Goal: Information Seeking & Learning: Learn about a topic

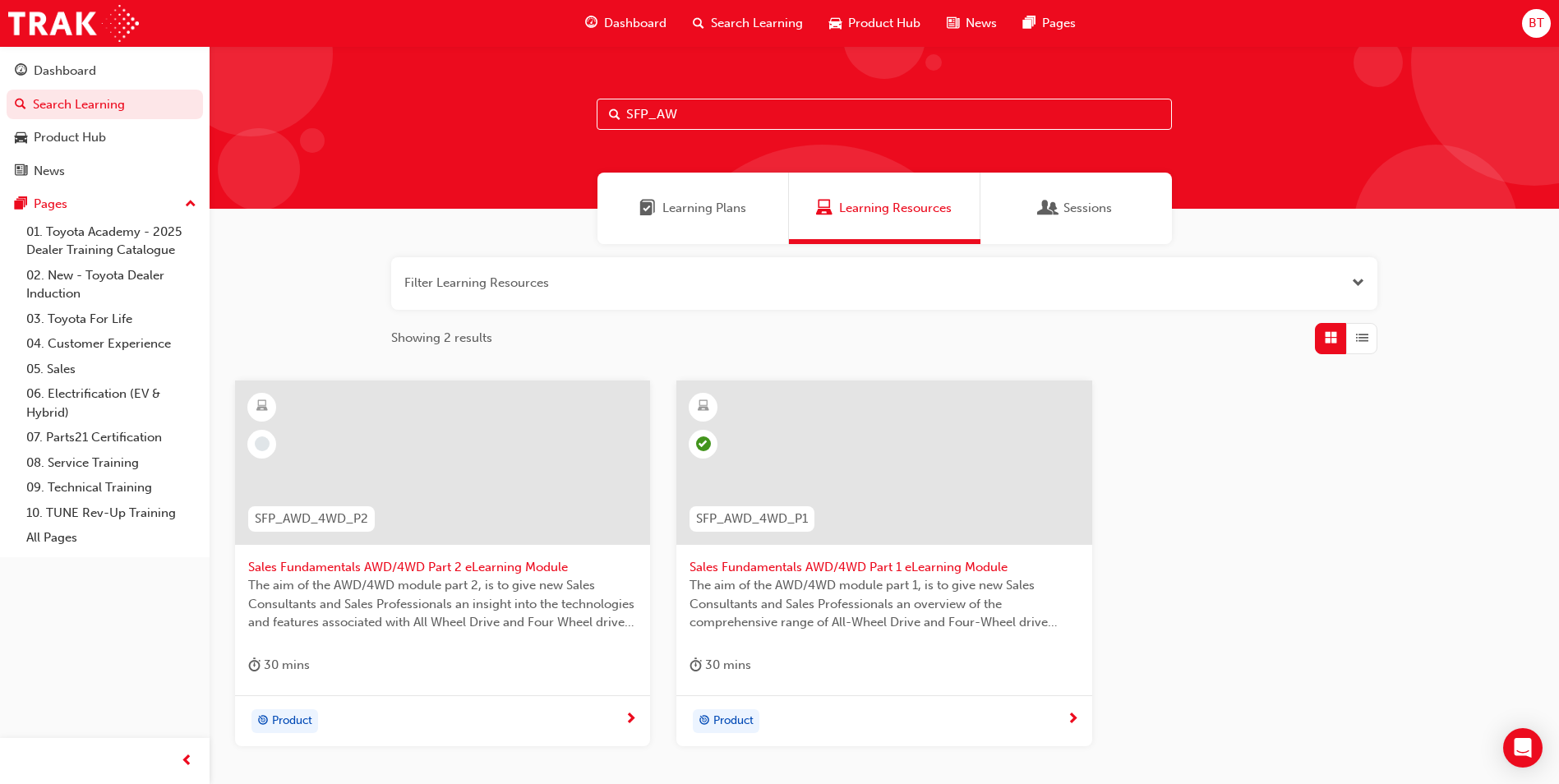
click at [499, 452] on div at bounding box center [442, 462] width 415 height 164
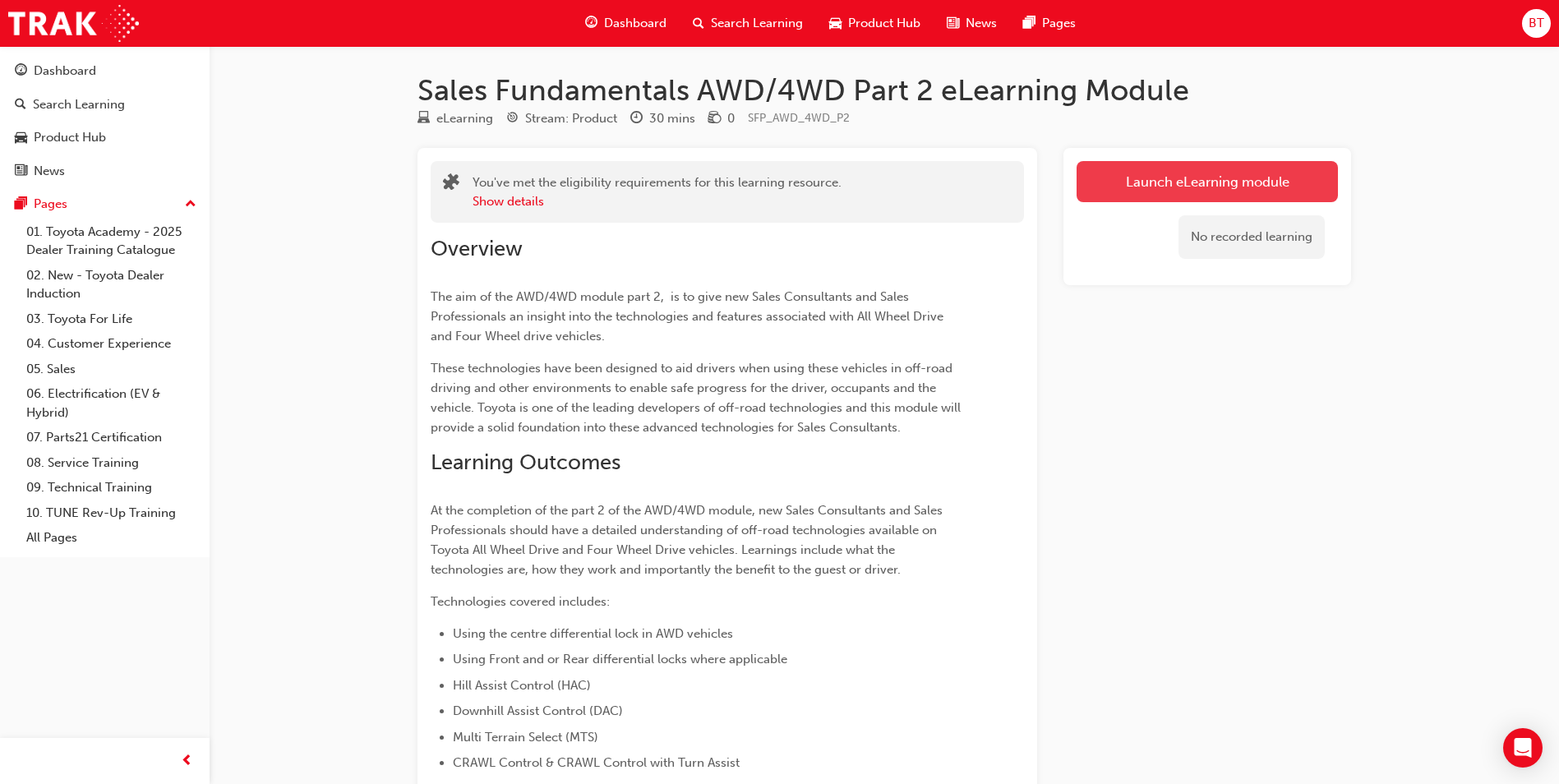
click at [1159, 196] on link "Launch eLearning module" at bounding box center [1207, 182] width 262 height 41
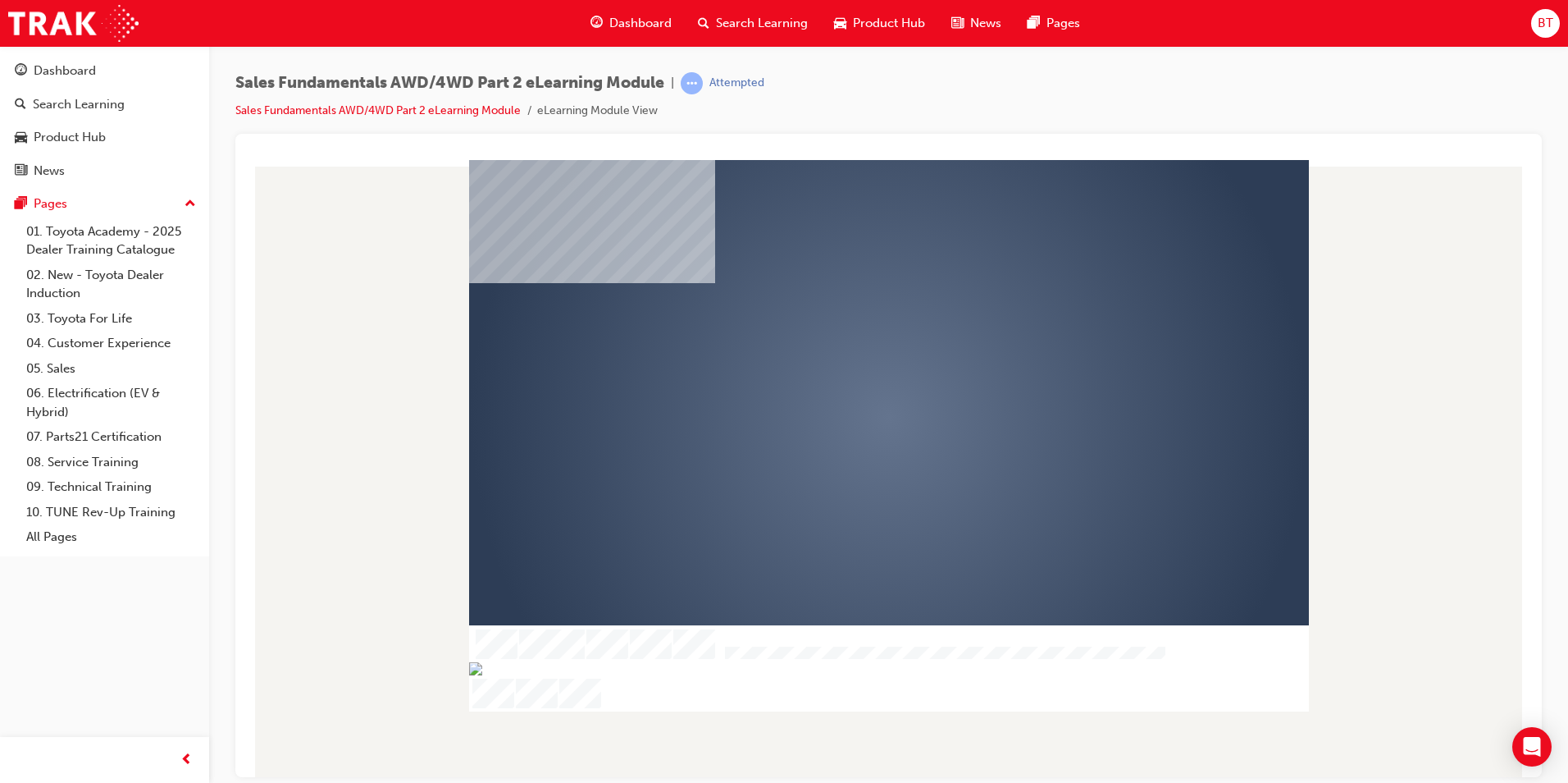
click at [841, 370] on div "play" at bounding box center [841, 370] width 0 height 0
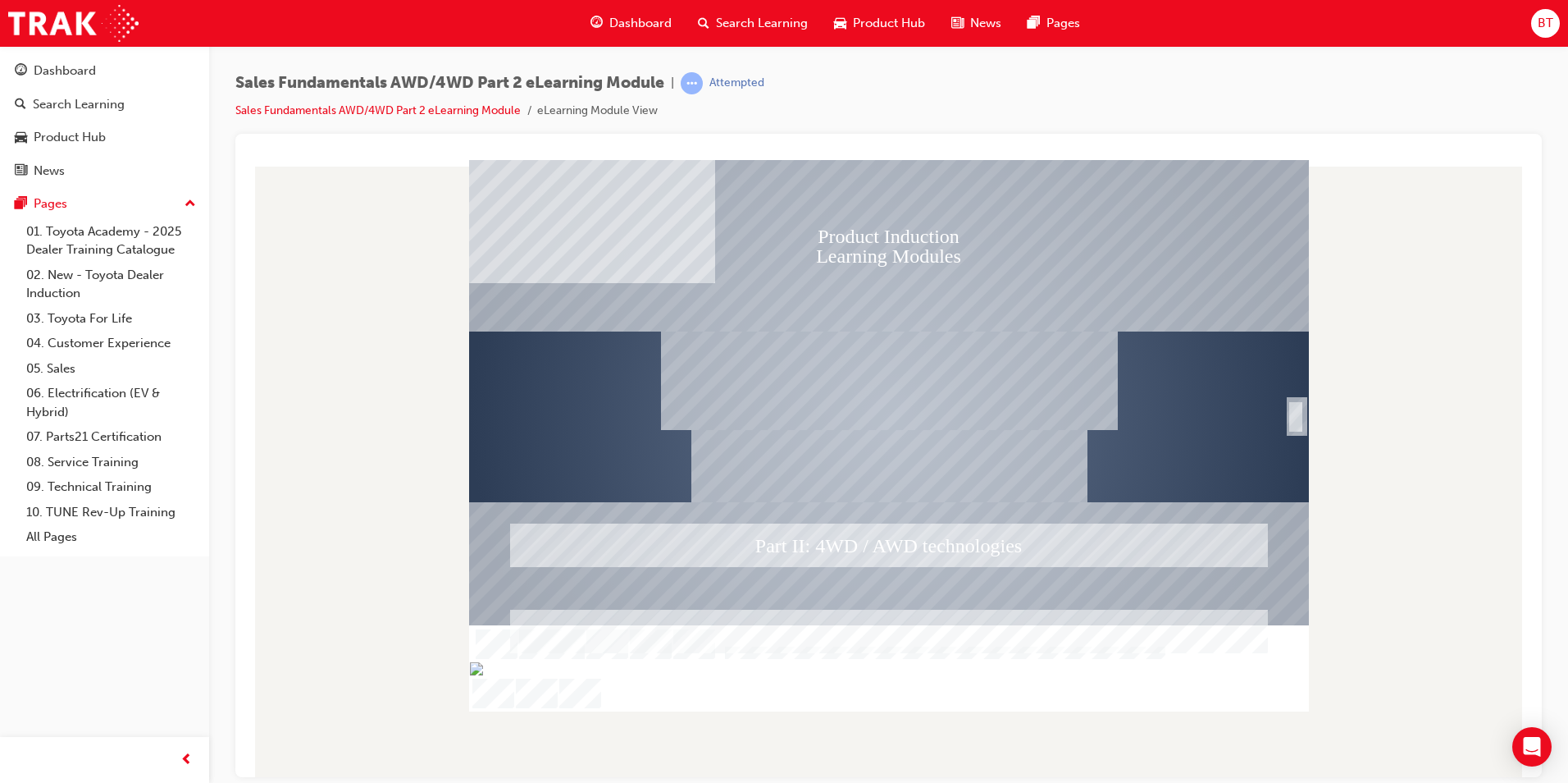
click at [1294, 426] on div "SmartShape" at bounding box center [1296, 433] width 17 height 33
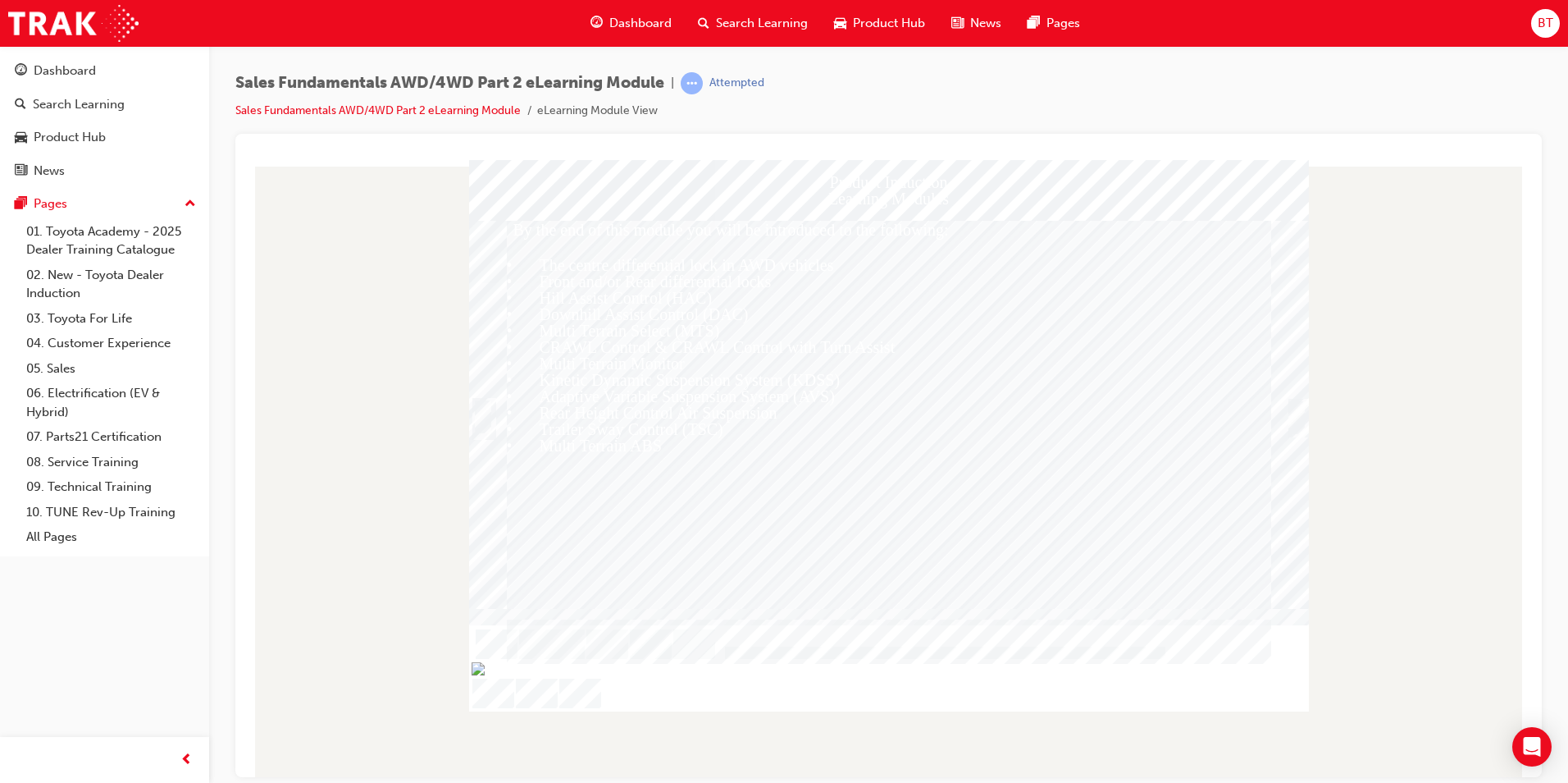
click at [1294, 426] on div "Trigger this button to continue" at bounding box center [1297, 435] width 17 height 36
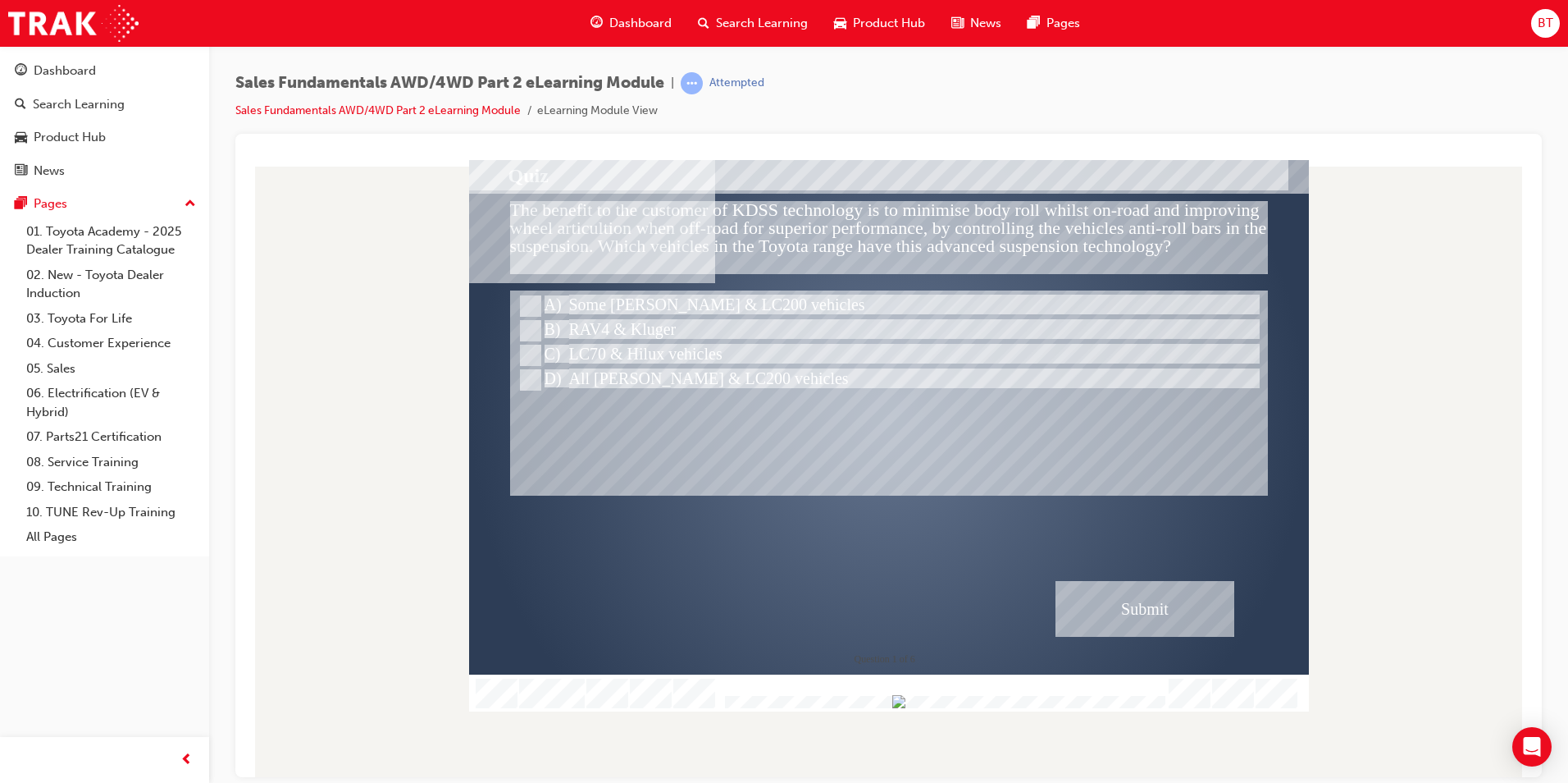
drag, startPoint x: 858, startPoint y: 701, endPoint x: 1147, endPoint y: 699, distance: 289.0
click at [1165, 700] on div at bounding box center [942, 703] width 446 height 14
click at [924, 497] on div "" at bounding box center [889, 431] width 840 height 514
click at [1164, 696] on div at bounding box center [942, 703] width 446 height 14
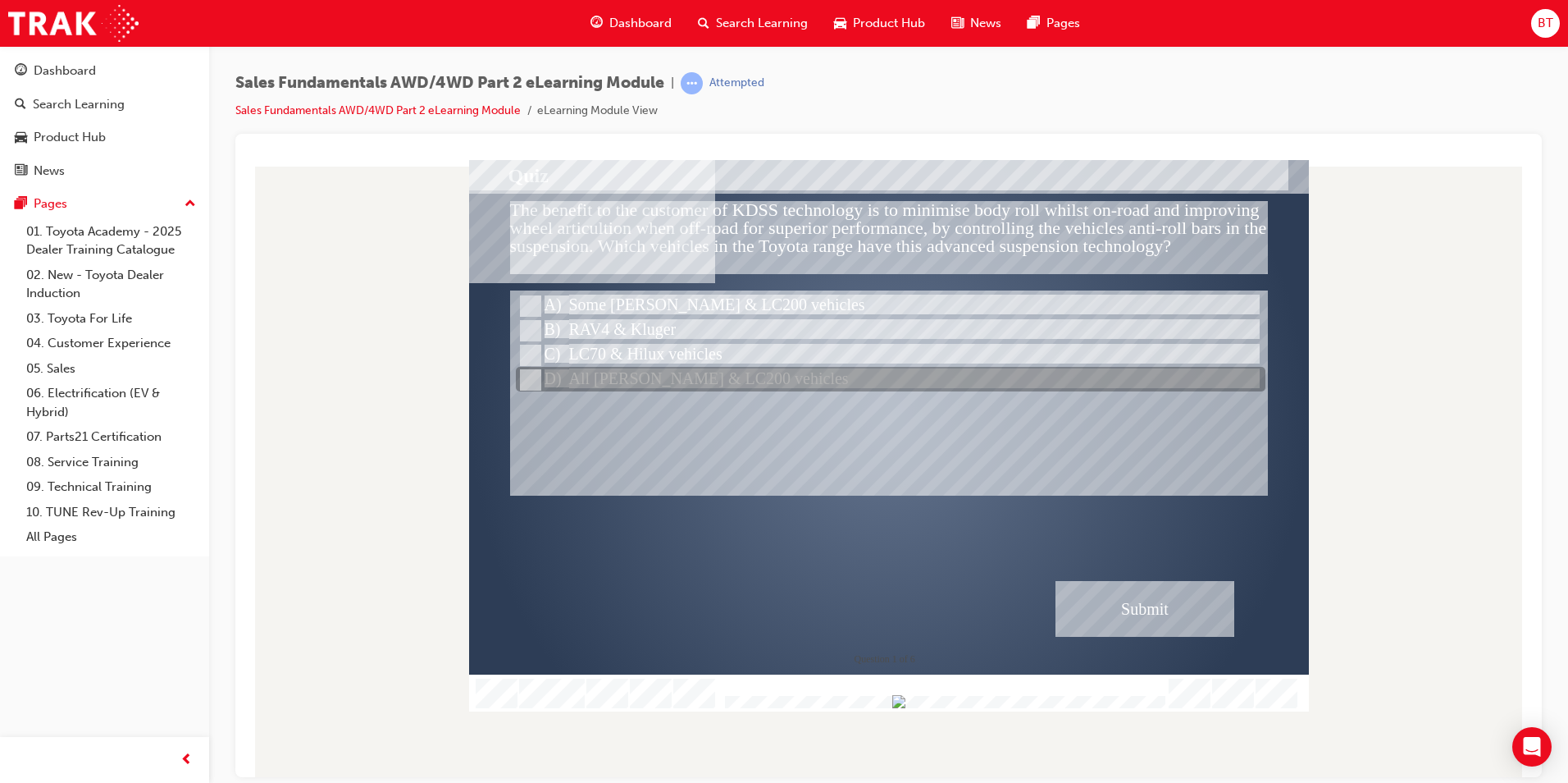
click at [599, 384] on div at bounding box center [890, 380] width 750 height 25
radio input "true"
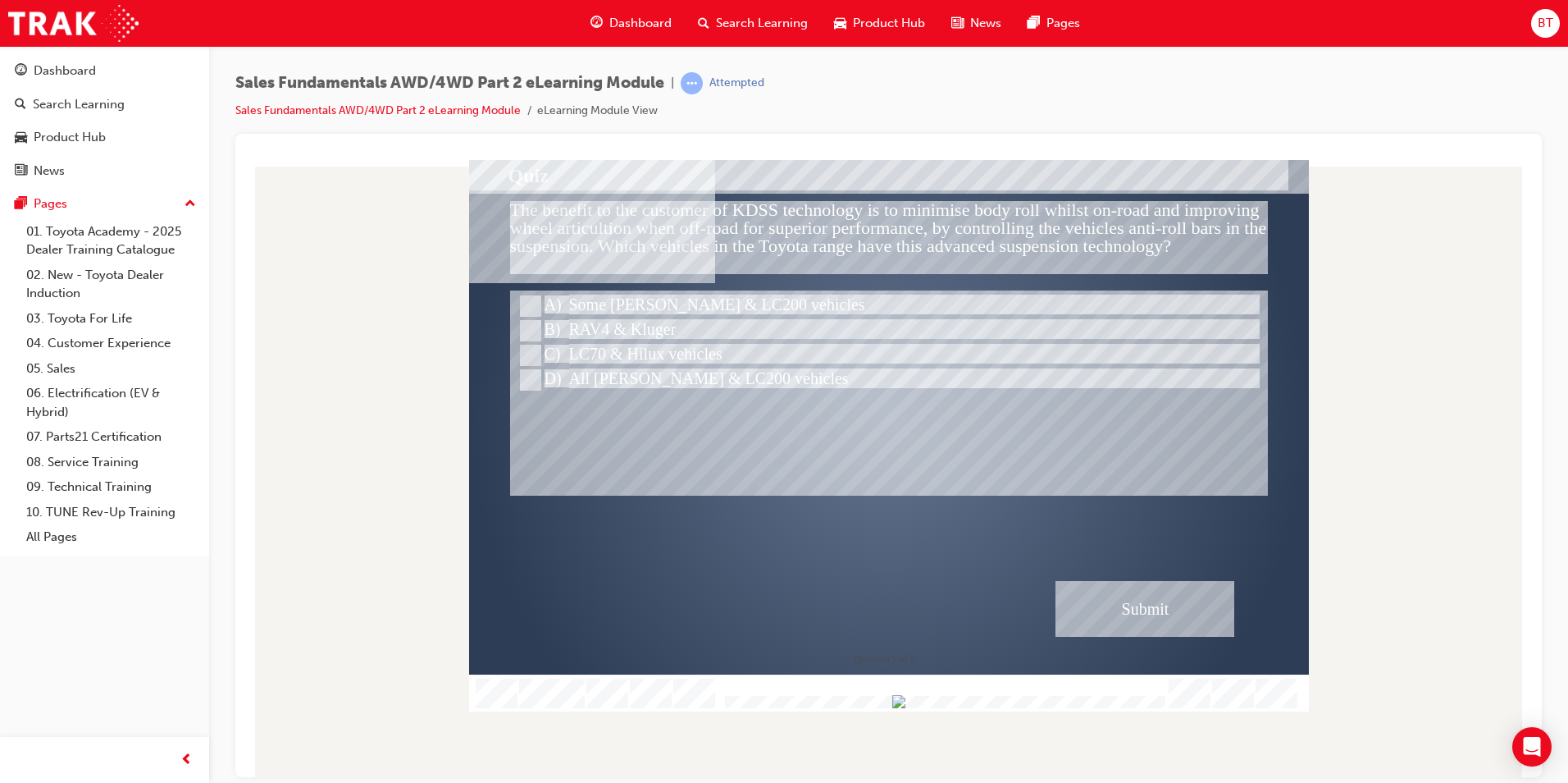
click at [1156, 611] on div "Submit" at bounding box center [1145, 608] width 179 height 55
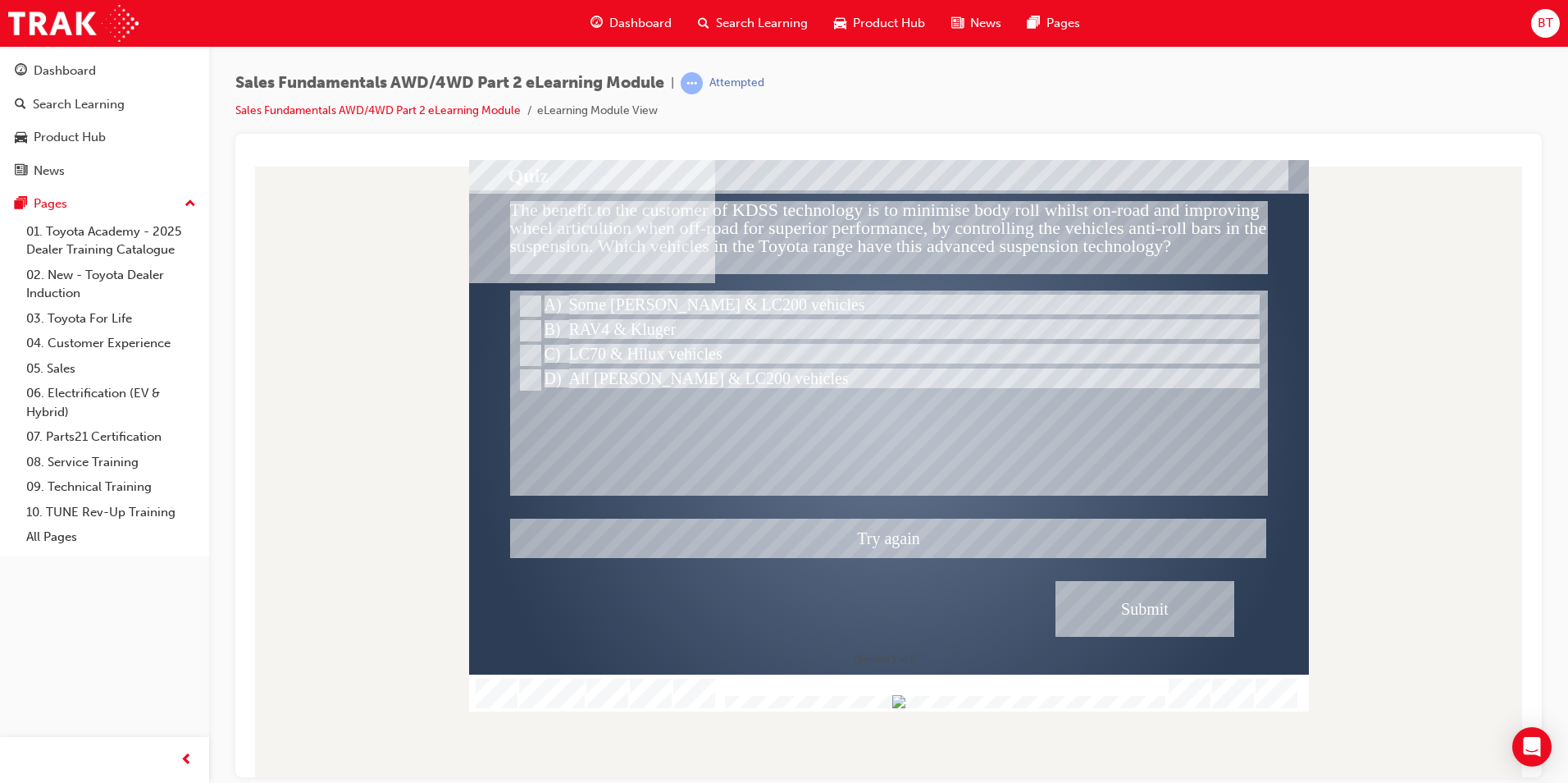
click at [550, 308] on div at bounding box center [889, 435] width 840 height 551
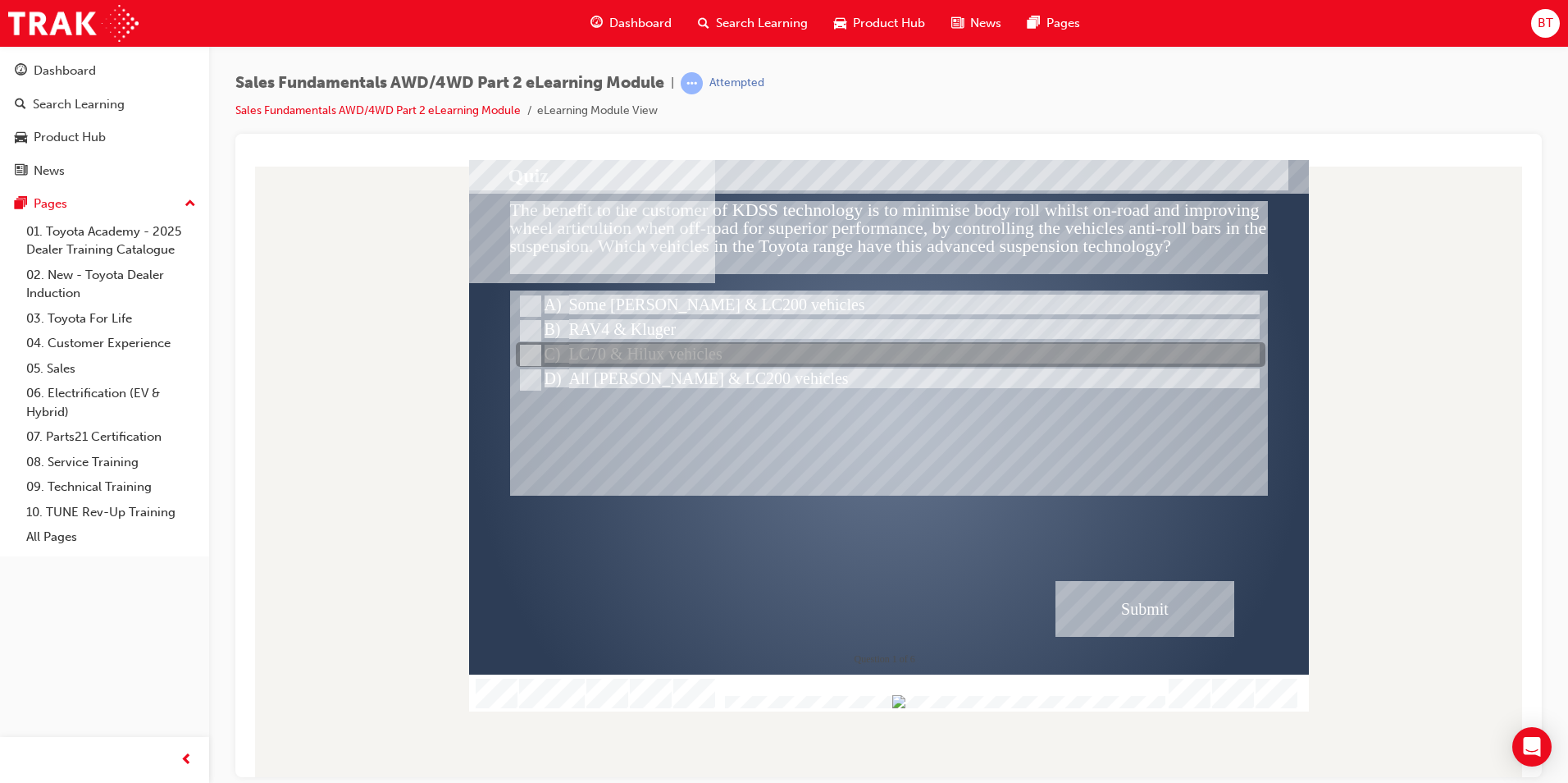
click at [560, 350] on div at bounding box center [890, 356] width 750 height 25
radio input "true"
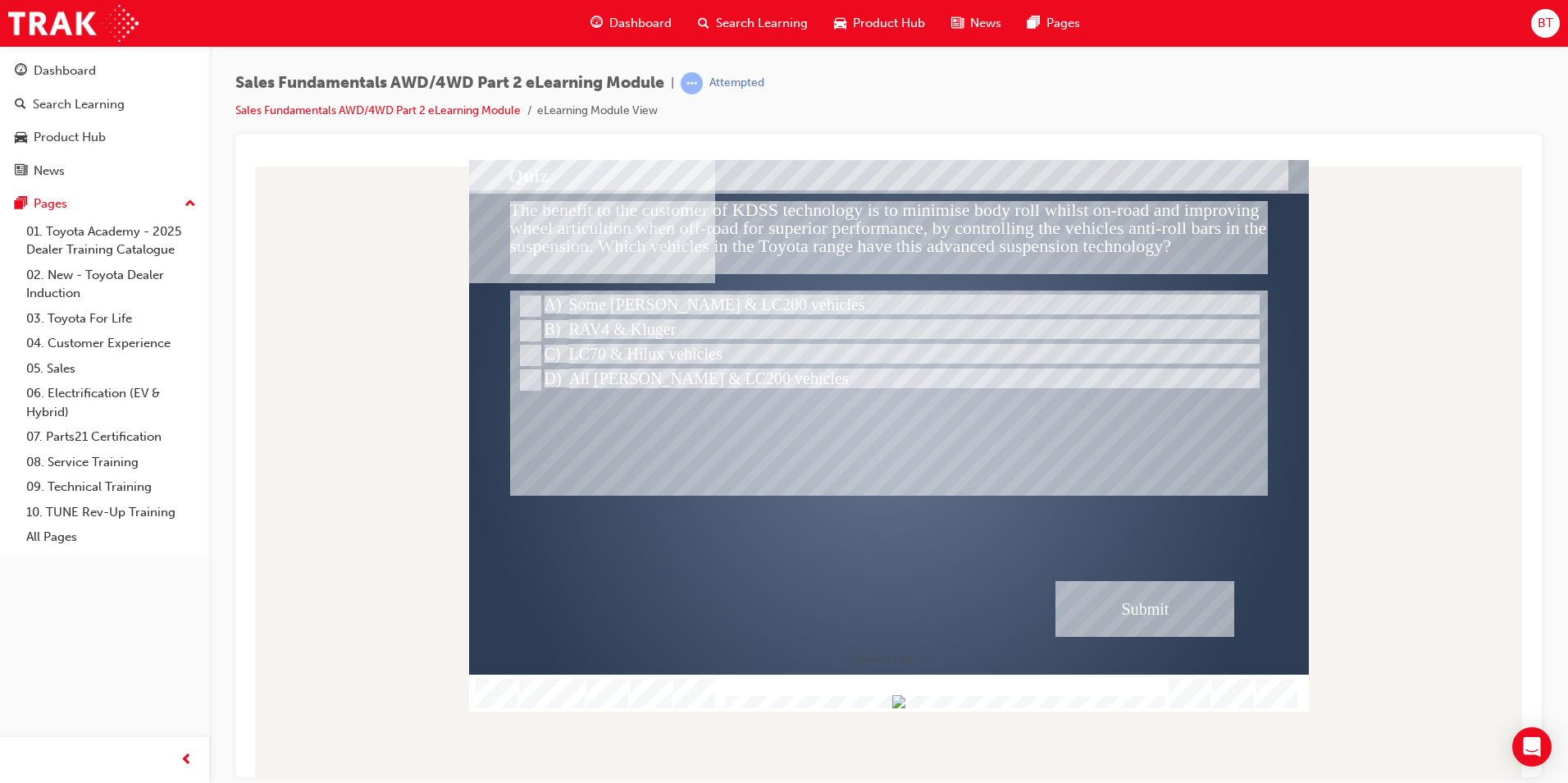
click at [1213, 614] on div "Submit" at bounding box center [1145, 608] width 179 height 55
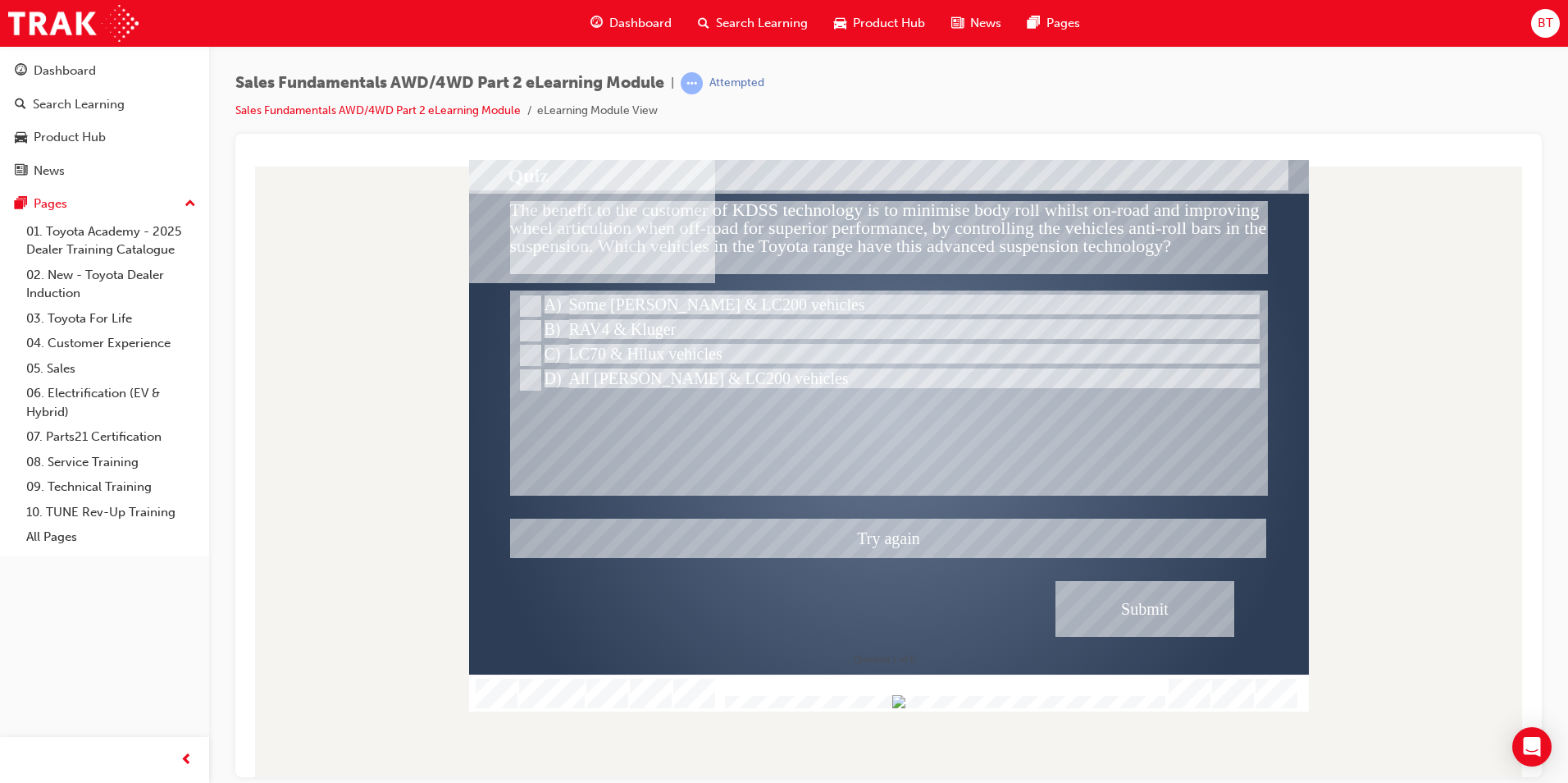
click at [523, 303] on div at bounding box center [889, 435] width 840 height 551
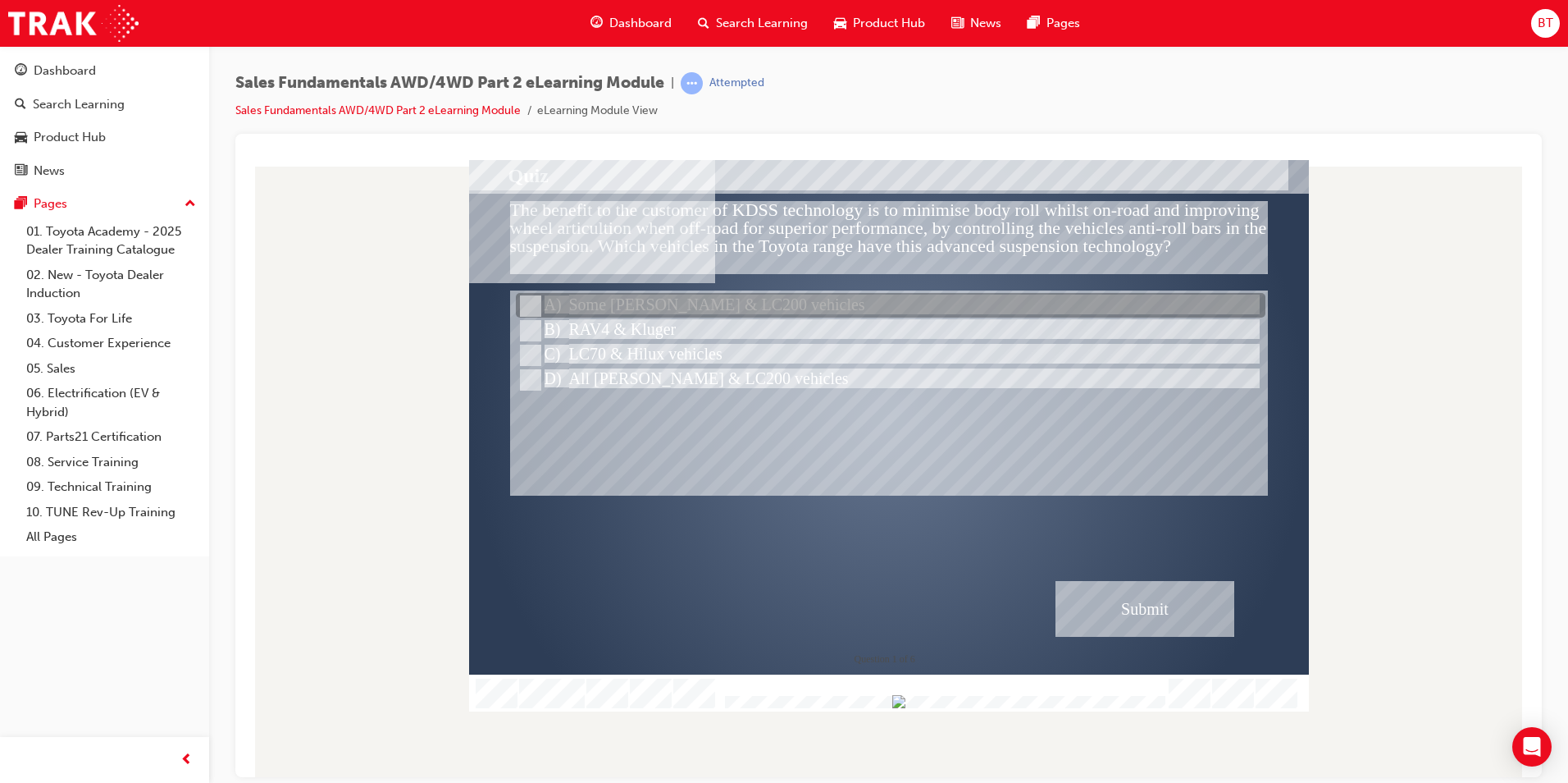
click at [520, 288] on div "" at bounding box center [889, 431] width 840 height 514
click at [531, 298] on input "Some Prado & LC200 vehicles" at bounding box center [529, 306] width 18 height 18
radio input "true"
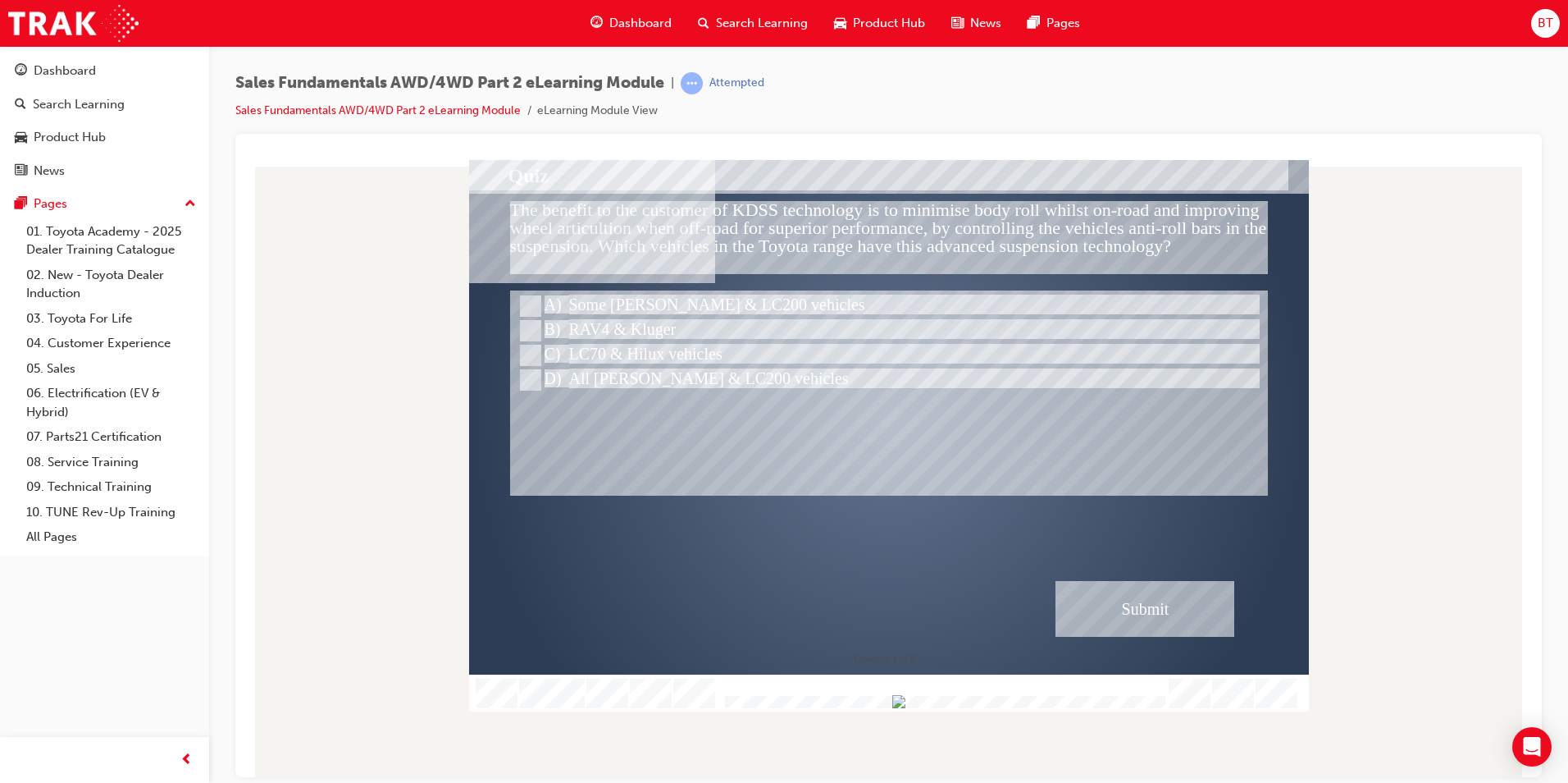
click at [1153, 607] on div "Submit" at bounding box center [1145, 608] width 179 height 55
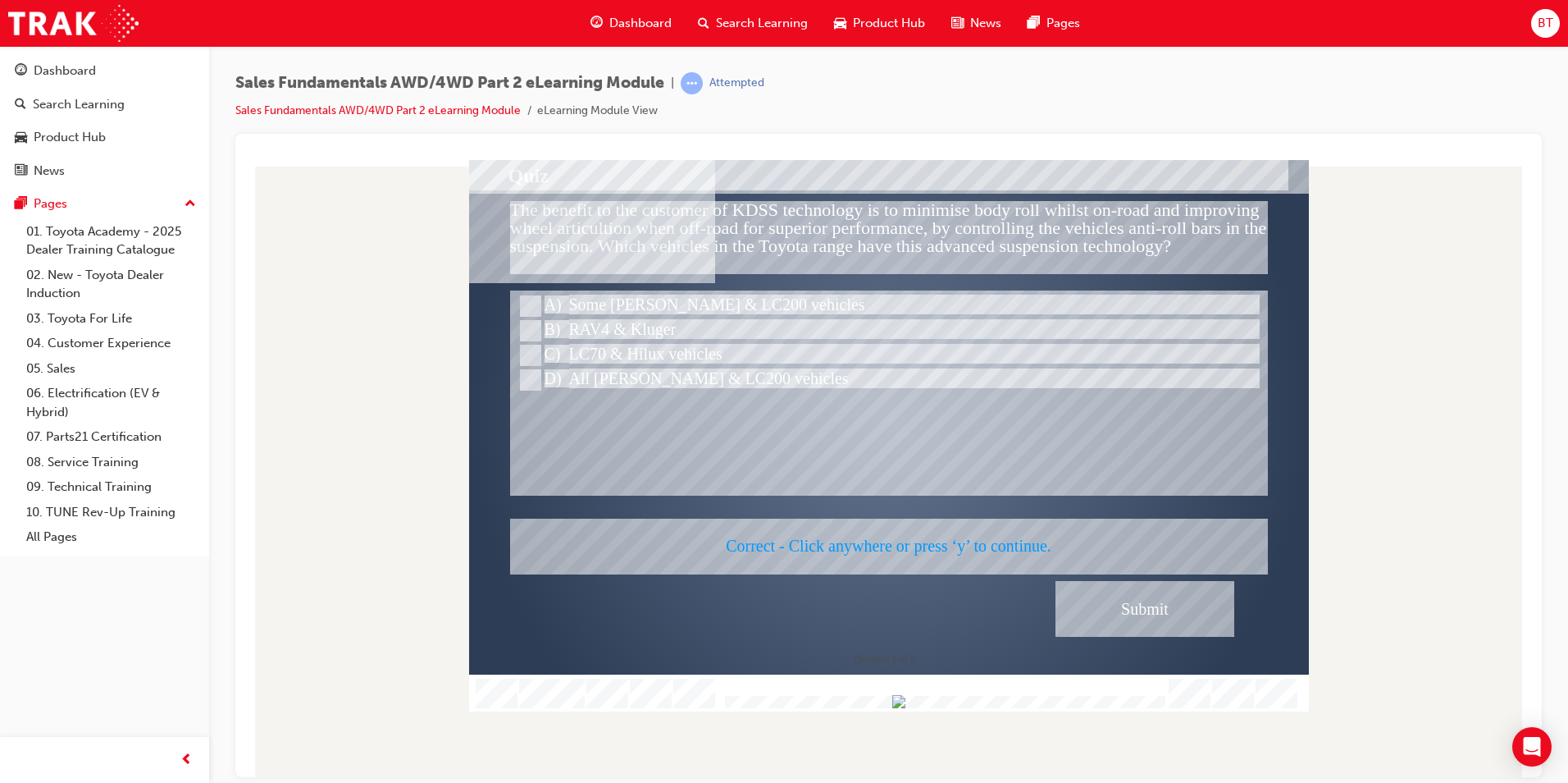
click at [941, 528] on div at bounding box center [889, 435] width 840 height 551
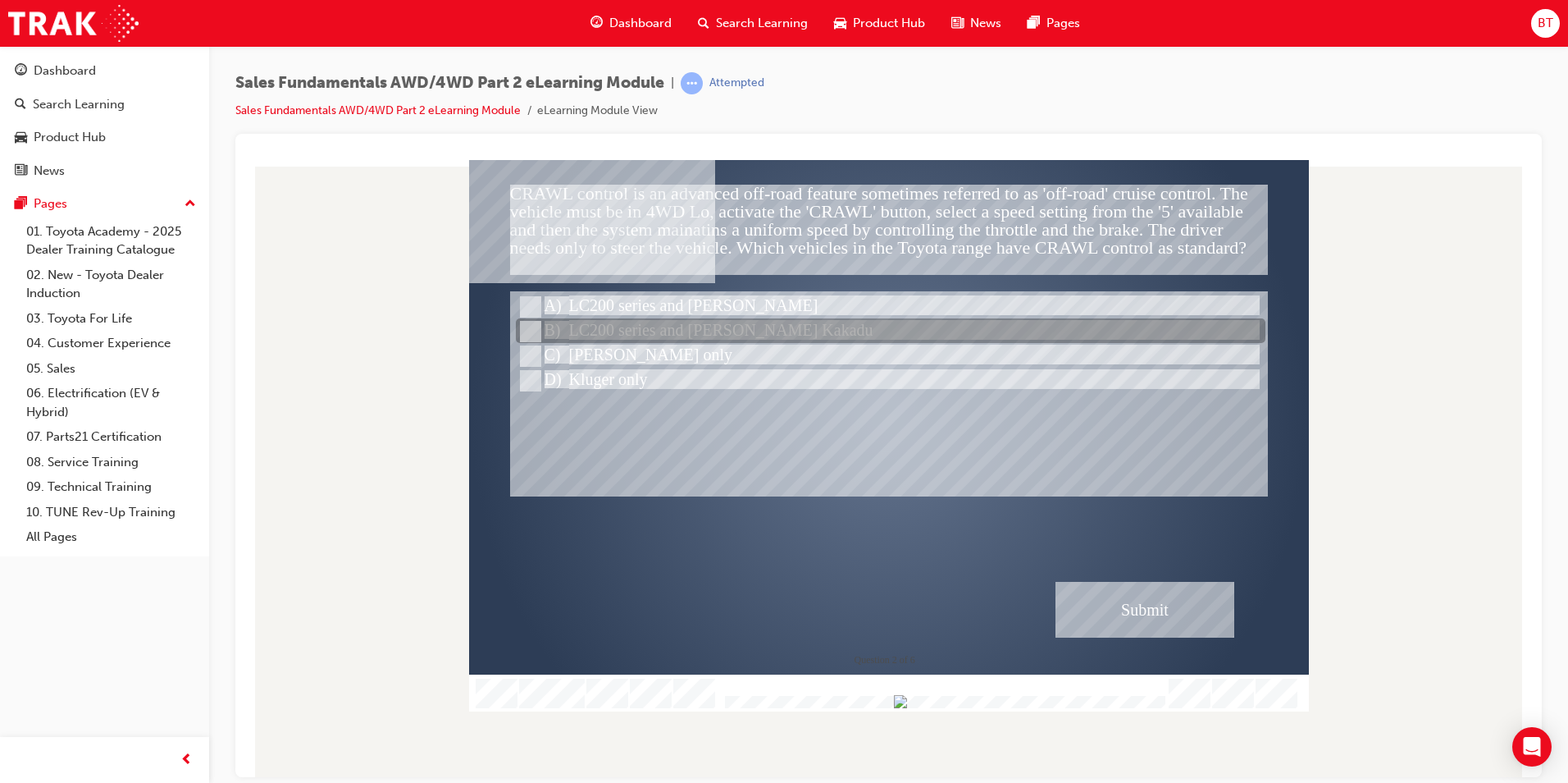
click at [584, 319] on div at bounding box center [890, 332] width 750 height 25
radio input "true"
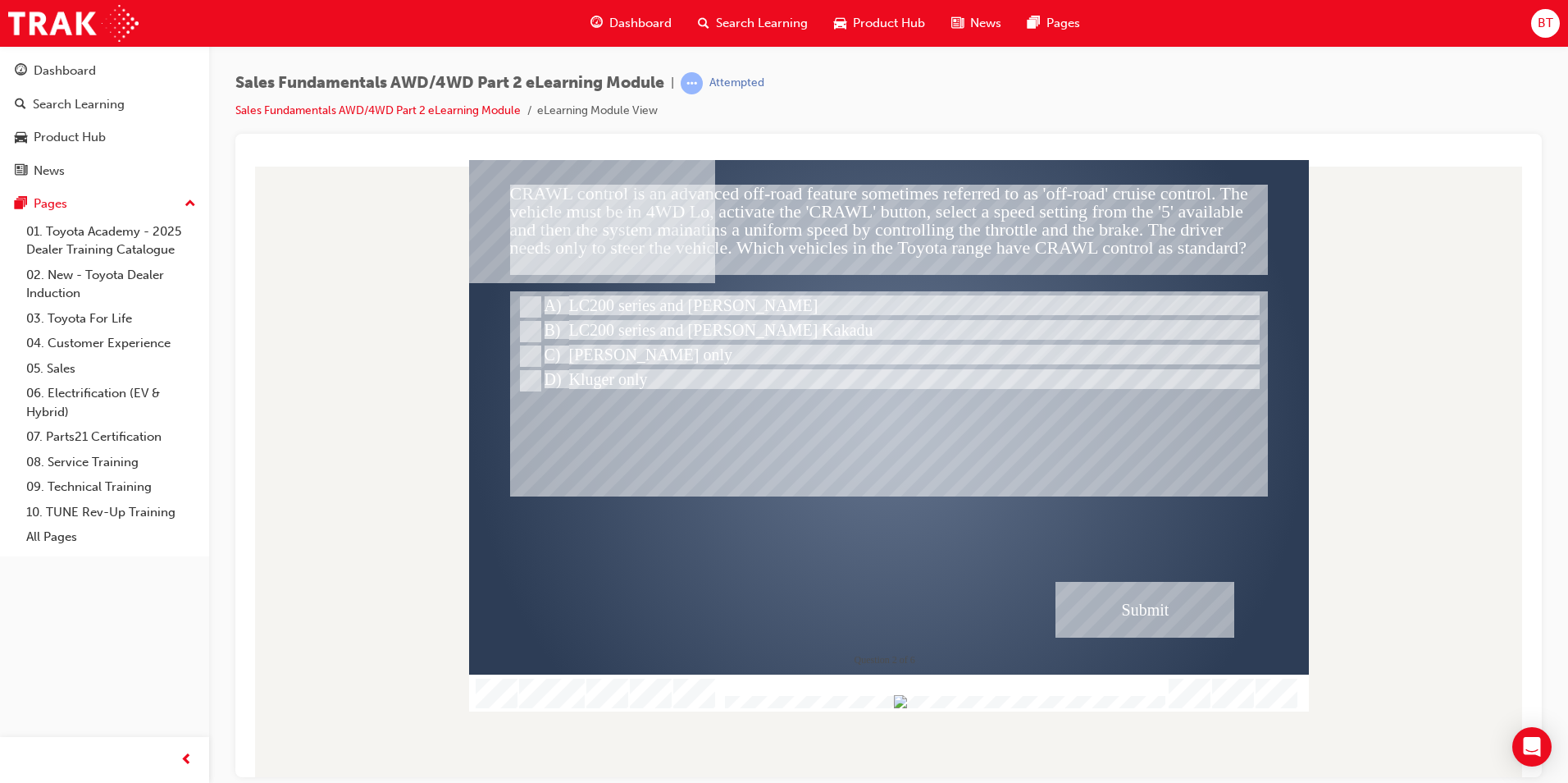
click at [1170, 608] on div "Submit" at bounding box center [1145, 609] width 179 height 55
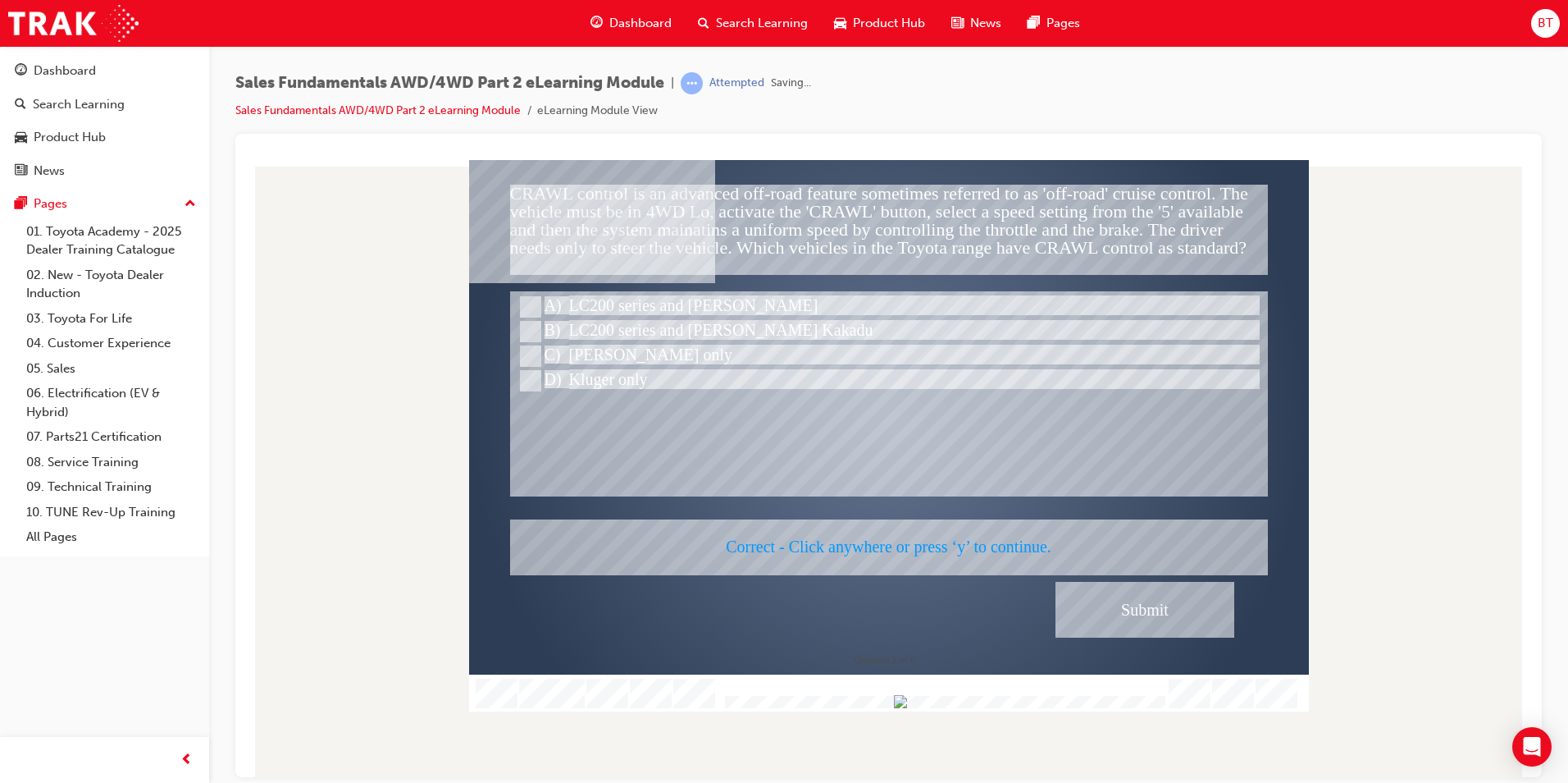
click at [1103, 459] on div at bounding box center [889, 435] width 840 height 551
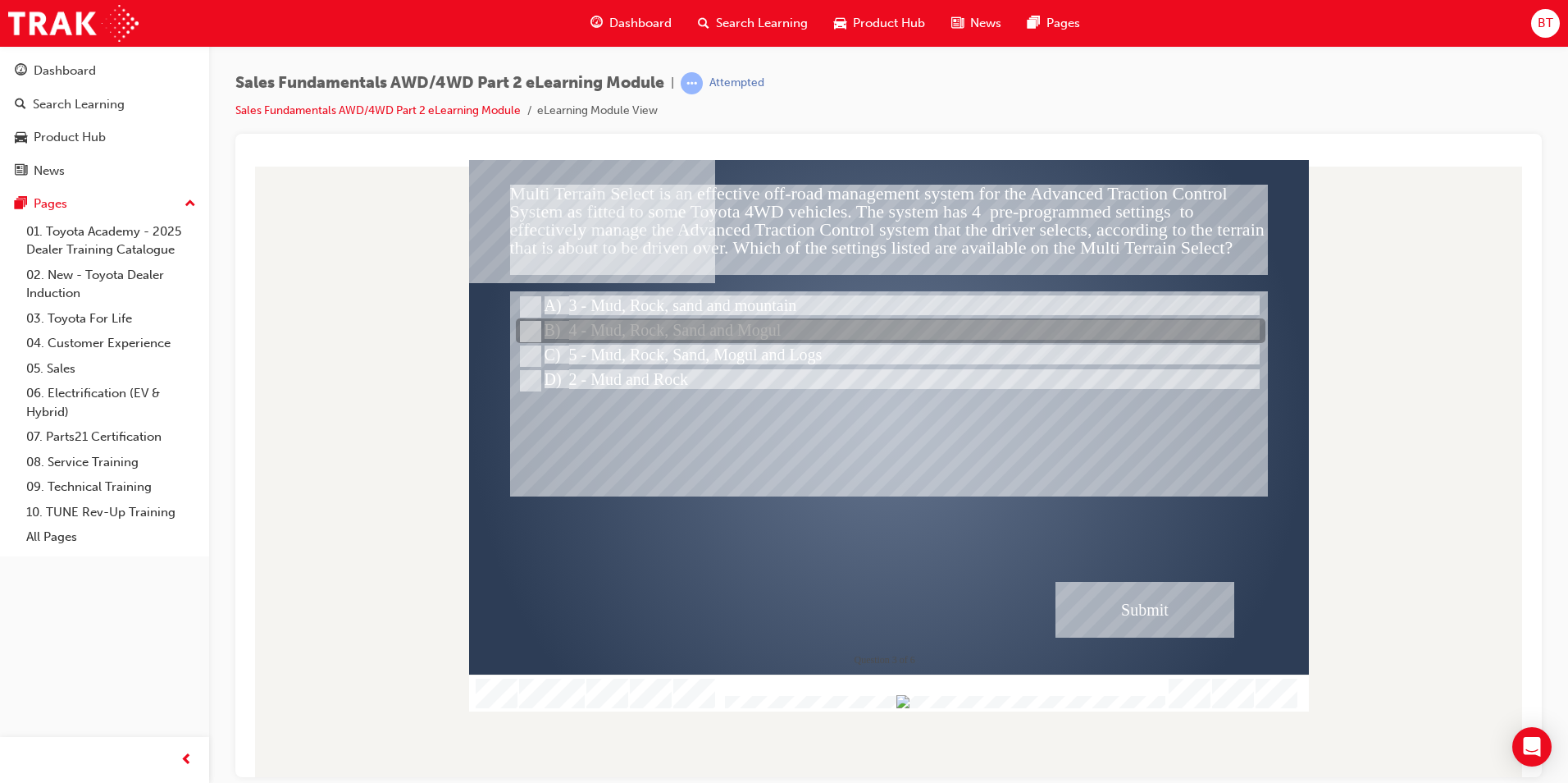
click at [538, 323] on div at bounding box center [890, 332] width 750 height 25
radio input "true"
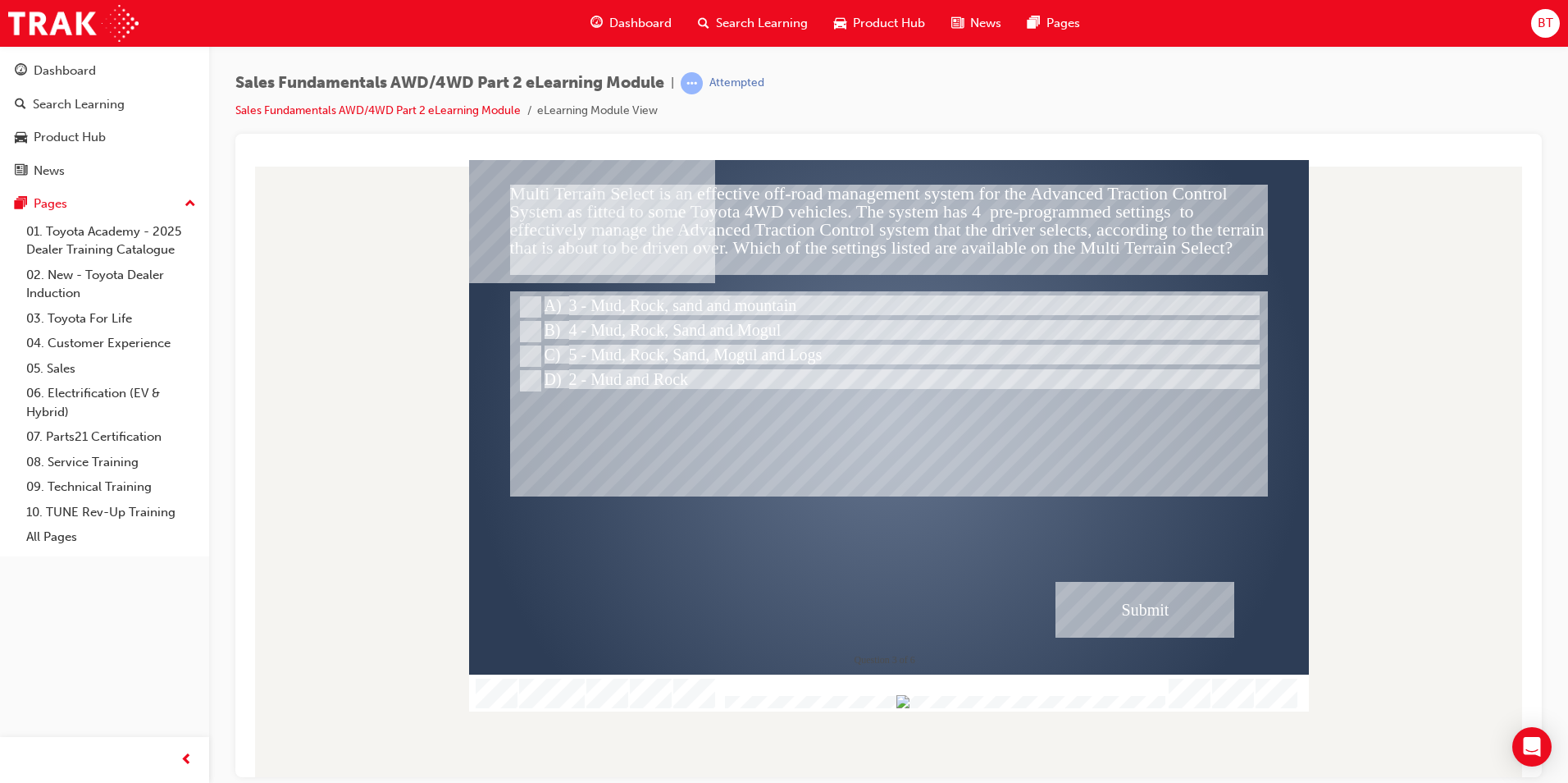
click at [1124, 608] on div "Submit" at bounding box center [1145, 609] width 179 height 55
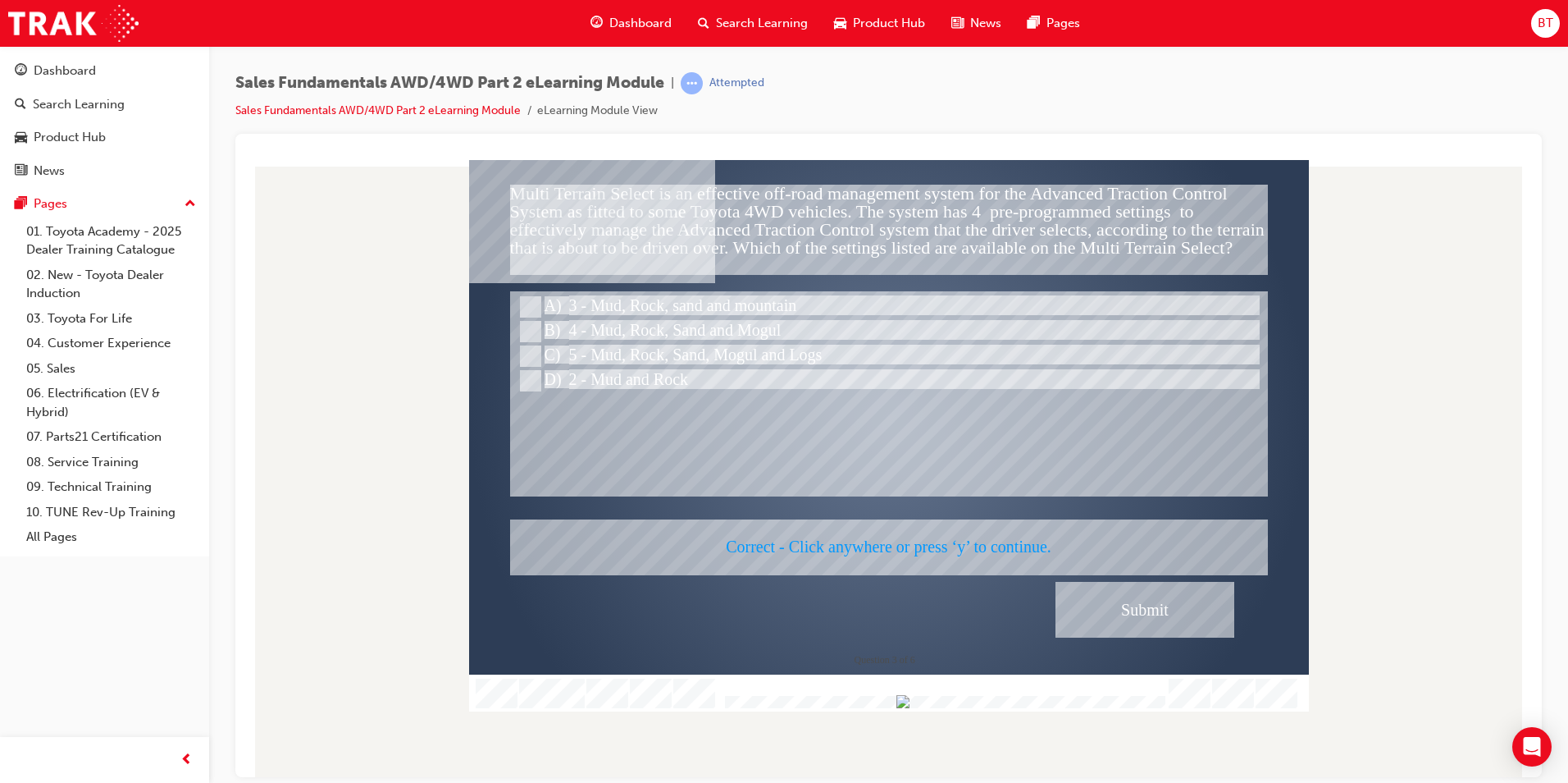
click at [896, 470] on div at bounding box center [889, 435] width 840 height 551
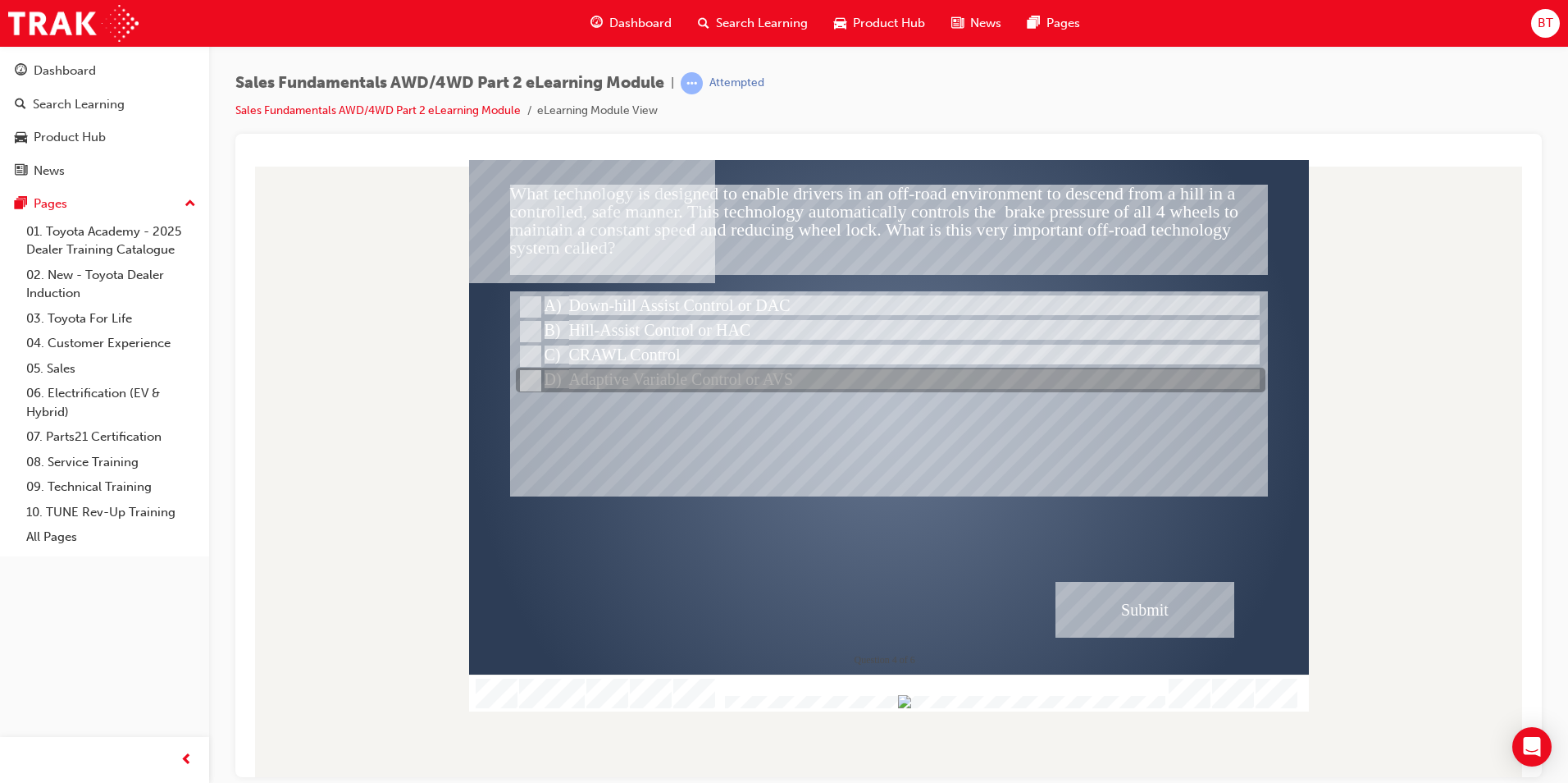
click at [584, 370] on div at bounding box center [890, 381] width 750 height 25
radio input "true"
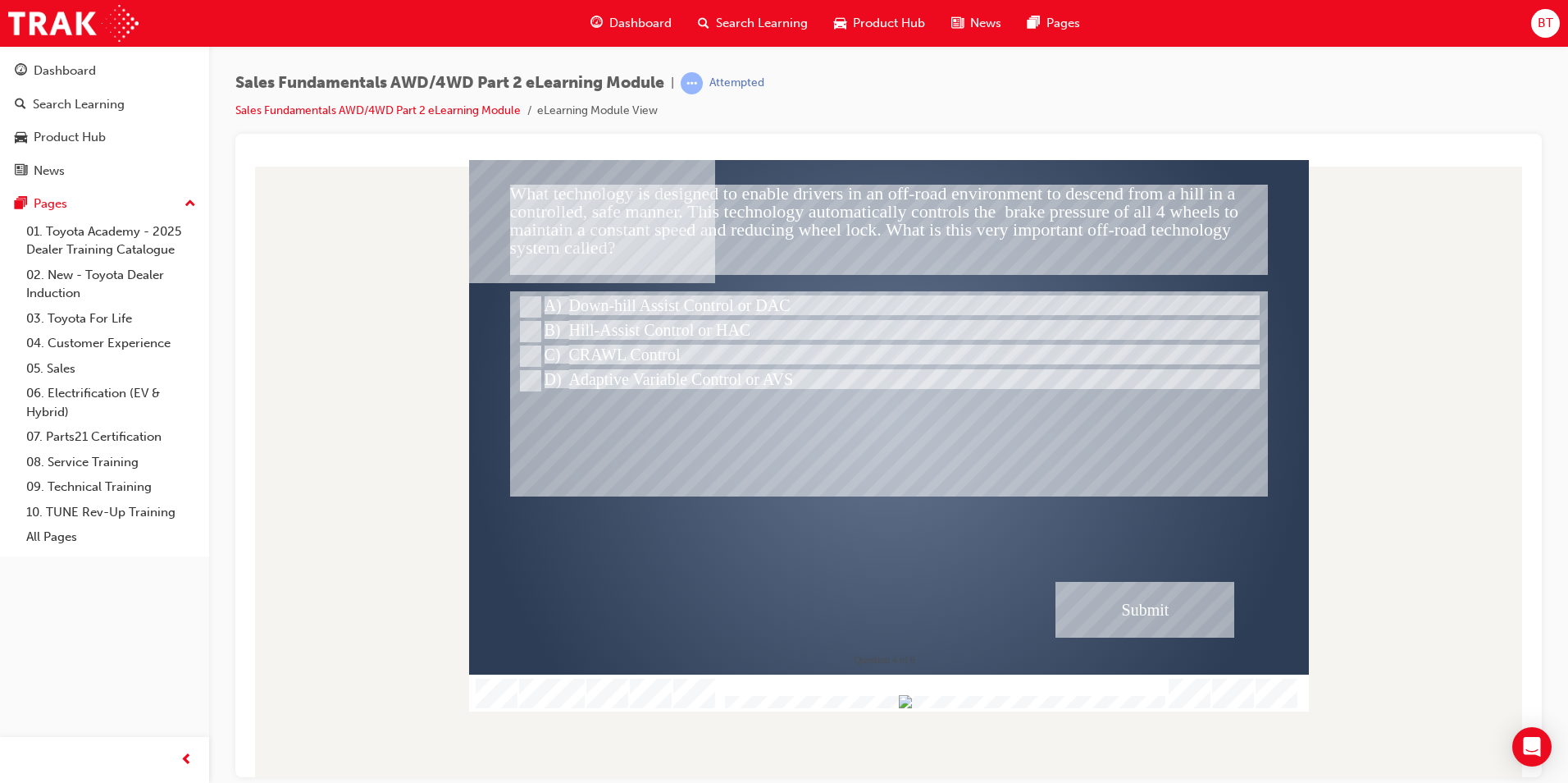
click at [1191, 619] on div "Submit" at bounding box center [1145, 609] width 179 height 55
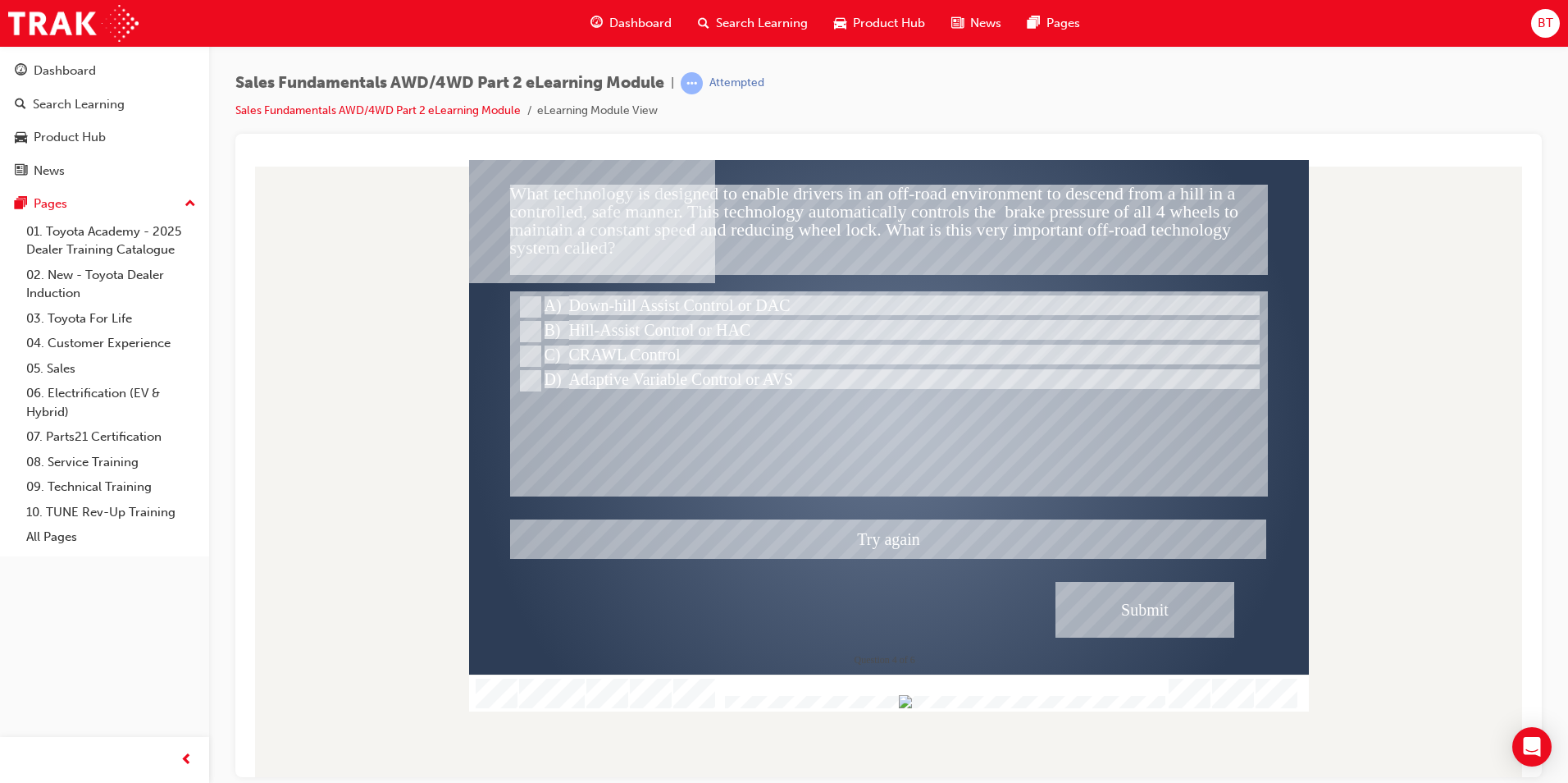
drag, startPoint x: 832, startPoint y: 451, endPoint x: 617, endPoint y: 371, distance: 229.4
click at [811, 442] on div at bounding box center [889, 435] width 840 height 551
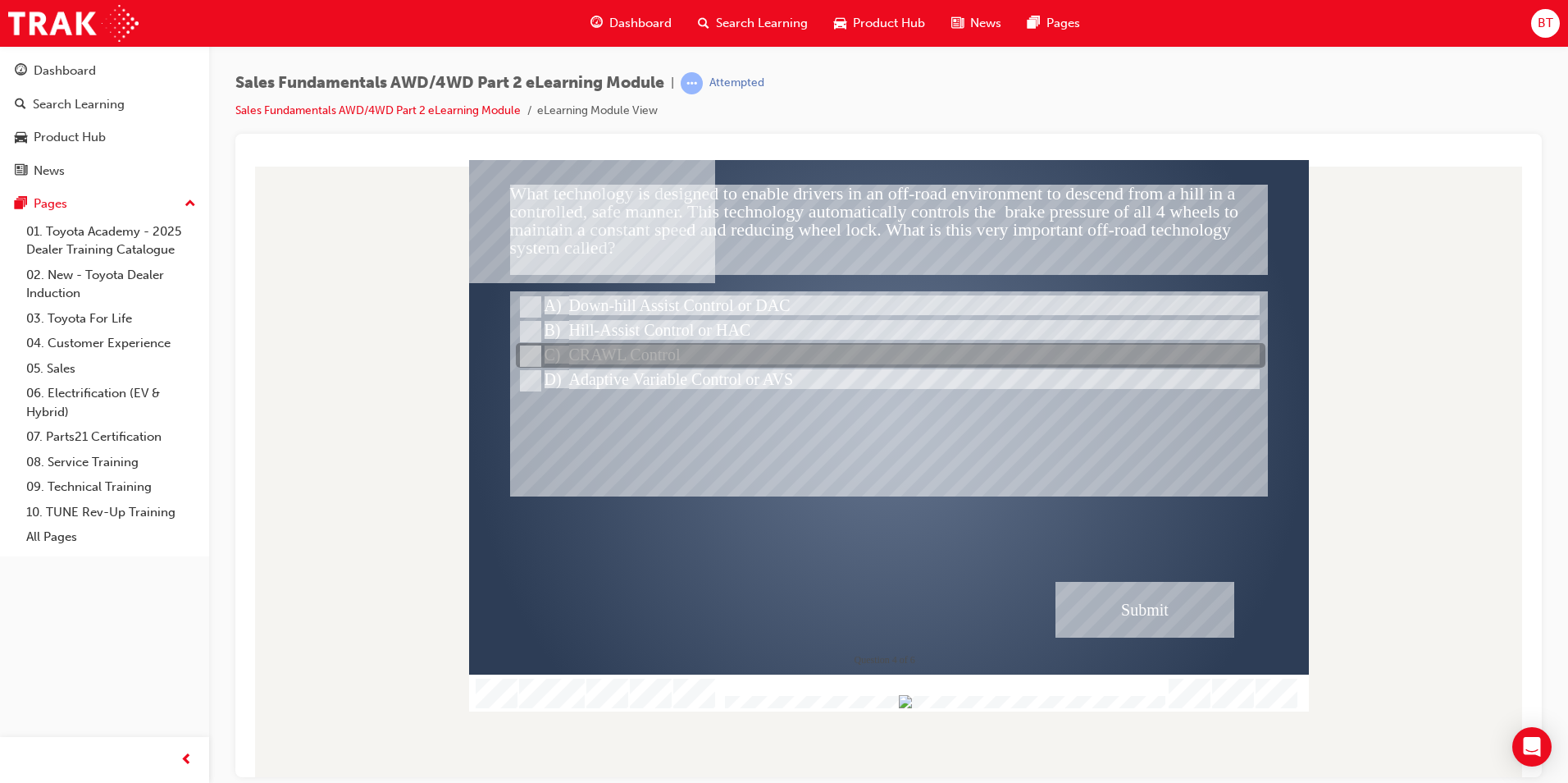
click at [578, 351] on div at bounding box center [890, 356] width 750 height 25
radio input "true"
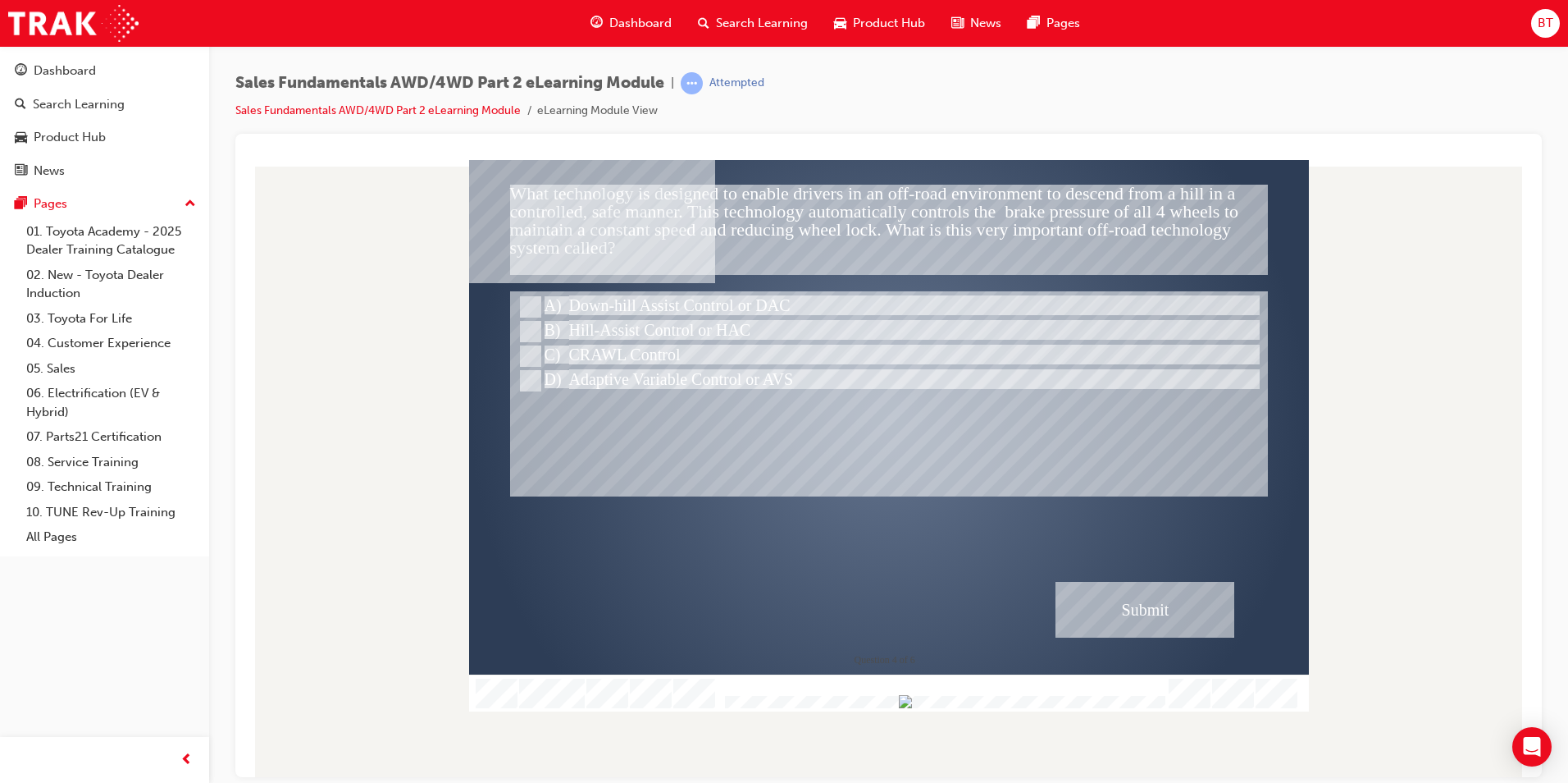
click at [1199, 626] on div "Submit" at bounding box center [1145, 609] width 179 height 55
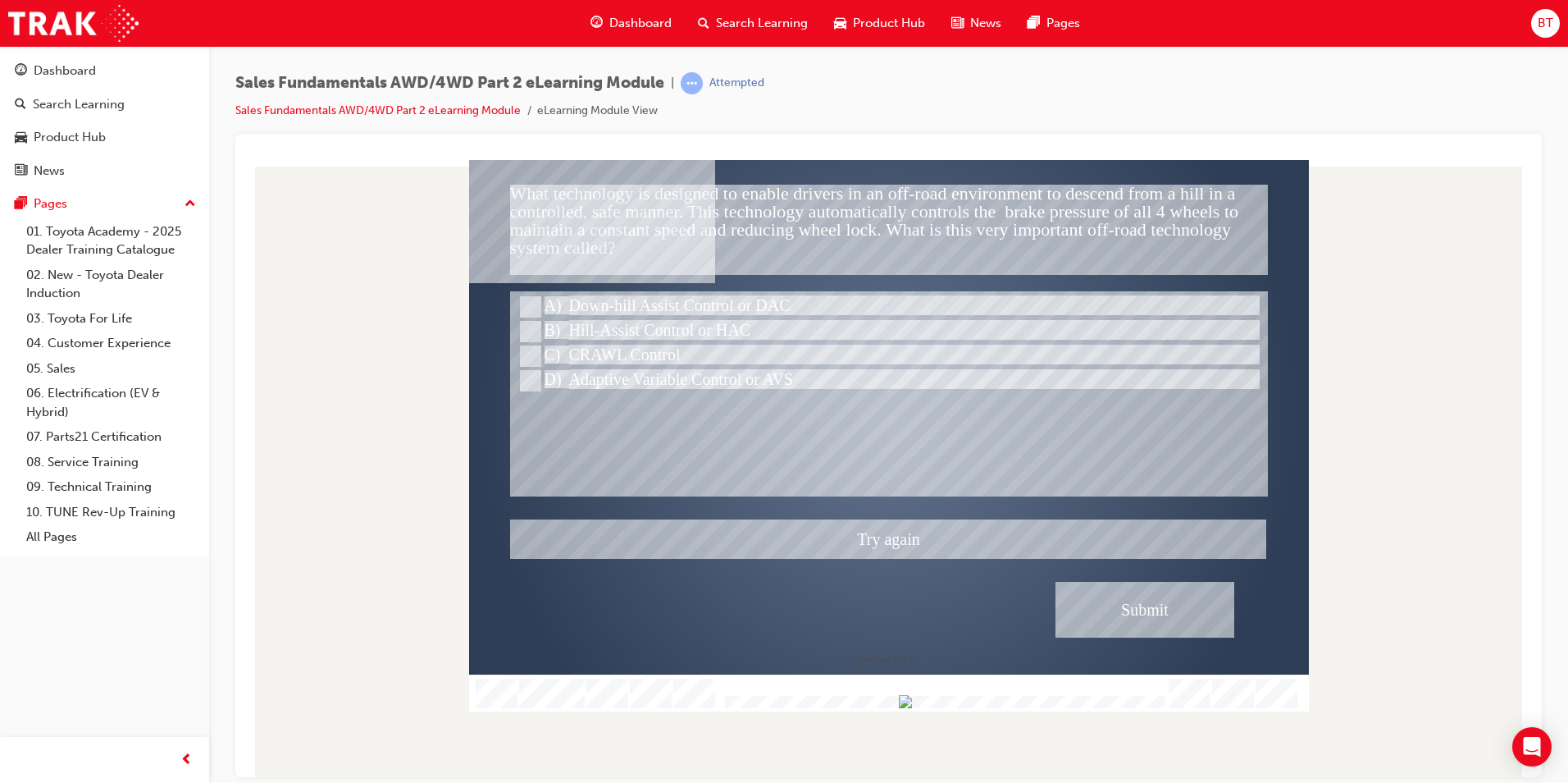
drag, startPoint x: 841, startPoint y: 477, endPoint x: 813, endPoint y: 466, distance: 30.1
click at [813, 466] on div at bounding box center [889, 435] width 840 height 551
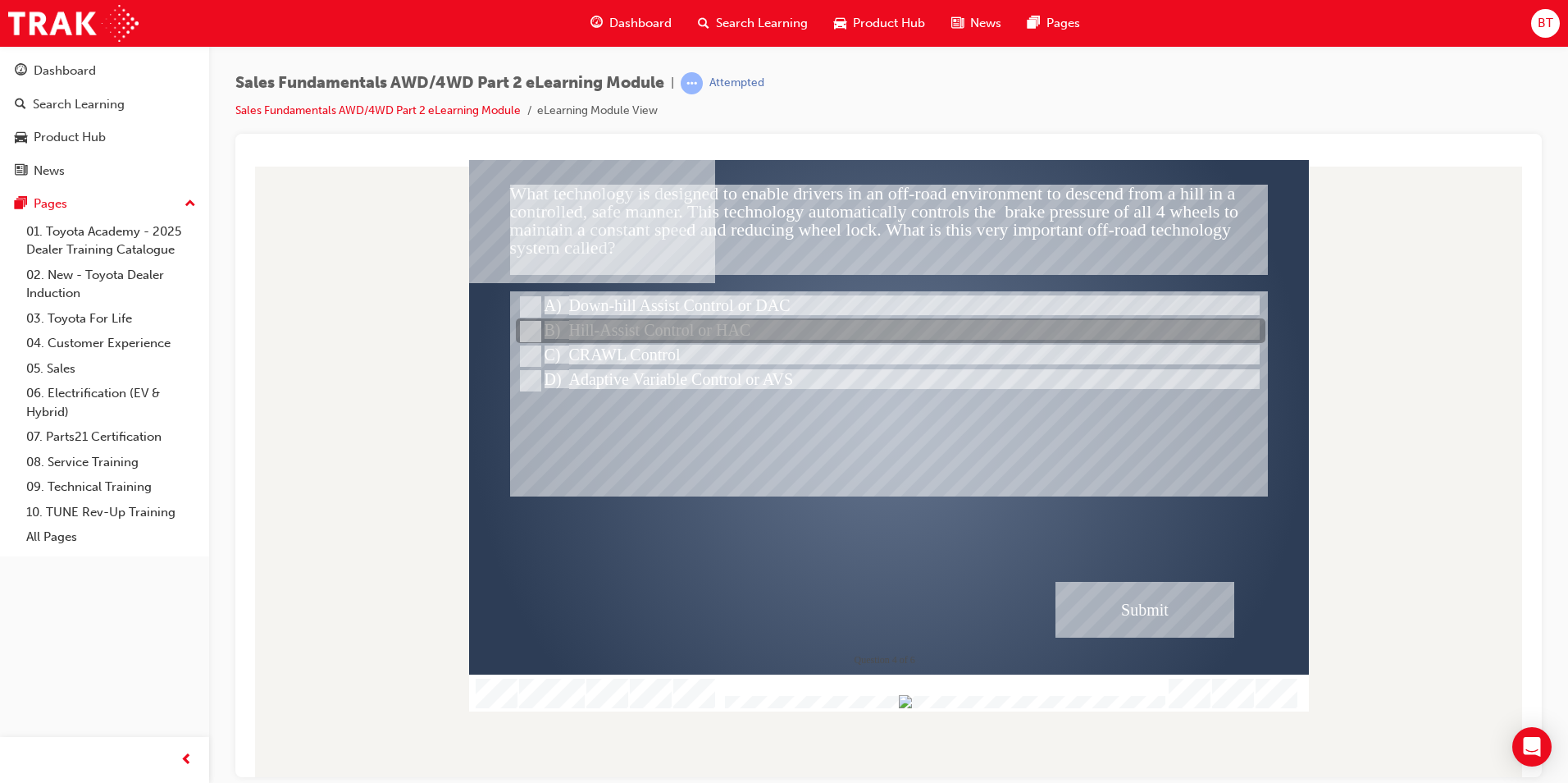
click at [618, 333] on div at bounding box center [890, 332] width 750 height 25
radio input "true"
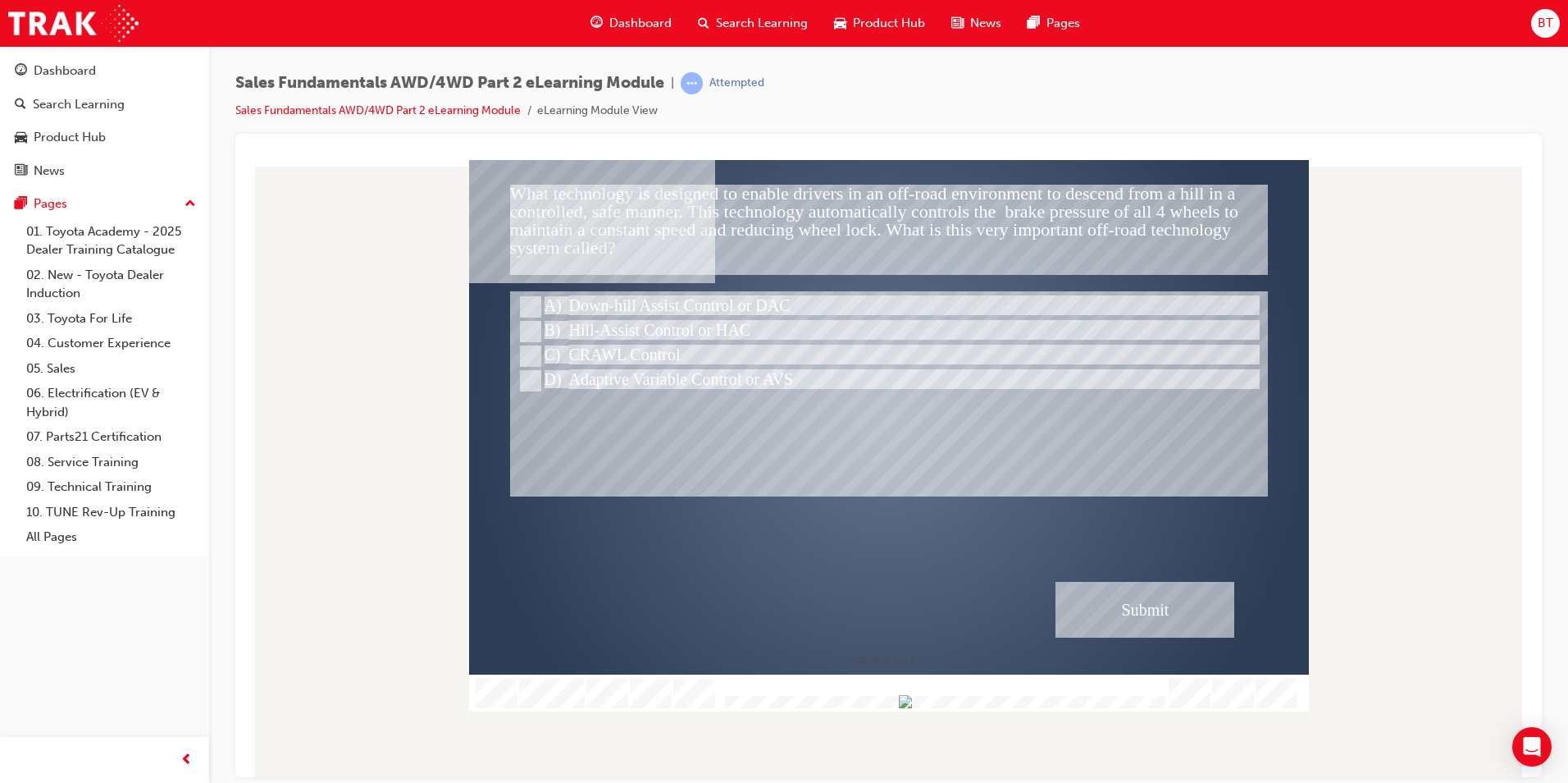
click at [1112, 614] on div "Submit" at bounding box center [1145, 609] width 179 height 55
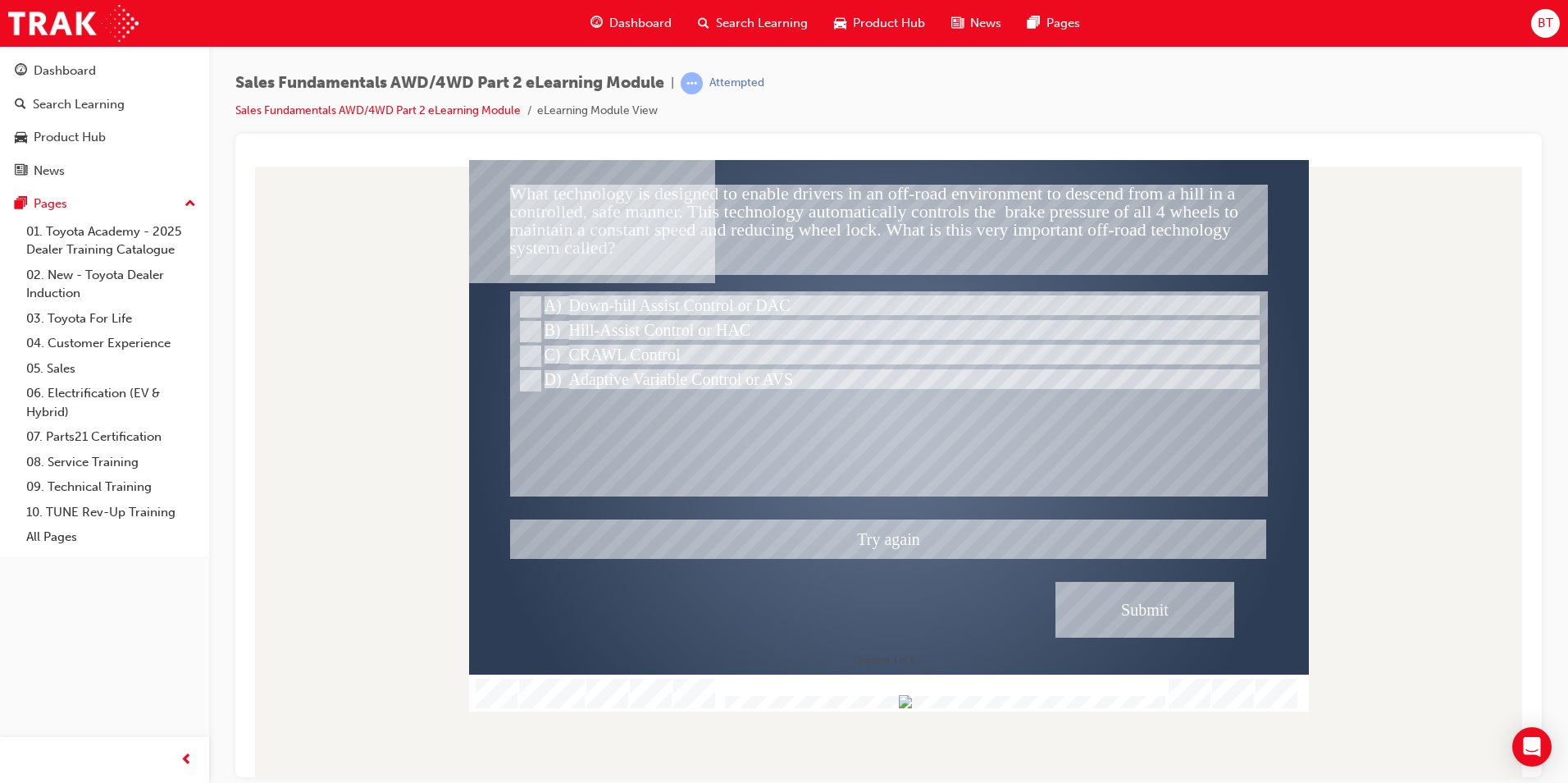
click at [706, 377] on div at bounding box center [889, 435] width 840 height 551
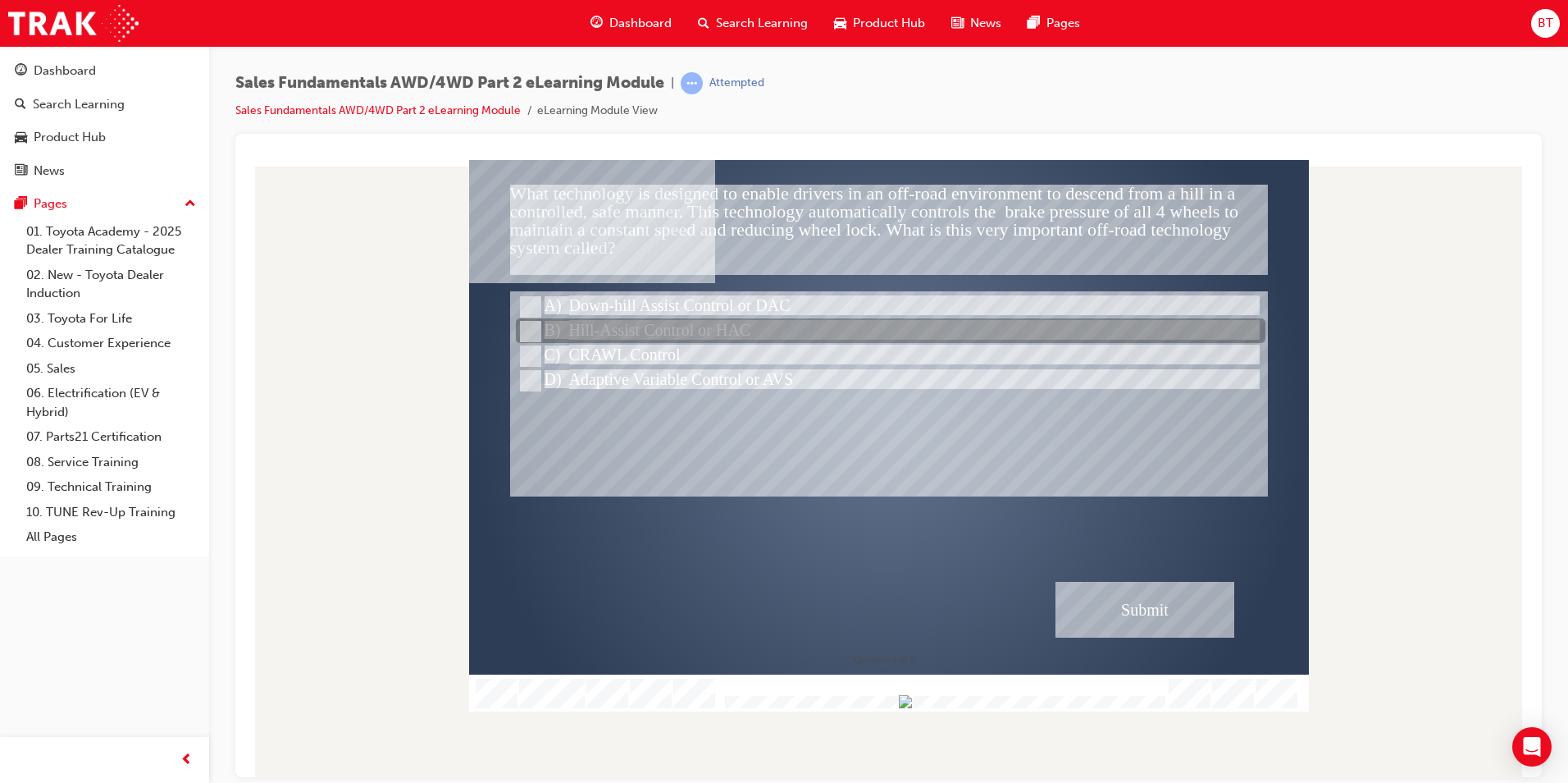
click at [608, 290] on div at bounding box center [889, 393] width 758 height 205
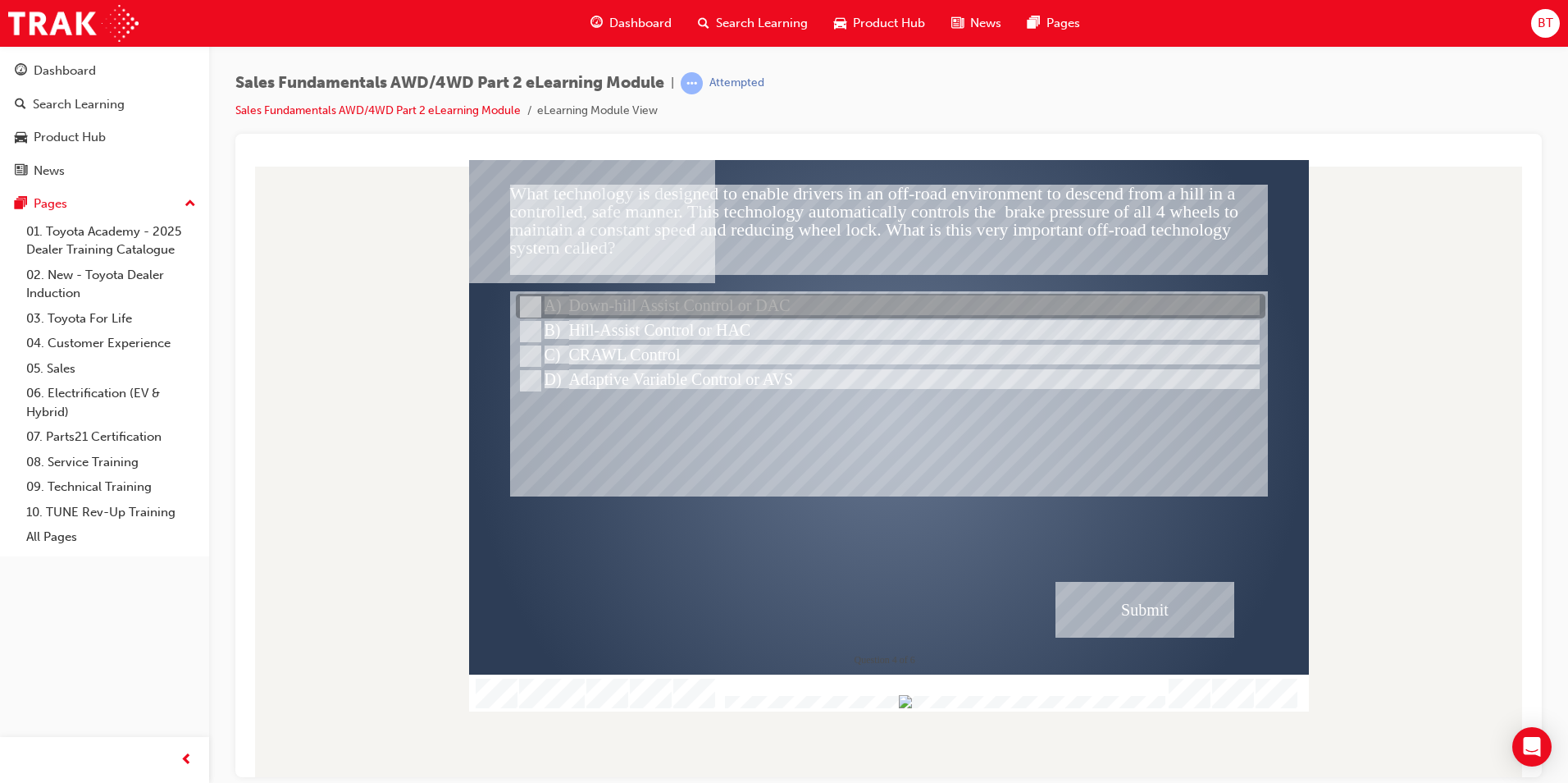
click at [622, 301] on div at bounding box center [890, 307] width 750 height 25
radio input "true"
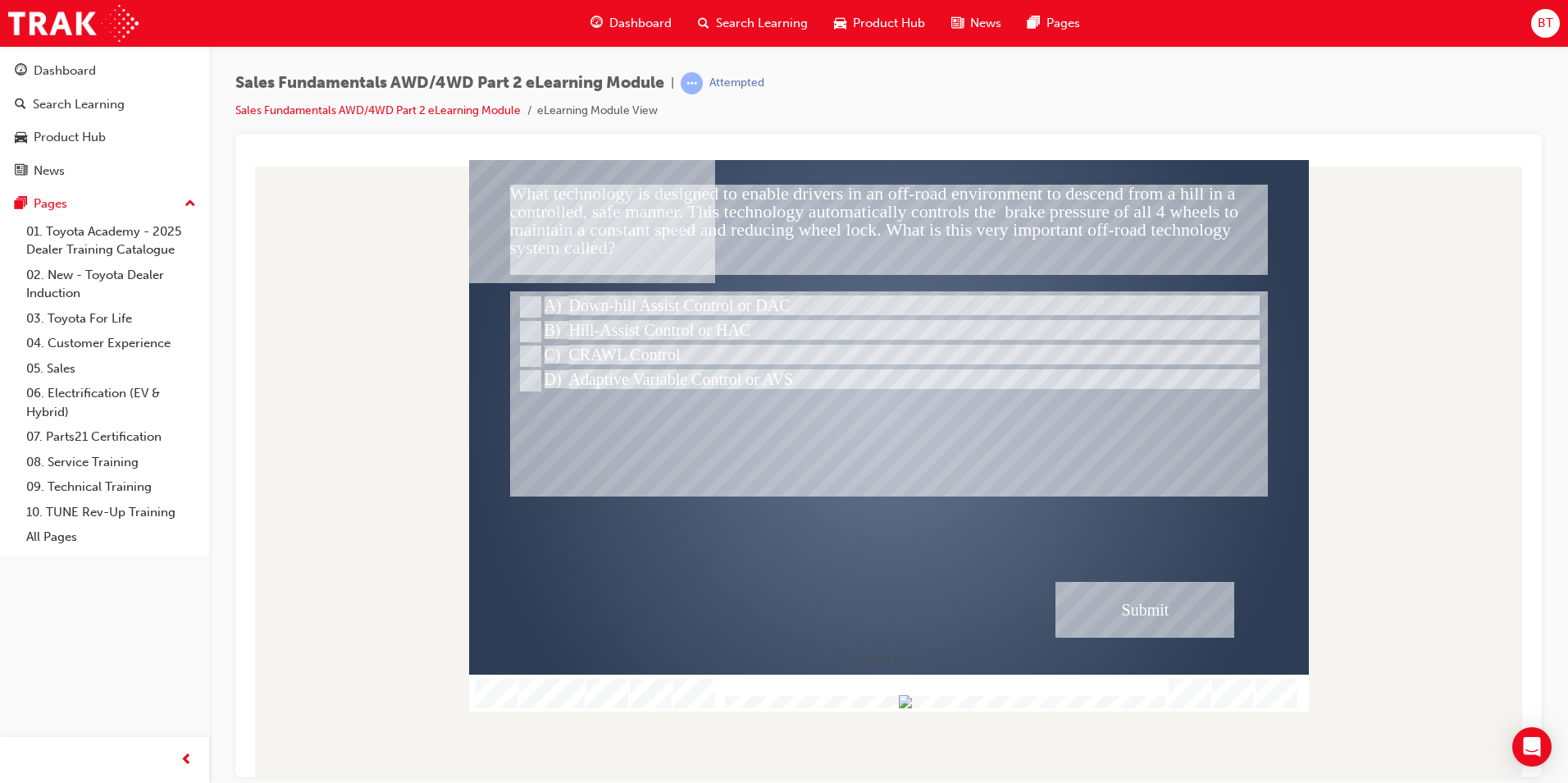
click at [1176, 587] on div "Submit" at bounding box center [1145, 609] width 179 height 55
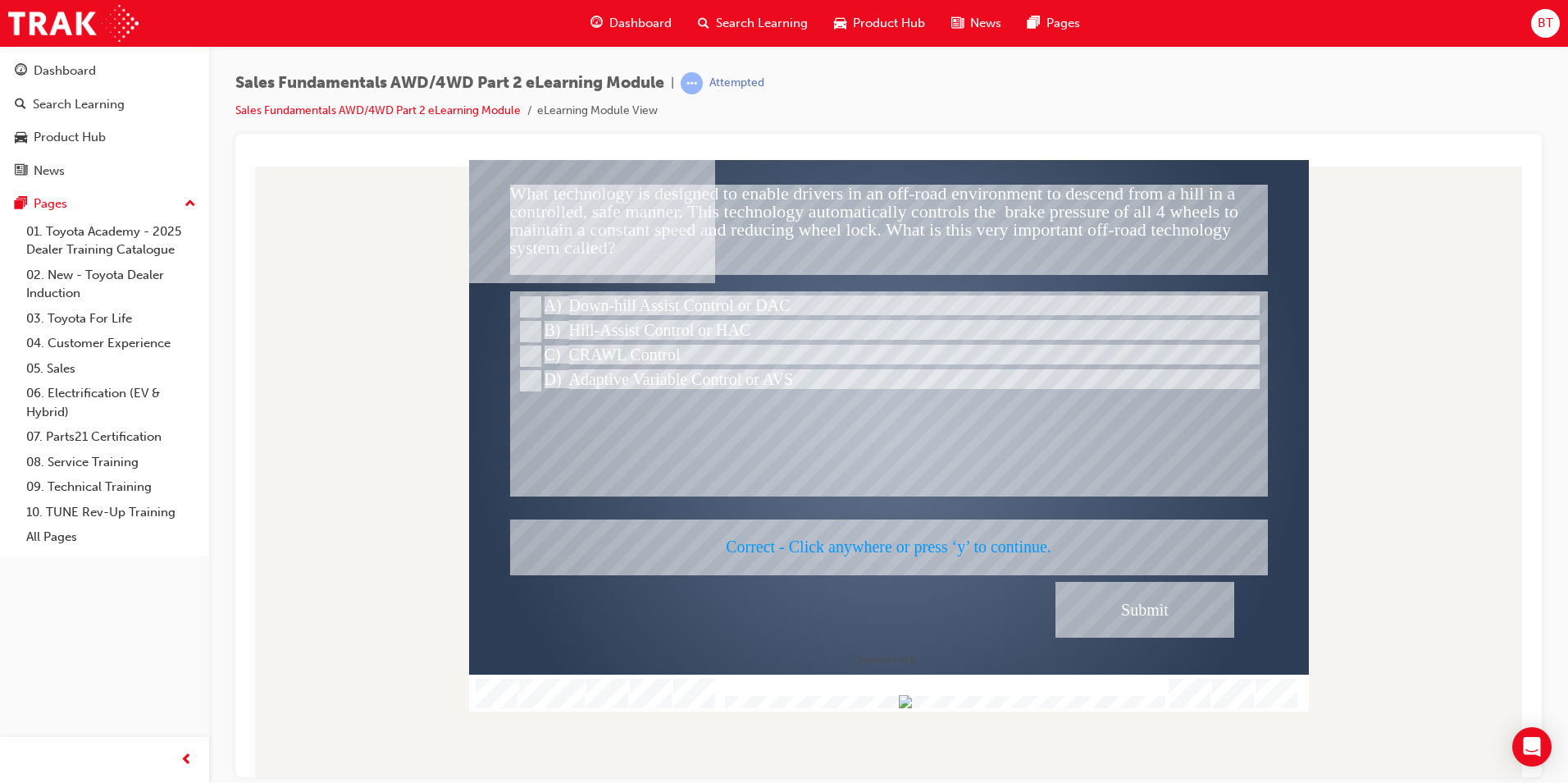
click at [1032, 529] on div at bounding box center [889, 435] width 840 height 551
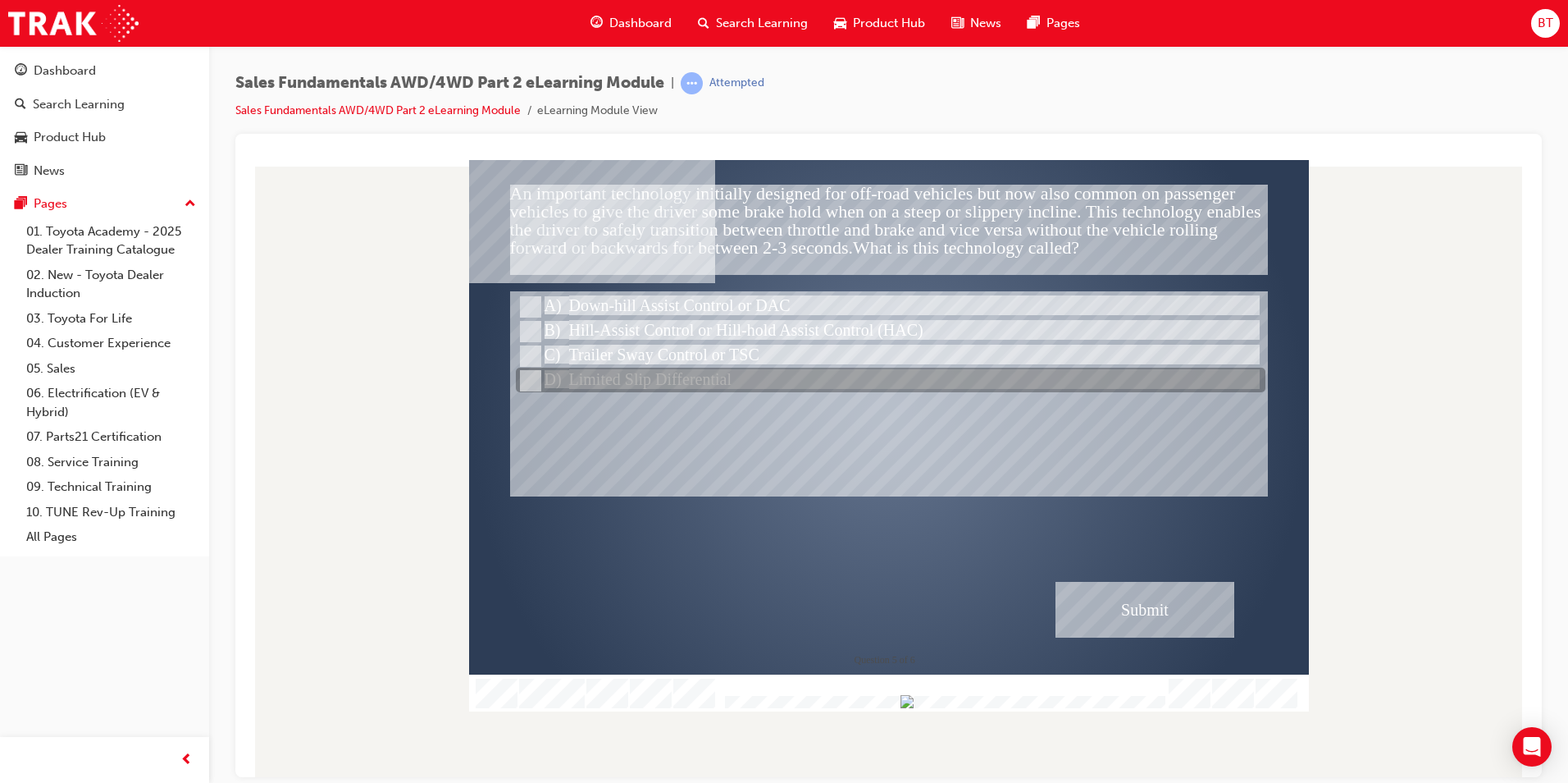
click at [592, 385] on div at bounding box center [890, 381] width 750 height 25
radio input "true"
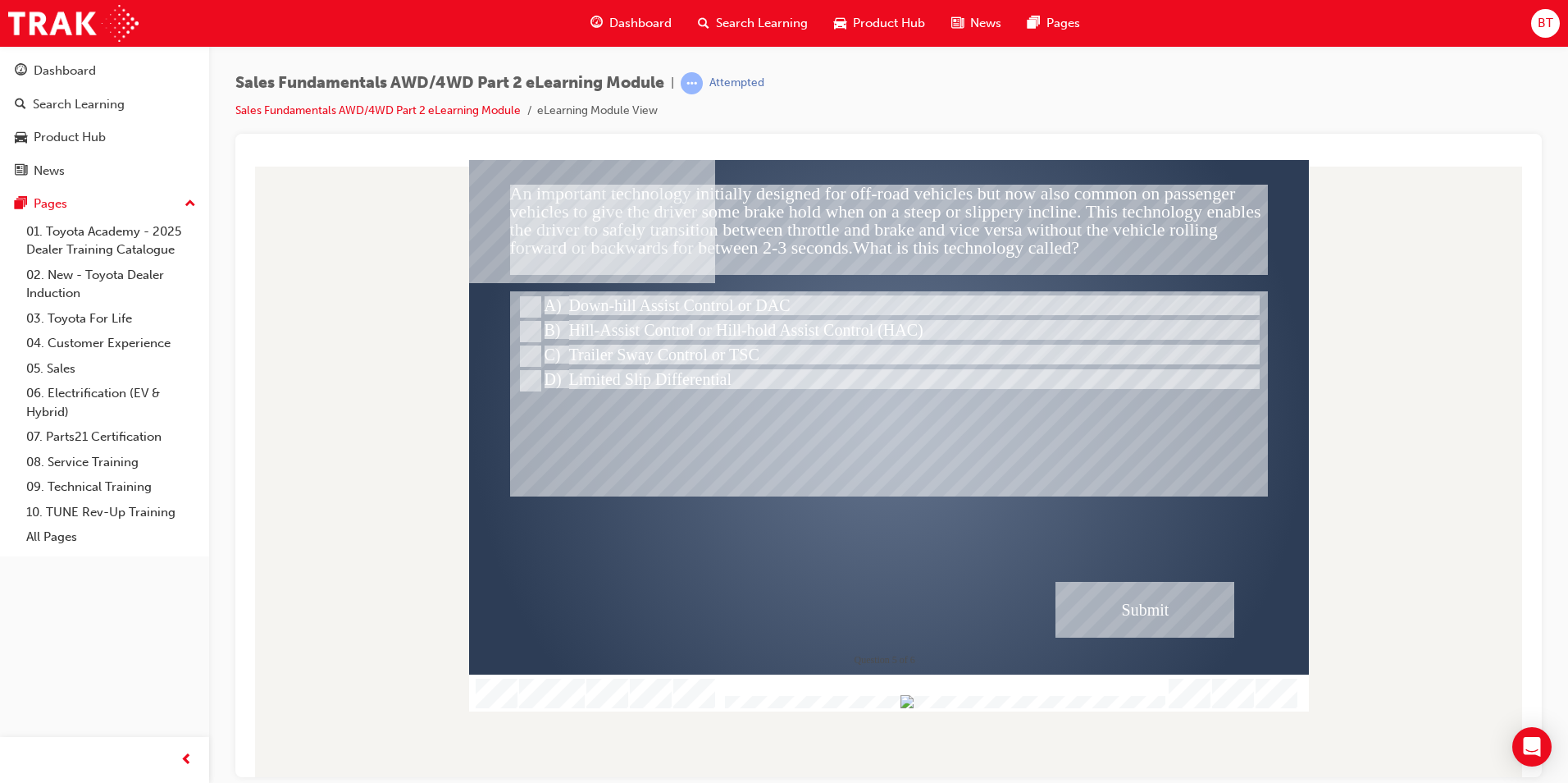
click at [1155, 631] on div "Submit" at bounding box center [1145, 609] width 179 height 55
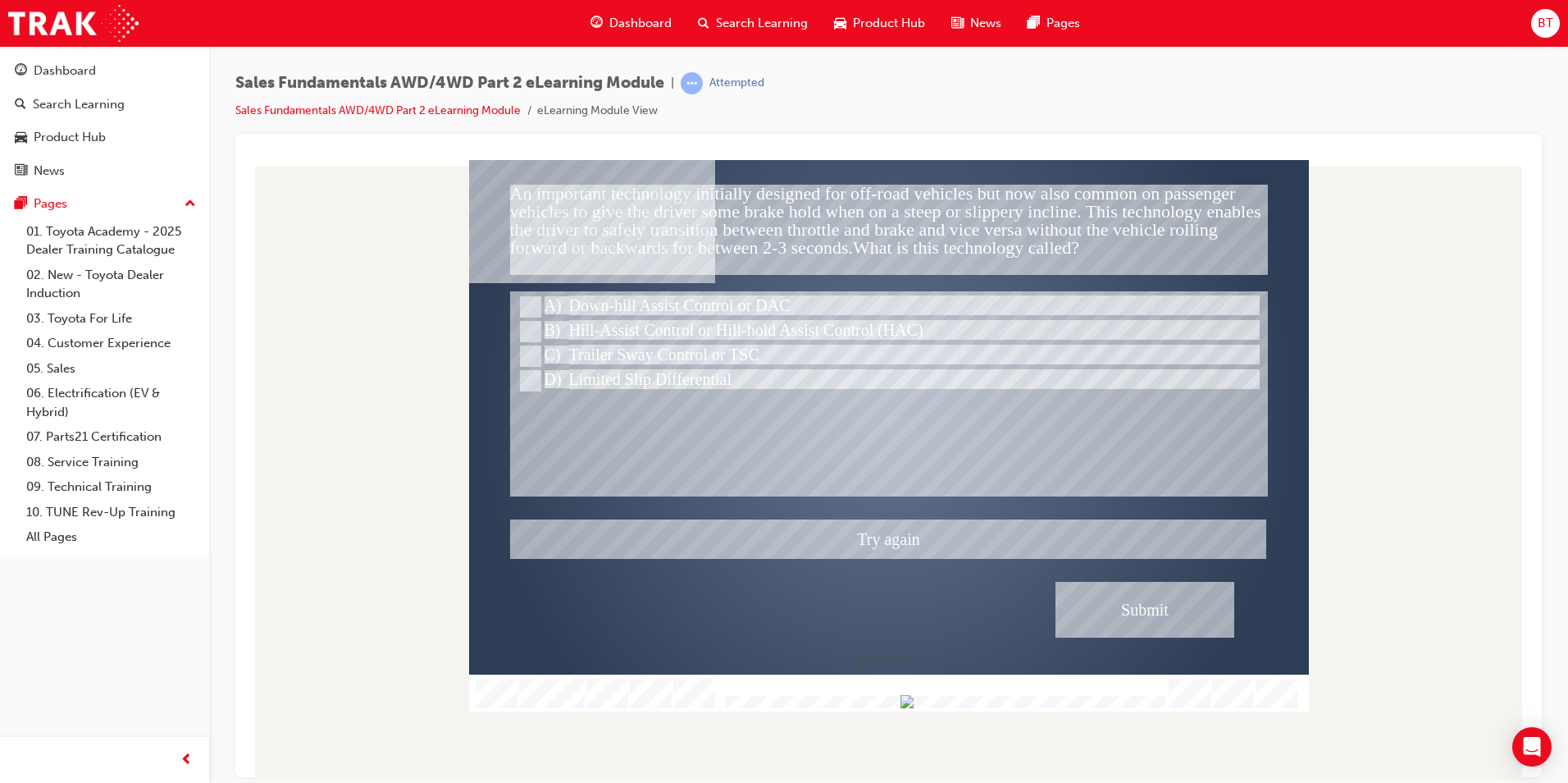
drag, startPoint x: 846, startPoint y: 429, endPoint x: 830, endPoint y: 418, distance: 19.4
click at [830, 418] on div at bounding box center [889, 435] width 840 height 551
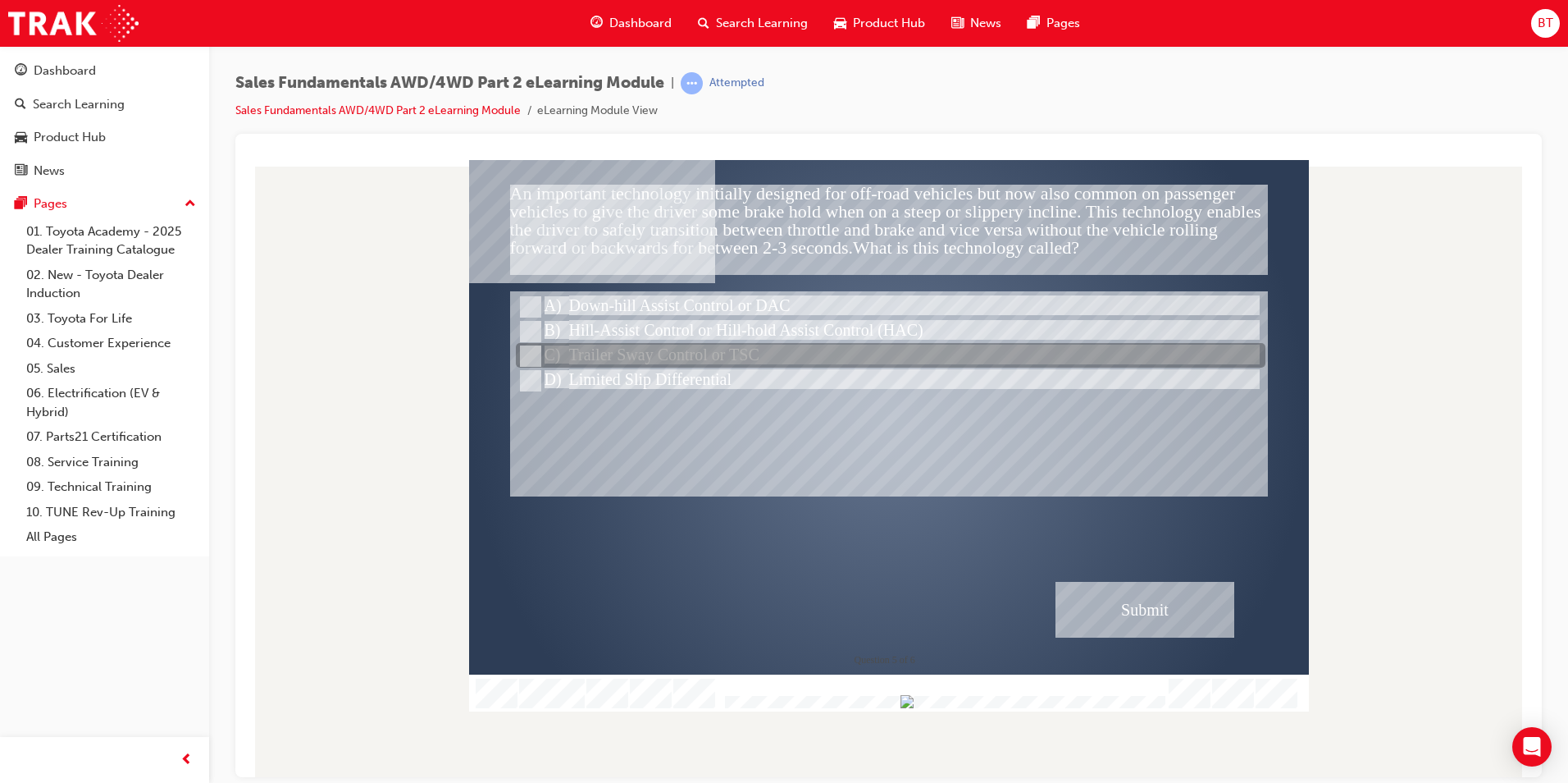
click at [657, 365] on div at bounding box center [890, 356] width 750 height 25
radio input "true"
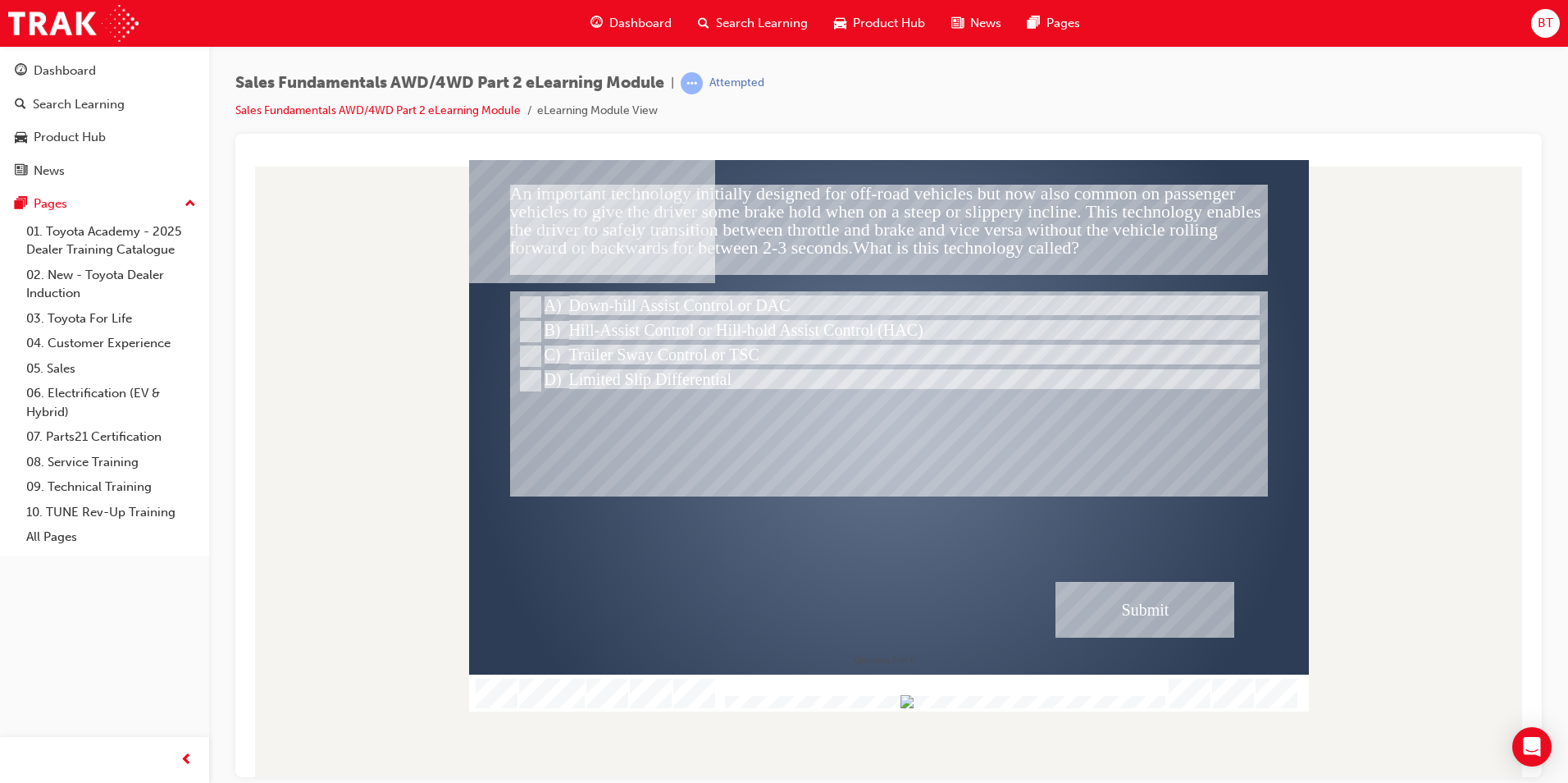
click at [1127, 602] on div "Submit" at bounding box center [1145, 609] width 179 height 55
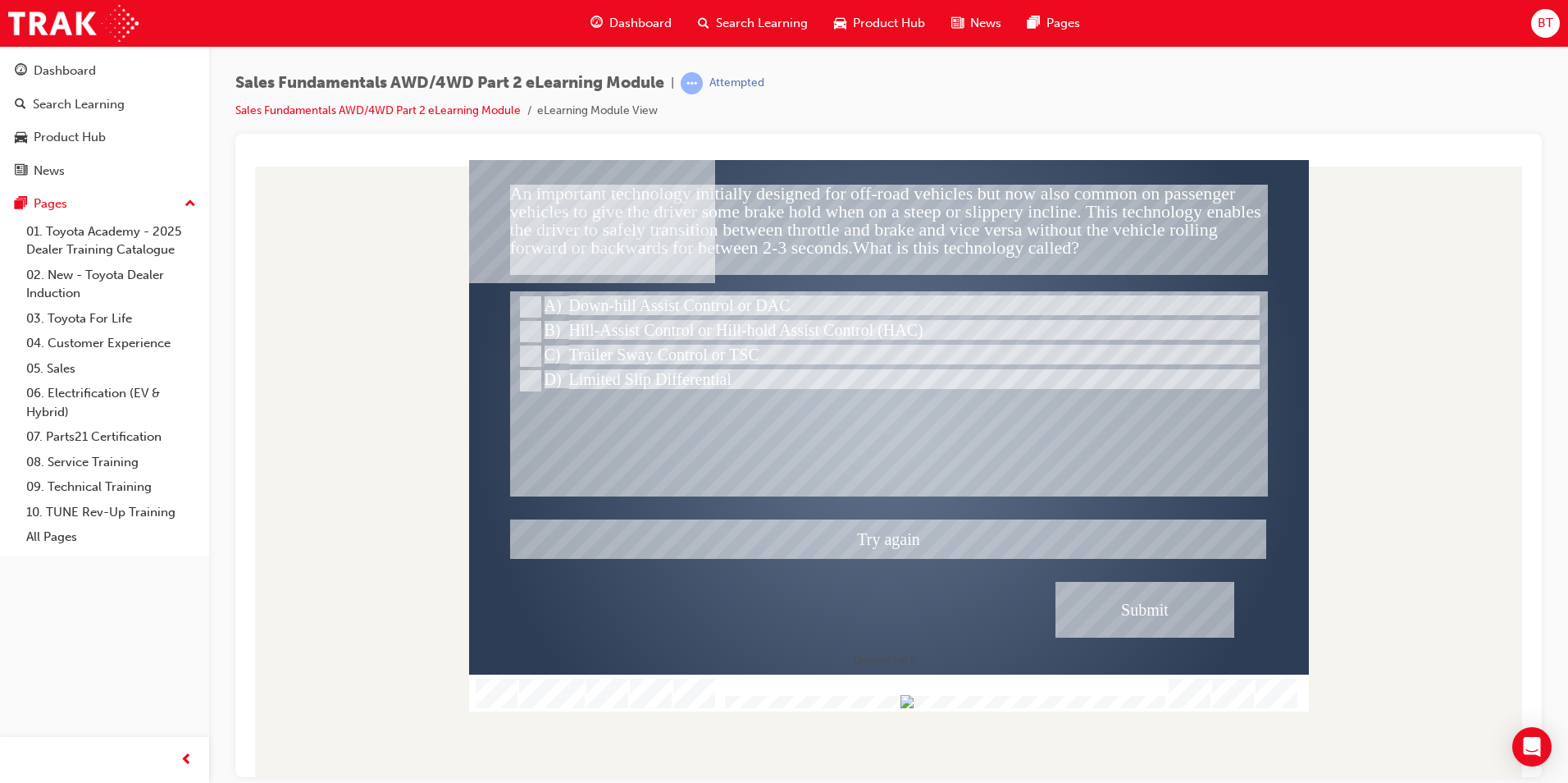
drag, startPoint x: 758, startPoint y: 415, endPoint x: 727, endPoint y: 403, distance: 33.2
click at [746, 410] on div at bounding box center [889, 435] width 840 height 551
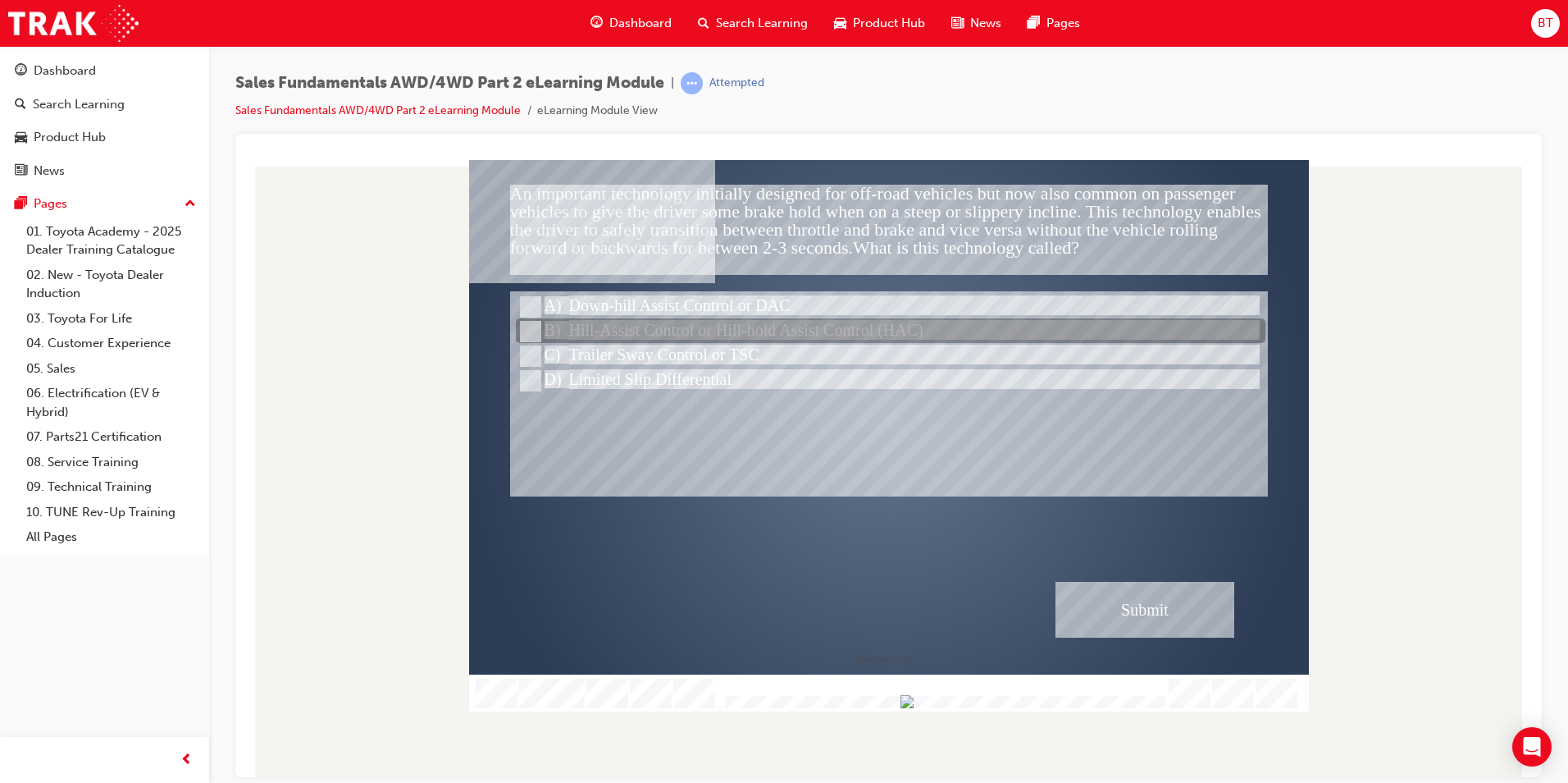
click at [650, 338] on div at bounding box center [890, 332] width 750 height 25
radio input "true"
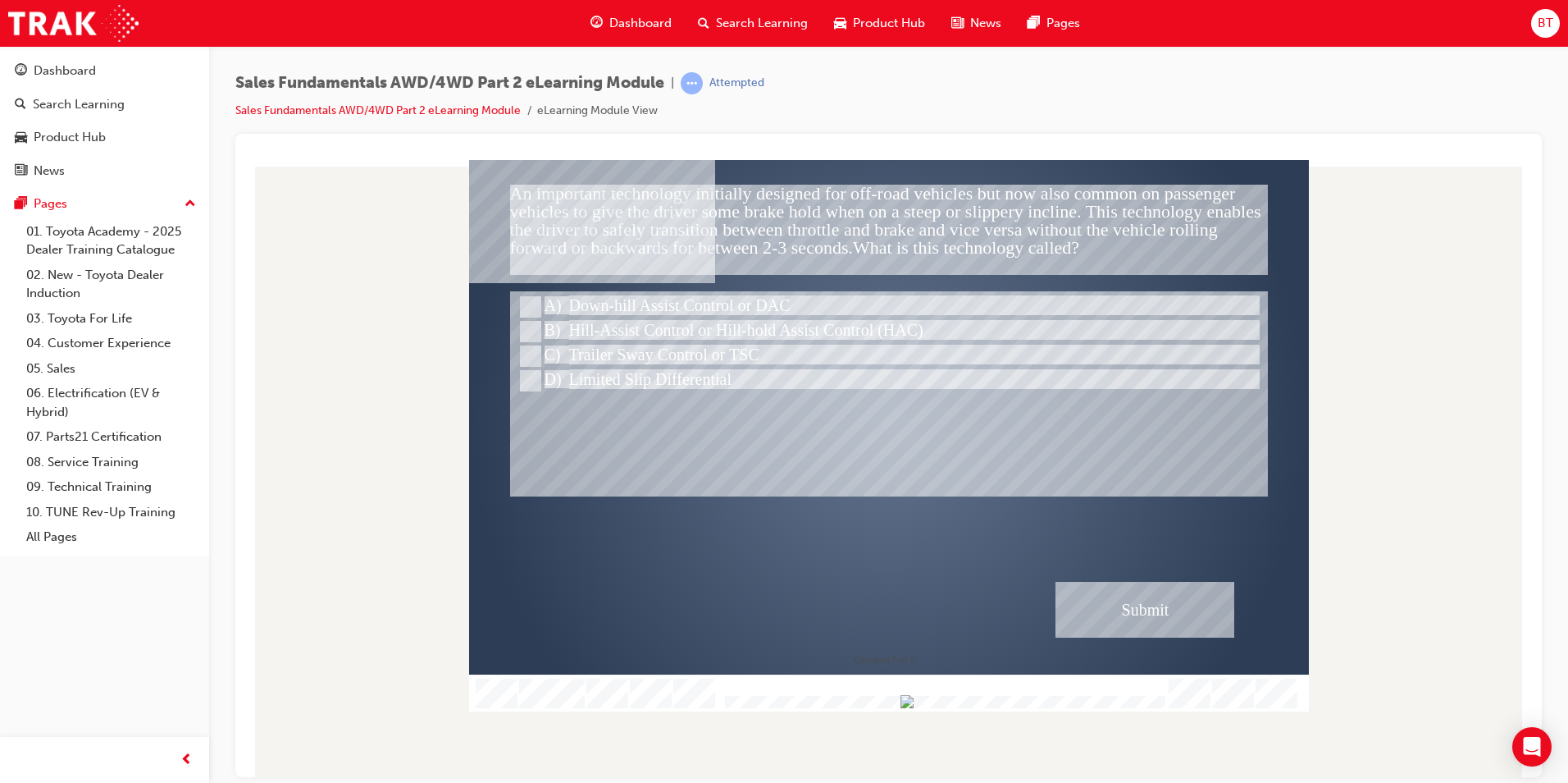
click at [1136, 614] on div "Submit" at bounding box center [1145, 609] width 179 height 55
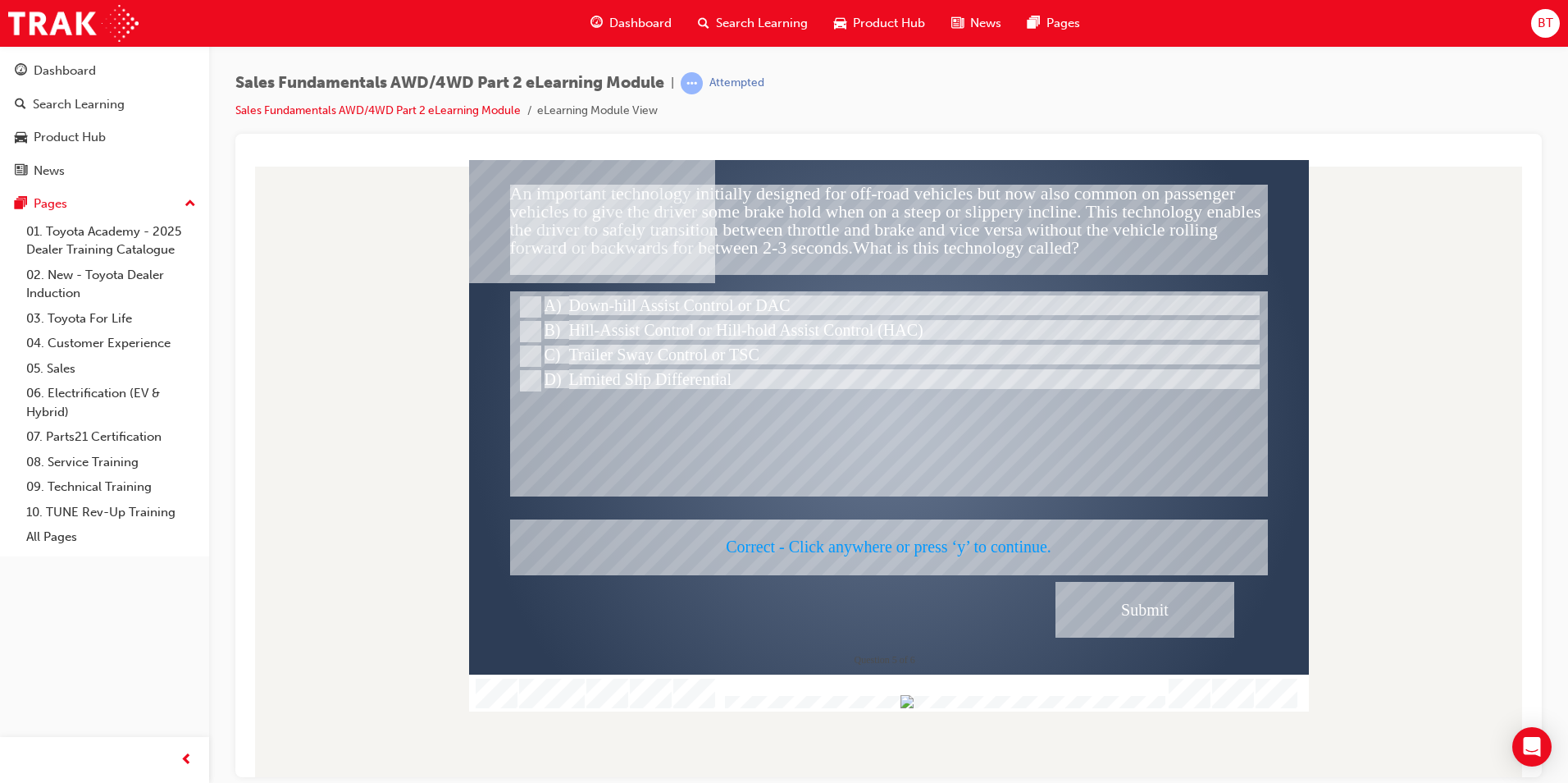
click at [851, 473] on div at bounding box center [889, 435] width 840 height 551
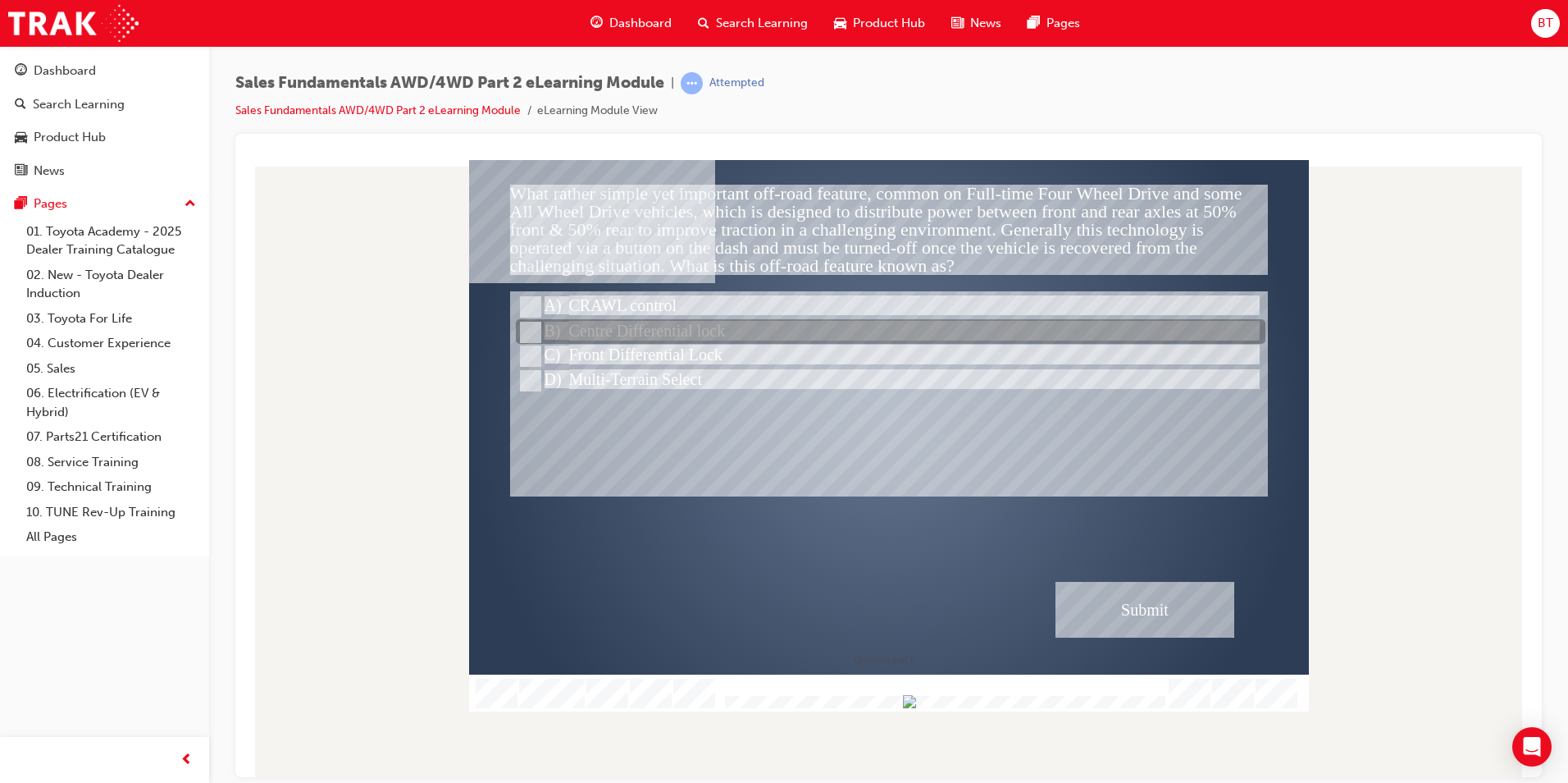
click at [627, 329] on div at bounding box center [890, 332] width 750 height 25
radio input "true"
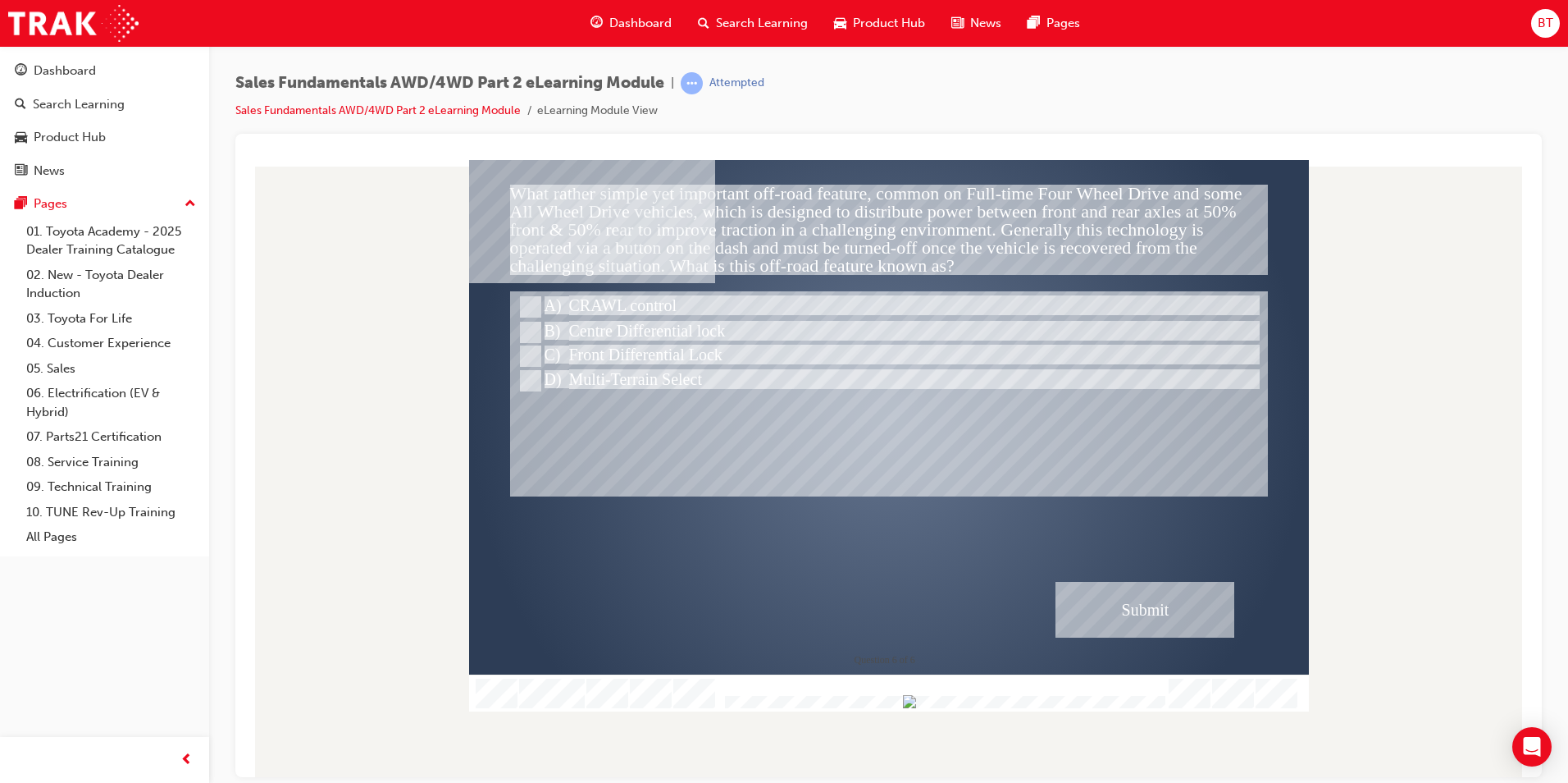
click at [1202, 618] on div "Submit" at bounding box center [1145, 609] width 179 height 55
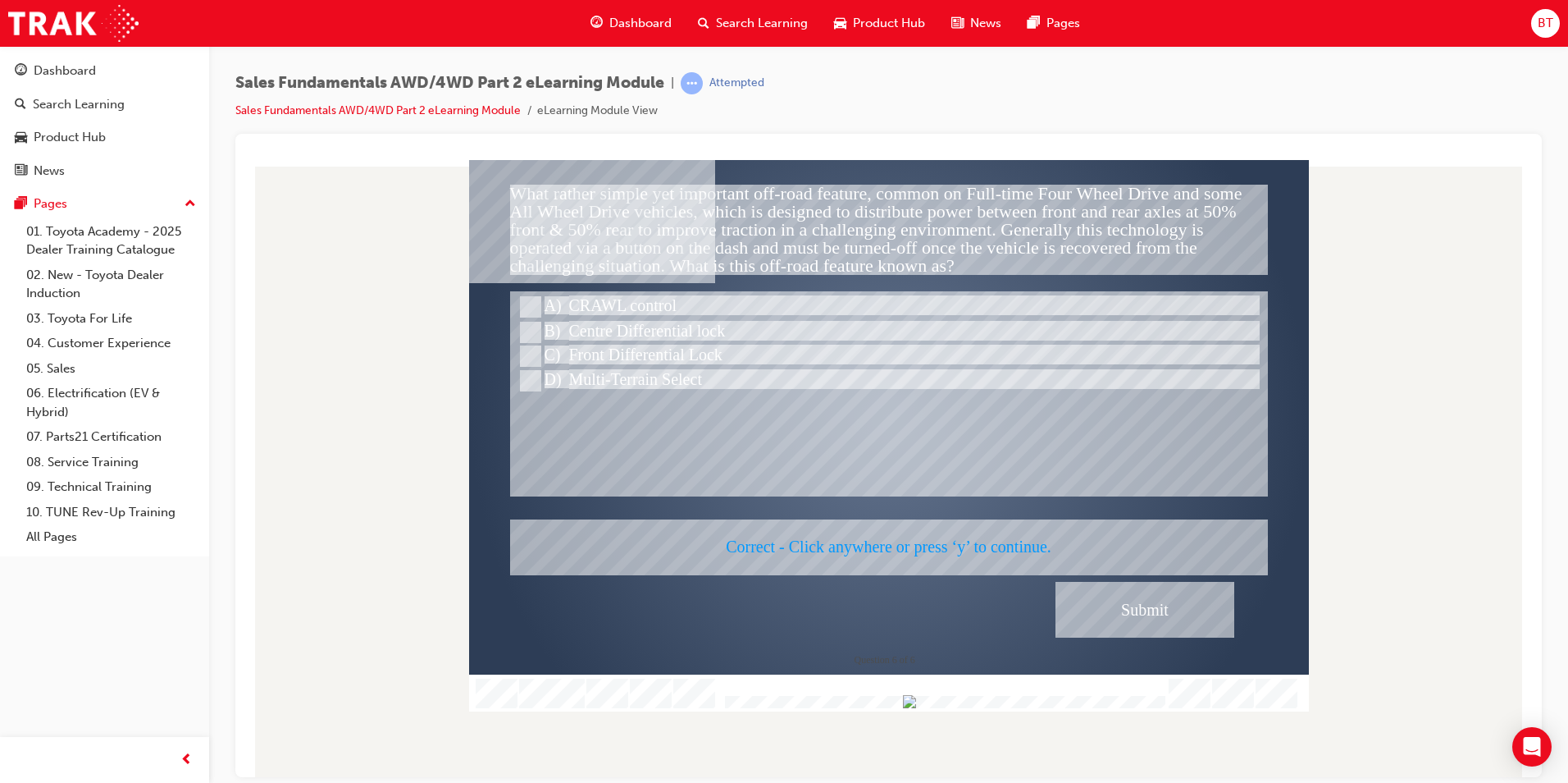
click at [783, 452] on div at bounding box center [889, 435] width 840 height 551
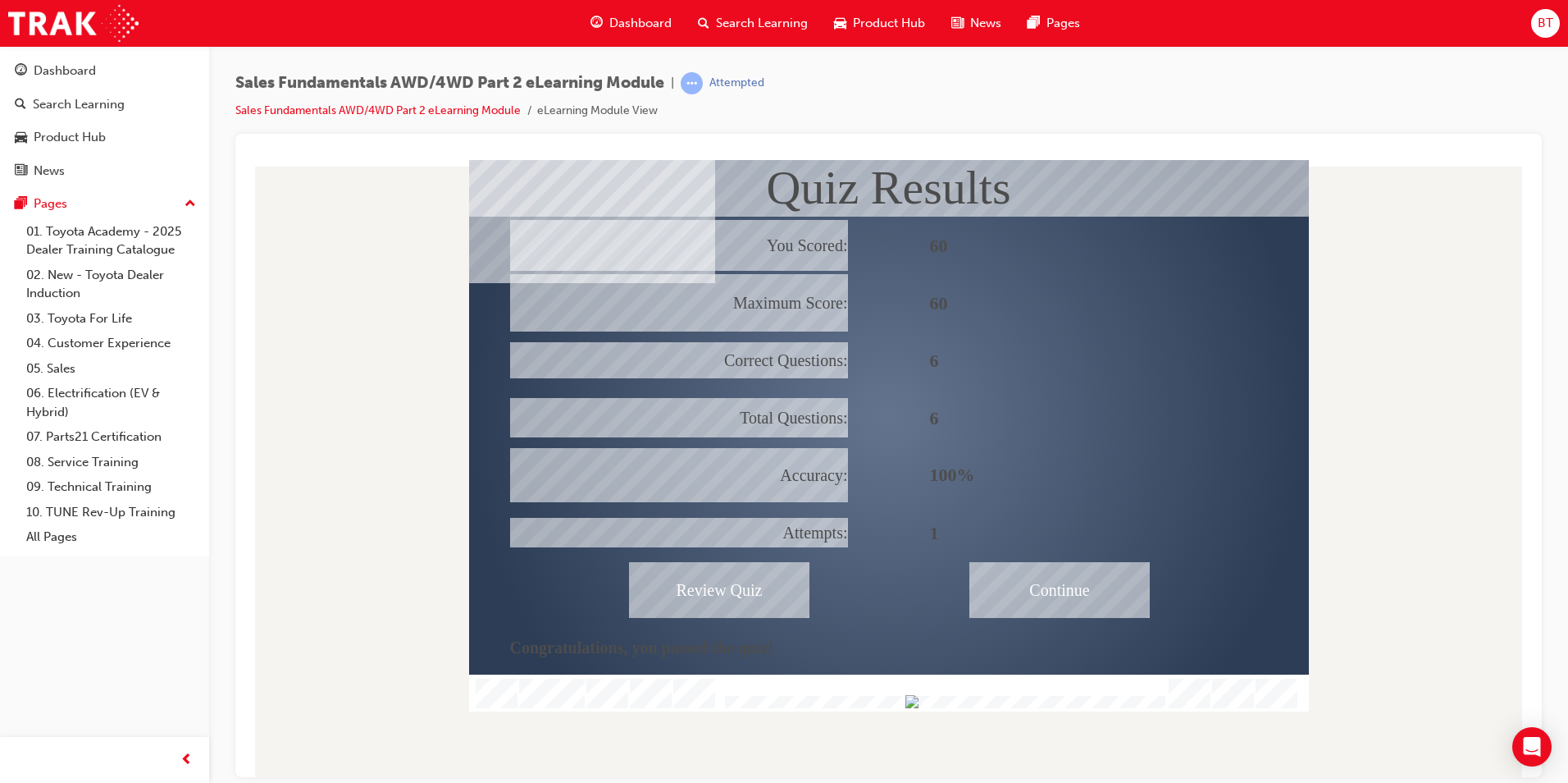
click at [1047, 597] on div "Continue" at bounding box center [1060, 589] width 180 height 55
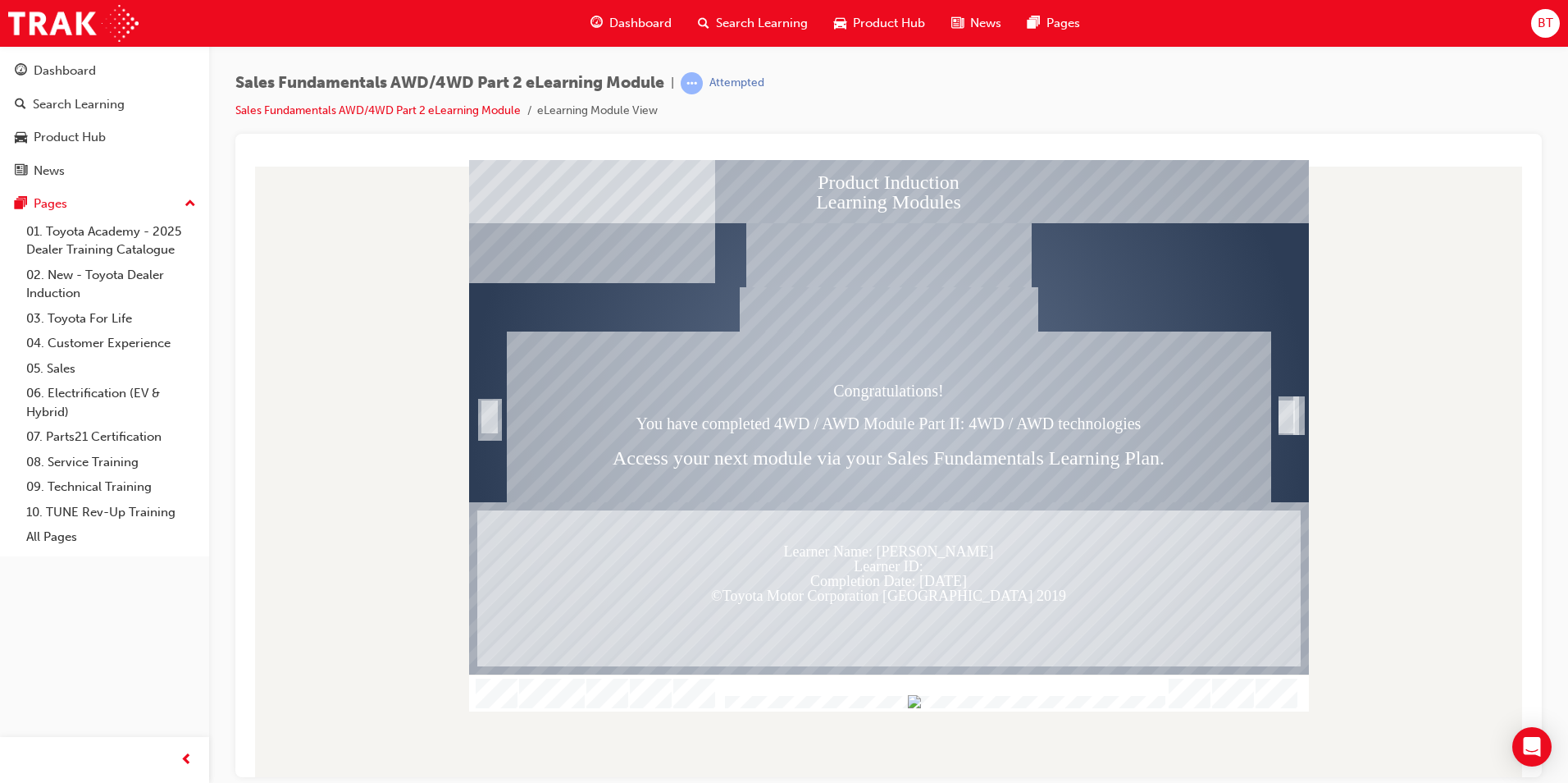
click at [1089, 585] on div "Learner Name: $$cpQuizInfoStudentName$$ Learner ID: $$cpQuizInfoStudentID$$ Com…" at bounding box center [889, 587] width 823 height 156
click at [872, 441] on div "Congratulations! You have completed 4WD / AWD Module Part II: 4WD / AWD technol…" at bounding box center [889, 416] width 765 height 170
click at [1289, 417] on div "Trigger this button to exit" at bounding box center [1287, 434] width 17 height 36
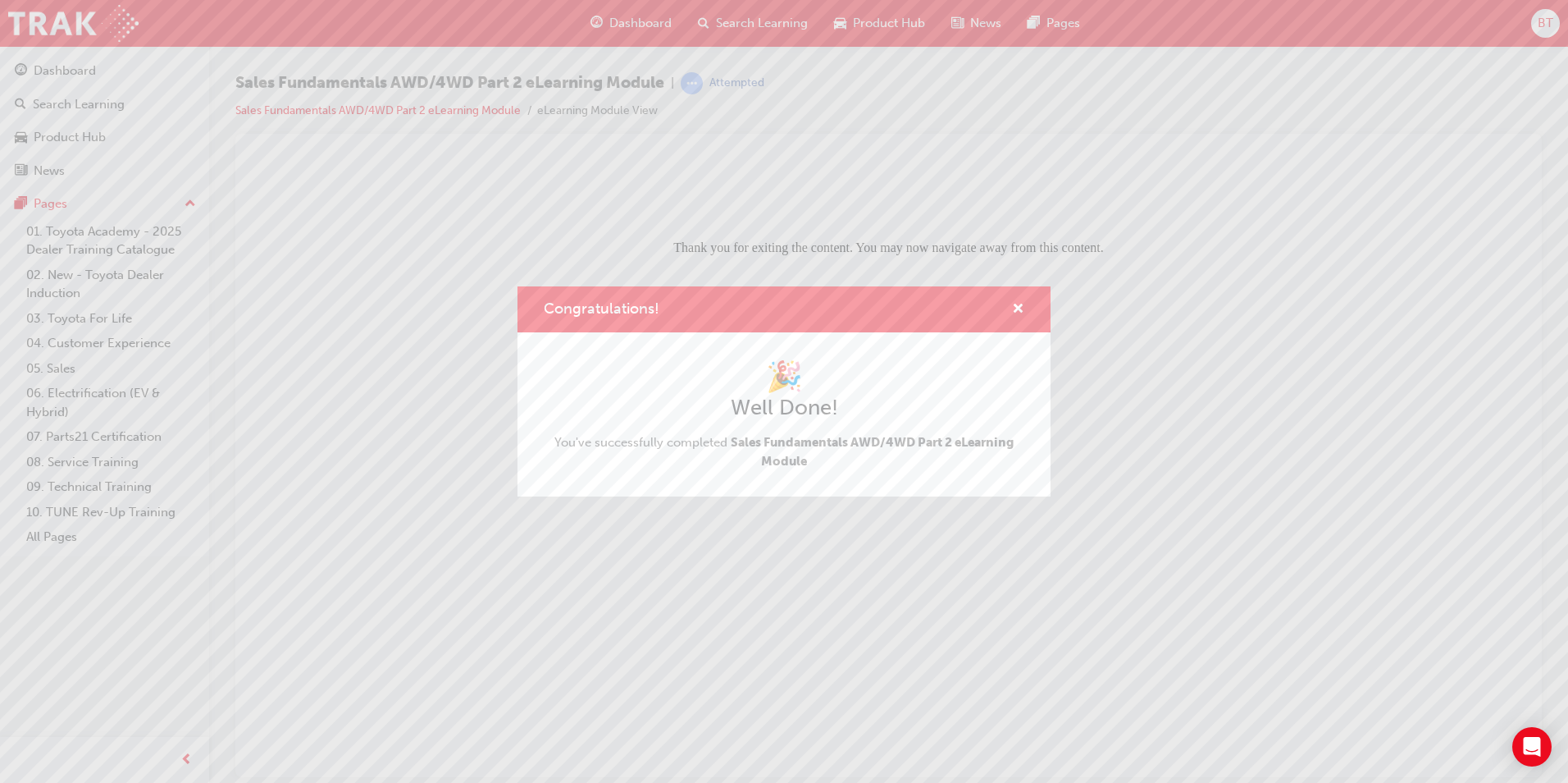
click at [684, 492] on div "🎉 Well Done! You've successfully completed Sales Fundamentals AWD/4WD Part 2 eL…" at bounding box center [784, 414] width 533 height 164
click at [1013, 308] on span "cross-icon" at bounding box center [1018, 310] width 12 height 15
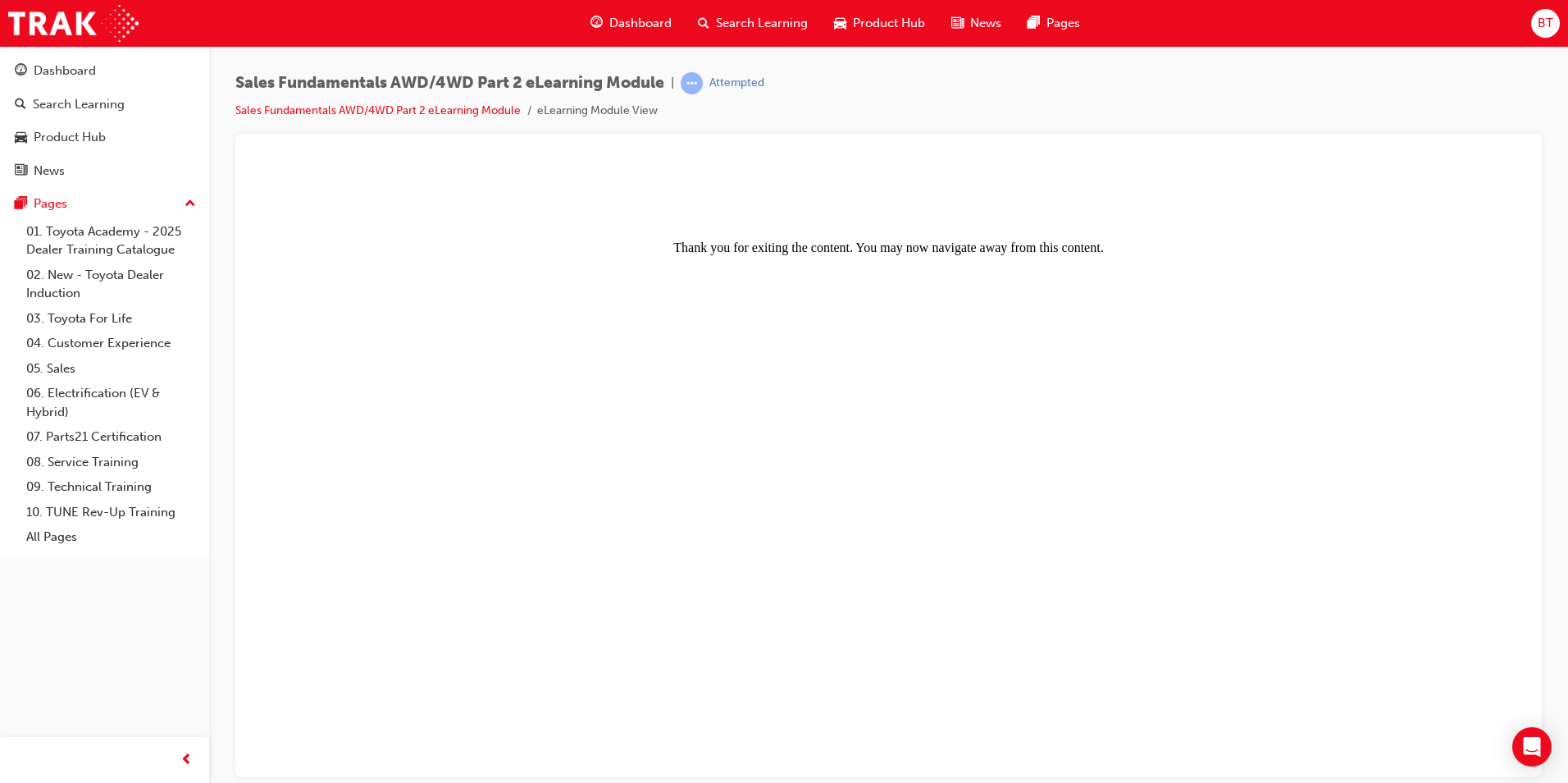
click at [698, 18] on span "search-icon" at bounding box center [704, 23] width 12 height 21
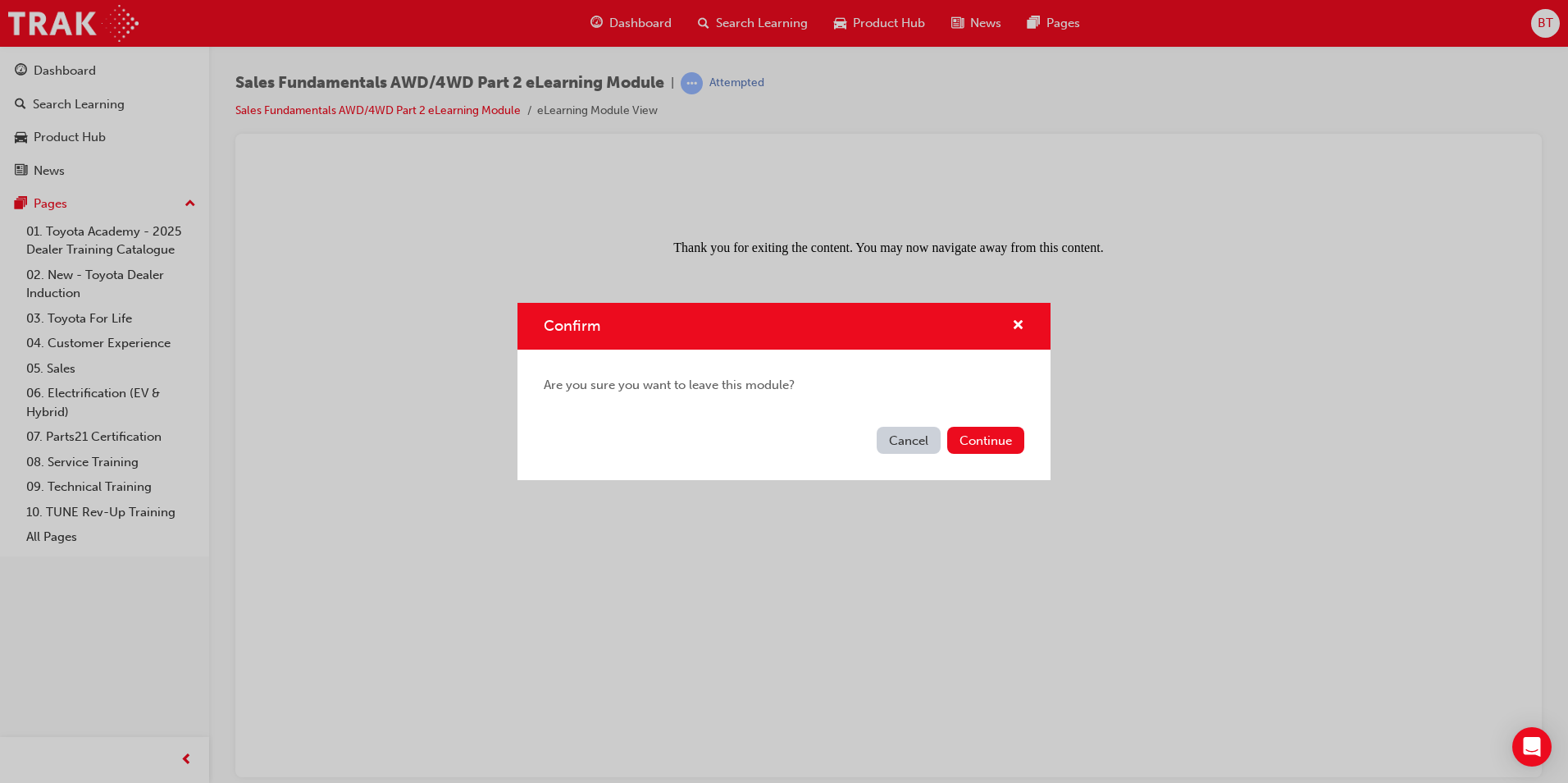
click at [1016, 312] on div "Confirm" at bounding box center [784, 326] width 533 height 47
click at [1020, 319] on span "cross-icon" at bounding box center [1018, 327] width 12 height 15
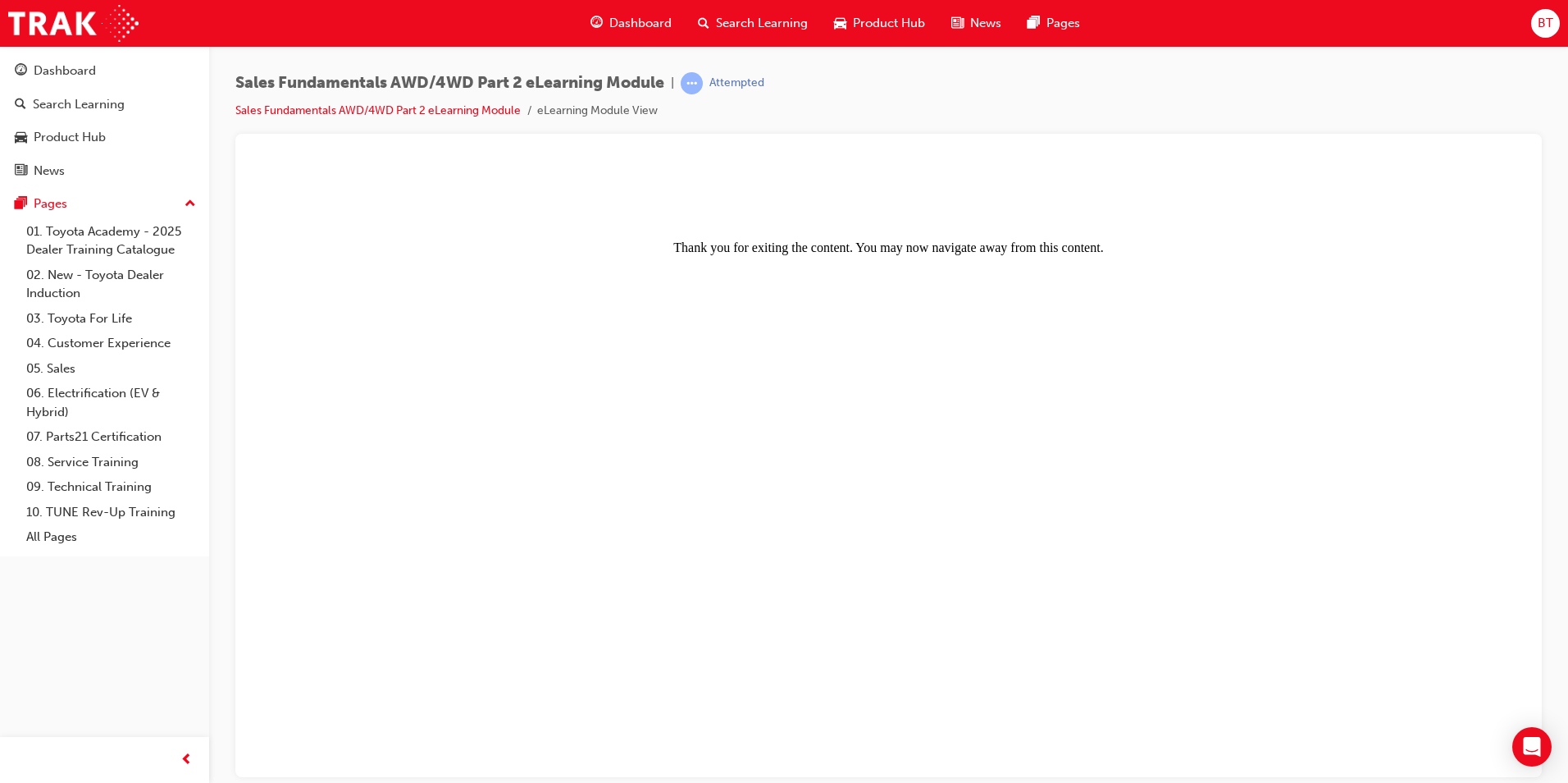
click at [837, 289] on body "Thank you for exiting the content. You may now navigate away from this content." at bounding box center [889, 467] width 1267 height 604
click at [703, 20] on span "search-icon" at bounding box center [704, 23] width 12 height 21
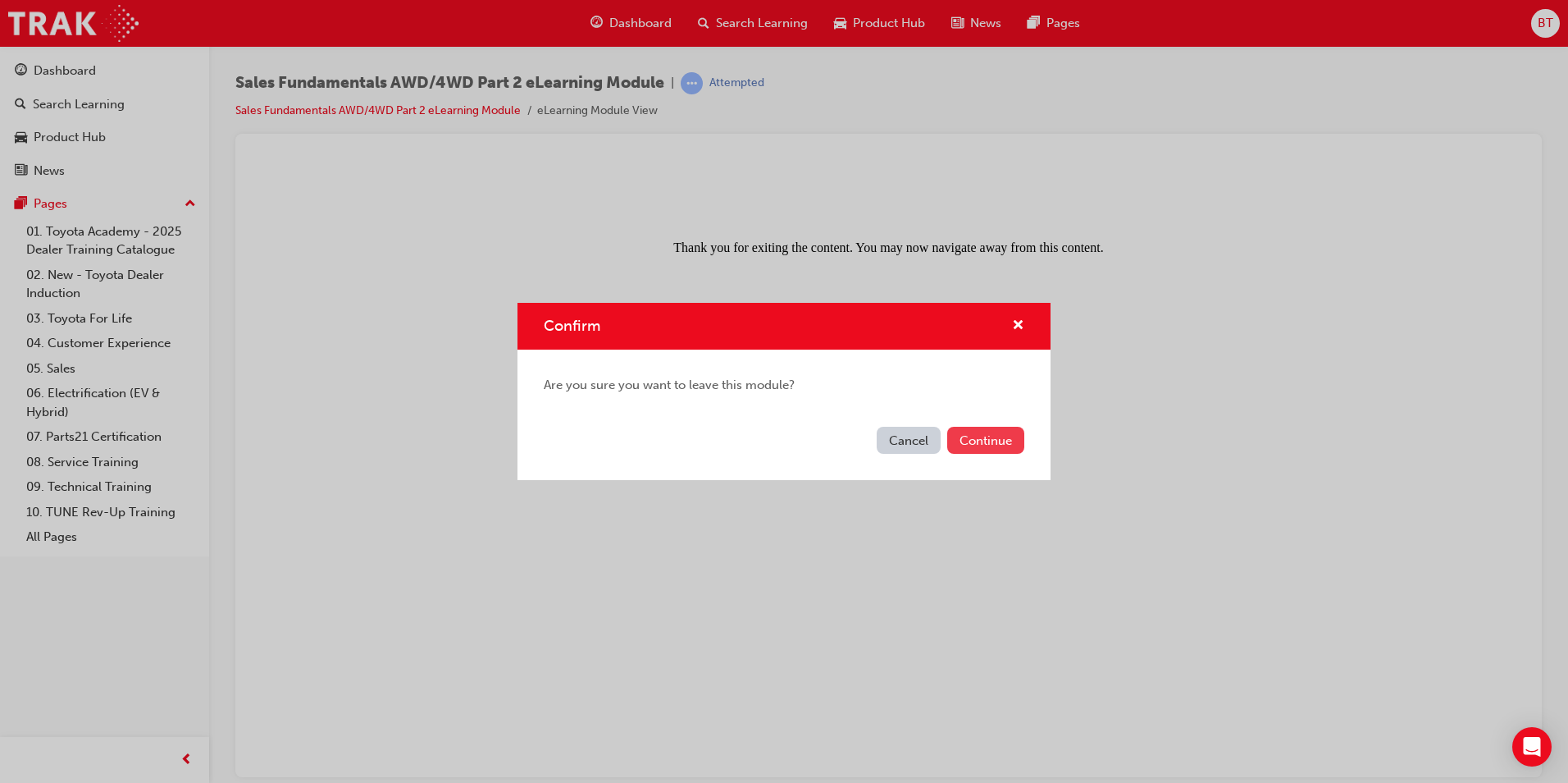
click at [957, 433] on button "Continue" at bounding box center [985, 440] width 77 height 27
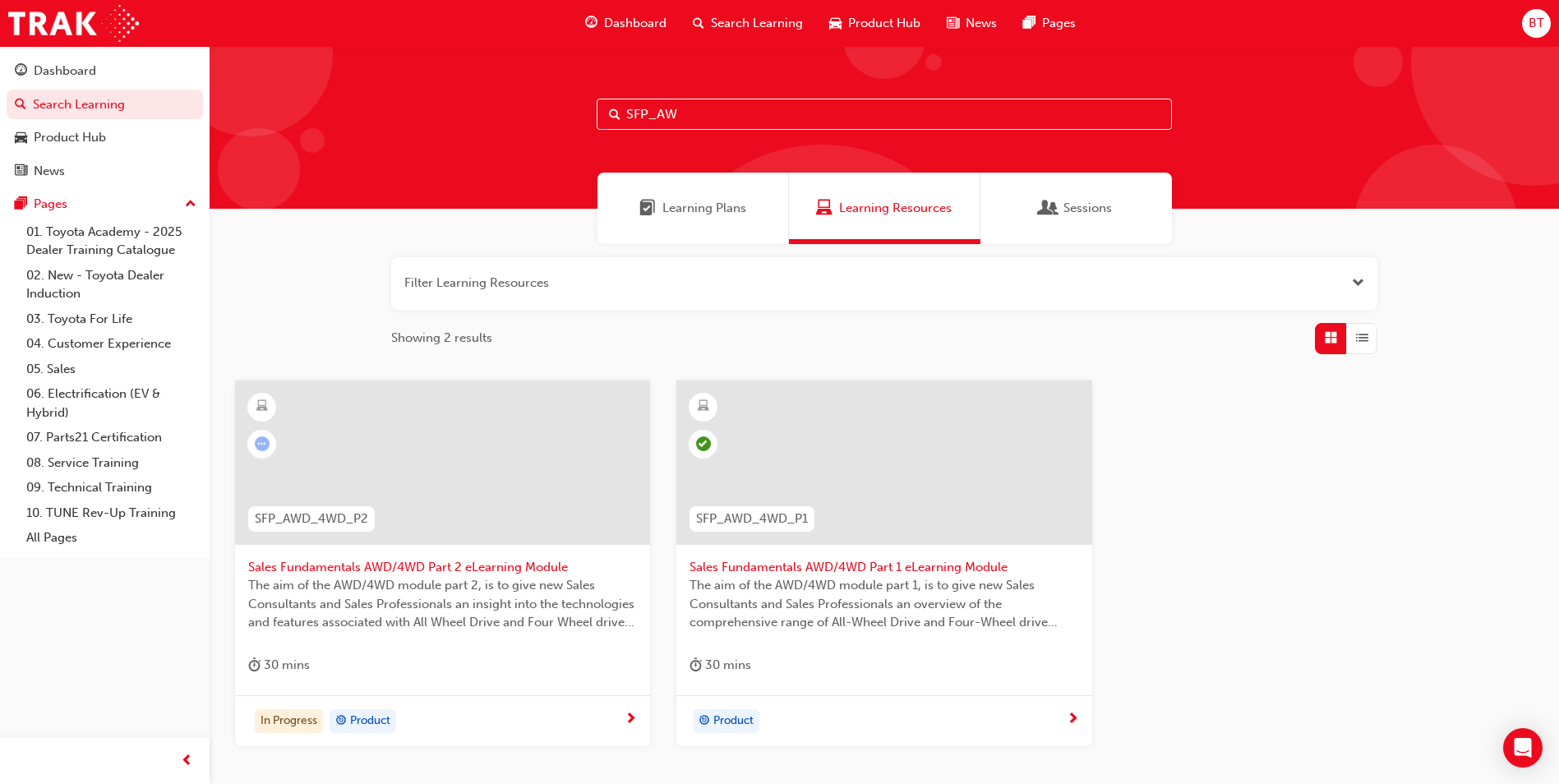
click at [439, 483] on div at bounding box center [442, 462] width 415 height 164
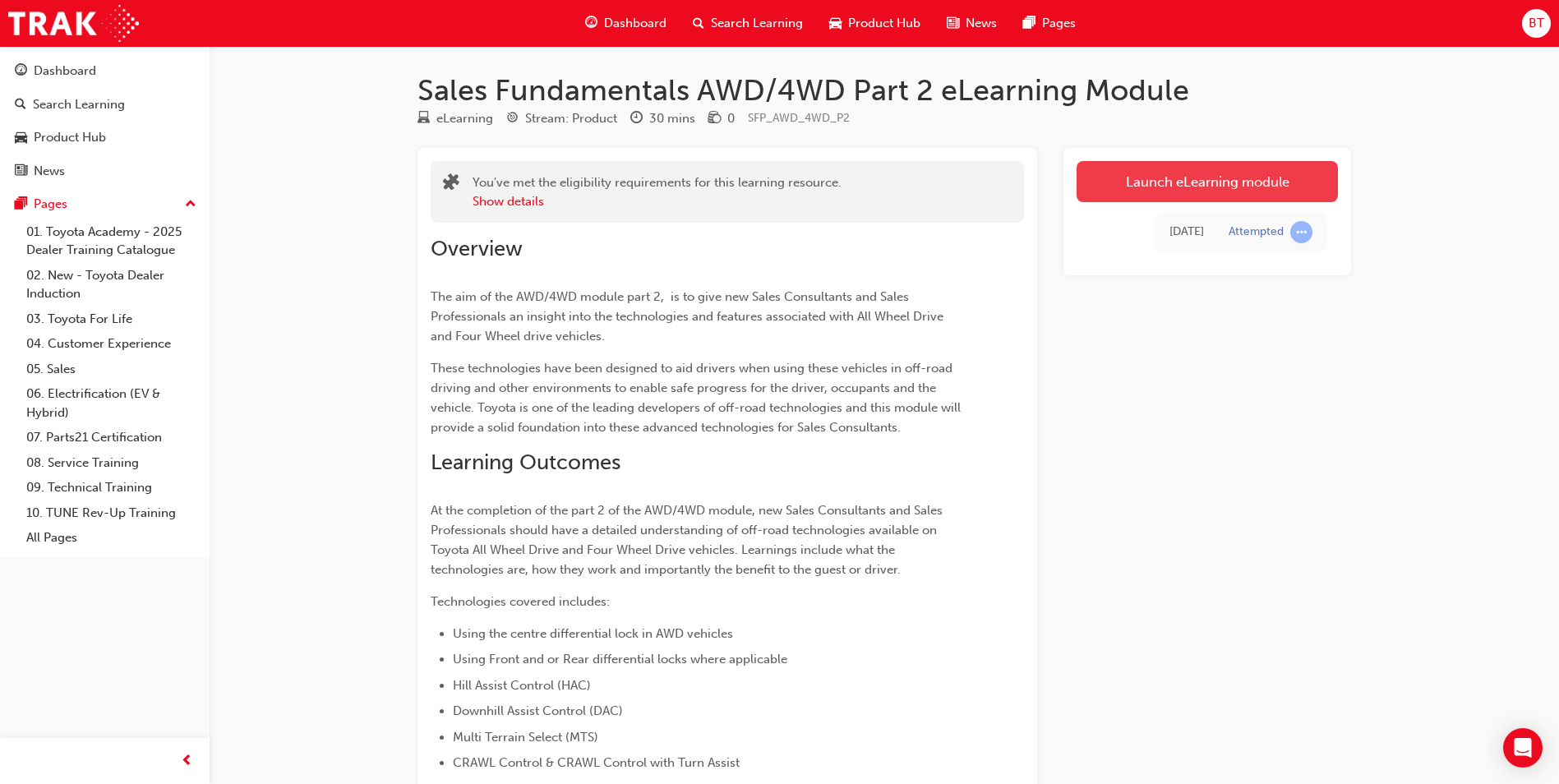
click at [1214, 191] on link "Launch eLearning module" at bounding box center [1207, 182] width 262 height 41
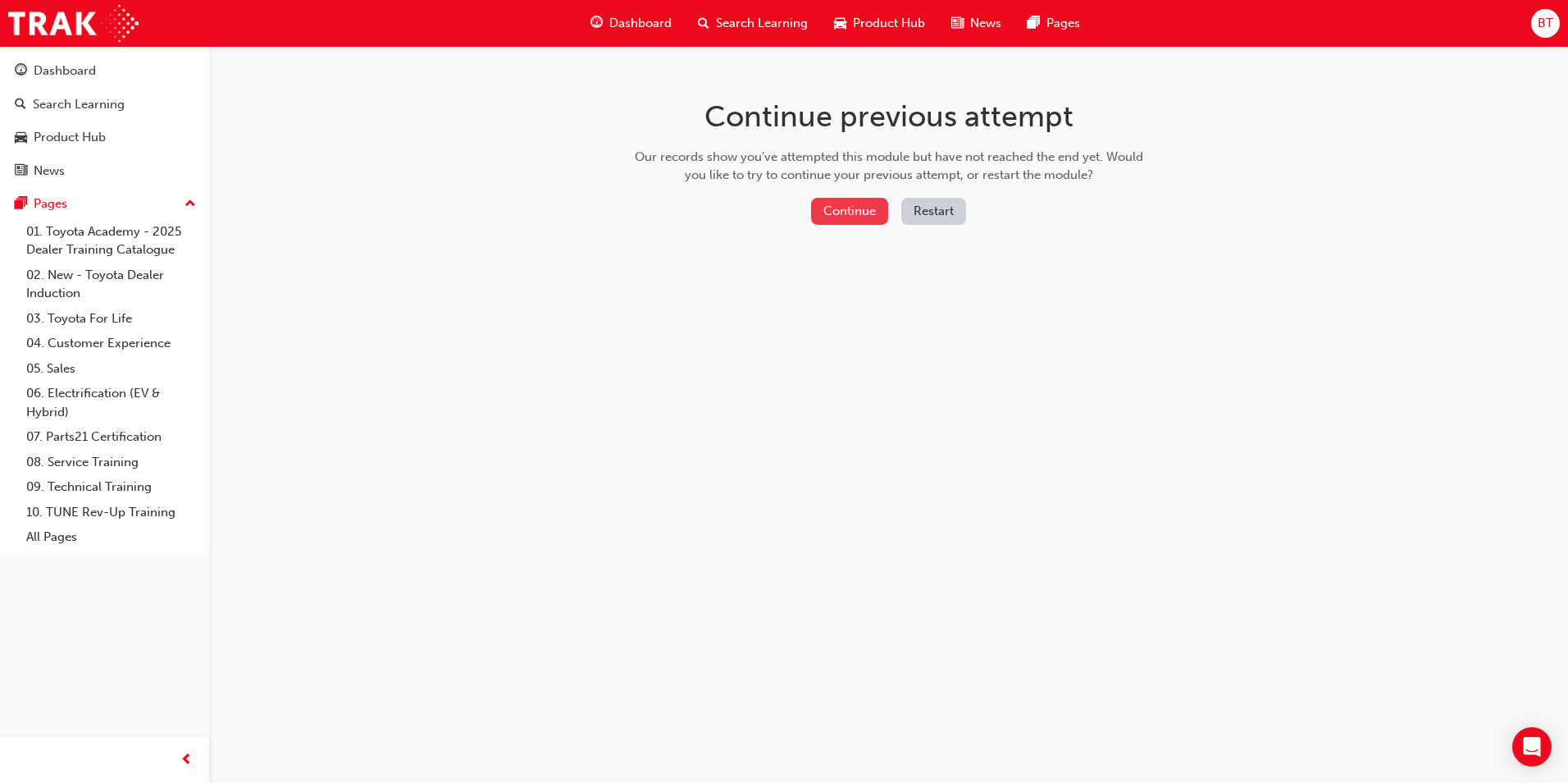
click at [851, 207] on button "Continue" at bounding box center [849, 211] width 77 height 27
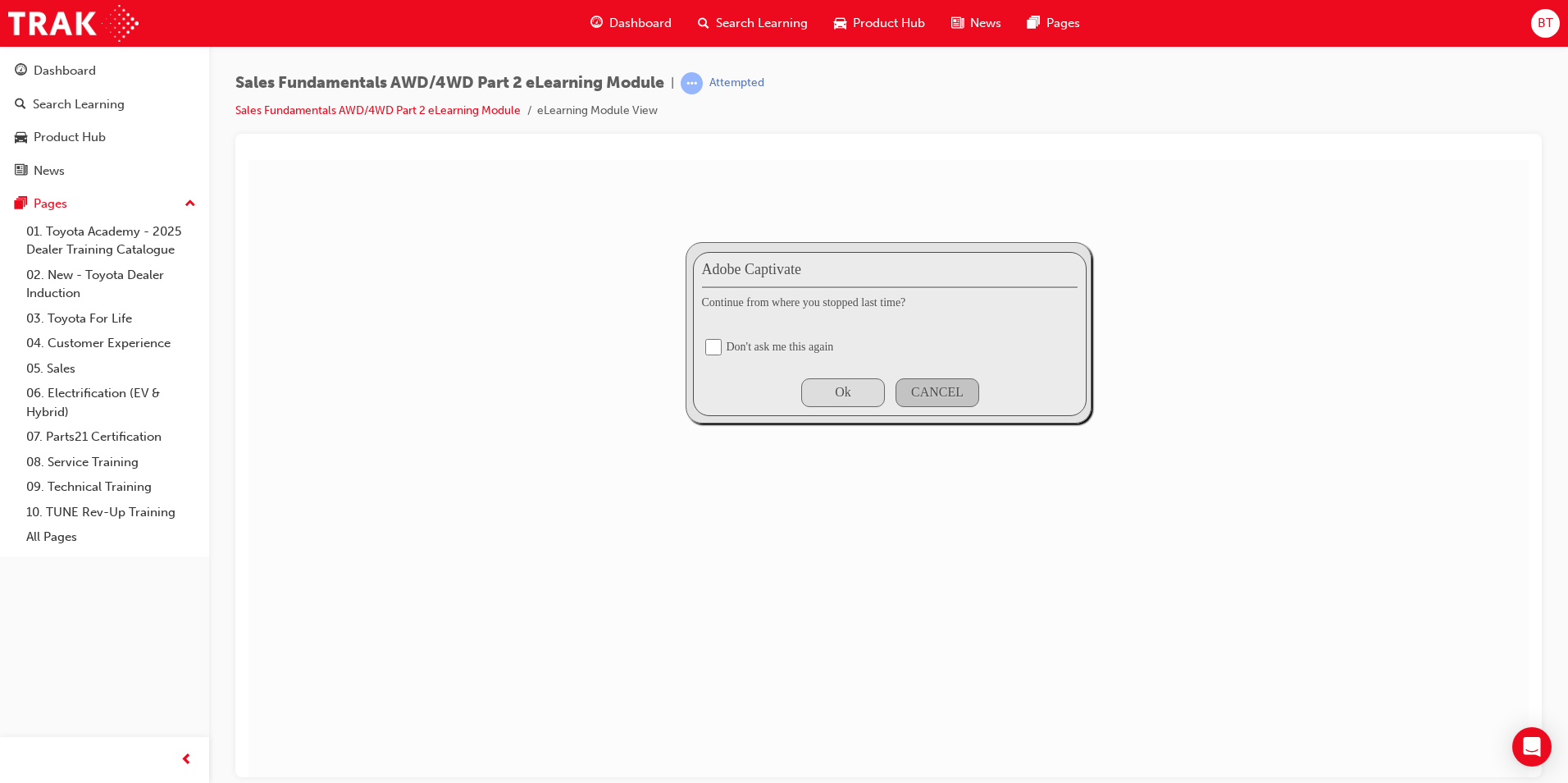
click at [839, 388] on div "Ok" at bounding box center [843, 391] width 17 height 15
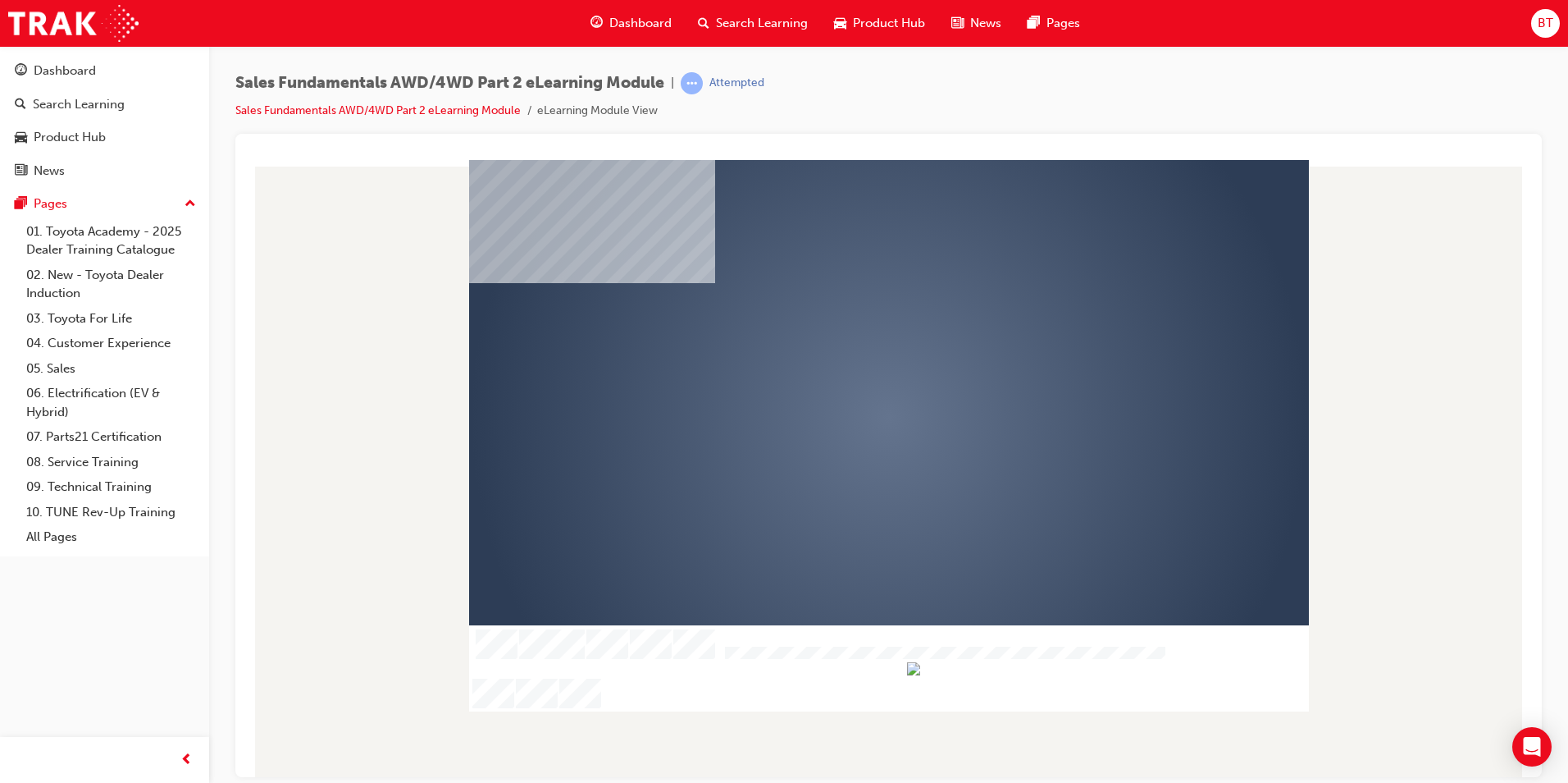
click at [841, 370] on div "play" at bounding box center [841, 370] width 0 height 0
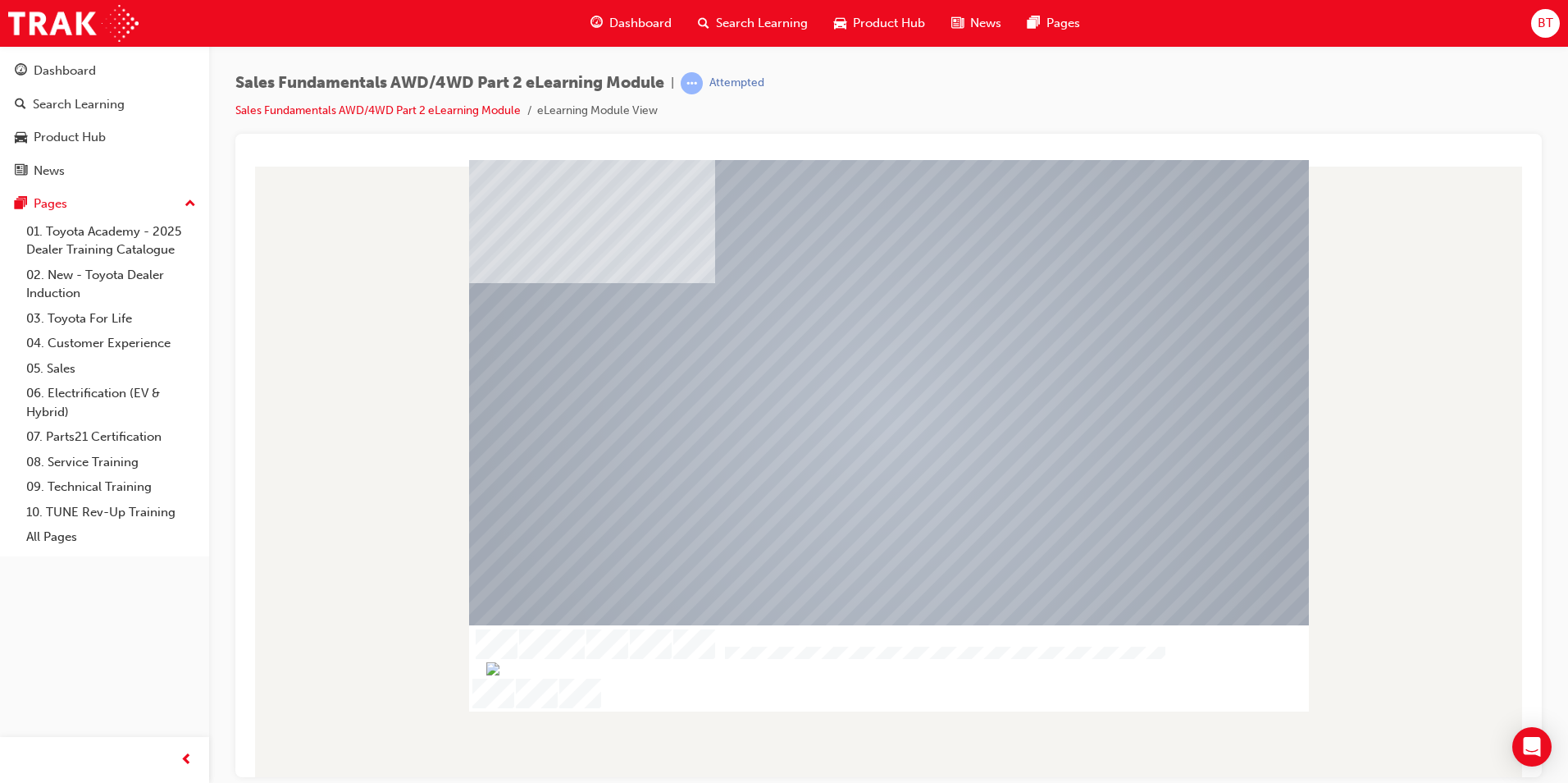
click at [749, 704] on div at bounding box center [889, 667] width 840 height 86
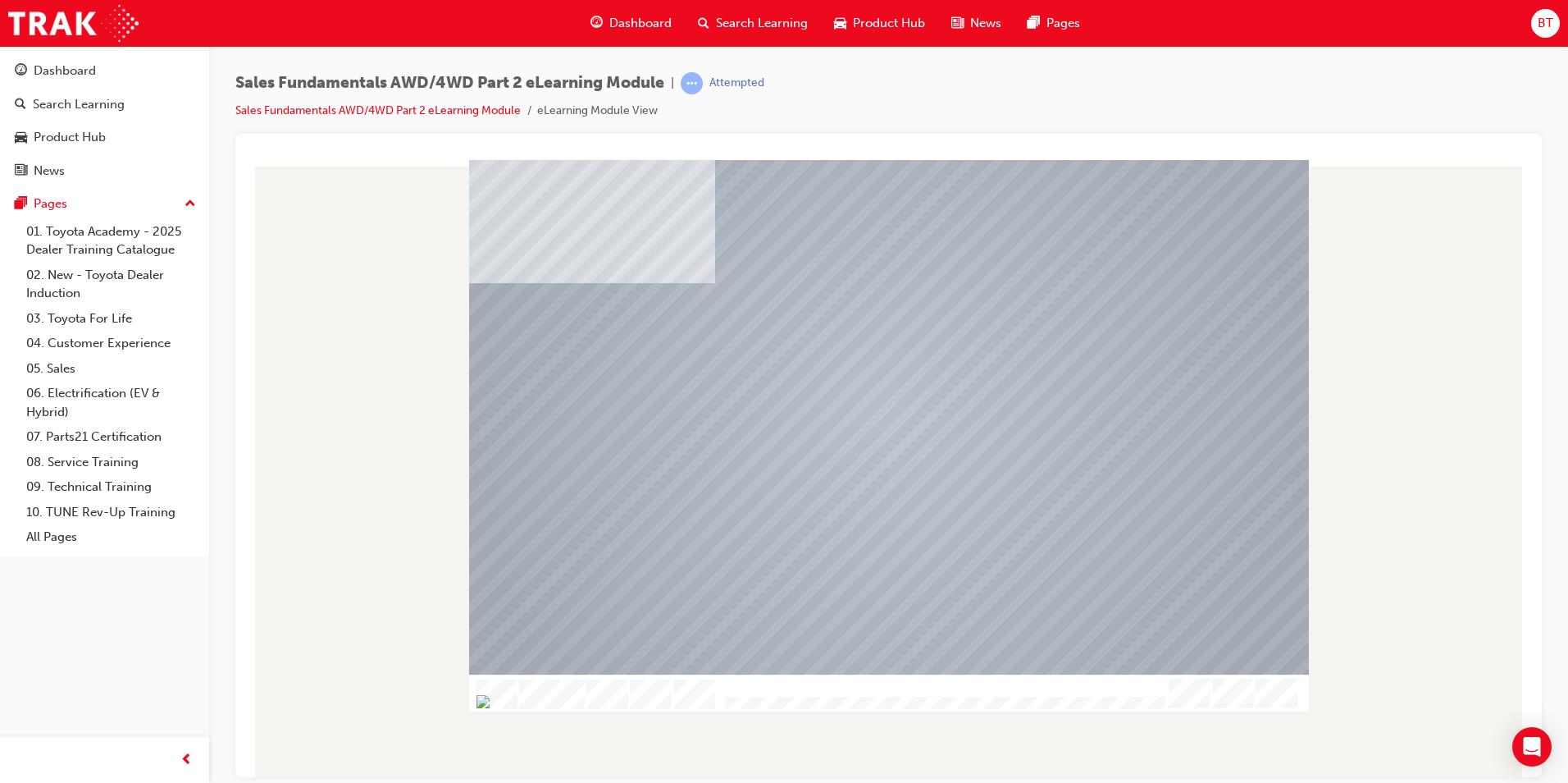
drag, startPoint x: 746, startPoint y: 699, endPoint x: 729, endPoint y: 702, distance: 17.3
click at [489, 702] on img "Progress, Slide 1 of 12" at bounding box center [484, 701] width 13 height 13
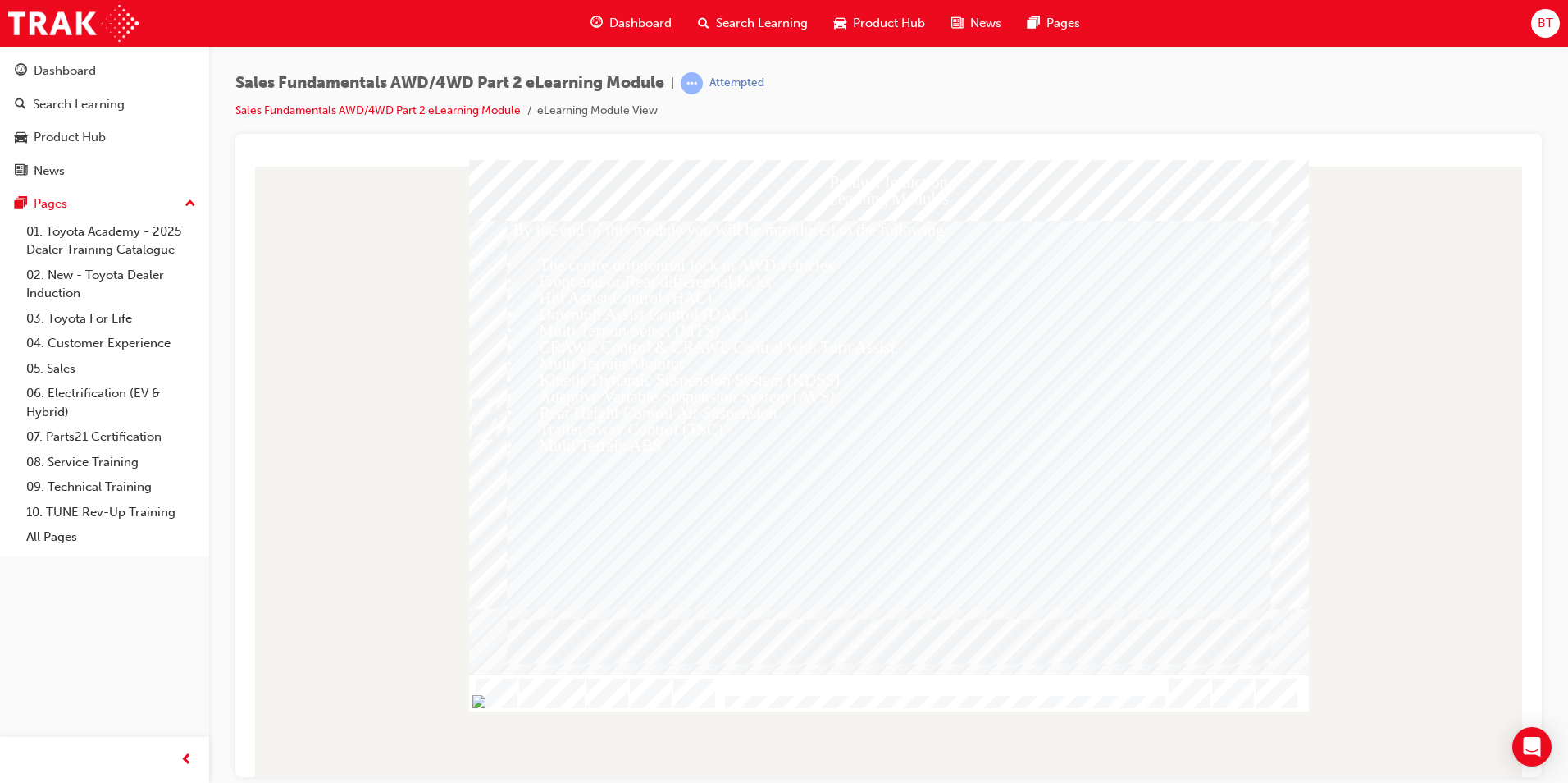
click at [1284, 436] on div at bounding box center [889, 413] width 840 height 388
click at [1299, 420] on div "Trigger this button to continue" at bounding box center [1297, 435] width 17 height 36
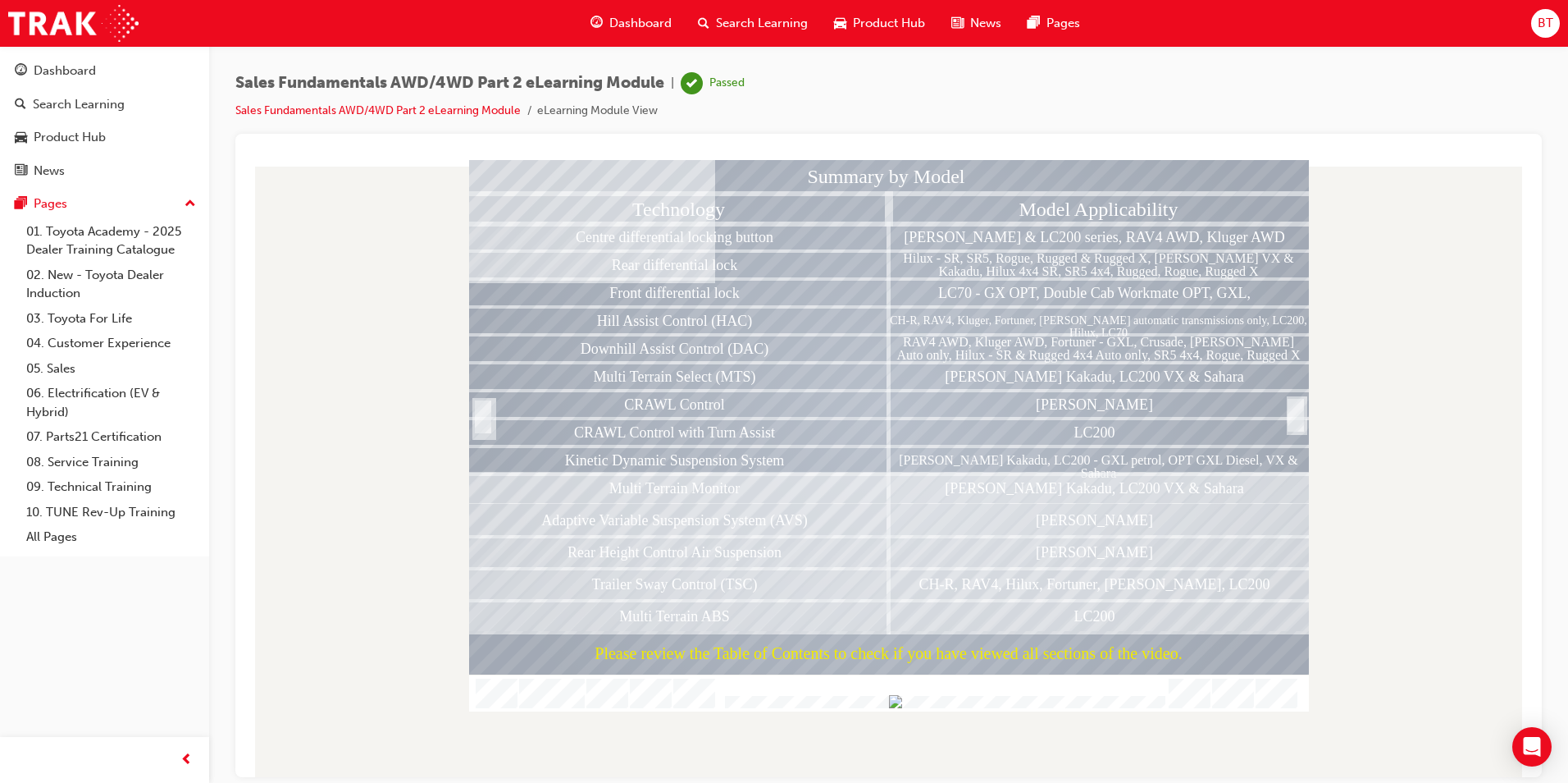
click at [1020, 303] on div "LC70 - GX OPT, Double Cab Workmate OPT, GXL," at bounding box center [1099, 291] width 420 height 27
drag, startPoint x: 1013, startPoint y: 325, endPoint x: 1008, endPoint y: 375, distance: 50.2
click at [1013, 327] on div "CH-R, RAV4, Kluger, Fortuner, Prado automatic transmissions only, LC200, Hilux,…" at bounding box center [1099, 319] width 420 height 27
click at [1303, 425] on div at bounding box center [1296, 432] width 17 height 36
click at [1299, 419] on div at bounding box center [1296, 432] width 17 height 36
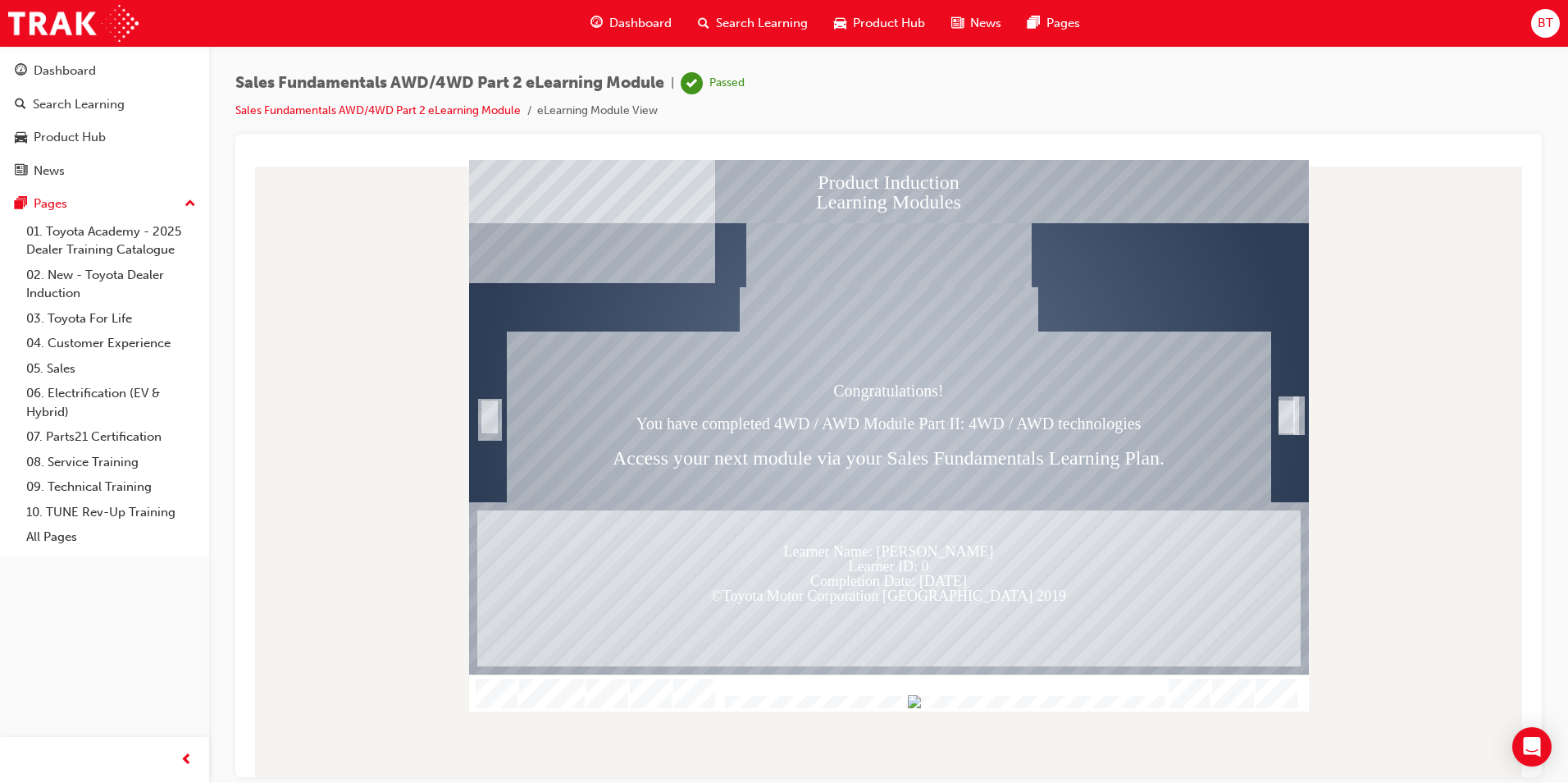
click at [717, 20] on span "Search Learning" at bounding box center [761, 23] width 92 height 19
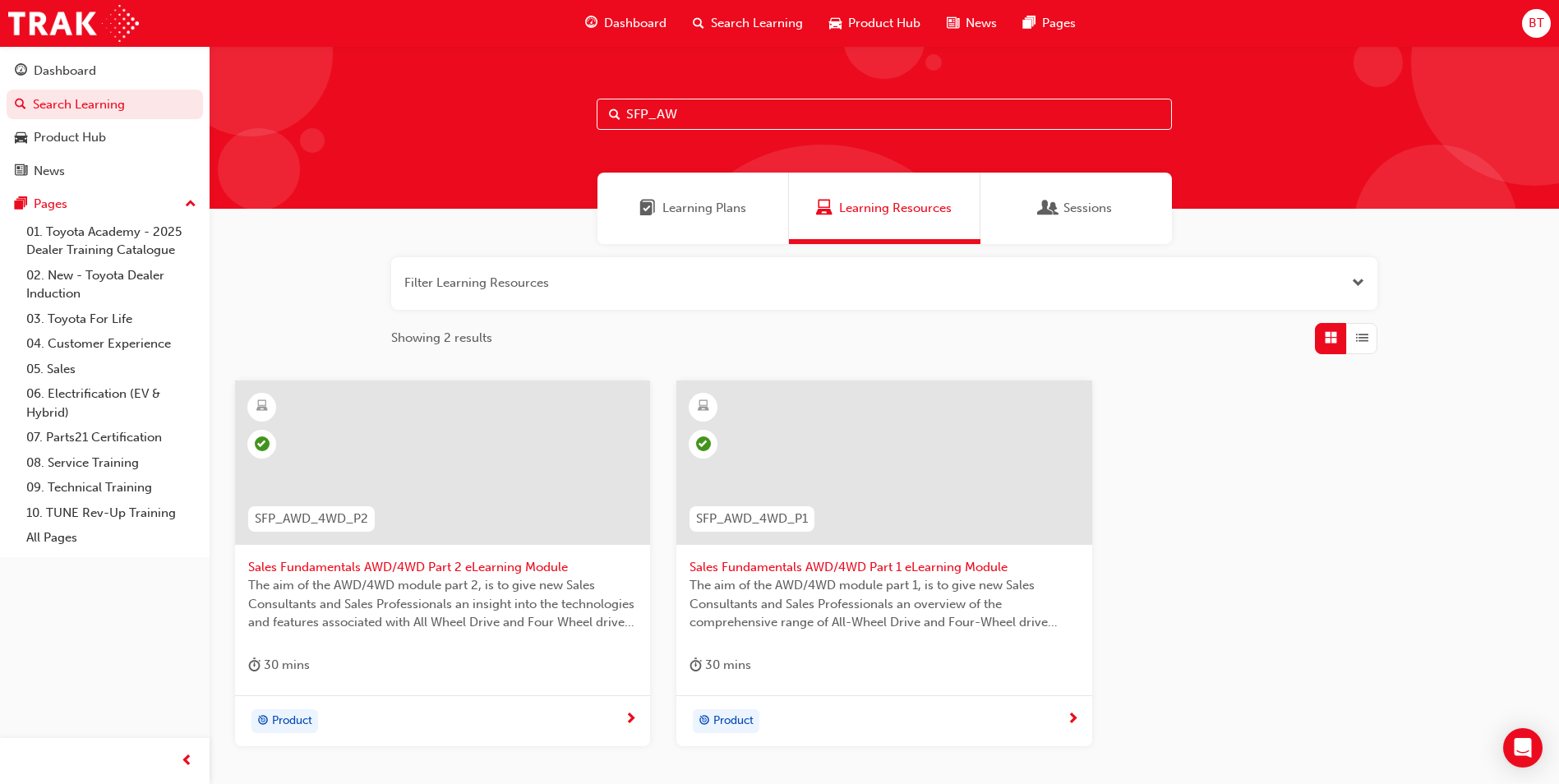
click at [710, 118] on input "SFP_AW" at bounding box center [883, 114] width 575 height 31
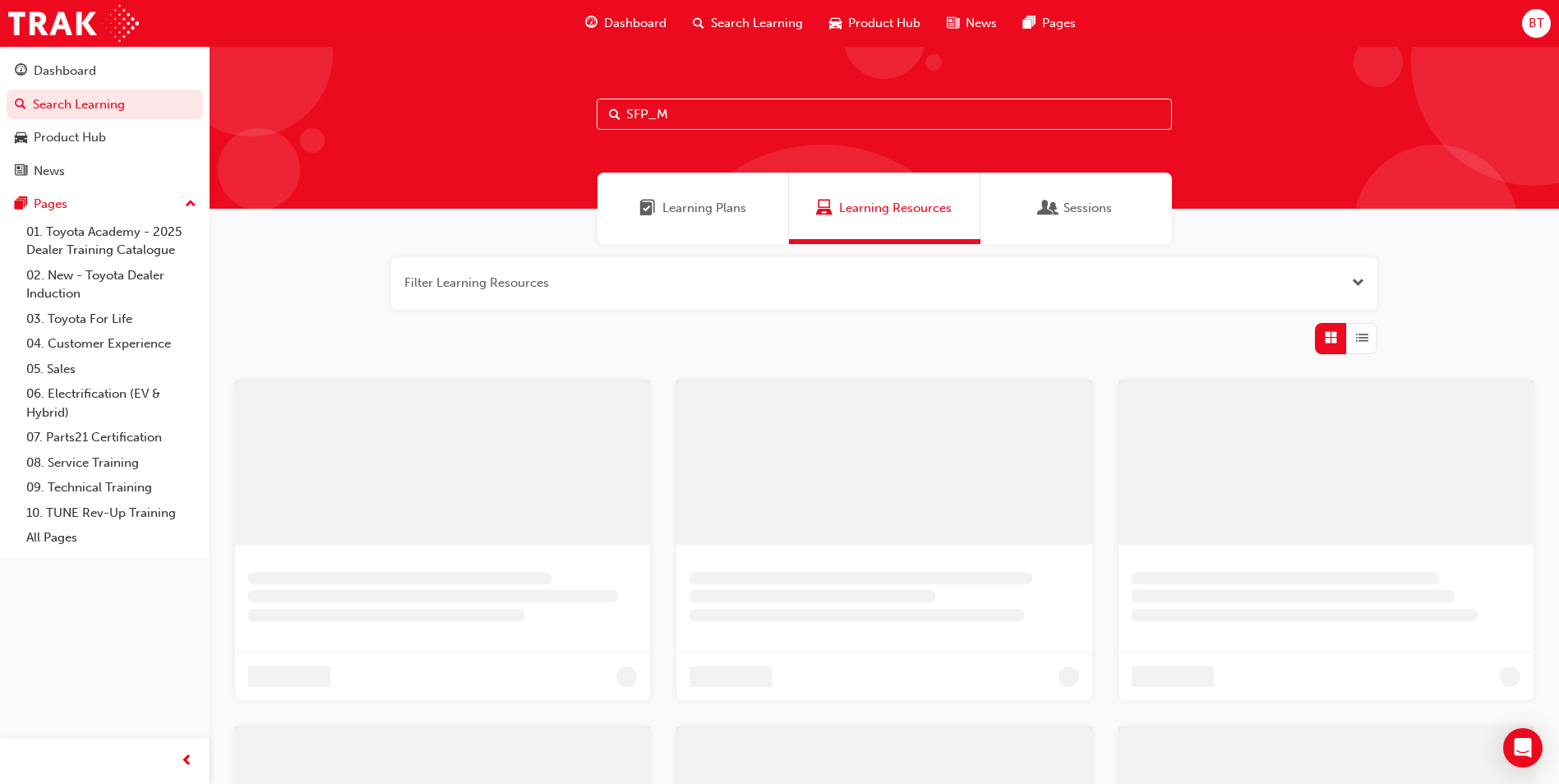
type input "SFP_MO"
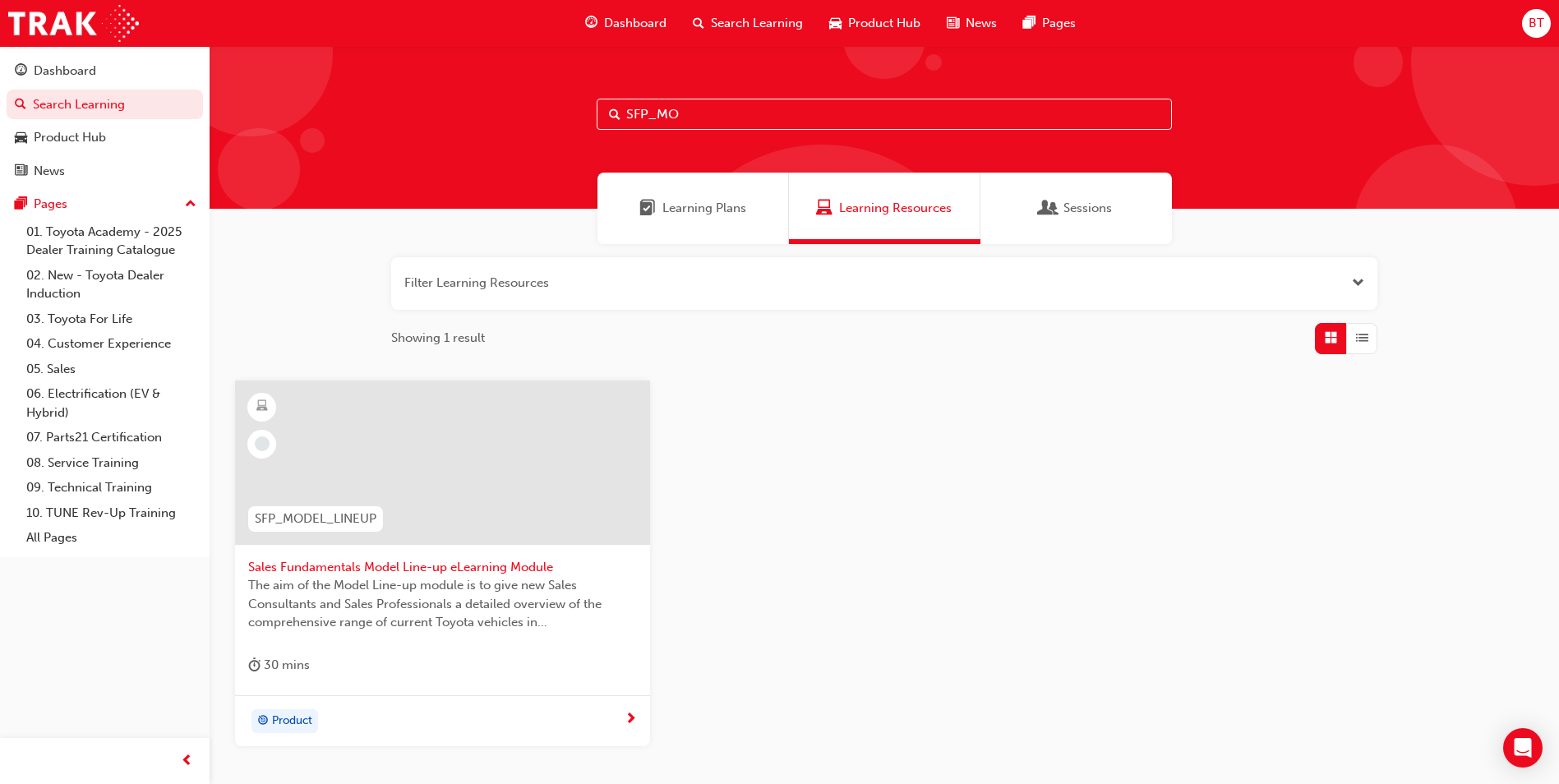
click at [399, 517] on div at bounding box center [442, 462] width 415 height 164
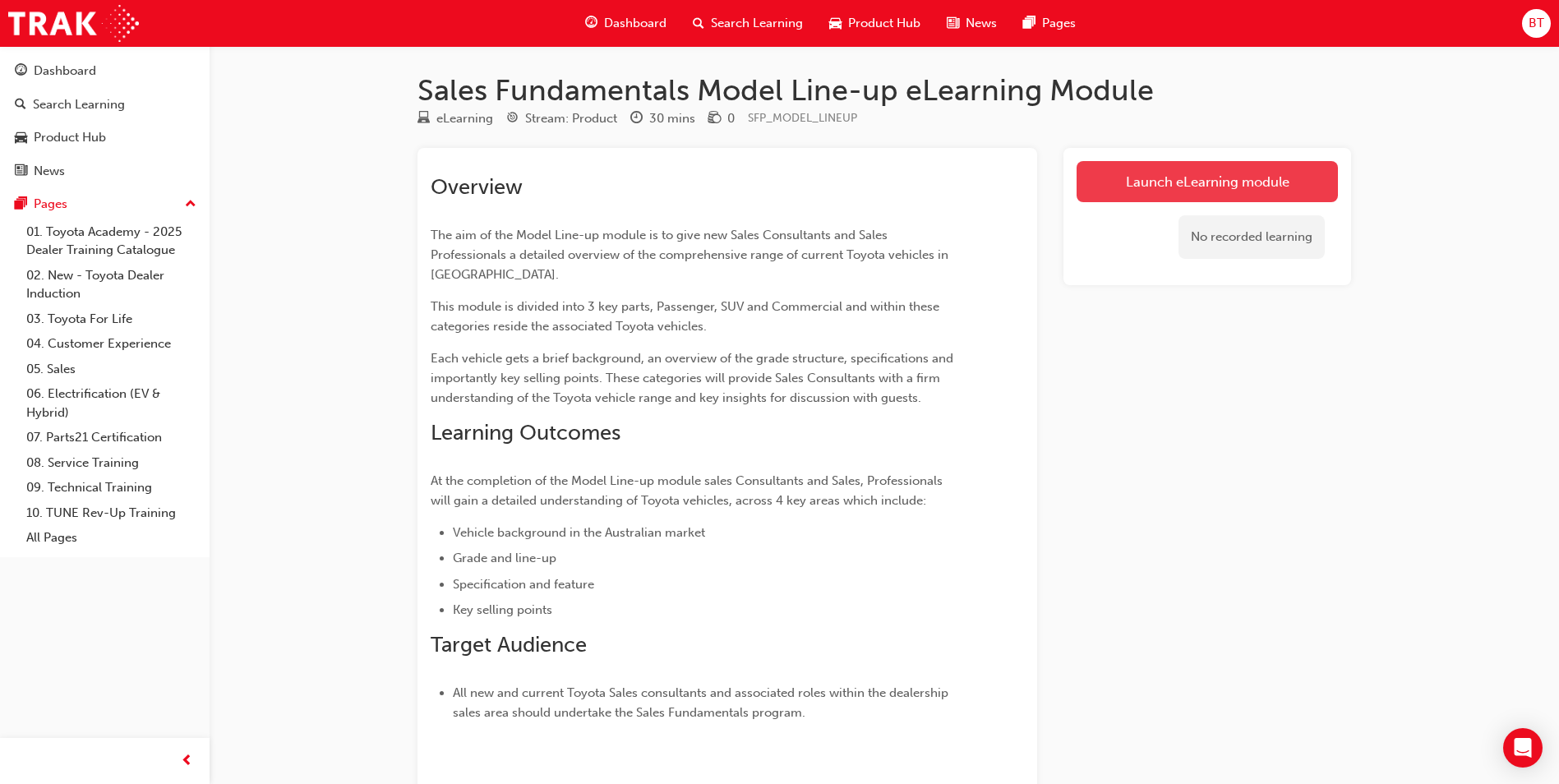
click at [1203, 180] on link "Launch eLearning module" at bounding box center [1207, 182] width 262 height 41
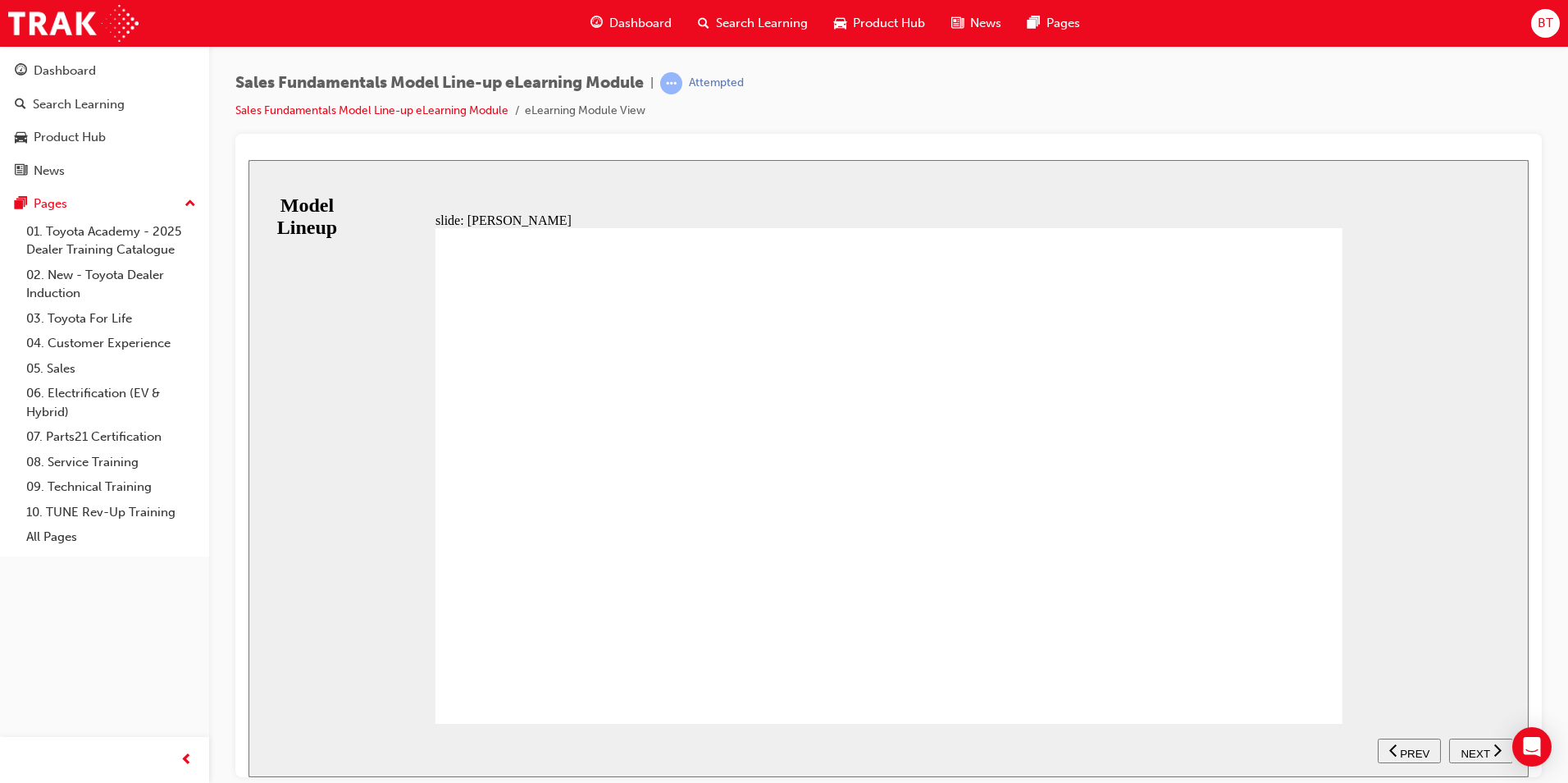
click at [1308, 676] on div "RANGE ZR ASCENT SPORT SX Table with 4 columns and 2 rows 1.5 L correct icon 1 c…" at bounding box center [889, 482] width 908 height 510
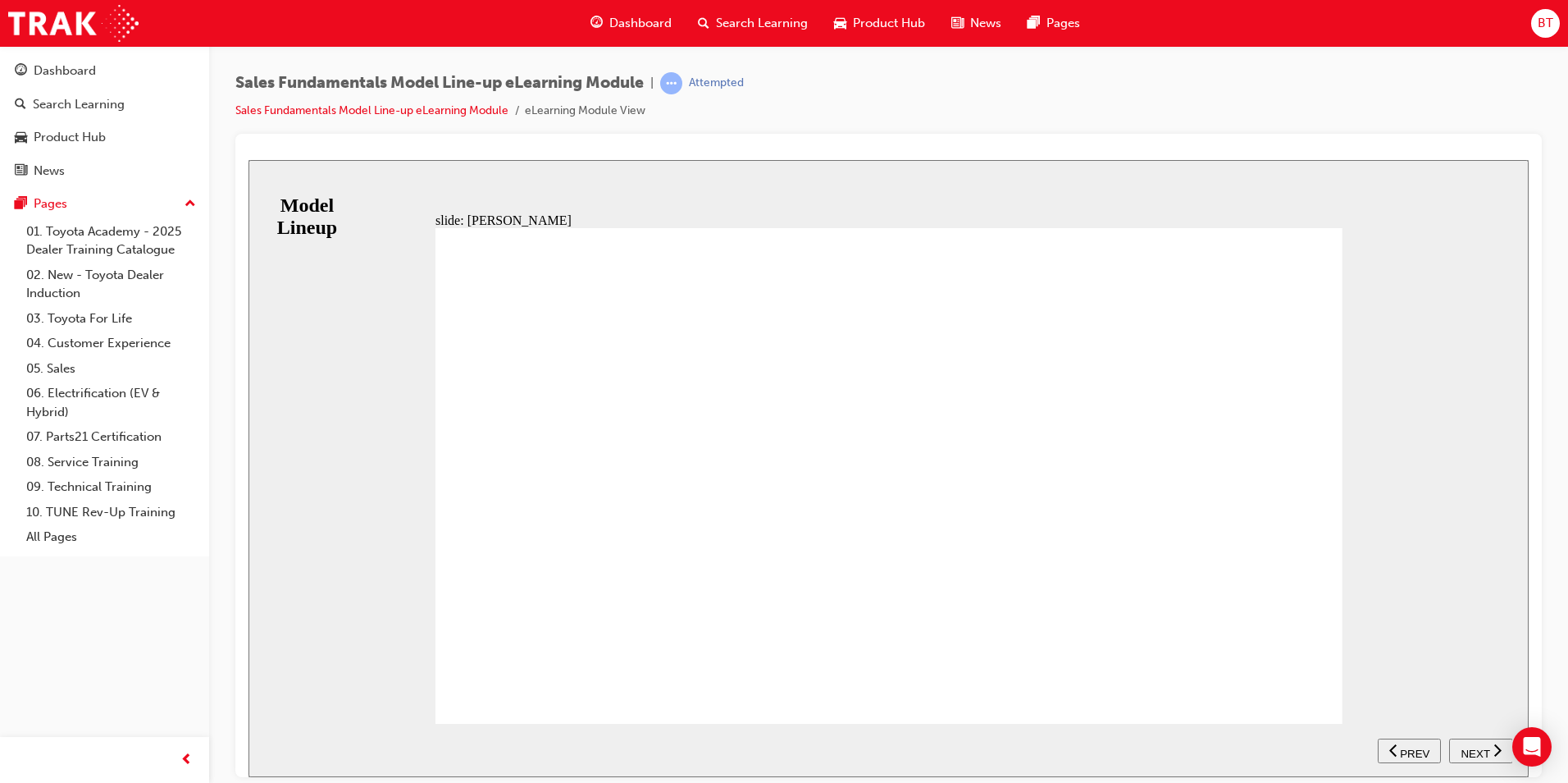
drag, startPoint x: 1318, startPoint y: 696, endPoint x: 1300, endPoint y: 686, distance: 20.6
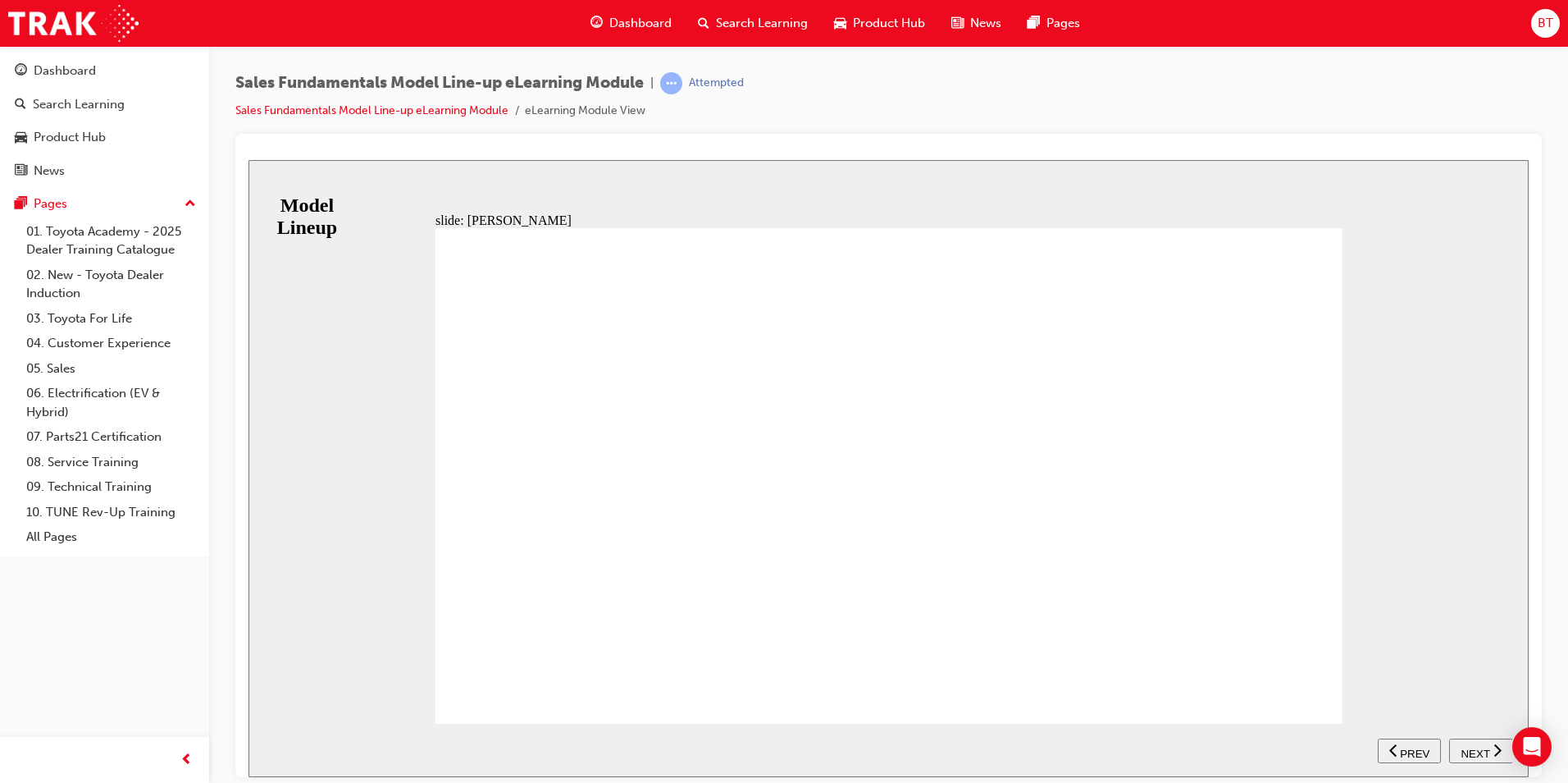
click at [1296, 682] on div "RANGE ZR ASCENT SPORT SX Table with 4 columns and 2 rows 1.5 L correct icon 1 c…" at bounding box center [889, 482] width 908 height 510
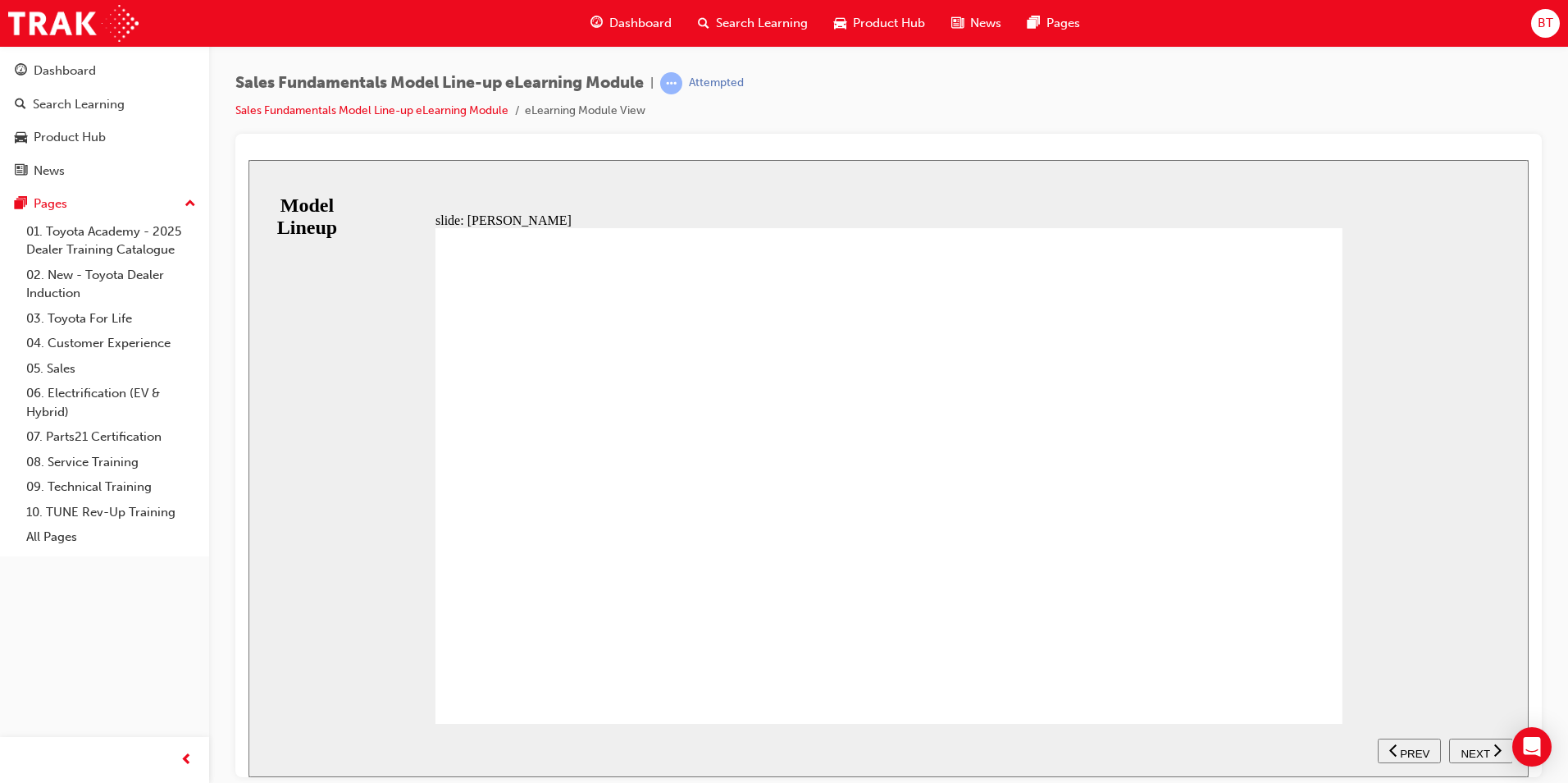
drag, startPoint x: 1307, startPoint y: 667, endPoint x: 1312, endPoint y: 675, distance: 9.4
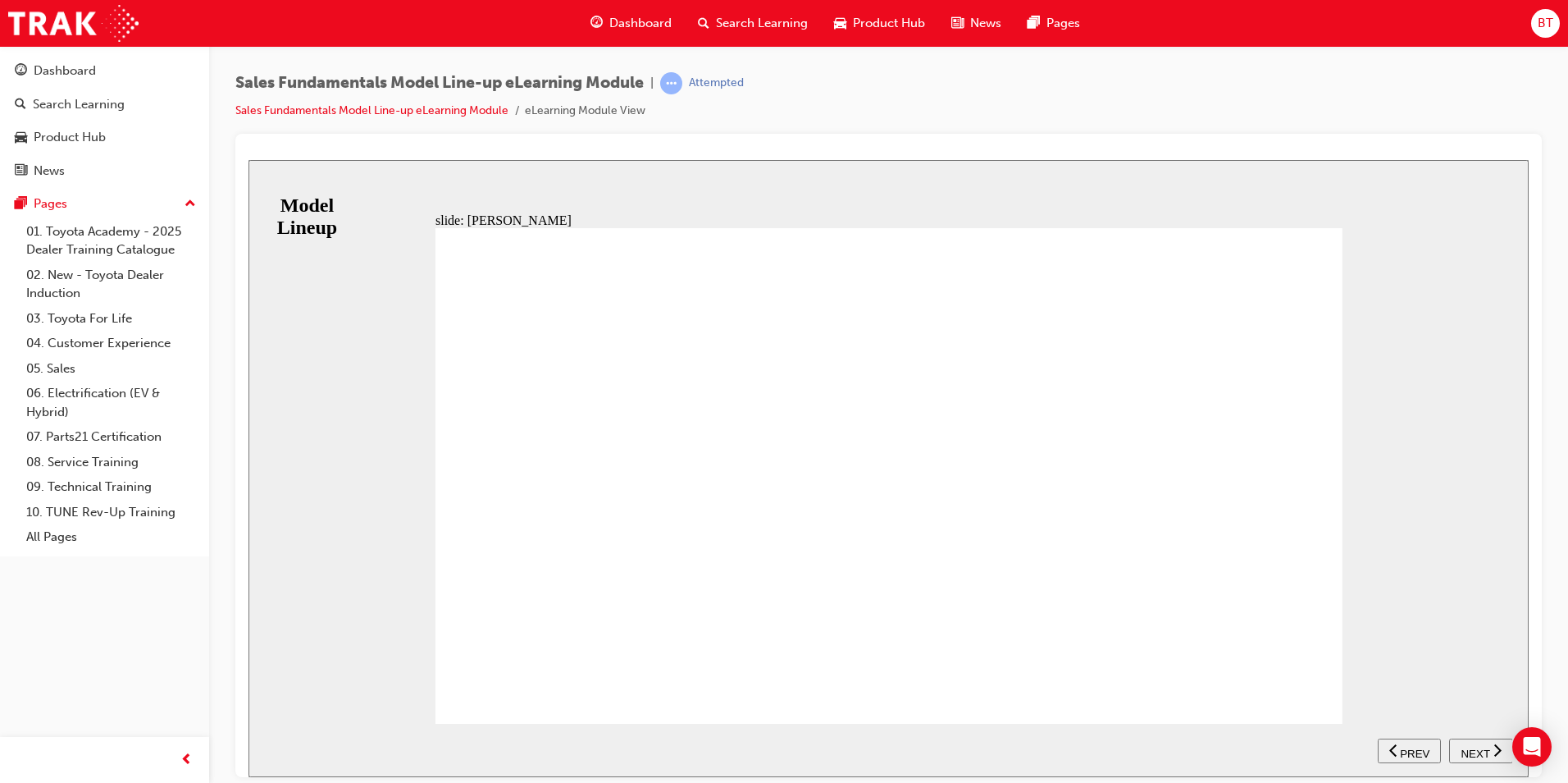
drag, startPoint x: 1282, startPoint y: 448, endPoint x: 1313, endPoint y: 685, distance: 239.0
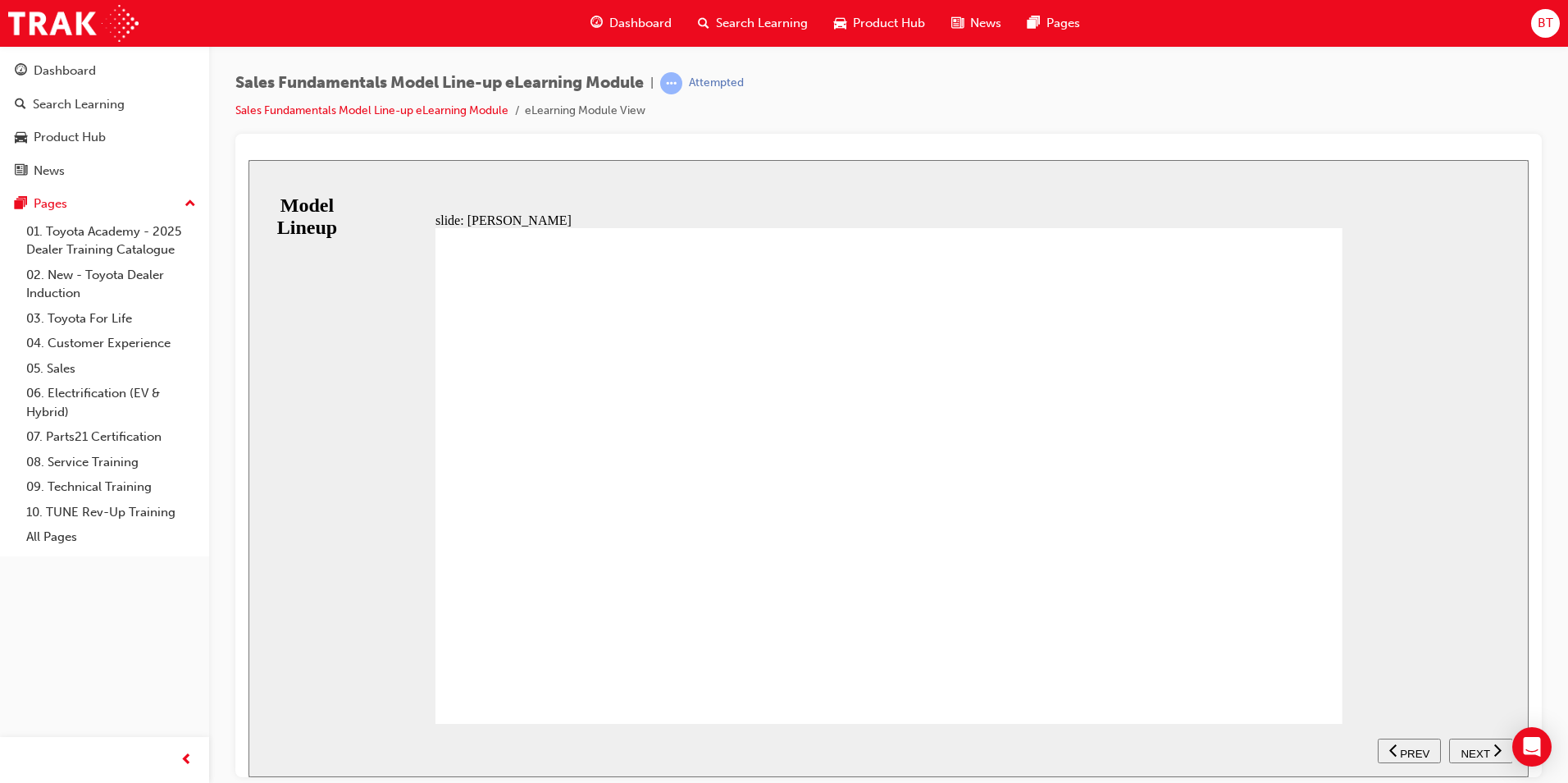
click at [1479, 752] on span "NEXT" at bounding box center [1475, 752] width 29 height 12
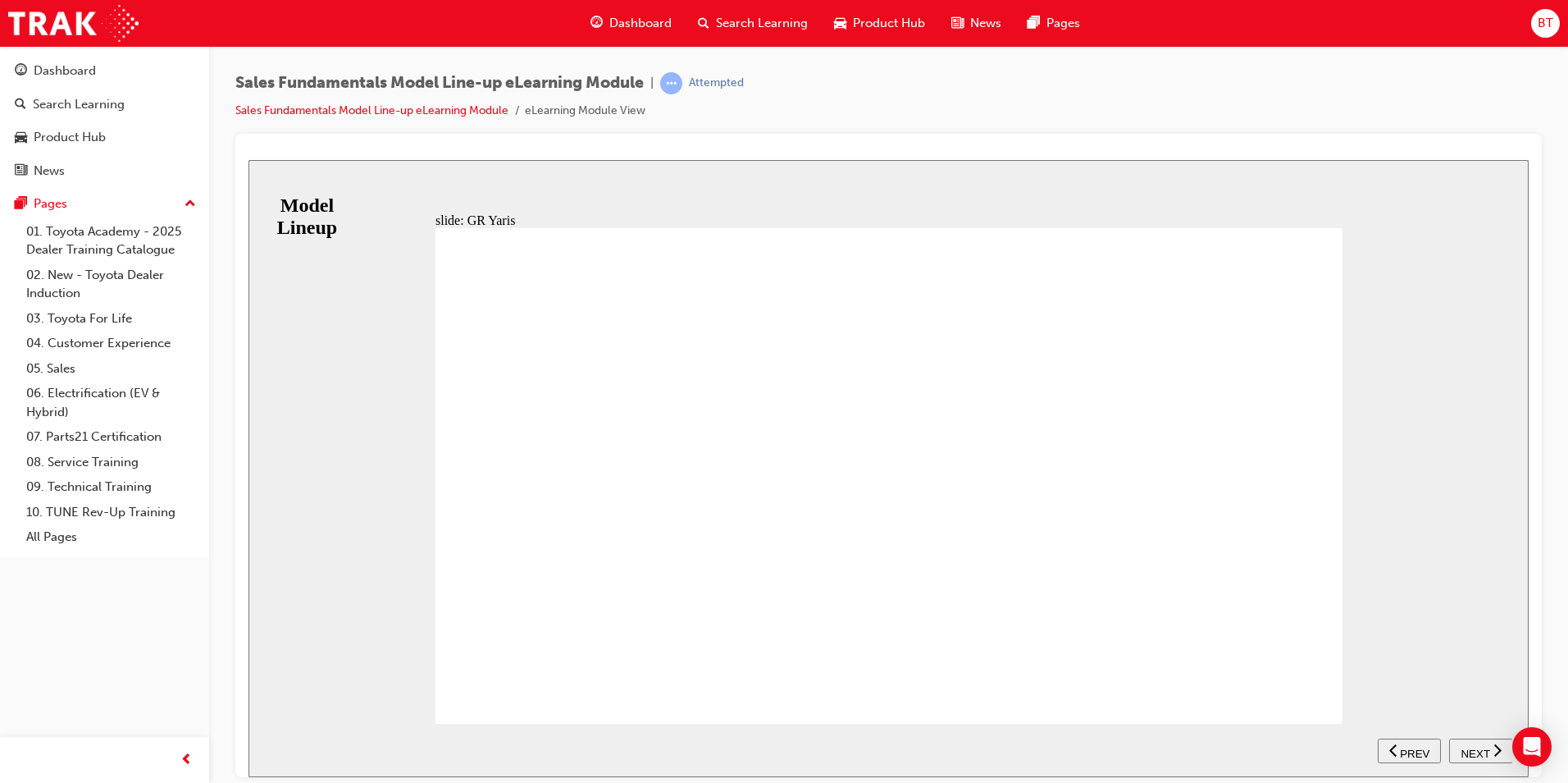
drag, startPoint x: 1341, startPoint y: 692, endPoint x: 1327, endPoint y: 695, distance: 14.3
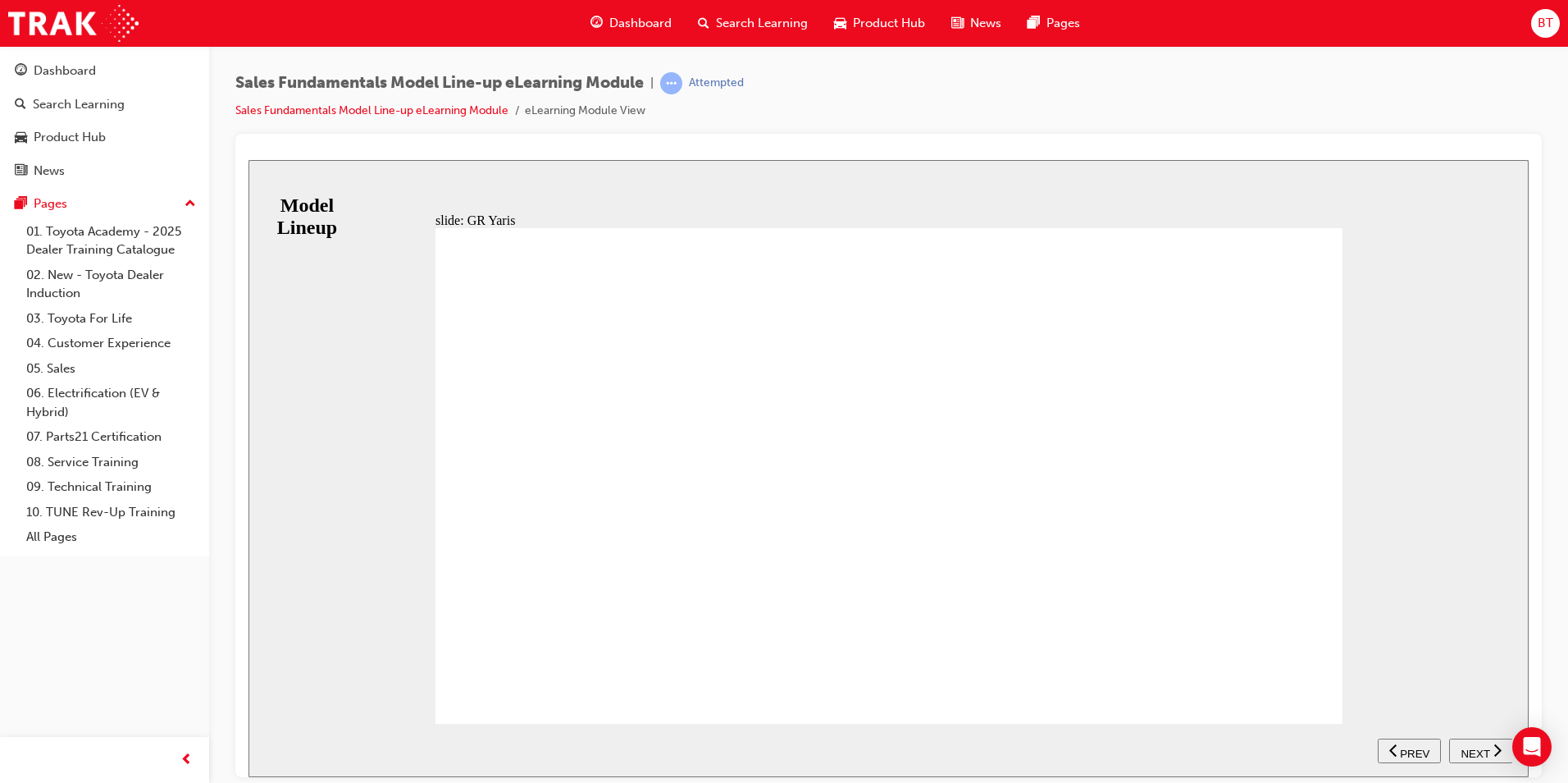
drag, startPoint x: 688, startPoint y: 254, endPoint x: 784, endPoint y: 293, distance: 103.6
click at [692, 263] on div "RANGE GR Rallye Table with 3 columns and 1 rows 1.6L correct icon 1 correct ico…" at bounding box center [889, 482] width 908 height 510
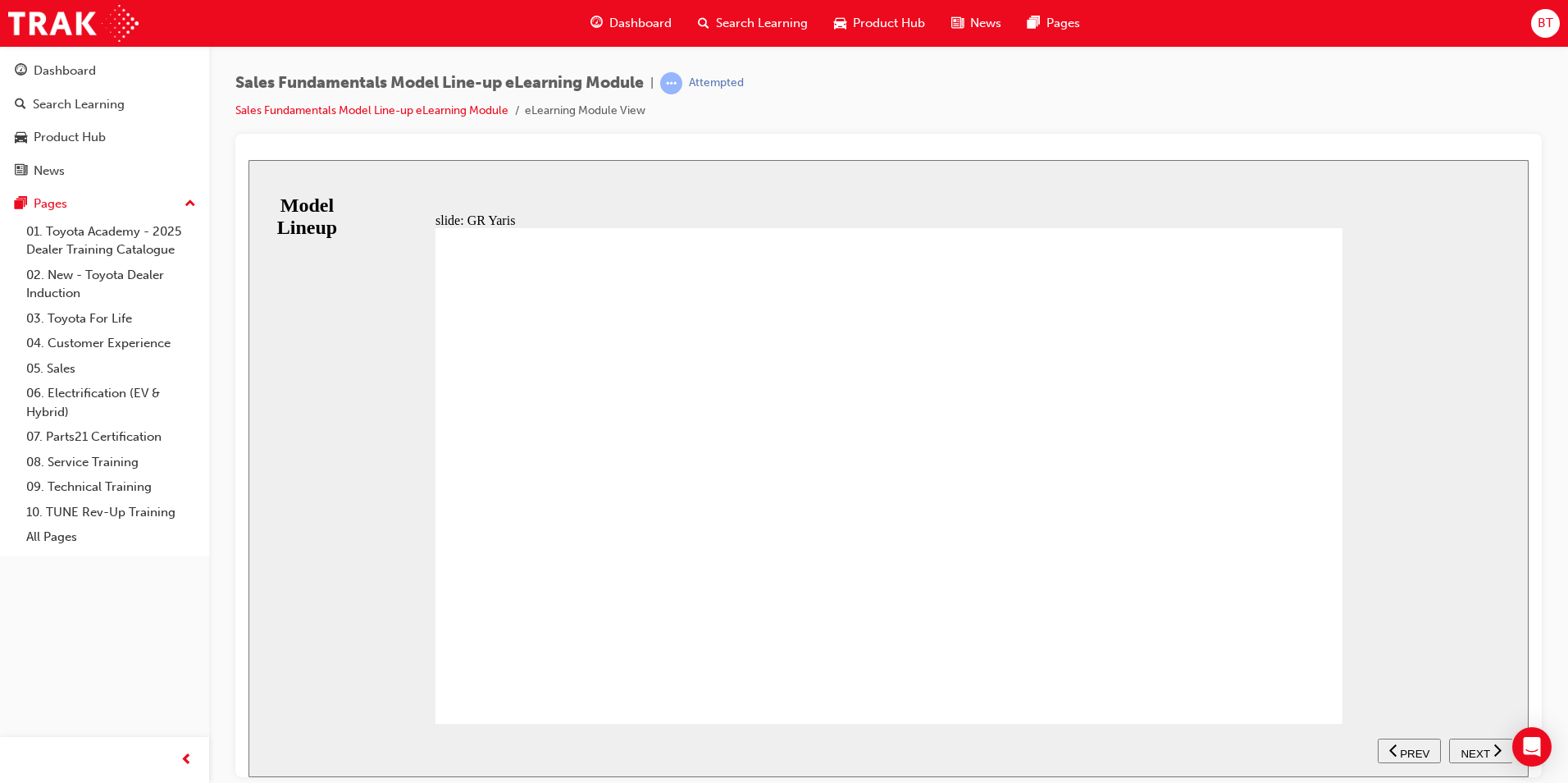
click at [1482, 748] on span "NEXT" at bounding box center [1475, 752] width 29 height 12
click at [1476, 752] on nav "SUBMIT NEXT PREV" at bounding box center [1445, 749] width 135 height 54
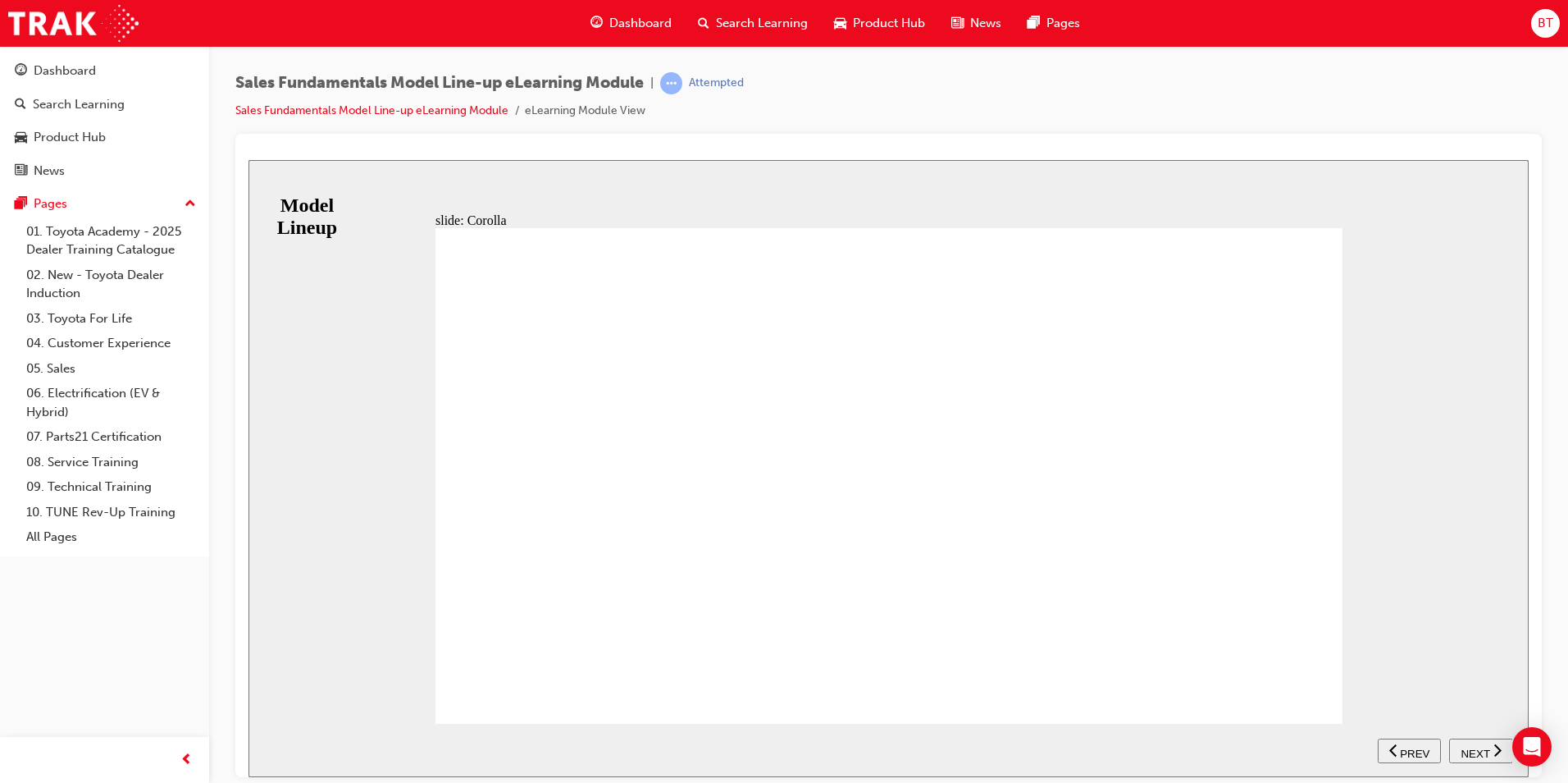
click at [1470, 738] on nav "SUBMIT NEXT PREV" at bounding box center [1445, 749] width 135 height 54
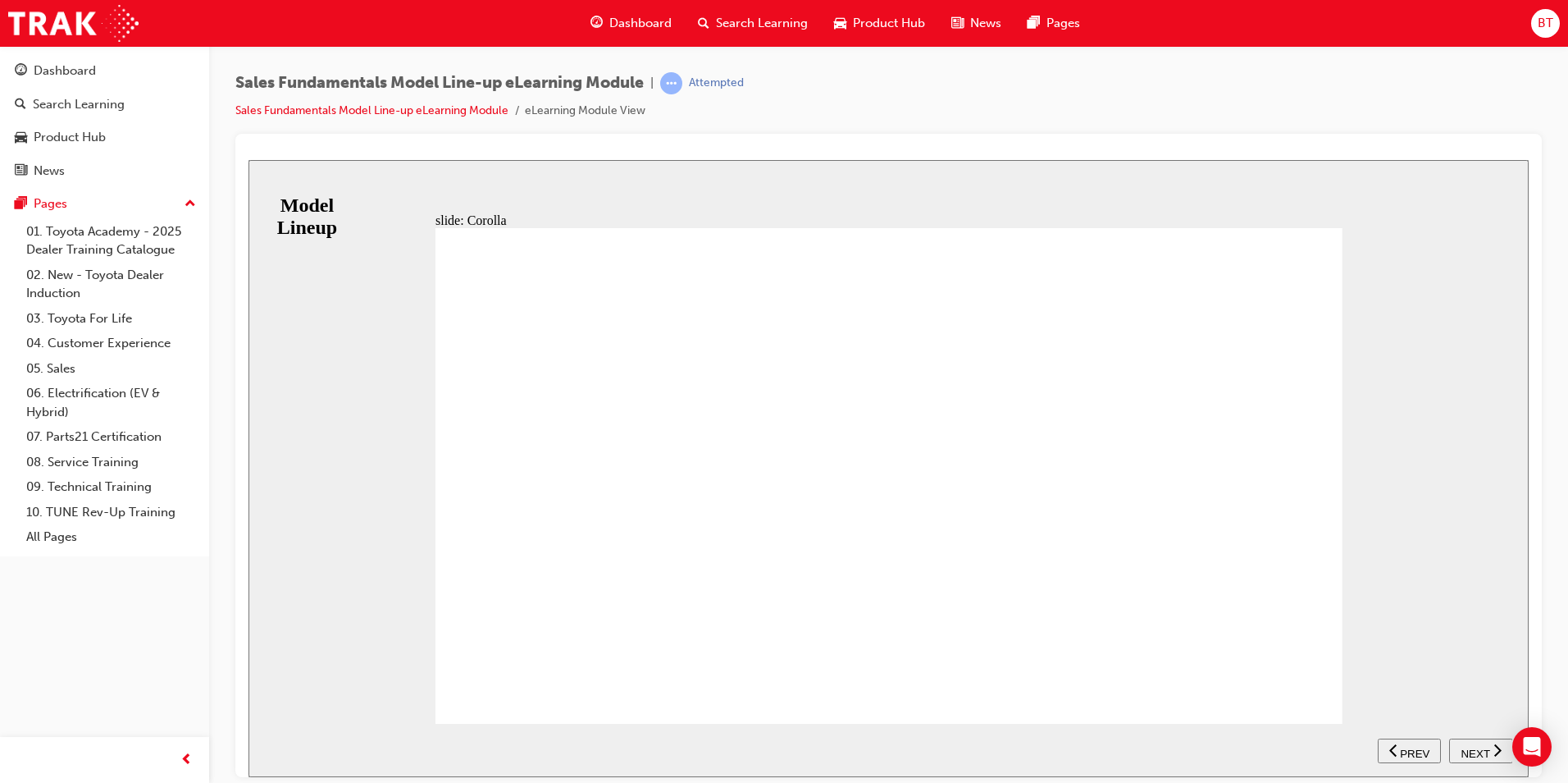
click at [1476, 747] on span "NEXT" at bounding box center [1475, 752] width 29 height 12
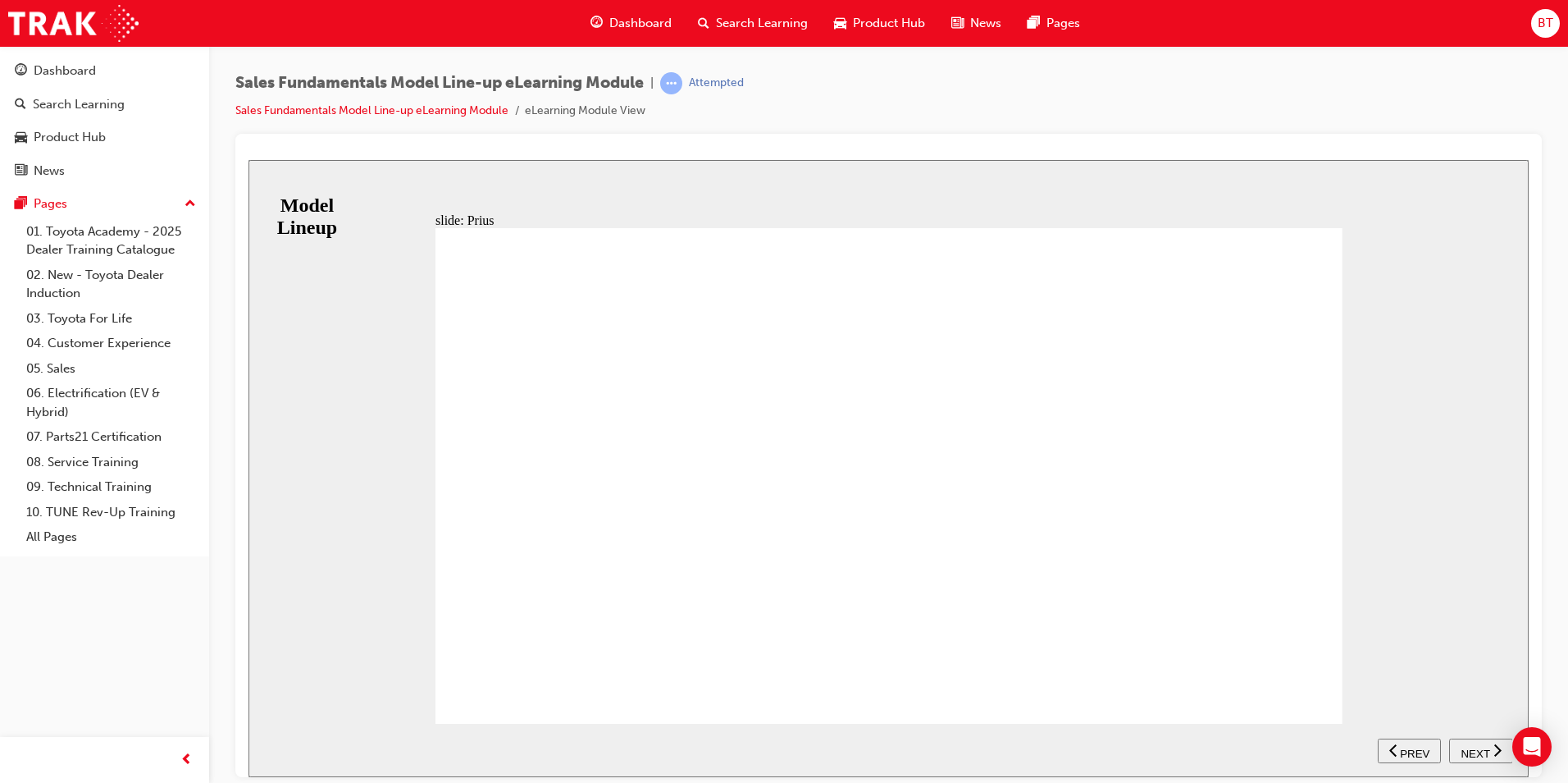
click at [1312, 671] on div "KEY SELLING POINTS Unique styling - Functional, distinct styling that is aerody…" at bounding box center [889, 482] width 908 height 510
click at [1308, 694] on div "KEY SELLING POINTS Unique styling - Functional, distinct styling that is aerody…" at bounding box center [889, 482] width 908 height 510
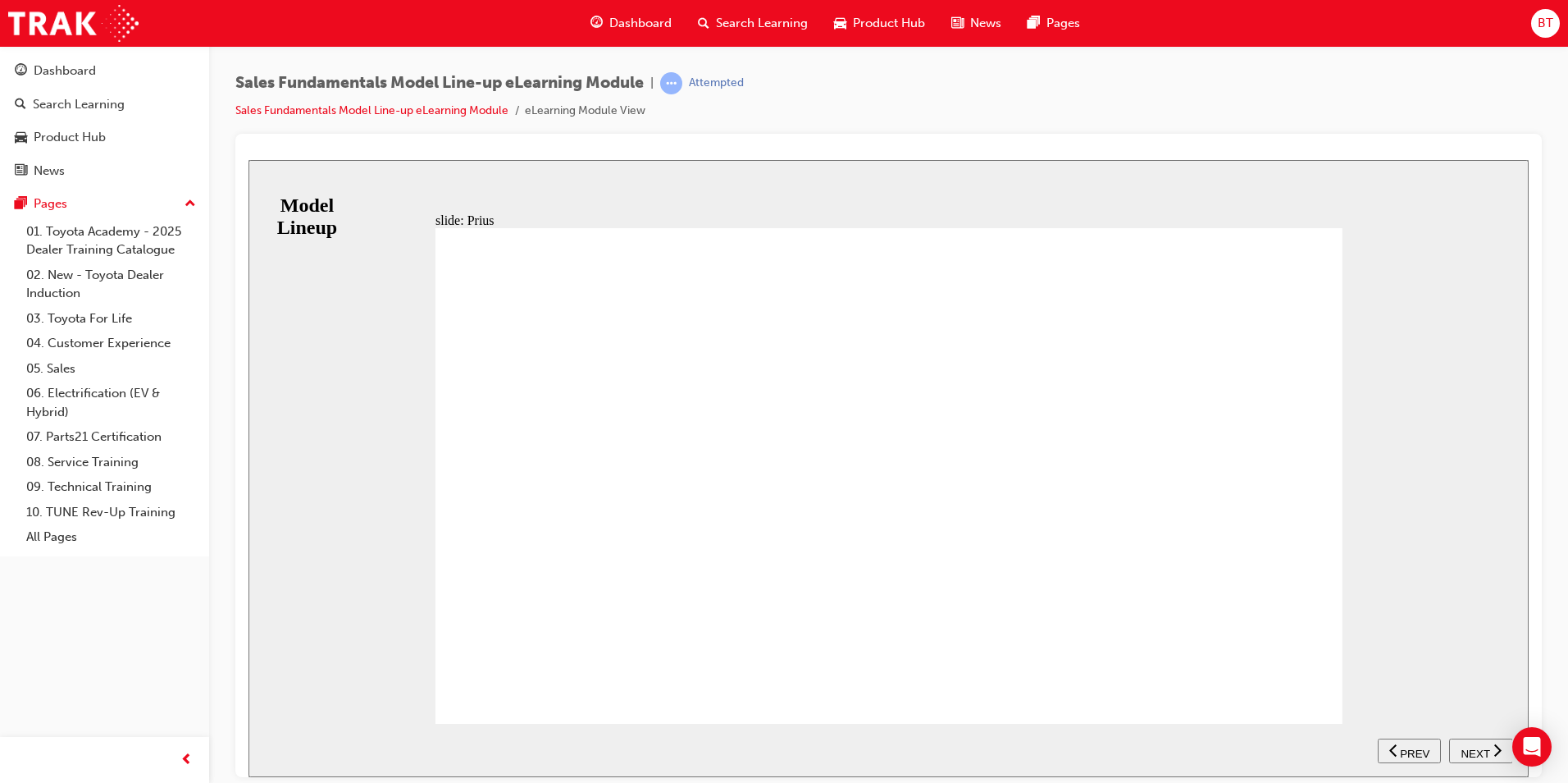
click at [1308, 680] on div "KEY SELLING POINTS Unique styling - Functional, distinct styling that is aerody…" at bounding box center [889, 482] width 908 height 510
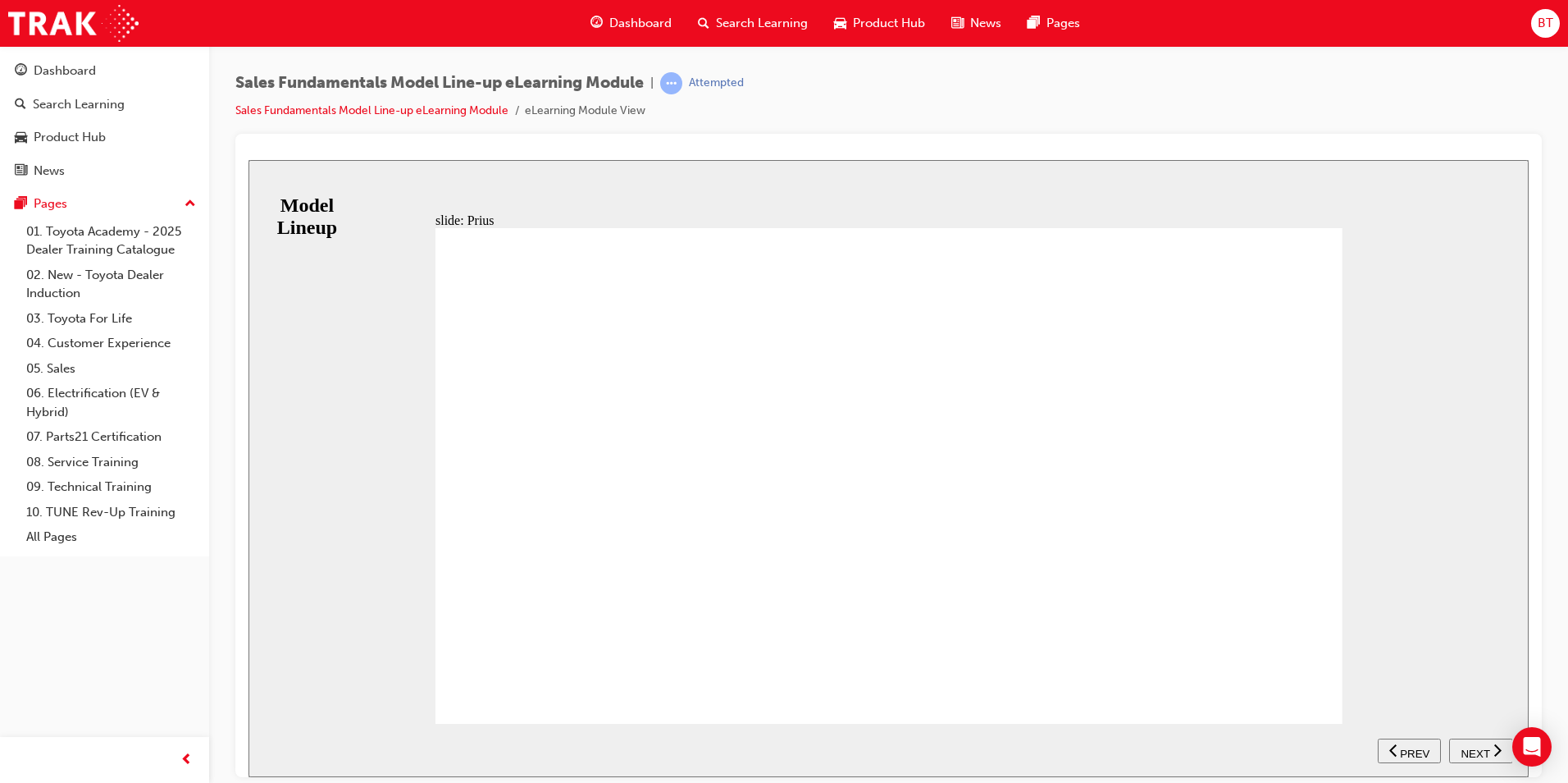
click at [1481, 747] on span "NEXT" at bounding box center [1475, 752] width 29 height 12
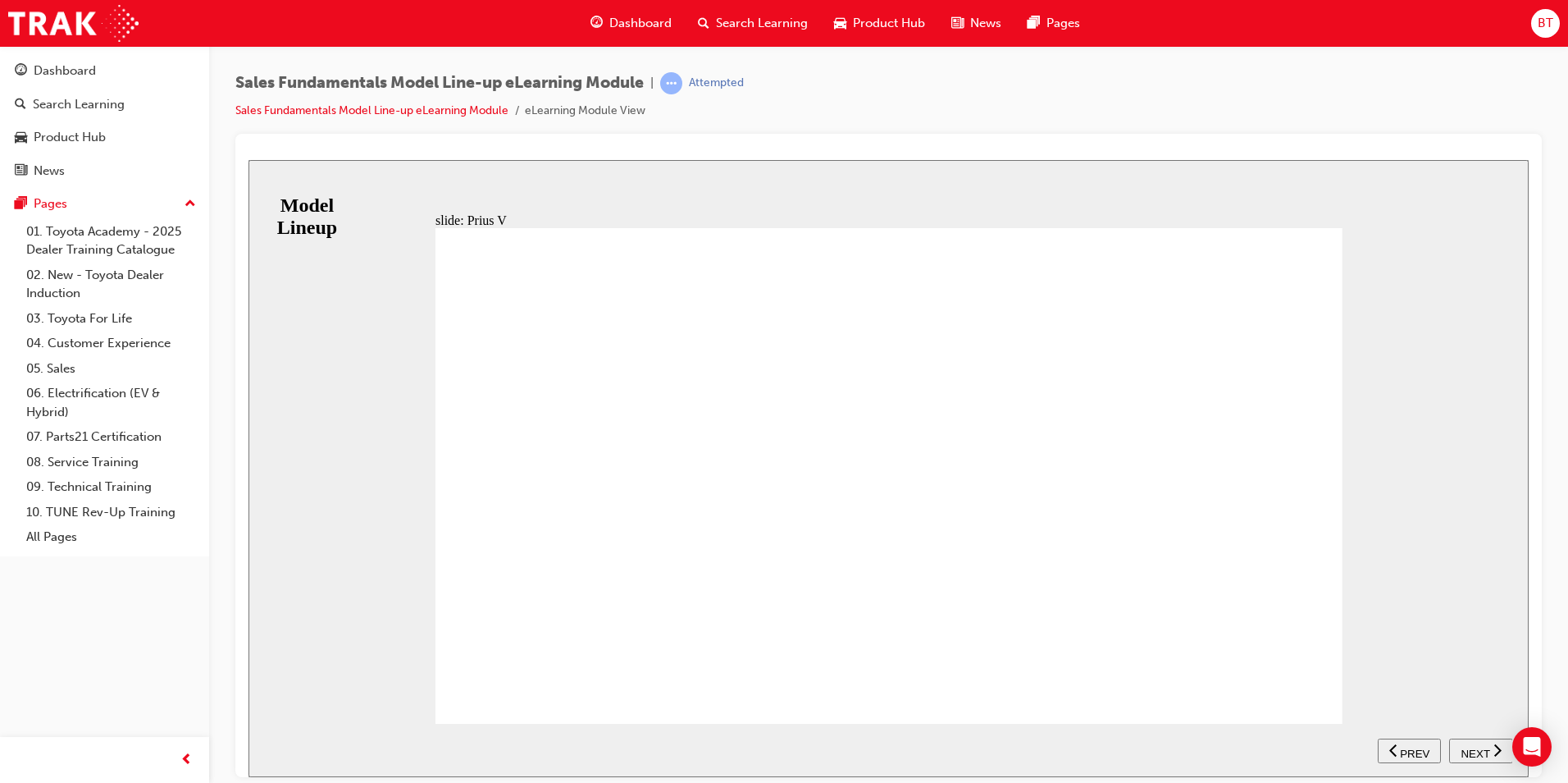
drag, startPoint x: 1335, startPoint y: 685, endPoint x: 1312, endPoint y: 684, distance: 23.0
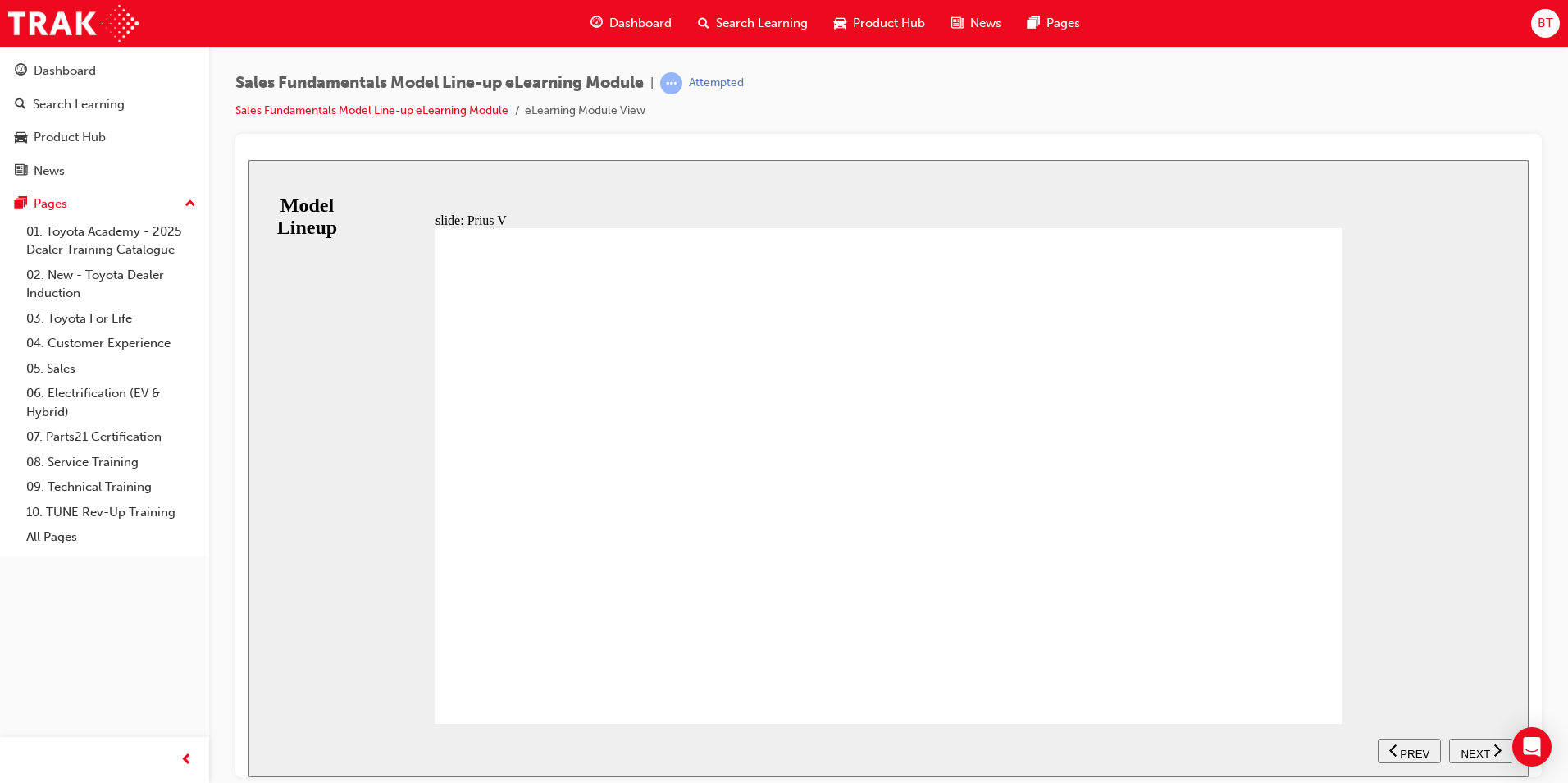
drag, startPoint x: 1324, startPoint y: 685, endPoint x: 1314, endPoint y: 687, distance: 10.2
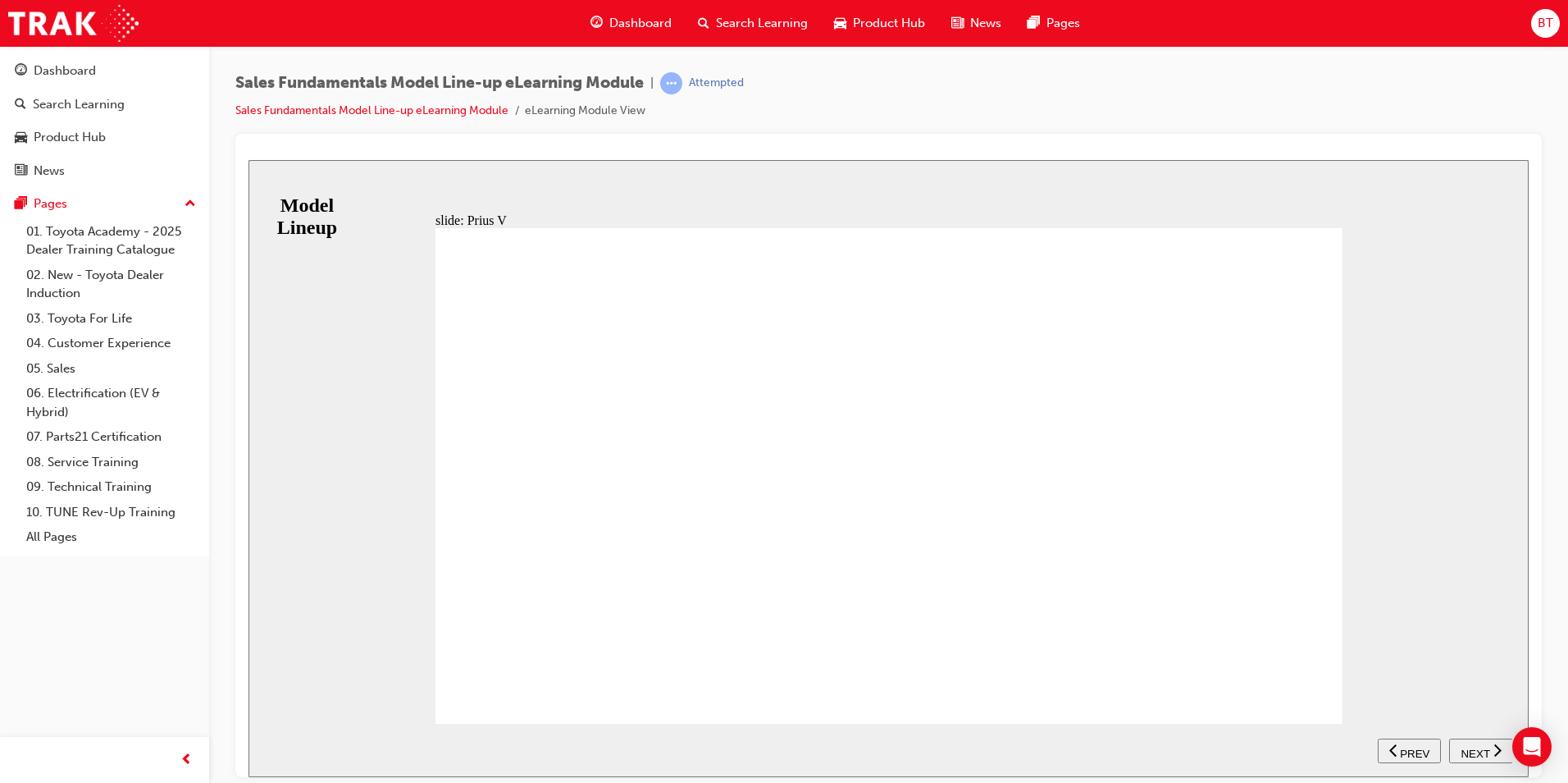
drag, startPoint x: 1446, startPoint y: 733, endPoint x: 1456, endPoint y: 734, distance: 10.0
click at [1455, 733] on nav "SUBMIT NEXT PREV" at bounding box center [1445, 749] width 135 height 54
click at [1471, 738] on button "NEXT" at bounding box center [1481, 750] width 64 height 25
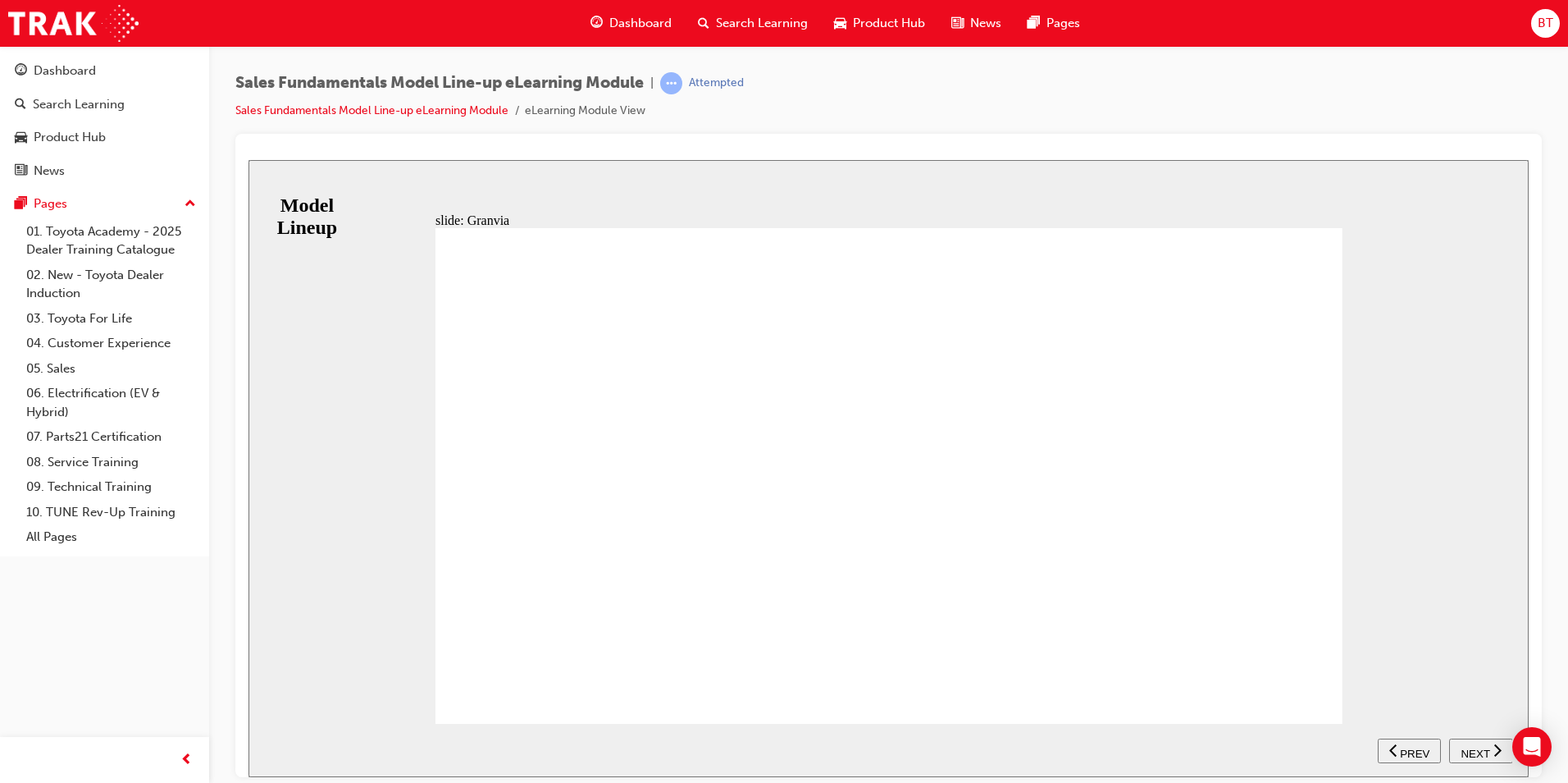
click at [1316, 682] on div "RANGE Granvia Granvia VX Table with 3 columns and 2 rows Diesel 6 Seat correct …" at bounding box center [889, 482] width 908 height 510
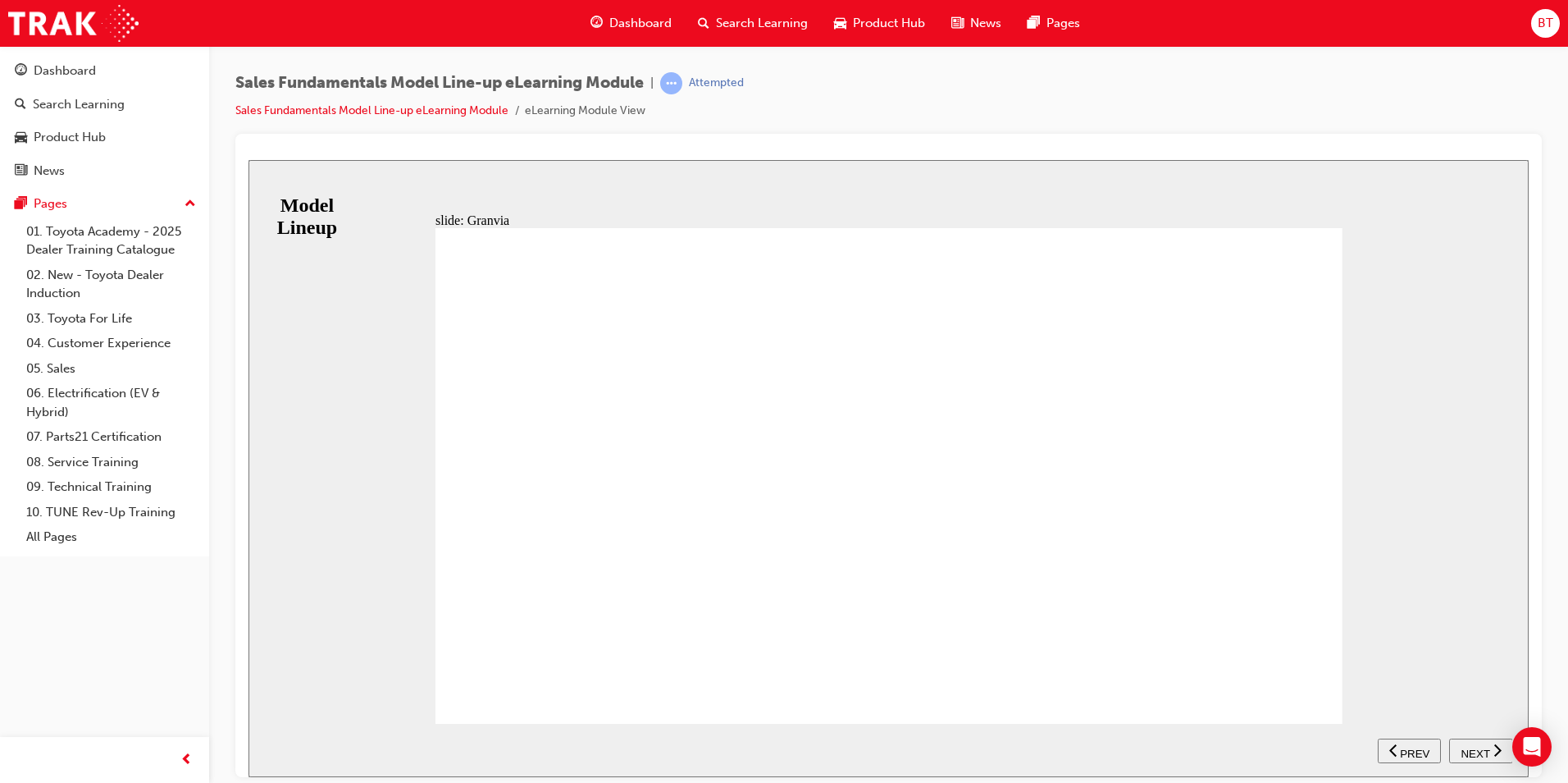
click at [1472, 749] on span "NEXT" at bounding box center [1475, 752] width 29 height 12
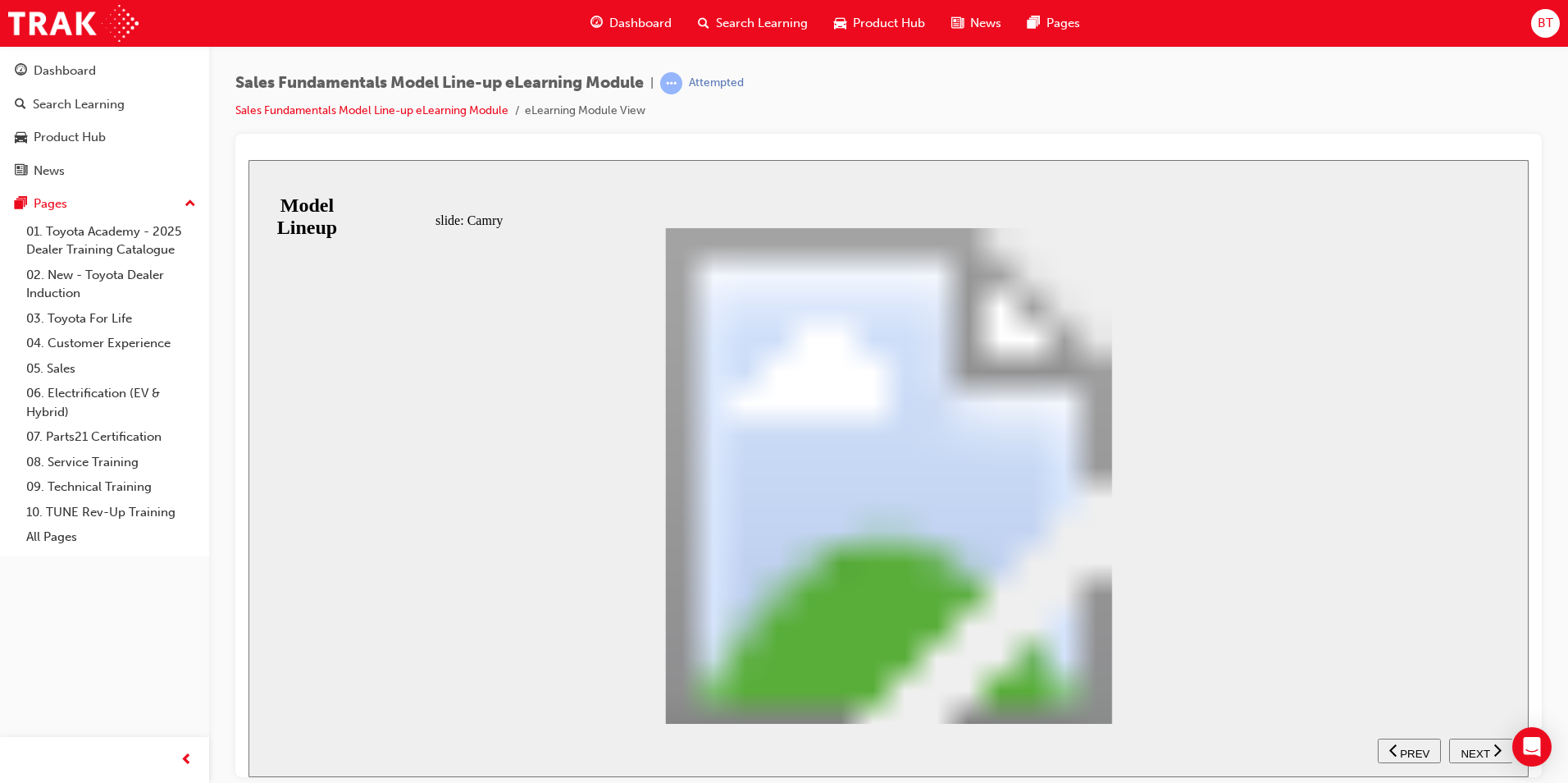
drag, startPoint x: 794, startPoint y: 675, endPoint x: 816, endPoint y: 675, distance: 22.0
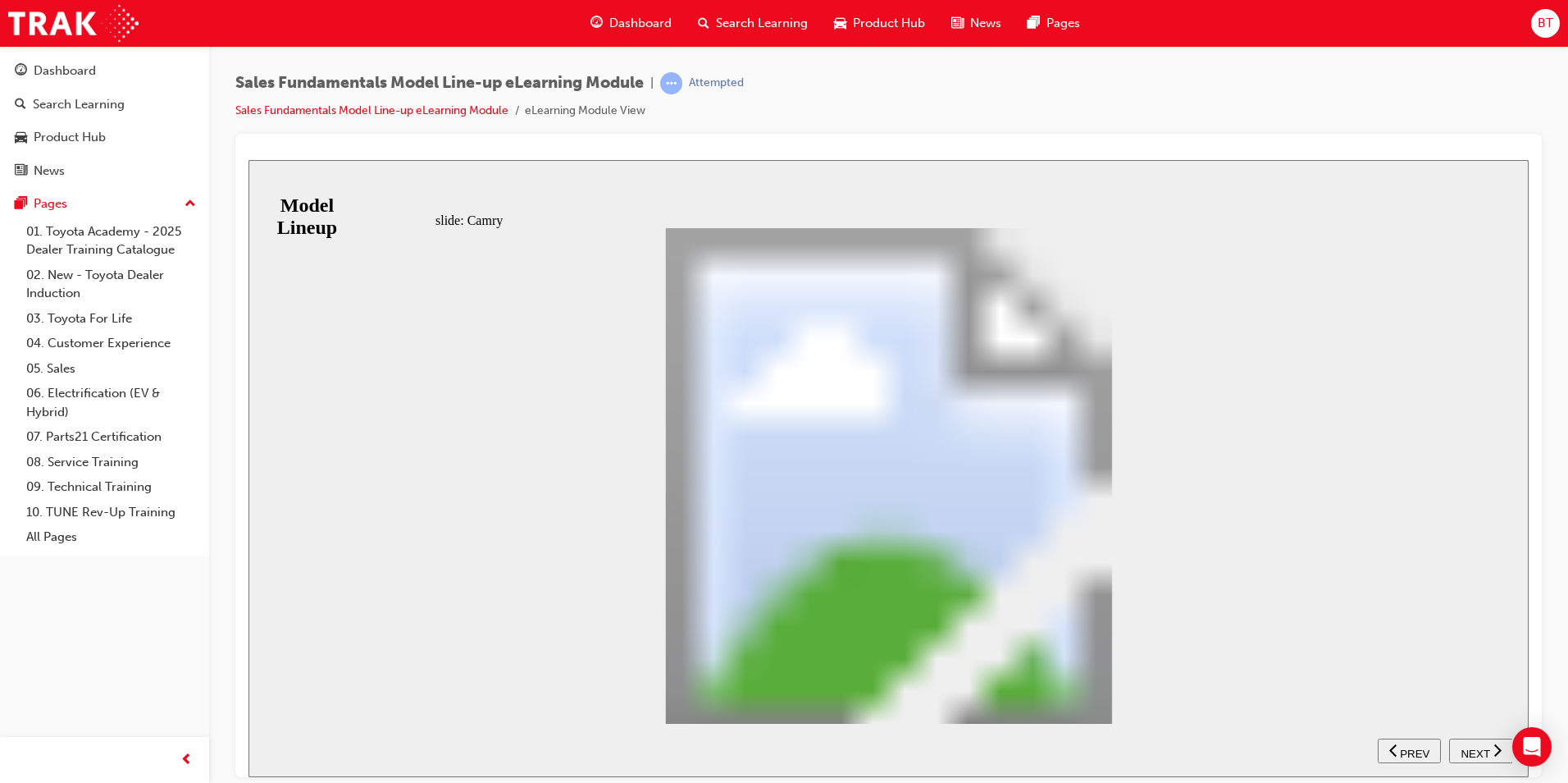
drag, startPoint x: 1309, startPoint y: 687, endPoint x: 1297, endPoint y: 685, distance: 12.2
drag, startPoint x: 1189, startPoint y: 690, endPoint x: 1259, endPoint y: 671, distance: 72.5
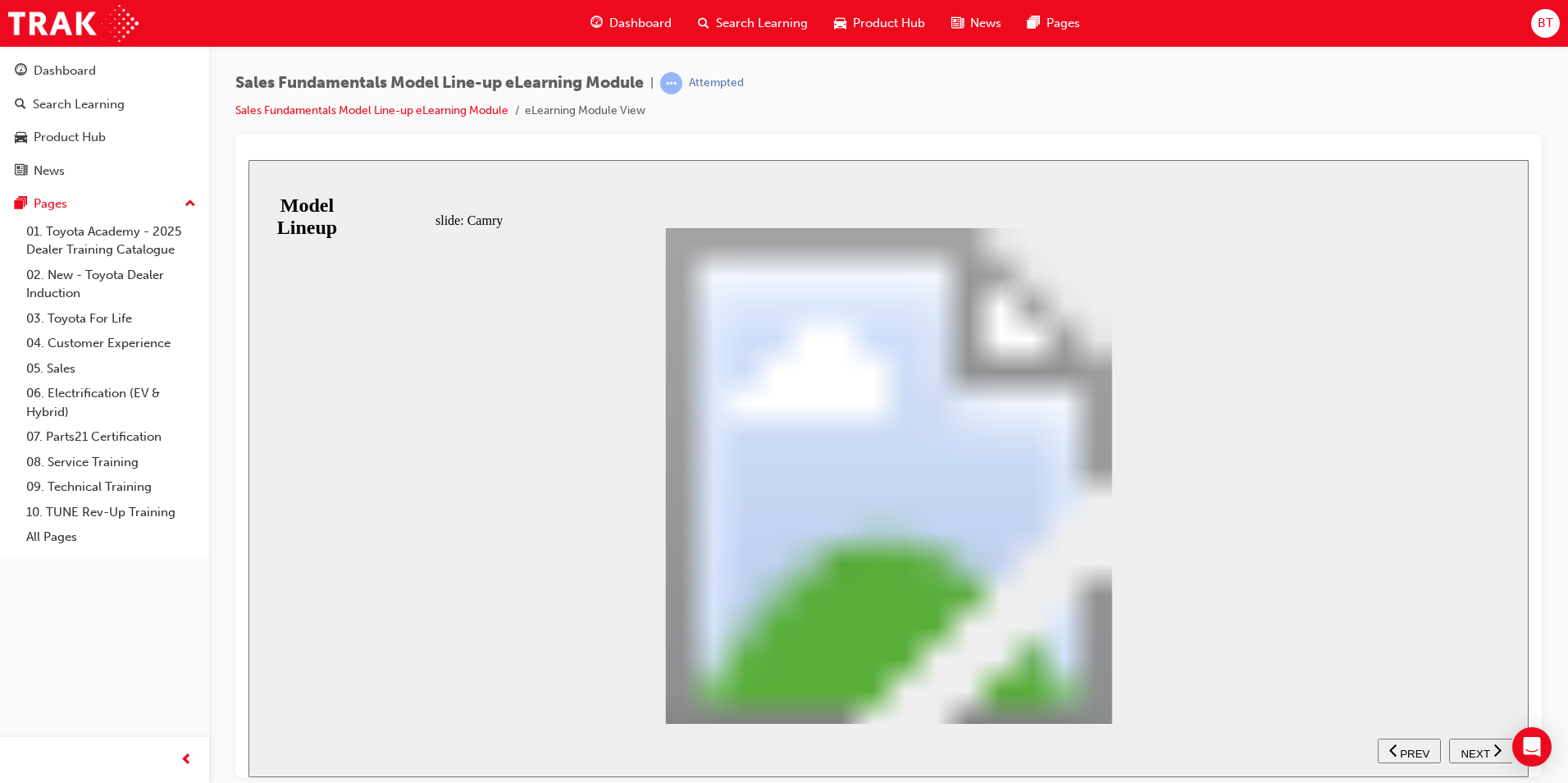
click at [1475, 751] on span "NEXT" at bounding box center [1475, 752] width 29 height 12
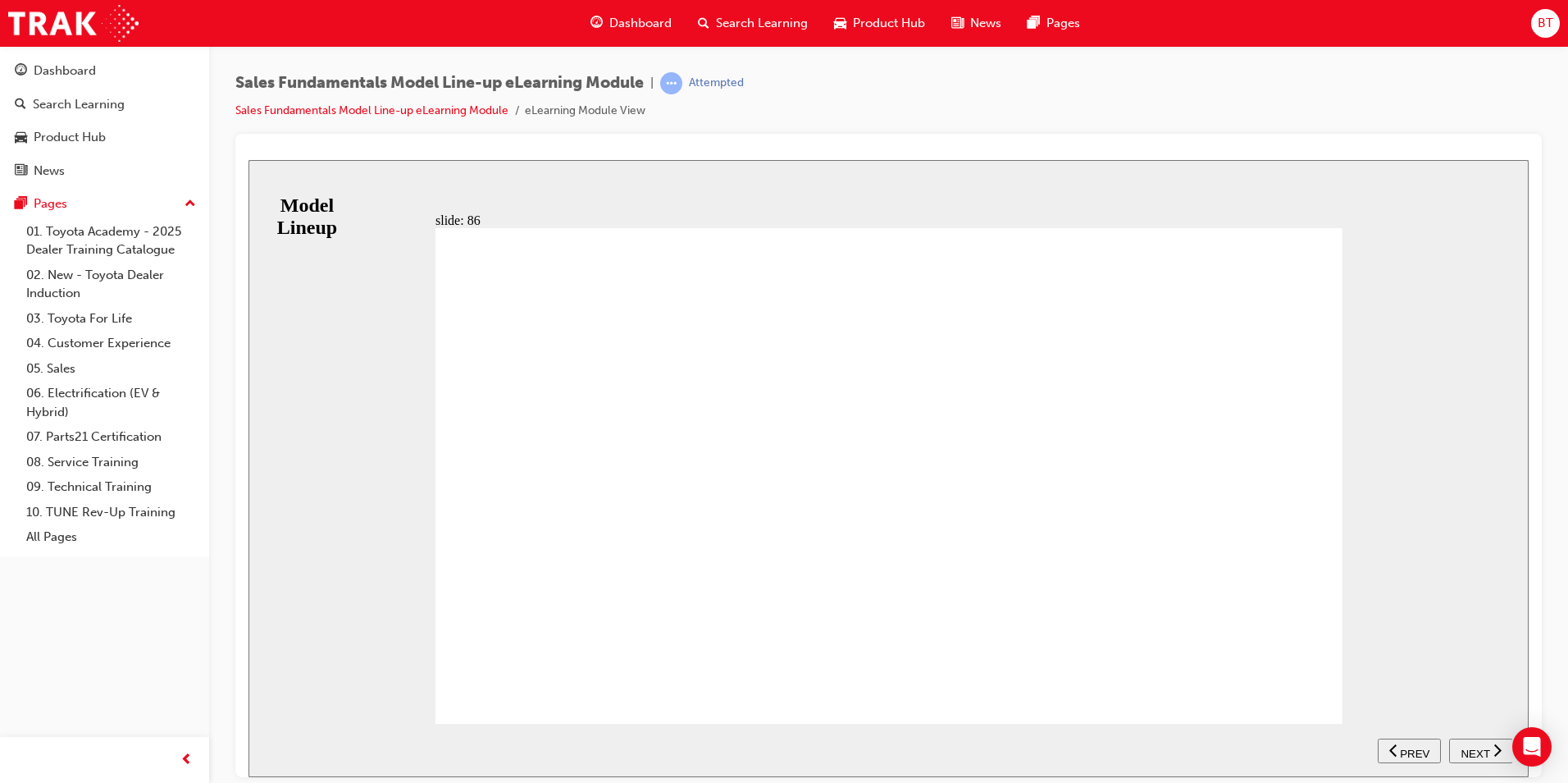
click at [1485, 747] on span "NEXT" at bounding box center [1475, 752] width 29 height 12
click at [1318, 684] on div "RANGE GT GTS Table with 3 columns and 1 rows 3.0L In-line 6-cylinder twin-scrol…" at bounding box center [889, 482] width 908 height 510
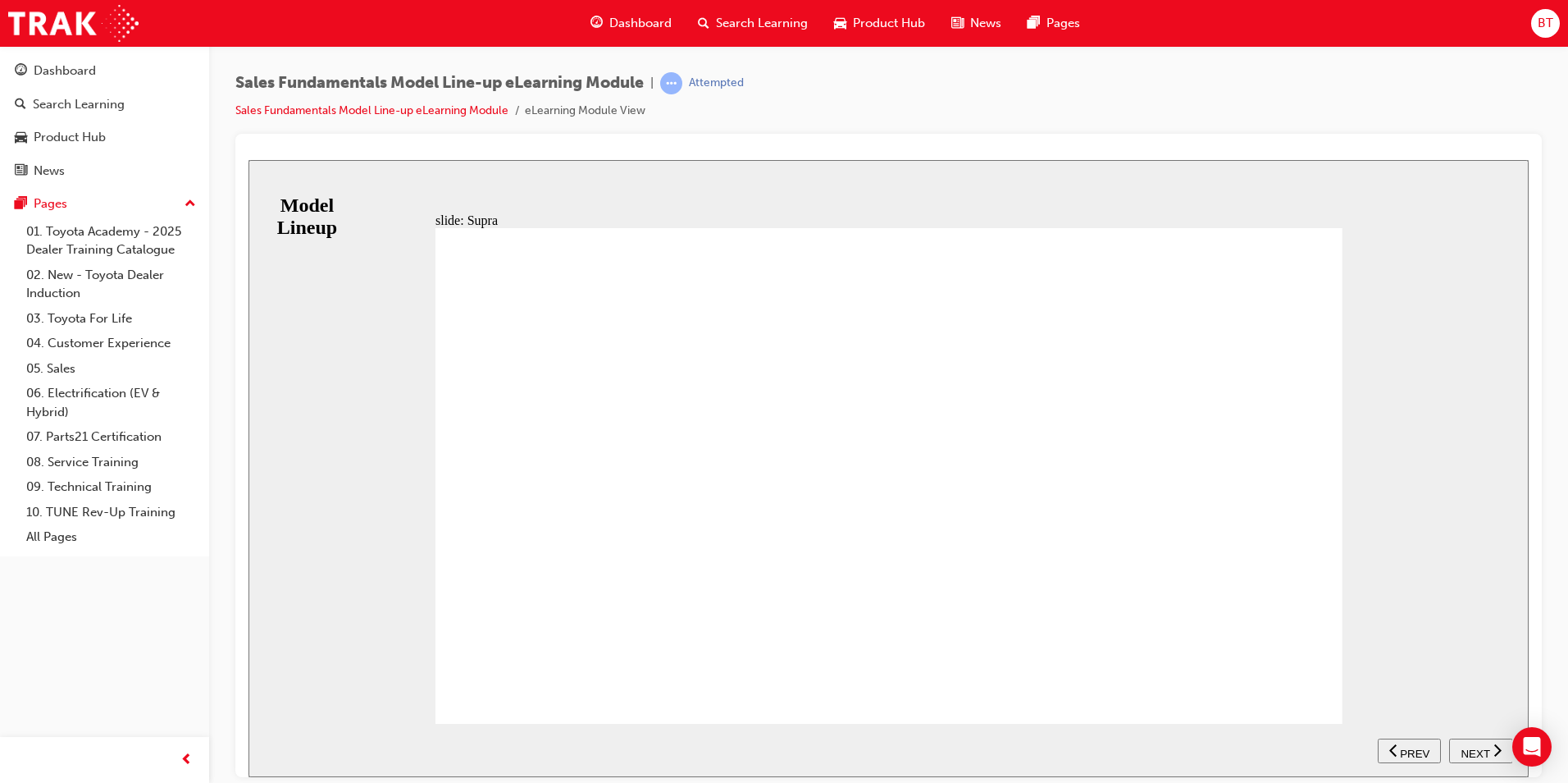
click at [1482, 750] on span "NEXT" at bounding box center [1475, 752] width 29 height 12
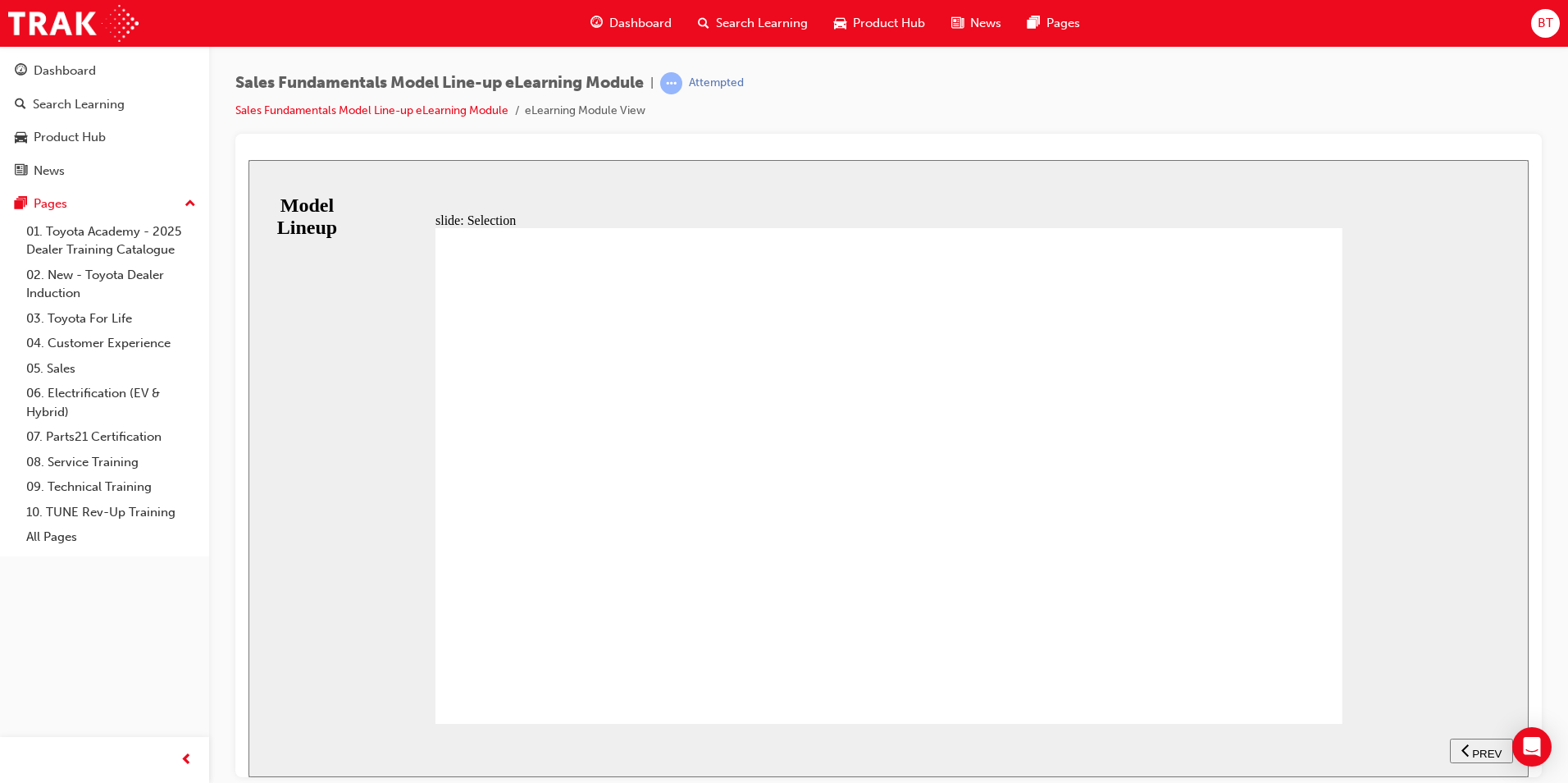
click at [1498, 757] on icon "next" at bounding box center [1498, 749] width 8 height 15
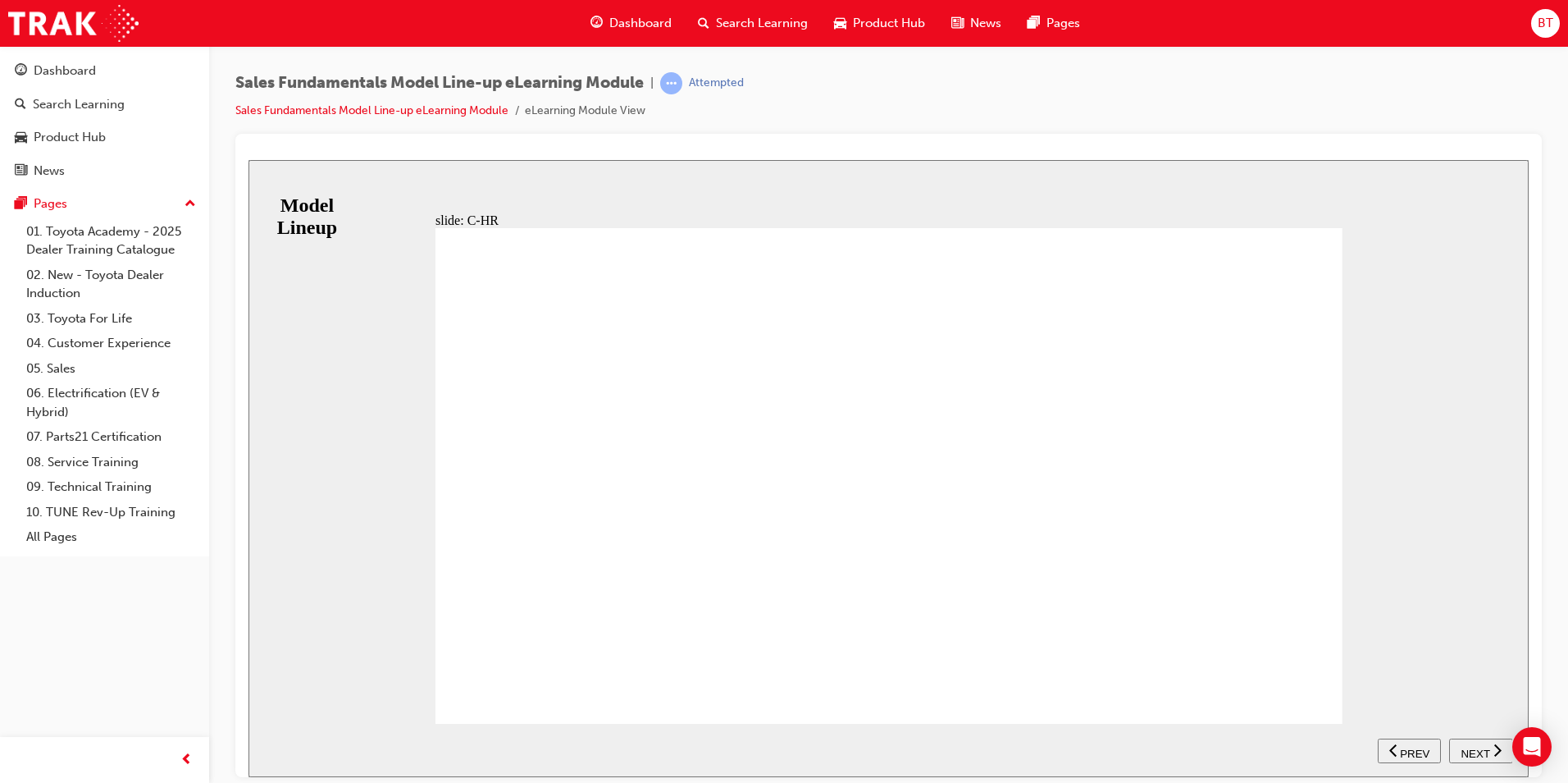
click at [1316, 690] on div "RANGE GXL KOBA Table with 3 columns and 3 rows 2WD Petrol CVT correct icon 1 co…" at bounding box center [889, 482] width 908 height 510
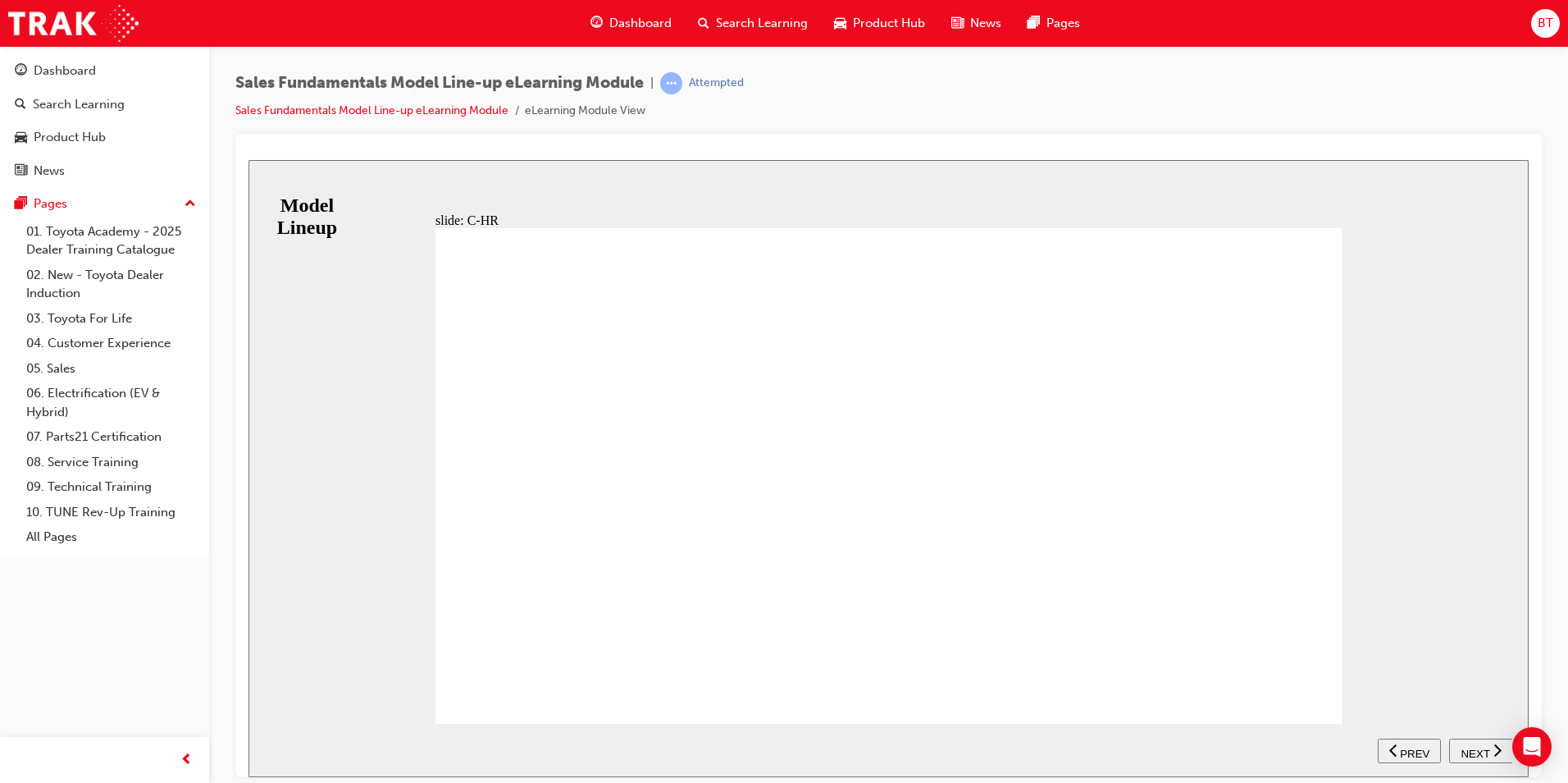
click at [1468, 752] on span "NEXT" at bounding box center [1475, 752] width 29 height 12
click at [1327, 685] on div "RANGE GX GXL Cruiser Edge Table with 5 columns and 4 rows 2.0L 2WD Petrol corre…" at bounding box center [889, 482] width 908 height 510
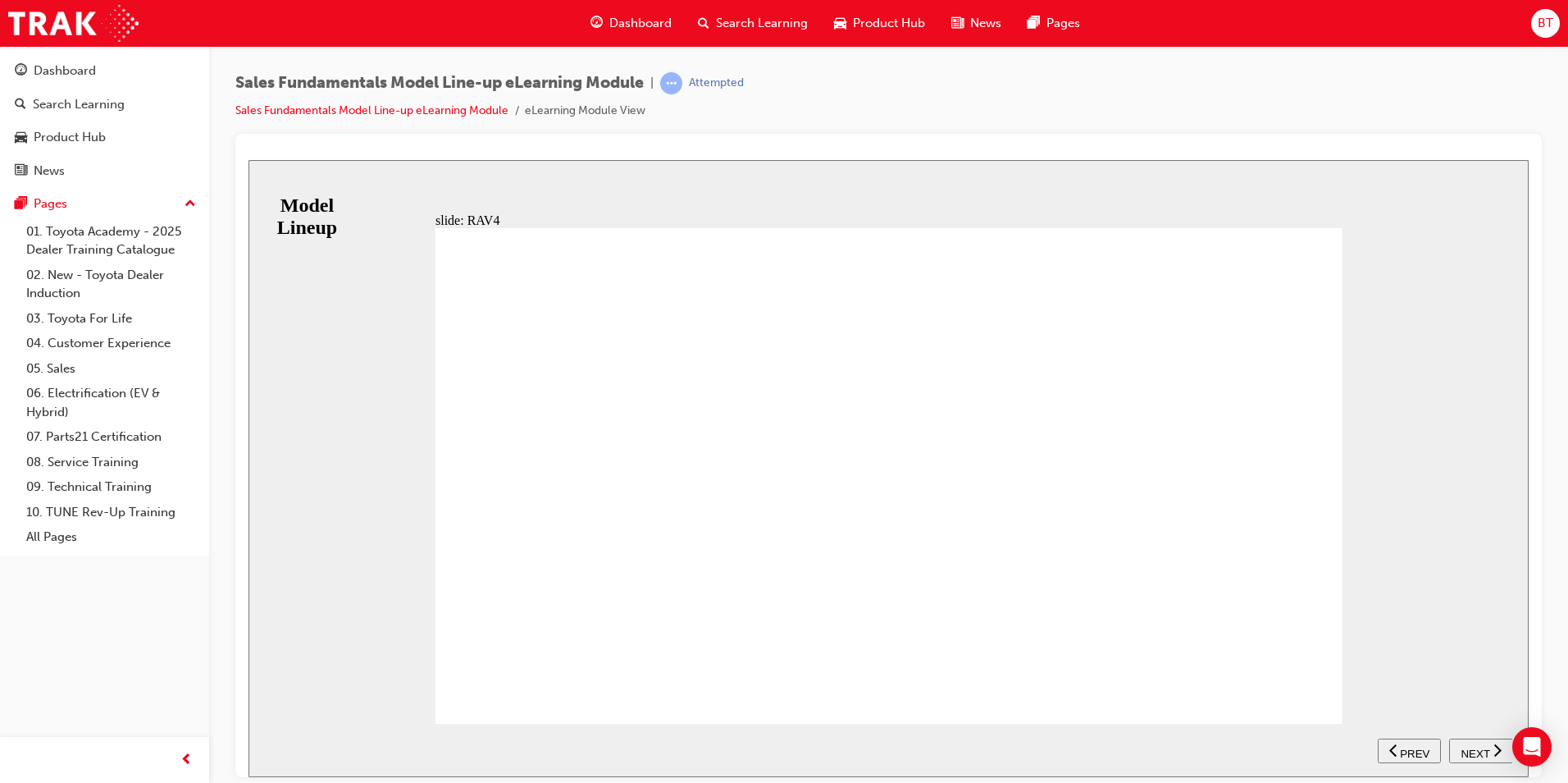
click at [1315, 685] on div "RANGE GX GXL Cruiser Edge Table with 5 columns and 4 rows 2.0L 2WD Petrol corre…" at bounding box center [889, 482] width 908 height 510
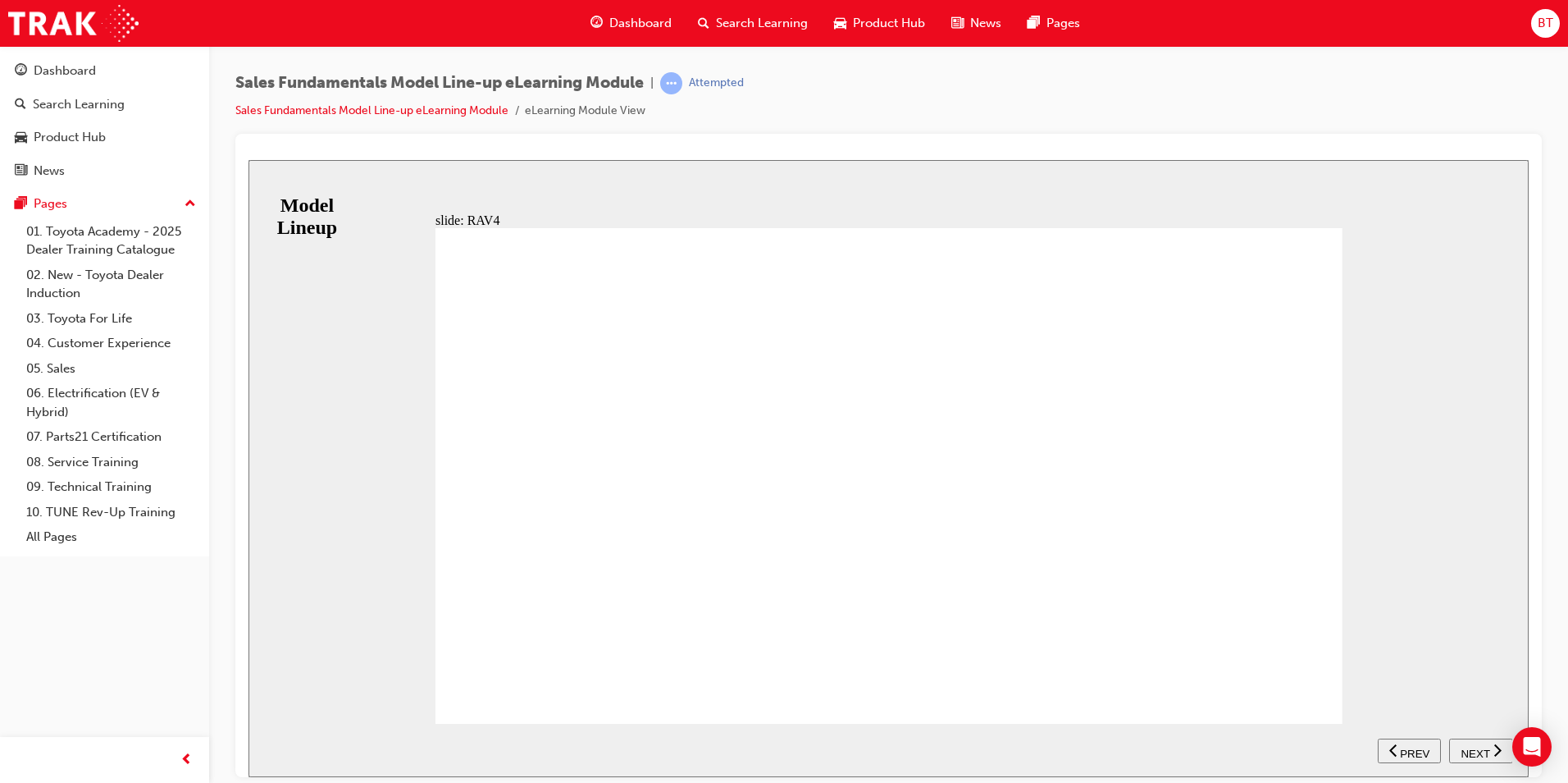
click at [1477, 747] on span "NEXT" at bounding box center [1475, 752] width 29 height 12
drag, startPoint x: 1346, startPoint y: 686, endPoint x: 1330, endPoint y: 687, distance: 16.0
click at [1336, 687] on div "slide: Kluger RANGE GX GXL GRANDE Table with 4 columns and 2 rows 2WD correct i…" at bounding box center [889, 468] width 1280 height 617
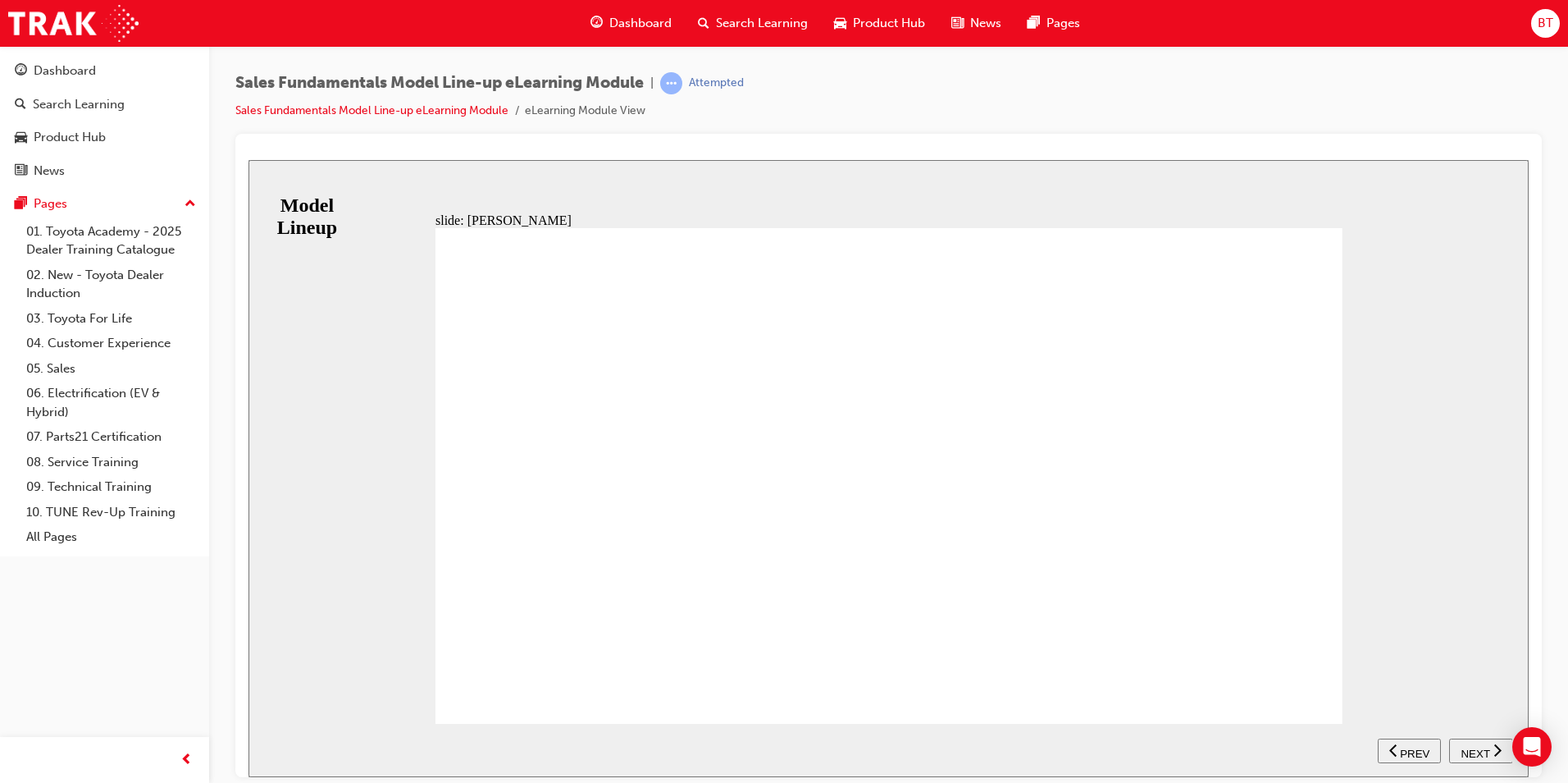
click at [1480, 747] on span "NEXT" at bounding box center [1475, 752] width 29 height 12
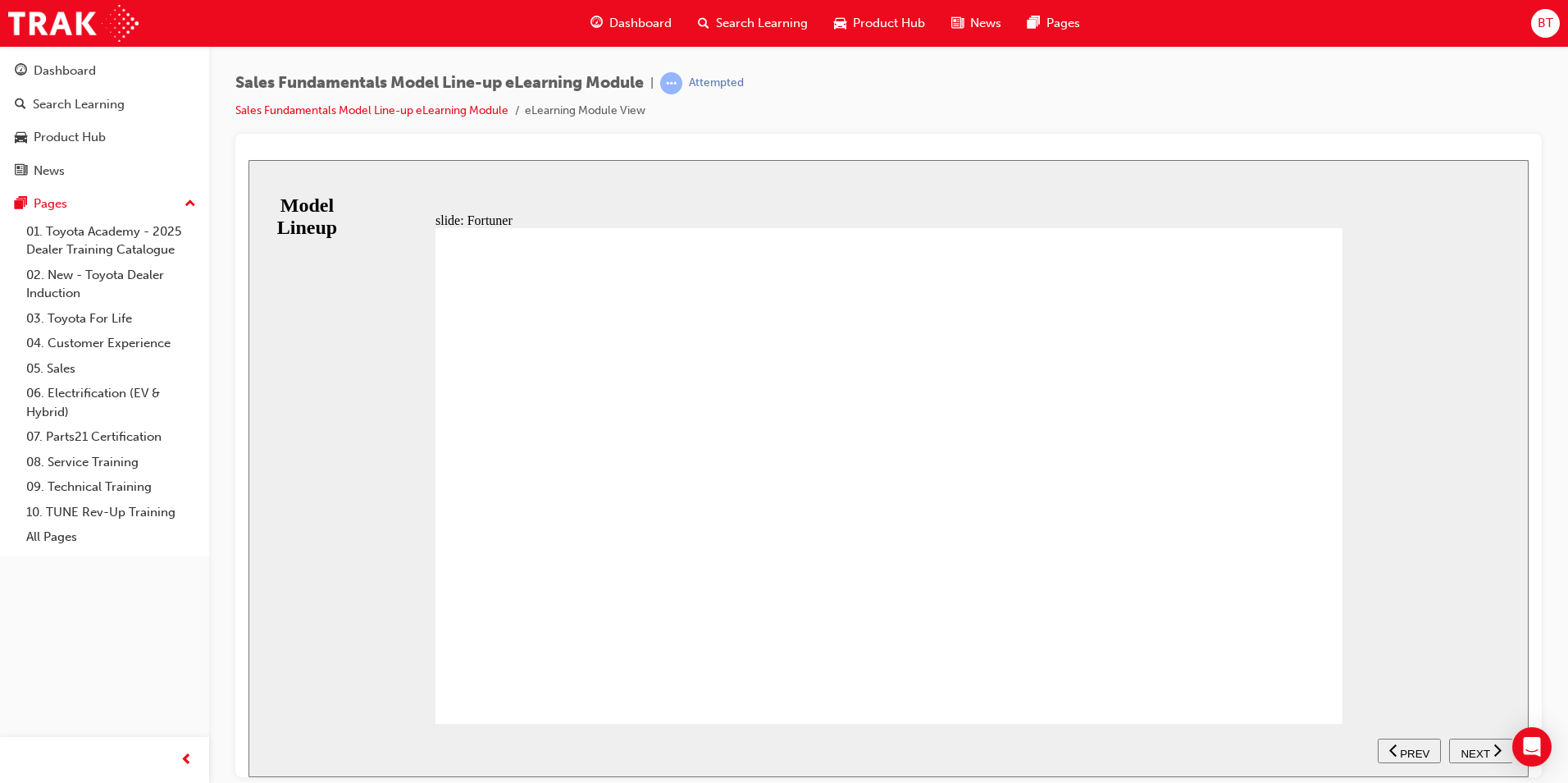
click at [1474, 739] on button "NEXT" at bounding box center [1481, 750] width 64 height 25
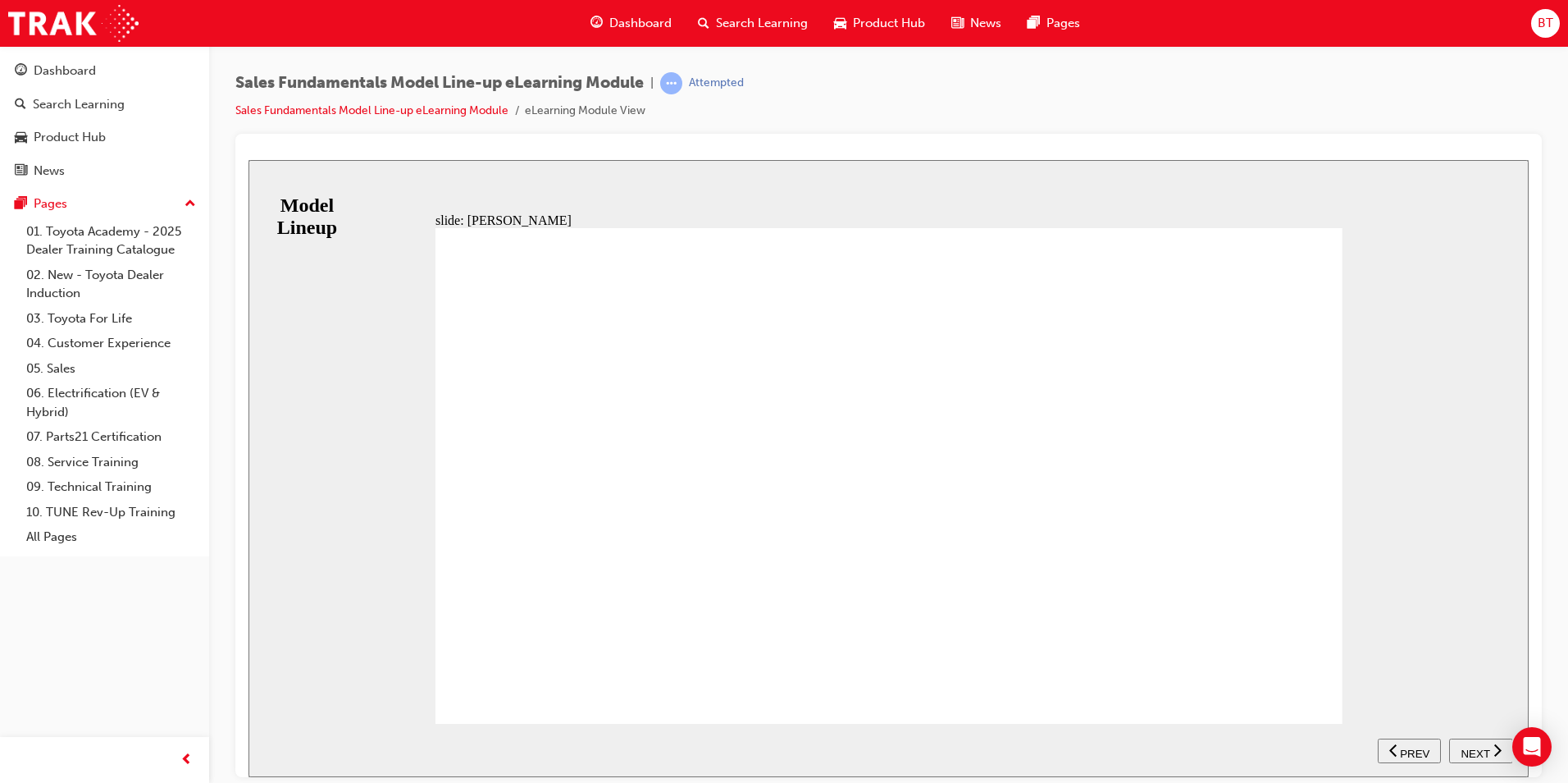
click at [1462, 747] on span "NEXT" at bounding box center [1475, 752] width 29 height 12
click at [1314, 681] on div "KEY SELLING POINTS Power & Performance - The ability to do it all. - Powerful V…" at bounding box center [889, 482] width 908 height 510
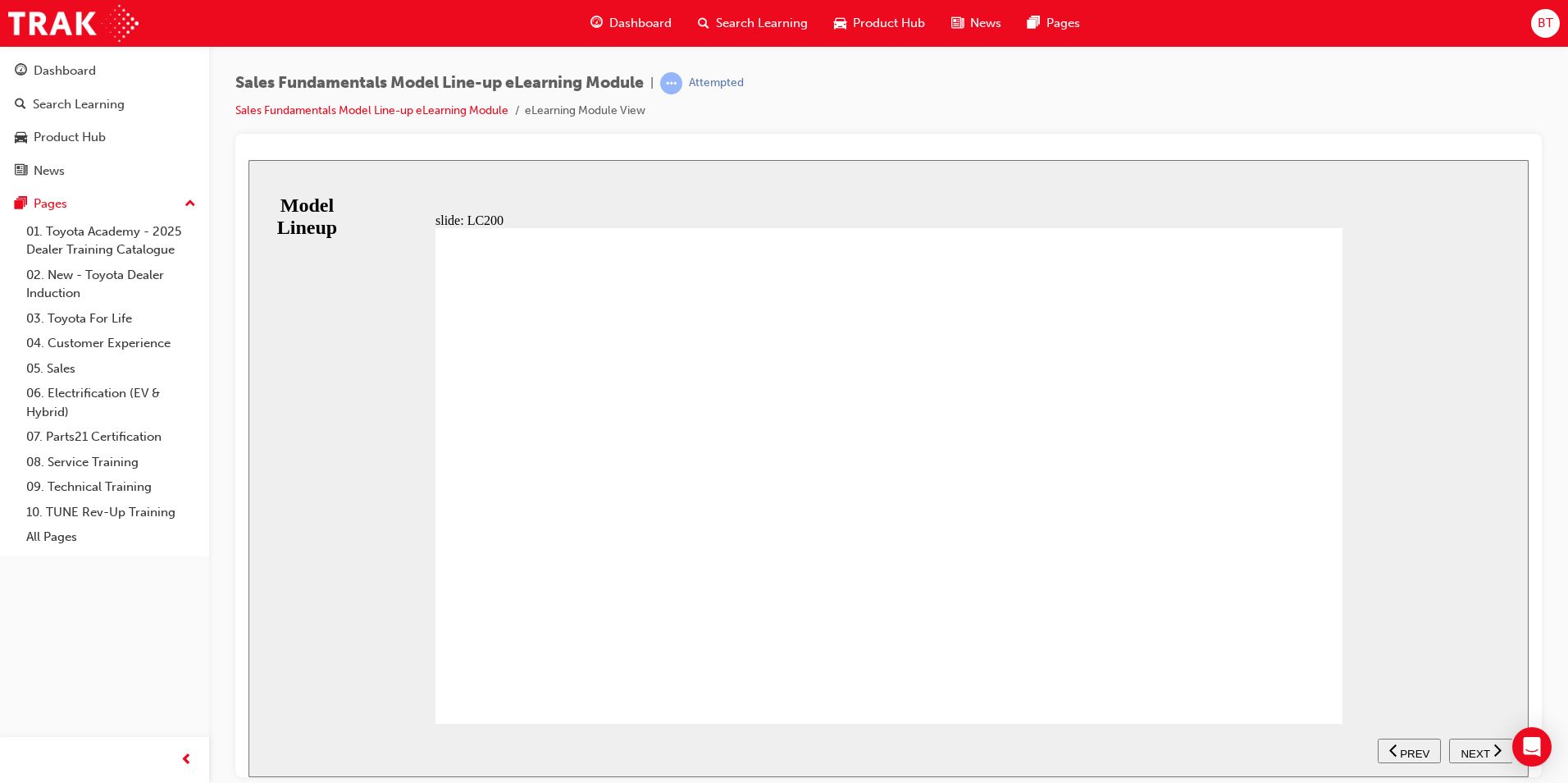
click at [1463, 747] on span "NEXT" at bounding box center [1475, 752] width 29 height 12
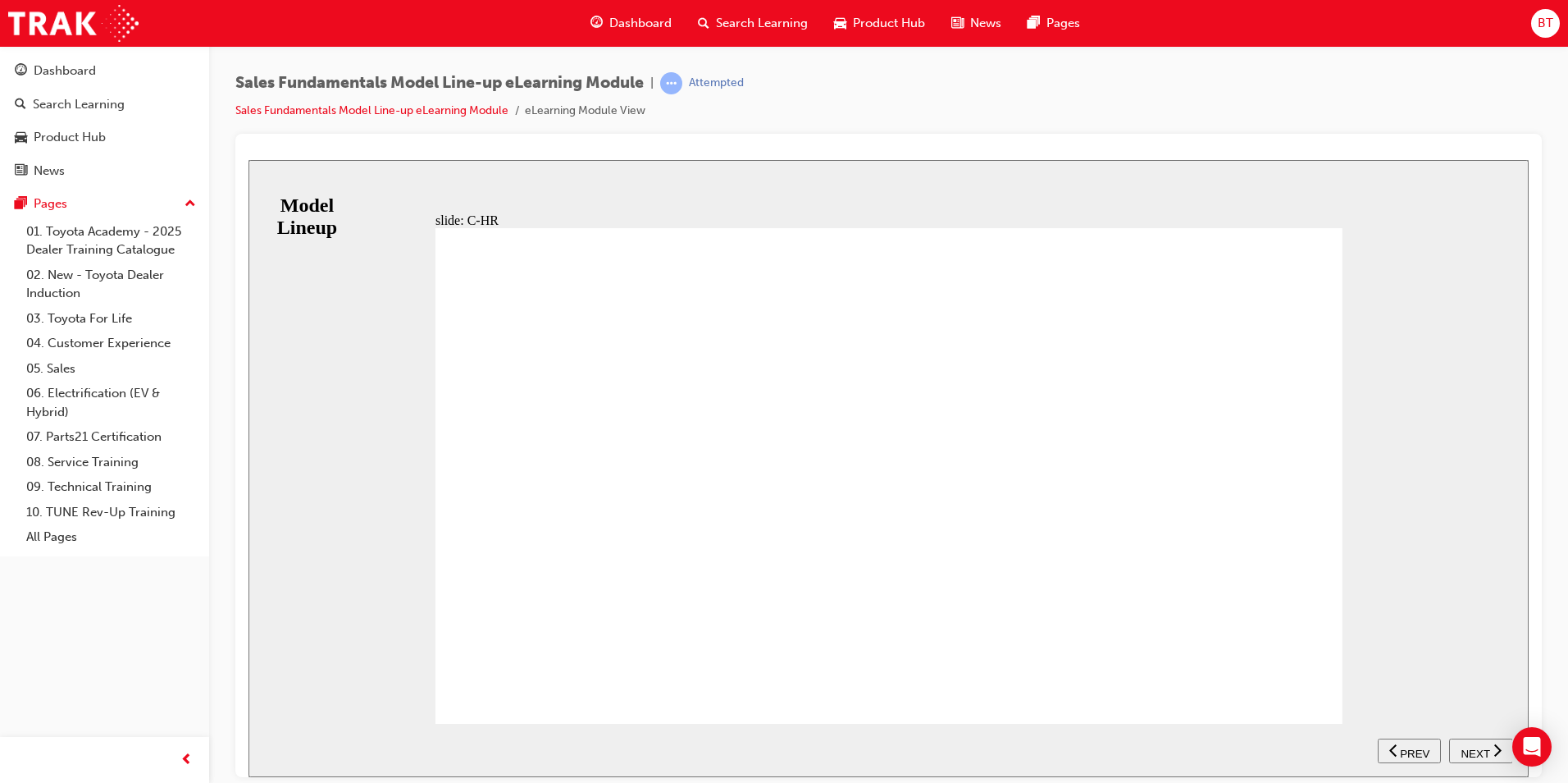
drag, startPoint x: 1481, startPoint y: 752, endPoint x: 1472, endPoint y: 746, distance: 10.8
click at [1480, 751] on span "NEXT" at bounding box center [1475, 752] width 29 height 12
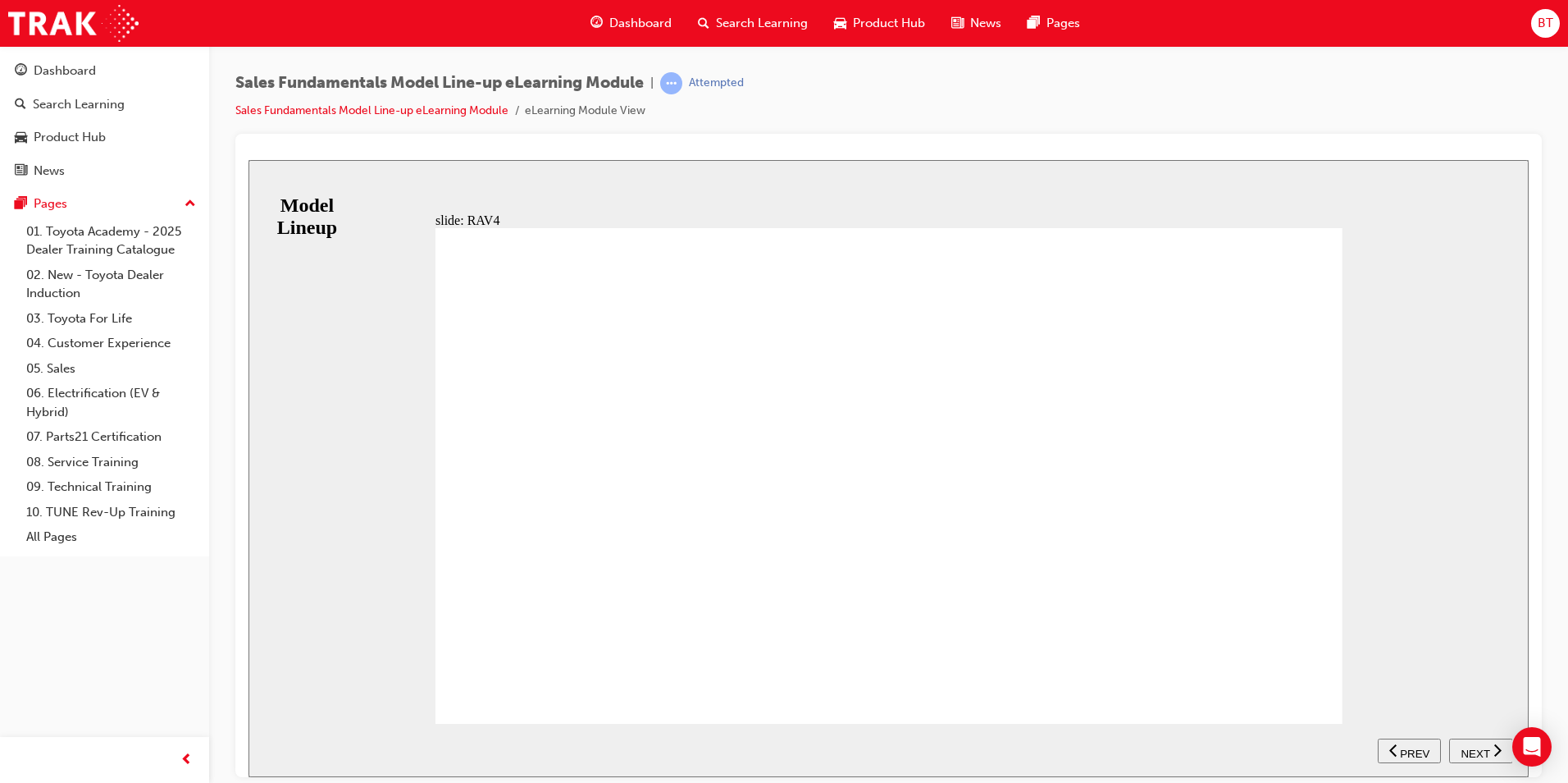
click at [1320, 683] on div "RANGE GX GXL Cruiser Edge Table with 5 columns and 4 rows 2.0L 2WD Petrol corre…" at bounding box center [889, 482] width 908 height 510
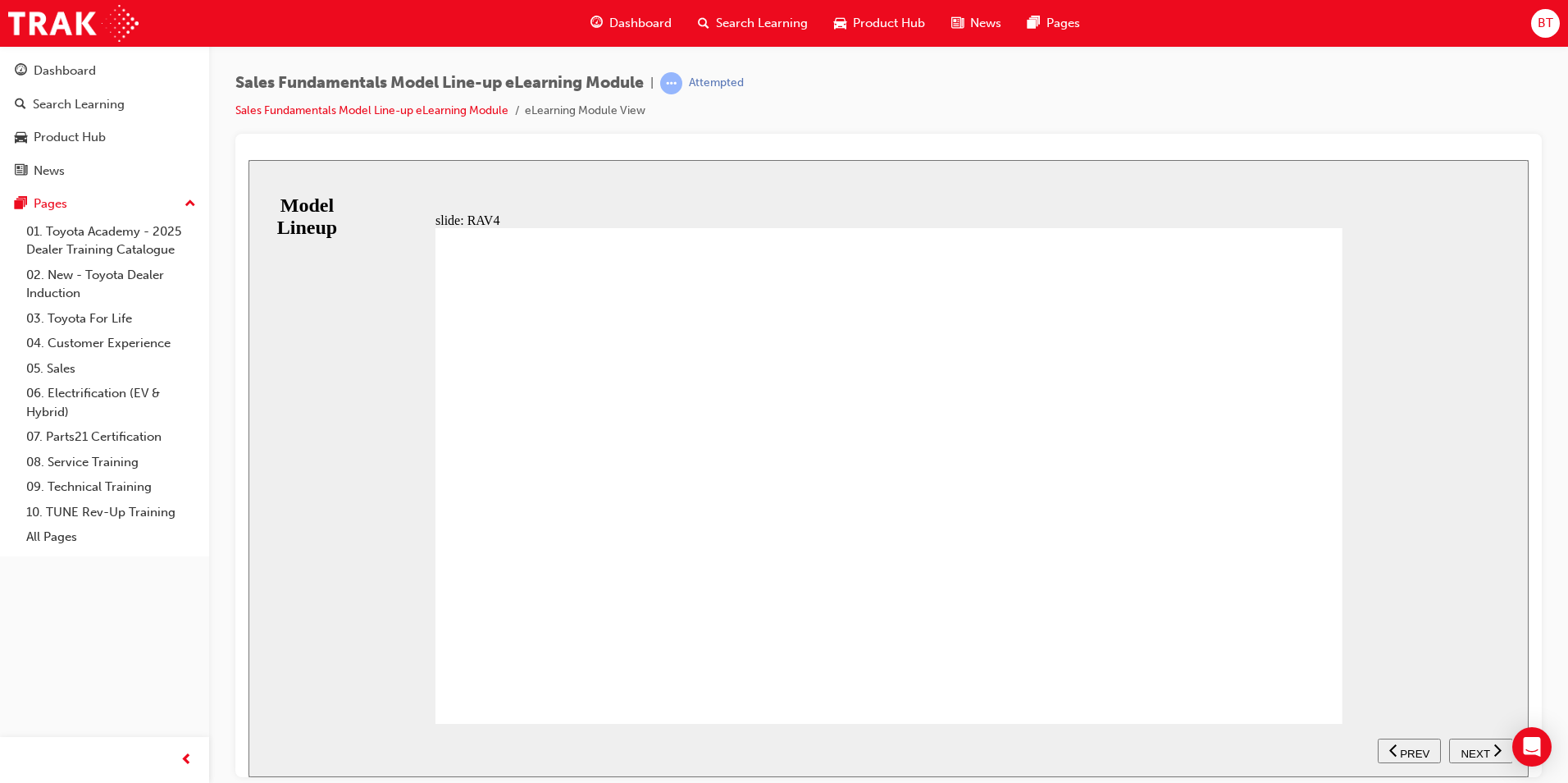
click at [1487, 747] on span "NEXT" at bounding box center [1475, 752] width 29 height 12
click at [1424, 749] on span "PREV" at bounding box center [1415, 752] width 30 height 12
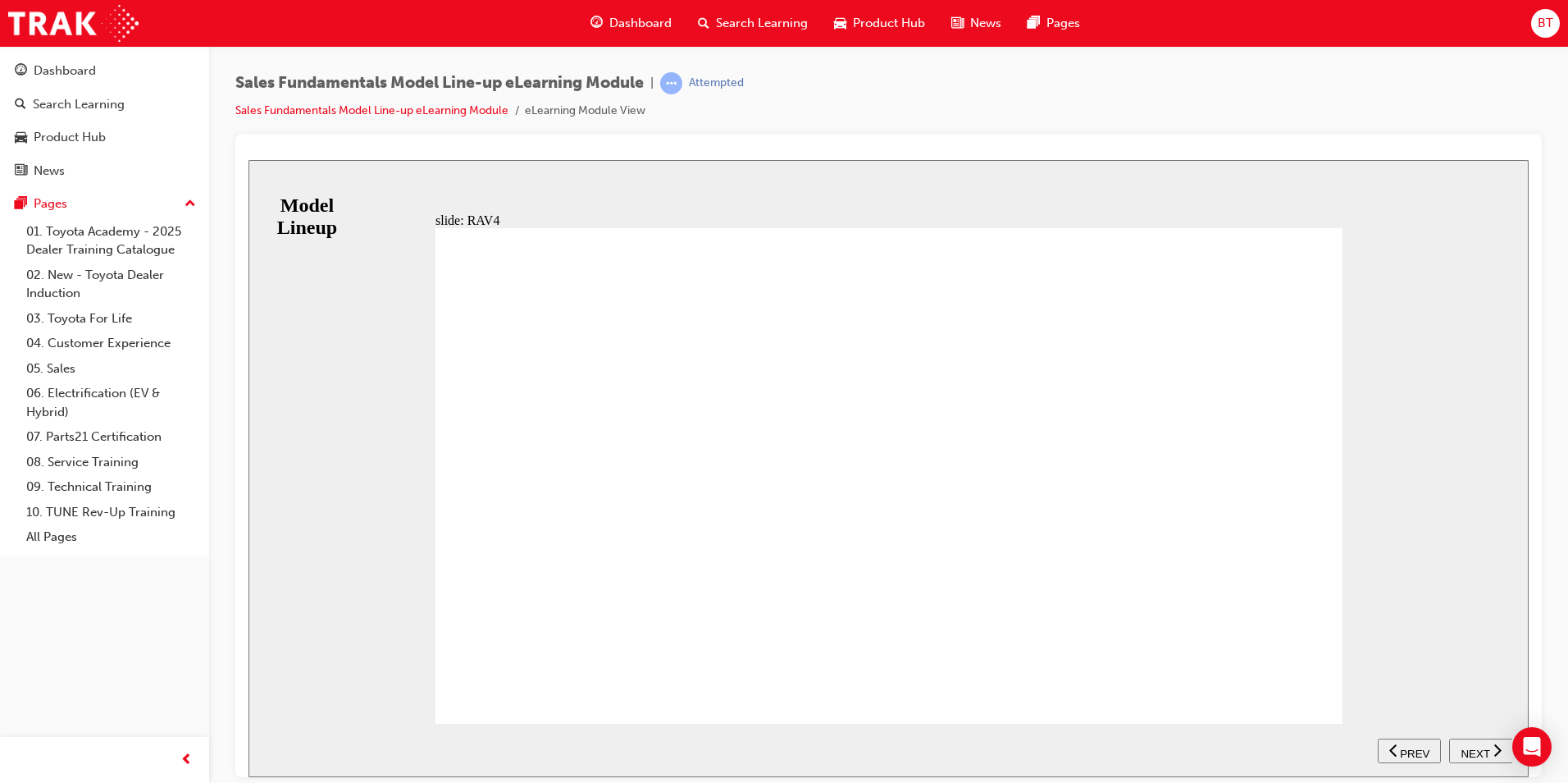
click at [1480, 752] on span "NEXT" at bounding box center [1475, 752] width 29 height 12
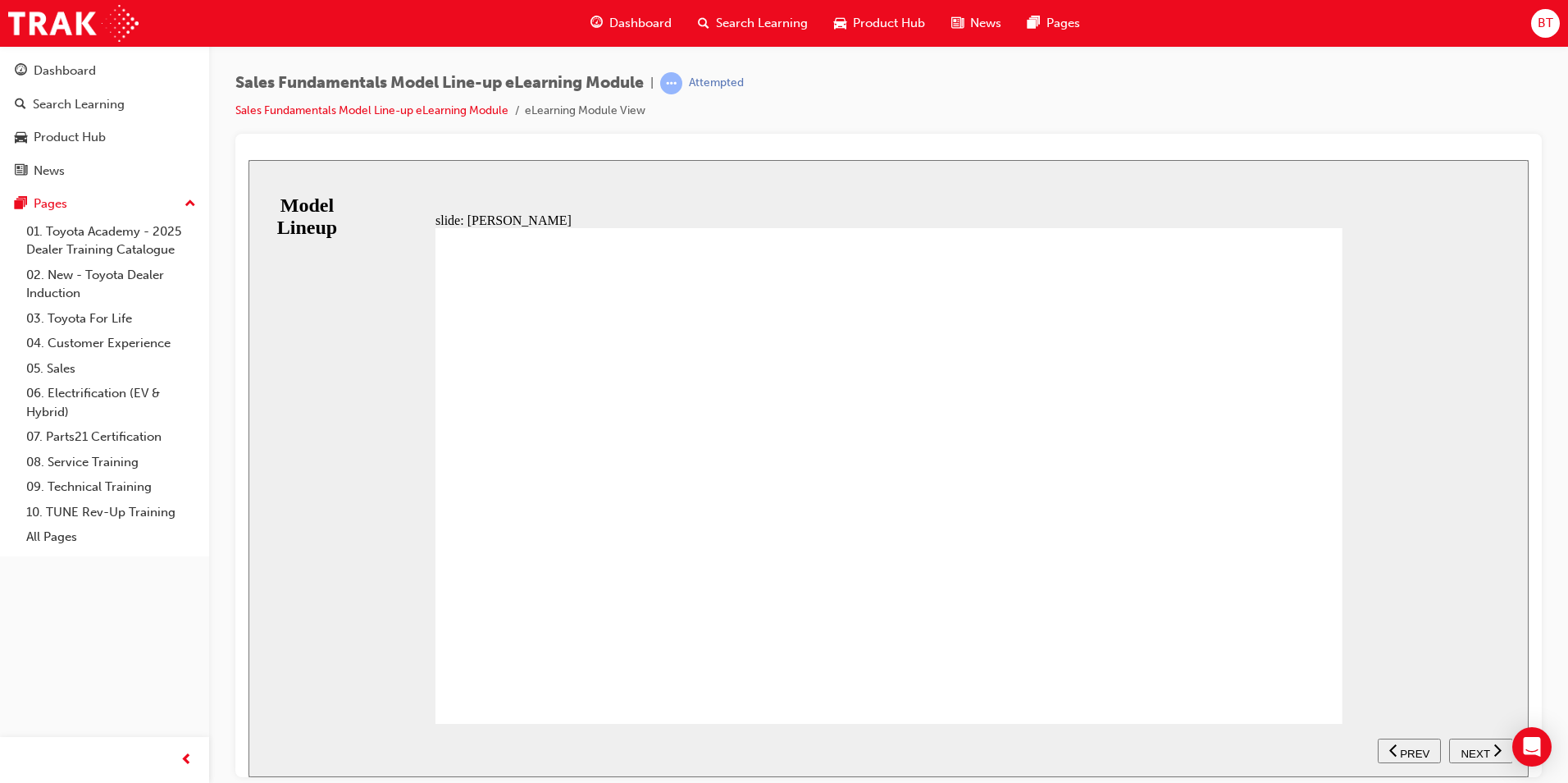
drag, startPoint x: 1315, startPoint y: 683, endPoint x: 1313, endPoint y: 674, distance: 9.2
click at [1313, 678] on div "RANGE GX GXL GRANDE Table with 4 columns and 2 rows 2WD correct icon 1 correct …" at bounding box center [889, 482] width 908 height 510
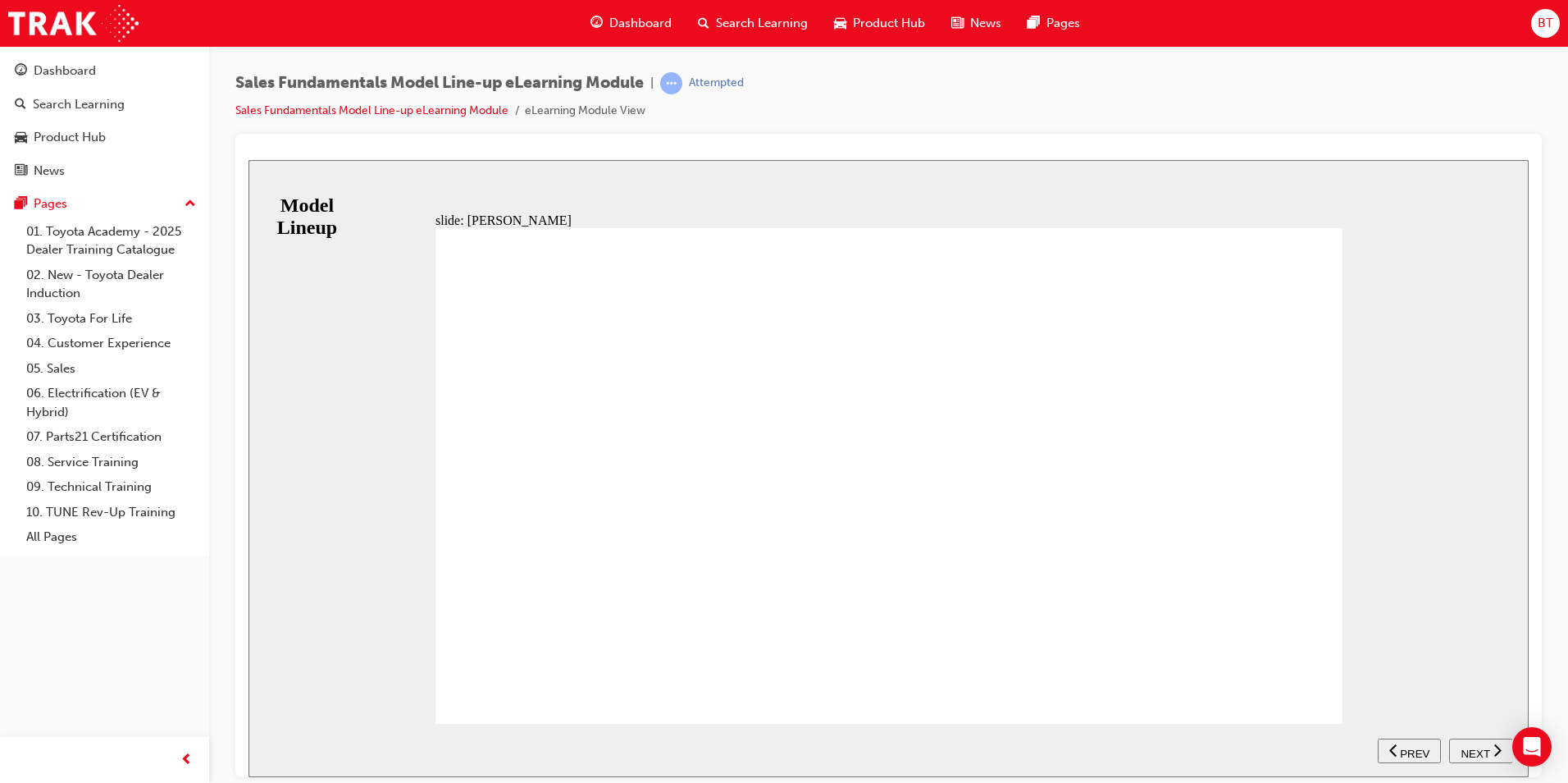
click at [1315, 688] on div "RANGE GX GXL GRANDE Table with 4 columns and 2 rows 2WD correct icon 1 correct …" at bounding box center [889, 482] width 908 height 510
click at [1480, 763] on nav "SUBMIT NEXT PREV" at bounding box center [1445, 749] width 135 height 54
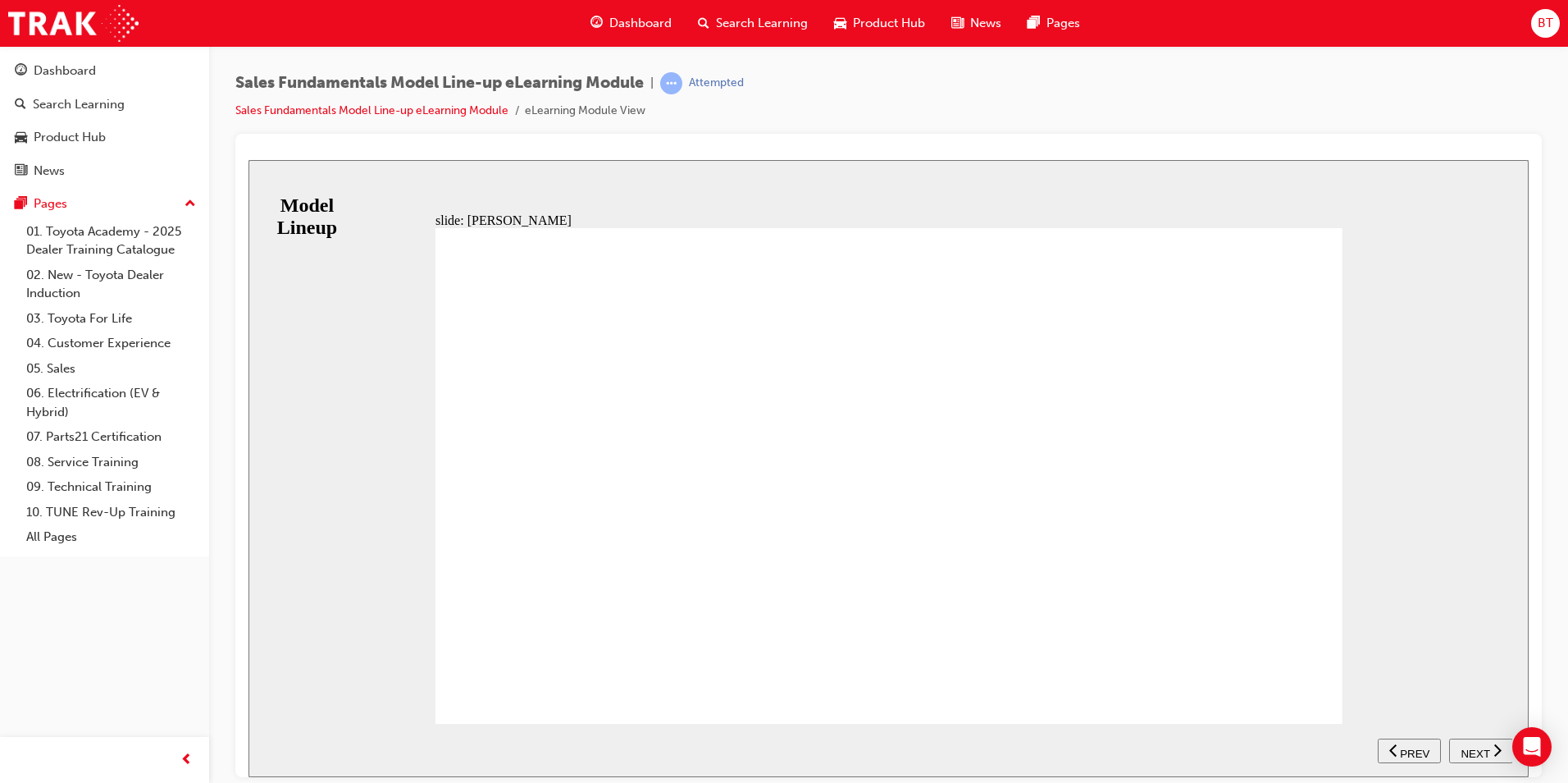
click at [1480, 758] on button "NEXT" at bounding box center [1481, 750] width 64 height 25
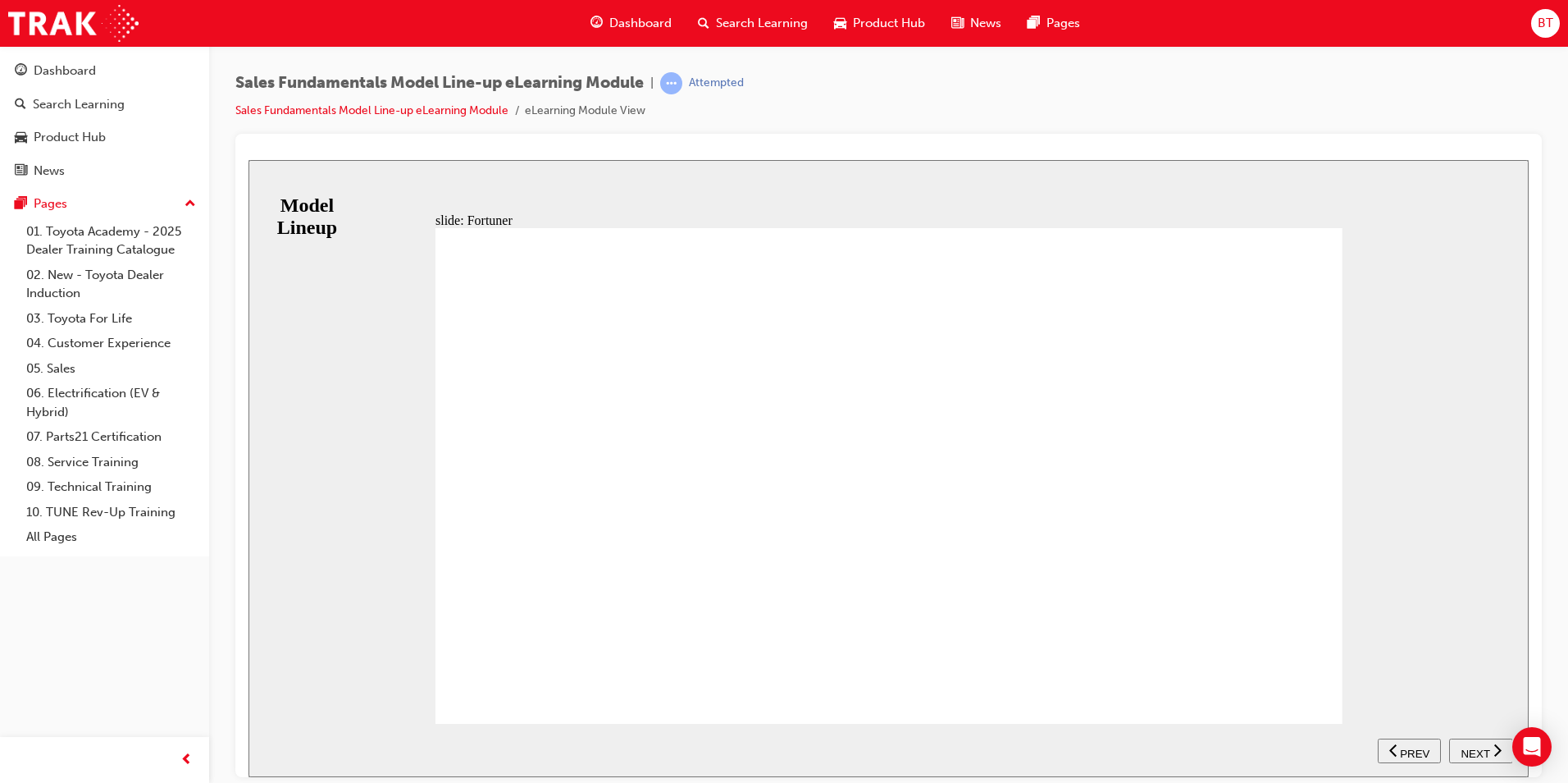
drag, startPoint x: 1327, startPoint y: 686, endPoint x: 1316, endPoint y: 685, distance: 11.0
click at [1475, 747] on span "NEXT" at bounding box center [1475, 752] width 29 height 12
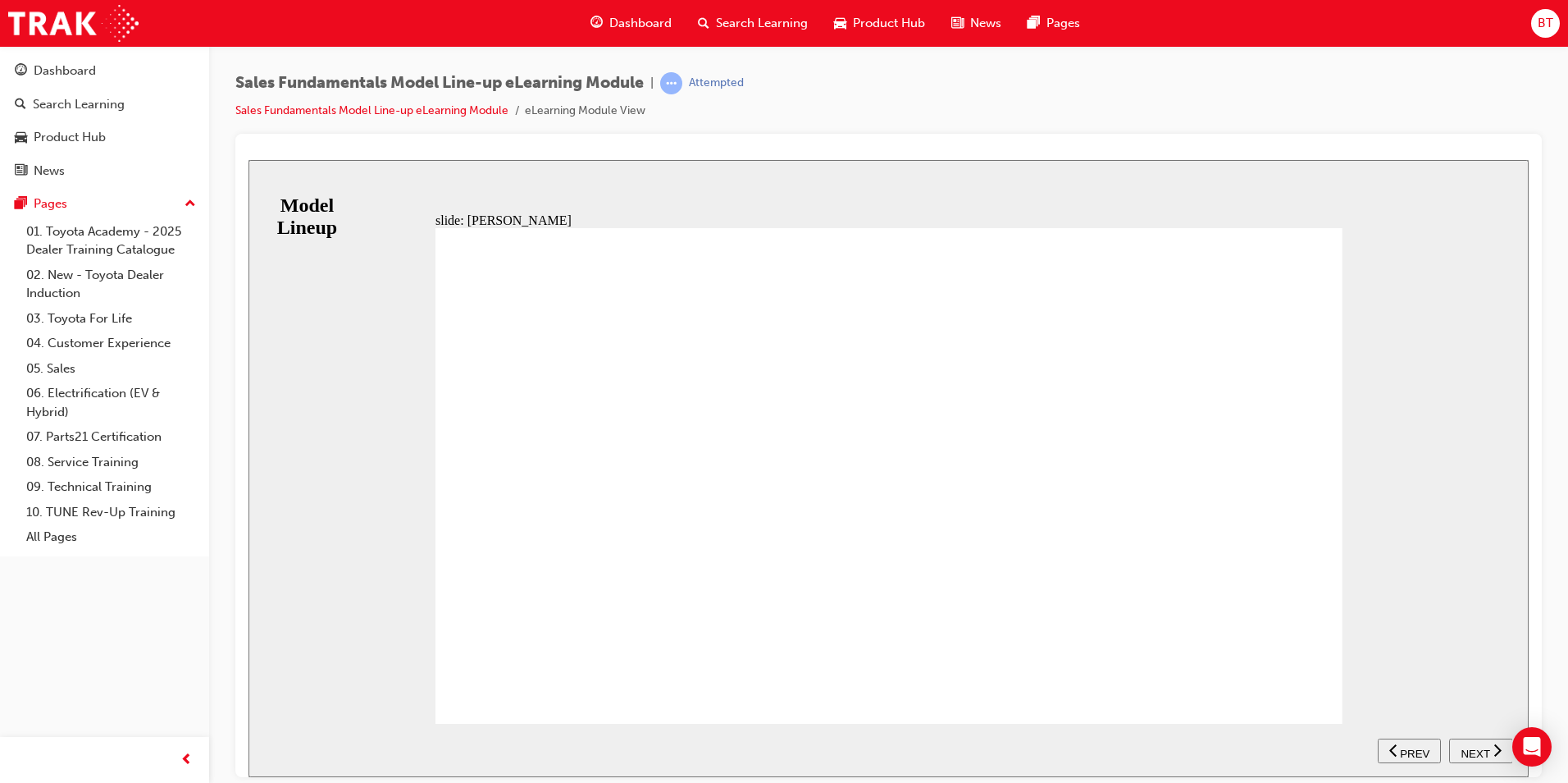
drag, startPoint x: 1322, startPoint y: 664, endPoint x: 1318, endPoint y: 673, distance: 9.8
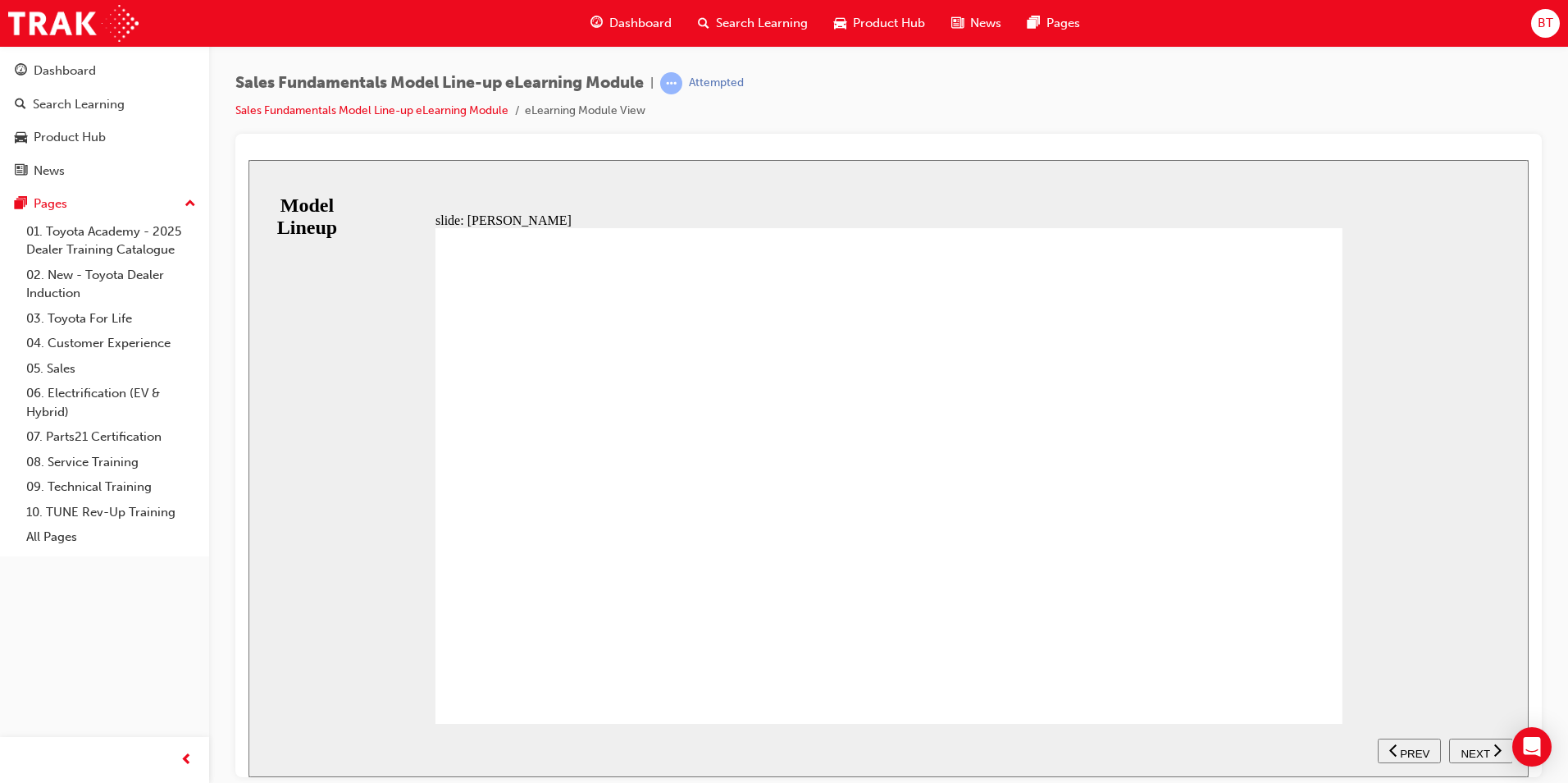
drag, startPoint x: 1317, startPoint y: 691, endPoint x: 1318, endPoint y: 679, distance: 12.0
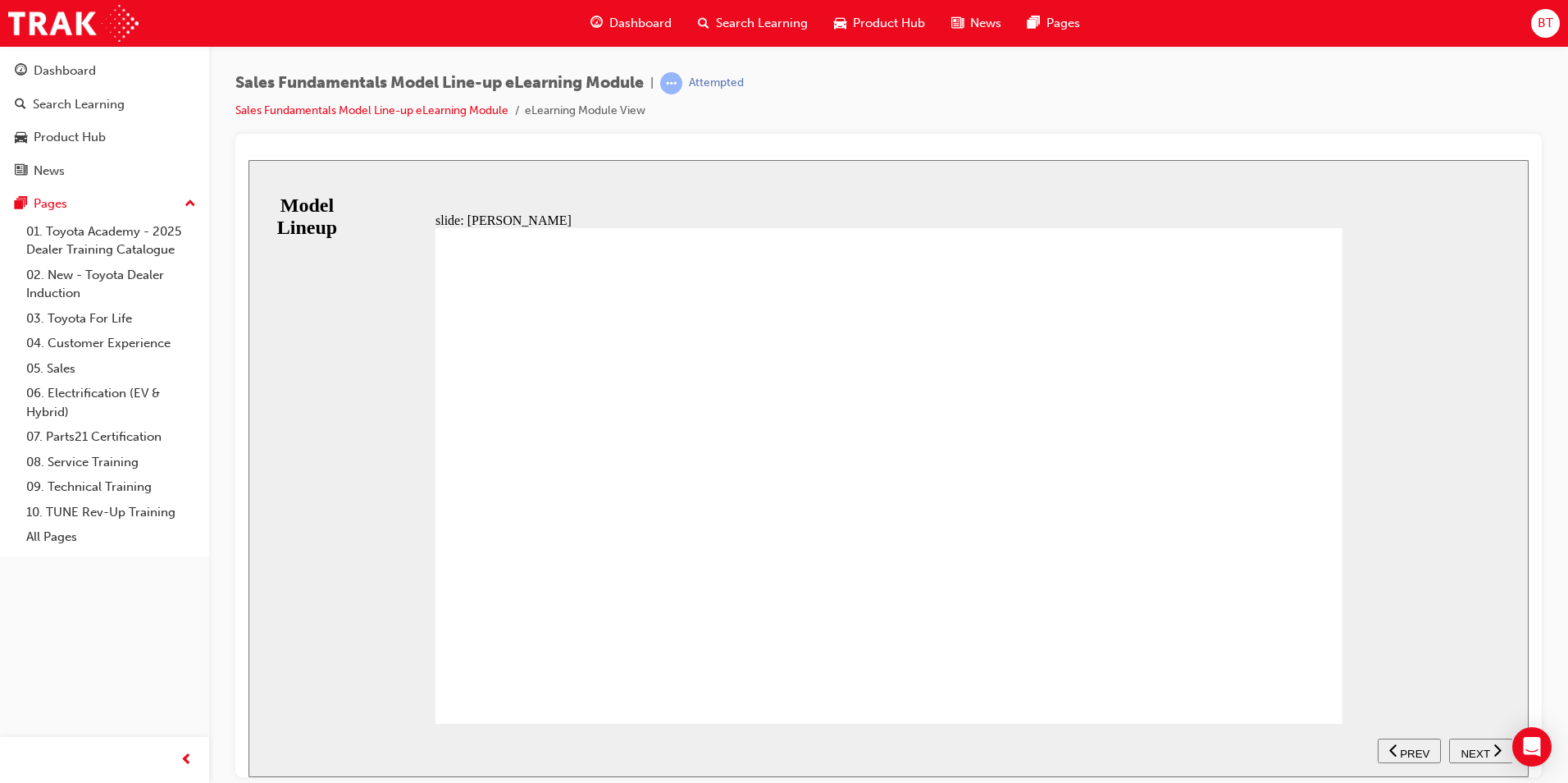
click at [1331, 678] on div "RANGE GX GXL VX KAKADU Table with 5 columns and 1 rows 6-speed automatic correc…" at bounding box center [889, 482] width 908 height 510
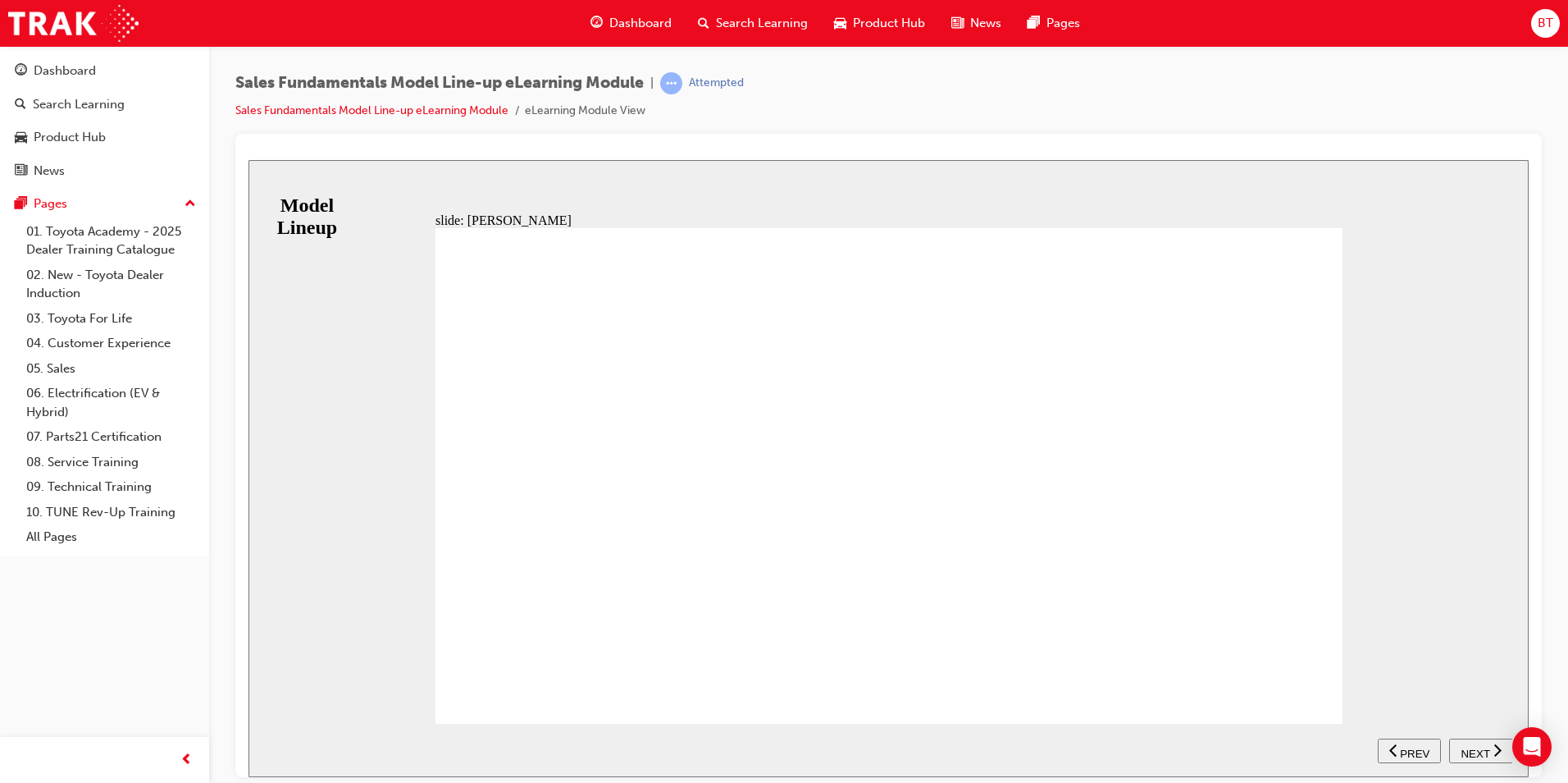
click at [1480, 766] on nav "SUBMIT NEXT PREV" at bounding box center [1445, 749] width 135 height 54
click at [1476, 757] on div "NEXT" at bounding box center [1481, 750] width 51 height 17
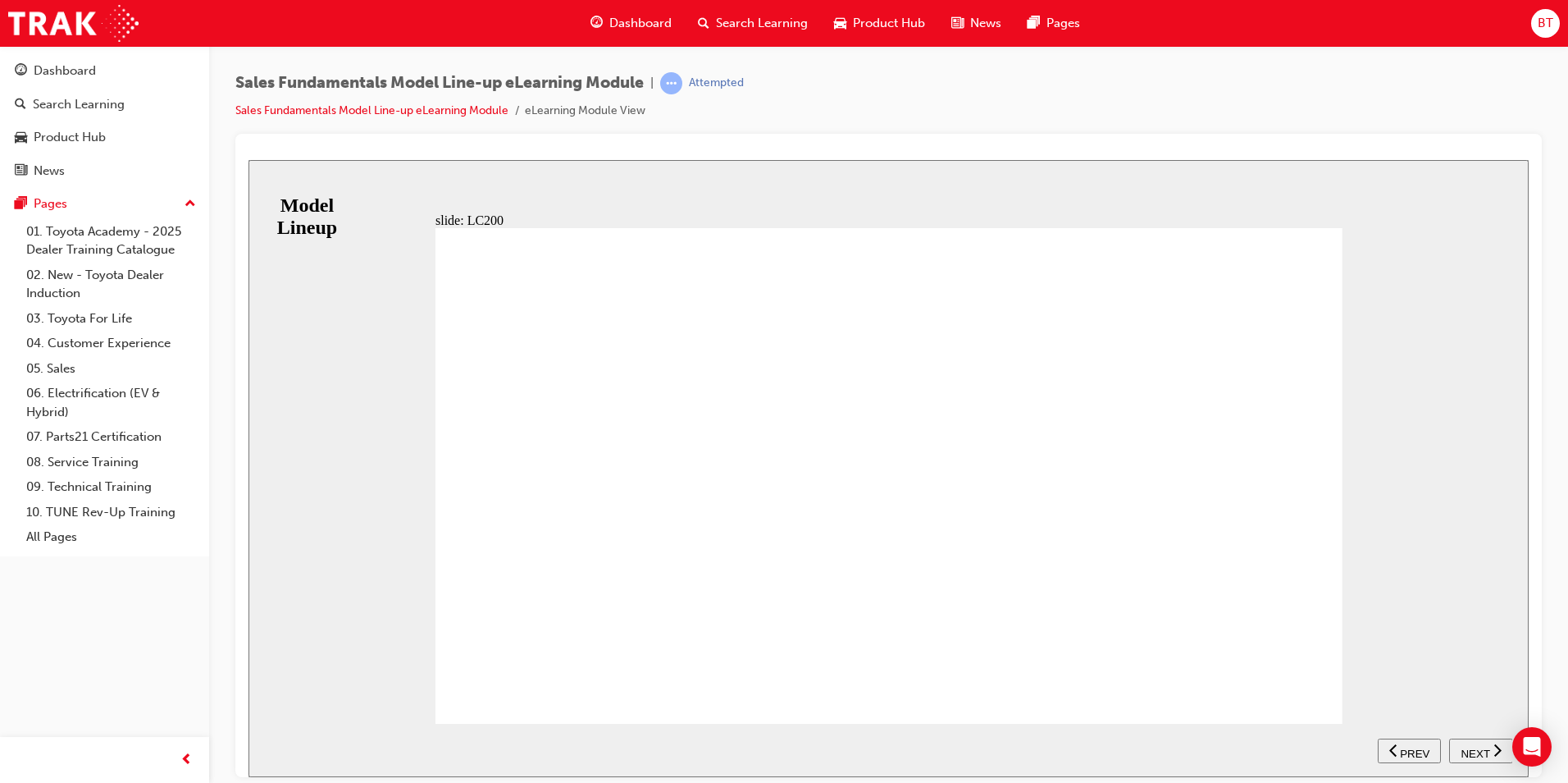
click at [1316, 683] on div "RANGE GX GXL VX SAHARA Table with 5 columns and 1 rows 4.5L Twin Turbo Diesel V…" at bounding box center [889, 482] width 908 height 510
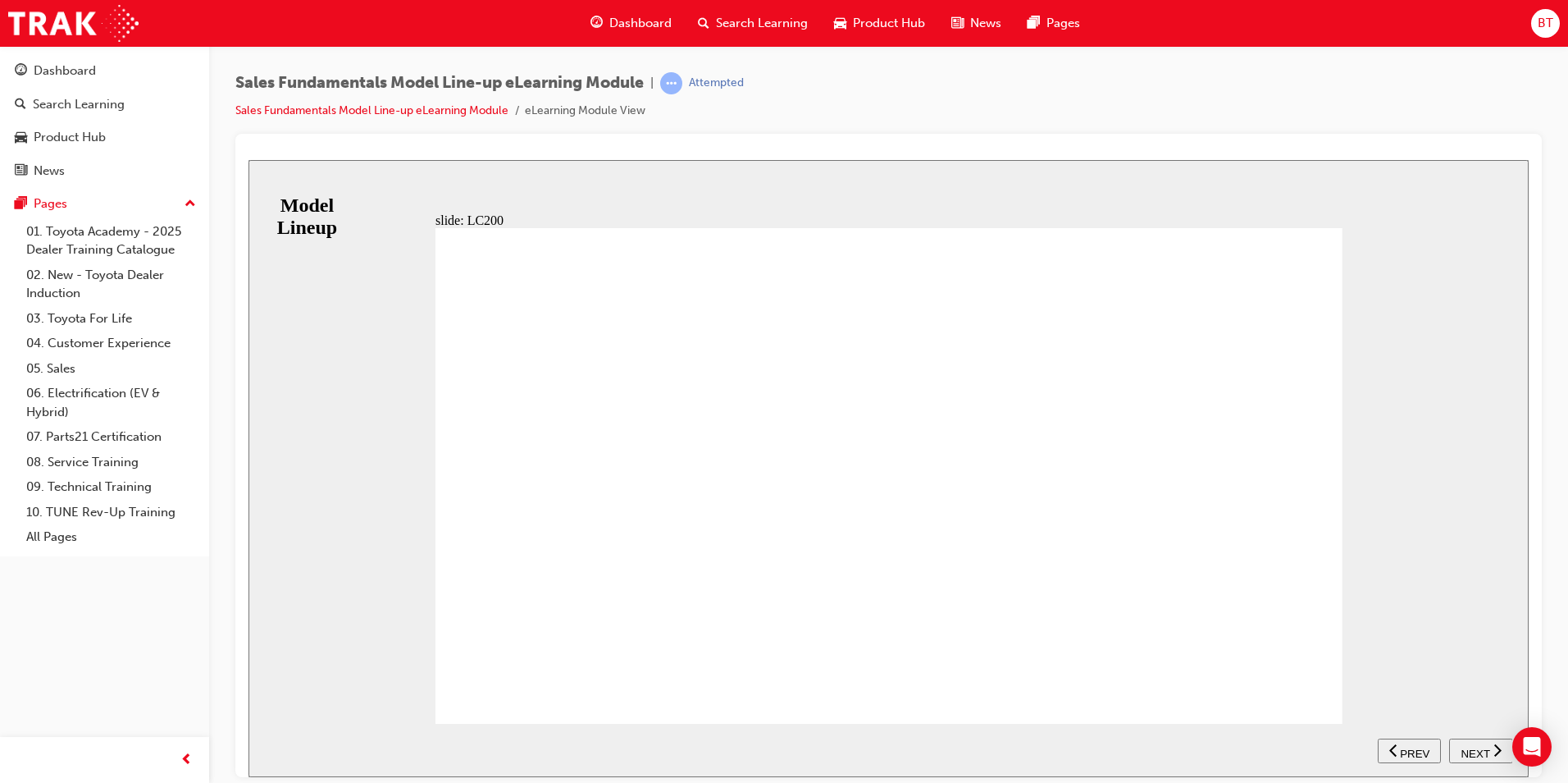
drag, startPoint x: 1280, startPoint y: 678, endPoint x: 1293, endPoint y: 686, distance: 15.3
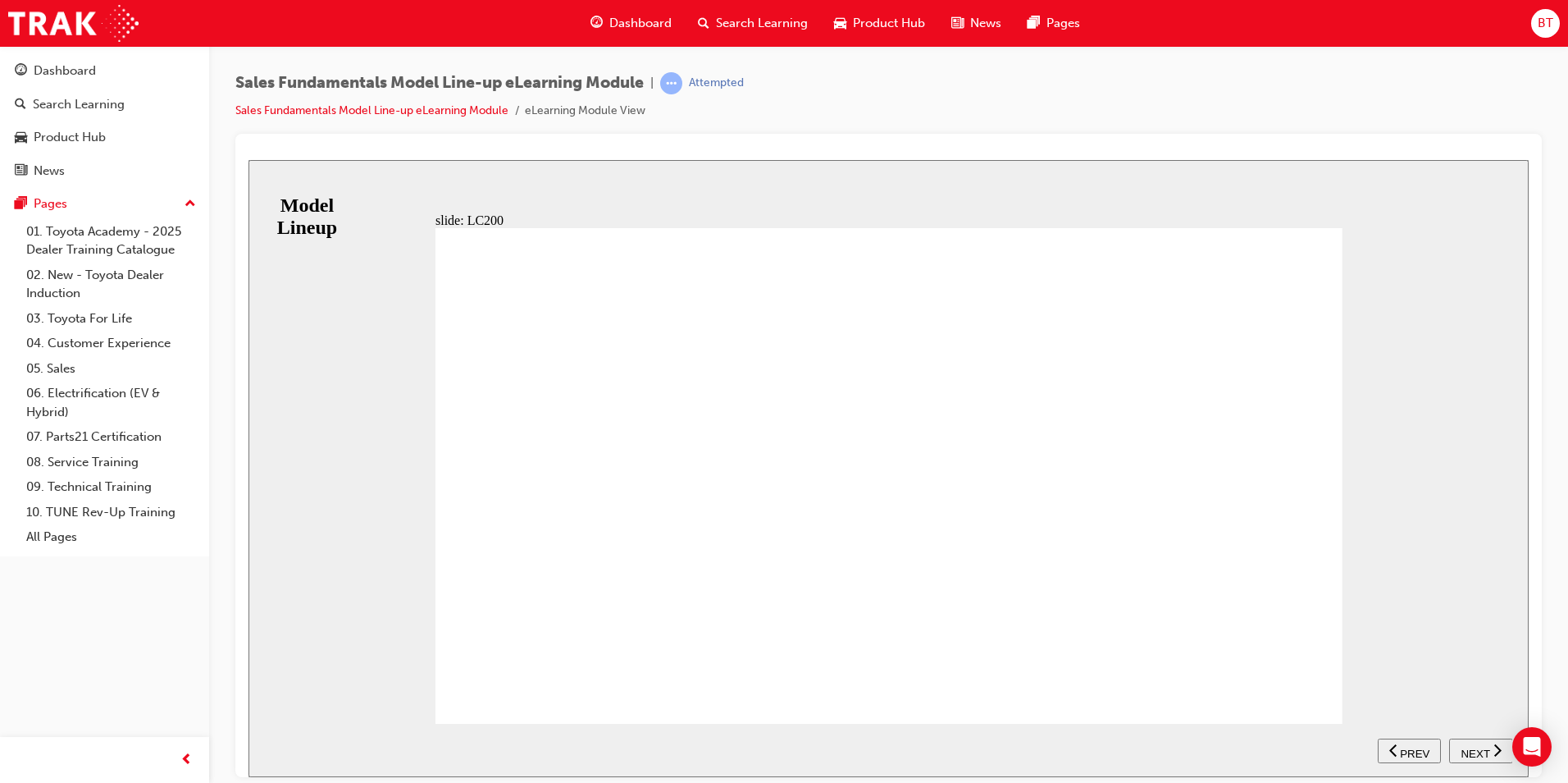
click at [1499, 759] on button "NEXT" at bounding box center [1481, 750] width 64 height 25
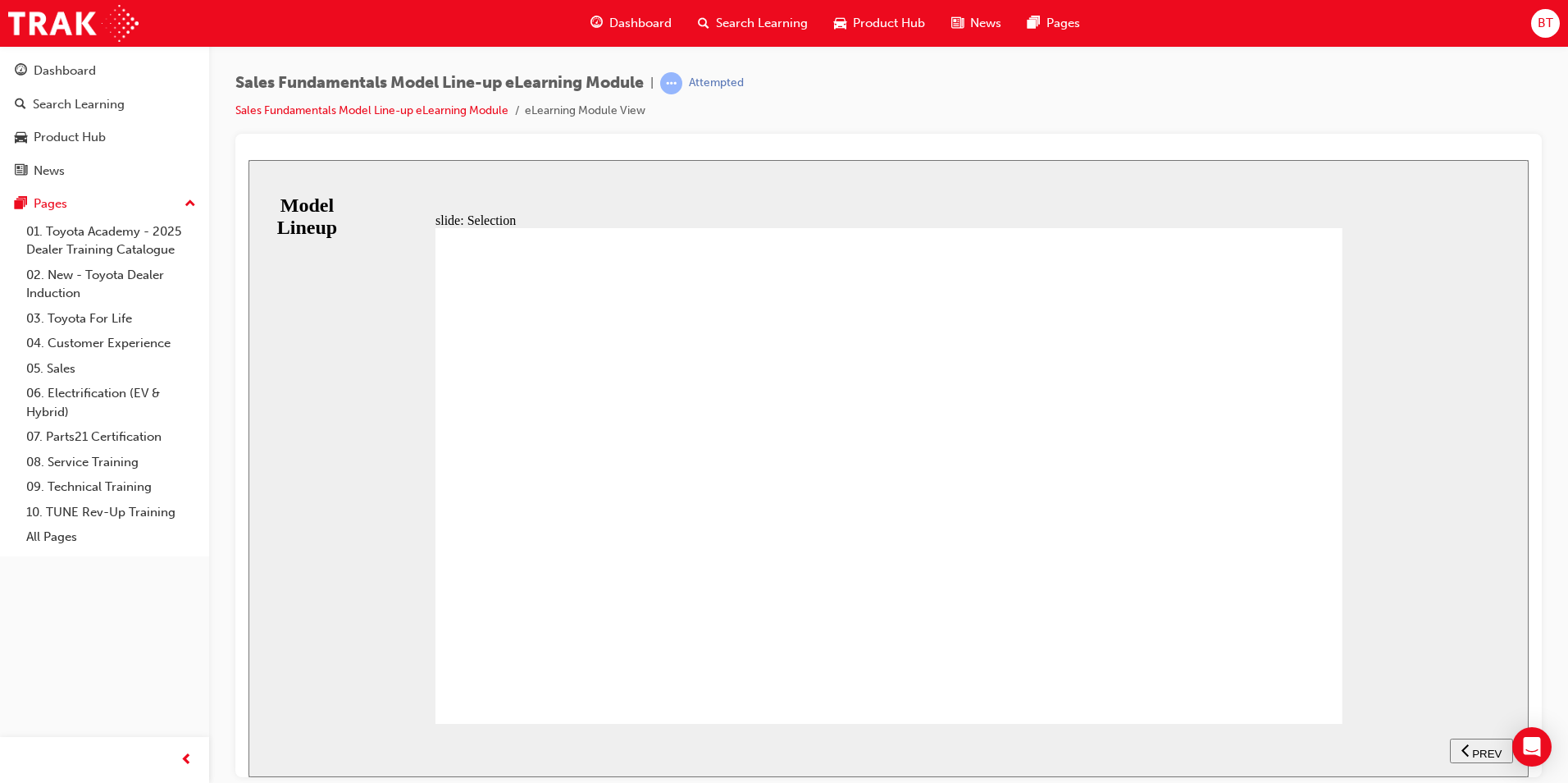
click at [1482, 747] on span "PREV" at bounding box center [1487, 752] width 30 height 12
click at [1478, 747] on span "NEXT" at bounding box center [1475, 752] width 29 height 12
click at [1453, 362] on div "slide: Selection Group 1 Rectangle 2 Rectangle 1 The modules in this program wi…" at bounding box center [889, 468] width 1280 height 617
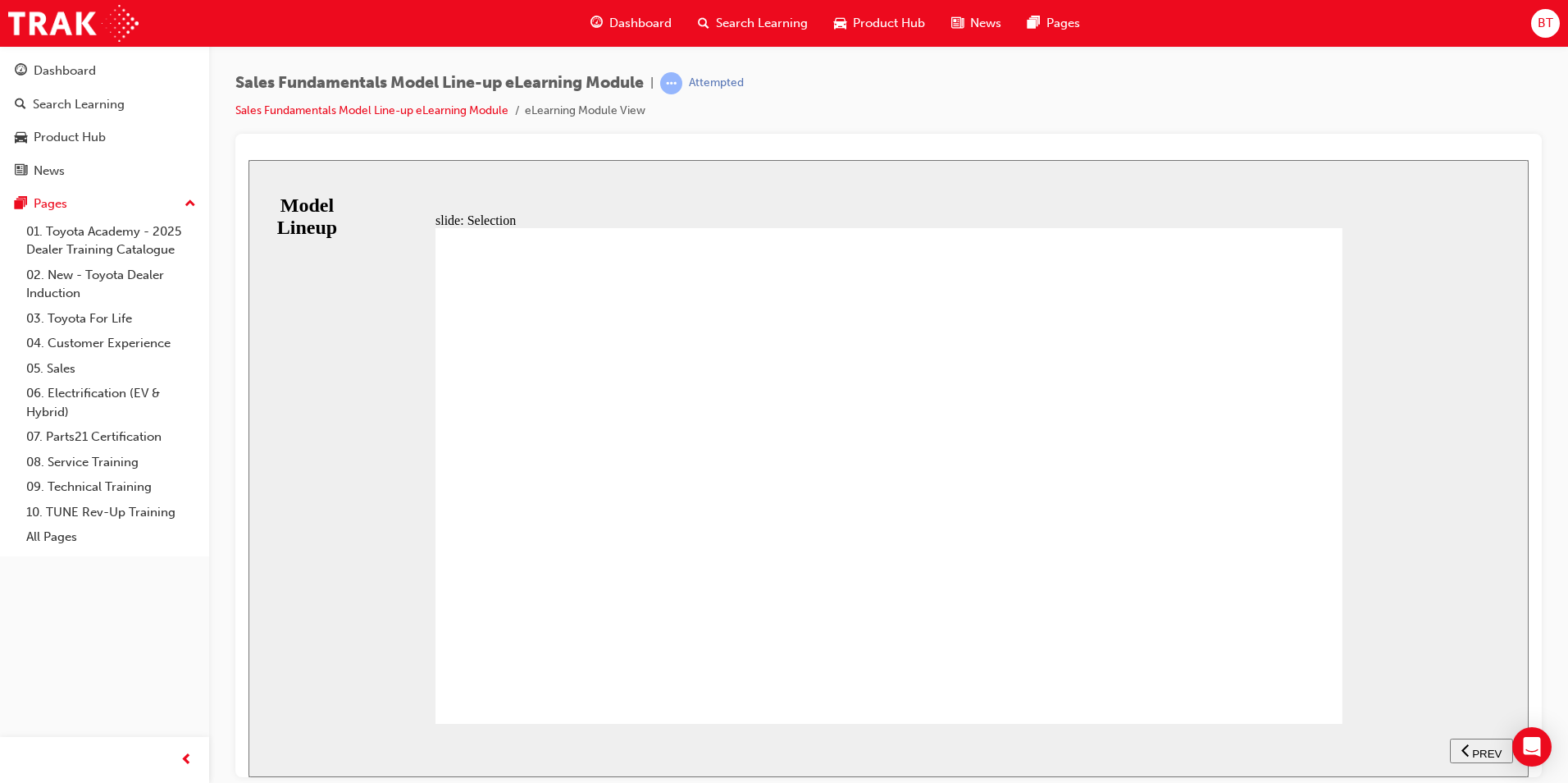
drag, startPoint x: 576, startPoint y: 401, endPoint x: 787, endPoint y: 500, distance: 233.1
drag, startPoint x: 601, startPoint y: 416, endPoint x: 590, endPoint y: 394, distance: 24.6
drag, startPoint x: 362, startPoint y: 194, endPoint x: 327, endPoint y: 179, distance: 38.1
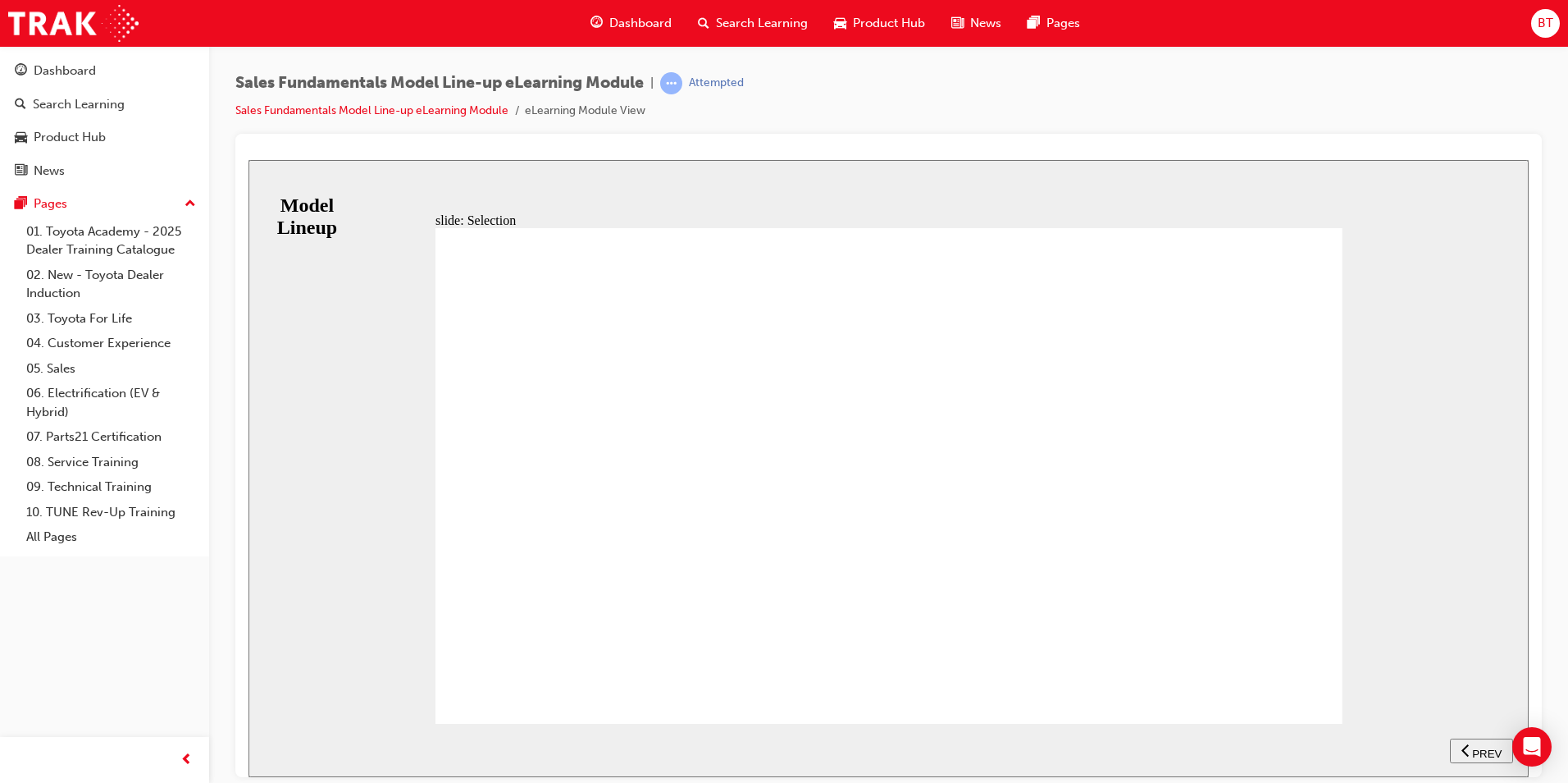
click at [327, 179] on div "slide: Selection Group 1 Rectangle 2 Rectangle 1 The modules in this program wi…" at bounding box center [889, 468] width 1280 height 617
click at [313, 174] on div "slide: Selection Group 1 Rectangle 2 Rectangle 1 The modules in this program wi…" at bounding box center [889, 468] width 1280 height 617
drag, startPoint x: 698, startPoint y: 504, endPoint x: 803, endPoint y: 528, distance: 107.7
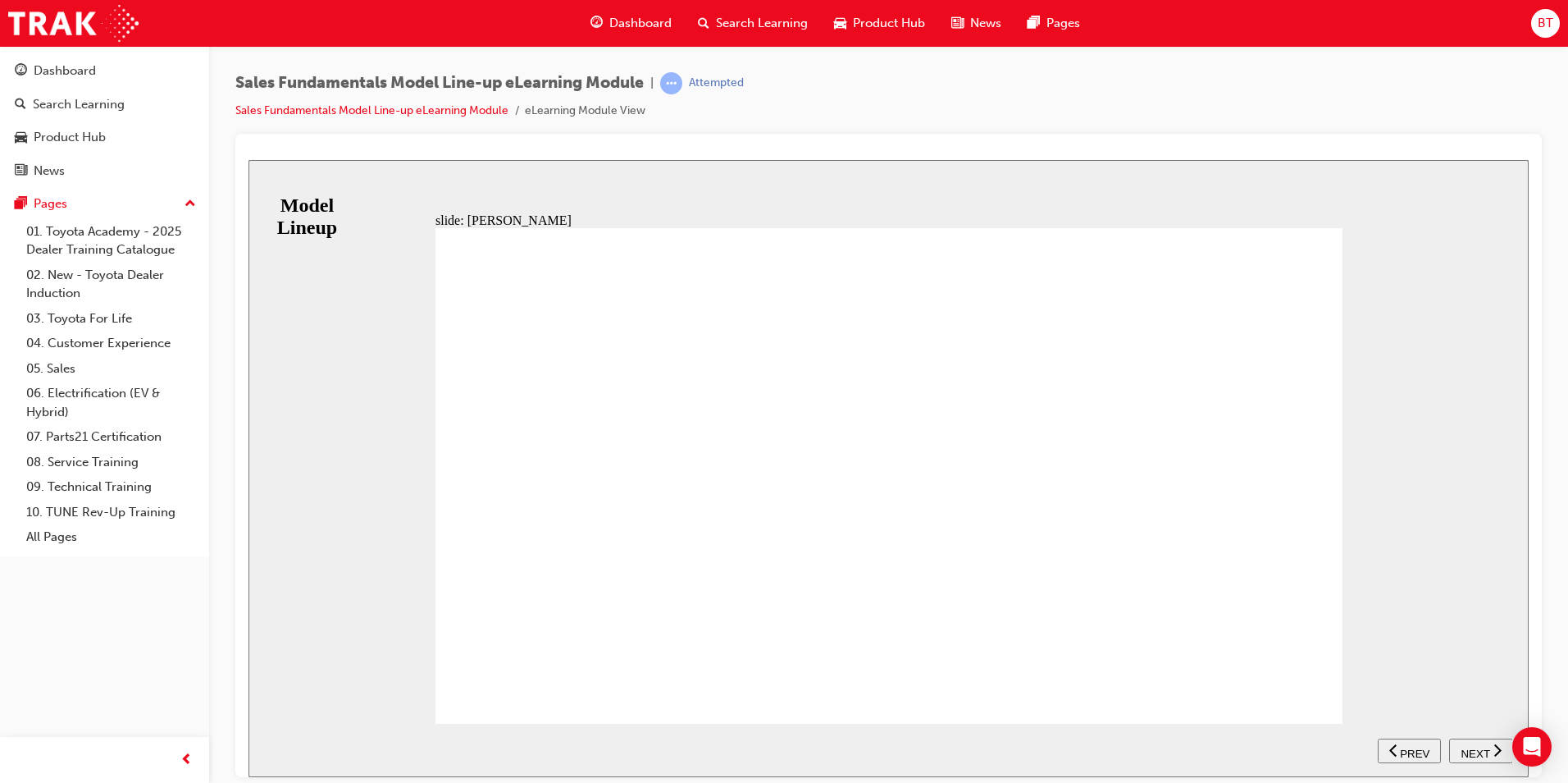
scroll to position [199, 0]
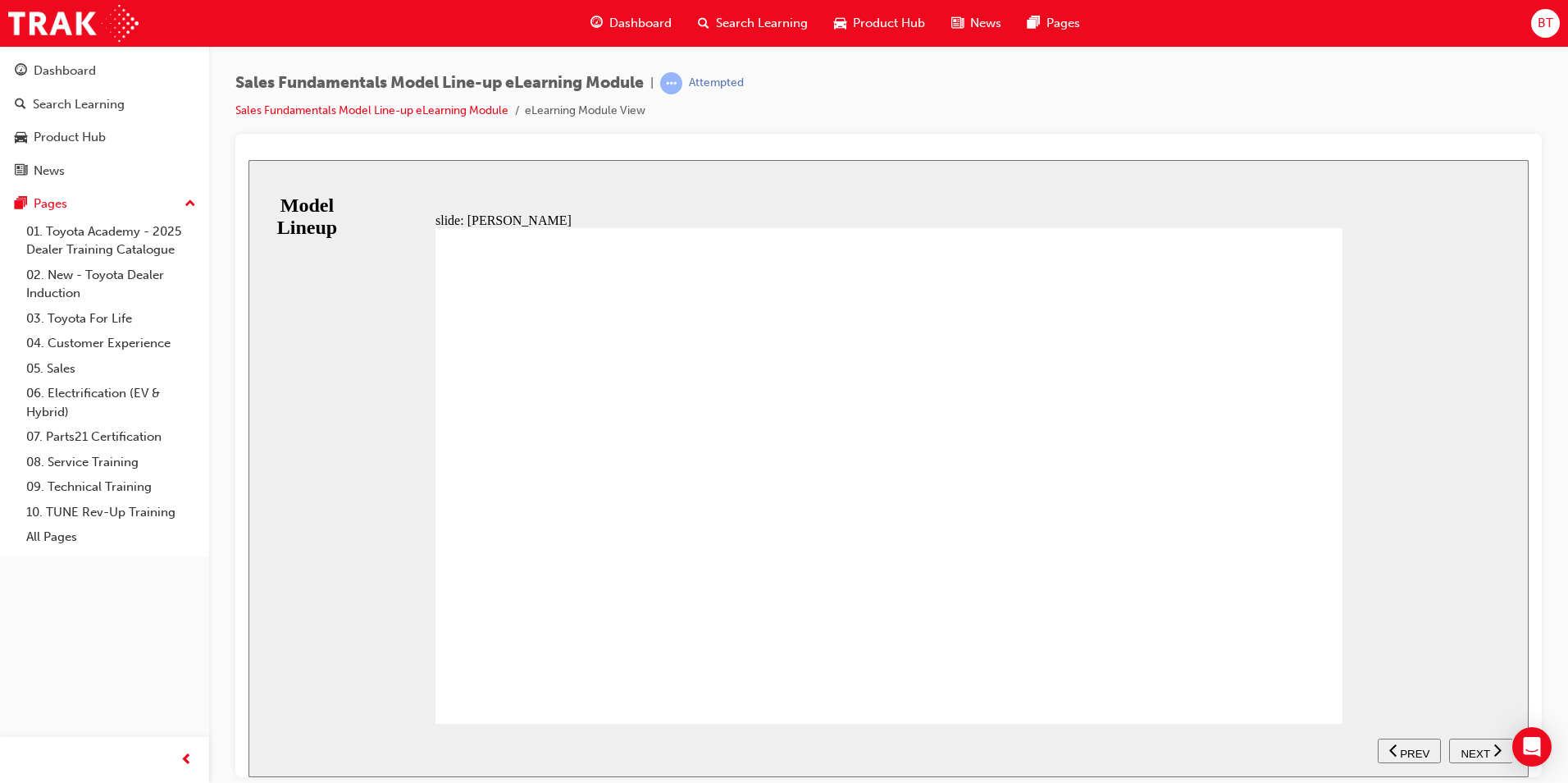
drag, startPoint x: 1297, startPoint y: 670, endPoint x: 1318, endPoint y: 680, distance: 23.3
click at [1298, 672] on div "BACKGROUND As they say, great things come in small packages. The all New 4th Ge…" at bounding box center [889, 482] width 908 height 510
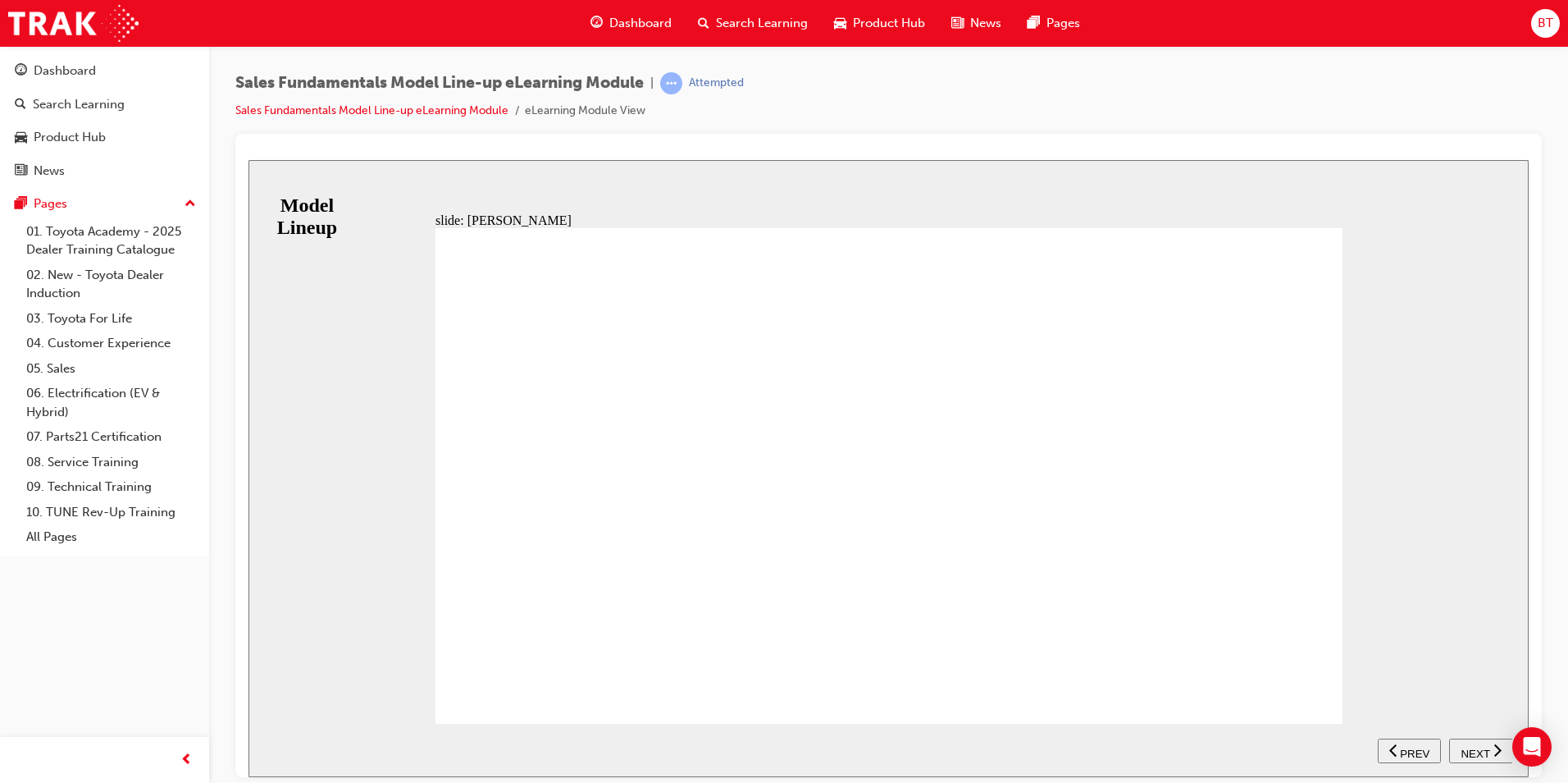
drag, startPoint x: 1284, startPoint y: 670, endPoint x: 1298, endPoint y: 680, distance: 17.2
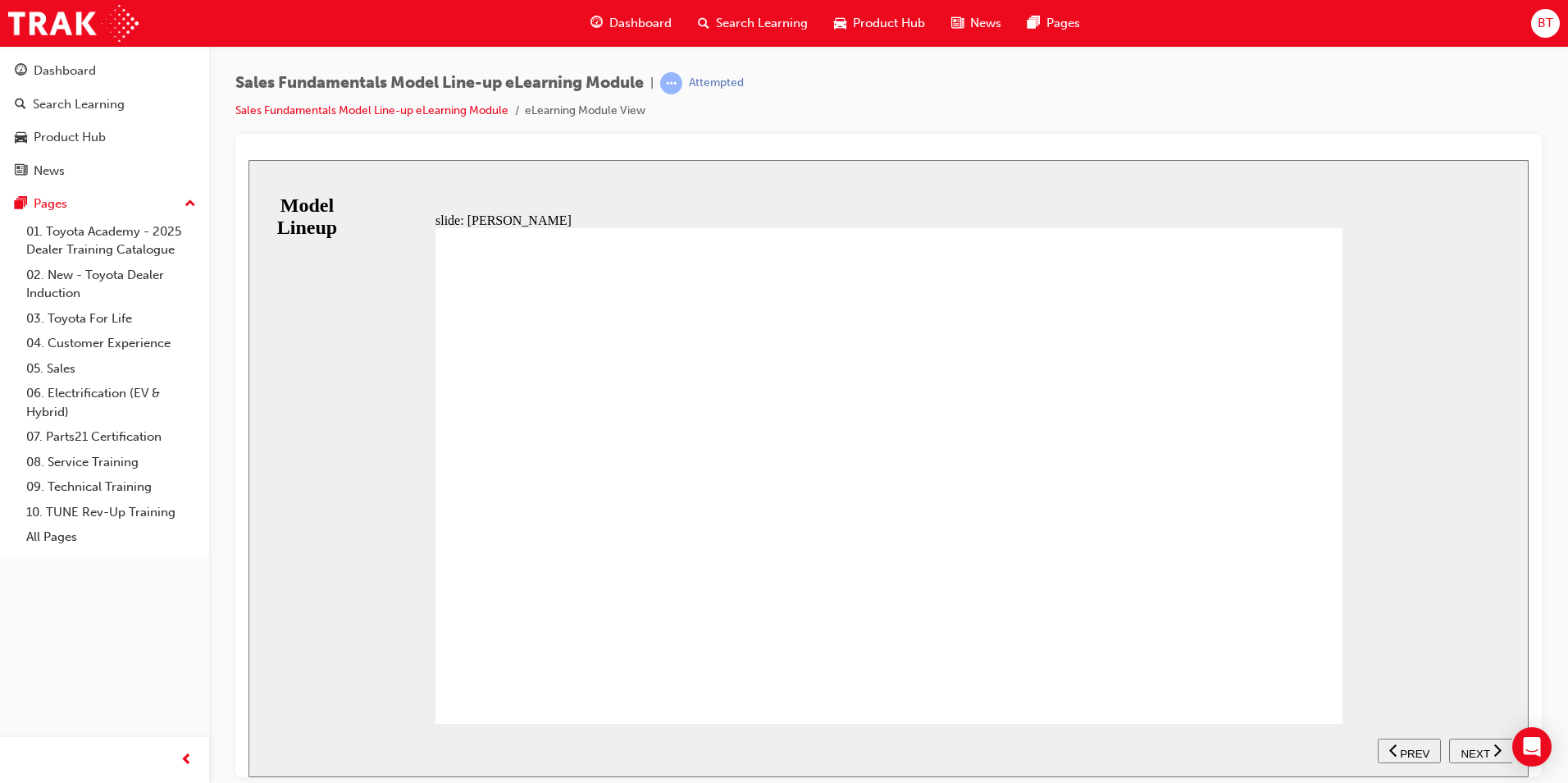
click at [1470, 748] on span "NEXT" at bounding box center [1475, 752] width 29 height 12
click at [1346, 690] on div "slide: GR Yaris RANGE GR Rallye Table with 3 columns and 1 rows 1.6L correct ic…" at bounding box center [889, 468] width 1280 height 617
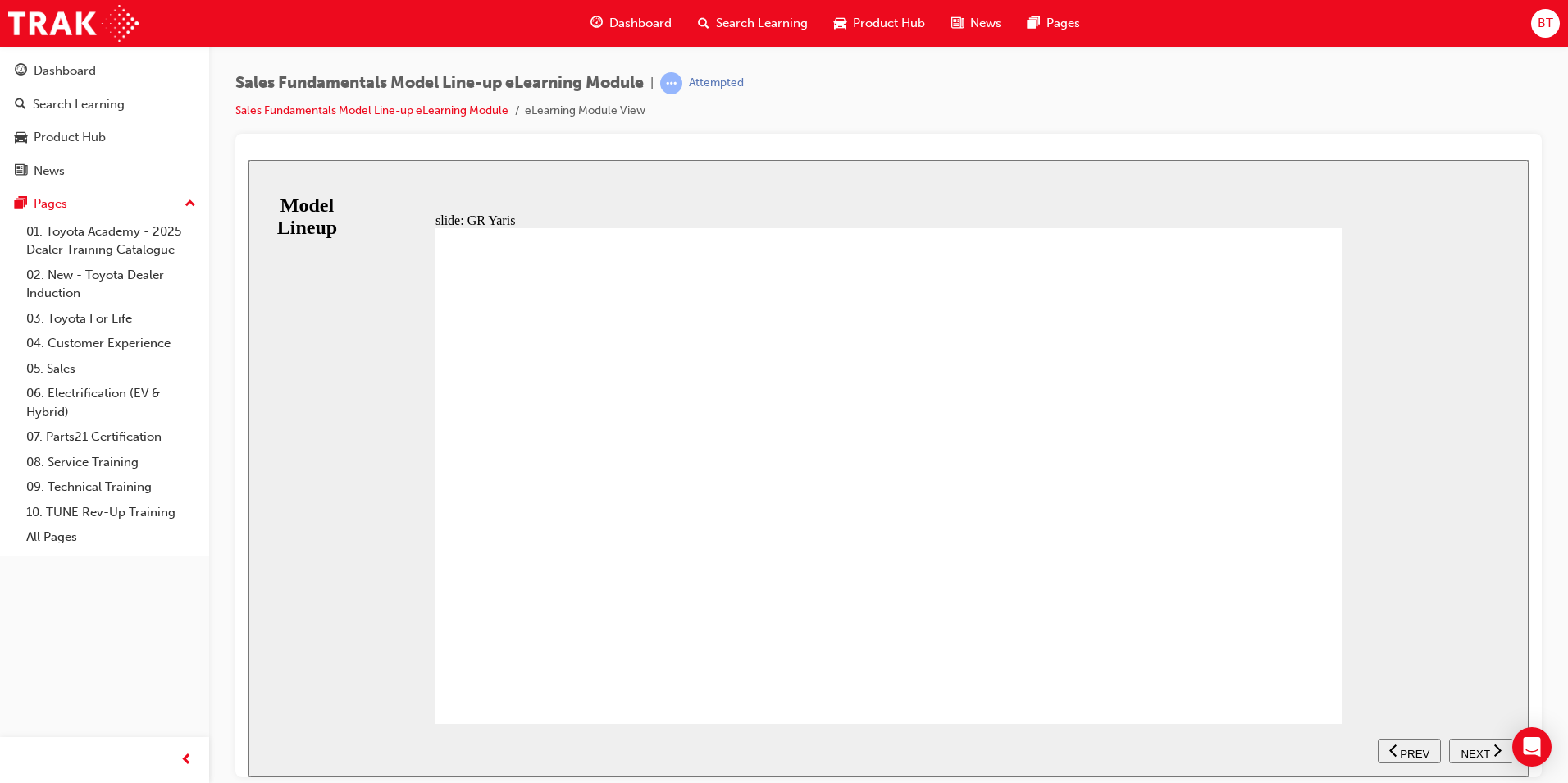
click at [1490, 744] on div "NEXT" at bounding box center [1481, 750] width 51 height 17
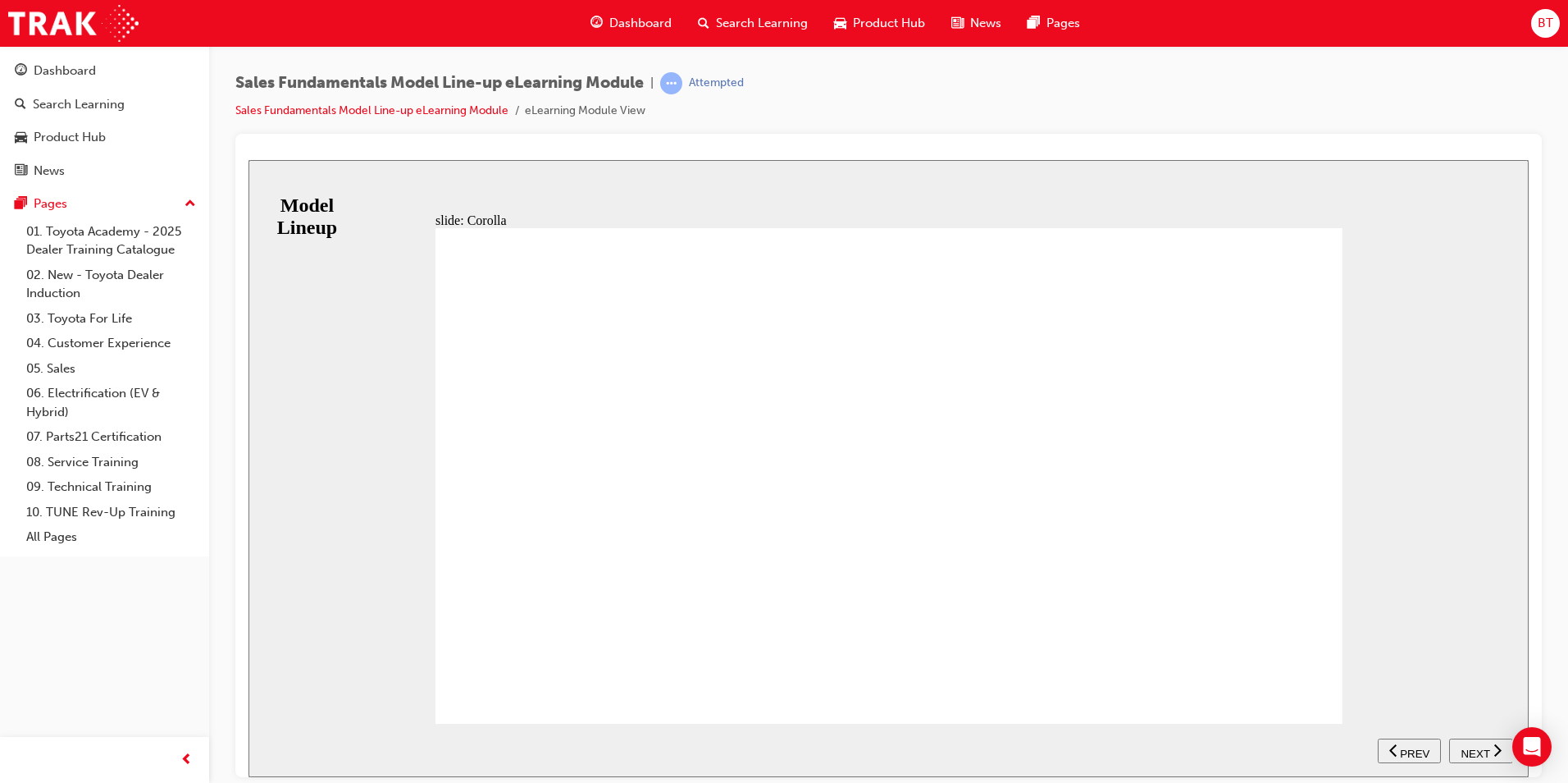
click at [1483, 753] on span "NEXT" at bounding box center [1475, 752] width 29 height 12
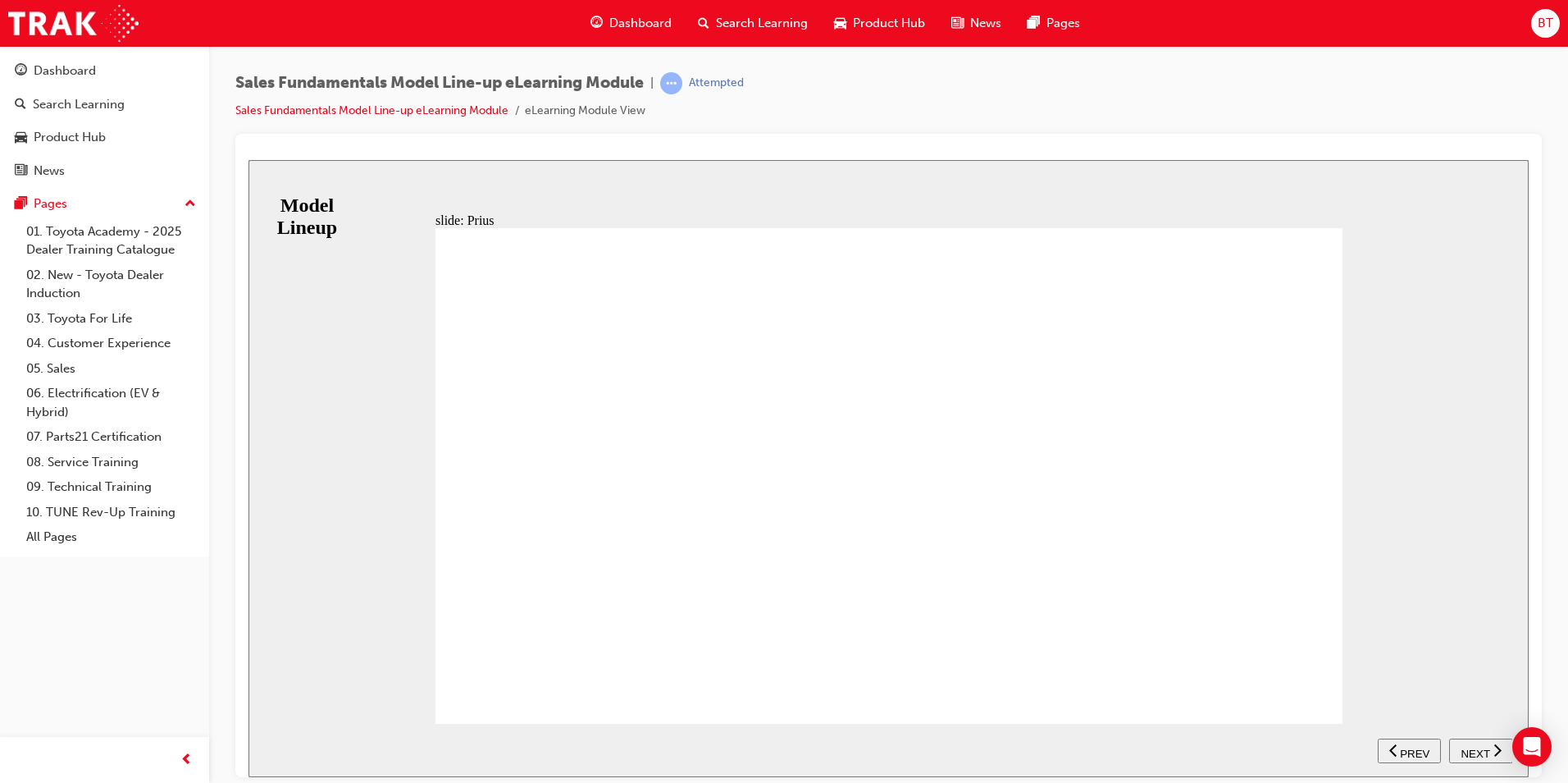
drag, startPoint x: 678, startPoint y: 266, endPoint x: 704, endPoint y: 298, distance: 41.2
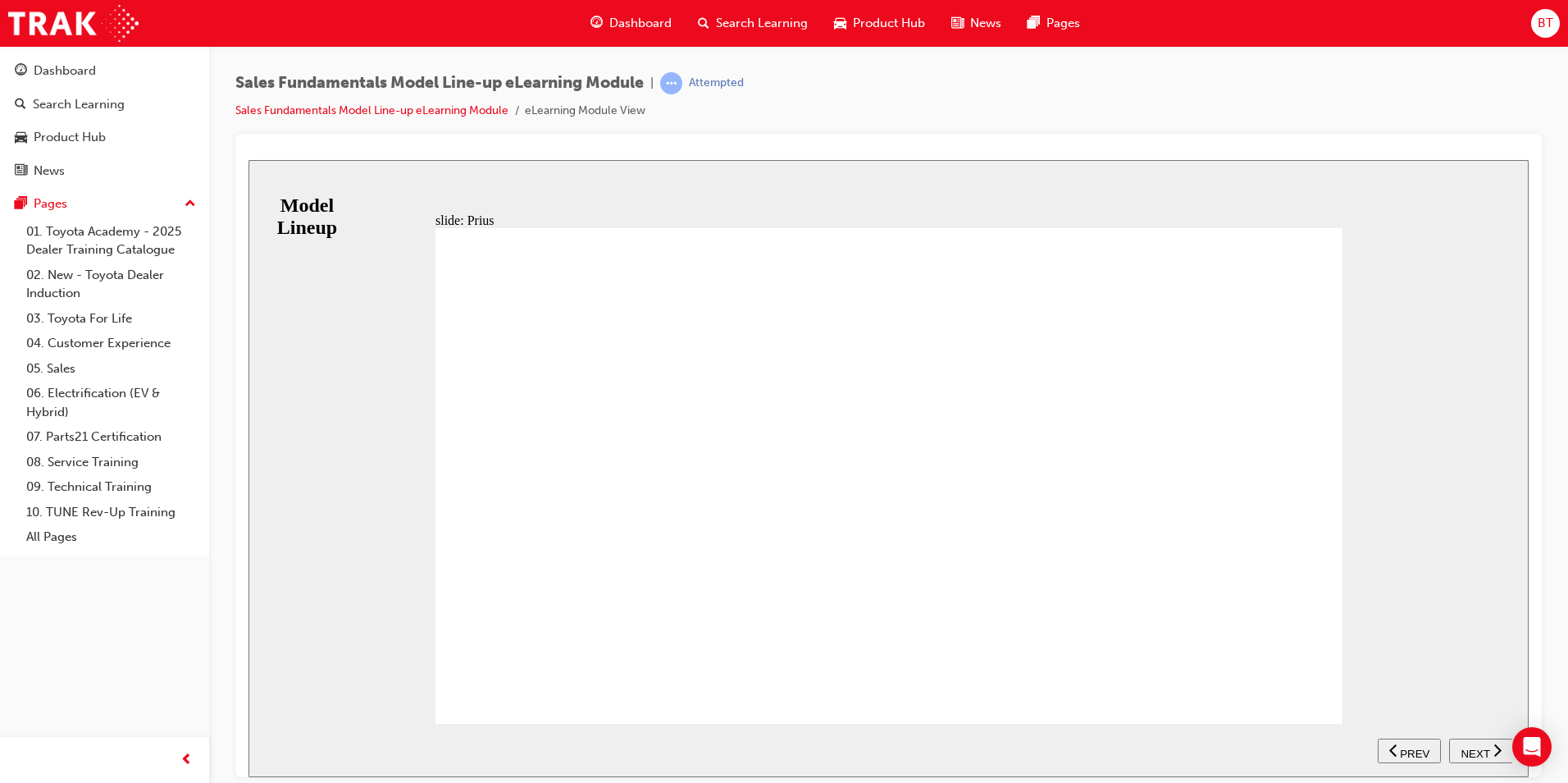
drag, startPoint x: 1195, startPoint y: 659, endPoint x: 1270, endPoint y: 685, distance: 79.4
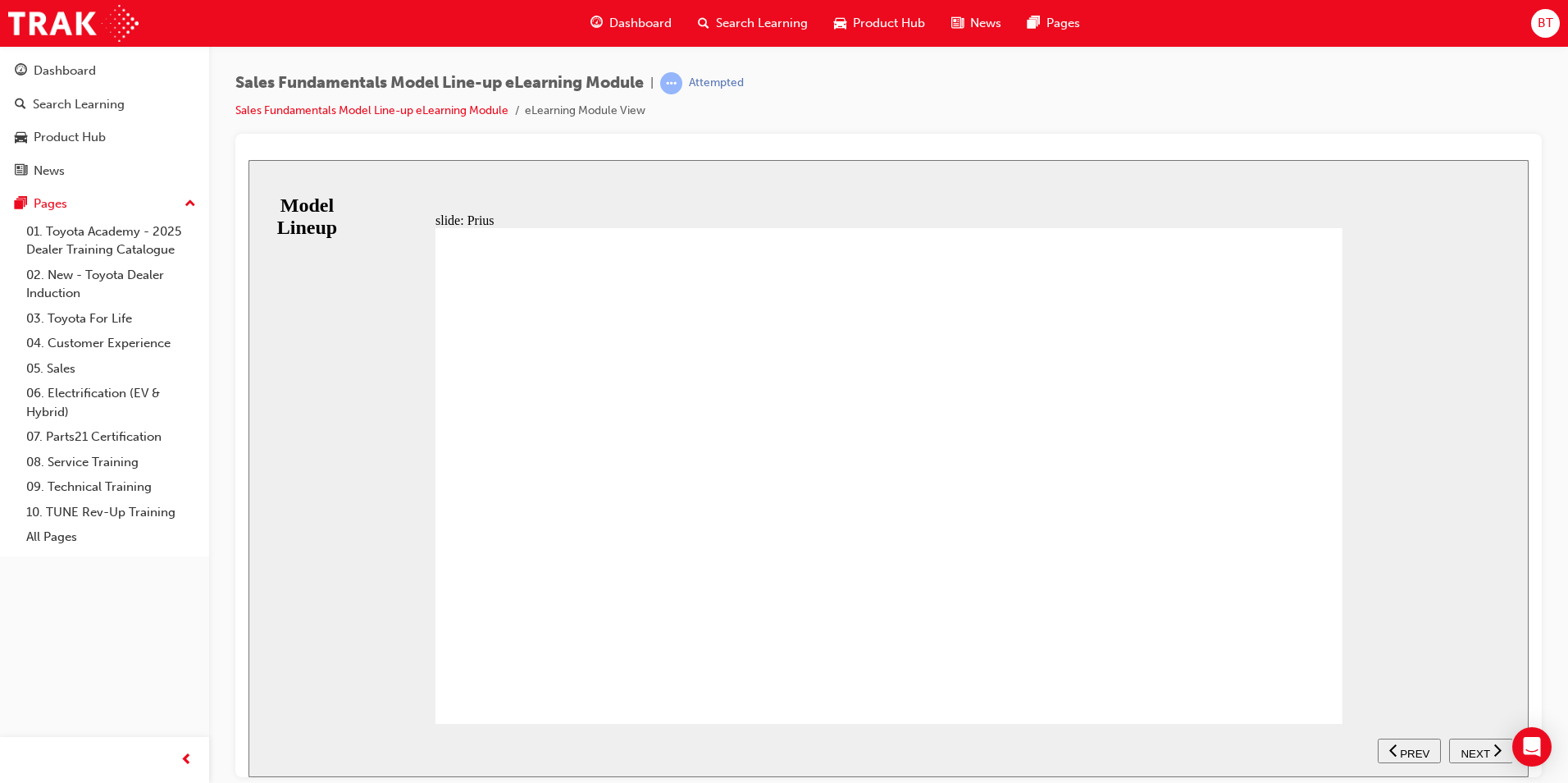
click at [1310, 684] on div "KEY SELLING POINTS Unique styling - Functional, distinct styling that is aerody…" at bounding box center [889, 482] width 908 height 510
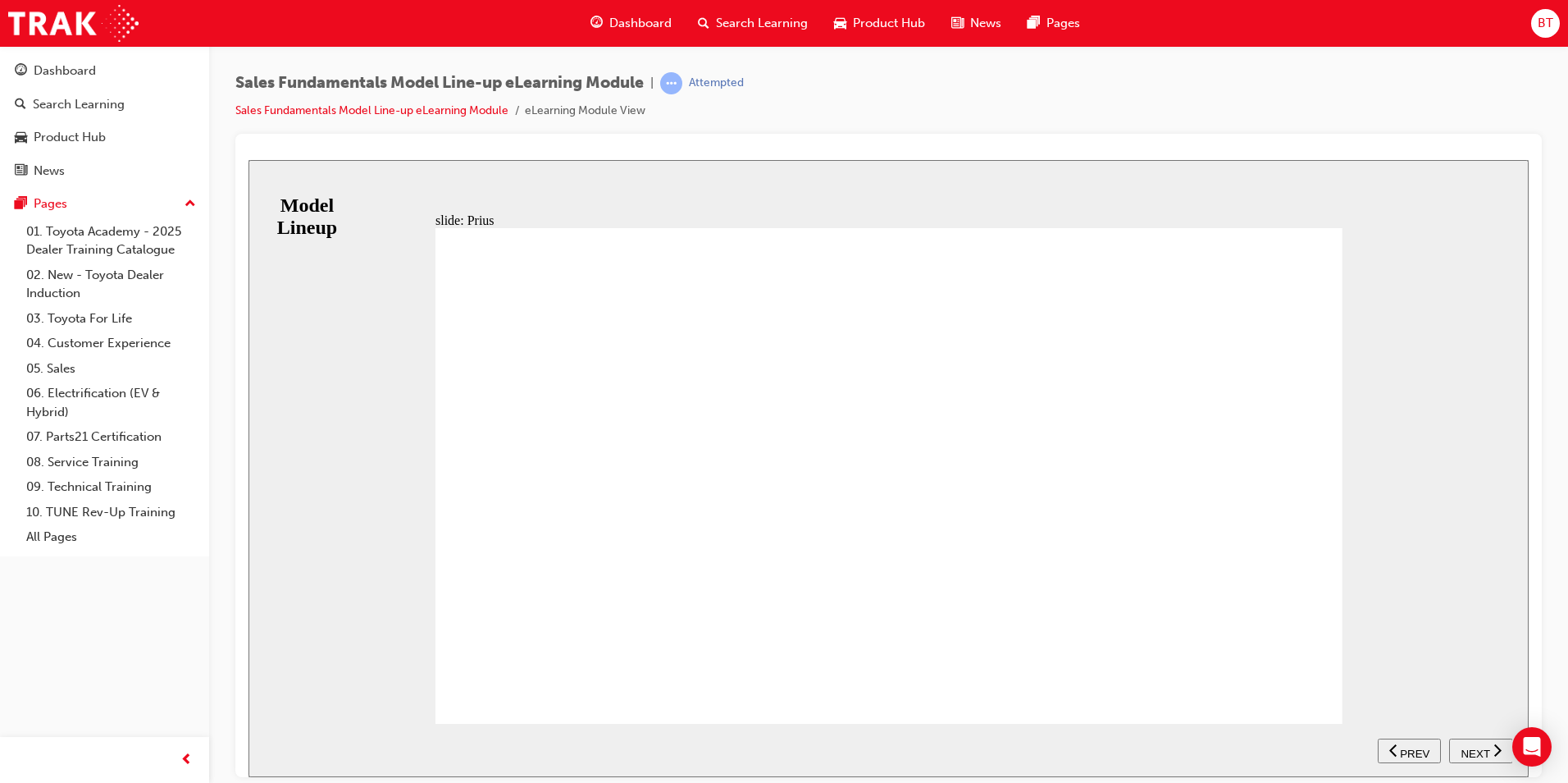
click at [1471, 747] on span "NEXT" at bounding box center [1475, 752] width 29 height 12
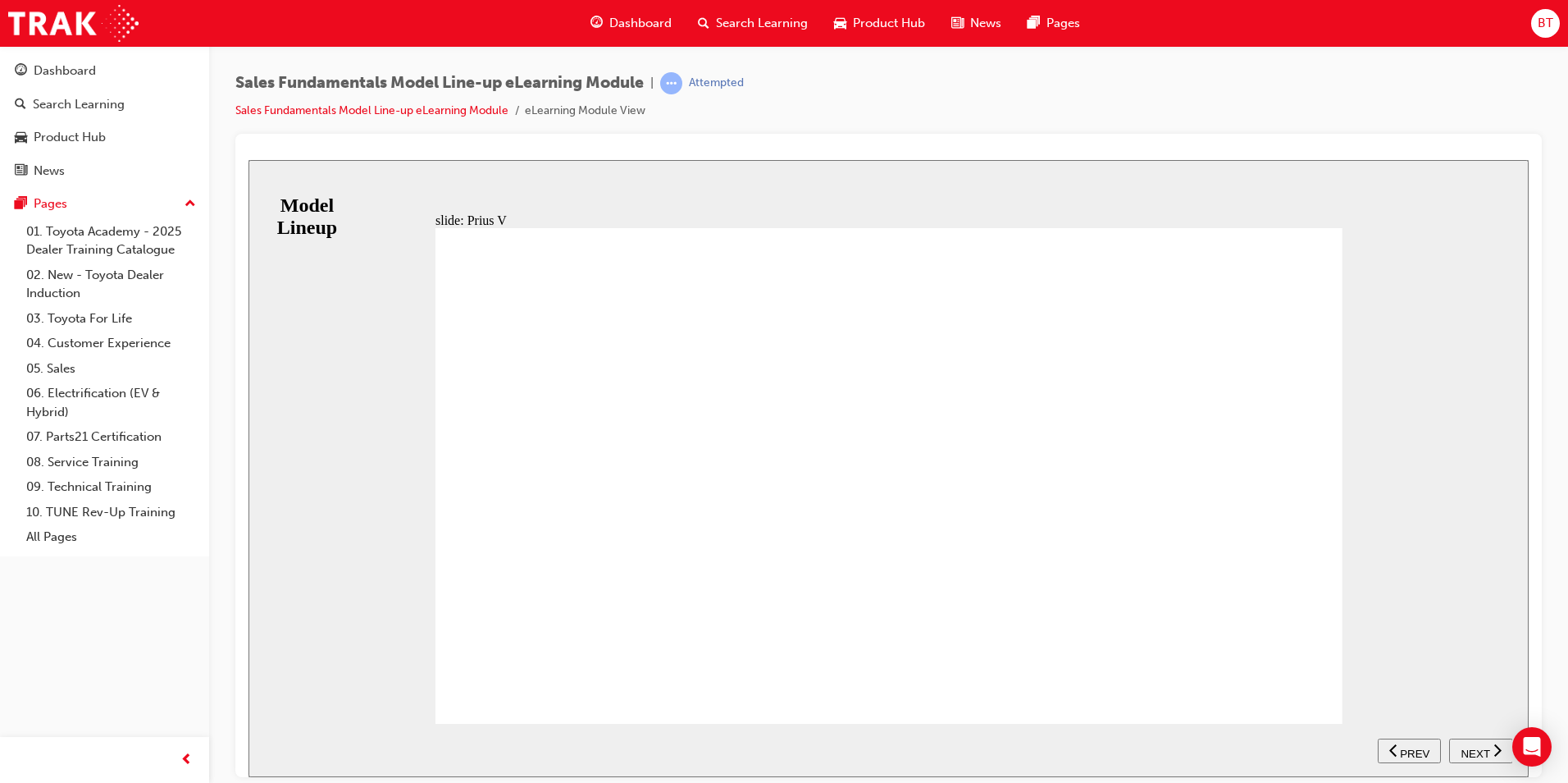
drag, startPoint x: 755, startPoint y: 298, endPoint x: 655, endPoint y: 310, distance: 100.7
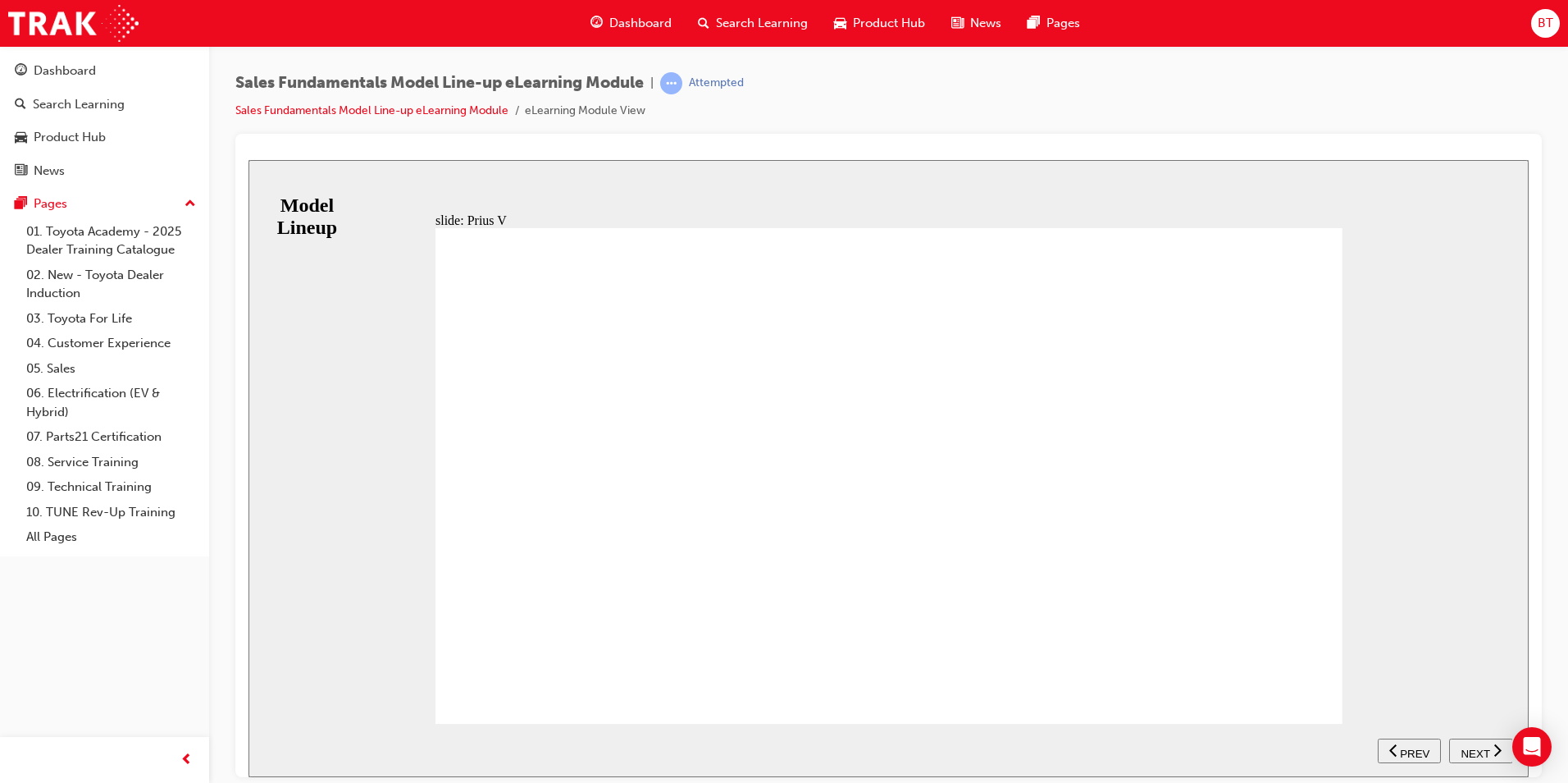
click at [1475, 747] on span "NEXT" at bounding box center [1475, 752] width 29 height 12
drag, startPoint x: 654, startPoint y: 268, endPoint x: 648, endPoint y: 254, distance: 15.2
click at [653, 266] on div "RANGE Granvia Granvia VX Table with 3 columns and 2 rows Diesel 6 Seat correct …" at bounding box center [889, 482] width 908 height 510
drag, startPoint x: 648, startPoint y: 254, endPoint x: 784, endPoint y: 310, distance: 147.1
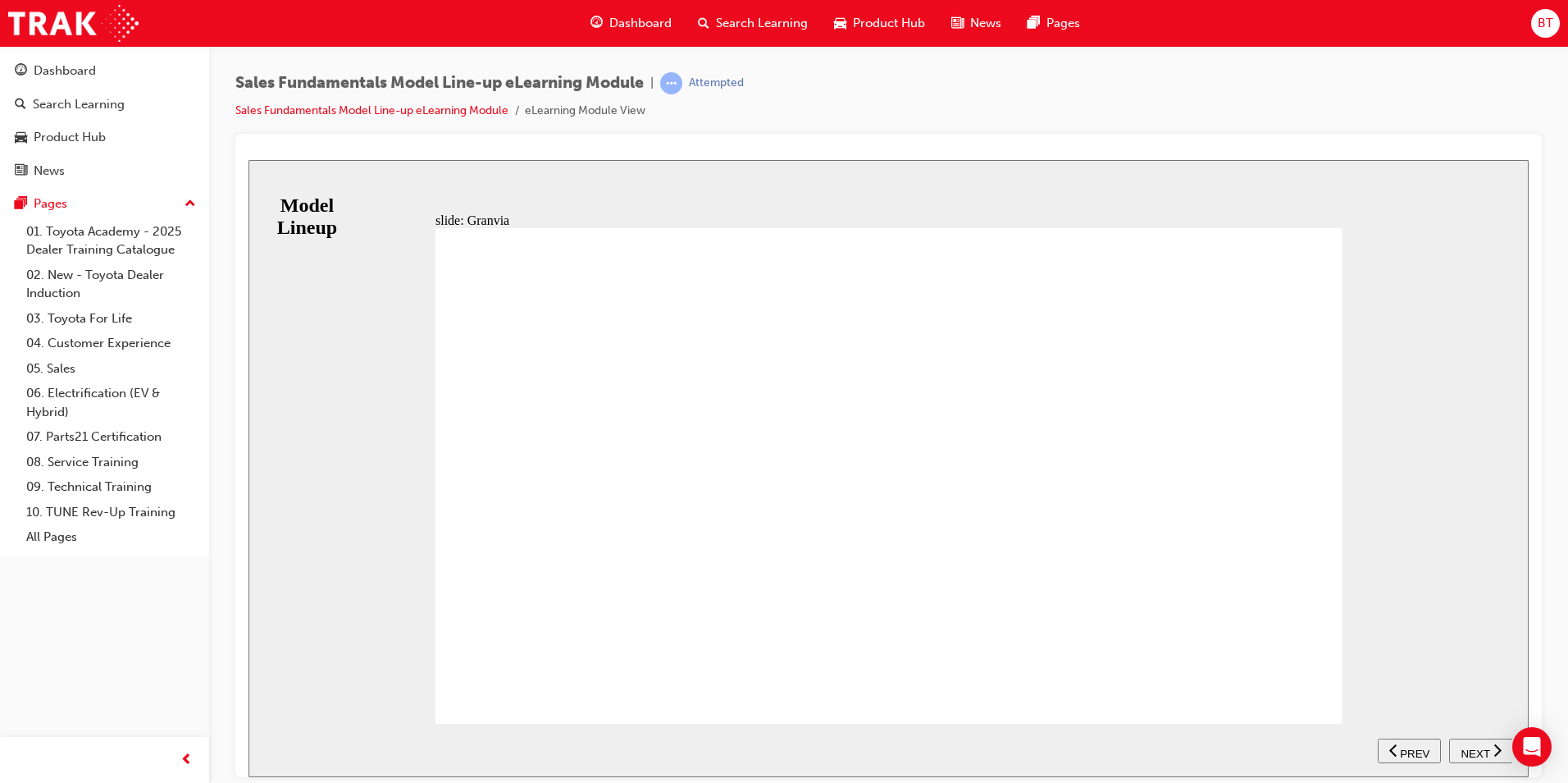
click at [691, 274] on div "RANGE Granvia Granvia VX Table with 3 columns and 2 rows Diesel 6 Seat correct …" at bounding box center [889, 482] width 908 height 510
drag, startPoint x: 784, startPoint y: 310, endPoint x: 756, endPoint y: 338, distance: 39.6
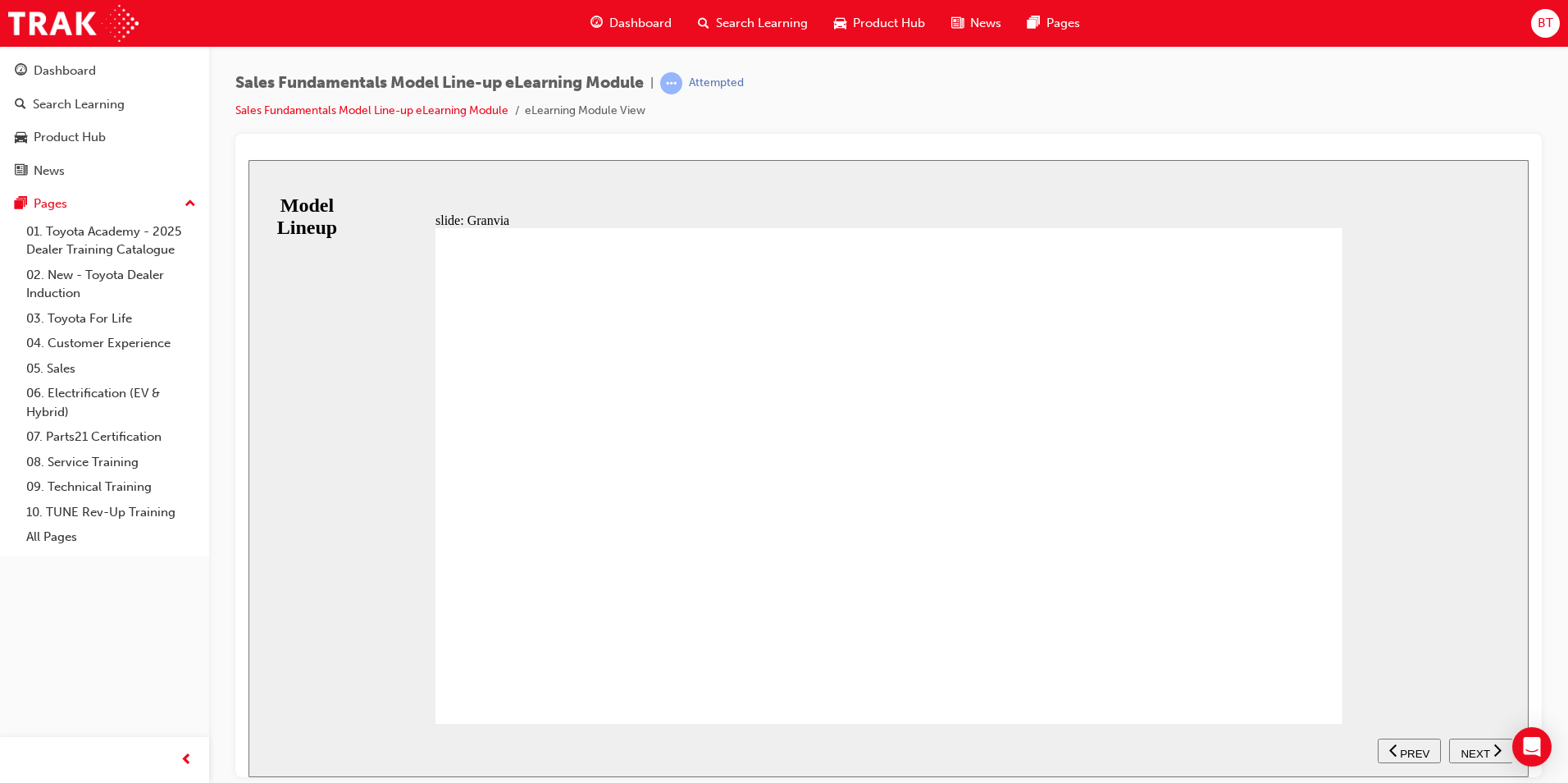
scroll to position [13, 0]
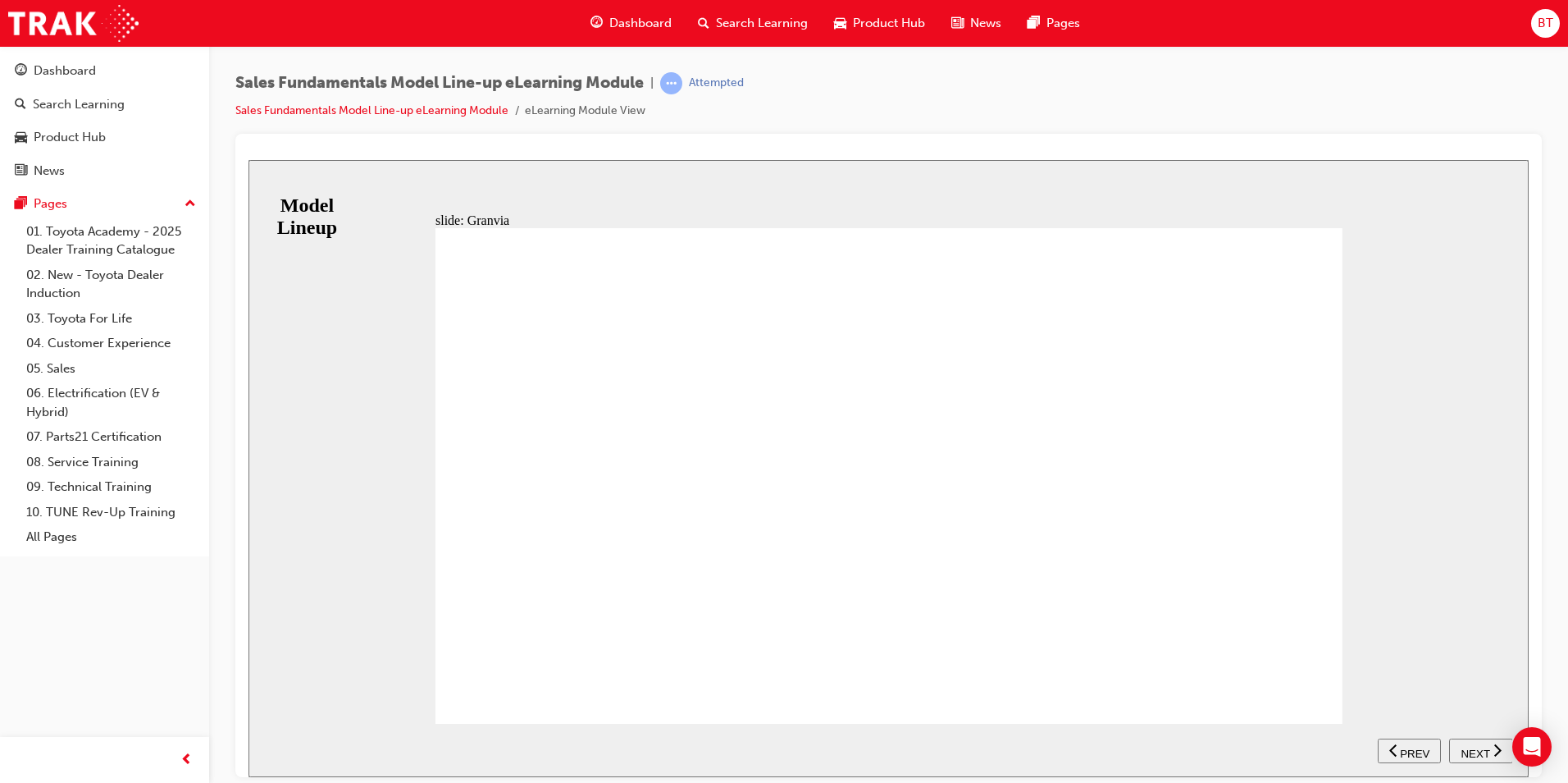
click at [1303, 672] on div "RANGE Granvia Granvia VX Table with 3 columns and 2 rows Diesel 6 Seat correct …" at bounding box center [889, 482] width 908 height 510
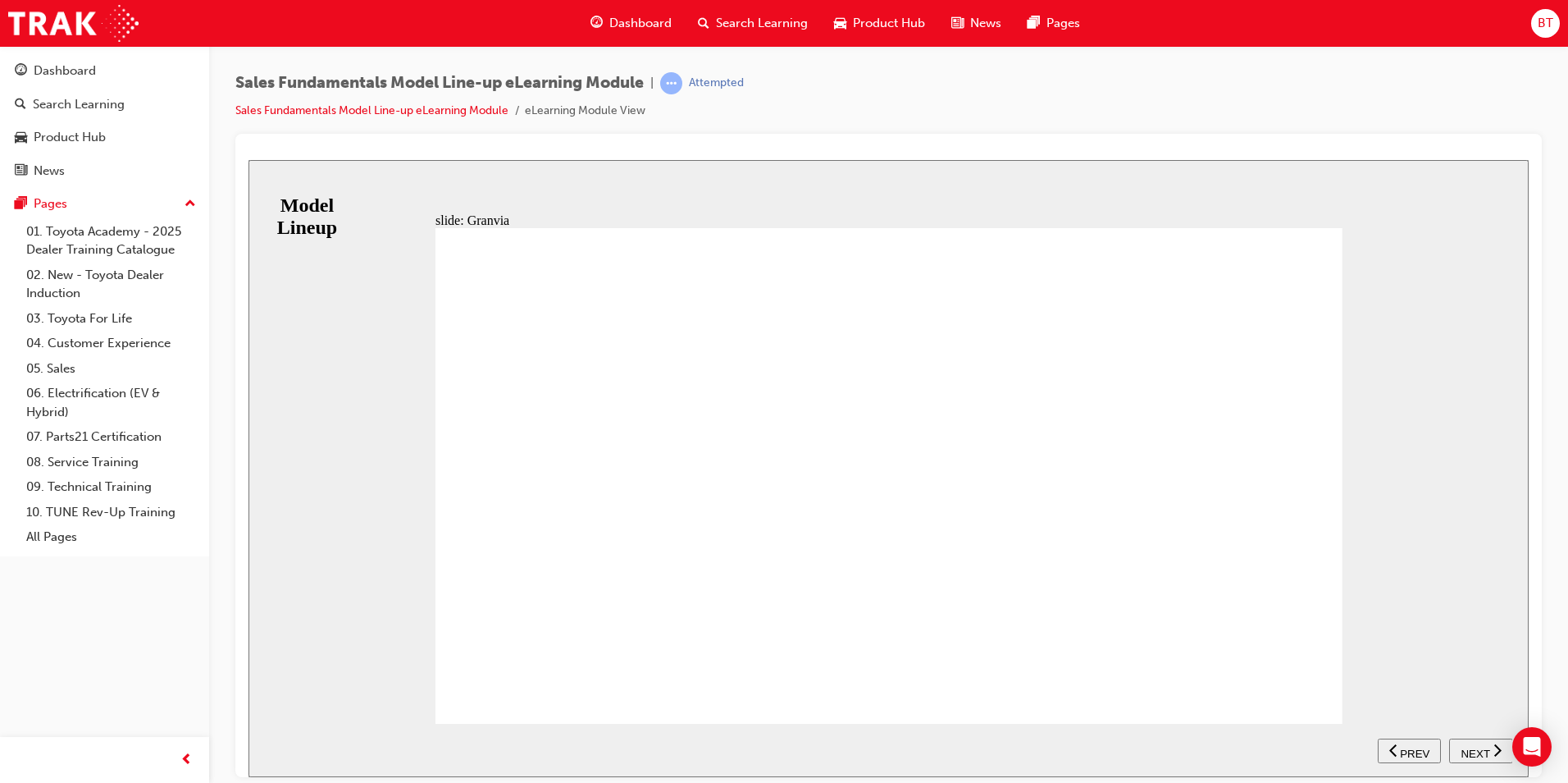
click at [1477, 748] on span "NEXT" at bounding box center [1475, 752] width 29 height 12
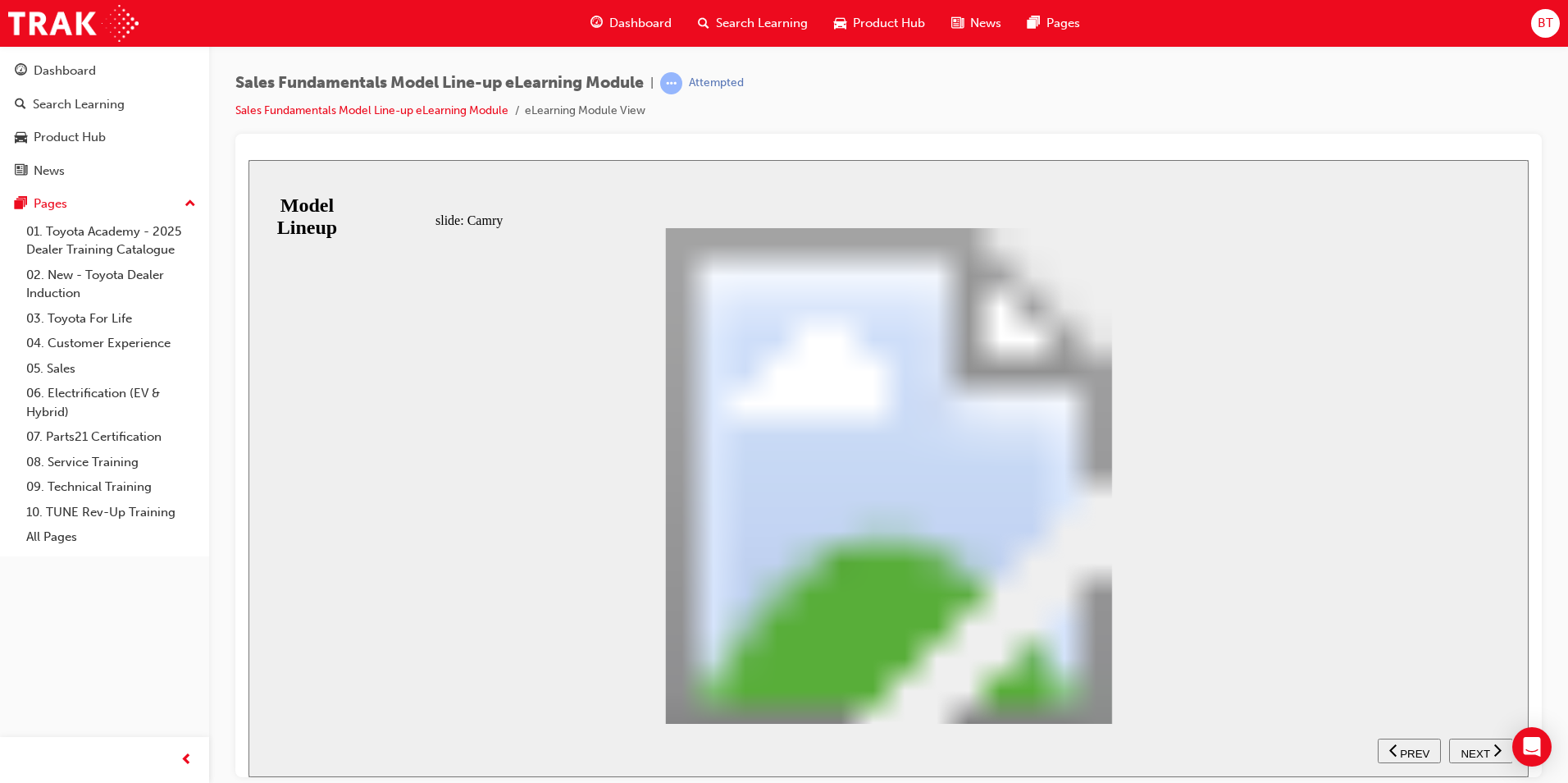
click at [1310, 691] on div "RANGE SX SL ASCENT ASCENT SPORT Table with 5 columns and 3 rows Petrol correct …" at bounding box center [889, 482] width 908 height 510
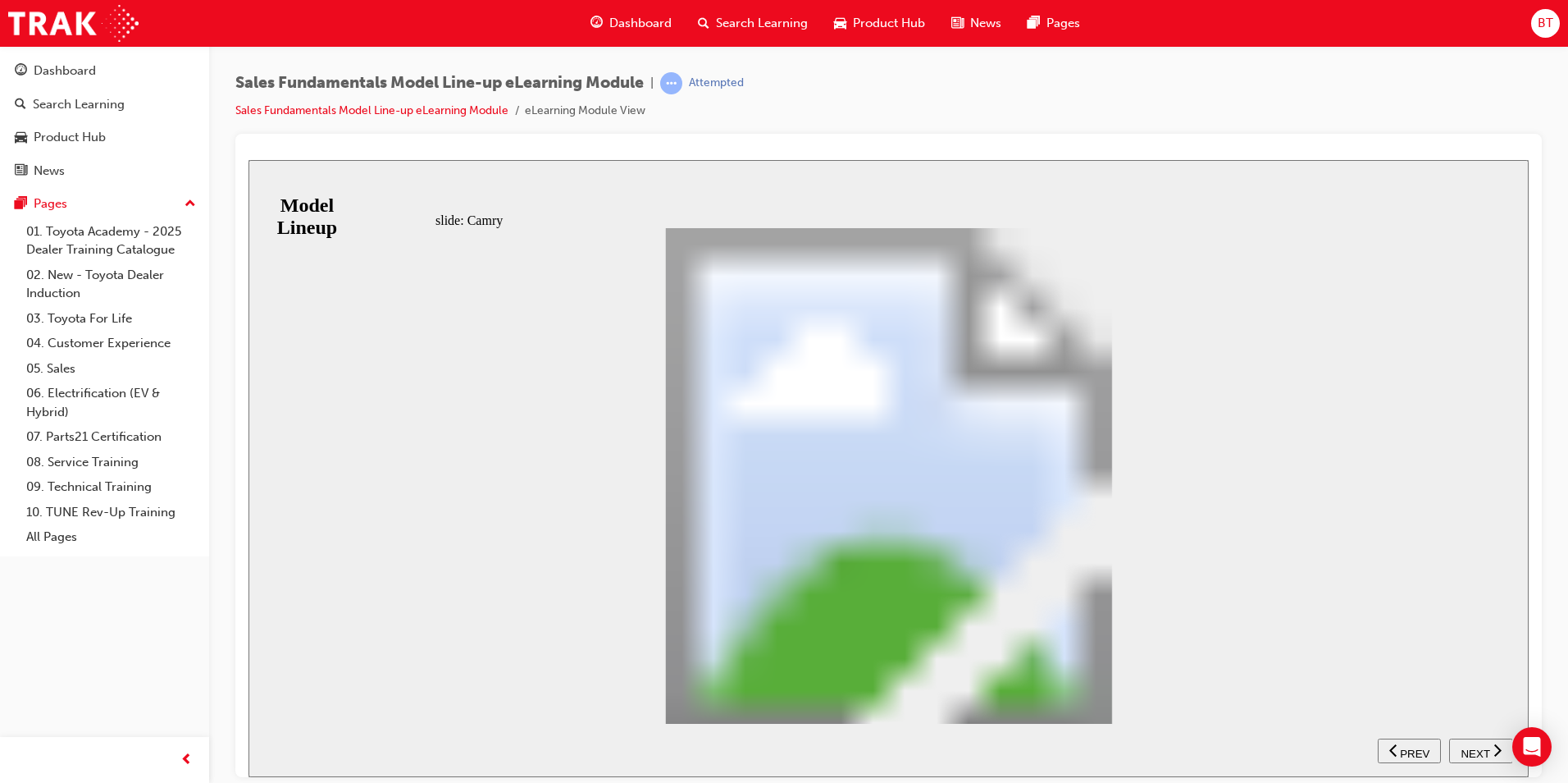
click at [1336, 695] on div "slide: Camry KEY SELLING POINTS Freeform 2 Freeform 4 Freeform 3 PRODUCT INSIGH…" at bounding box center [889, 468] width 1280 height 617
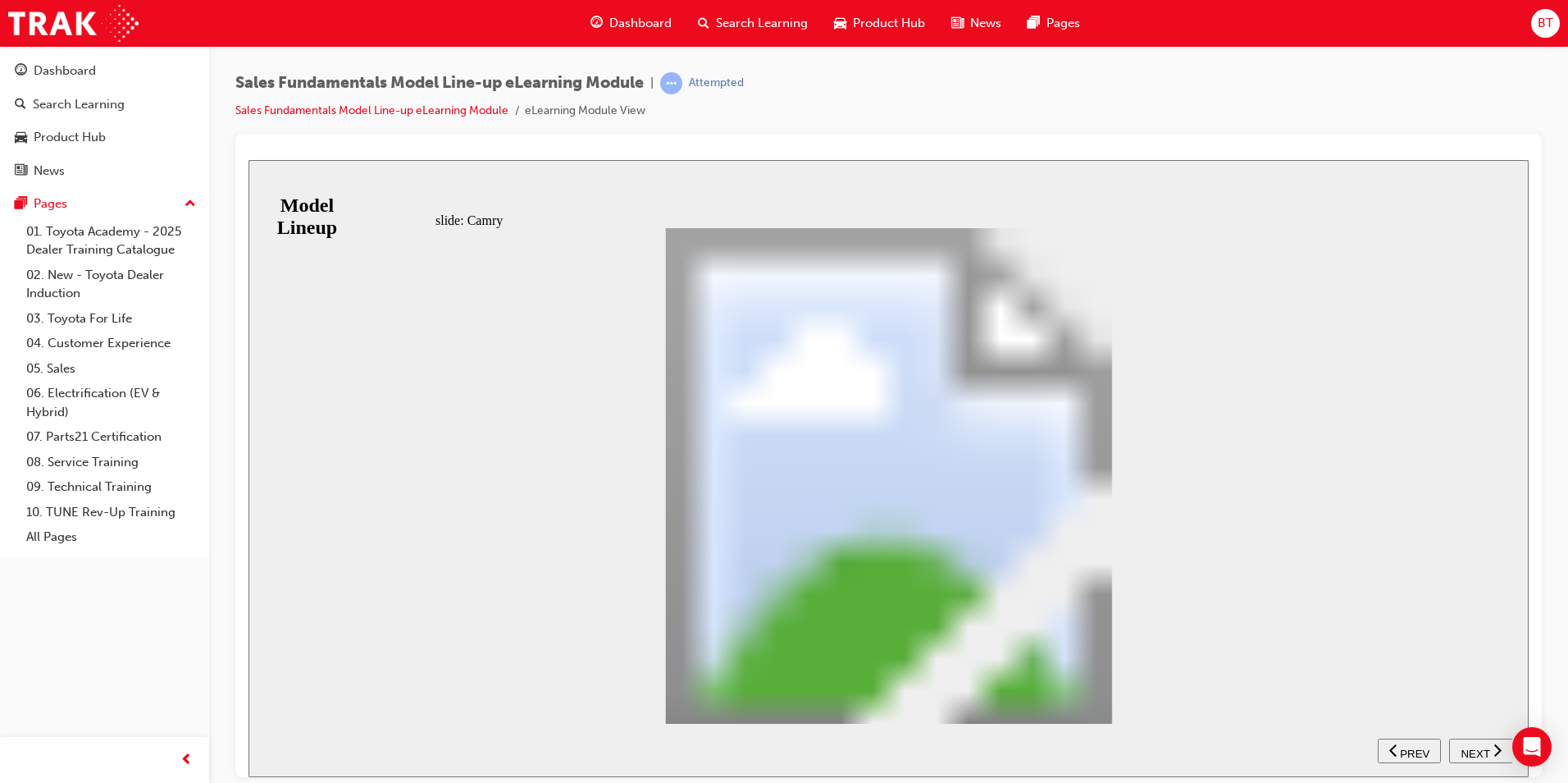
drag, startPoint x: 1297, startPoint y: 661, endPoint x: 1308, endPoint y: 671, distance: 14.9
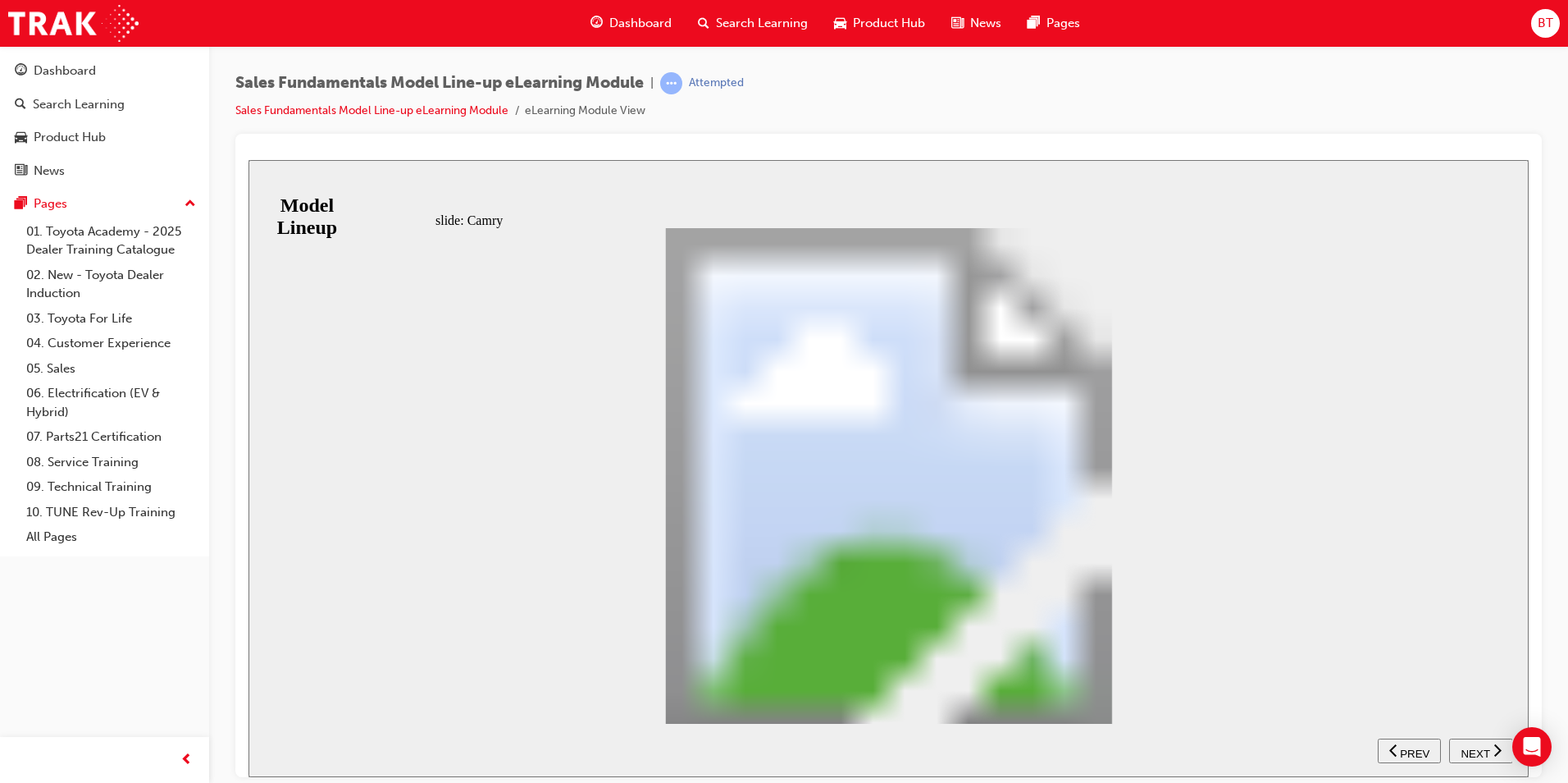
click at [1301, 665] on div "KEY SELLING POINTS Freeform 2 Freeform 4 Freeform 3 PRODUCT INSIGHT Freeform 4 …" at bounding box center [889, 482] width 908 height 510
click at [1306, 686] on div "KEY SELLING POINTS Freeform 2 Freeform 4 Freeform 3 PRODUCT INSIGHT Freeform 4 …" at bounding box center [889, 482] width 908 height 510
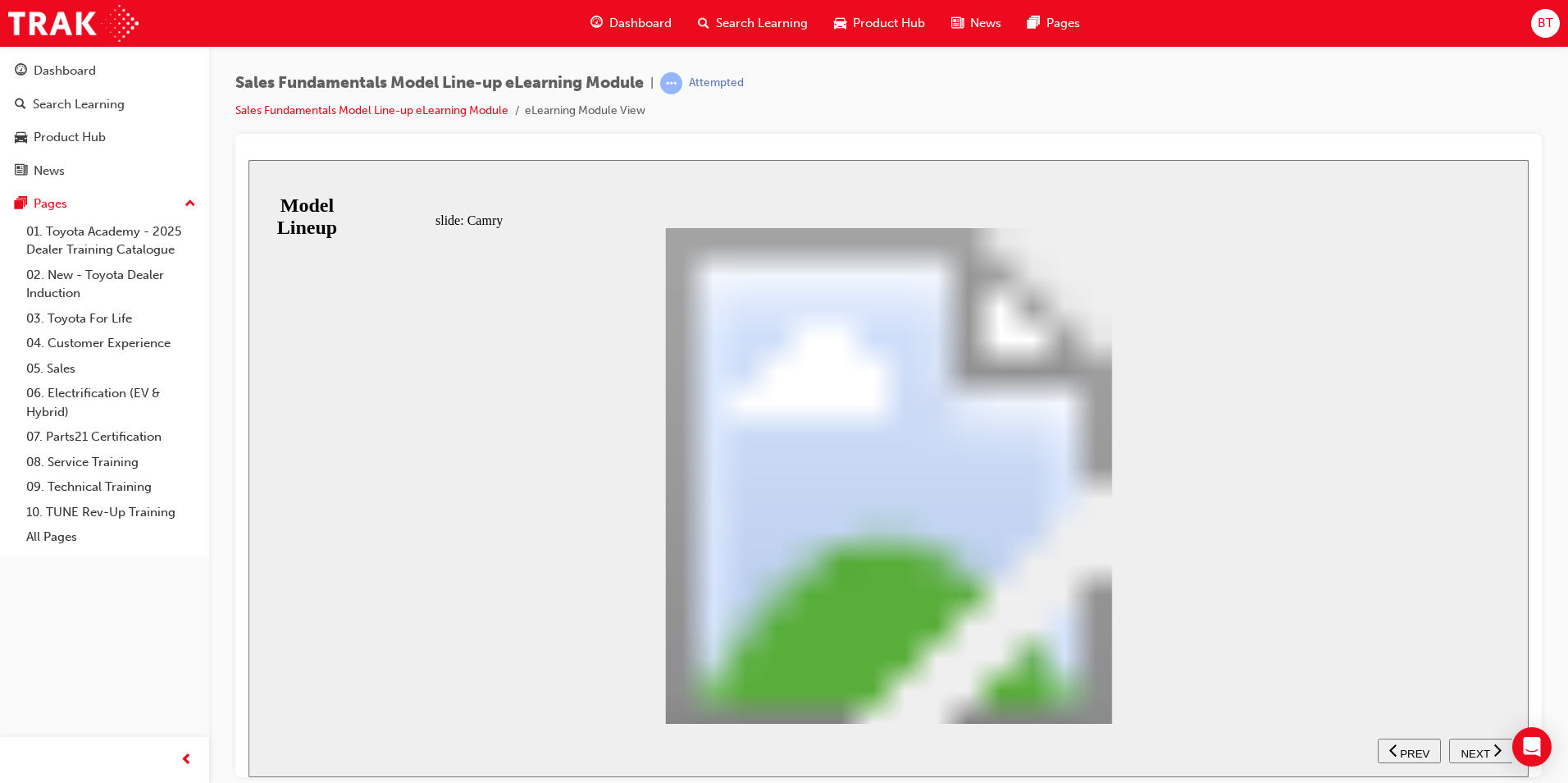
click at [1479, 747] on span "NEXT" at bounding box center [1475, 752] width 29 height 12
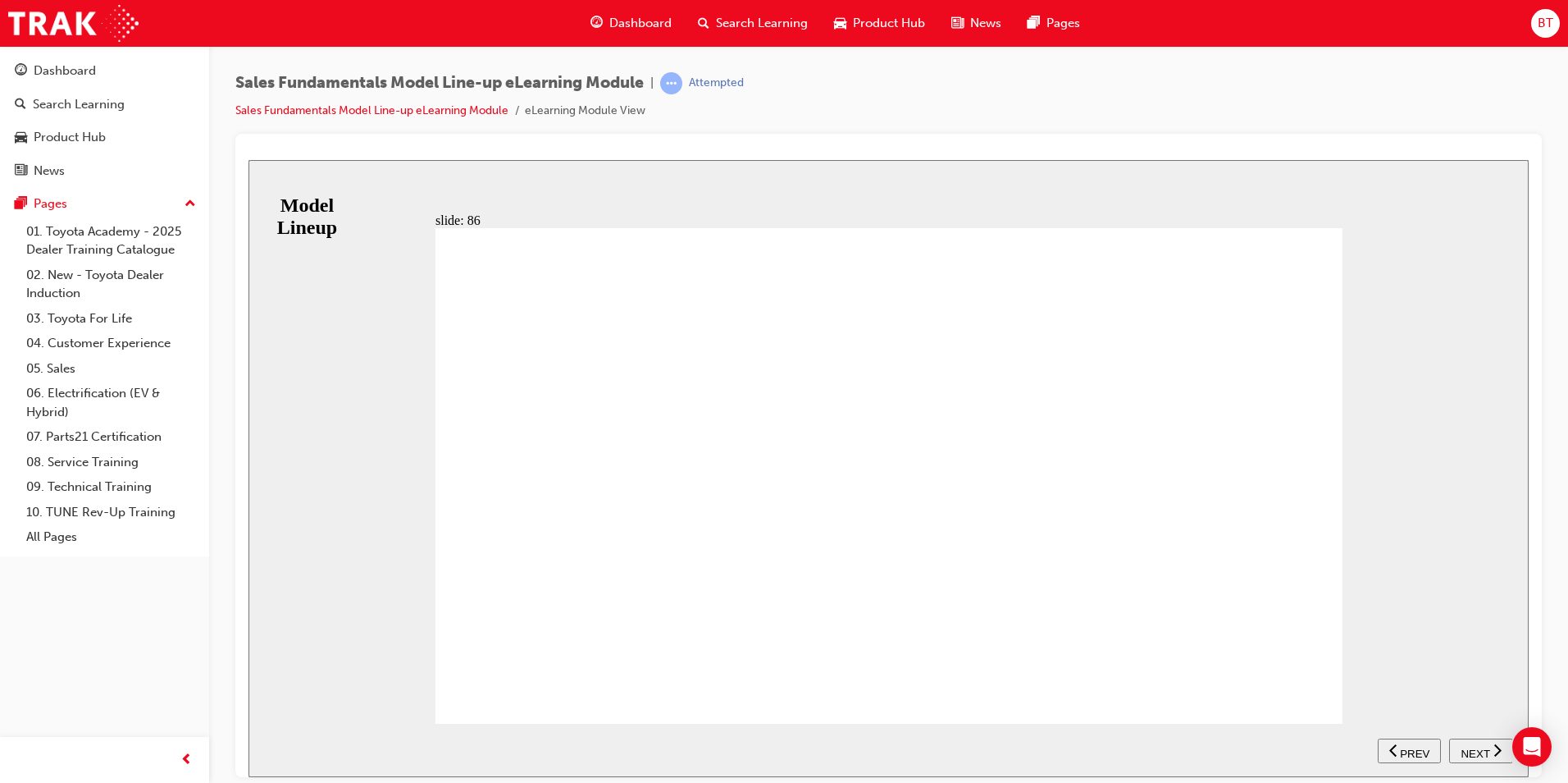
drag, startPoint x: 1299, startPoint y: 685, endPoint x: 1310, endPoint y: 680, distance: 12.1
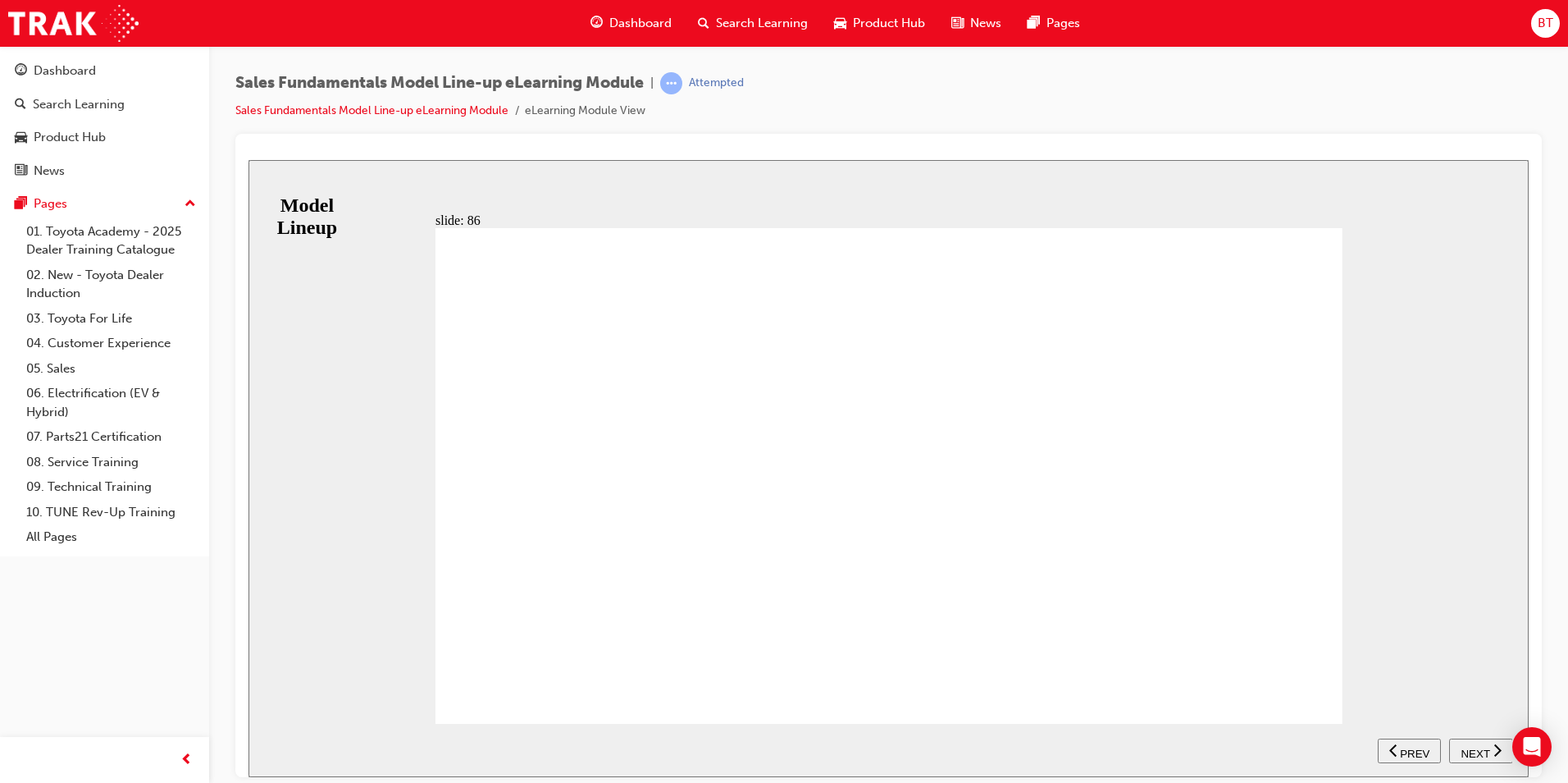
click at [1311, 683] on div "RANGE GT GTS Table with 3 columns and 1 rows 4-Cylinder Boxer correct icon 1 co…" at bounding box center [889, 482] width 908 height 510
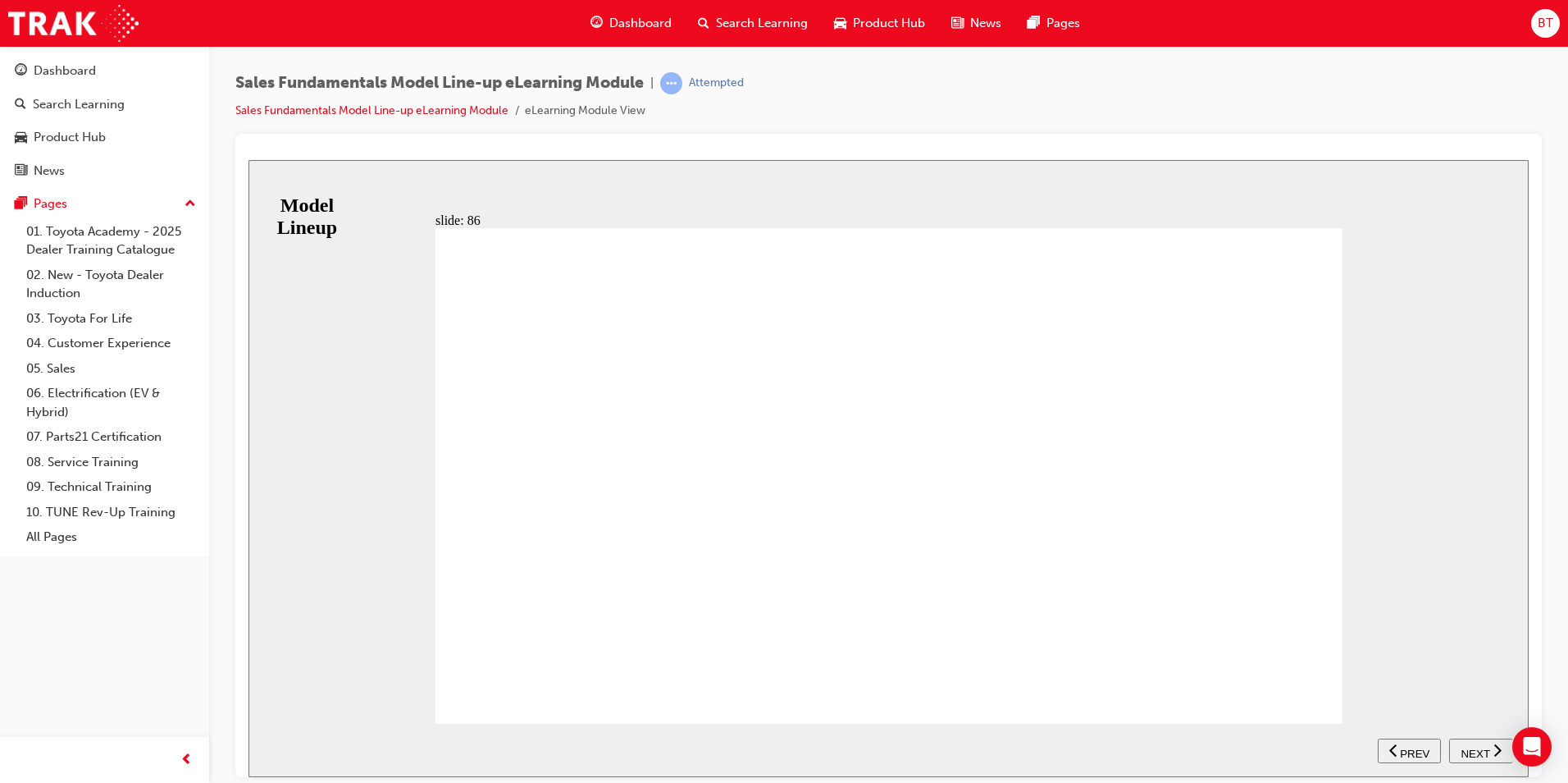
drag, startPoint x: 1308, startPoint y: 685, endPoint x: 1264, endPoint y: 684, distance: 44.0
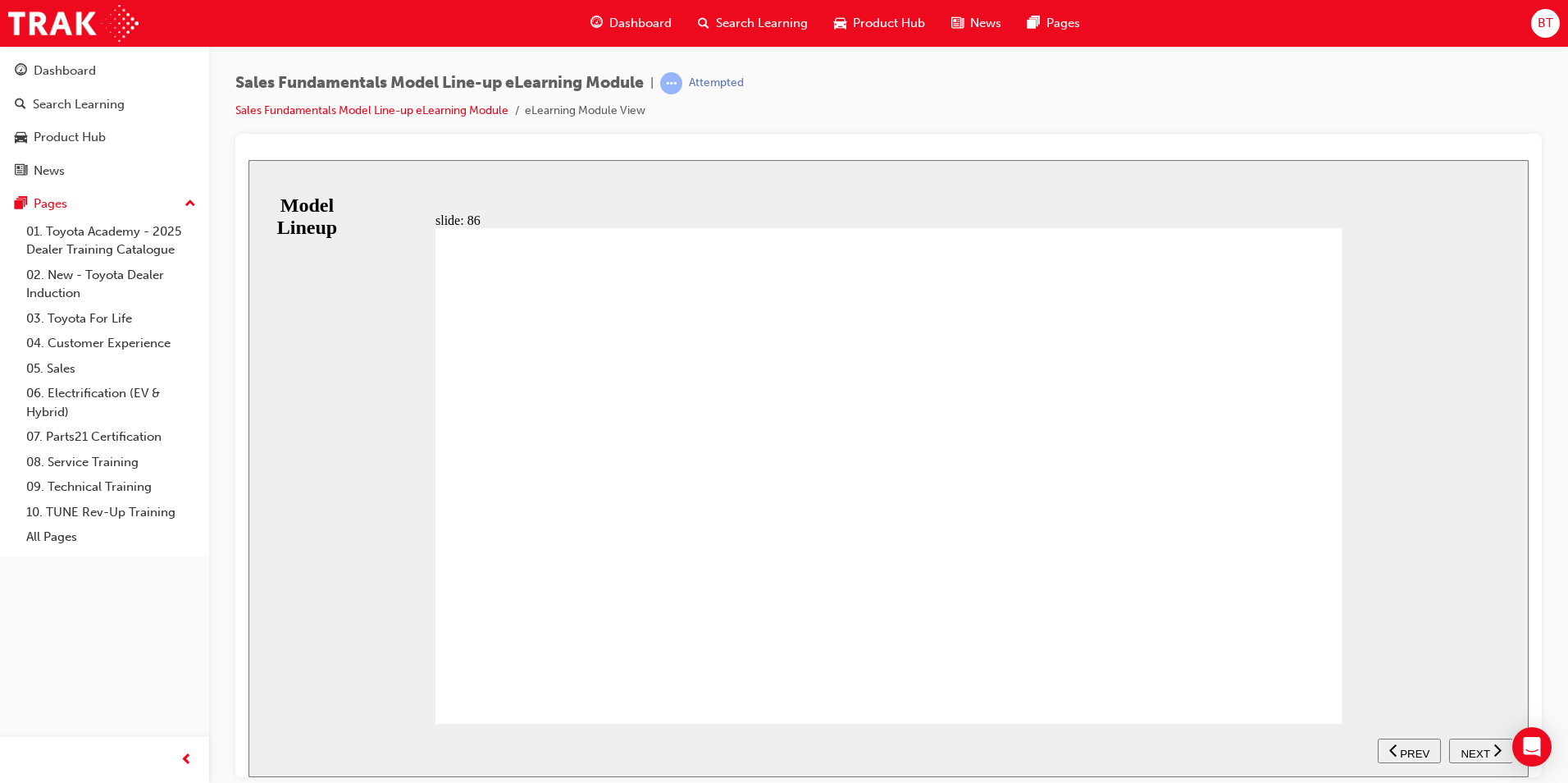
click at [1466, 748] on span "NEXT" at bounding box center [1475, 752] width 29 height 12
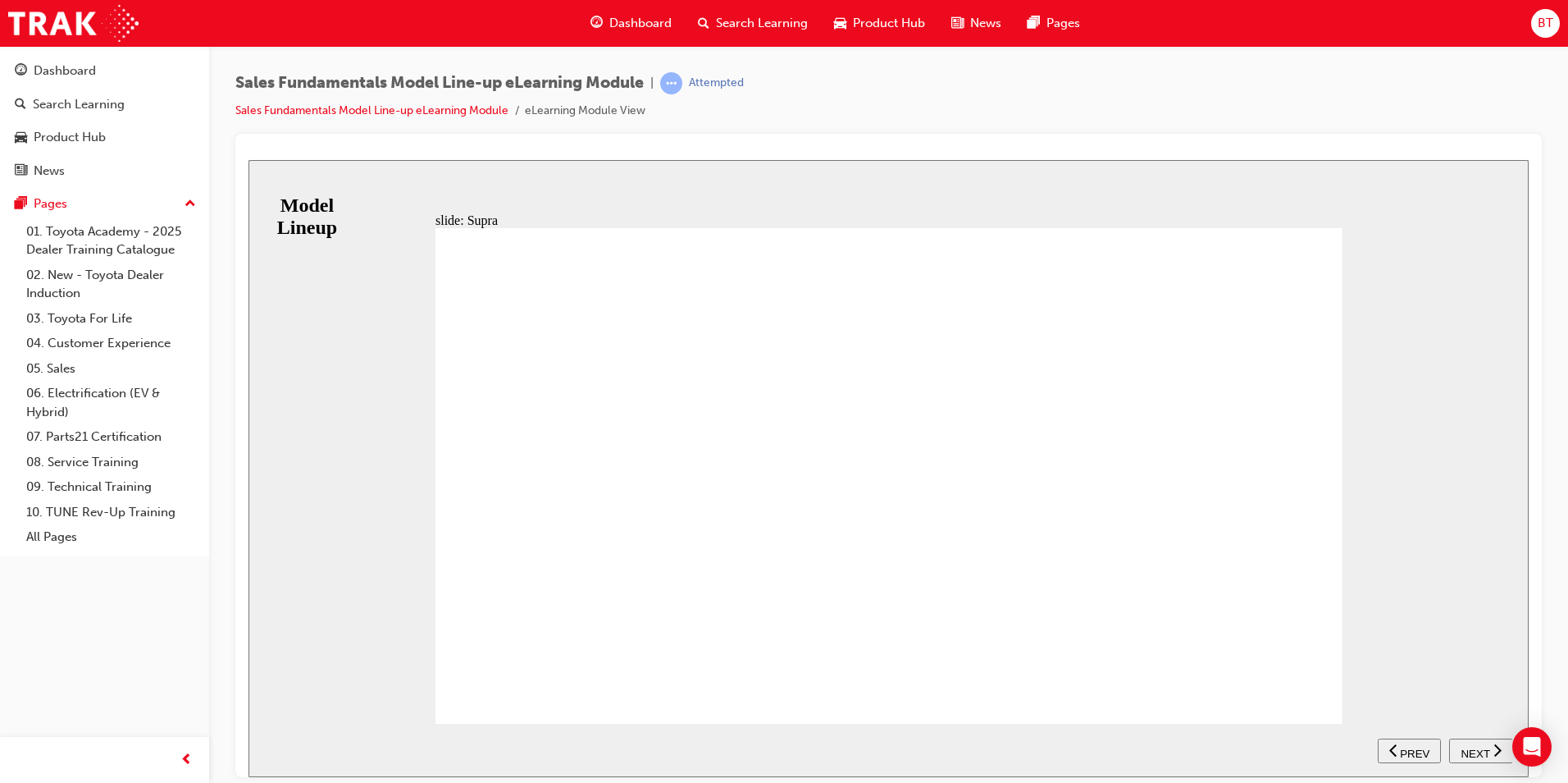
click at [1462, 752] on span "NEXT" at bounding box center [1475, 752] width 29 height 12
click at [1480, 642] on div "slide: Selection Group 1 Rectangle 2 Rectangle 1 The modules in this program wi…" at bounding box center [889, 468] width 1280 height 617
drag, startPoint x: 1508, startPoint y: 767, endPoint x: 1492, endPoint y: 742, distance: 29.7
click at [1505, 765] on nav "SUBMIT NEXT PREV" at bounding box center [1482, 749] width 63 height 54
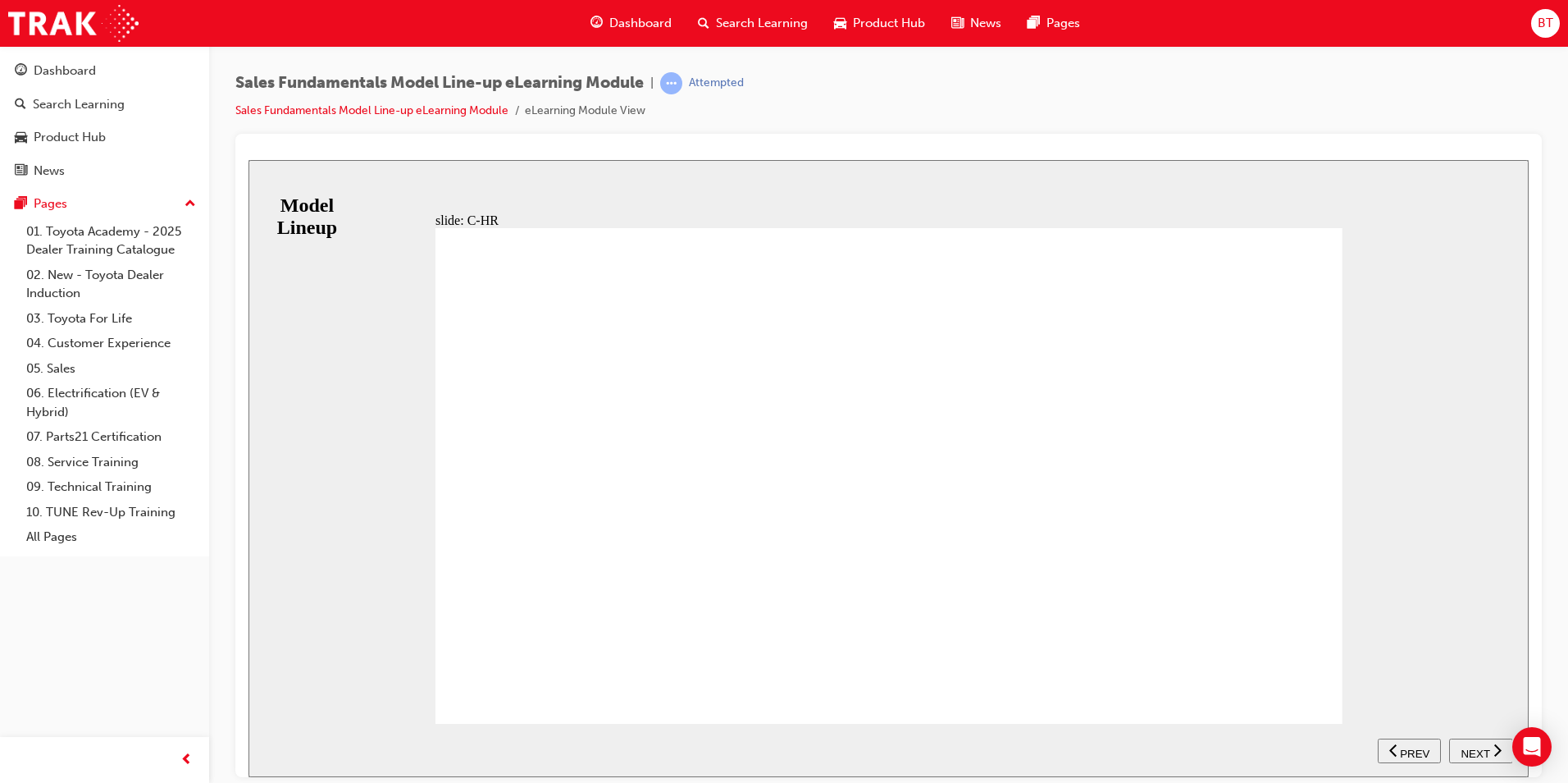
drag, startPoint x: 670, startPoint y: 219, endPoint x: 739, endPoint y: 286, distance: 96.2
drag, startPoint x: 740, startPoint y: 287, endPoint x: 733, endPoint y: 384, distance: 97.3
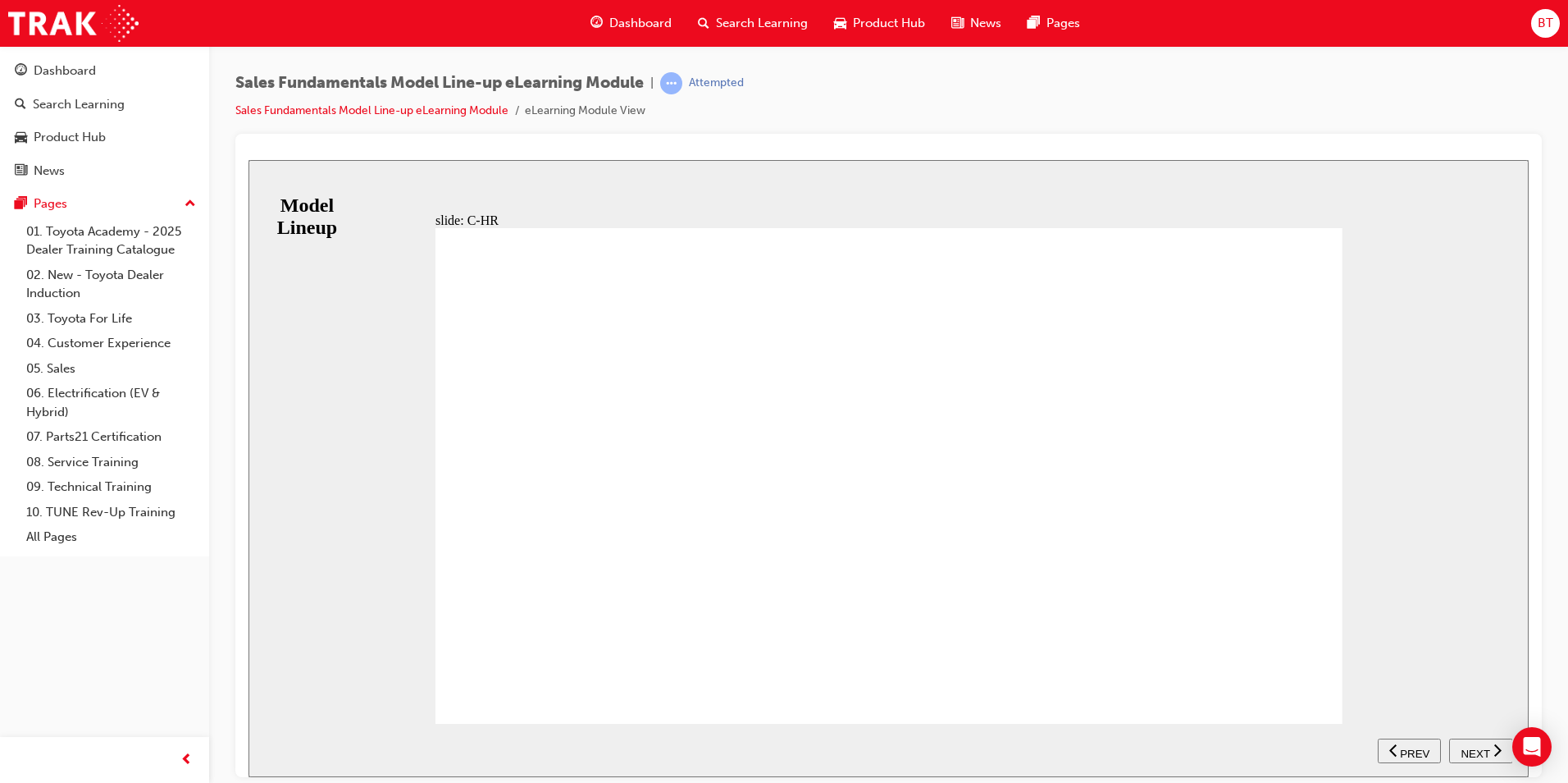
drag, startPoint x: 642, startPoint y: 461, endPoint x: 700, endPoint y: 459, distance: 58.0
drag, startPoint x: 700, startPoint y: 459, endPoint x: 720, endPoint y: 460, distance: 20.0
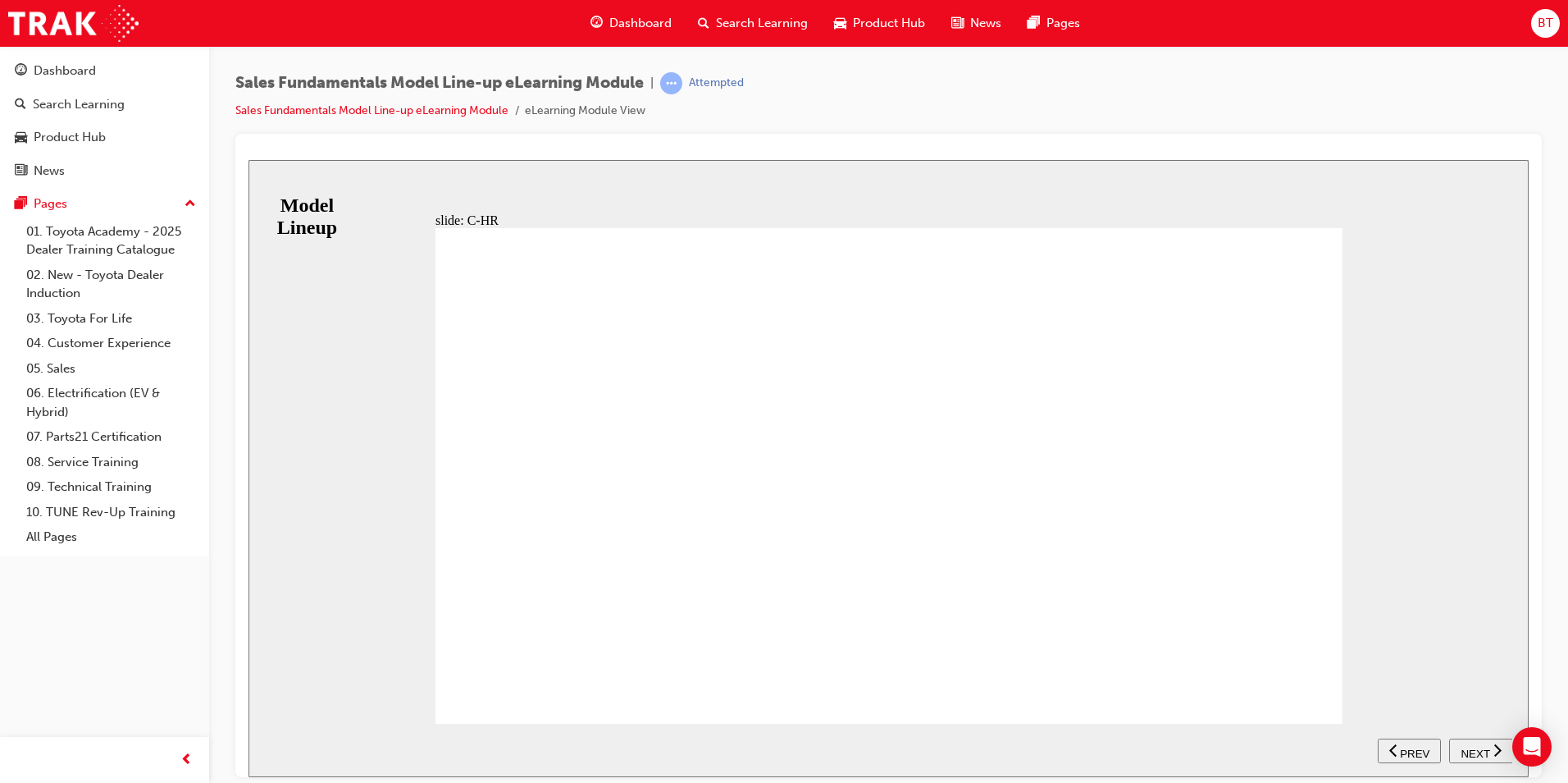
drag, startPoint x: 639, startPoint y: 622, endPoint x: 984, endPoint y: 645, distance: 345.8
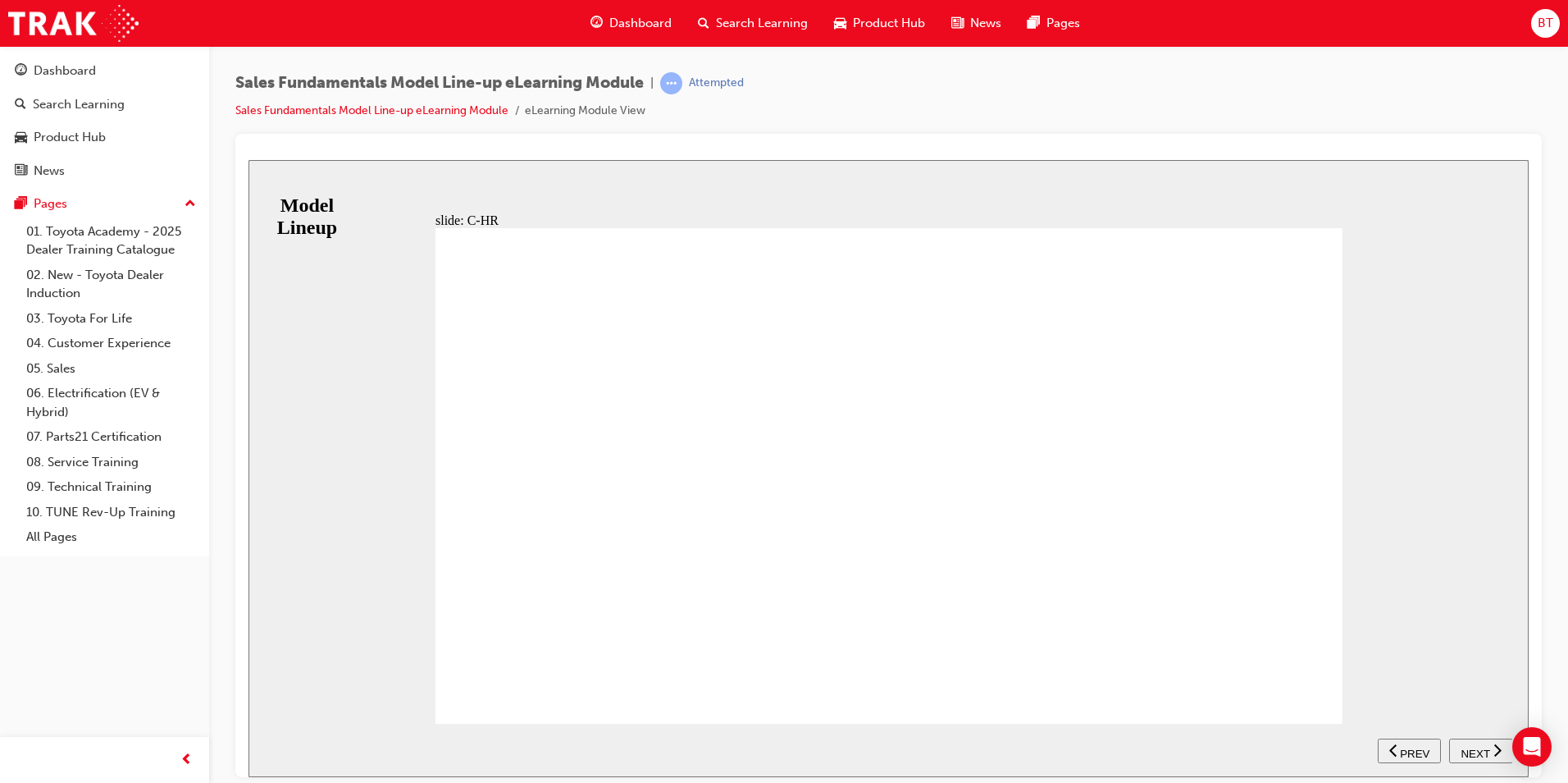
click
drag, startPoint x: 498, startPoint y: 695, endPoint x: 572, endPoint y: 700, distance: 74.2
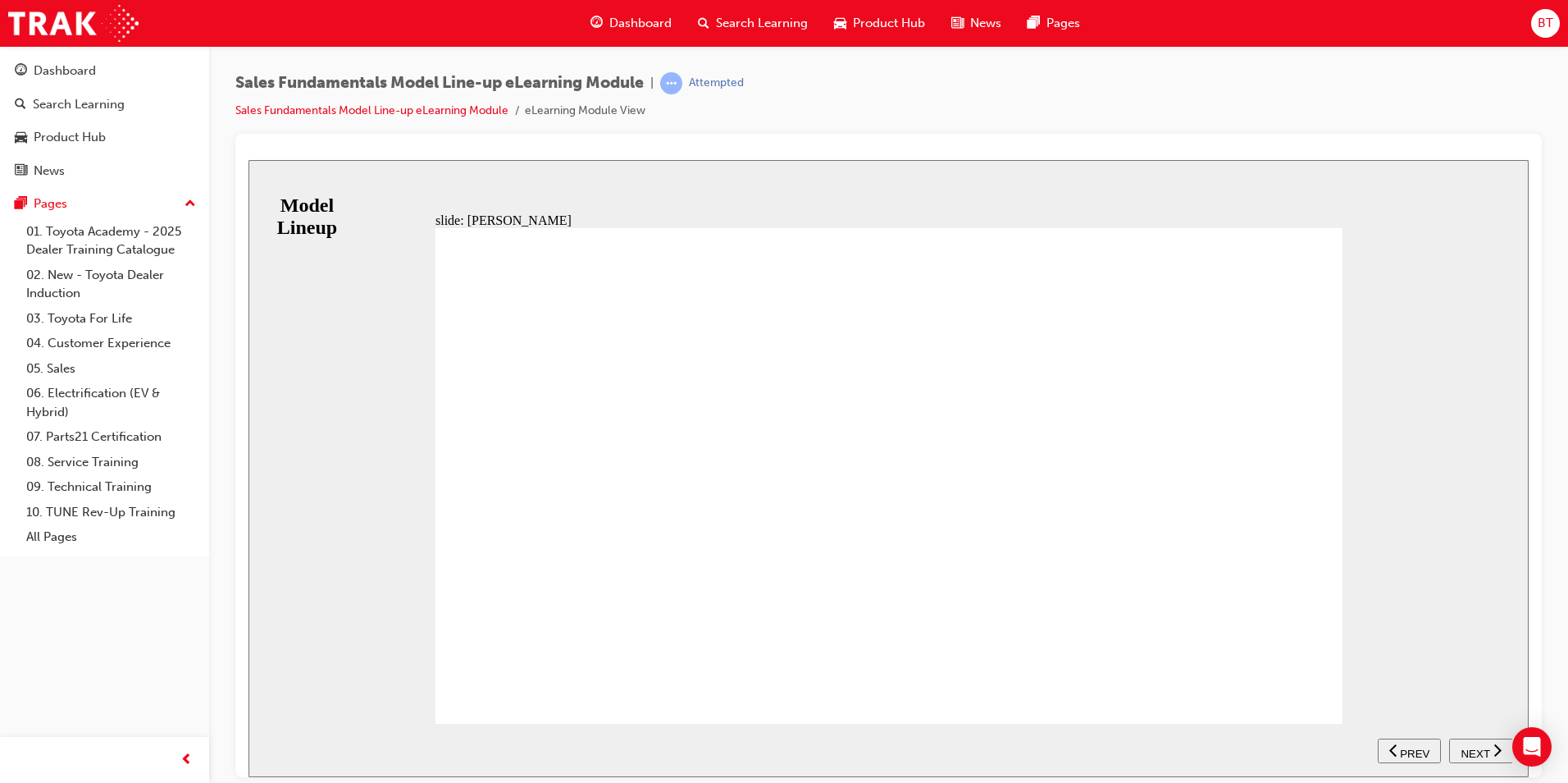
scroll to position [17, 0]
drag, startPoint x: 1289, startPoint y: 674, endPoint x: 1303, endPoint y: 683, distance: 16.6
drag, startPoint x: 1327, startPoint y: 691, endPoint x: 1318, endPoint y: 690, distance: 9.1
drag, startPoint x: 757, startPoint y: 478, endPoint x: 526, endPoint y: 326, distance: 276.5
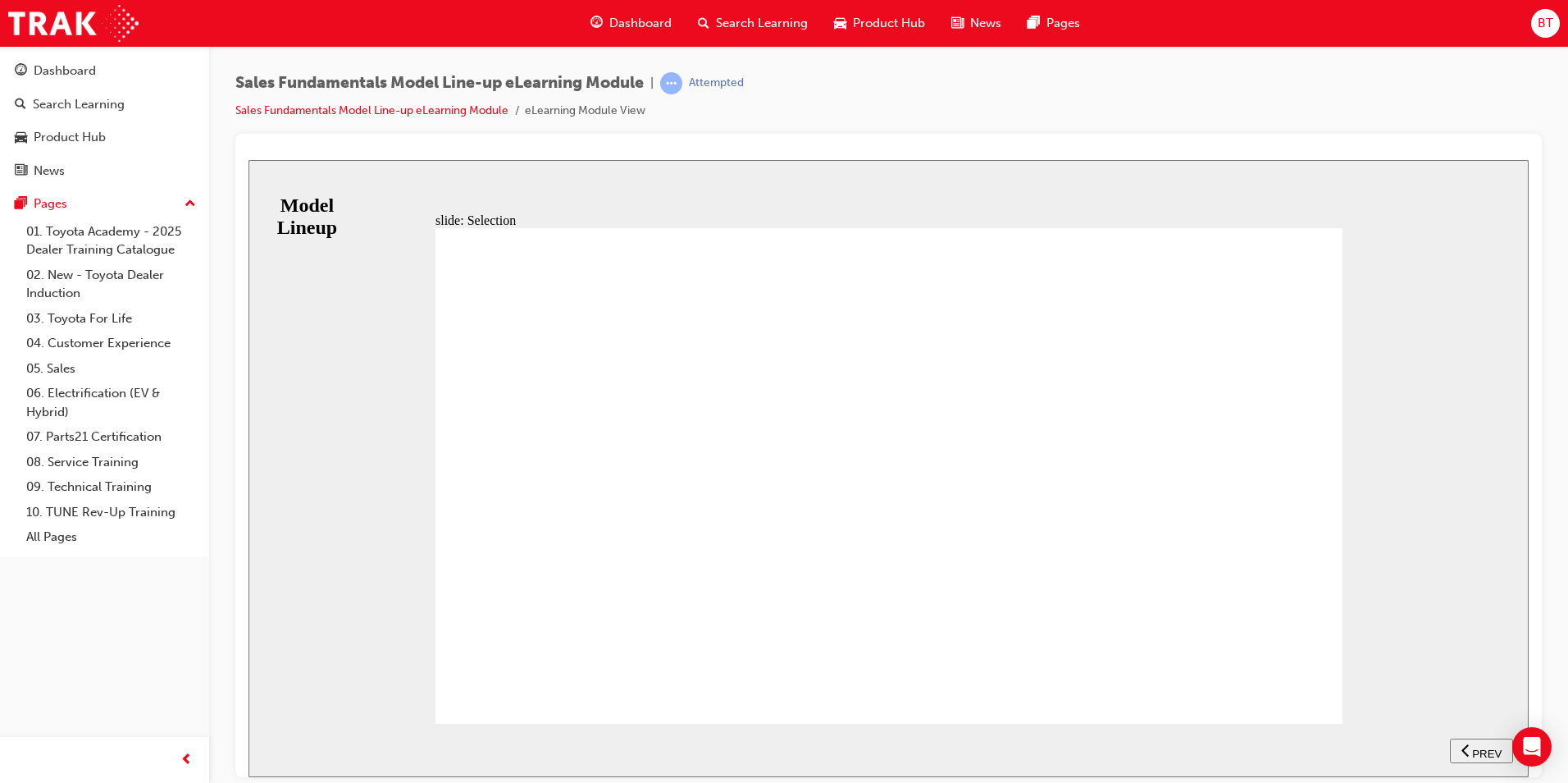
drag, startPoint x: 579, startPoint y: 349, endPoint x: 728, endPoint y: 422, distance: 165.9
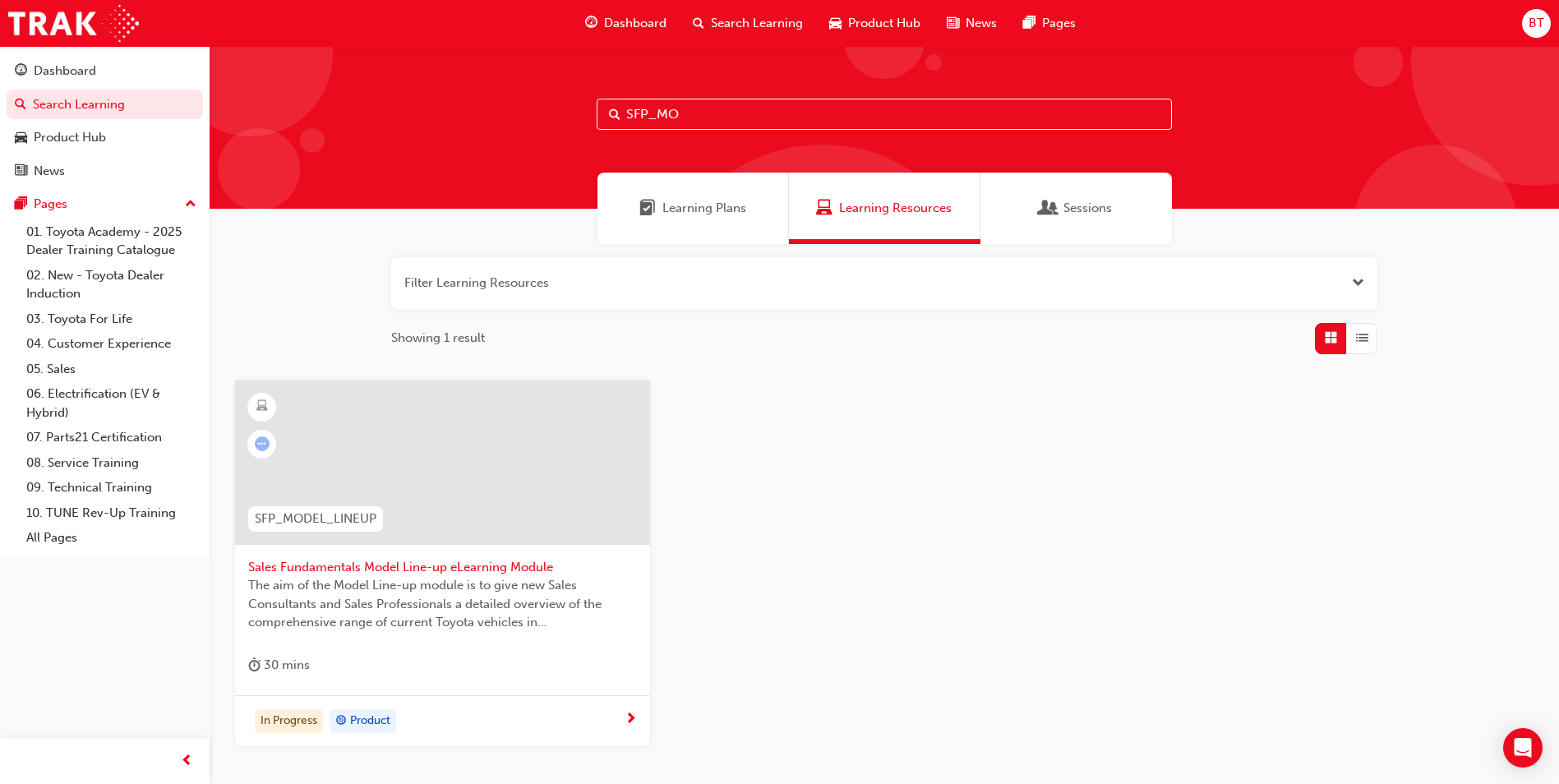
drag, startPoint x: 519, startPoint y: 92, endPoint x: 380, endPoint y: 103, distance: 139.4
click at [380, 102] on div "SFP_MO" at bounding box center [883, 127] width 1349 height 162
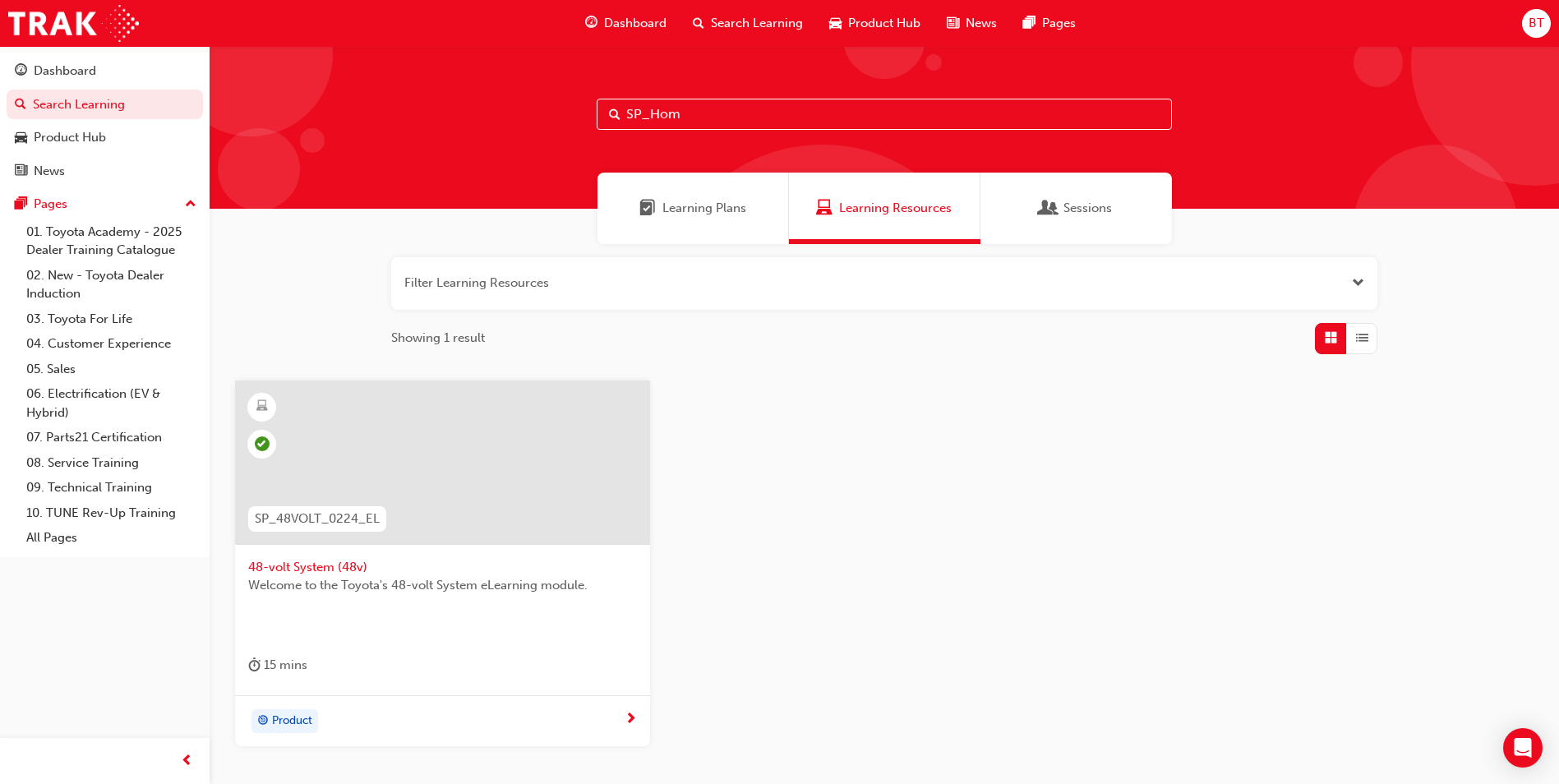
type input "SP_Home"
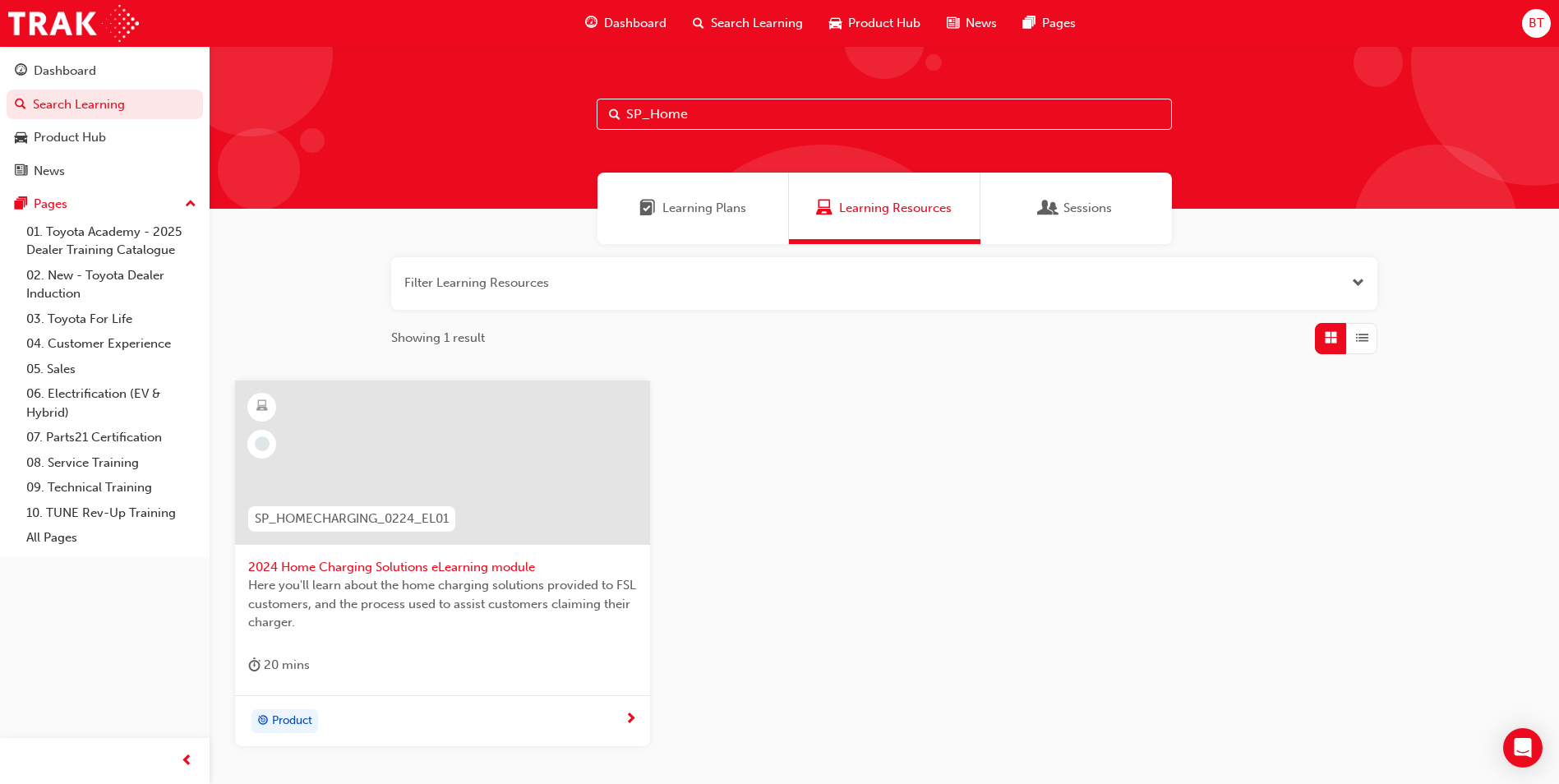
click at [460, 474] on div at bounding box center [442, 462] width 415 height 164
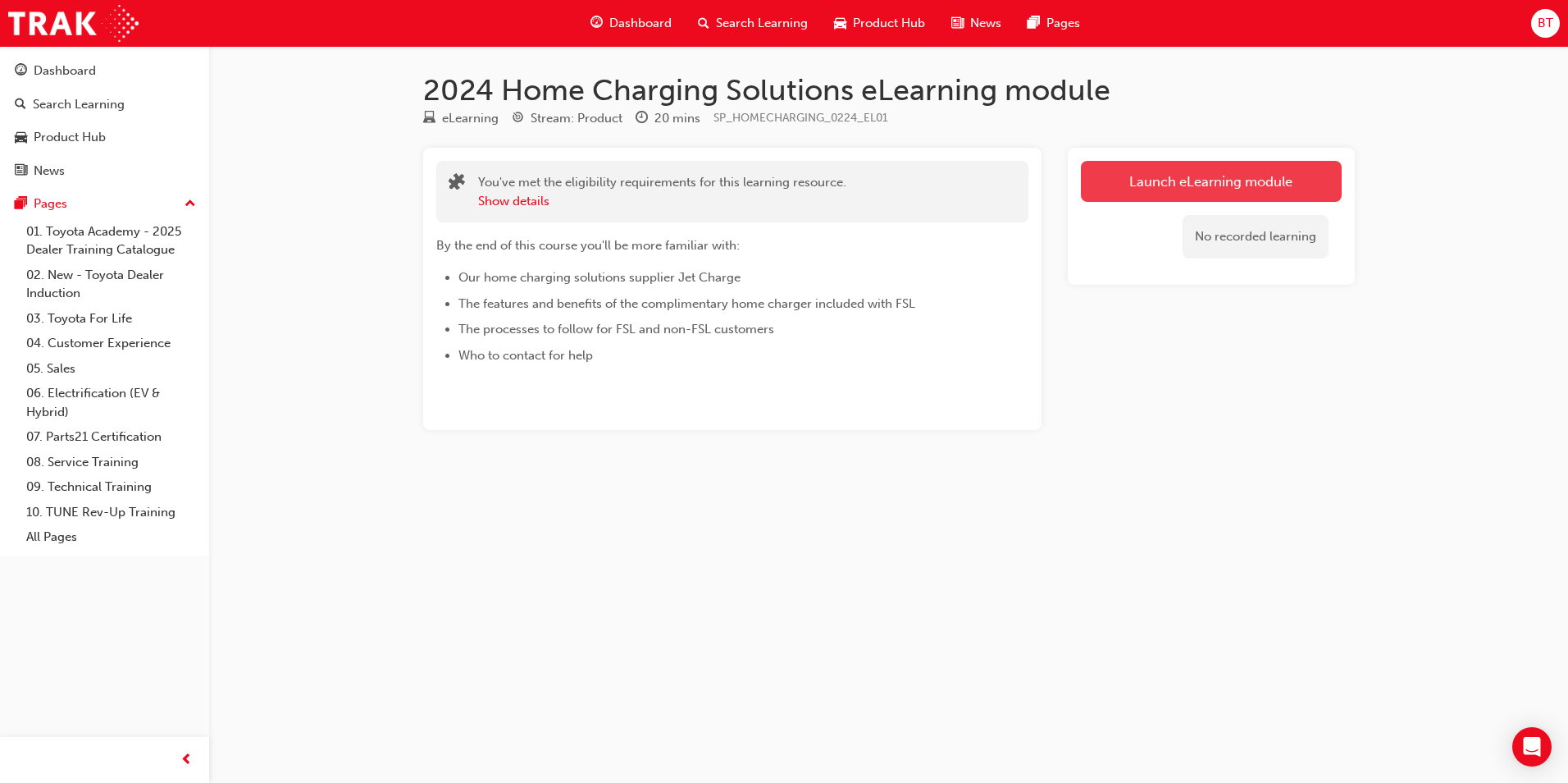
click at [1183, 191] on link "Launch eLearning module" at bounding box center [1212, 182] width 261 height 41
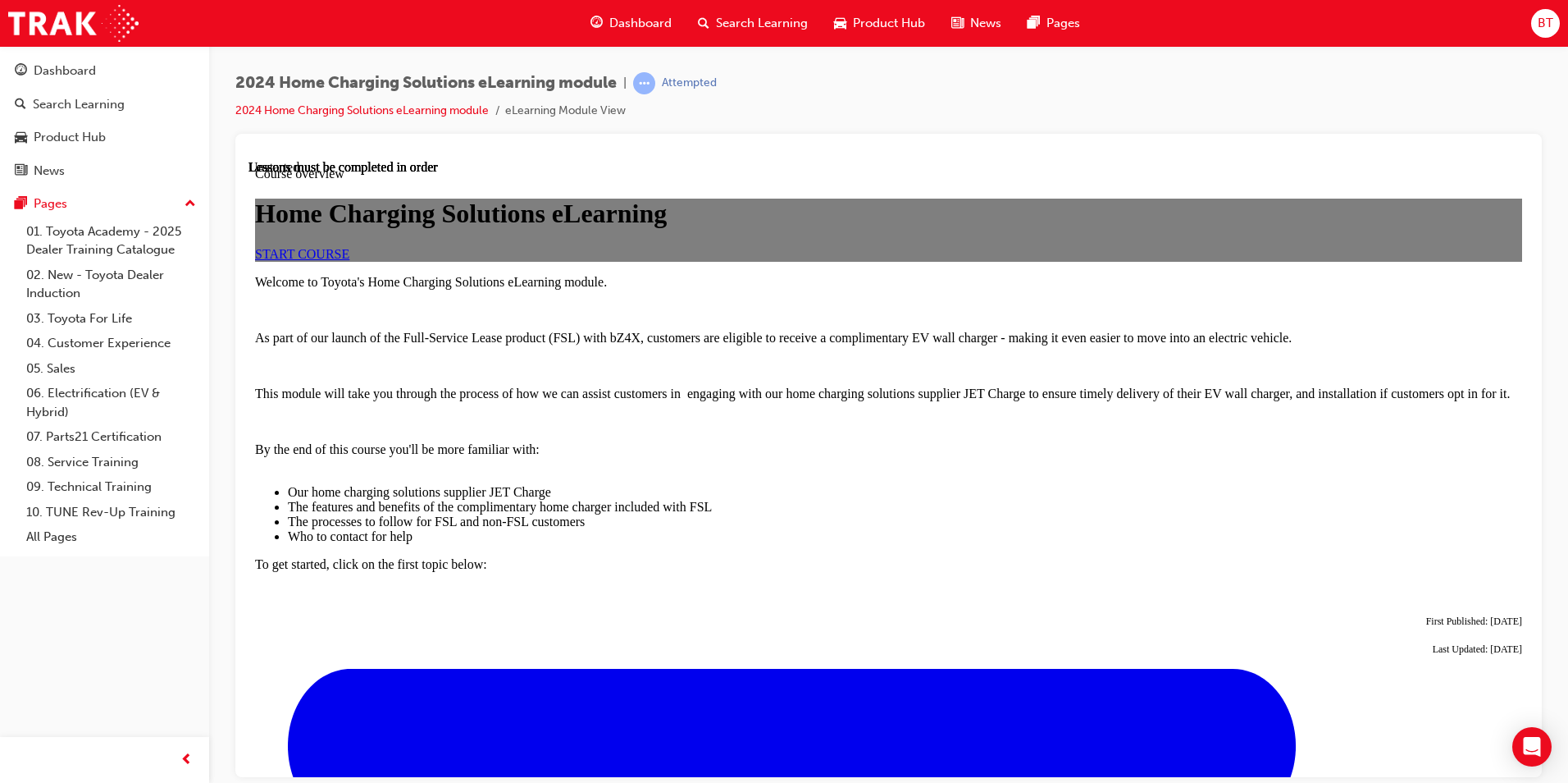
click at [350, 260] on link "START COURSE" at bounding box center [303, 253] width 94 height 14
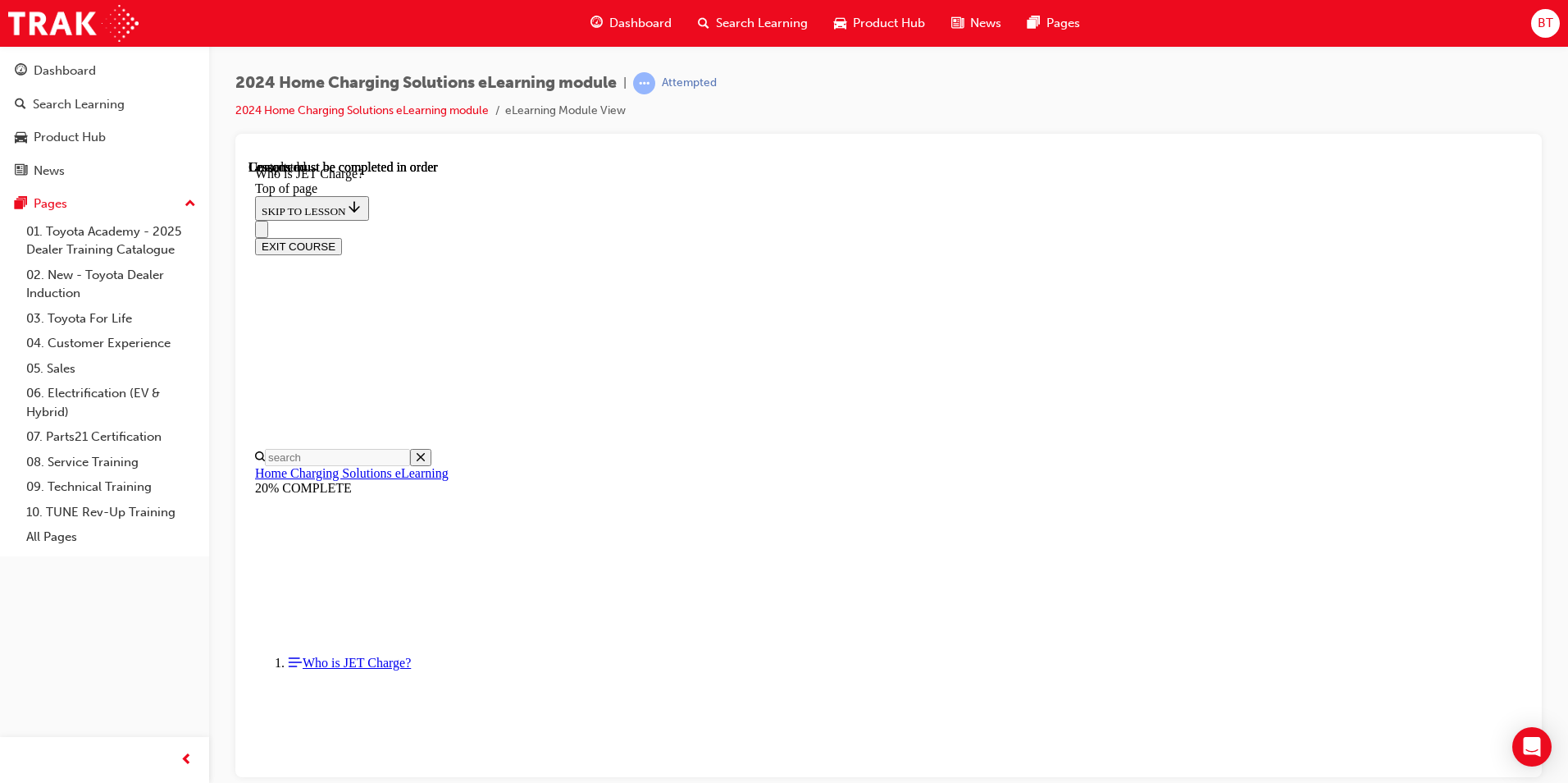
scroll to position [206, 0]
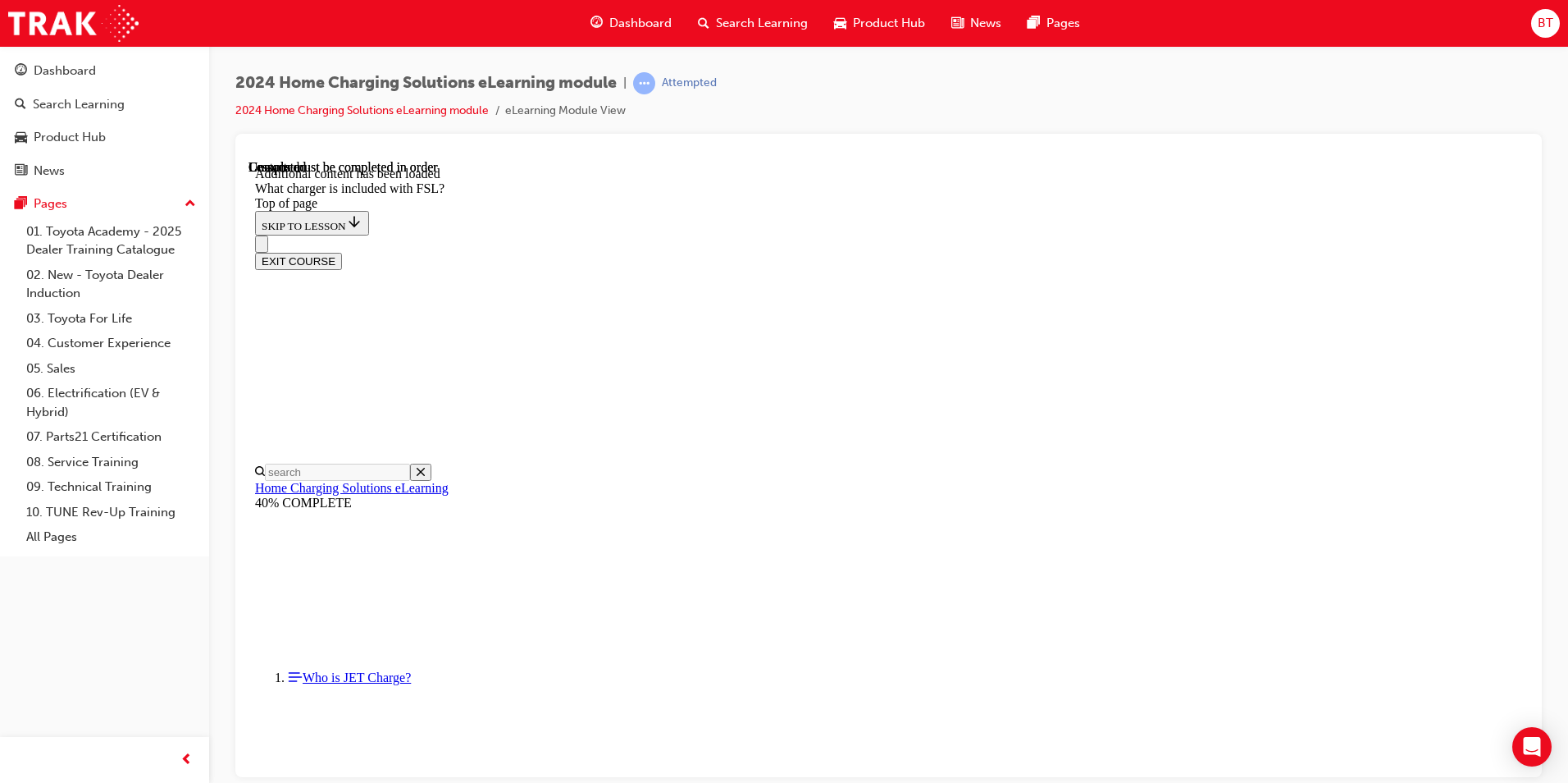
scroll to position [2121, 0]
drag, startPoint x: 722, startPoint y: 294, endPoint x: 1125, endPoint y: 466, distance: 438.2
copy div "TRUE OR FALSE: At the end of the FSL agreement, the wall charger must be return…"
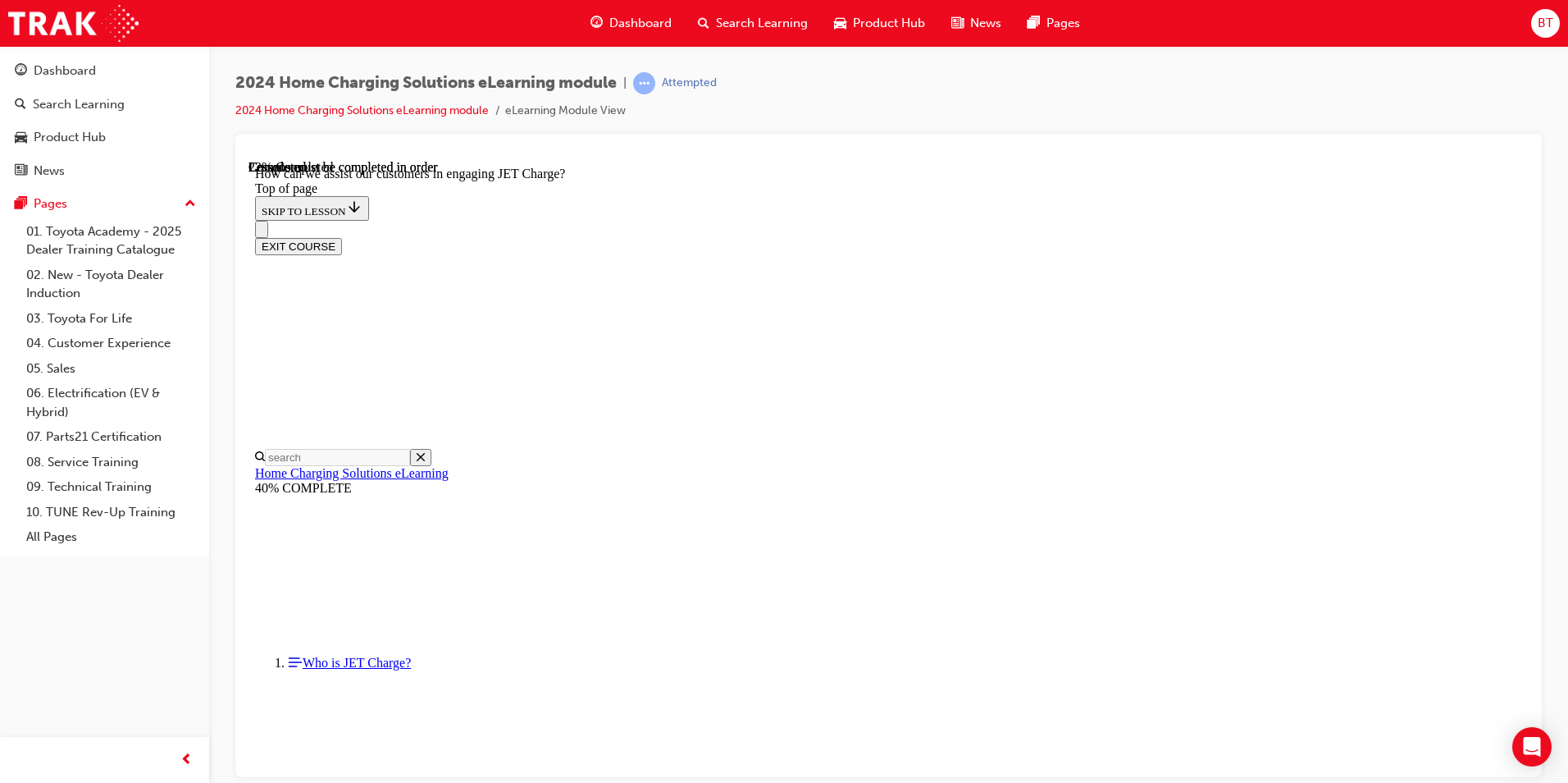
drag, startPoint x: 829, startPoint y: 392, endPoint x: 1199, endPoint y: 406, distance: 370.3
copy strong "[URL][DOMAIN_NAME]"
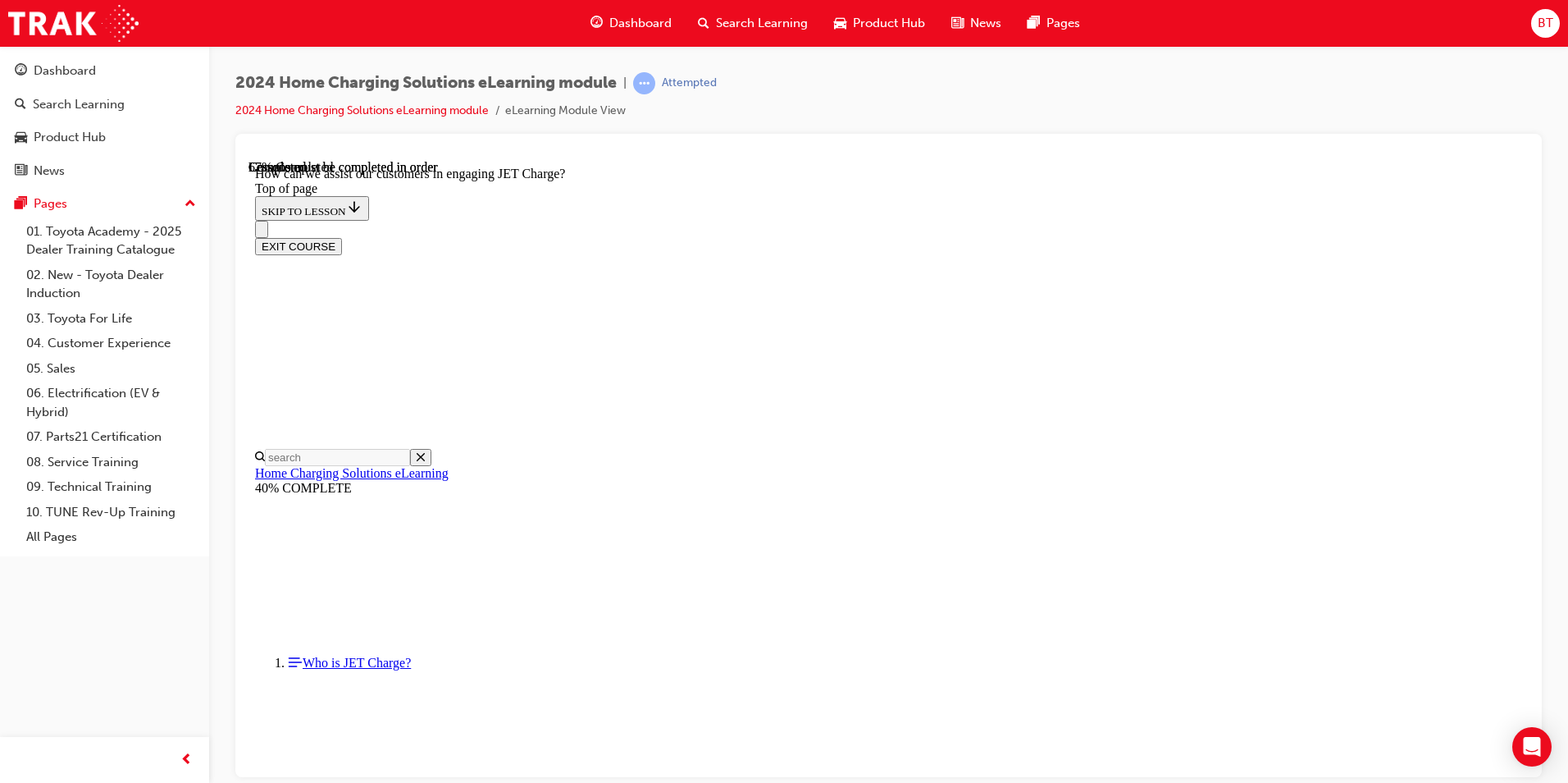
scroll to position [3101, 0]
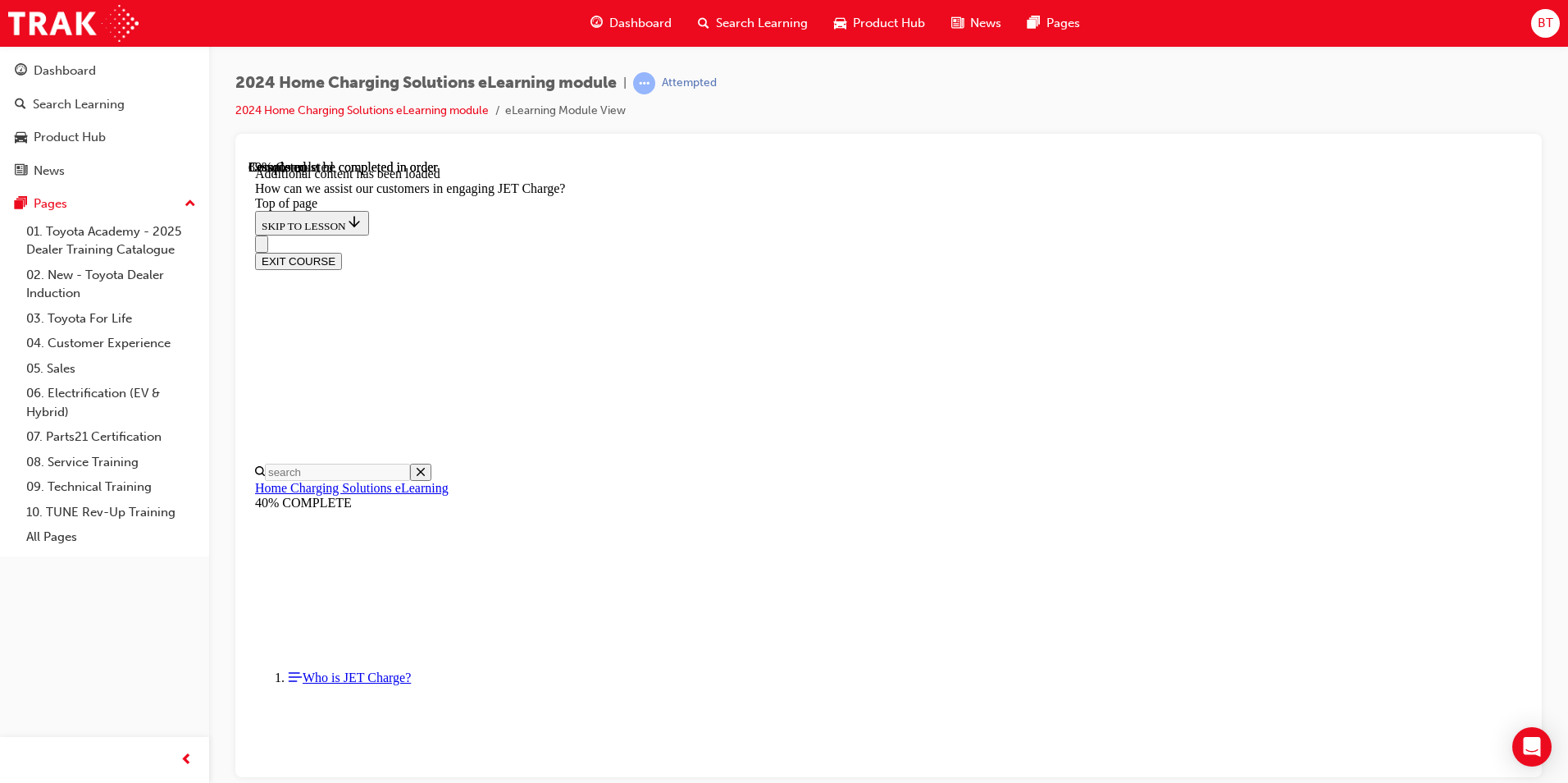
scroll to position [3545, 0]
drag, startPoint x: 1086, startPoint y: 427, endPoint x: 1061, endPoint y: 427, distance: 25.0
drag, startPoint x: 865, startPoint y: 671, endPoint x: 941, endPoint y: 435, distance: 247.9
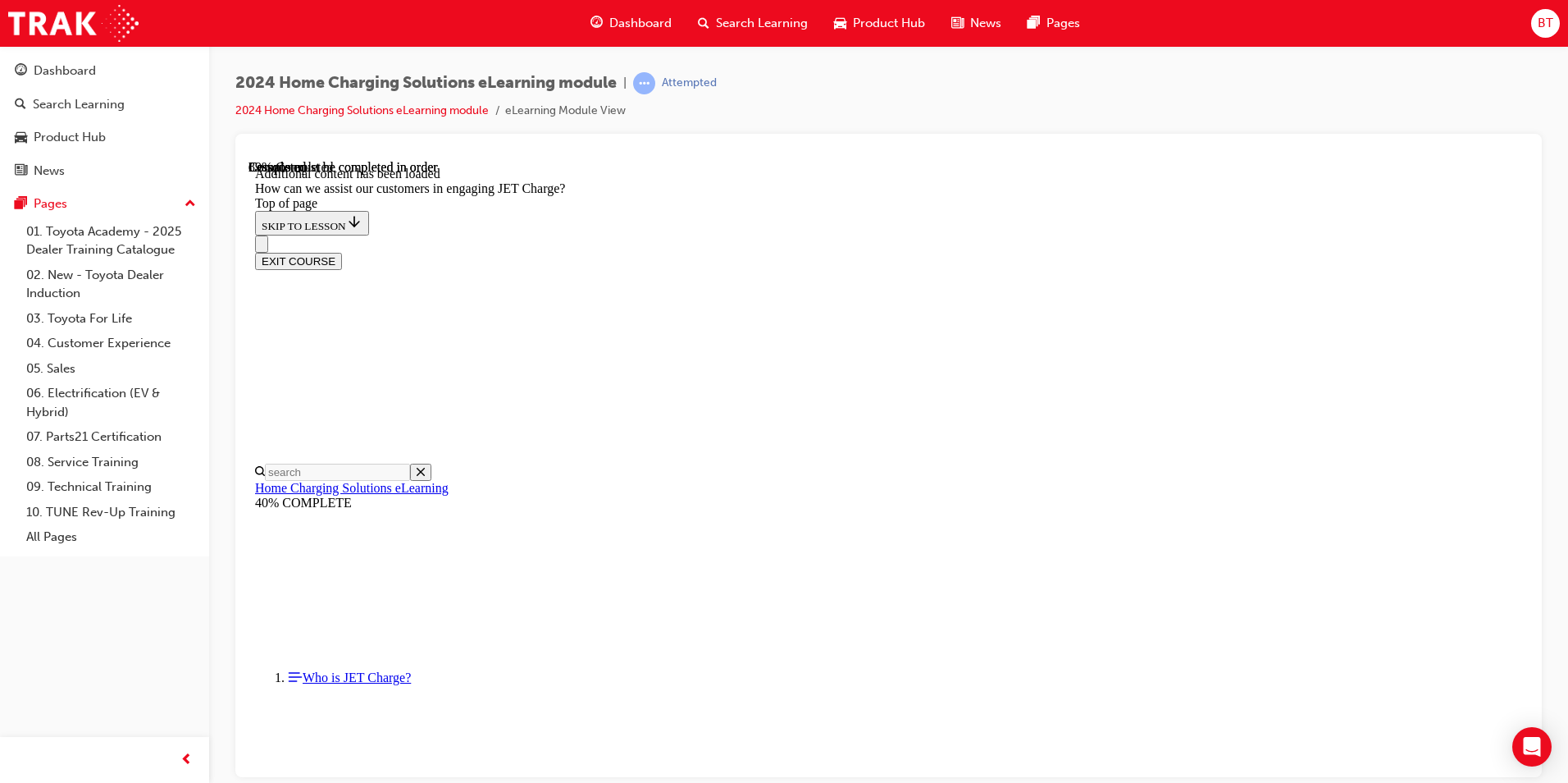
drag, startPoint x: 851, startPoint y: 346, endPoint x: 875, endPoint y: 421, distance: 78.7
drag, startPoint x: 871, startPoint y: 445, endPoint x: 866, endPoint y: 536, distance: 91.1
drag, startPoint x: 854, startPoint y: 356, endPoint x: 877, endPoint y: 424, distance: 71.8
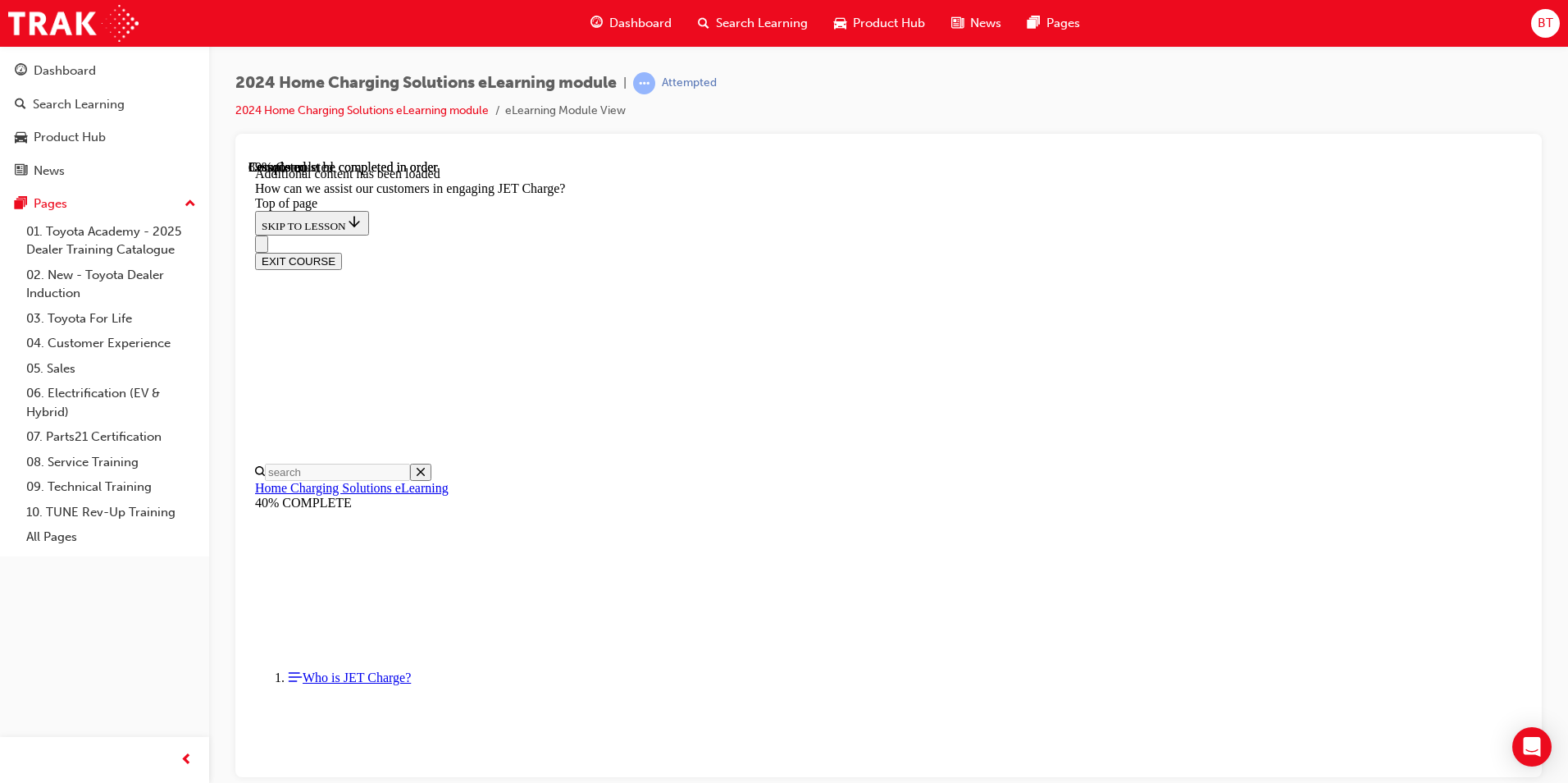
drag, startPoint x: 873, startPoint y: 593, endPoint x: 879, endPoint y: 628, distance: 35.5
drag, startPoint x: 860, startPoint y: 355, endPoint x: 1089, endPoint y: 441, distance: 244.6
drag, startPoint x: 844, startPoint y: 594, endPoint x: 908, endPoint y: 358, distance: 244.5
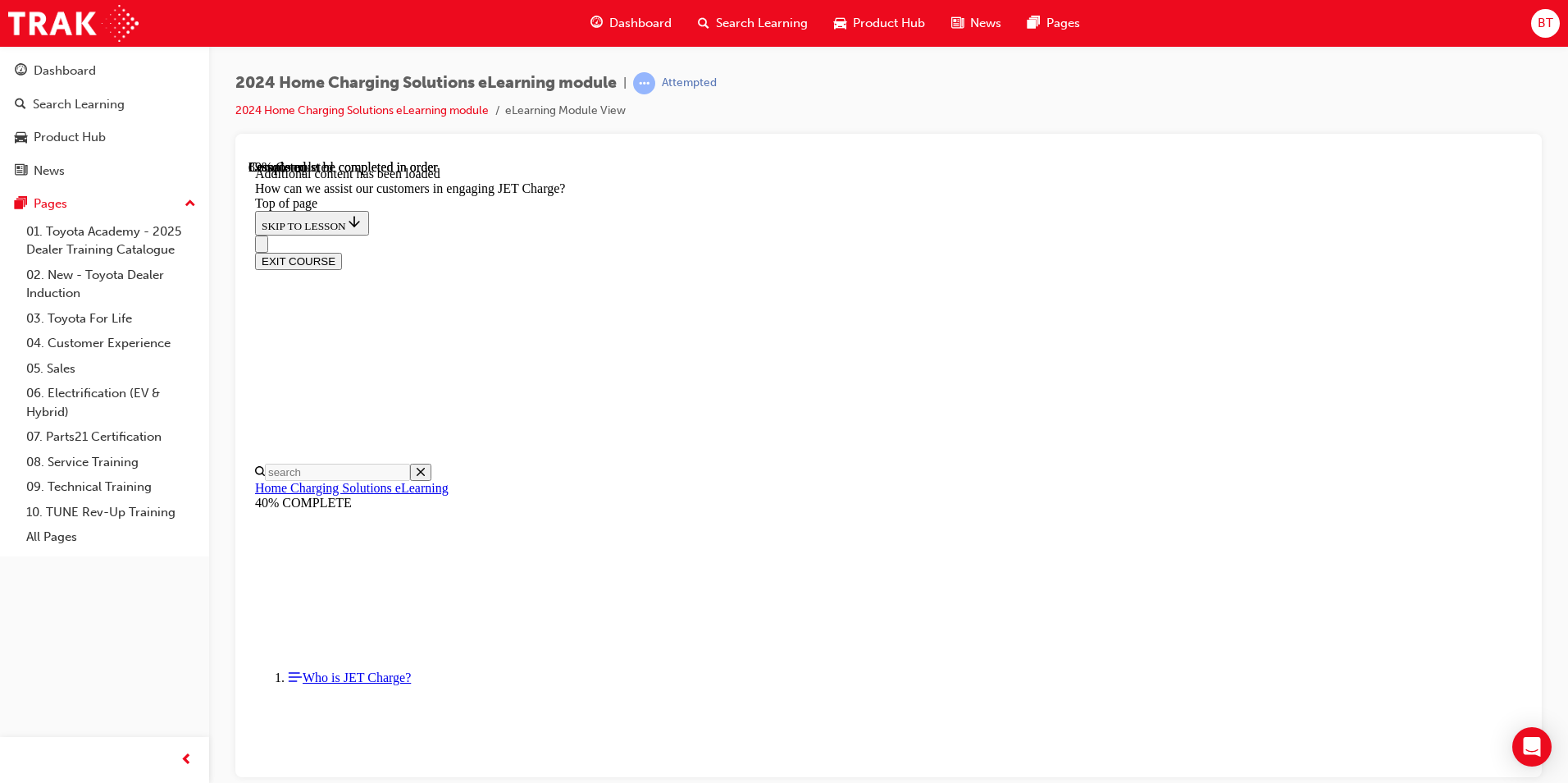
drag, startPoint x: 870, startPoint y: 583, endPoint x: 1084, endPoint y: 654, distance: 225.5
drag, startPoint x: 871, startPoint y: 580, endPoint x: 1094, endPoint y: 586, distance: 223.1
drag, startPoint x: 1023, startPoint y: 723, endPoint x: 1017, endPoint y: 736, distance: 14.3
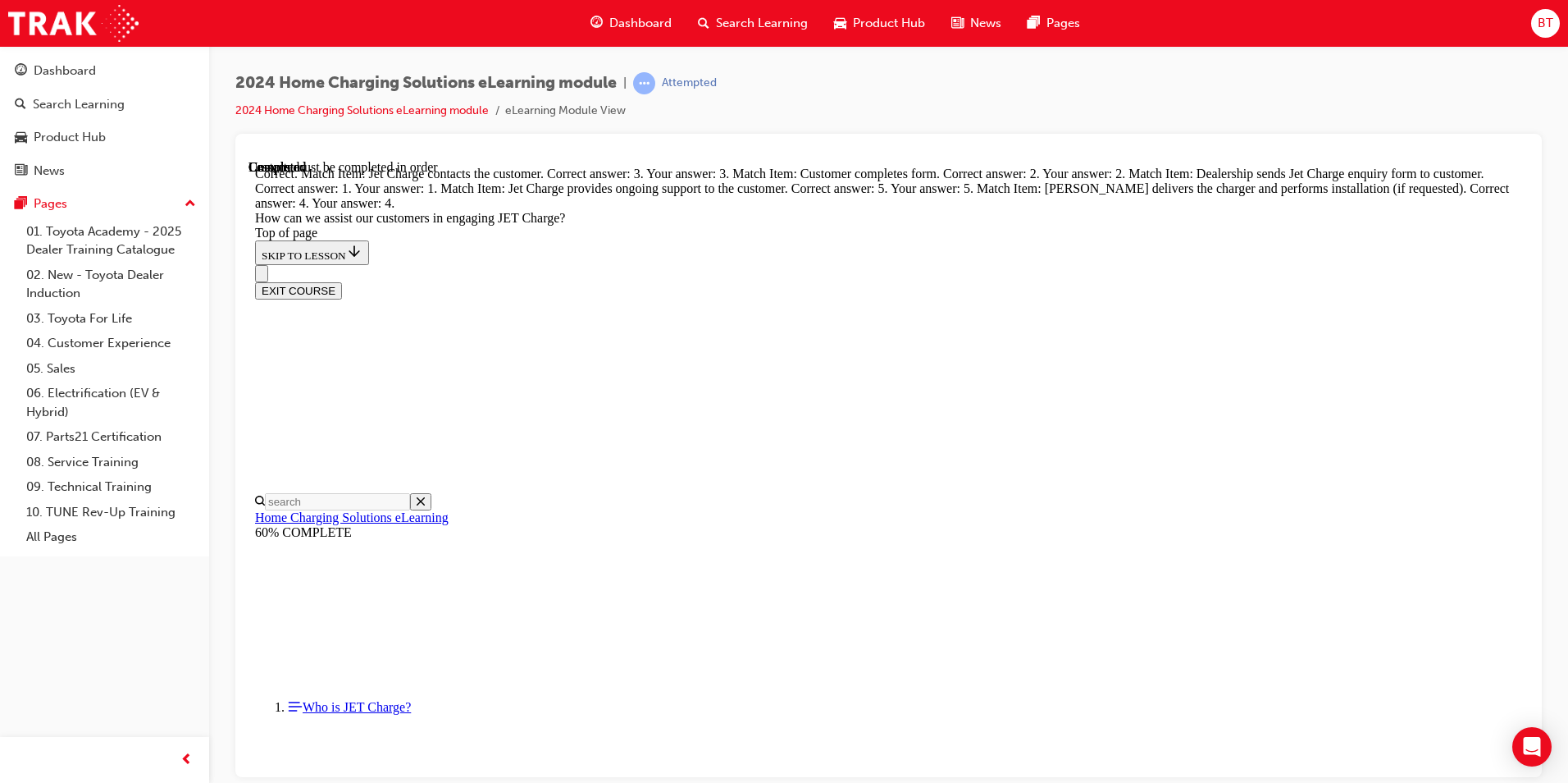
scroll to position [4333, 0]
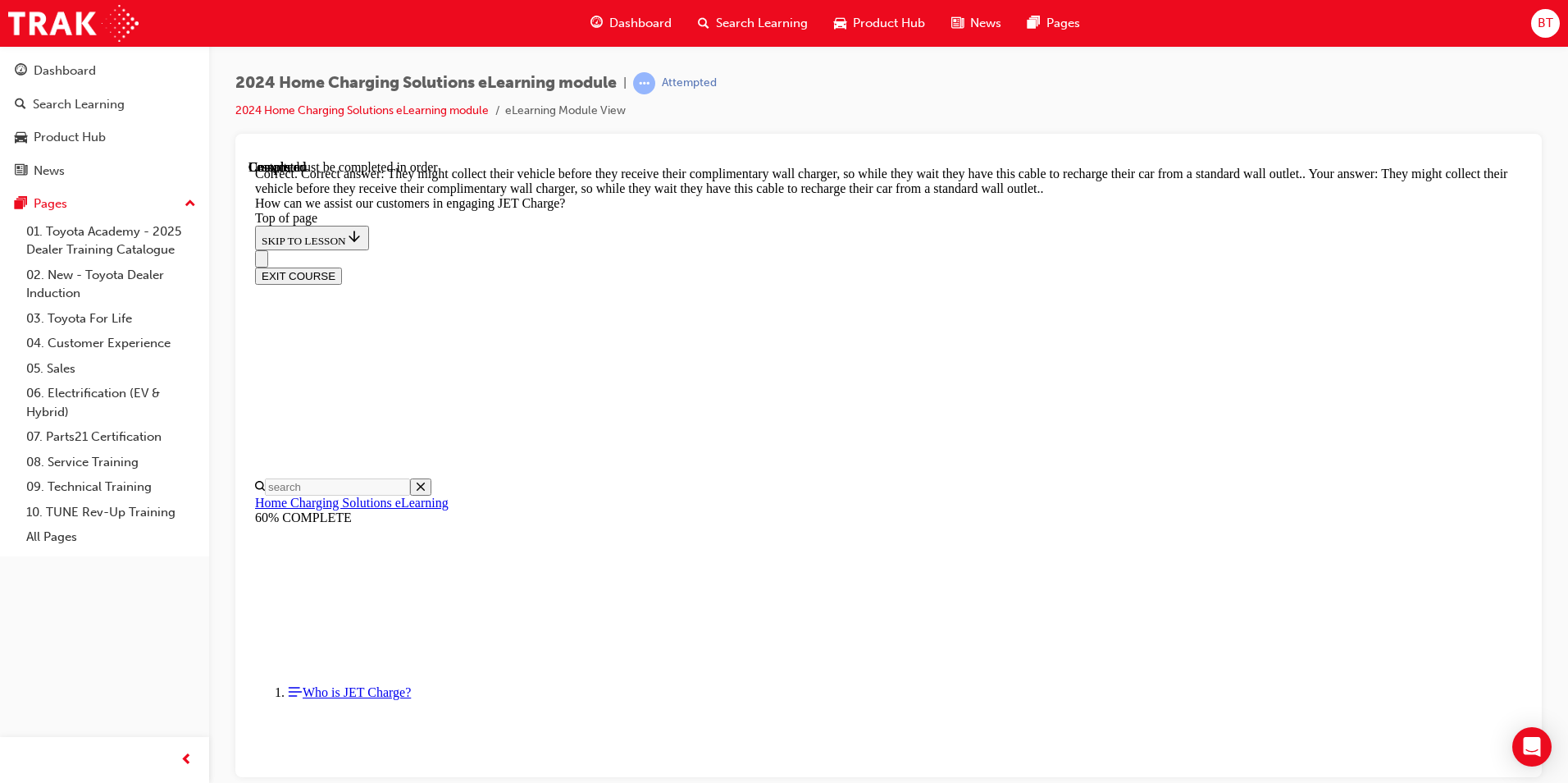
scroll to position [4492, 0]
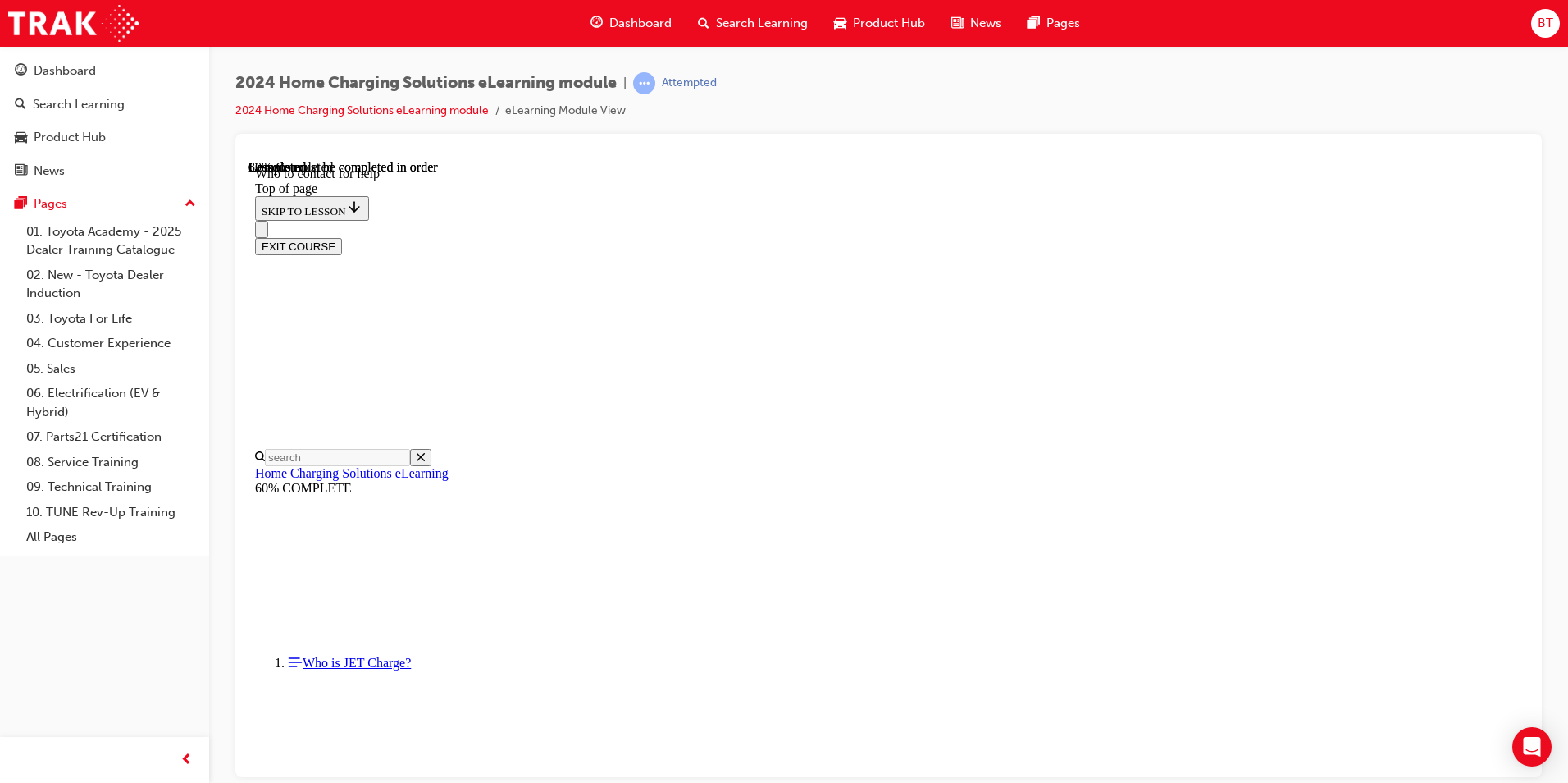
scroll to position [1876, 0]
click at [342, 237] on button "EXIT COURSE" at bounding box center [298, 246] width 87 height 17
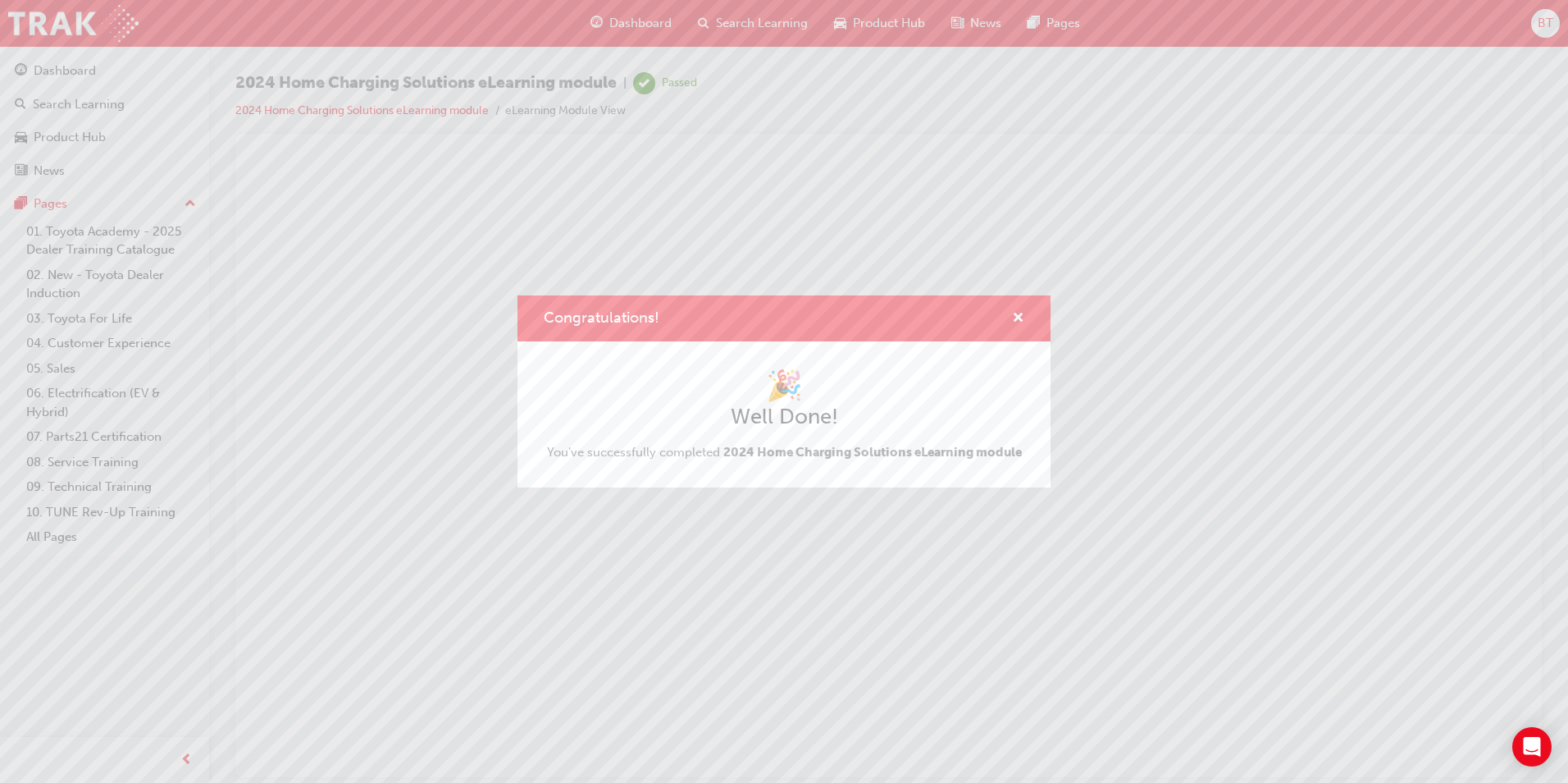
scroll to position [0, 0]
click at [1016, 321] on span "cross-icon" at bounding box center [1018, 319] width 12 height 15
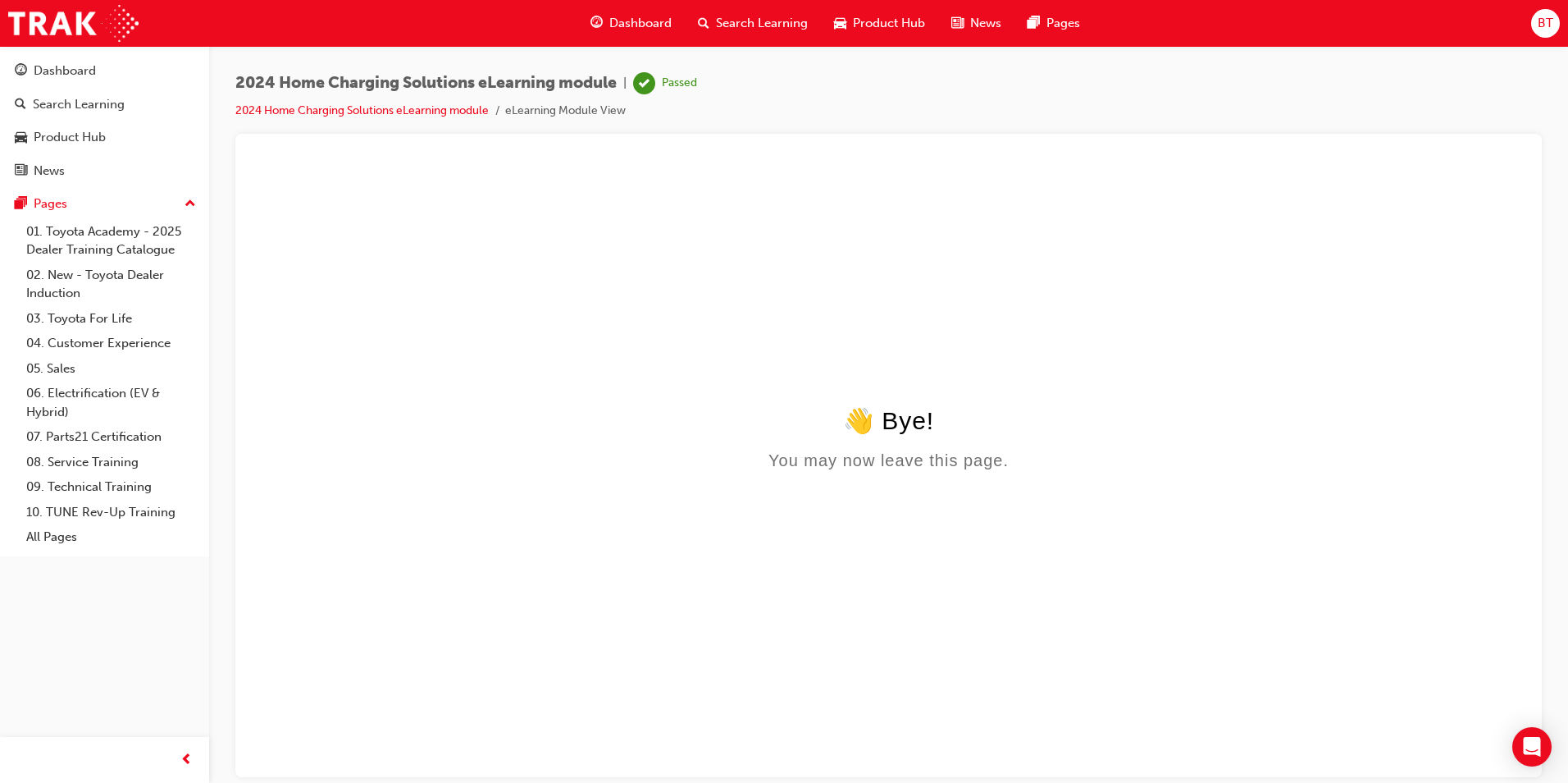
click at [761, 27] on span "Search Learning" at bounding box center [761, 23] width 92 height 19
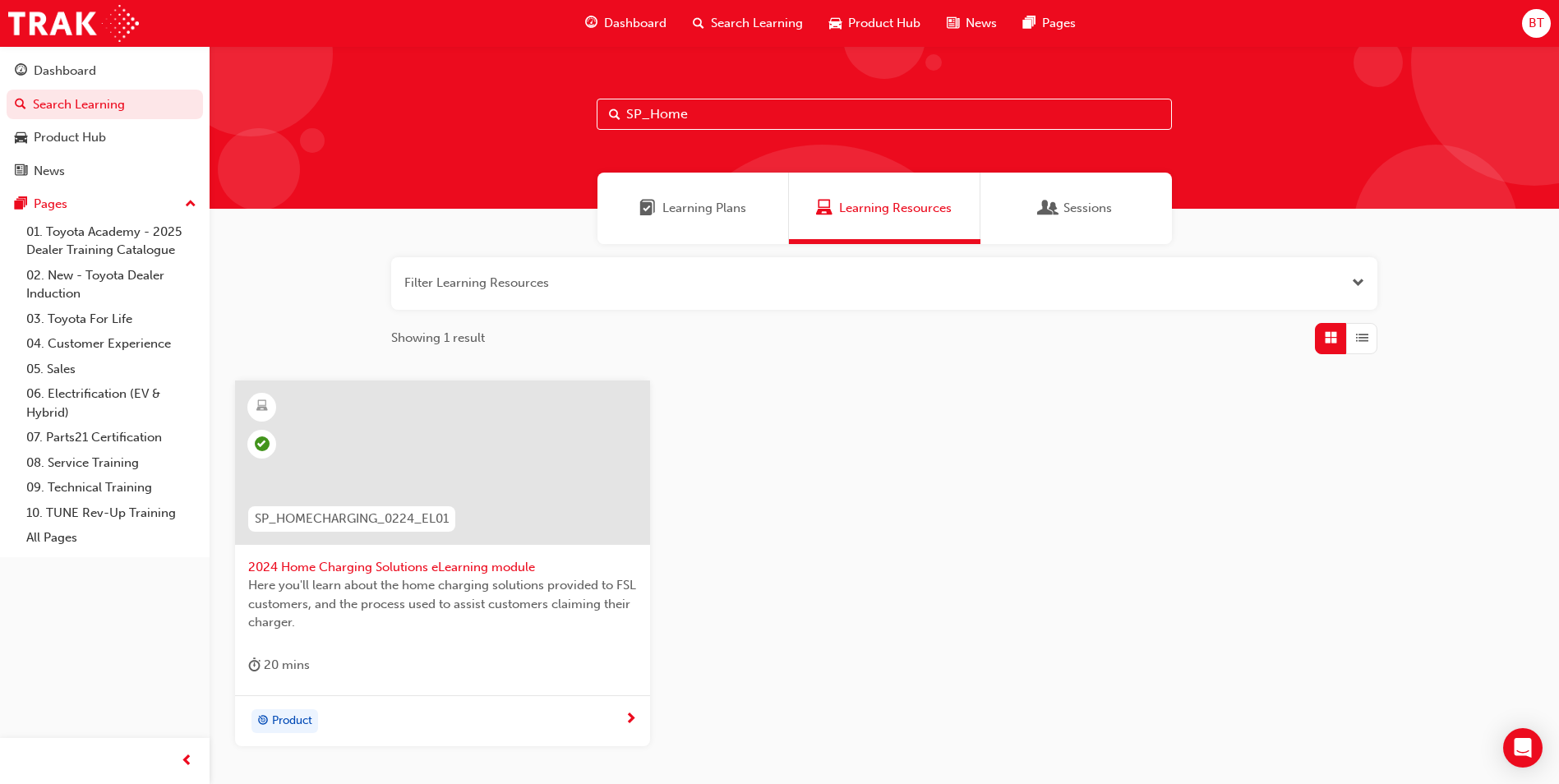
click at [704, 135] on div "SP_Home" at bounding box center [883, 127] width 1349 height 162
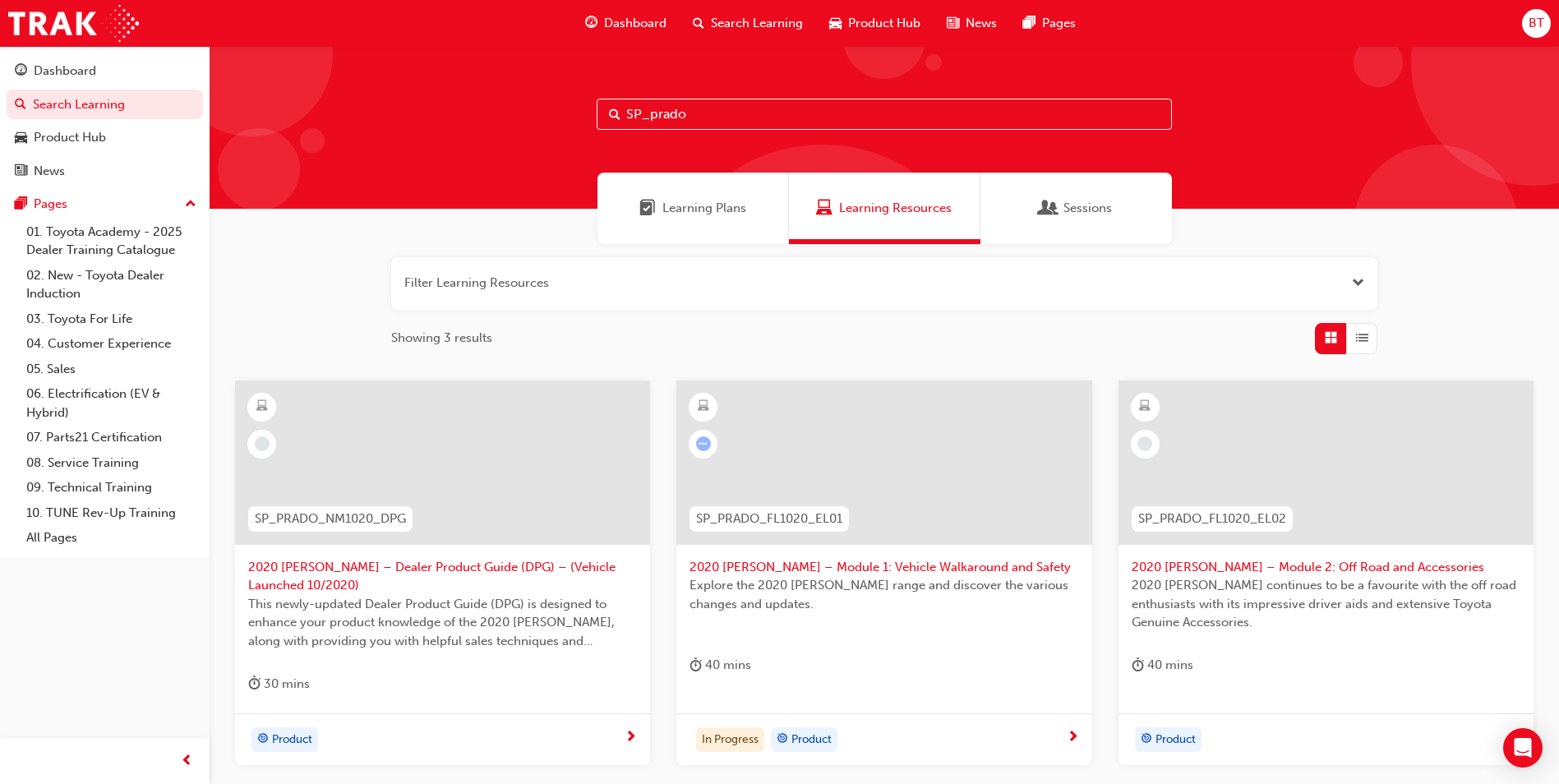
type input "SP_prado"
click at [528, 469] on div at bounding box center [442, 462] width 415 height 164
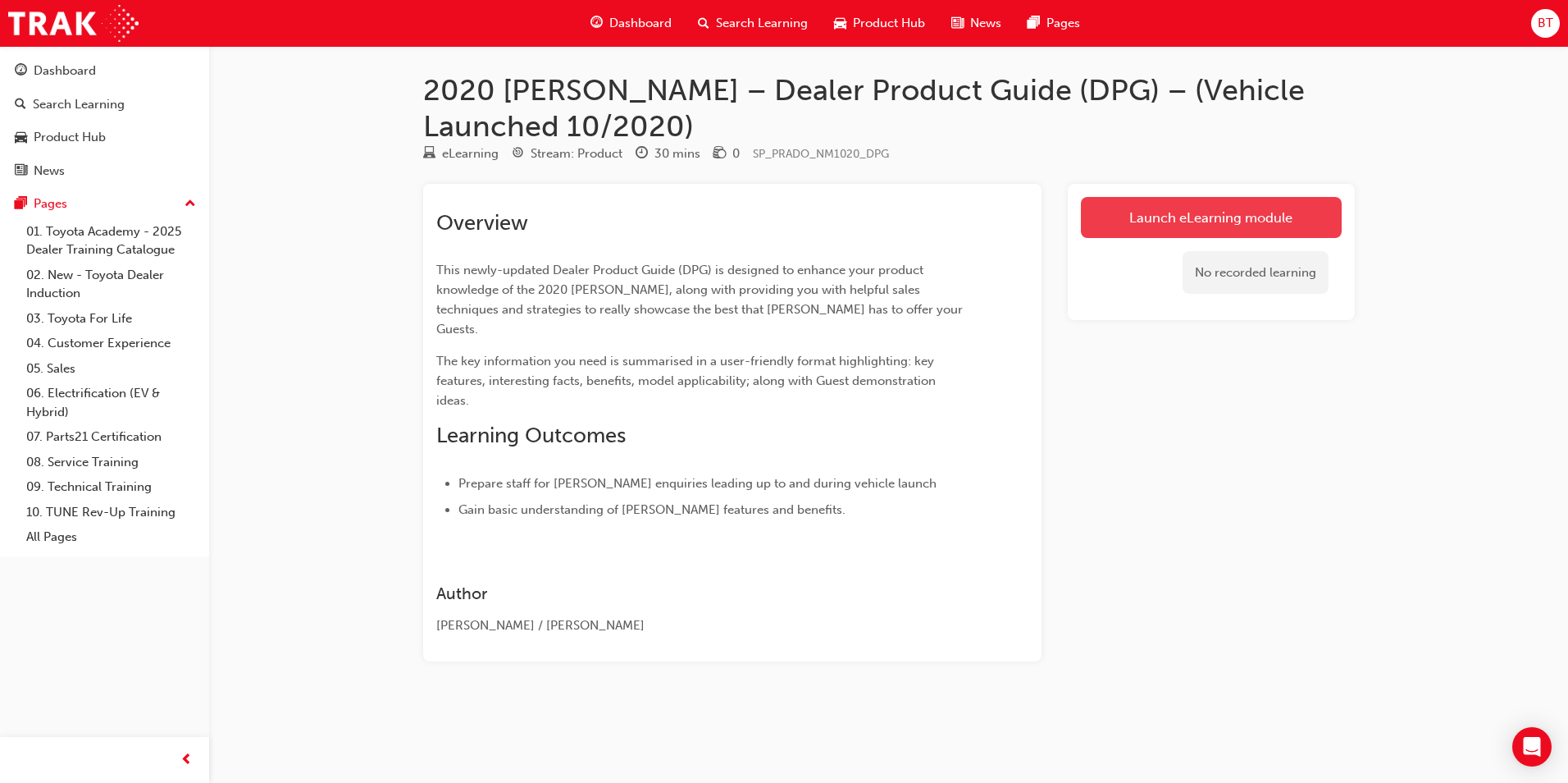
click at [1181, 234] on link "Launch eLearning module" at bounding box center [1212, 217] width 261 height 41
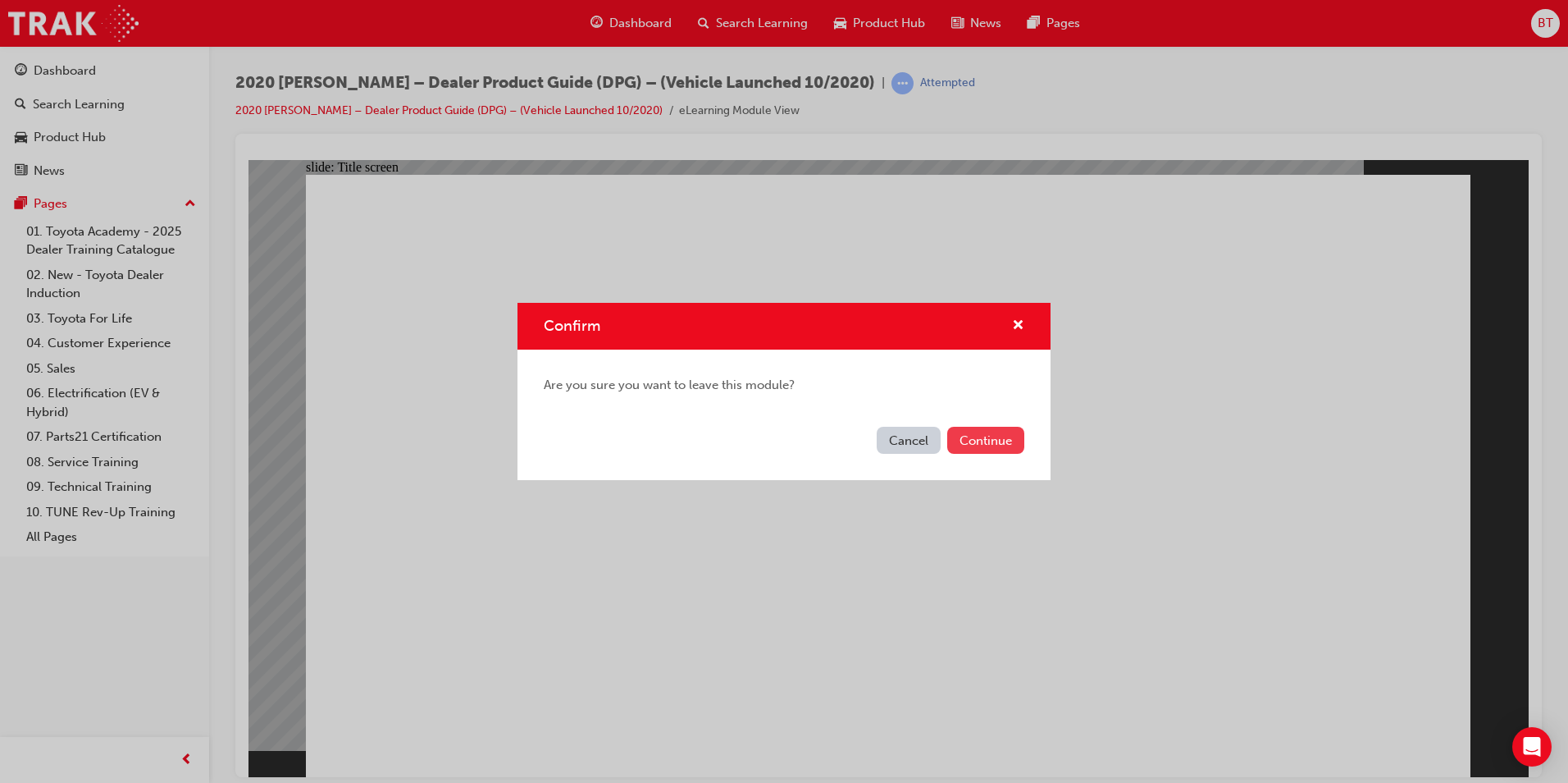
click at [990, 442] on button "Continue" at bounding box center [985, 440] width 77 height 27
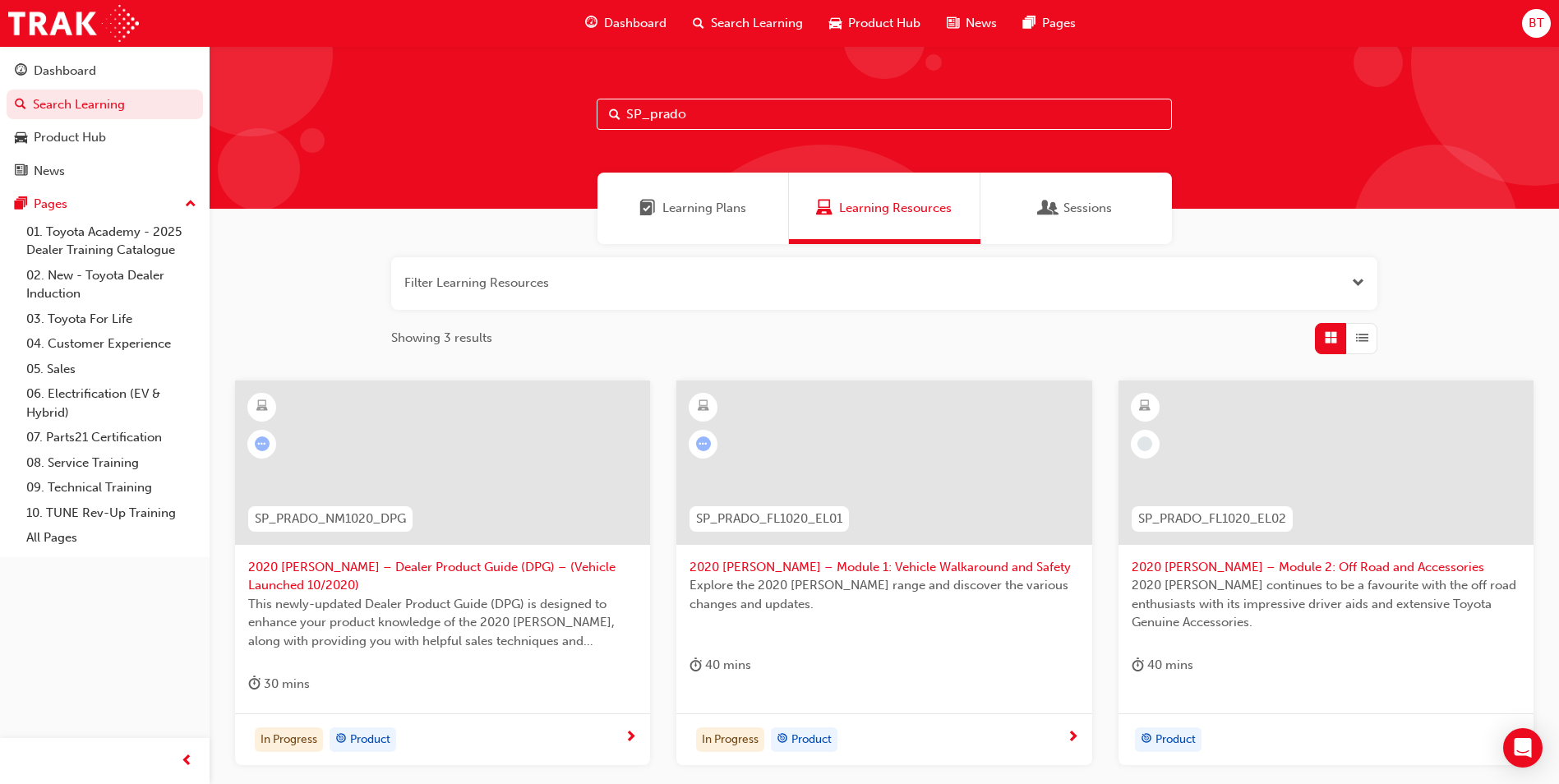
drag, startPoint x: 735, startPoint y: 113, endPoint x: 539, endPoint y: 128, distance: 196.6
click at [539, 128] on div "SP_prado" at bounding box center [883, 127] width 1349 height 162
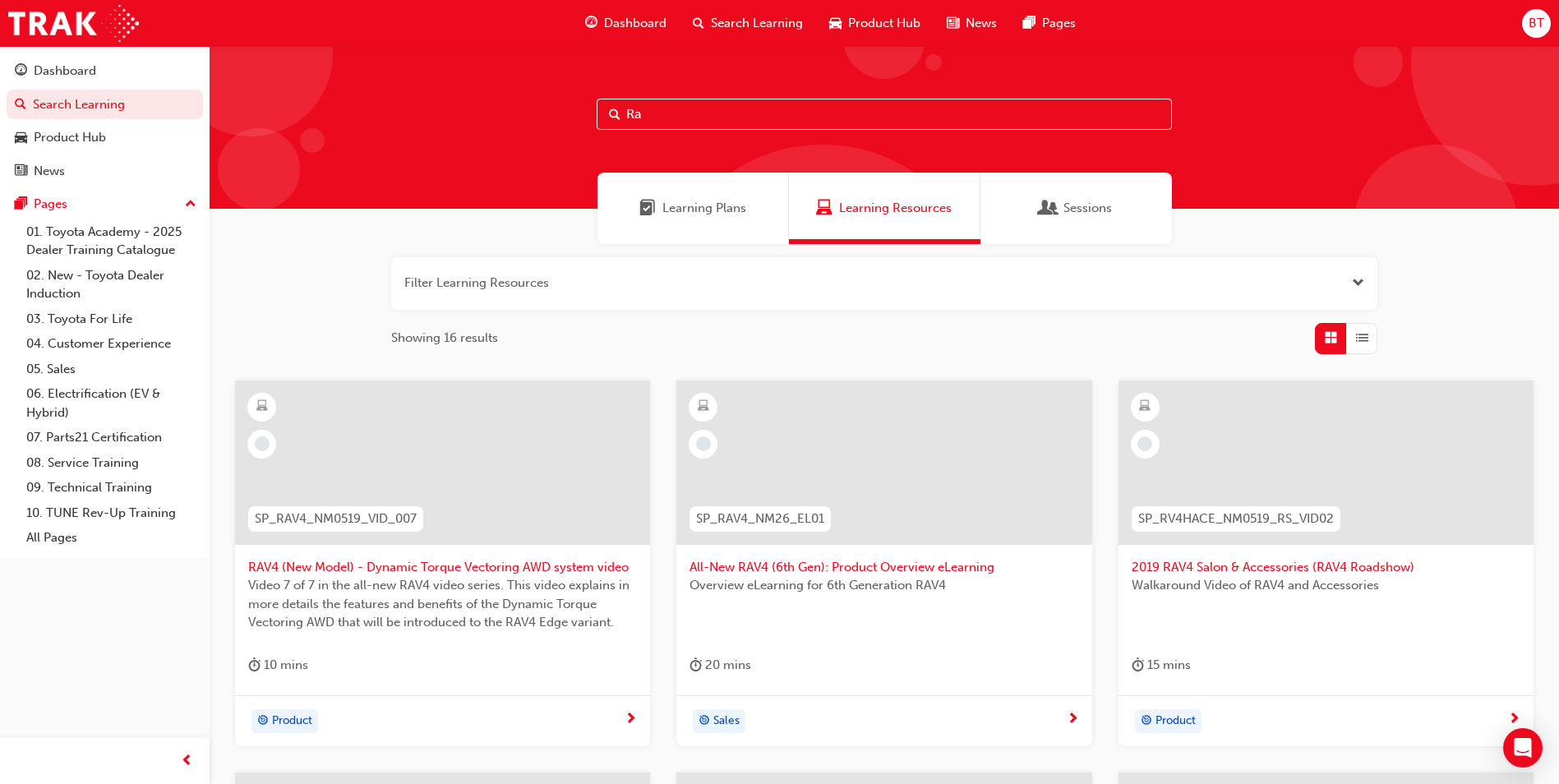
type input "R"
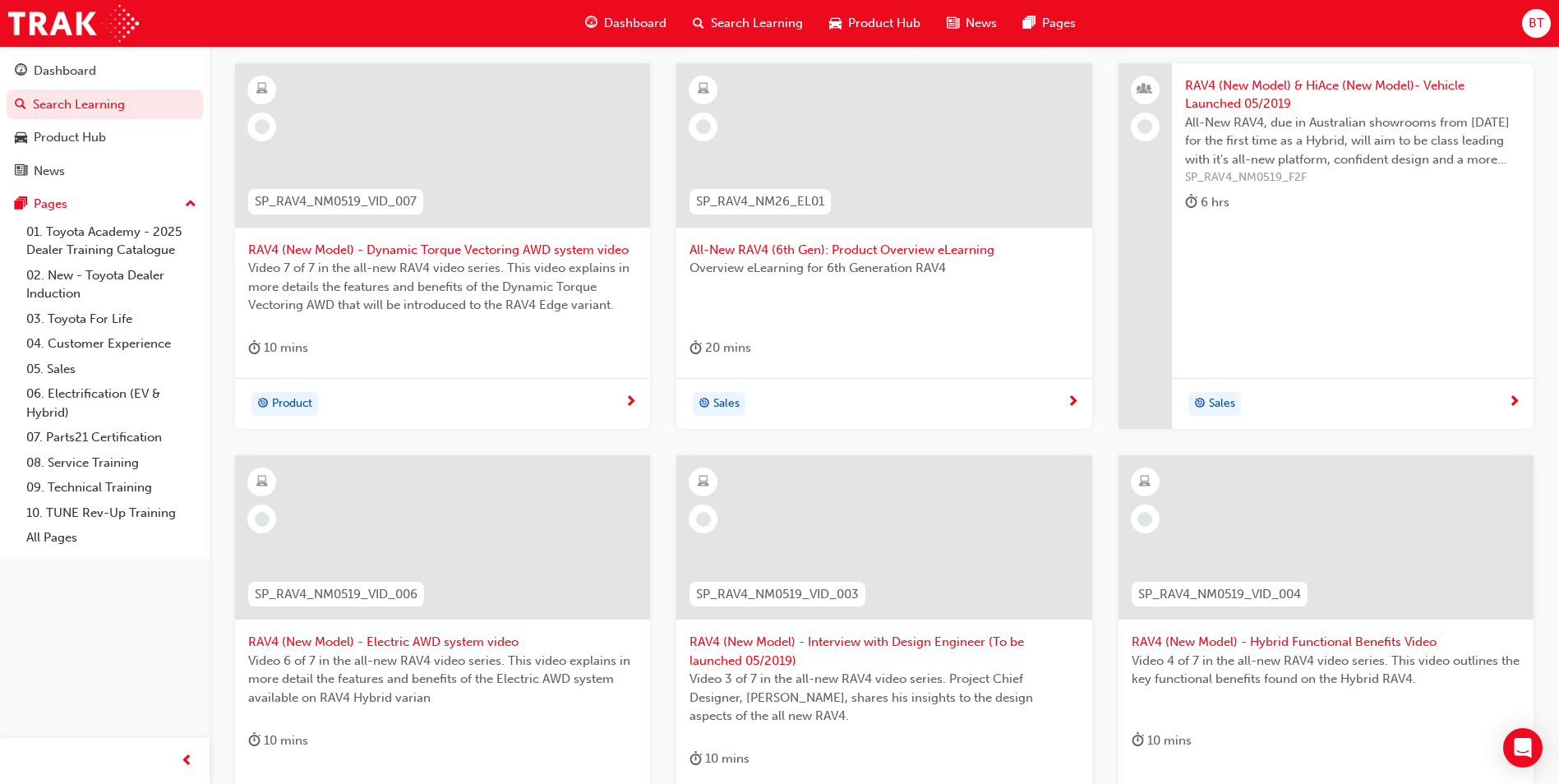
scroll to position [329, 0]
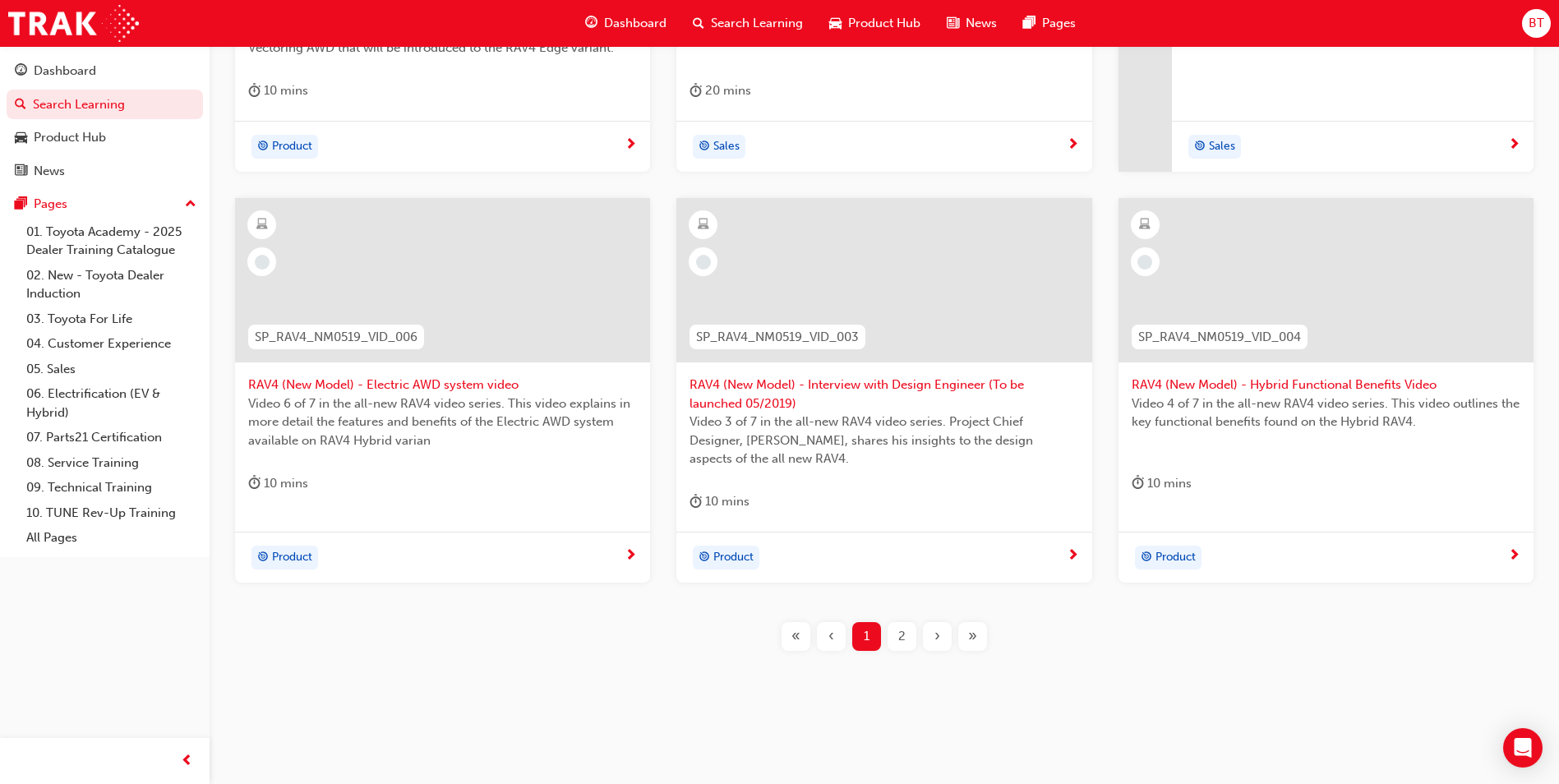
type input "SP_Rav4"
click at [910, 636] on div "2" at bounding box center [902, 636] width 29 height 29
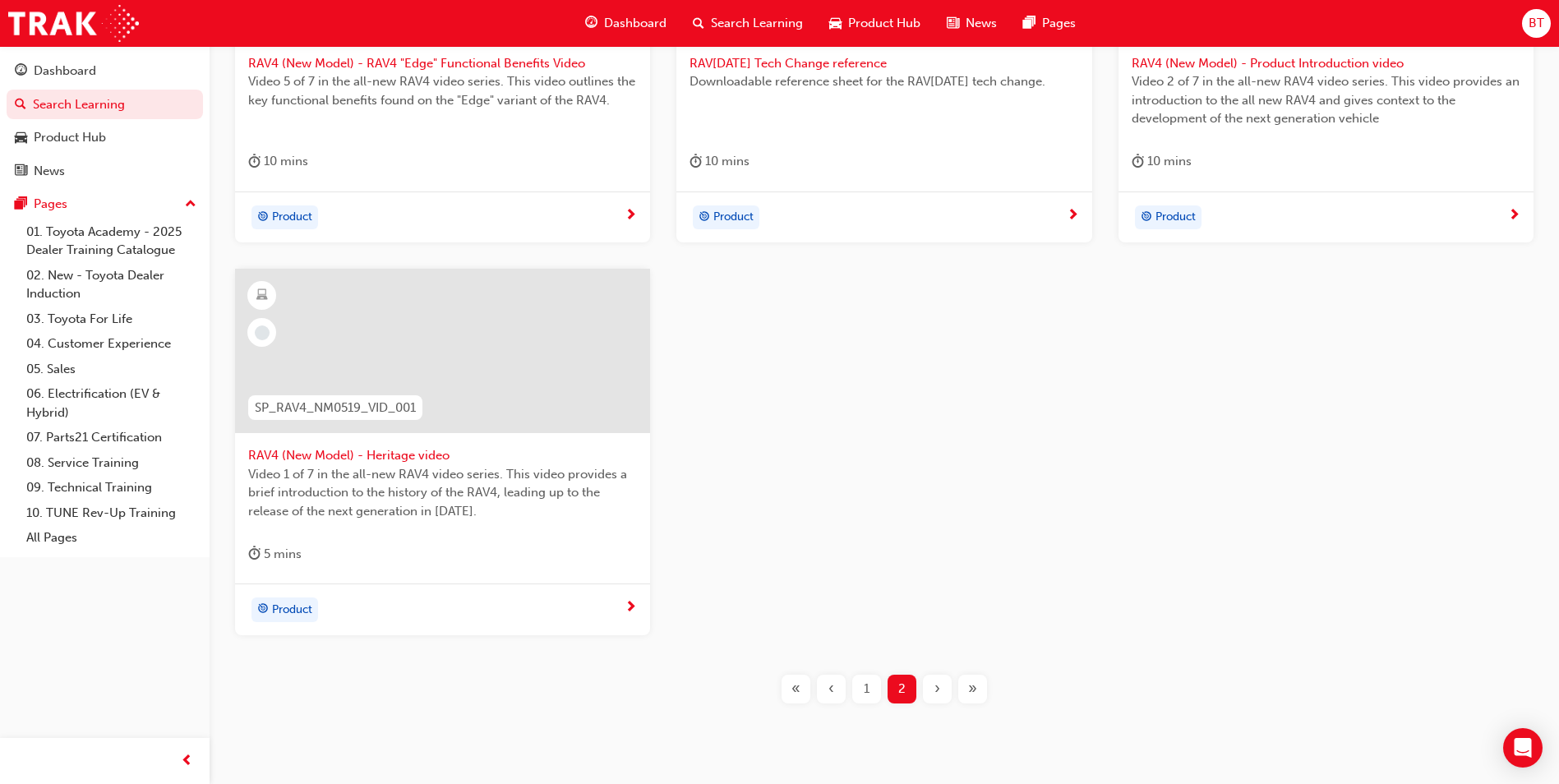
scroll to position [474, 0]
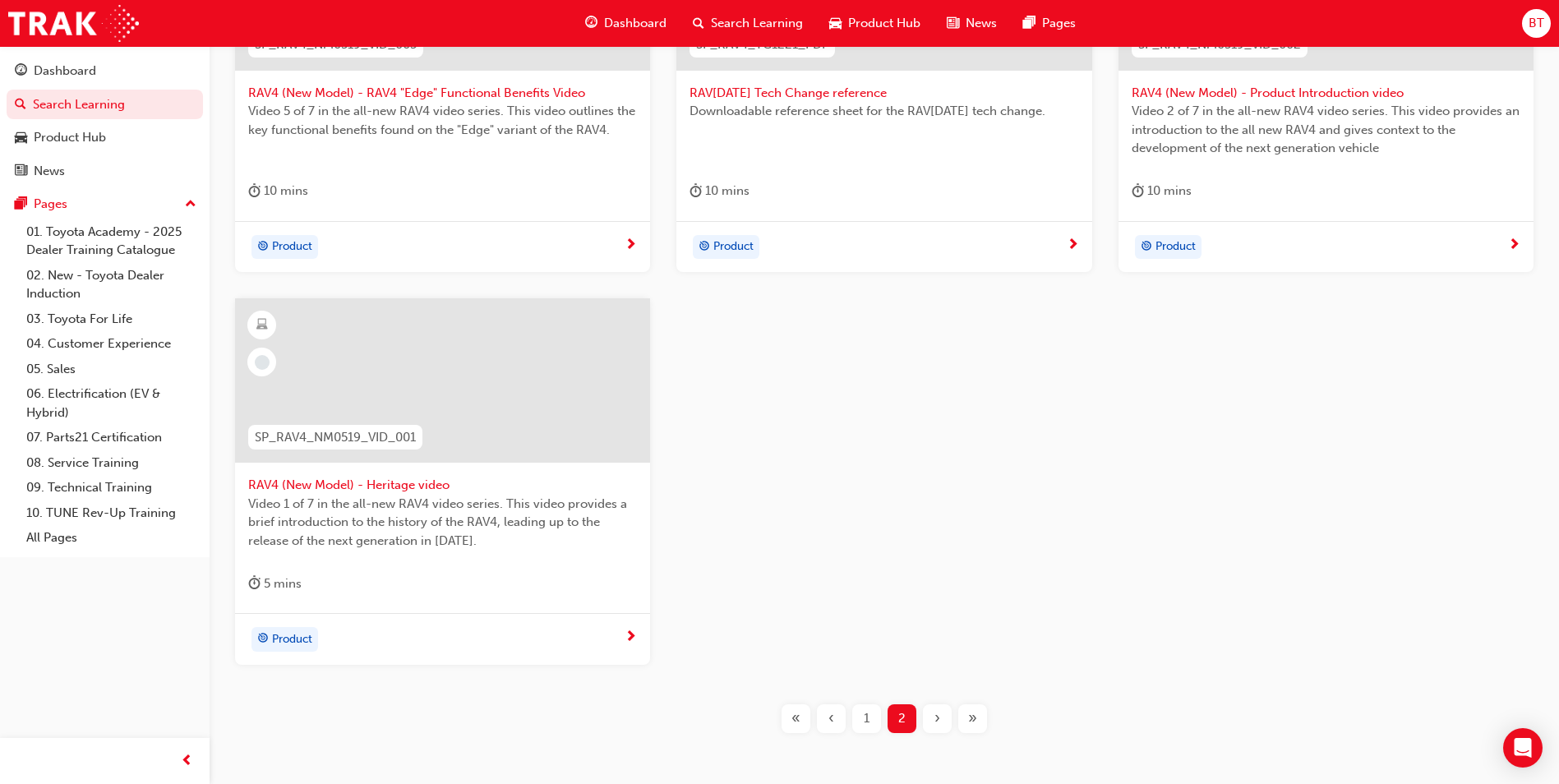
click at [453, 416] on div at bounding box center [442, 380] width 415 height 164
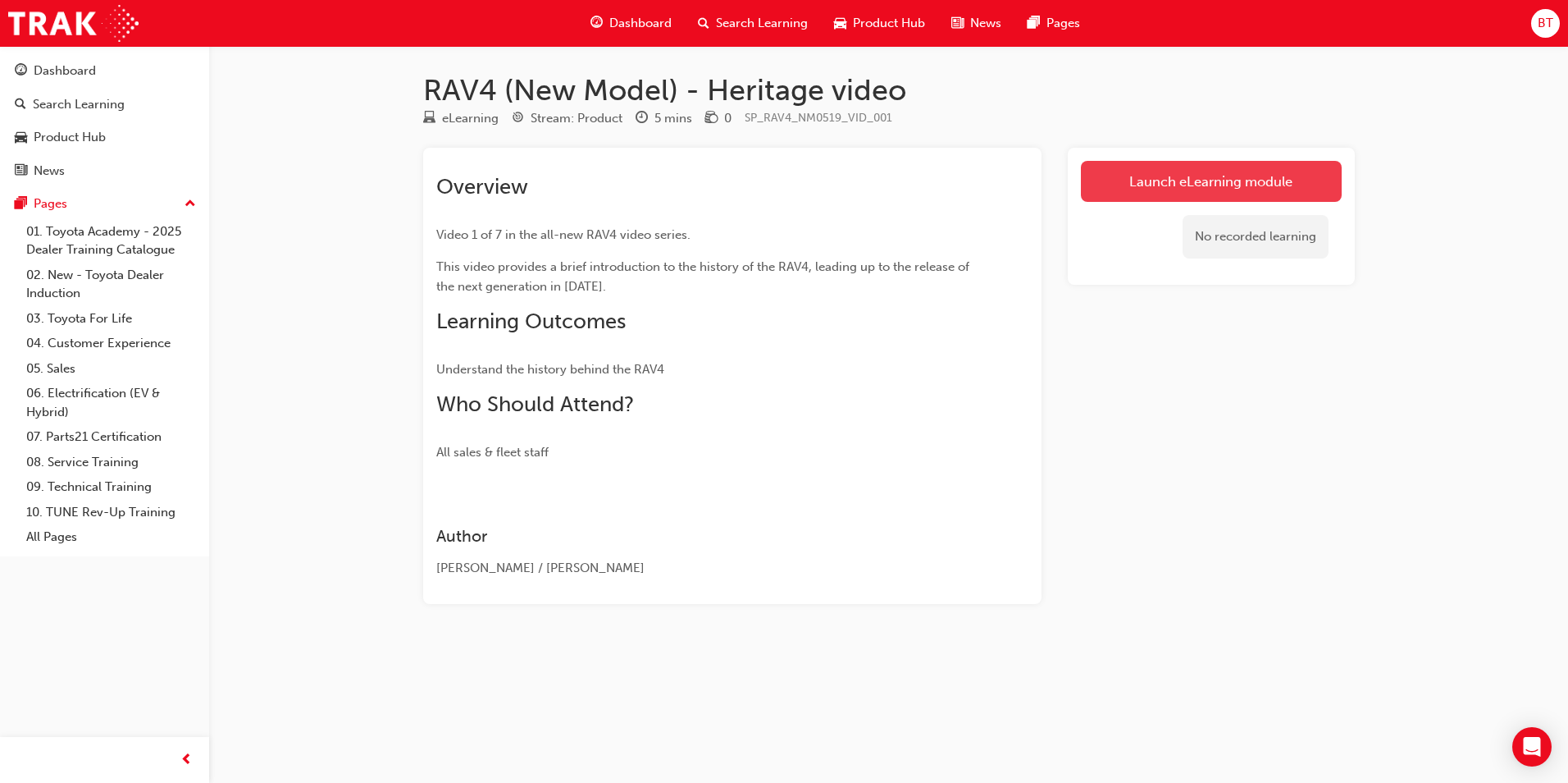
click at [1174, 193] on link "Launch eLearning module" at bounding box center [1212, 182] width 261 height 41
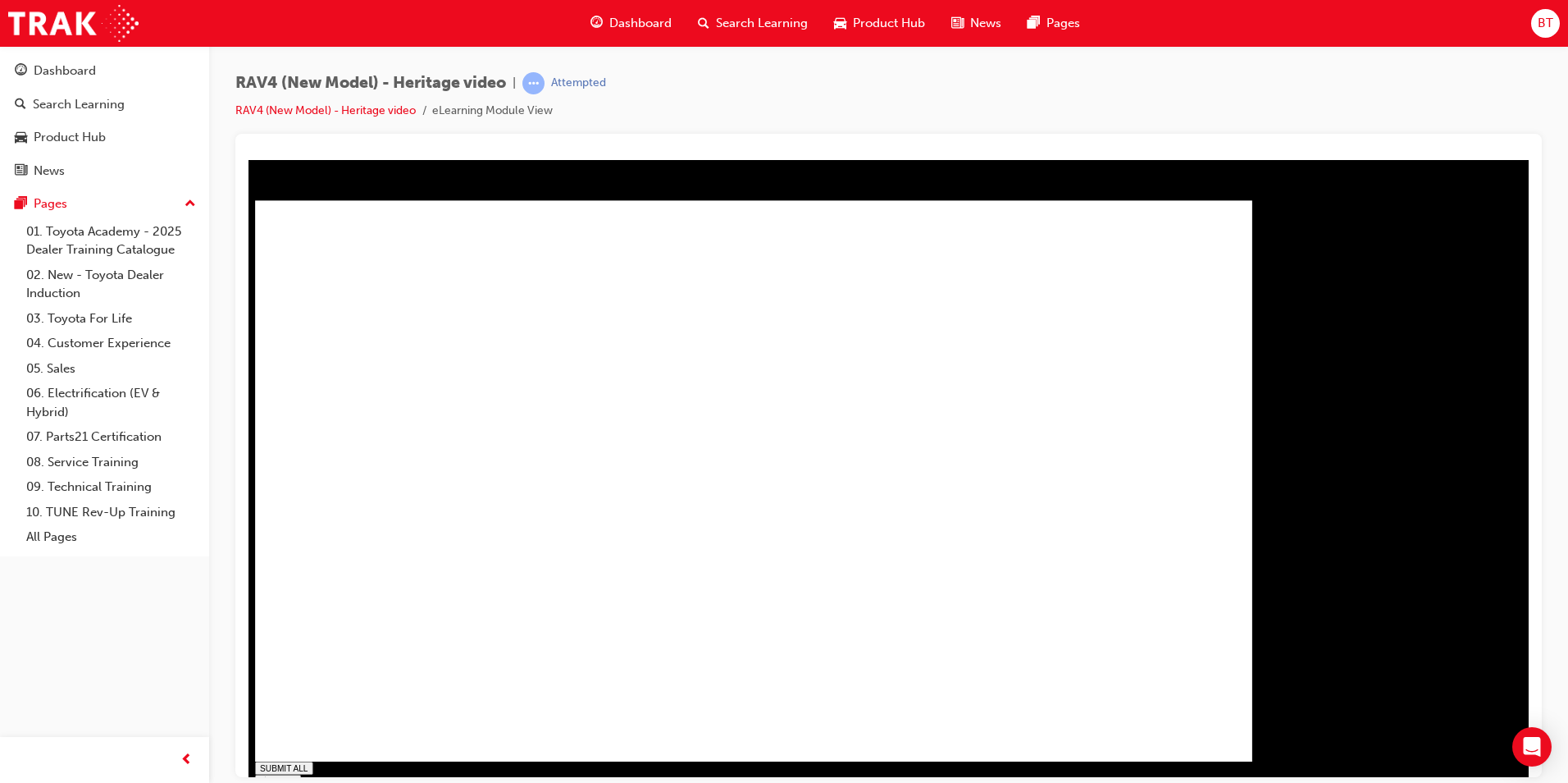
drag, startPoint x: 622, startPoint y: 760, endPoint x: 655, endPoint y: 761, distance: 33.0
drag, startPoint x: 655, startPoint y: 761, endPoint x: 667, endPoint y: 761, distance: 12.0
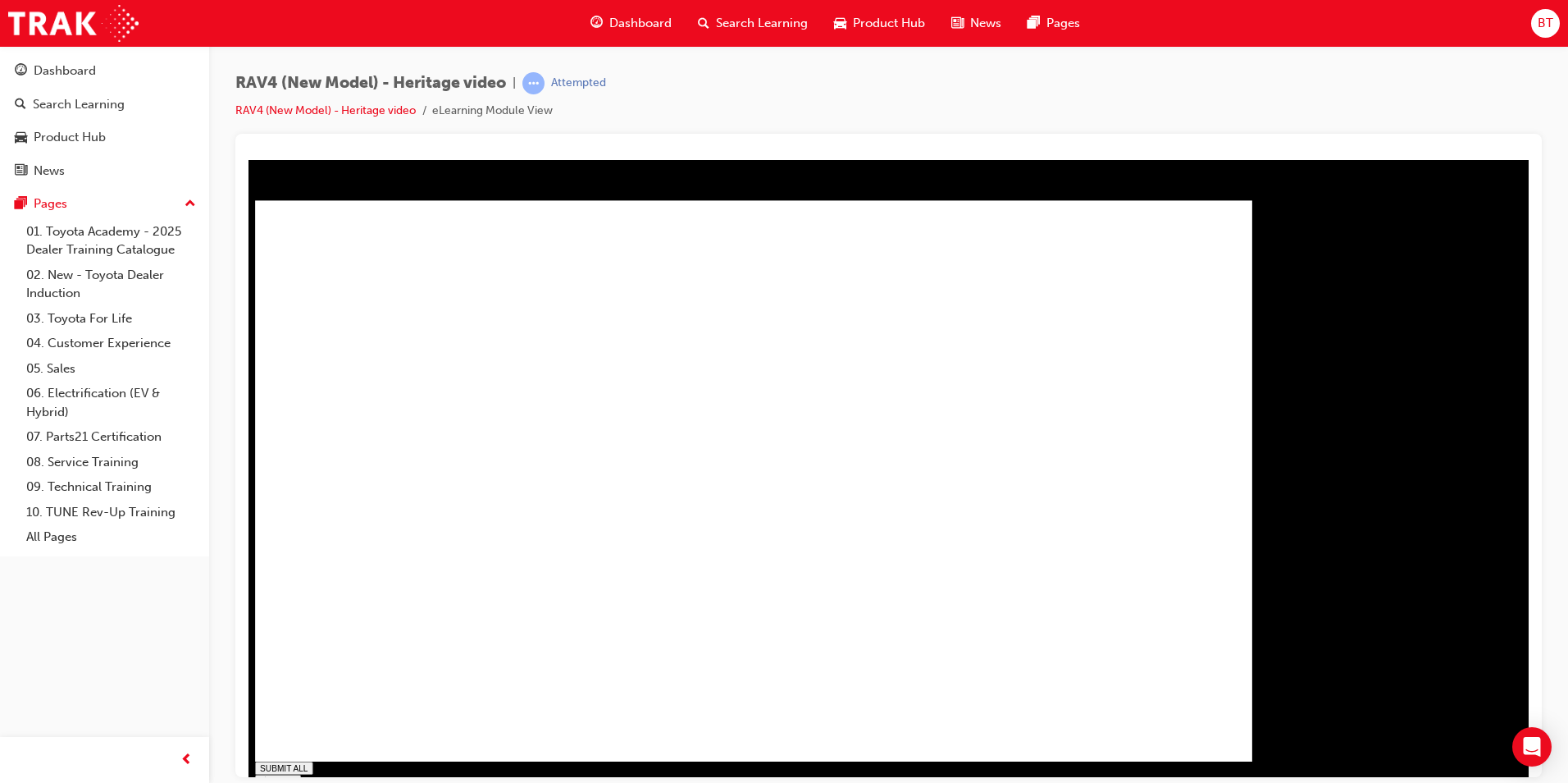
drag, startPoint x: 690, startPoint y: 761, endPoint x: 733, endPoint y: 762, distance: 43.0
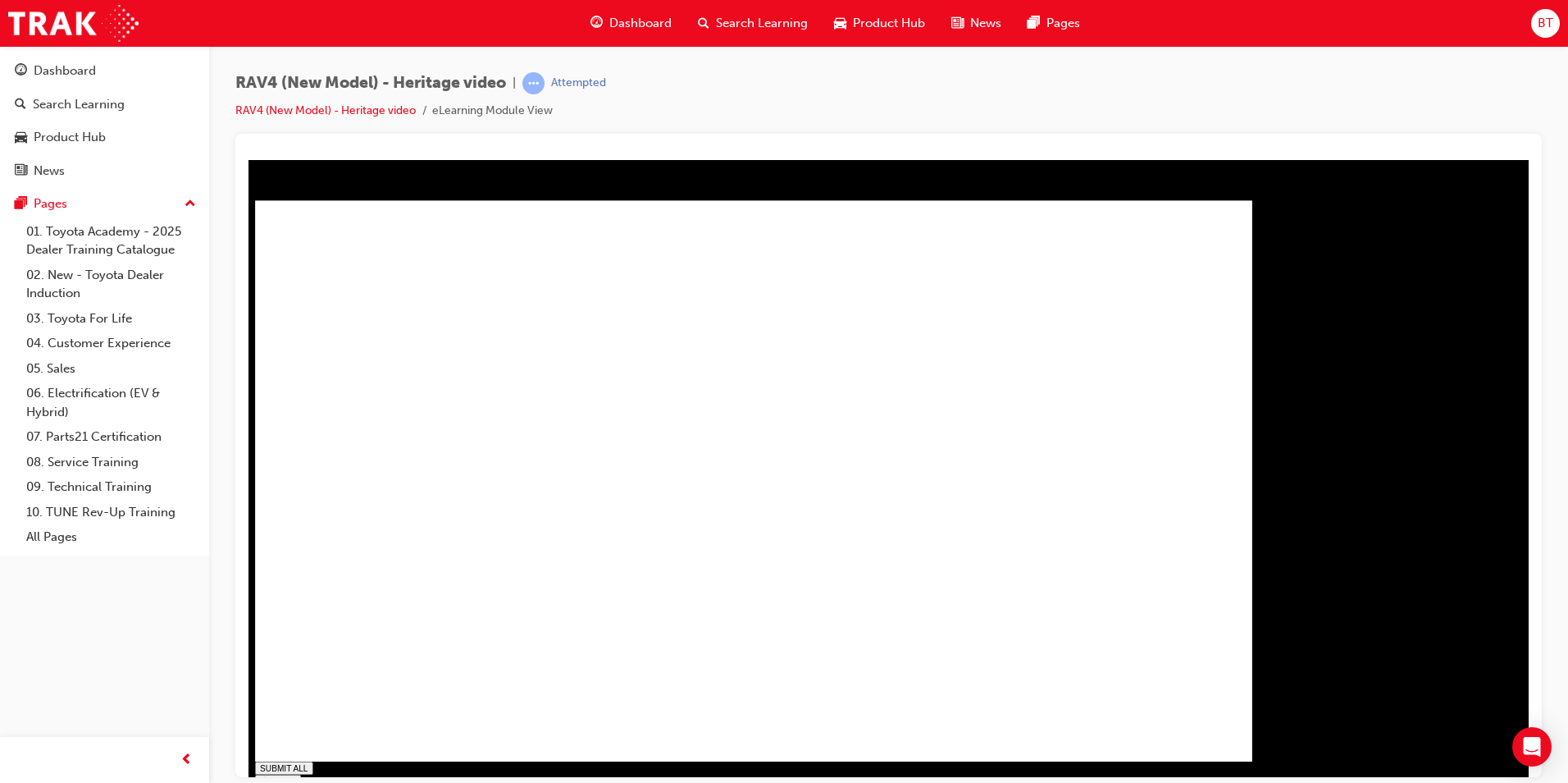
drag, startPoint x: 851, startPoint y: 774, endPoint x: 873, endPoint y: 776, distance: 22.1
click at [853, 774] on div "Rav Heritage SUBMIT ALL volume pause replay PREV NEXT SUBMIT FINISH" at bounding box center [760, 485] width 1010 height 619
drag, startPoint x: 1042, startPoint y: 766, endPoint x: 1070, endPoint y: 768, distance: 28.1
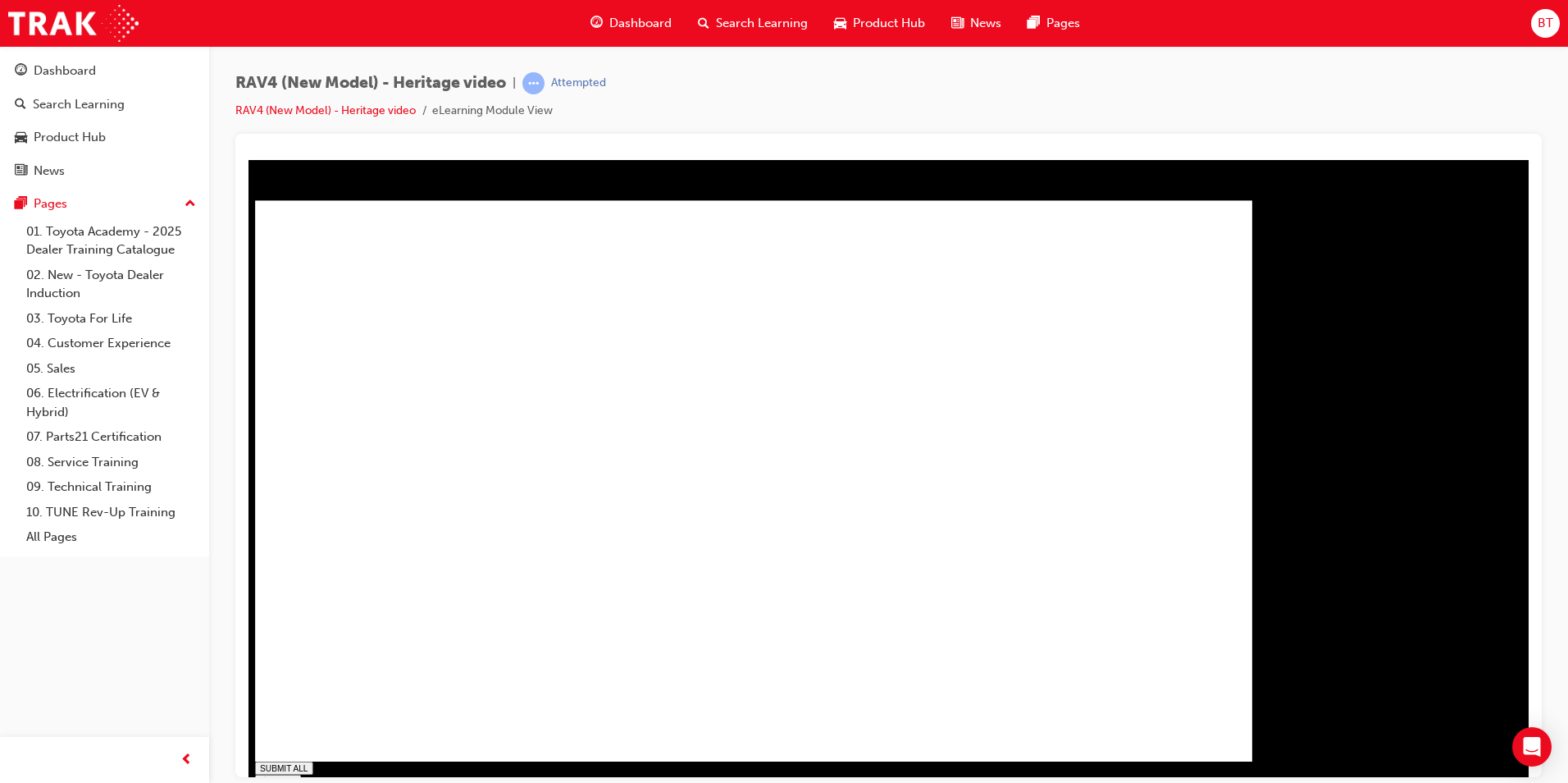
drag, startPoint x: 1189, startPoint y: 759, endPoint x: 1221, endPoint y: 759, distance: 32.0
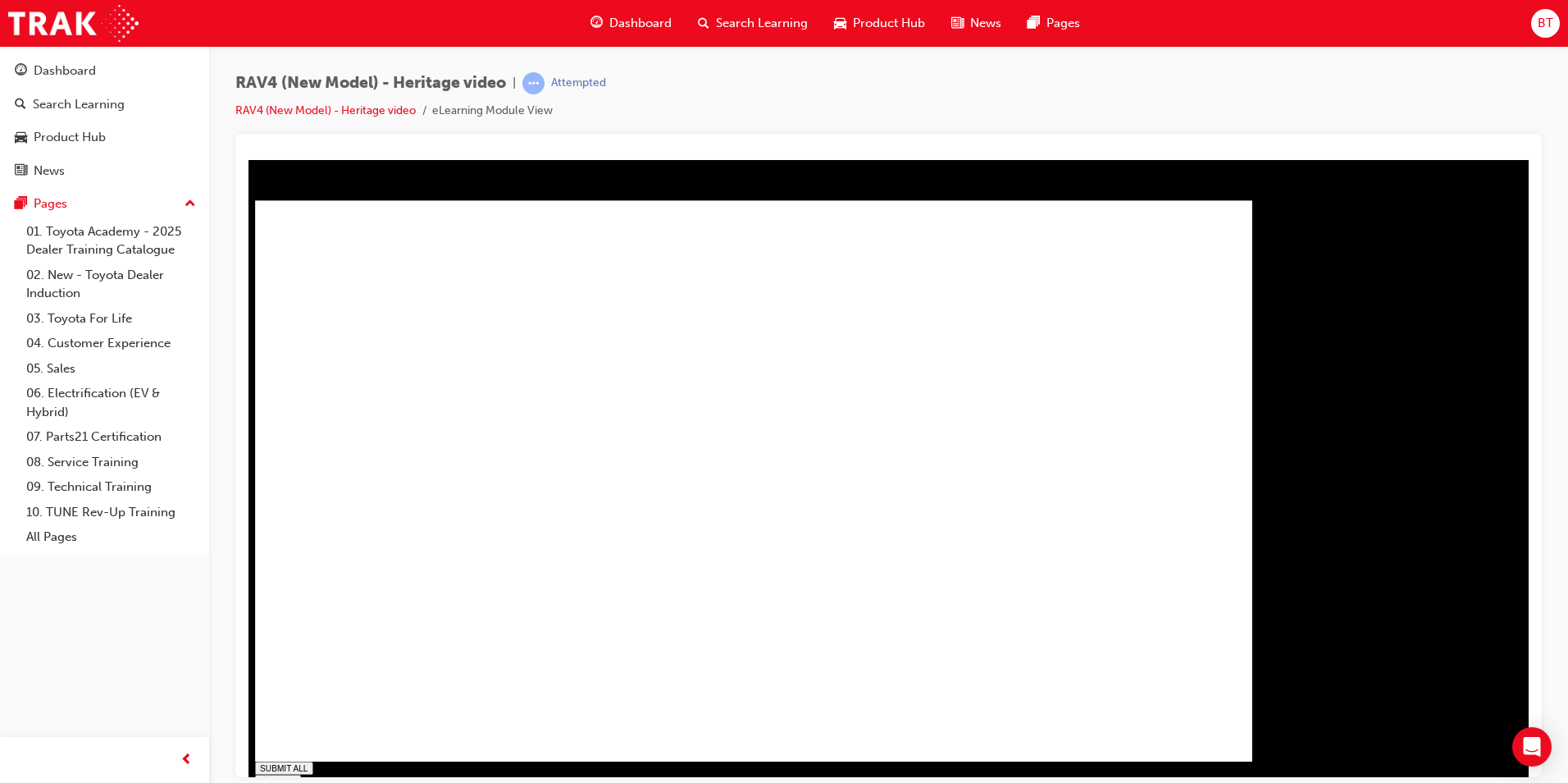
type input "1"
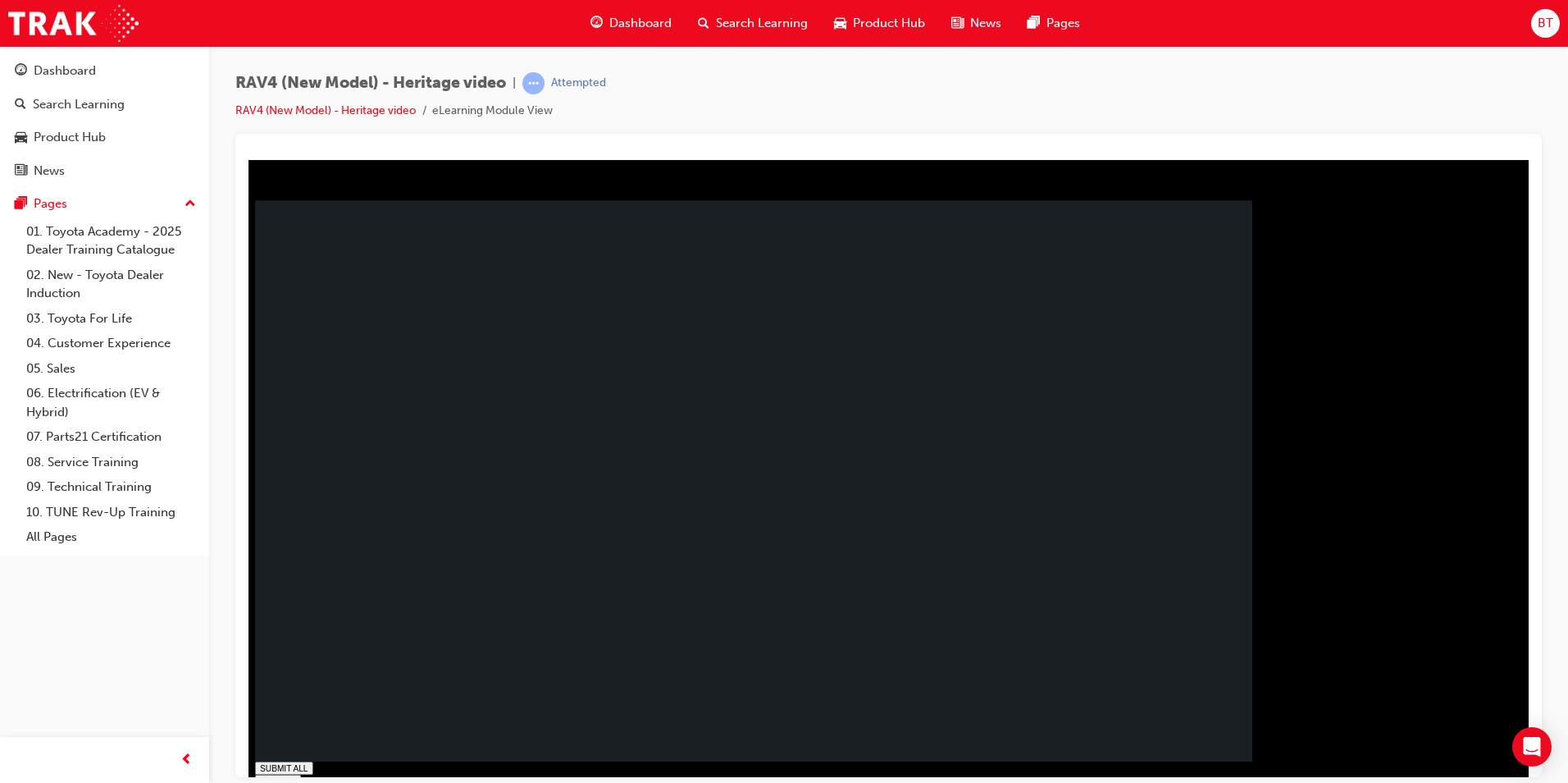
drag, startPoint x: 560, startPoint y: 480, endPoint x: 563, endPoint y: 492, distance: 12.4
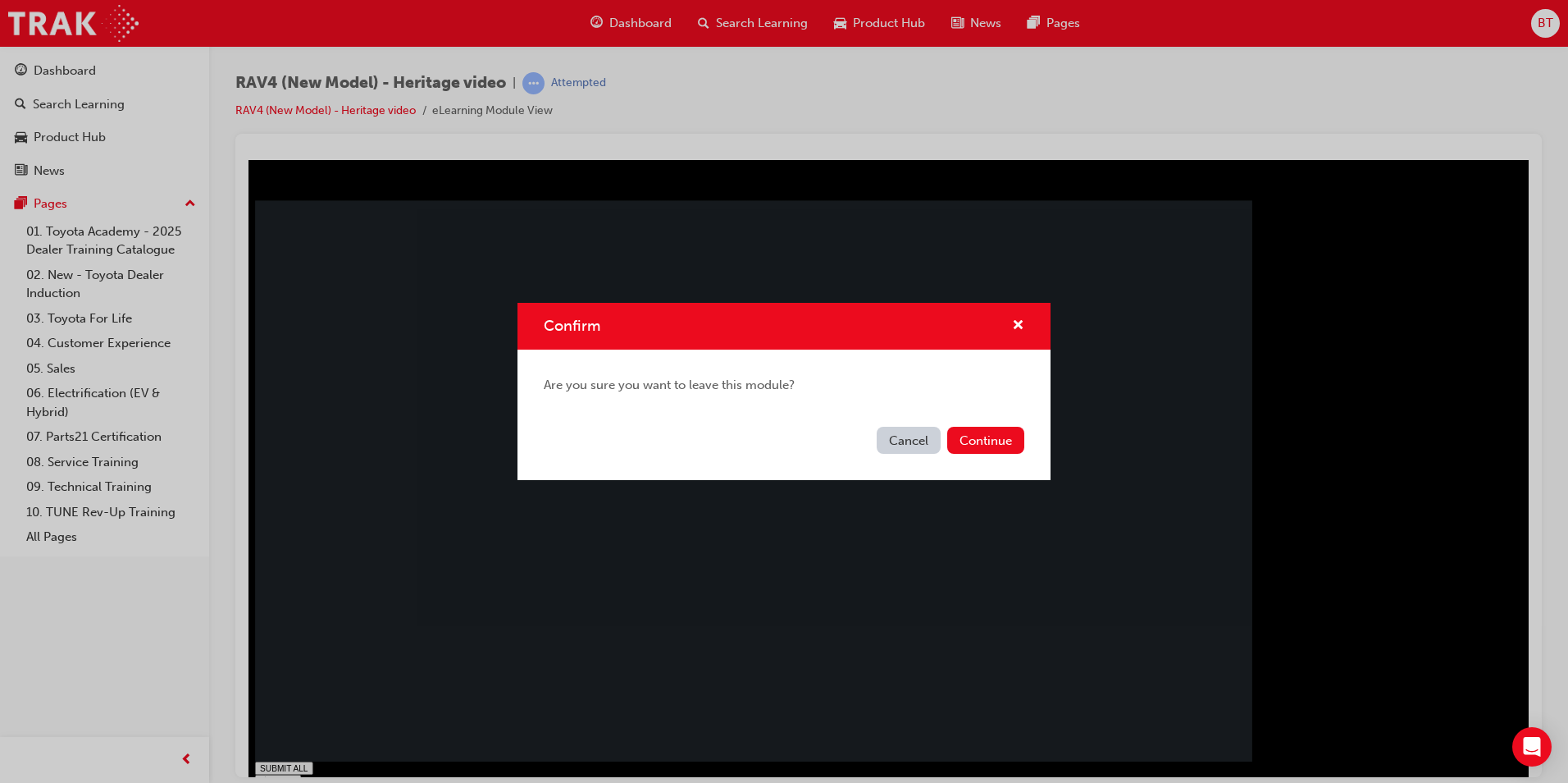
click at [1000, 423] on div "Cancel Continue" at bounding box center [784, 450] width 533 height 60
click at [999, 439] on button "Continue" at bounding box center [985, 440] width 77 height 27
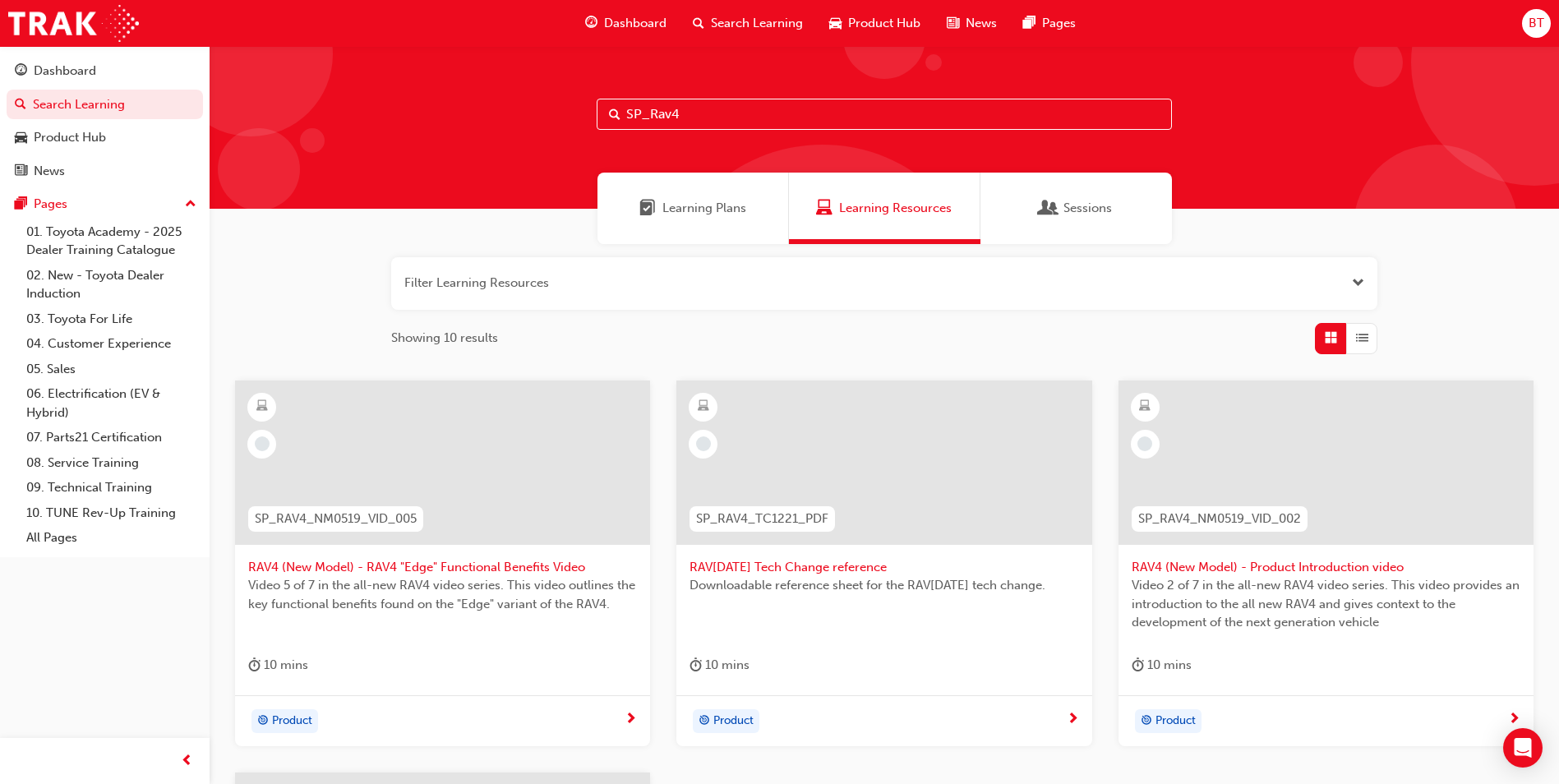
click at [1294, 486] on div at bounding box center [1326, 462] width 415 height 164
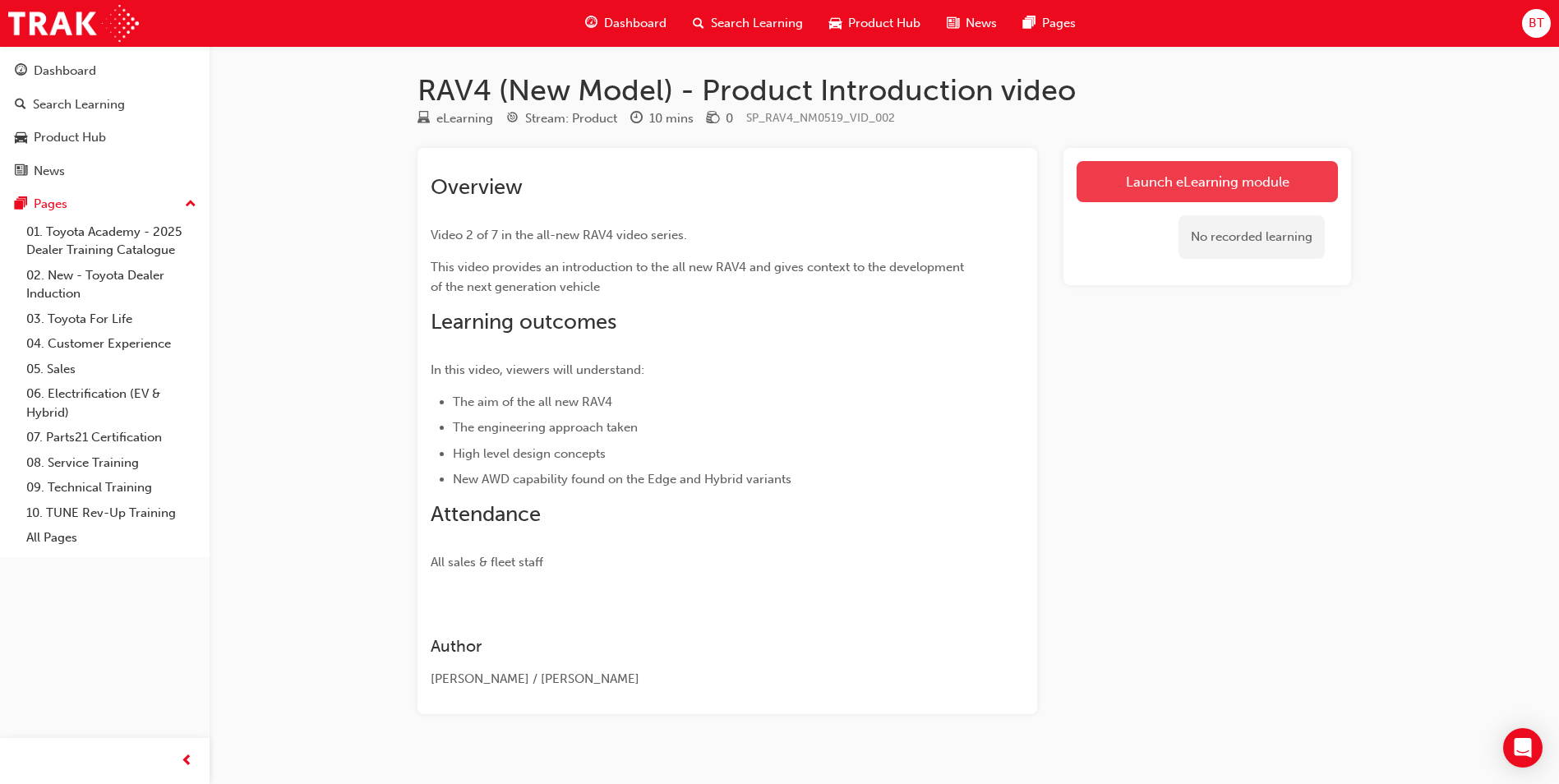
click at [1191, 200] on link "Launch eLearning module" at bounding box center [1207, 182] width 262 height 41
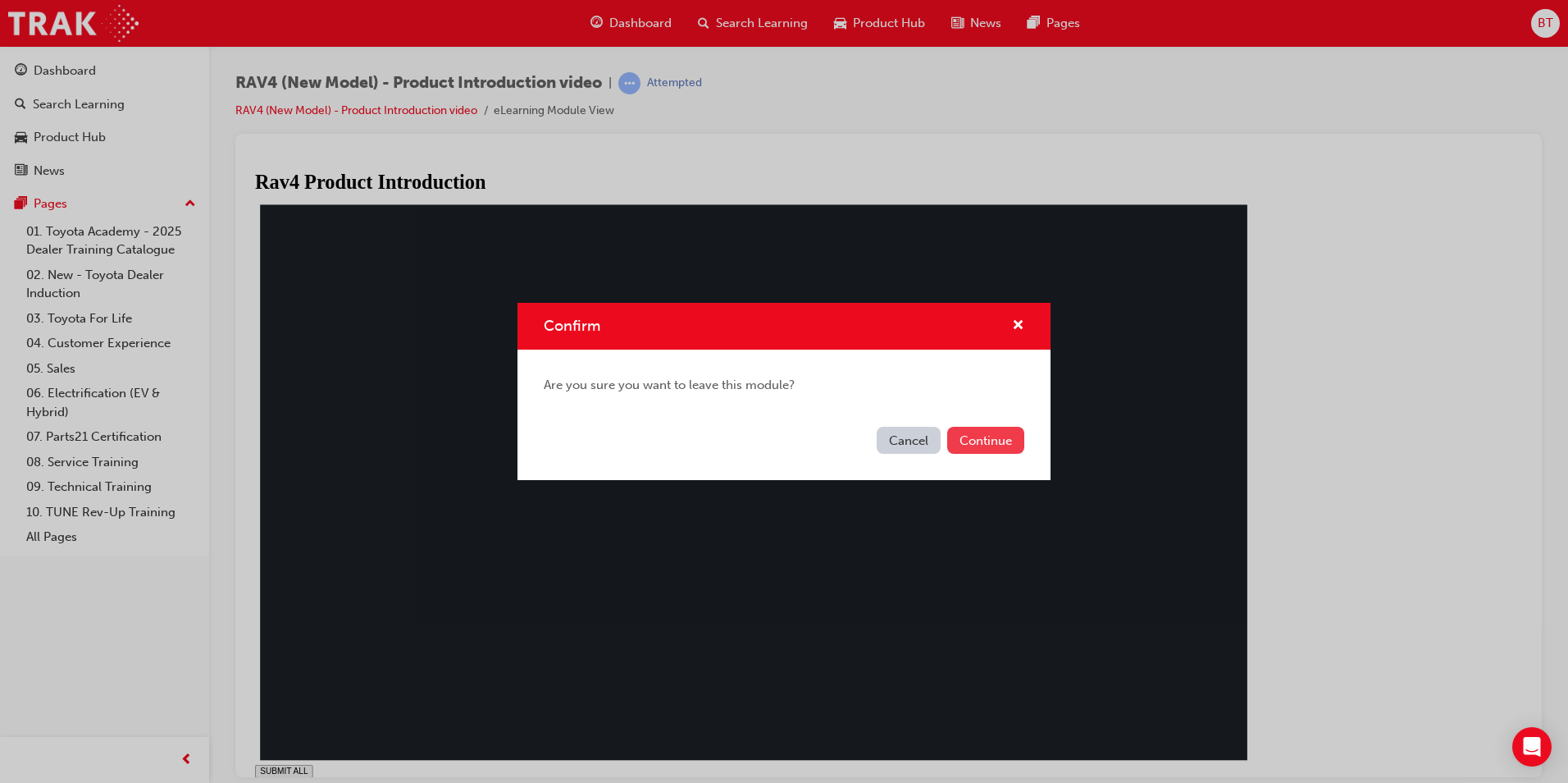
type input "0.847"
click at [1004, 437] on button "Continue" at bounding box center [985, 440] width 77 height 27
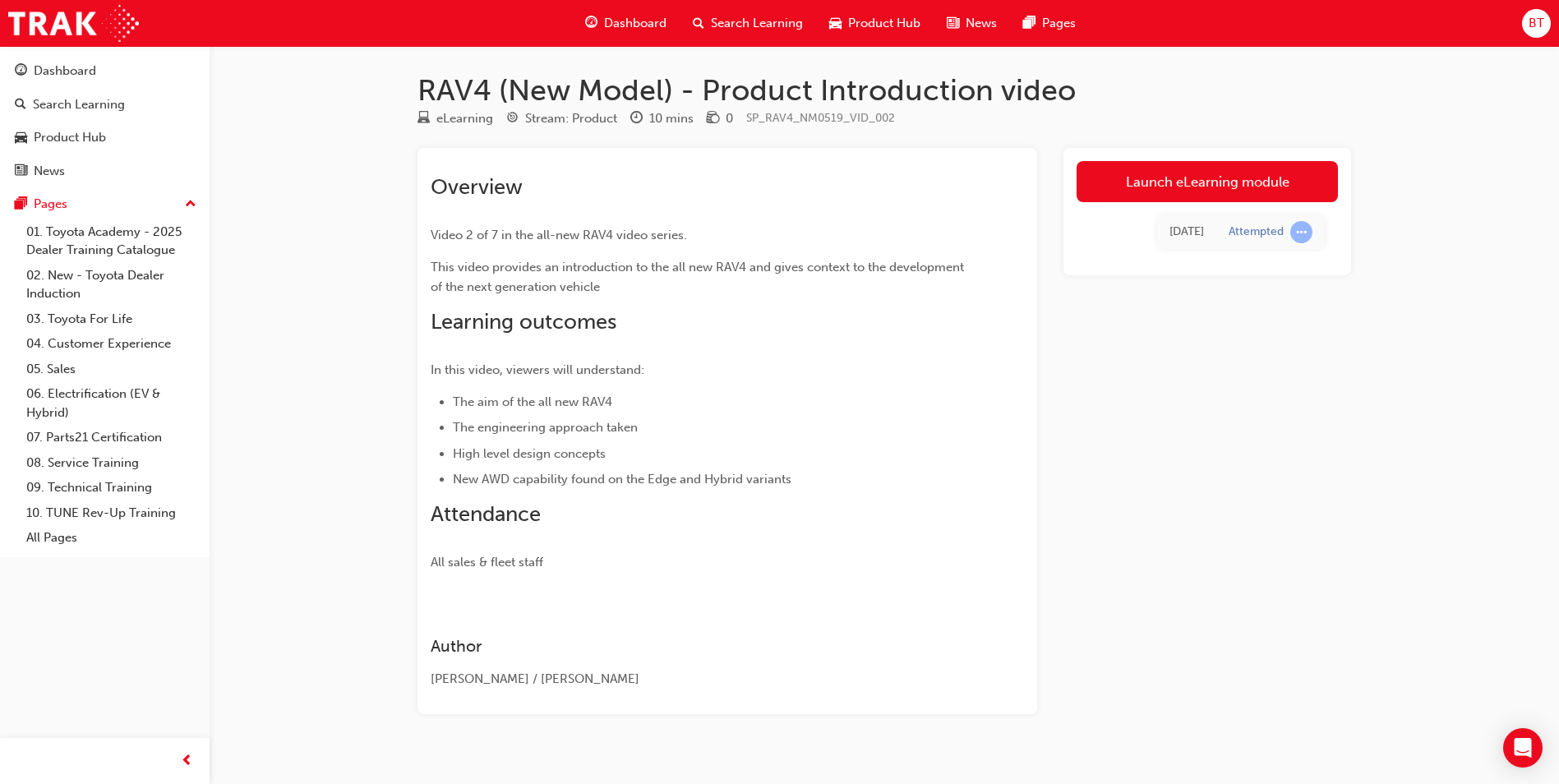
click at [750, 33] on div "Search Learning" at bounding box center [748, 23] width 137 height 34
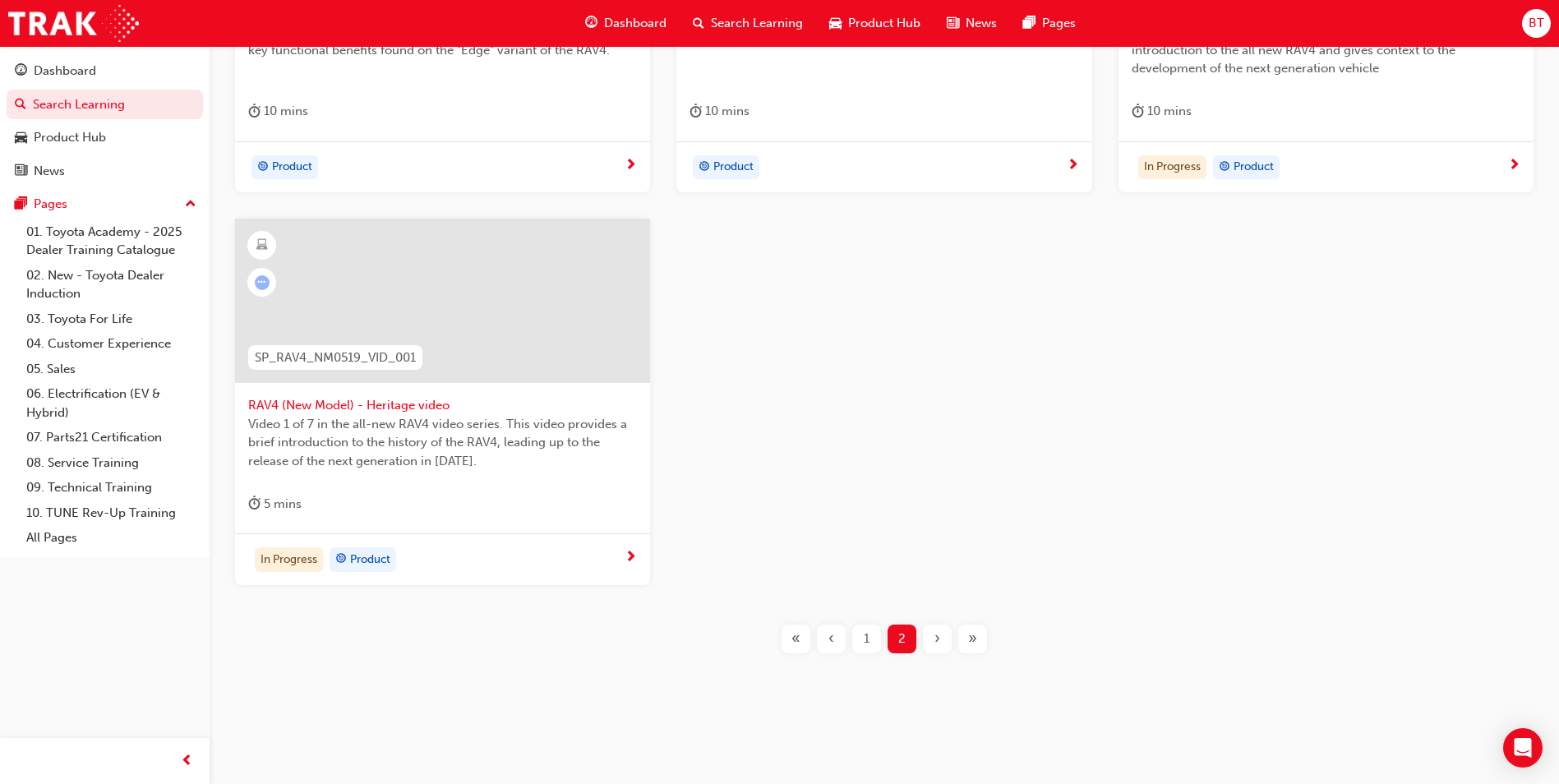
scroll to position [556, 0]
click at [864, 632] on span "1" at bounding box center [866, 636] width 6 height 19
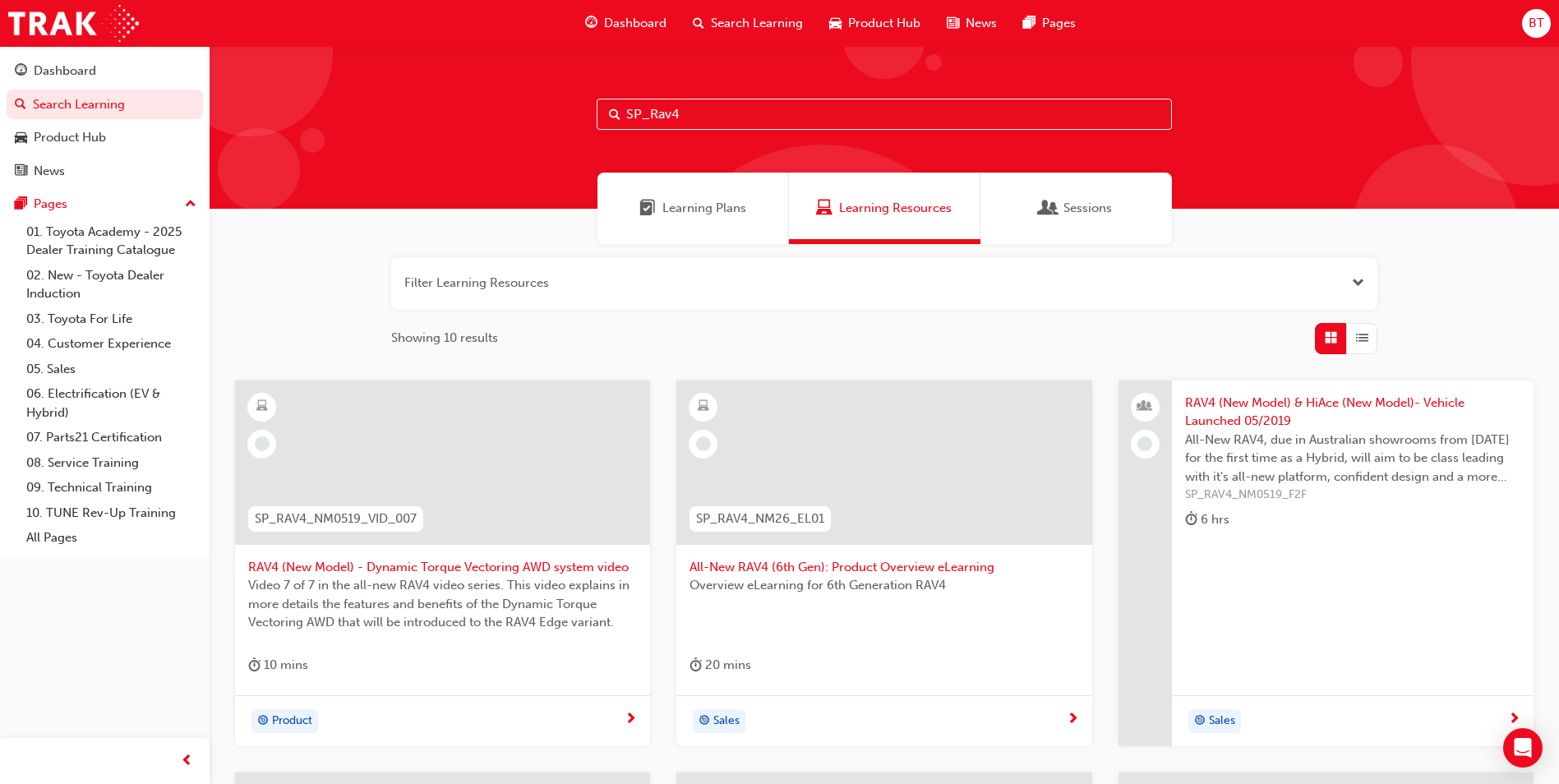
click at [380, 492] on div at bounding box center [442, 462] width 415 height 164
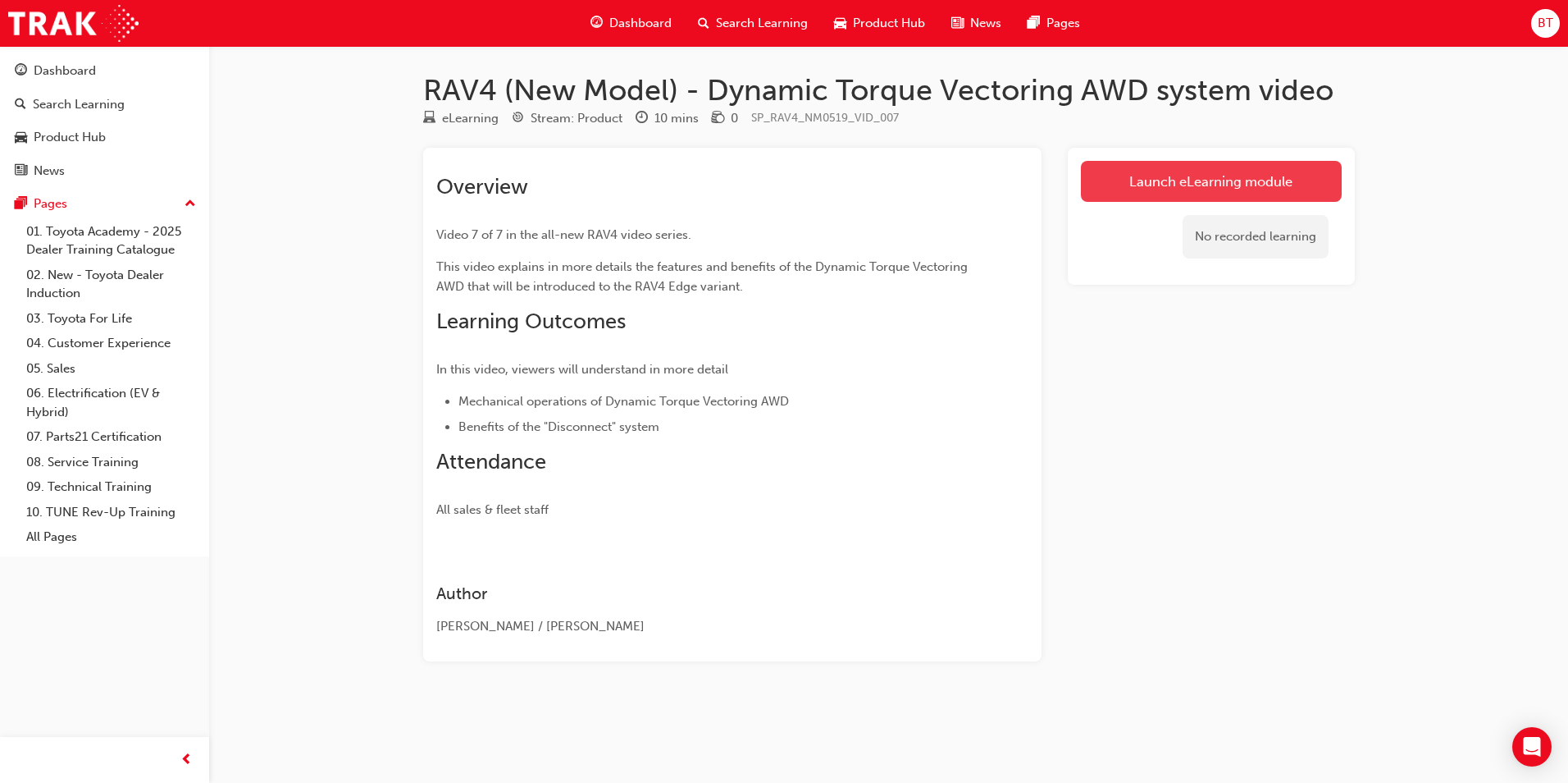
click at [1218, 176] on link "Launch eLearning module" at bounding box center [1212, 182] width 261 height 41
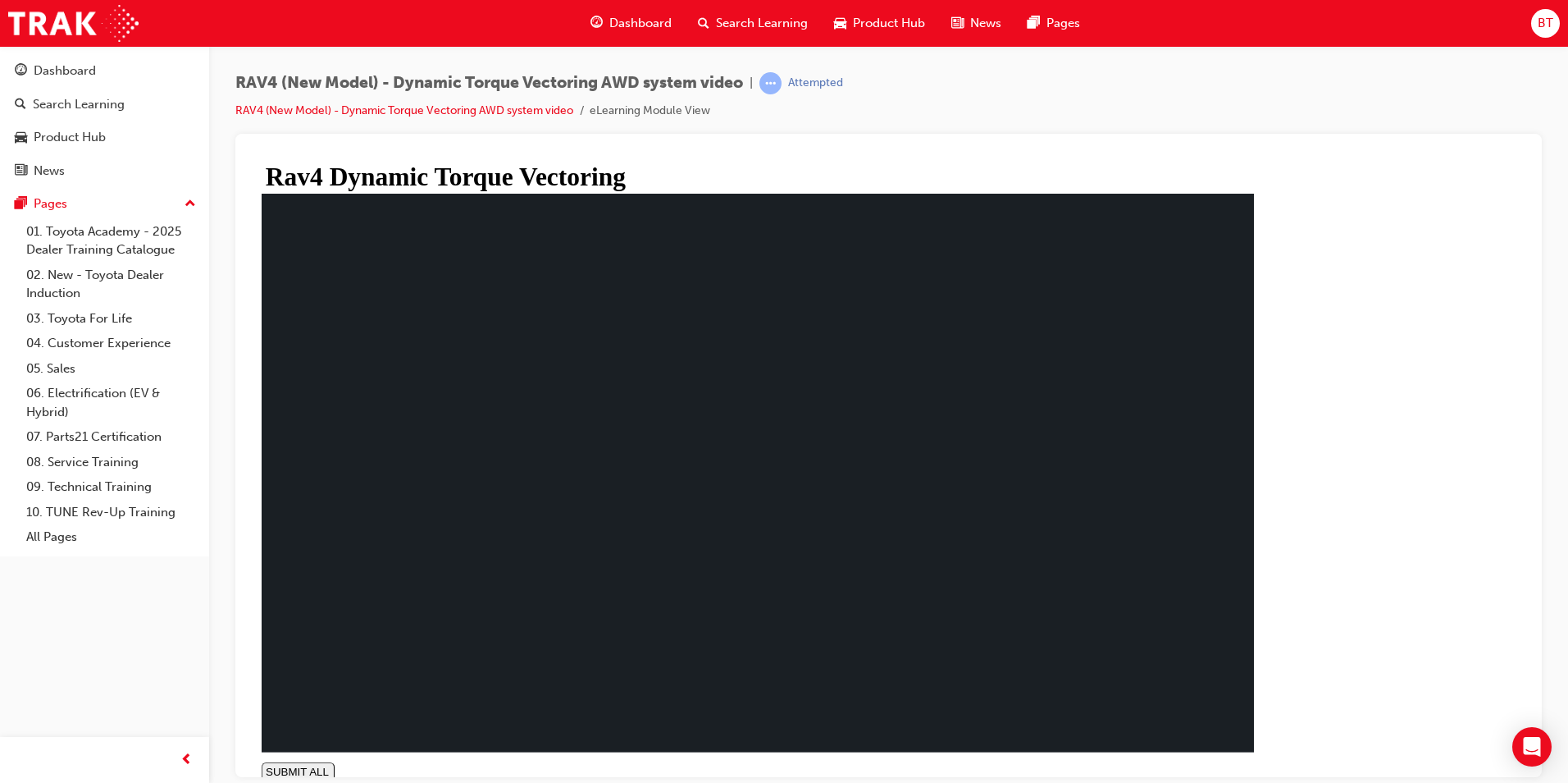
click at [786, 29] on span "Search Learning" at bounding box center [761, 23] width 92 height 19
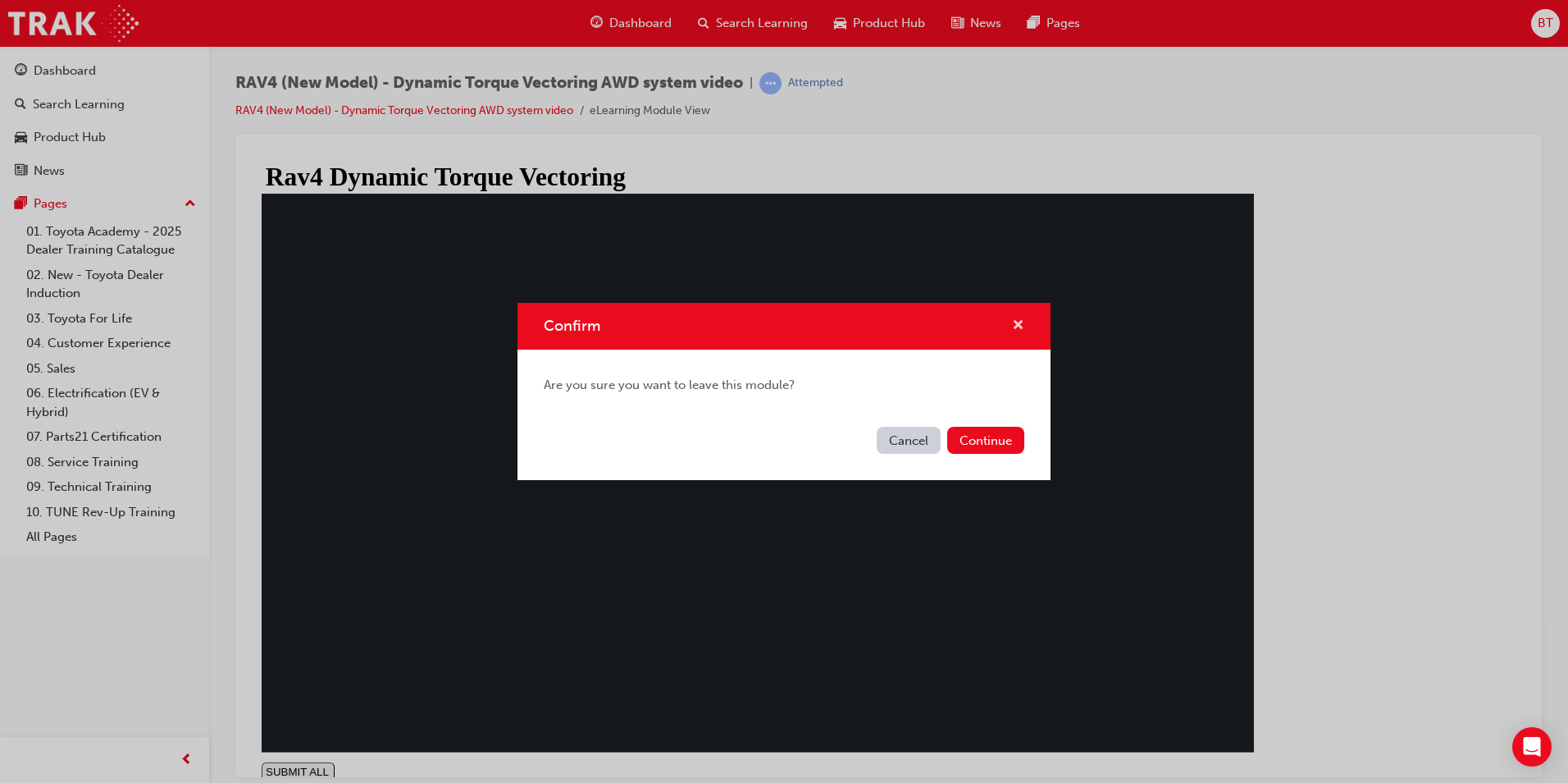
click at [1023, 323] on span "cross-icon" at bounding box center [1018, 327] width 12 height 15
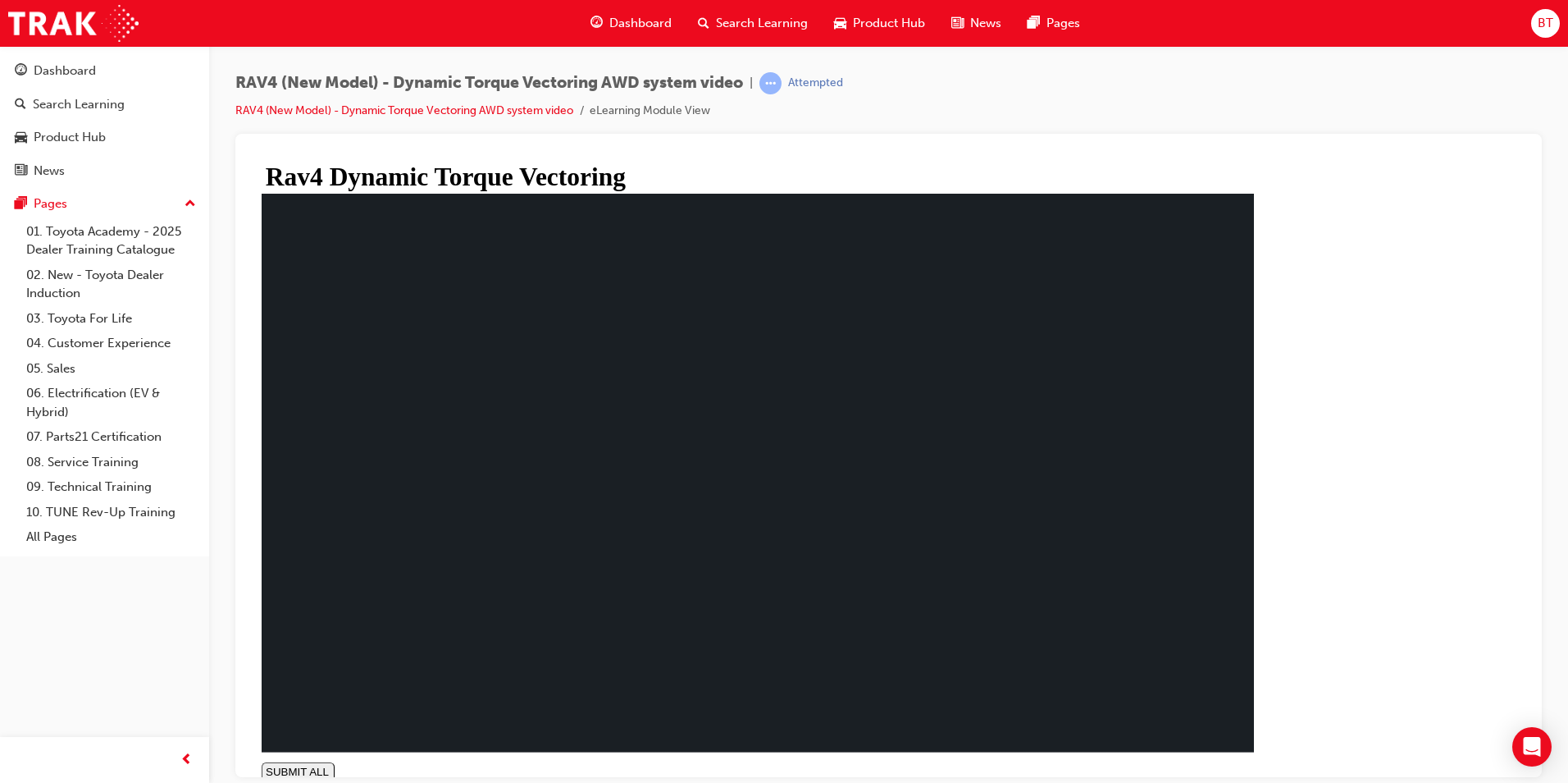
click at [1175, 768] on div "SUBMIT ALL volume pause replay PREV NEXT SUBMIT FINISH" at bounding box center [758, 486] width 993 height 587
click at [1189, 767] on div "SUBMIT ALL volume pause replay PREV NEXT SUBMIT FINISH" at bounding box center [758, 486] width 993 height 587
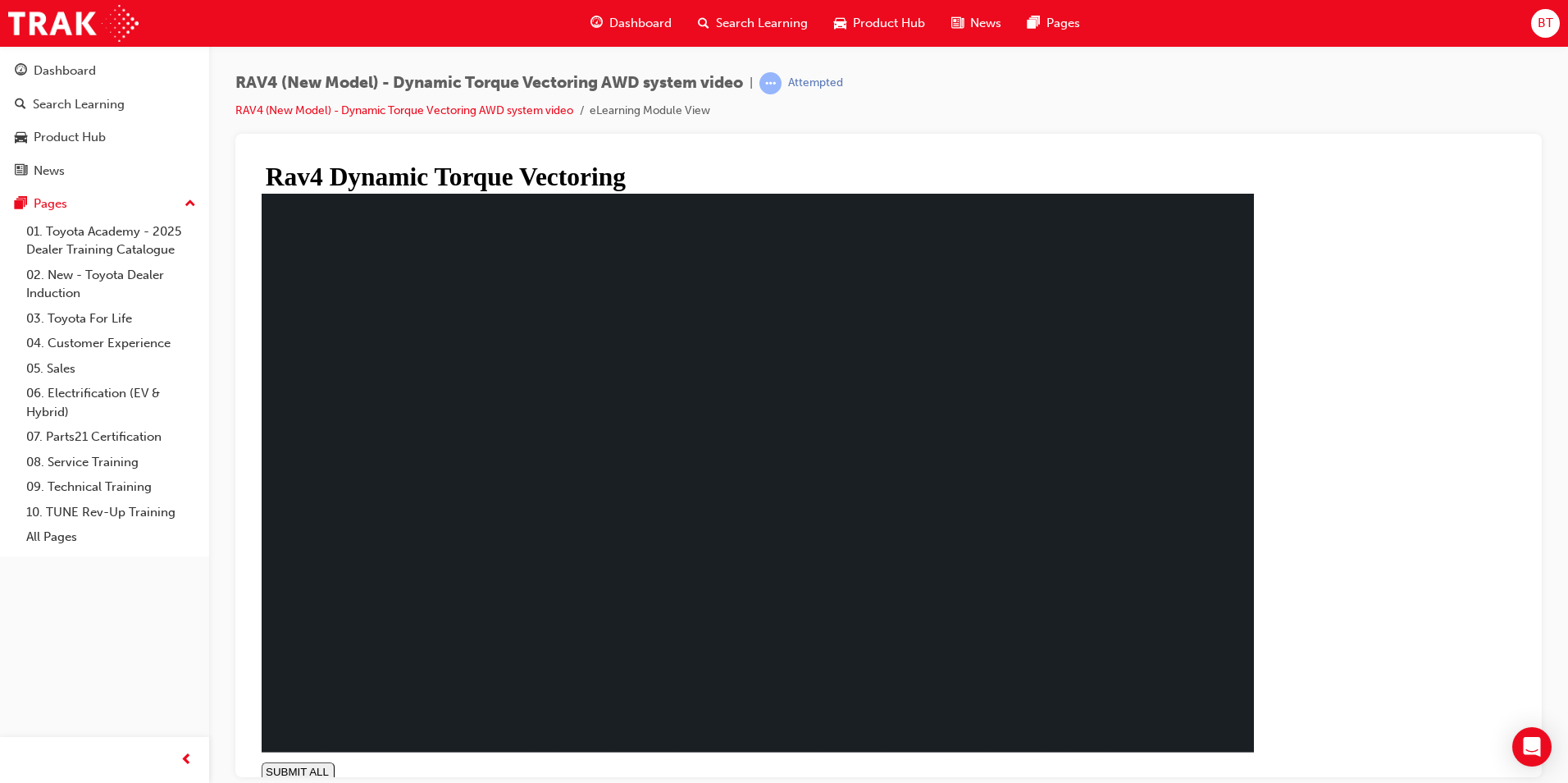
click at [778, 31] on span "Search Learning" at bounding box center [761, 23] width 92 height 19
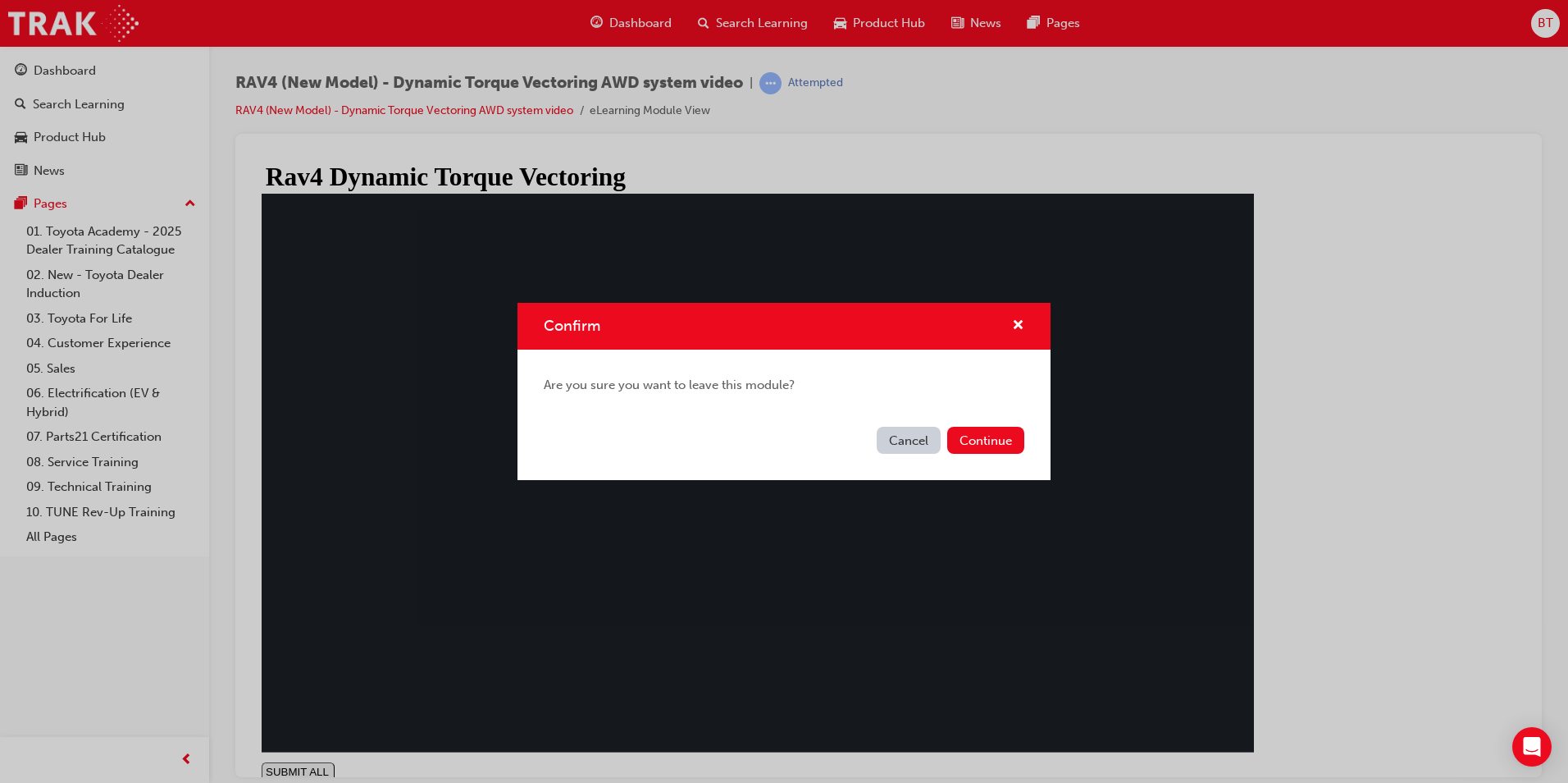
type input "1"
click at [975, 432] on button "Continue" at bounding box center [985, 440] width 77 height 27
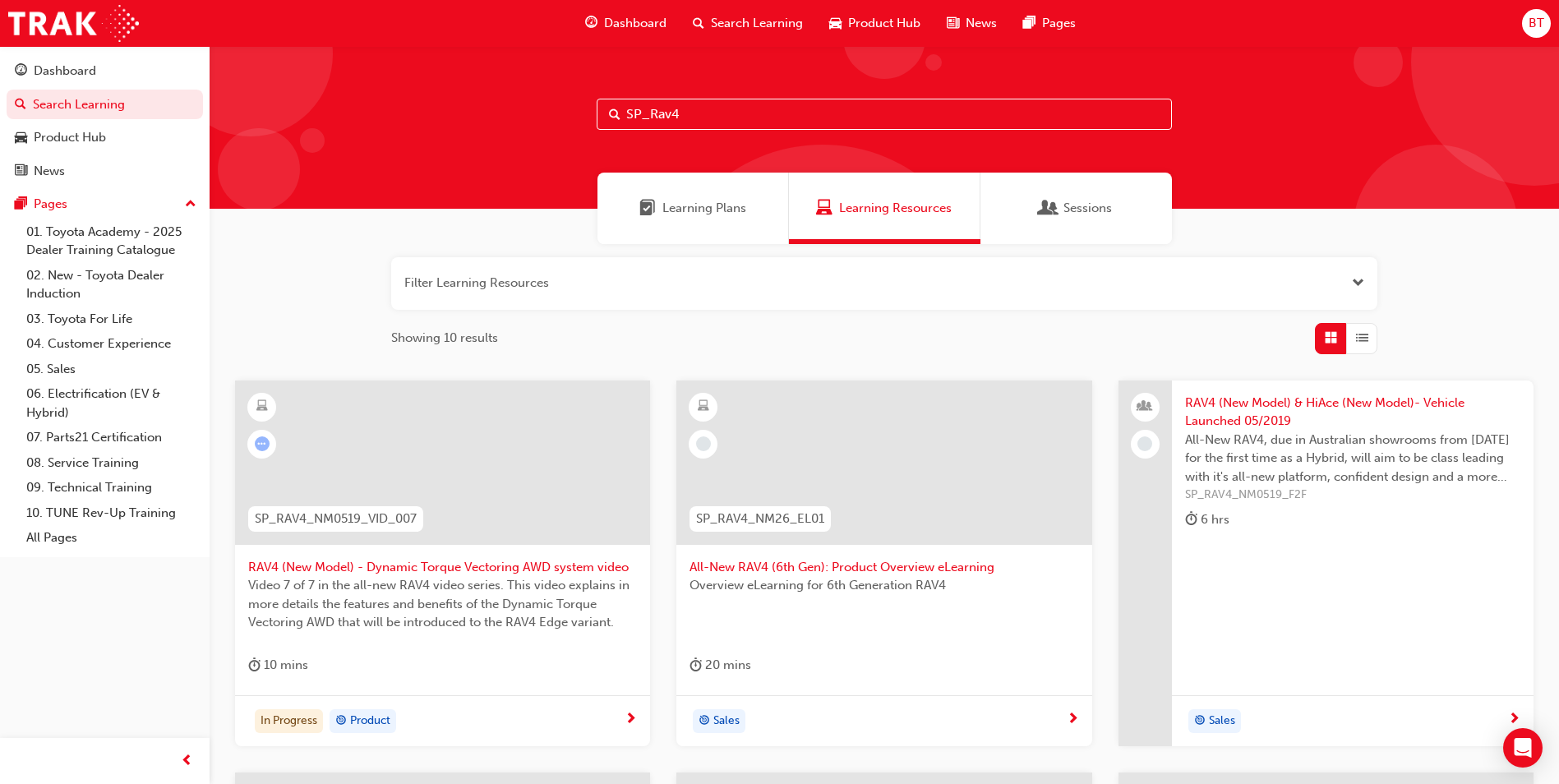
drag, startPoint x: 810, startPoint y: 109, endPoint x: 391, endPoint y: 60, distance: 421.9
click at [396, 60] on div "SP_Rav4" at bounding box center [883, 127] width 1349 height 162
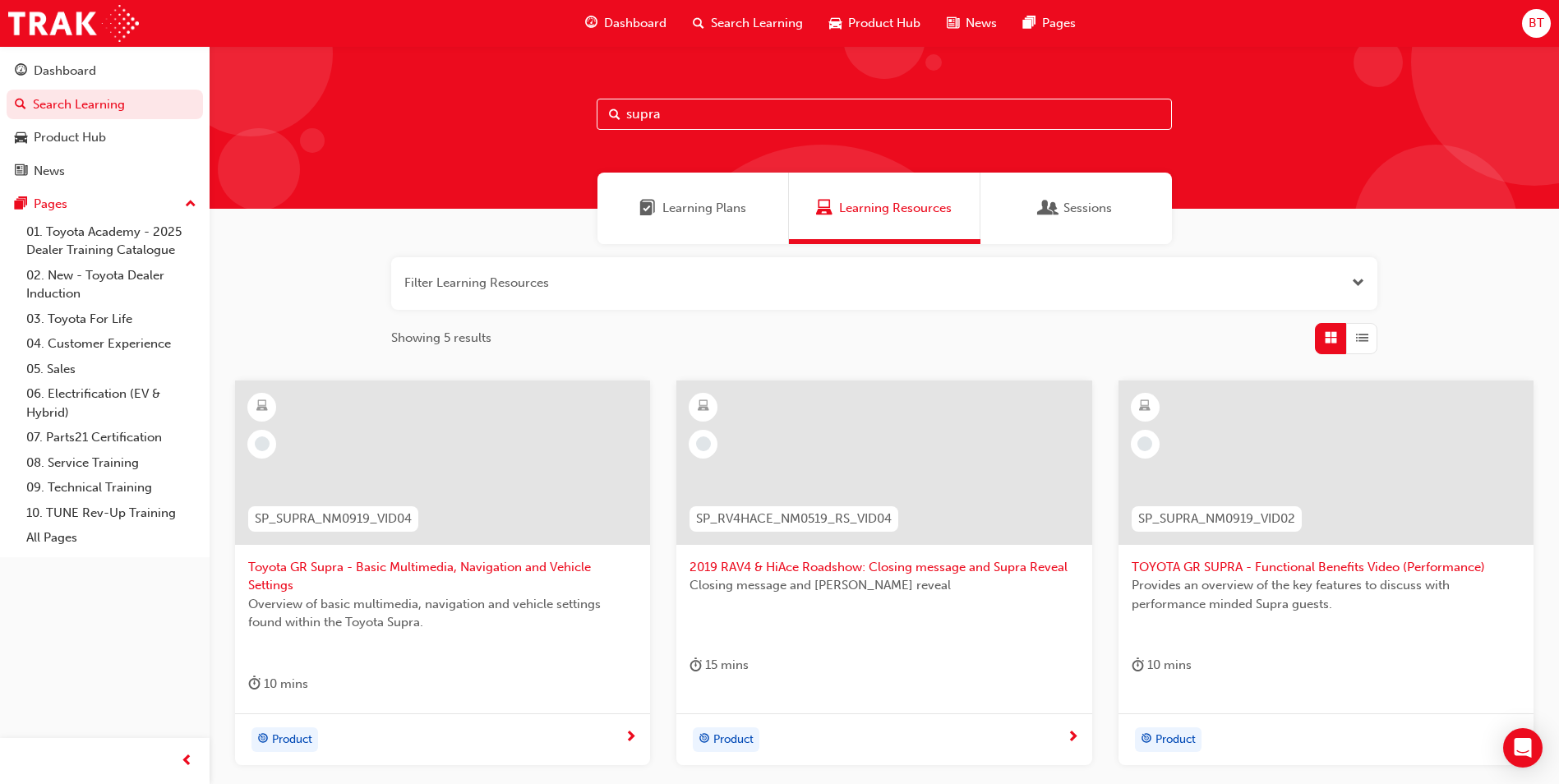
drag, startPoint x: 682, startPoint y: 124, endPoint x: 584, endPoint y: 124, distance: 98.0
click at [589, 123] on div "supra" at bounding box center [883, 127] width 1349 height 162
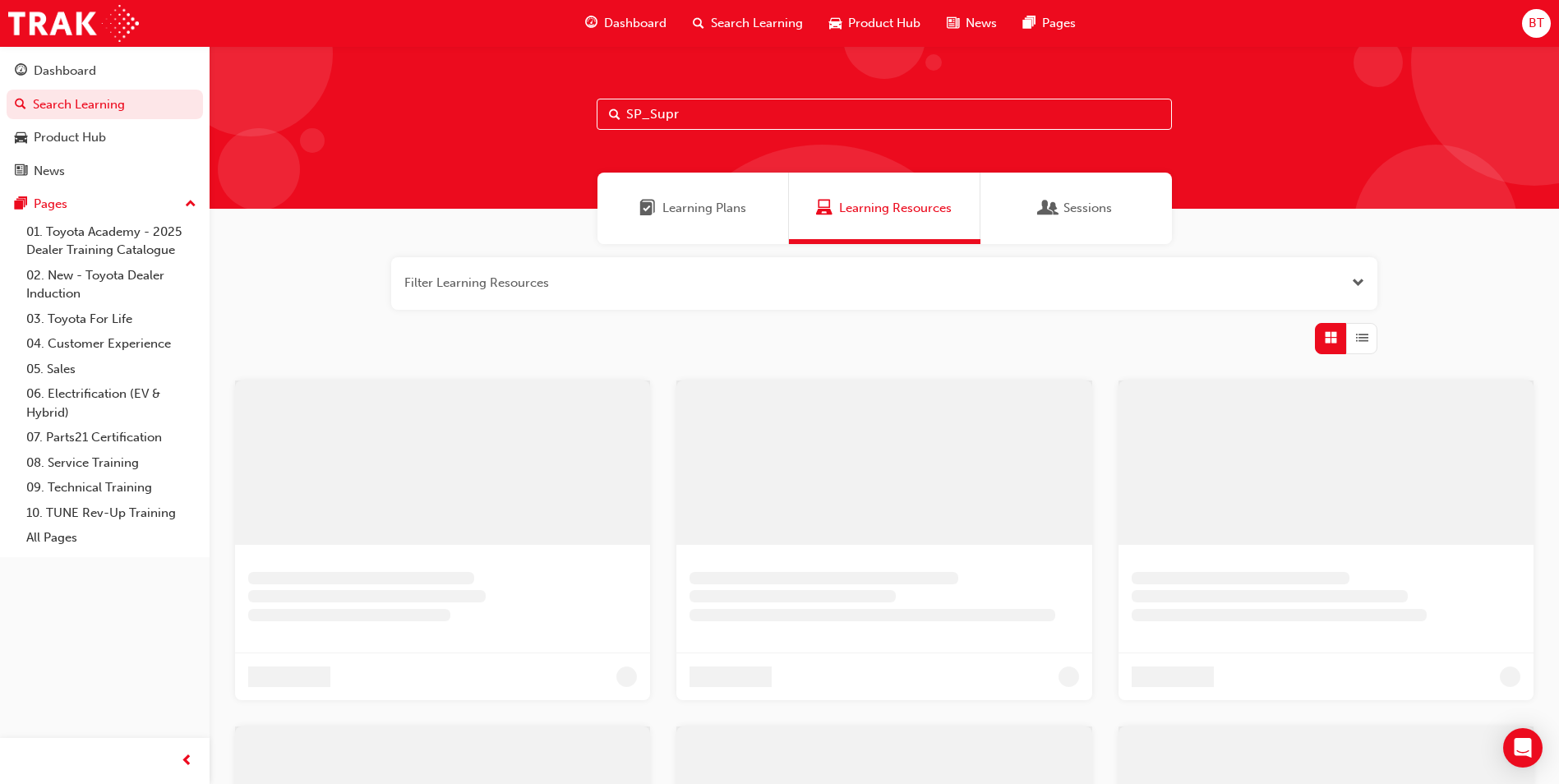
type input "SP_Supra"
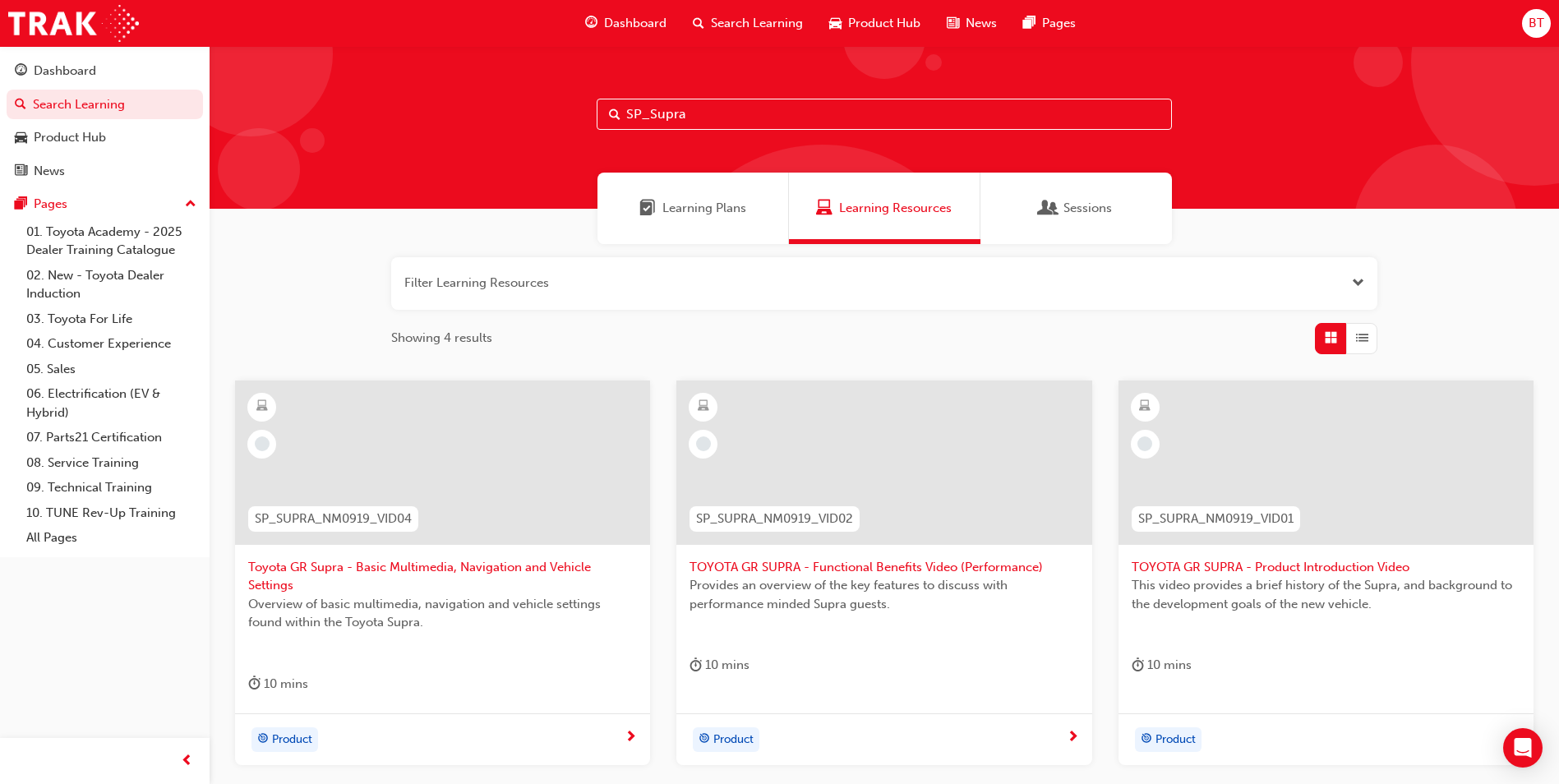
click at [1328, 478] on div at bounding box center [1326, 462] width 415 height 164
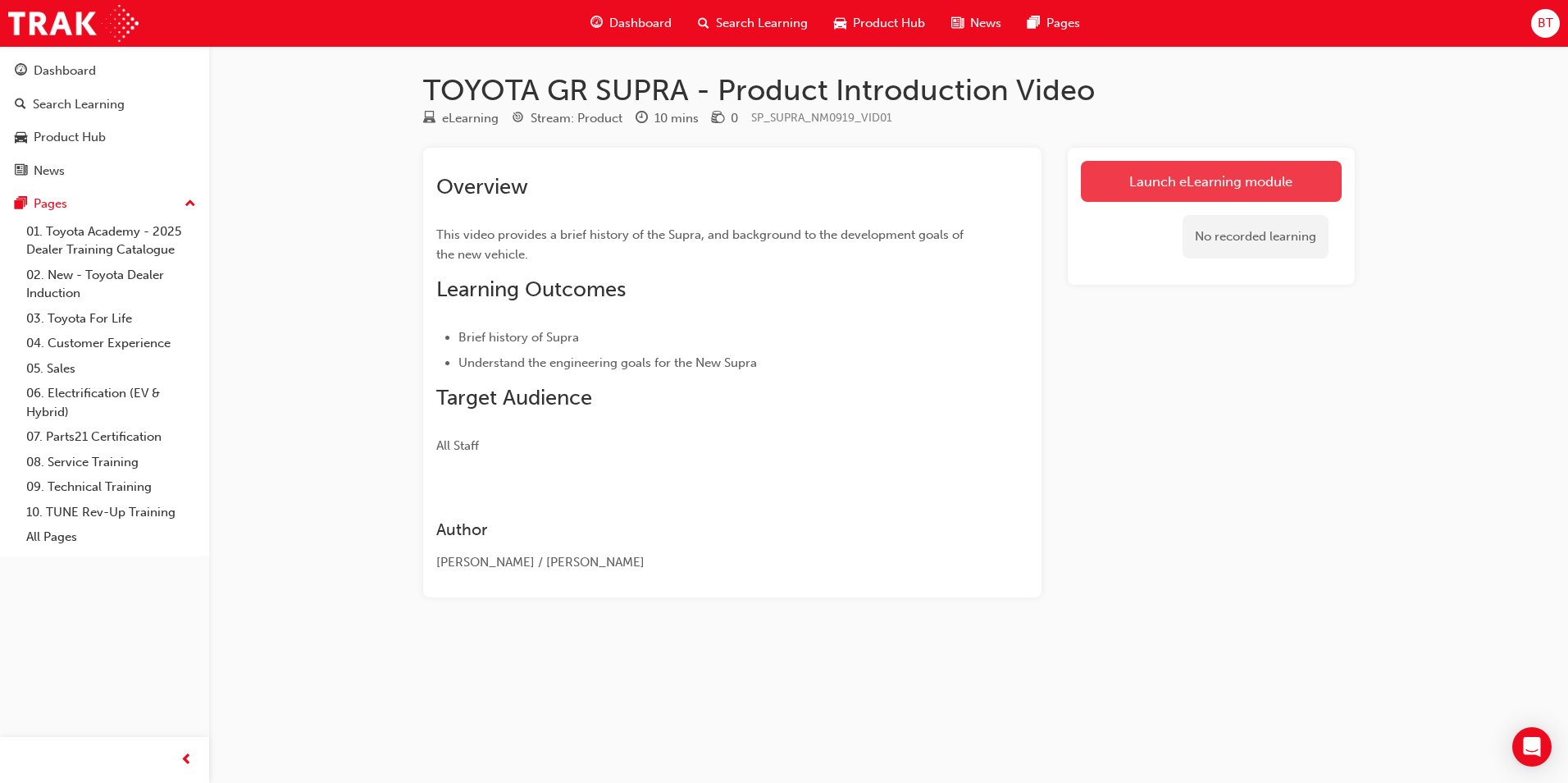
click at [1199, 175] on link "Launch eLearning module" at bounding box center [1212, 182] width 261 height 41
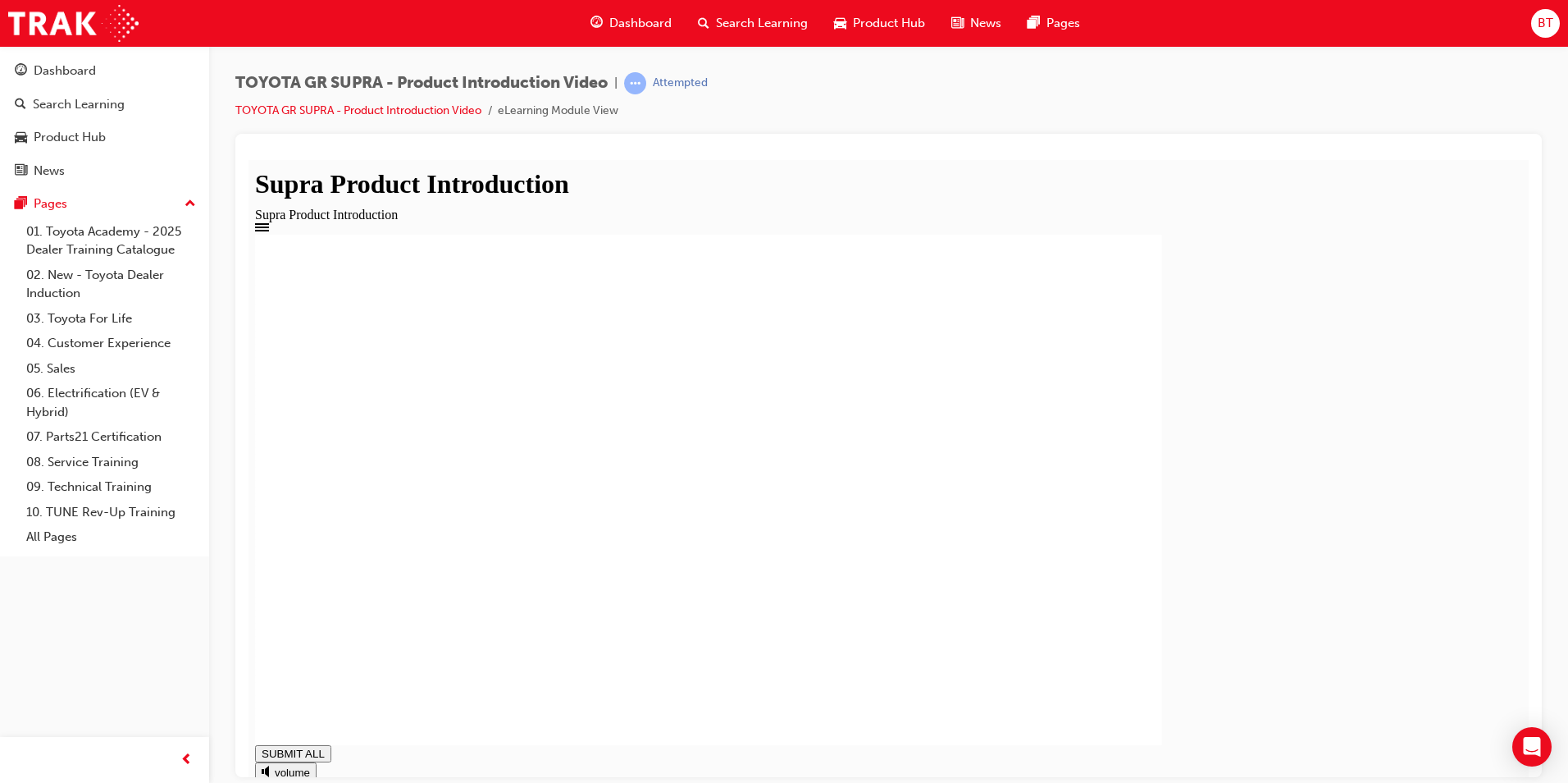
drag, startPoint x: 509, startPoint y: 375, endPoint x: 657, endPoint y: 542, distance: 223.1
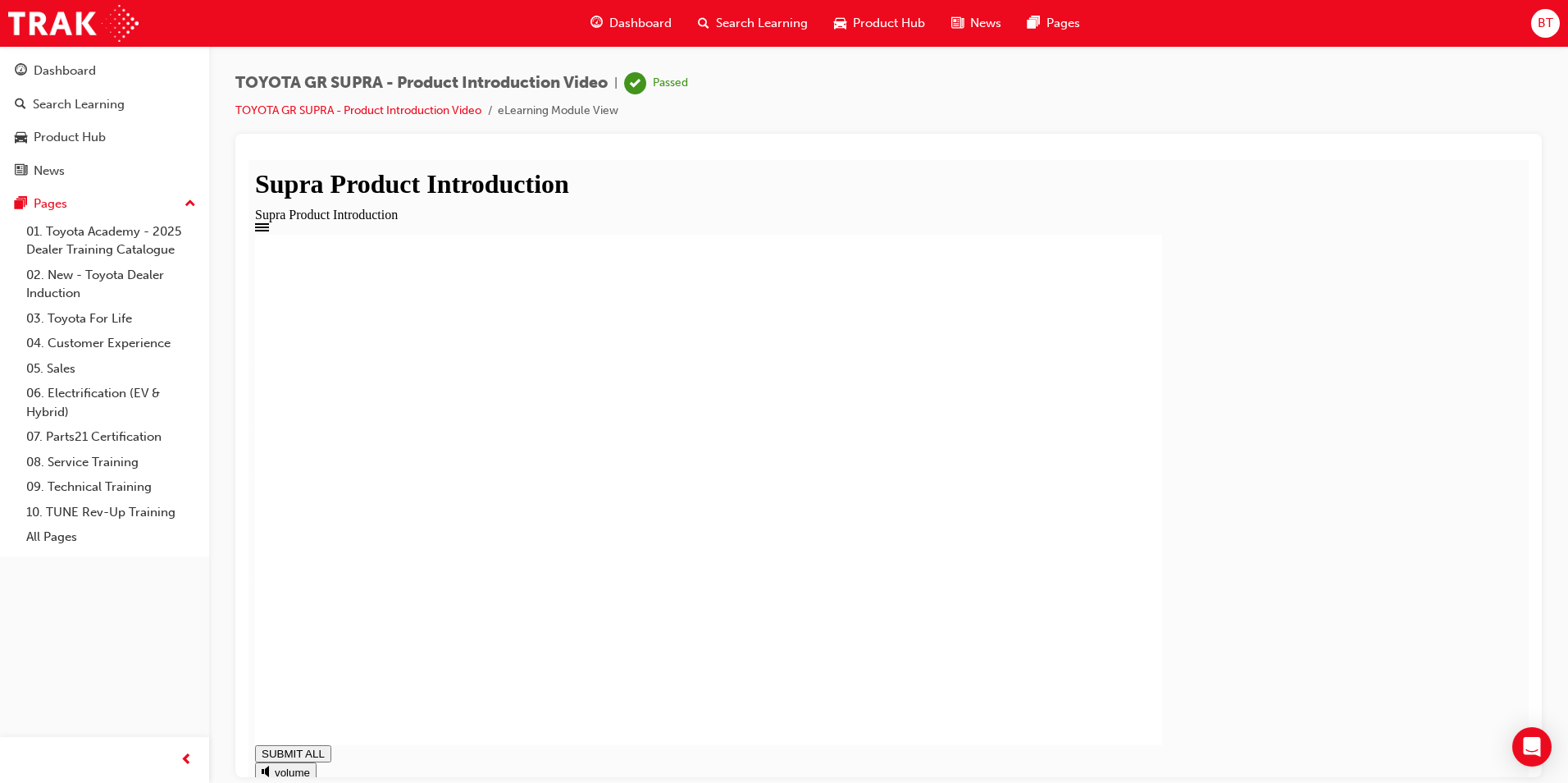
type input "1"
click at [756, 40] on div "Search Learning" at bounding box center [753, 23] width 136 height 34
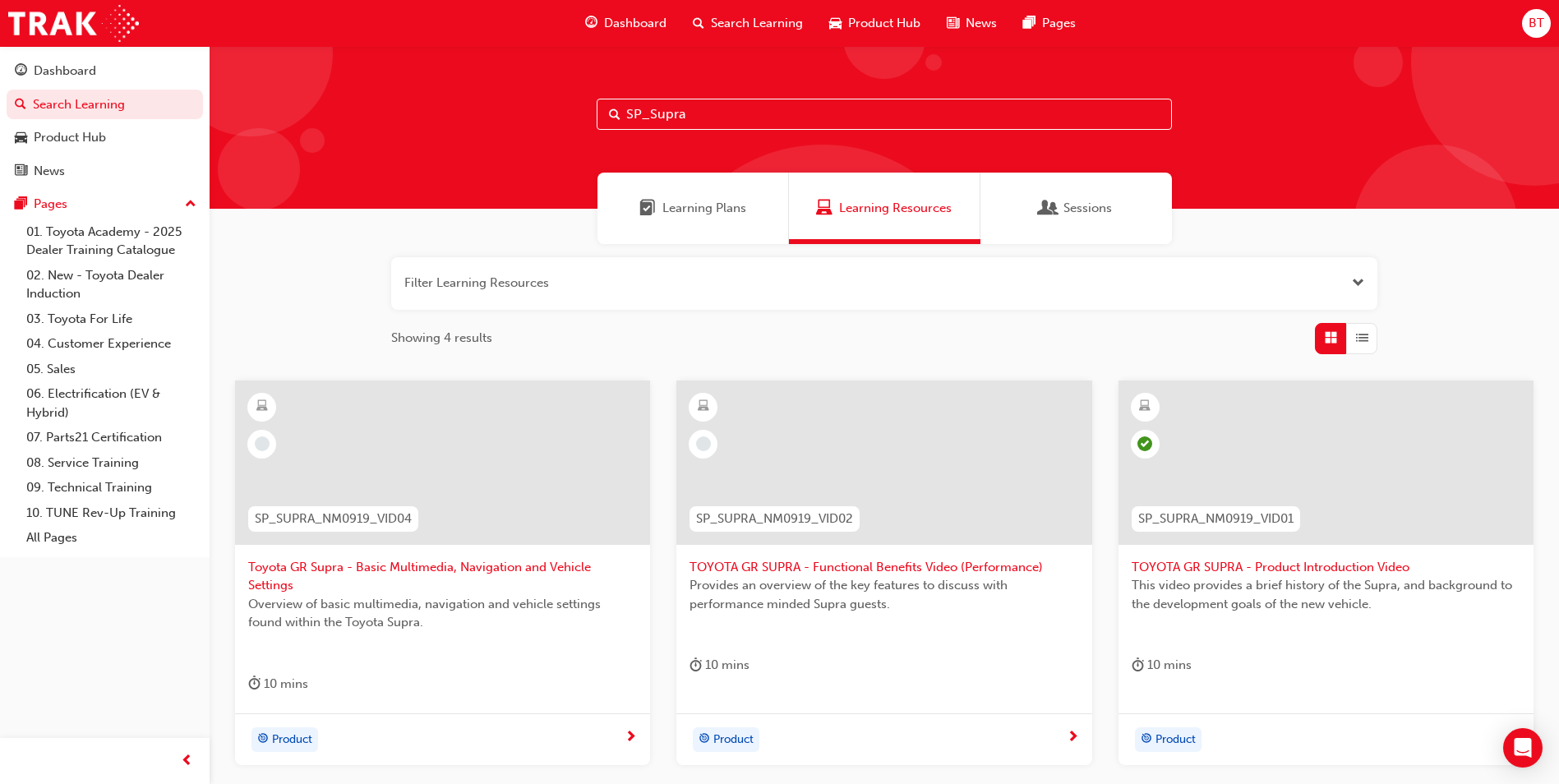
click at [829, 465] on div at bounding box center [883, 462] width 415 height 164
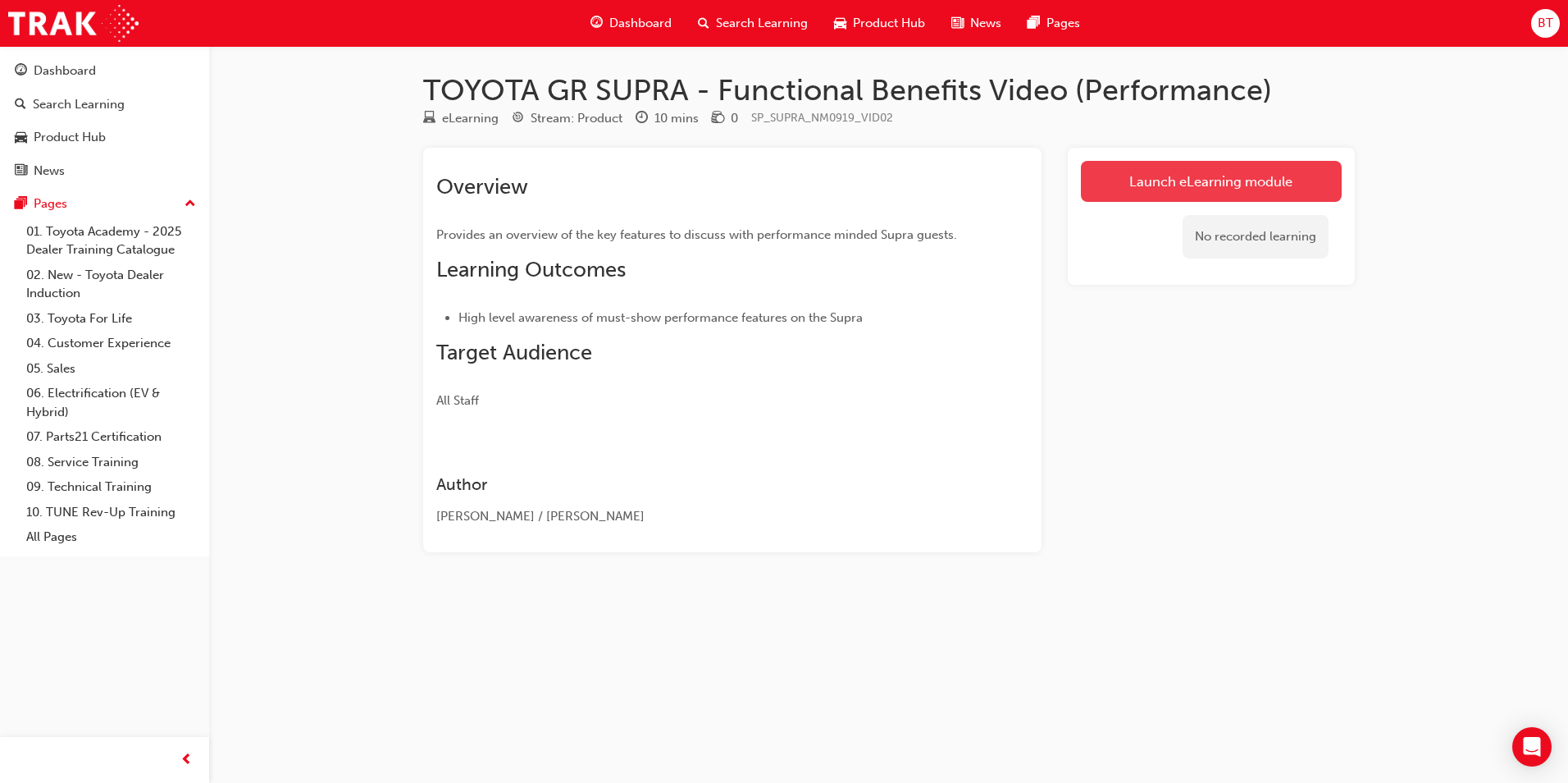
click at [1275, 187] on link "Launch eLearning module" at bounding box center [1212, 182] width 261 height 41
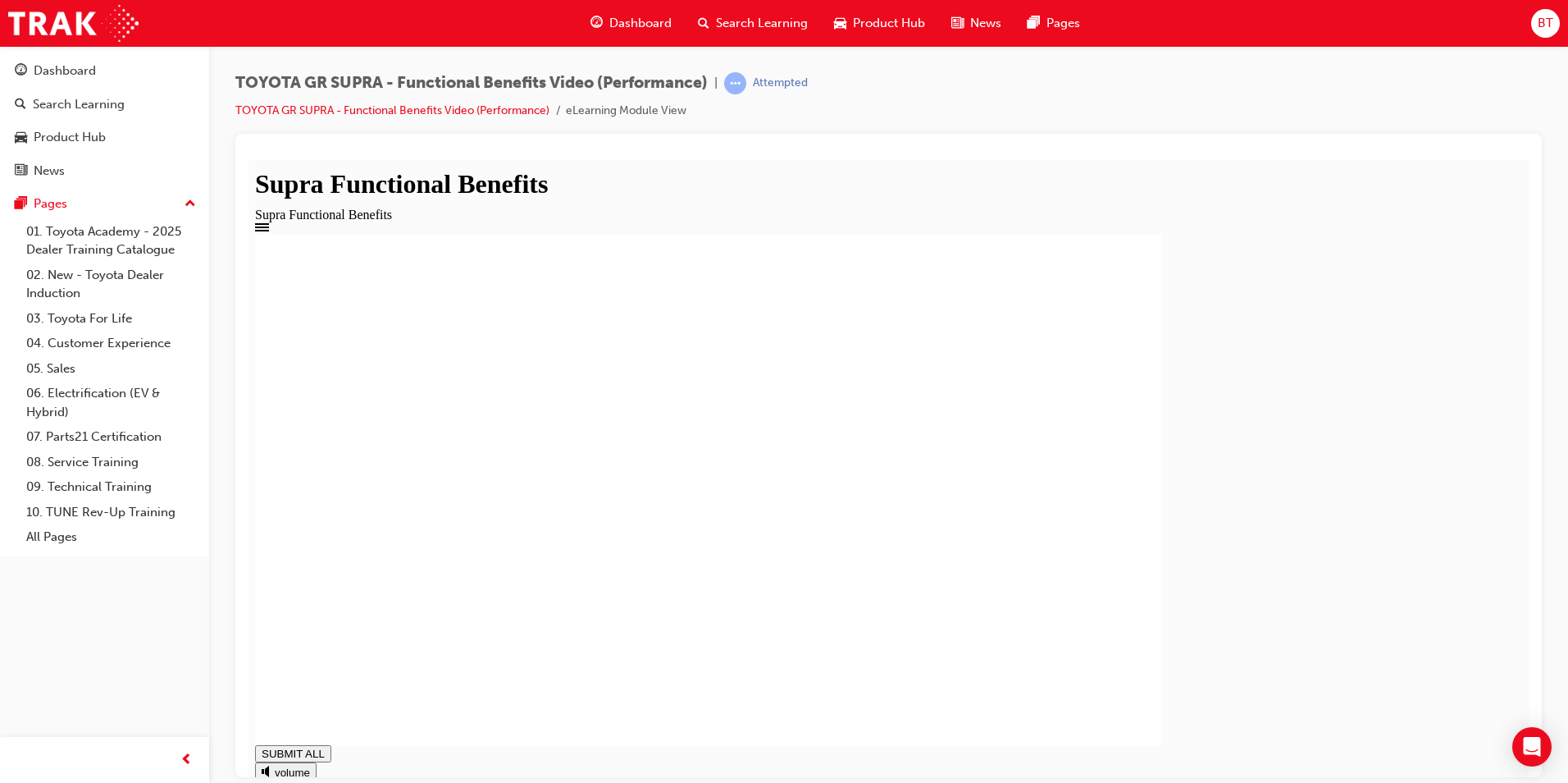
type input "0.779"
click at [711, 38] on div "Search Learning" at bounding box center [753, 23] width 136 height 34
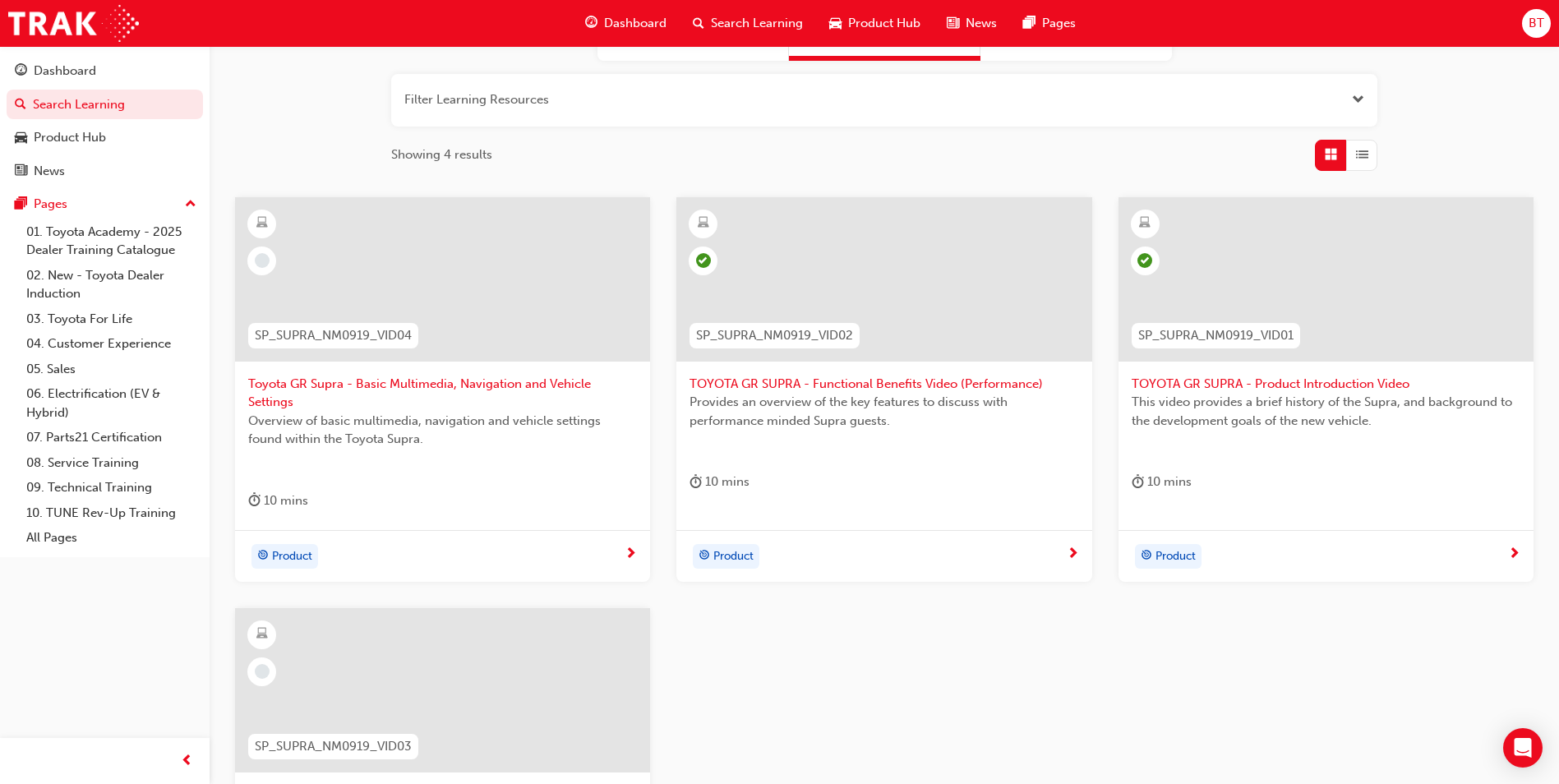
scroll to position [247, 0]
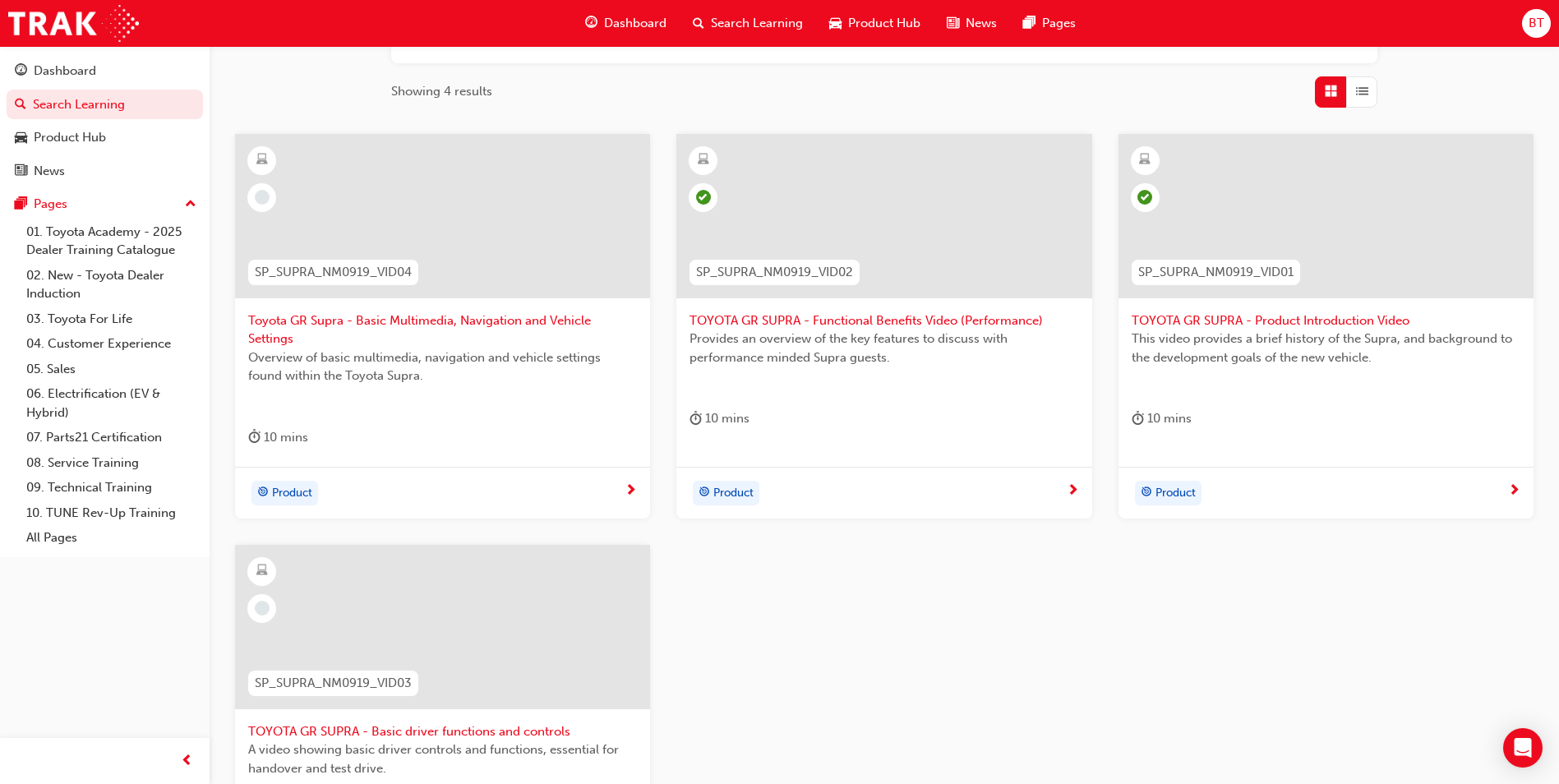
click at [506, 620] on div at bounding box center [442, 627] width 415 height 164
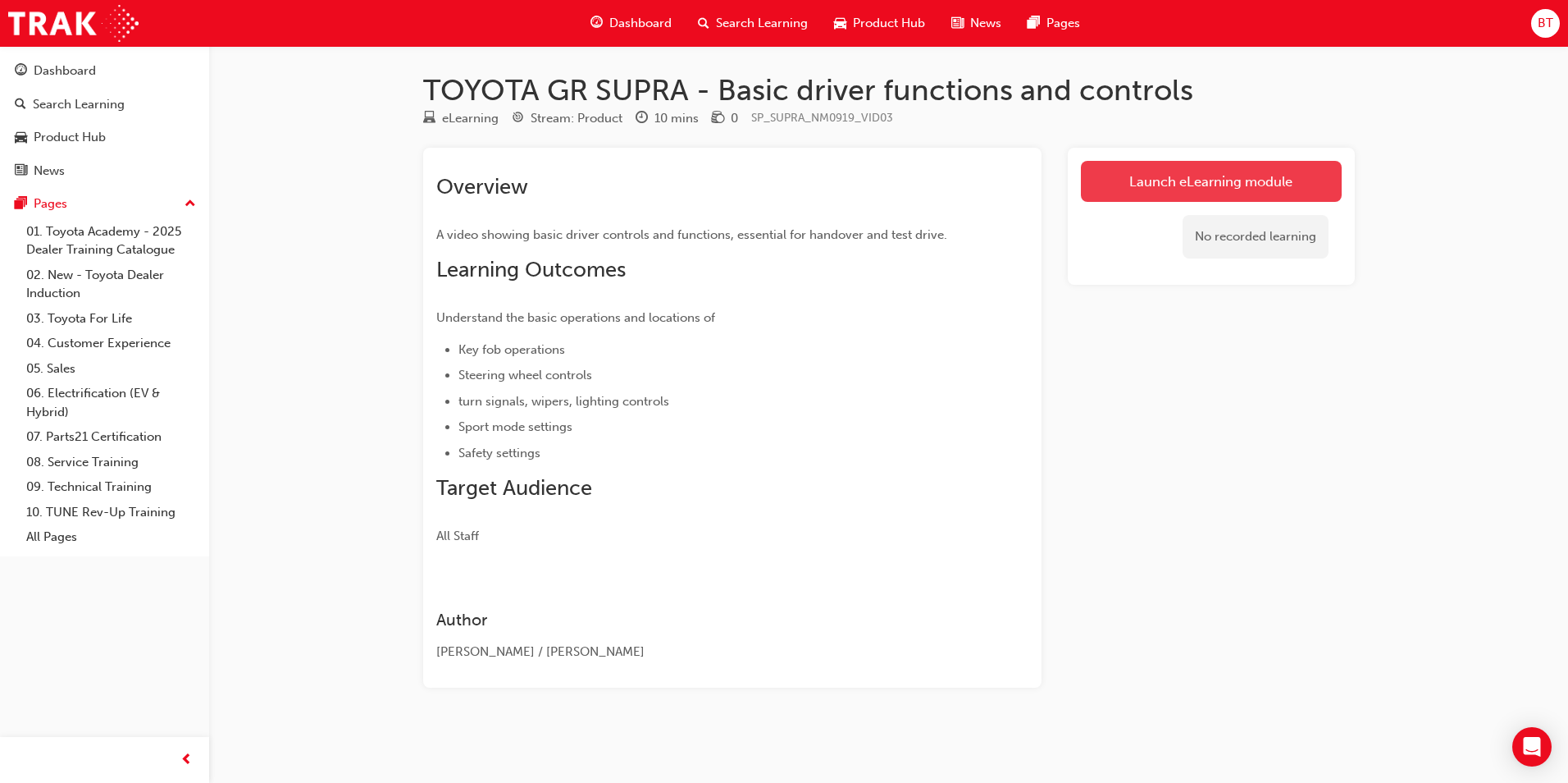
click at [1223, 189] on link "Launch eLearning module" at bounding box center [1212, 182] width 261 height 41
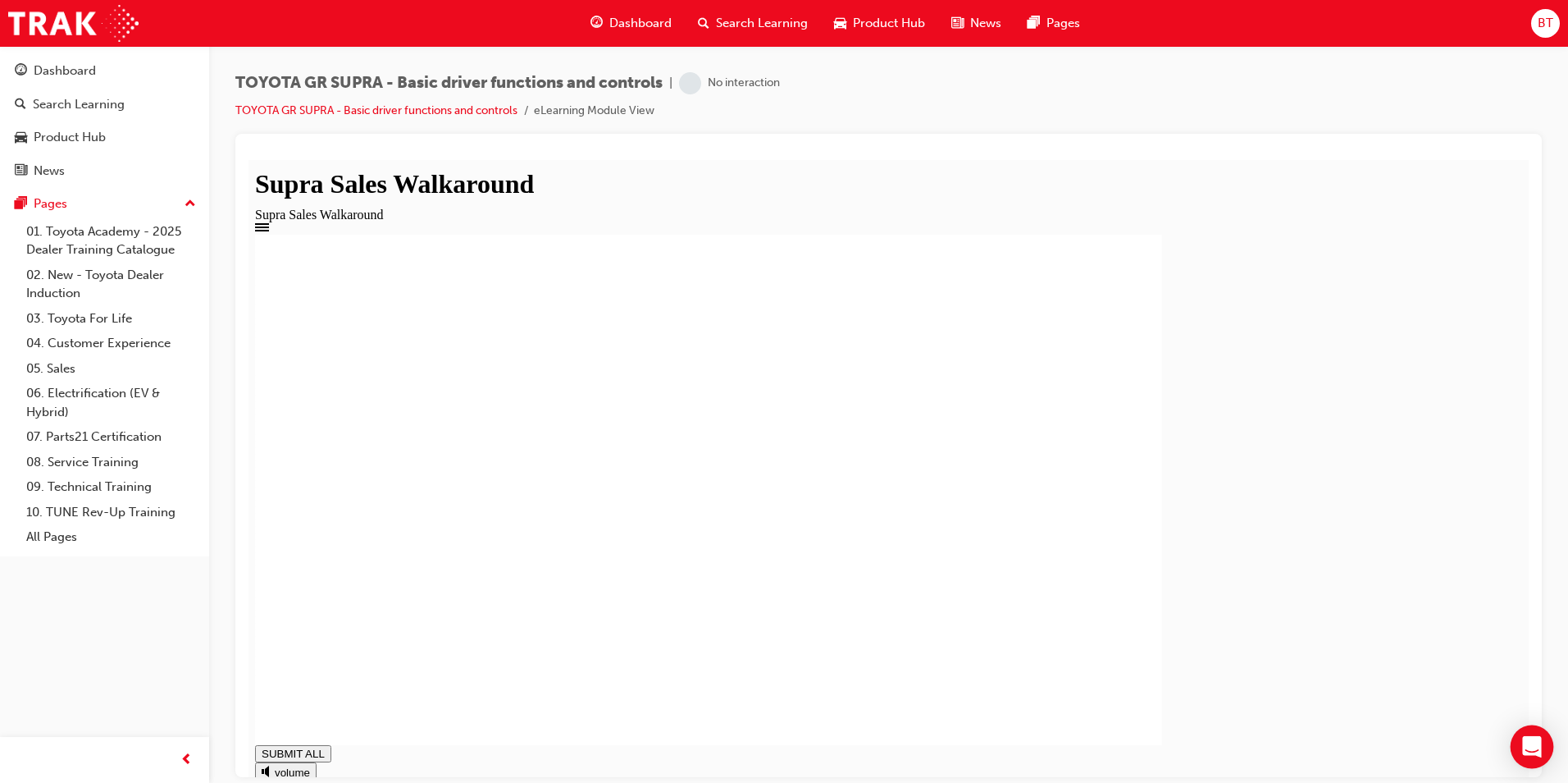
drag, startPoint x: 1761, startPoint y: 910, endPoint x: 1512, endPoint y: 749, distance: 296.5
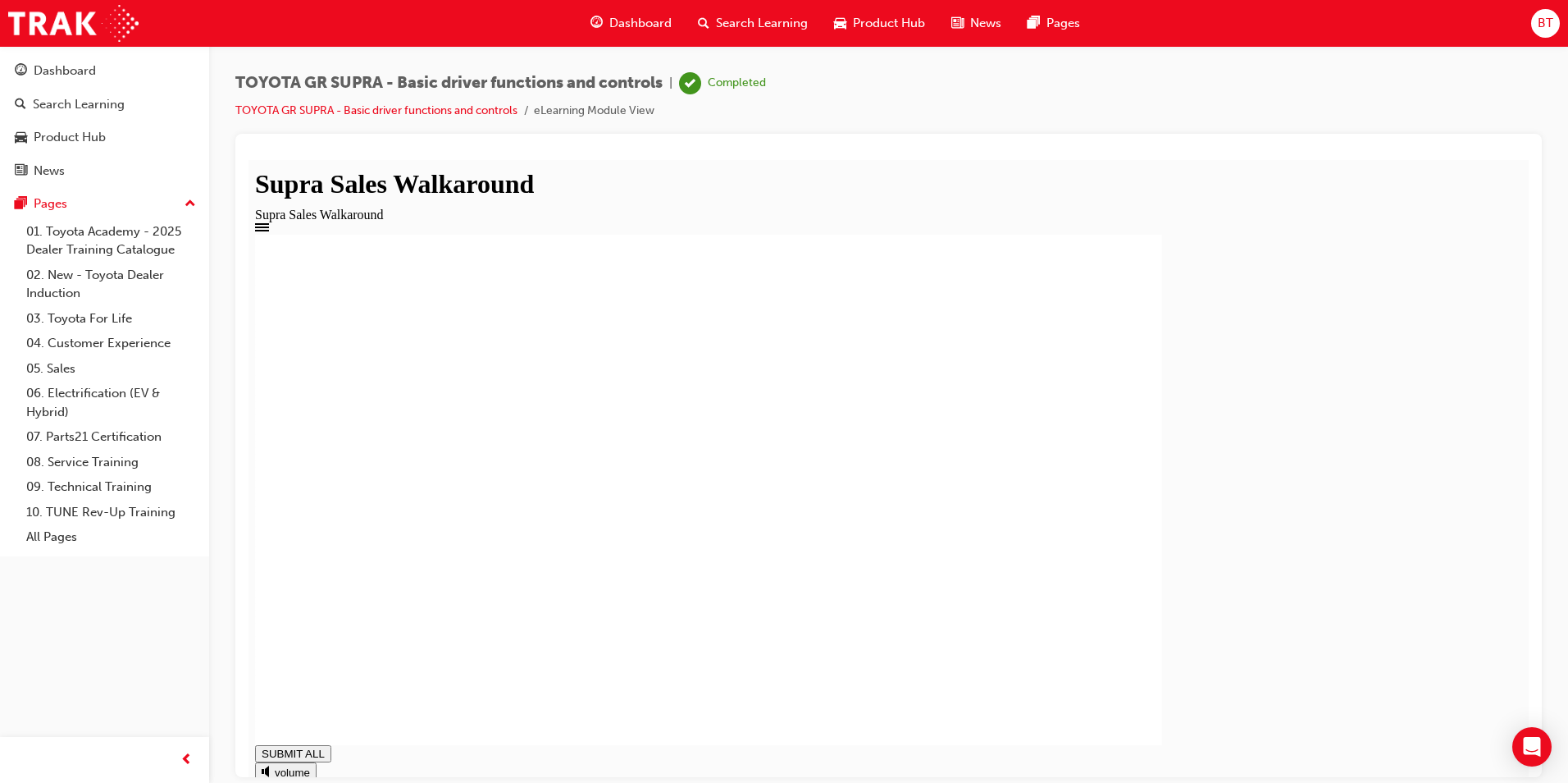
type input "0.862"
click at [721, 33] on div "Search Learning" at bounding box center [753, 23] width 136 height 34
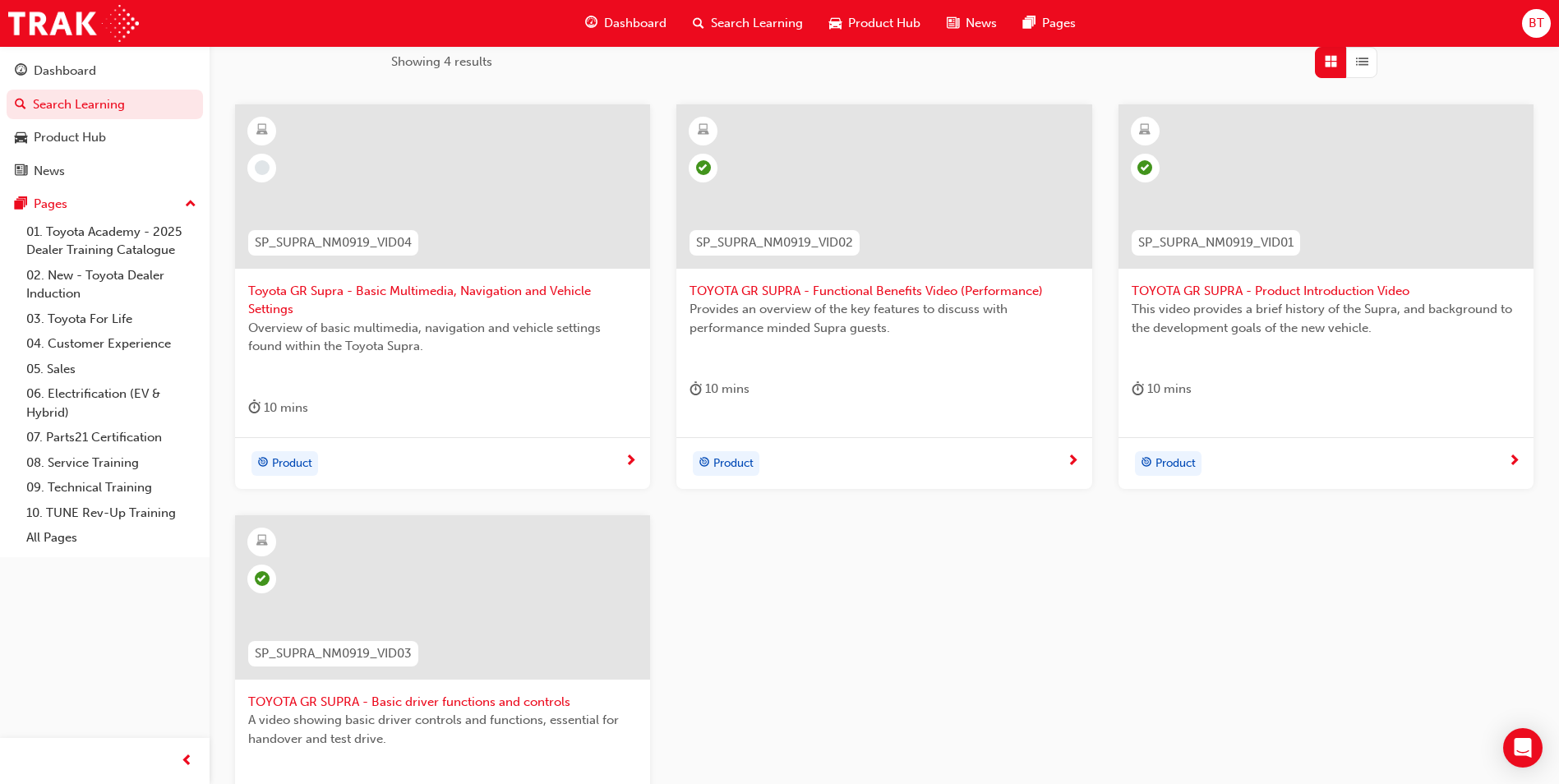
scroll to position [247, 0]
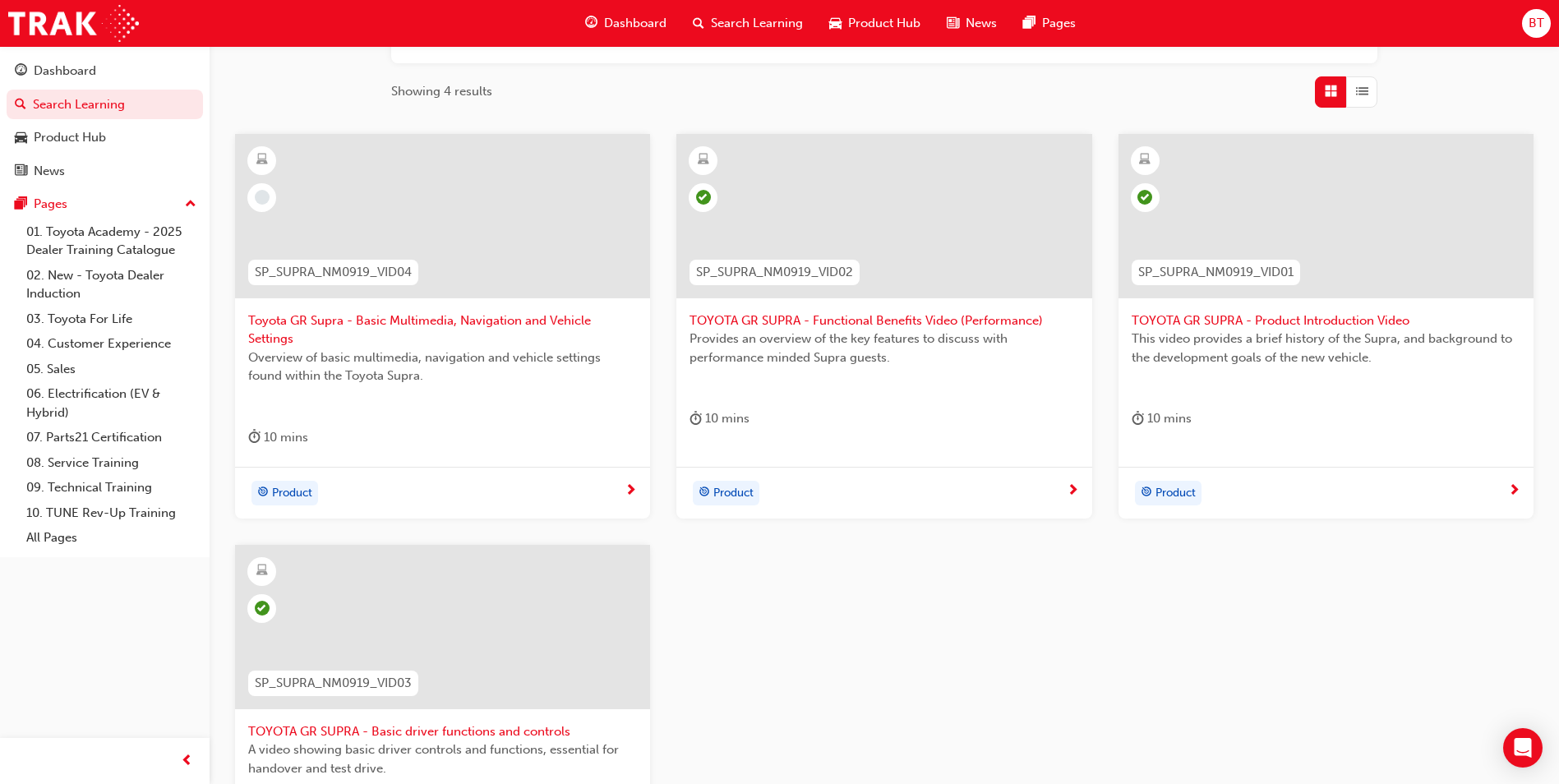
click at [457, 257] on div at bounding box center [442, 216] width 415 height 164
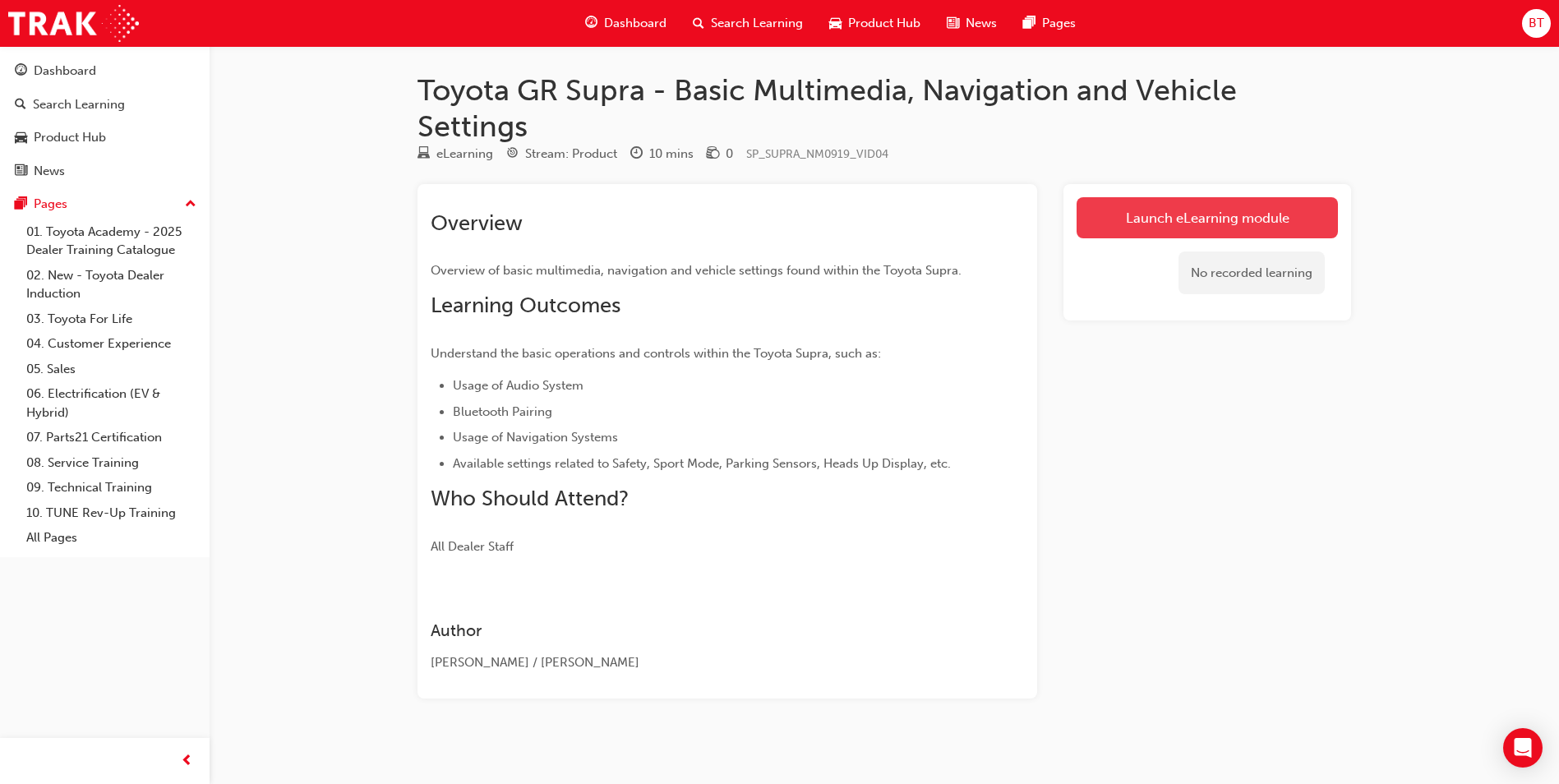
click at [1119, 217] on link "Launch eLearning module" at bounding box center [1207, 218] width 262 height 41
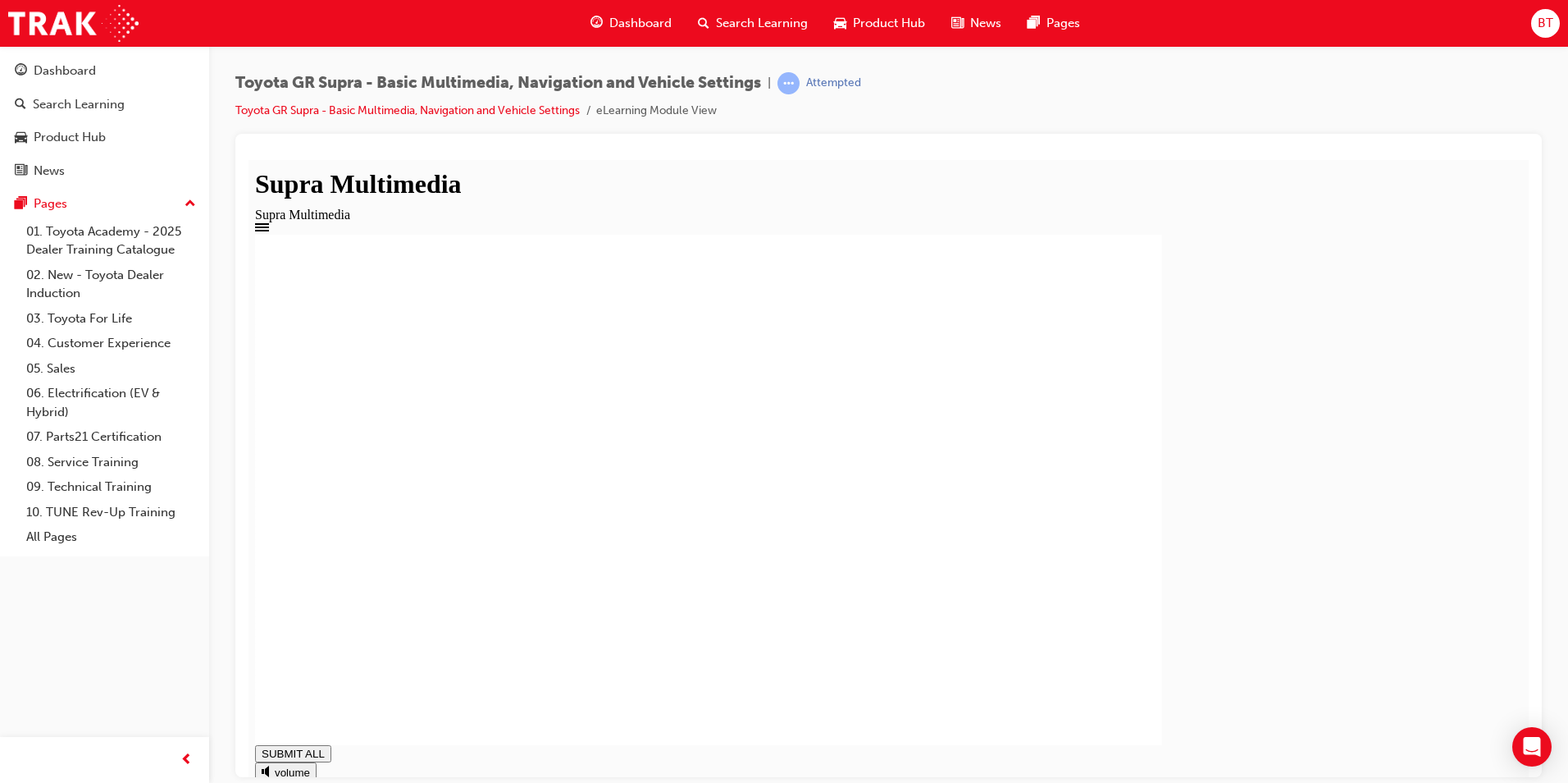
type input "1"
click at [751, 17] on span "Search Learning" at bounding box center [761, 23] width 92 height 19
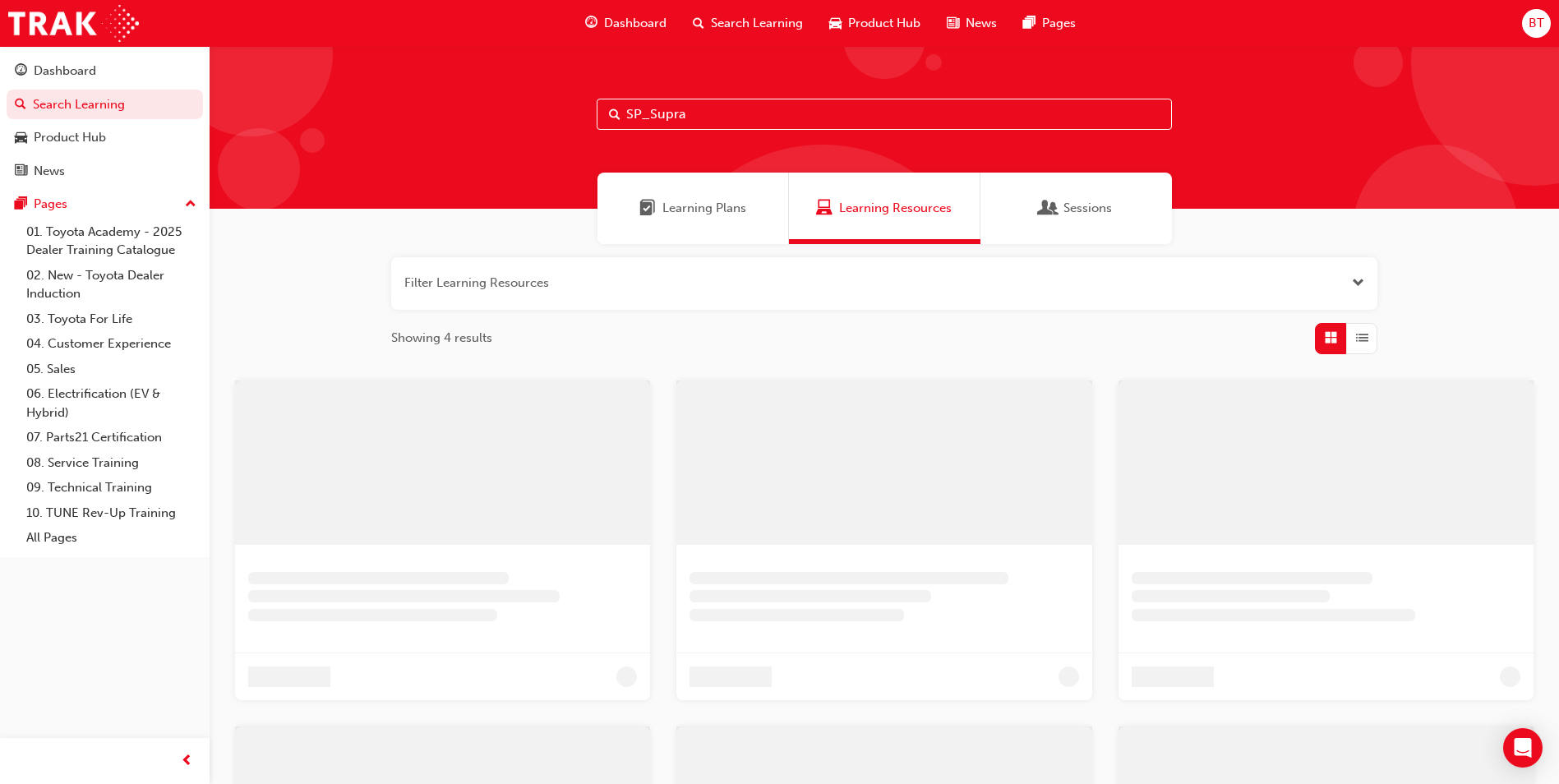
drag, startPoint x: 710, startPoint y: 121, endPoint x: 603, endPoint y: 148, distance: 110.4
click at [604, 142] on div "SP_Supra" at bounding box center [883, 127] width 1349 height 162
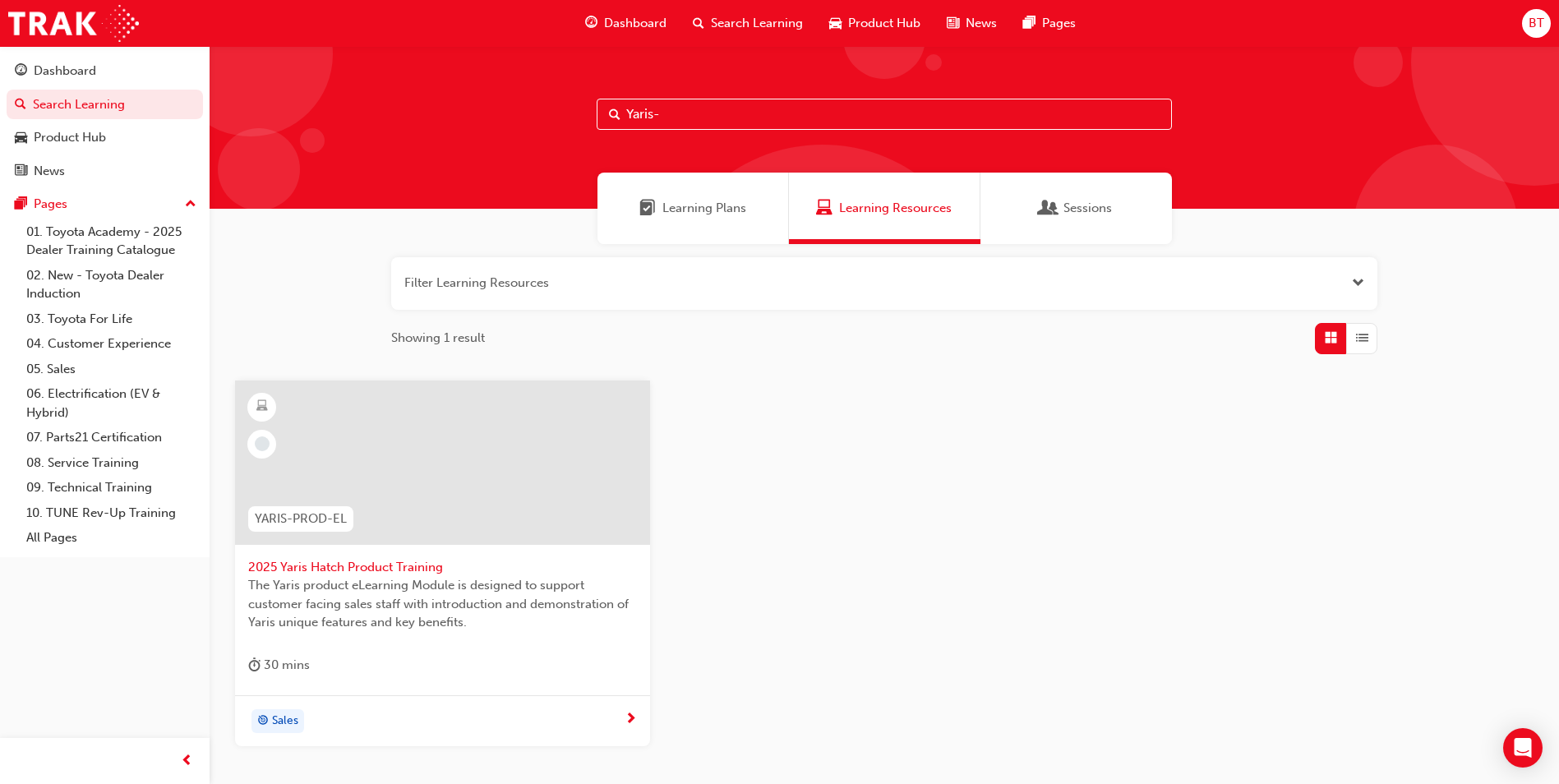
type input "Yaris-"
click at [527, 490] on div at bounding box center [442, 462] width 415 height 164
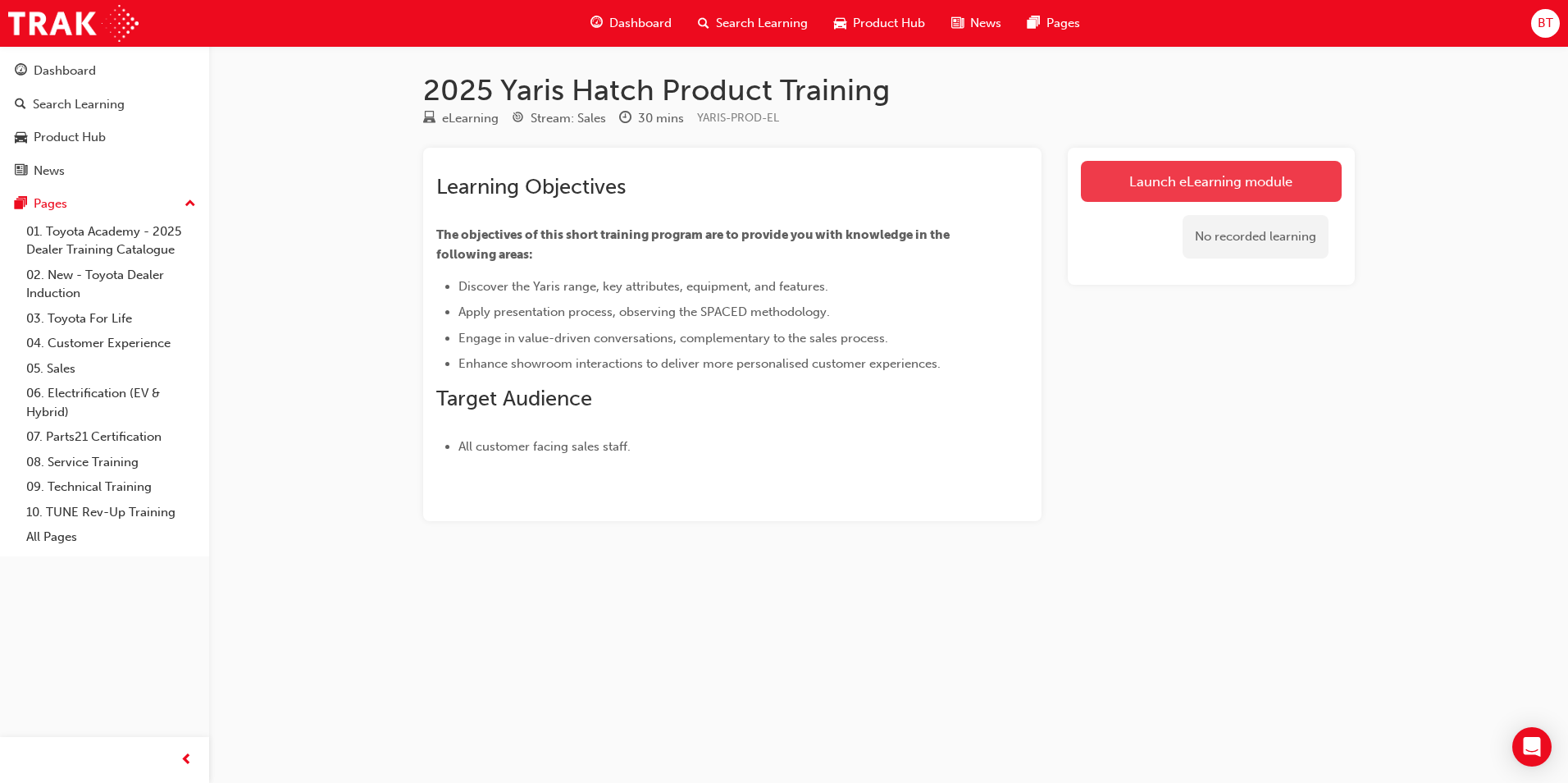
click at [1203, 163] on link "Launch eLearning module" at bounding box center [1212, 182] width 261 height 41
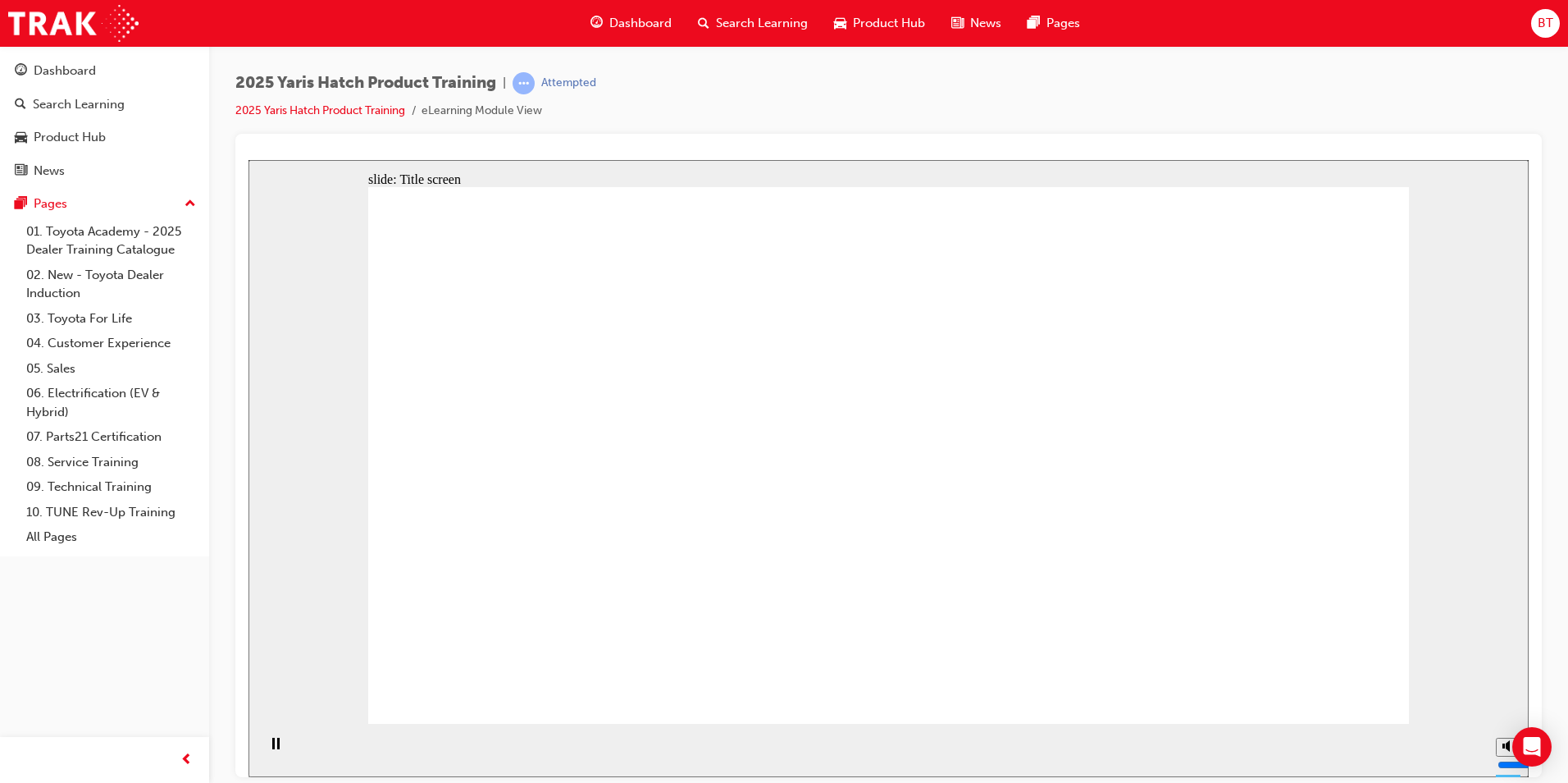
drag, startPoint x: 955, startPoint y: 676, endPoint x: 923, endPoint y: 666, distance: 33.5
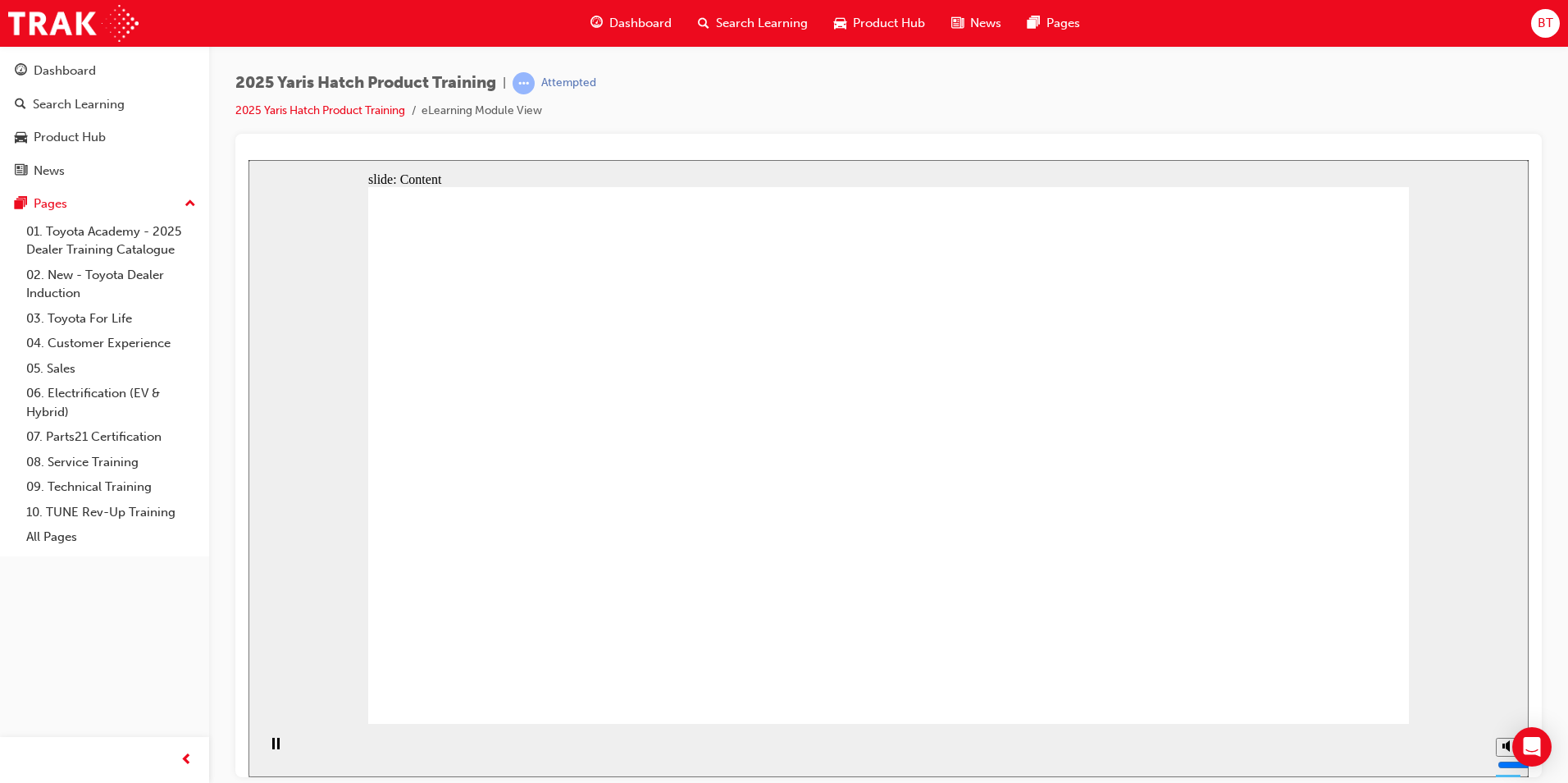
click at [1508, 687] on circle "Mute (Ctrl+Alt+M)" at bounding box center [1510, 684] width 6 height 6
type input "0"
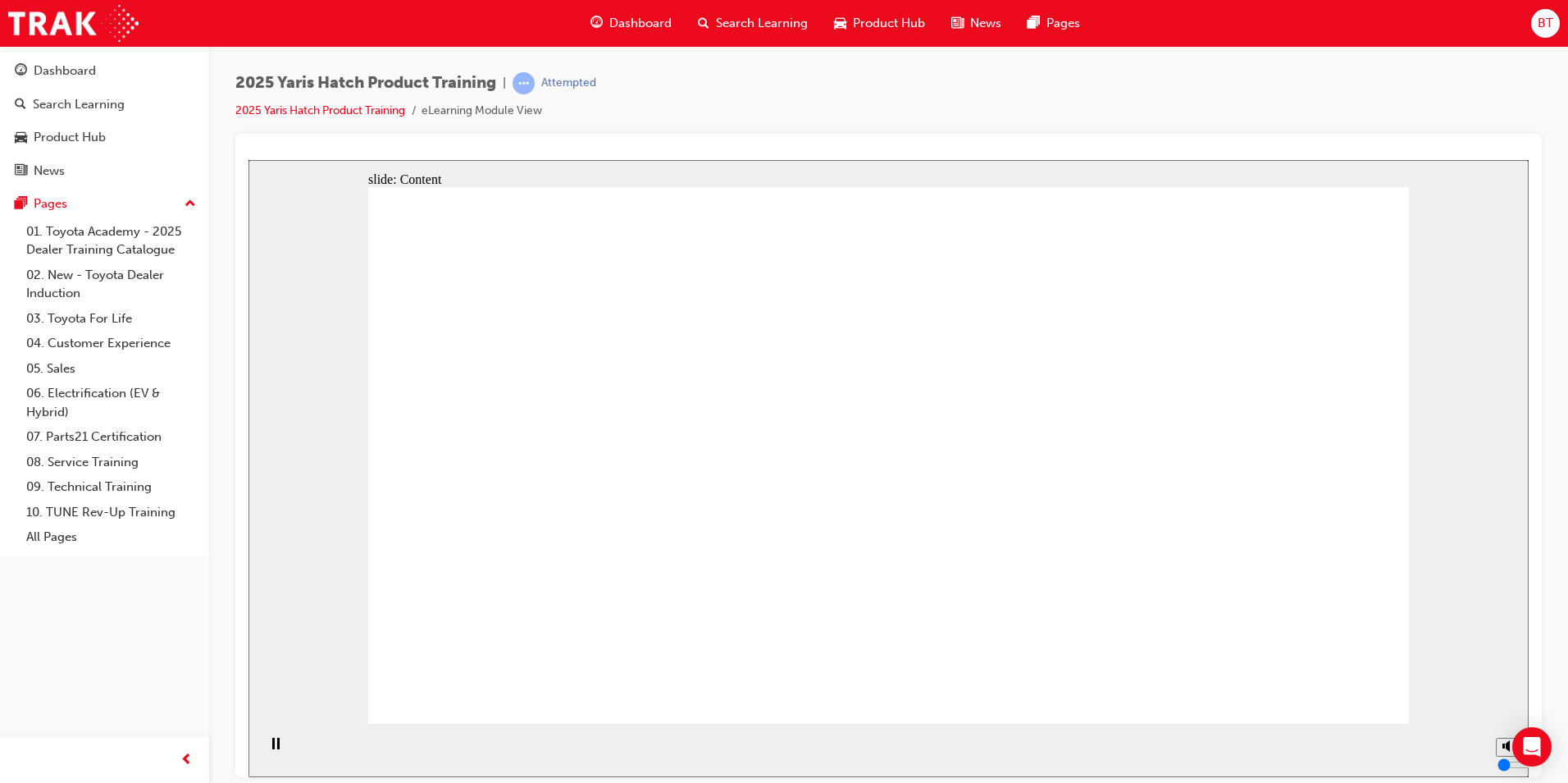
drag, startPoint x: 904, startPoint y: 458, endPoint x: 913, endPoint y: 461, distance: 9.5
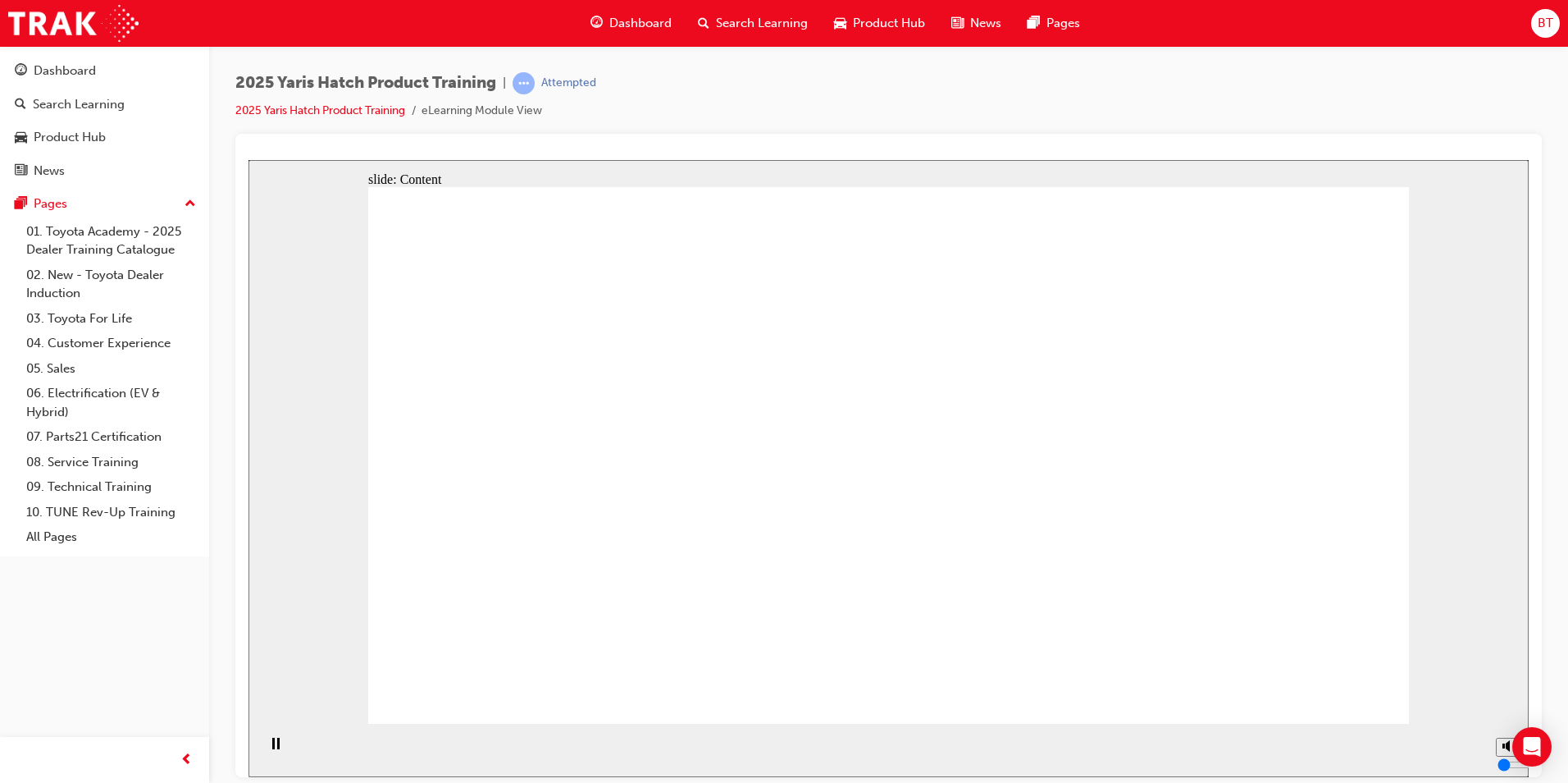
drag, startPoint x: 783, startPoint y: 415, endPoint x: 579, endPoint y: 369, distance: 209.1
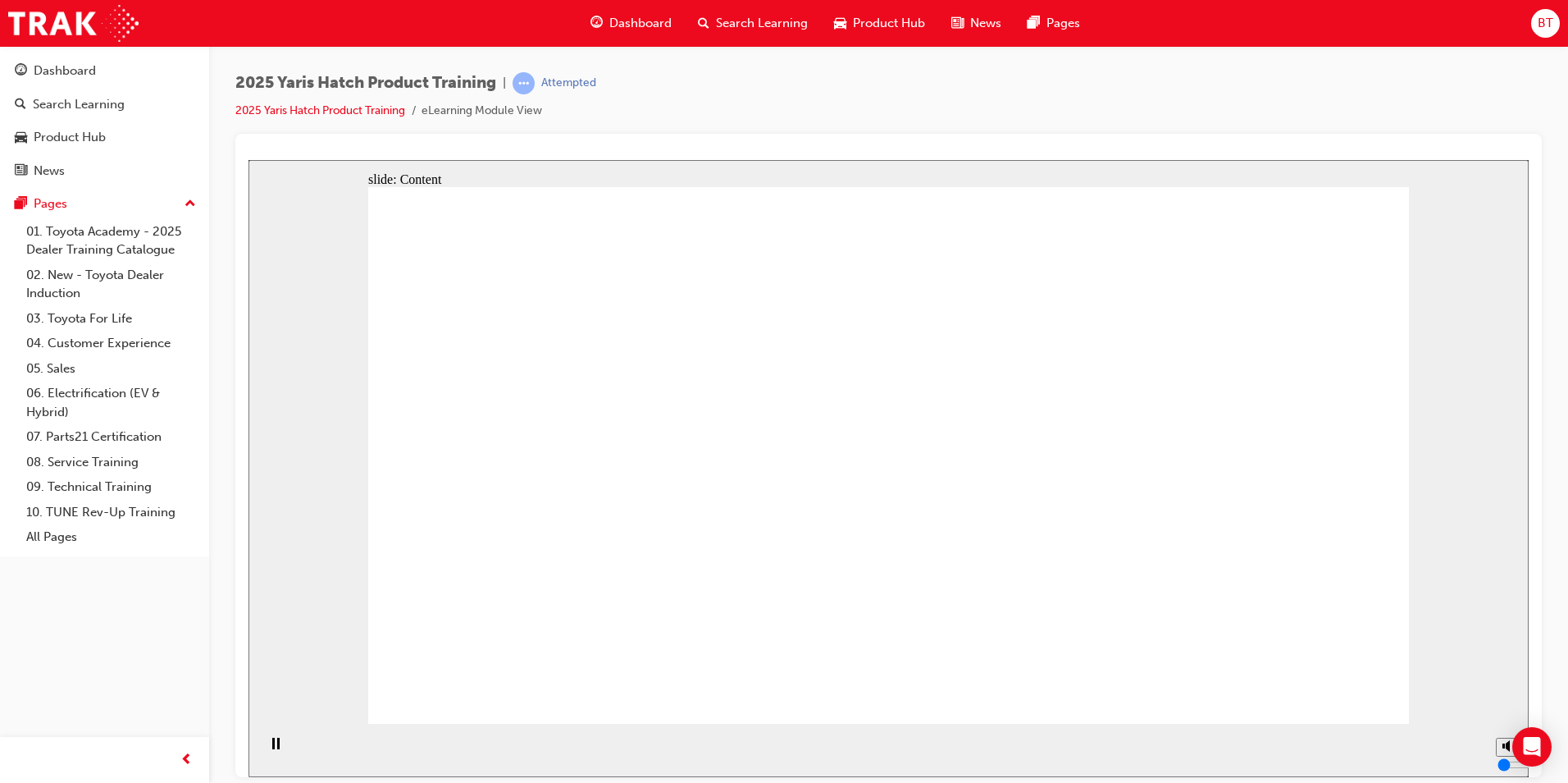
drag, startPoint x: 832, startPoint y: 370, endPoint x: 868, endPoint y: 373, distance: 36.1
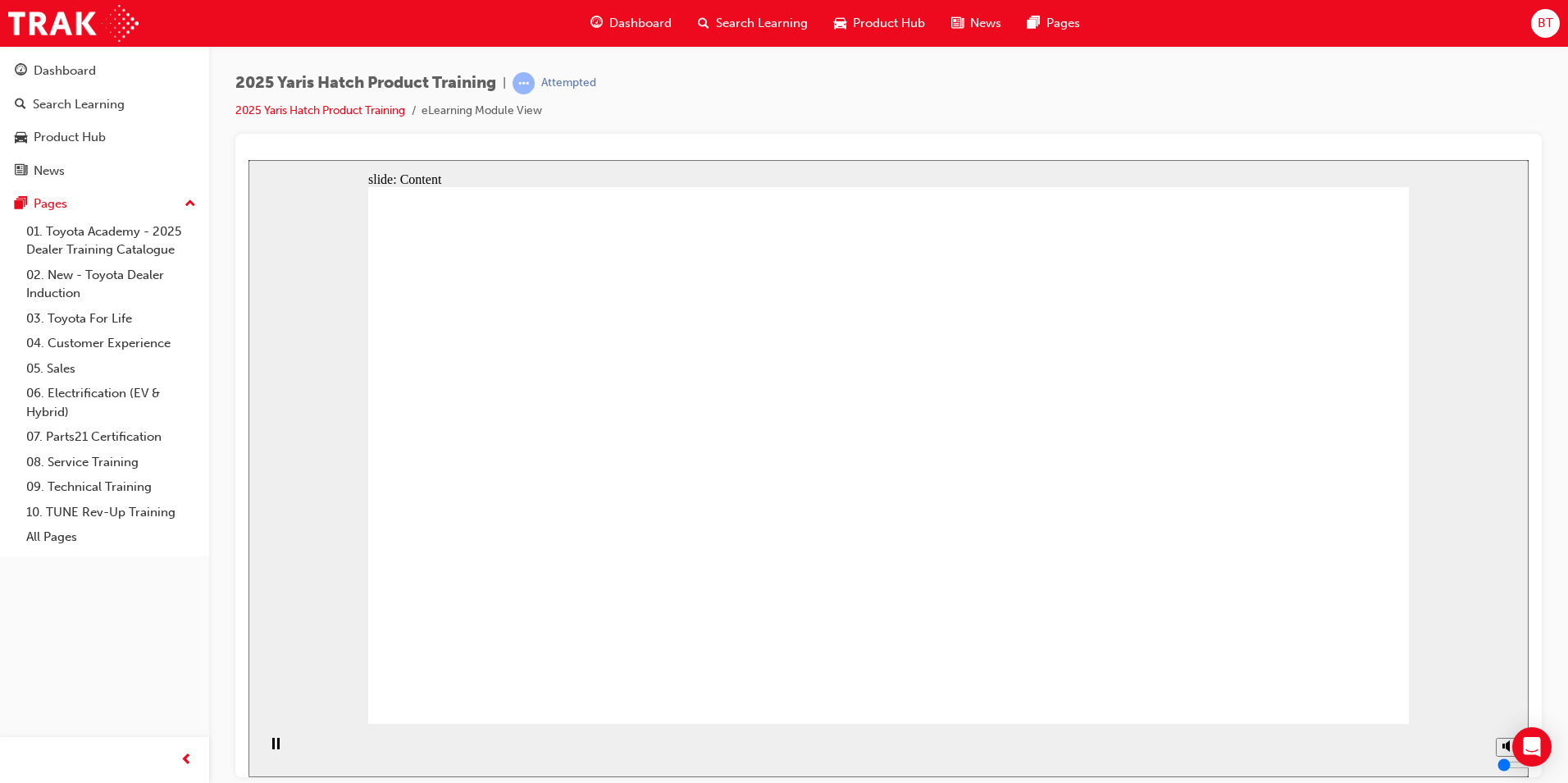
drag, startPoint x: 650, startPoint y: 308, endPoint x: 639, endPoint y: 309, distance: 11.0
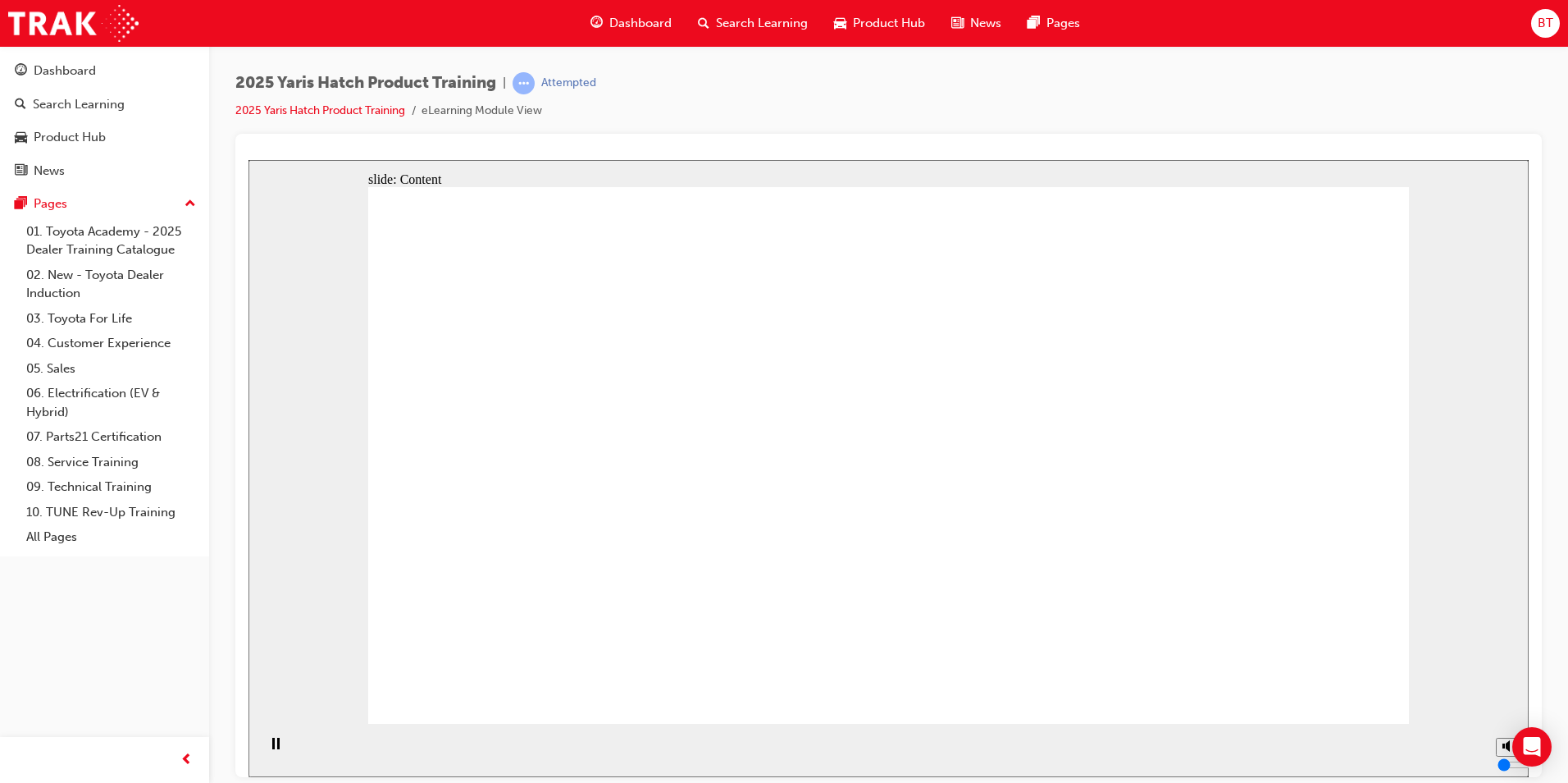
drag, startPoint x: 940, startPoint y: 575, endPoint x: 1004, endPoint y: 518, distance: 85.7
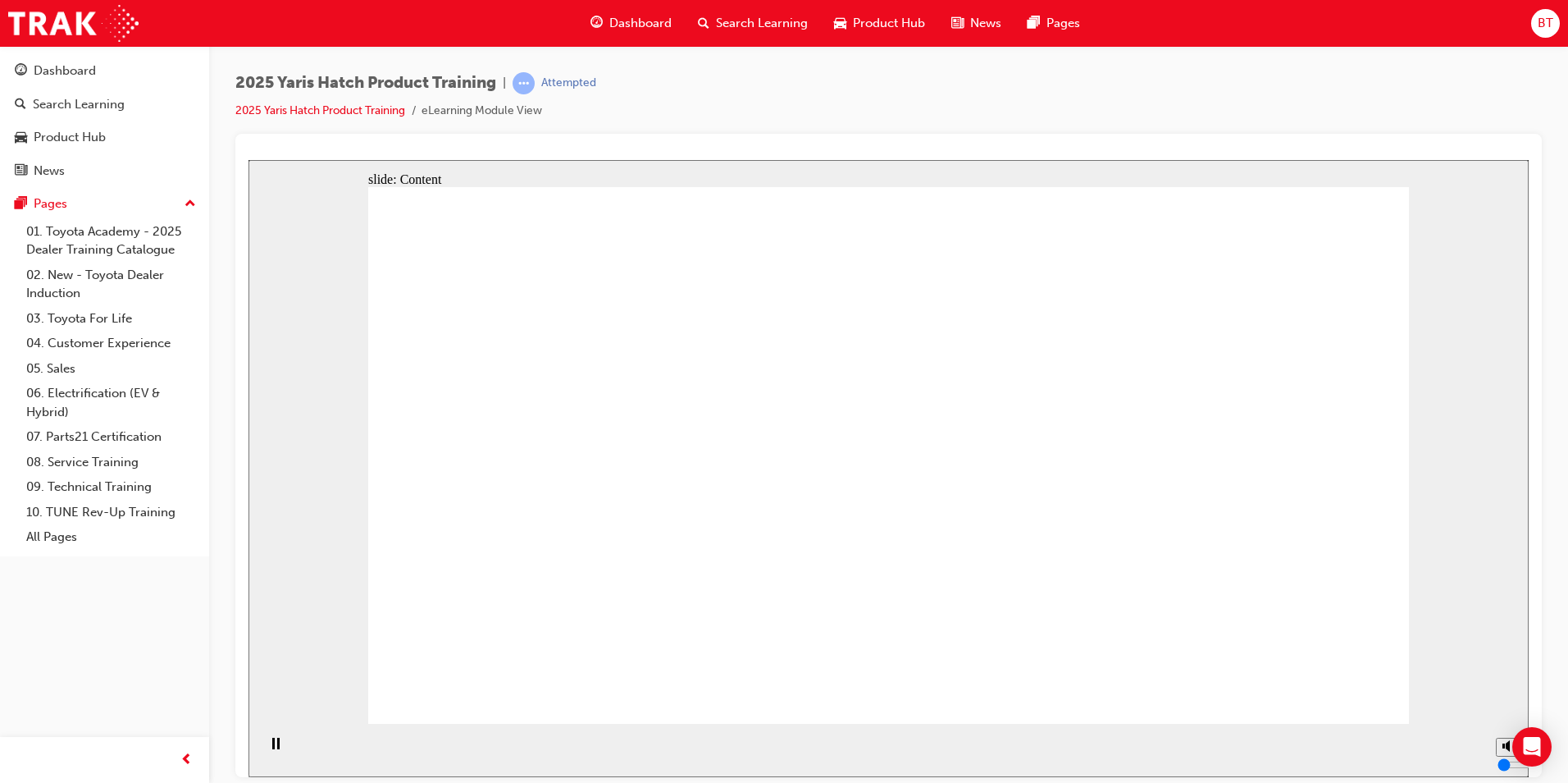
drag, startPoint x: 751, startPoint y: 402, endPoint x: 735, endPoint y: 415, distance: 20.6
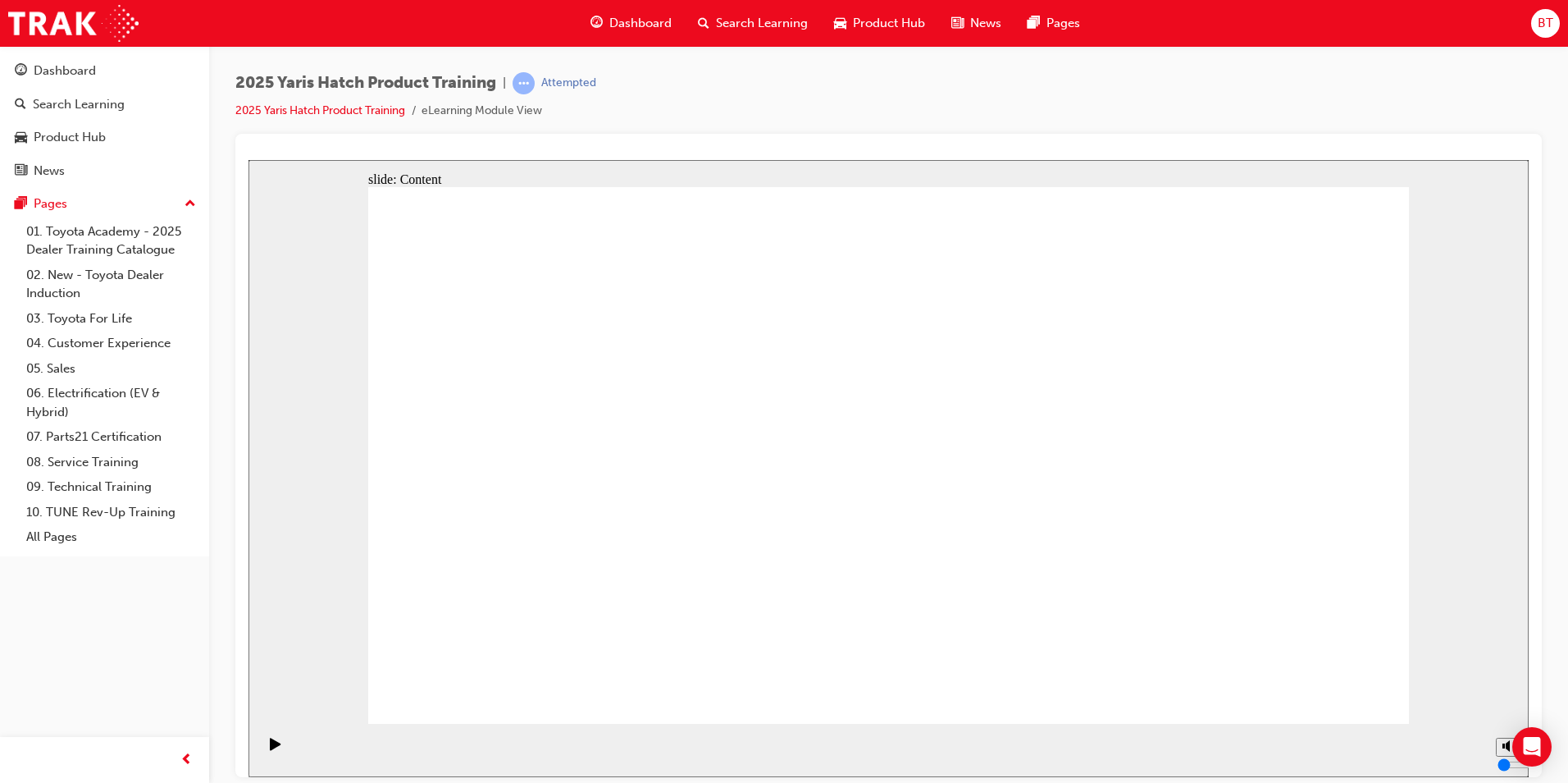
drag, startPoint x: 1007, startPoint y: 451, endPoint x: 1065, endPoint y: 475, distance: 62.8
drag, startPoint x: 1076, startPoint y: 480, endPoint x: 1069, endPoint y: 470, distance: 12.2
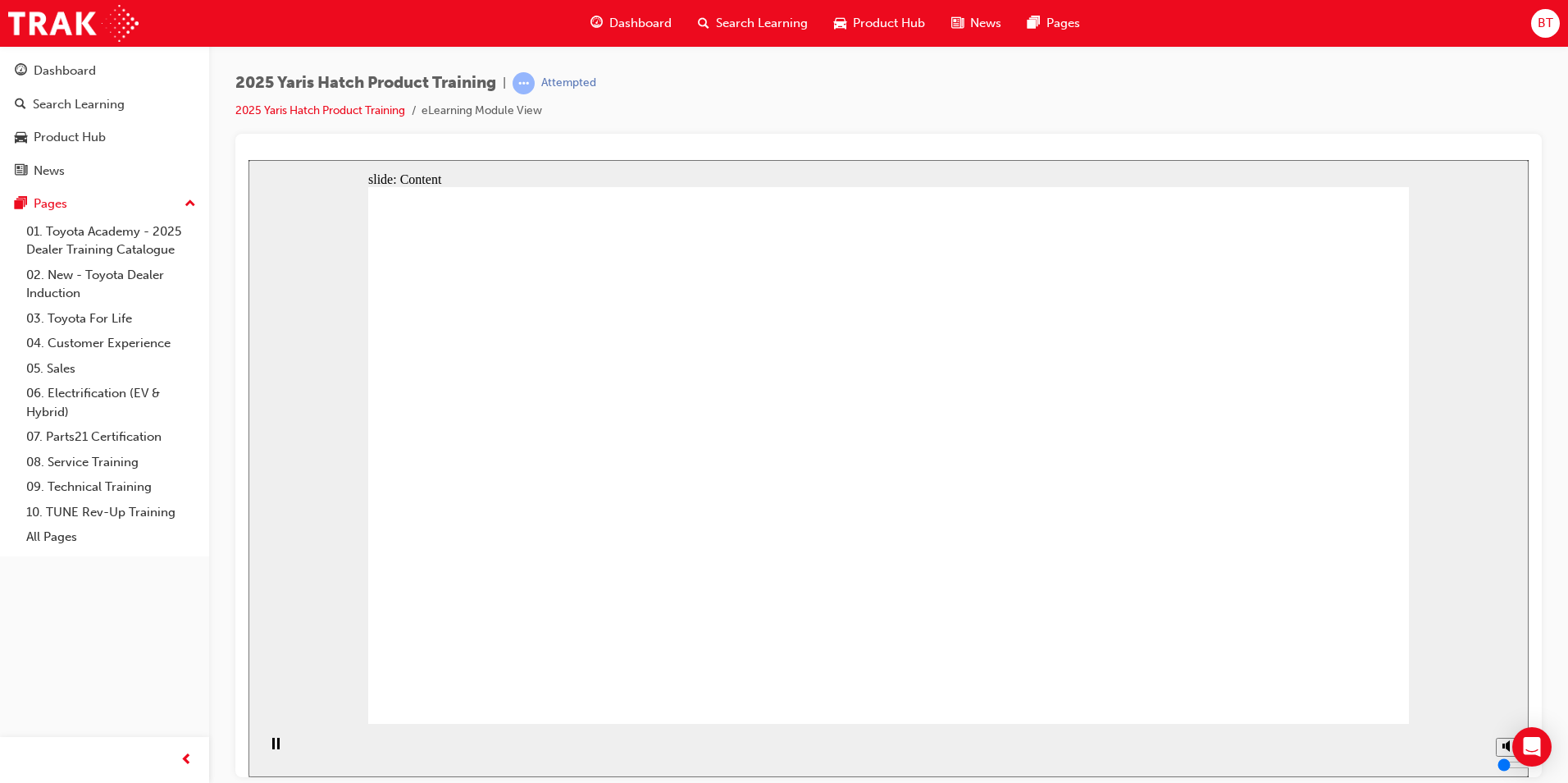
drag, startPoint x: 660, startPoint y: 514, endPoint x: 634, endPoint y: 517, distance: 26.2
drag, startPoint x: 480, startPoint y: 517, endPoint x: 500, endPoint y: 518, distance: 20.0
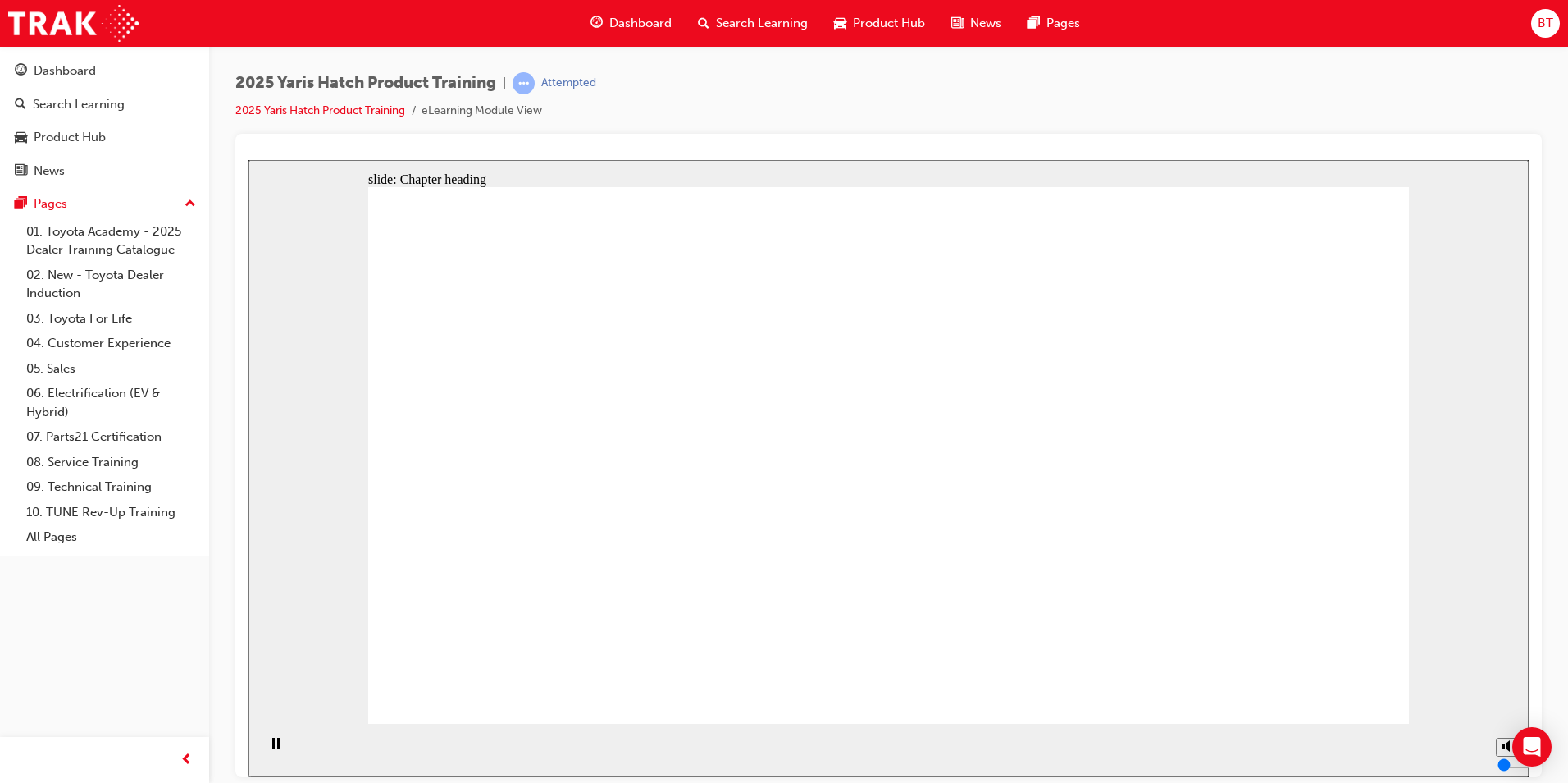
drag, startPoint x: 703, startPoint y: 443, endPoint x: 612, endPoint y: 423, distance: 93.2
drag, startPoint x: 565, startPoint y: 417, endPoint x: 840, endPoint y: 478, distance: 281.7
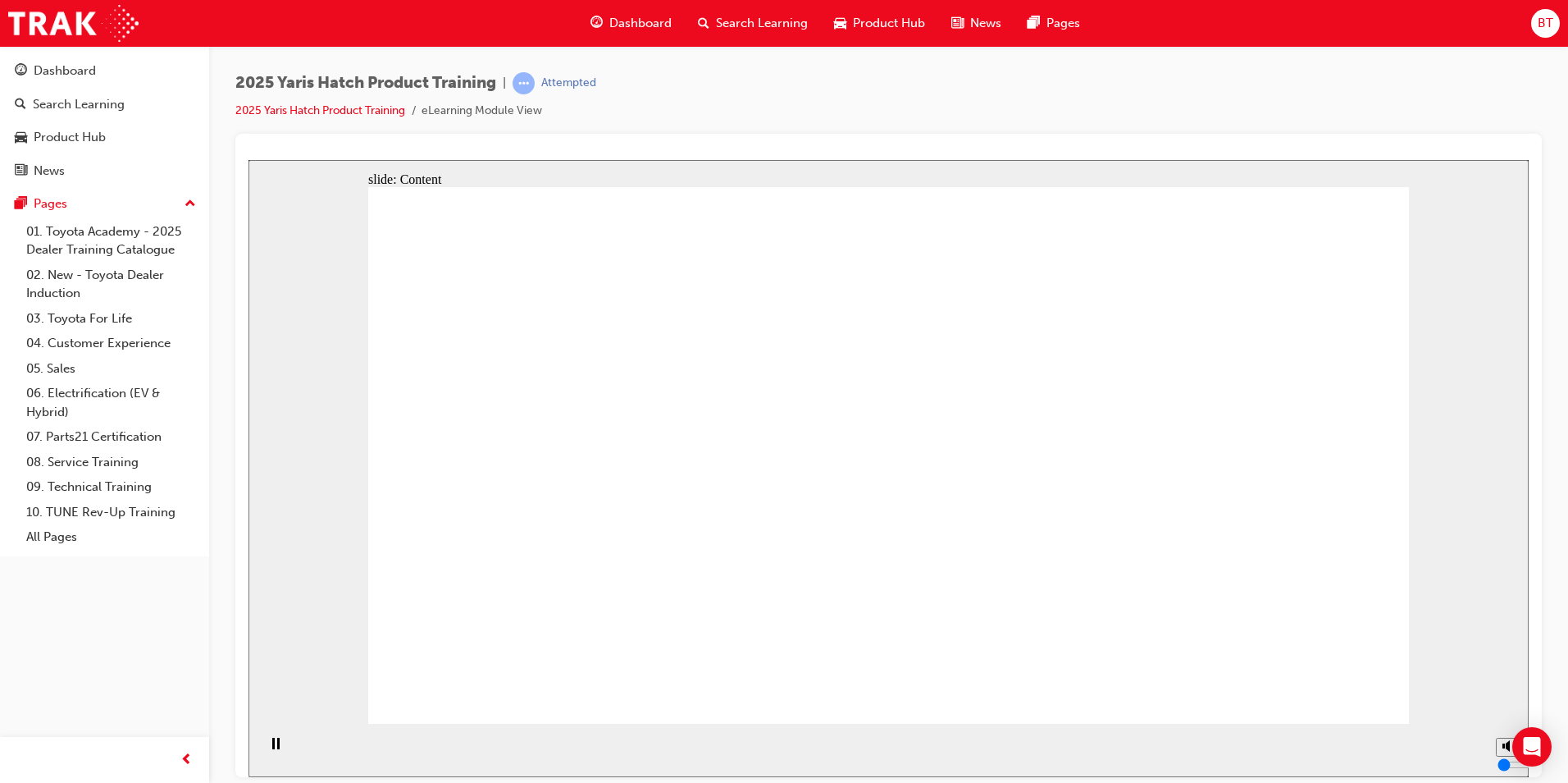
drag, startPoint x: 1263, startPoint y: 537, endPoint x: 1244, endPoint y: 556, distance: 26.9
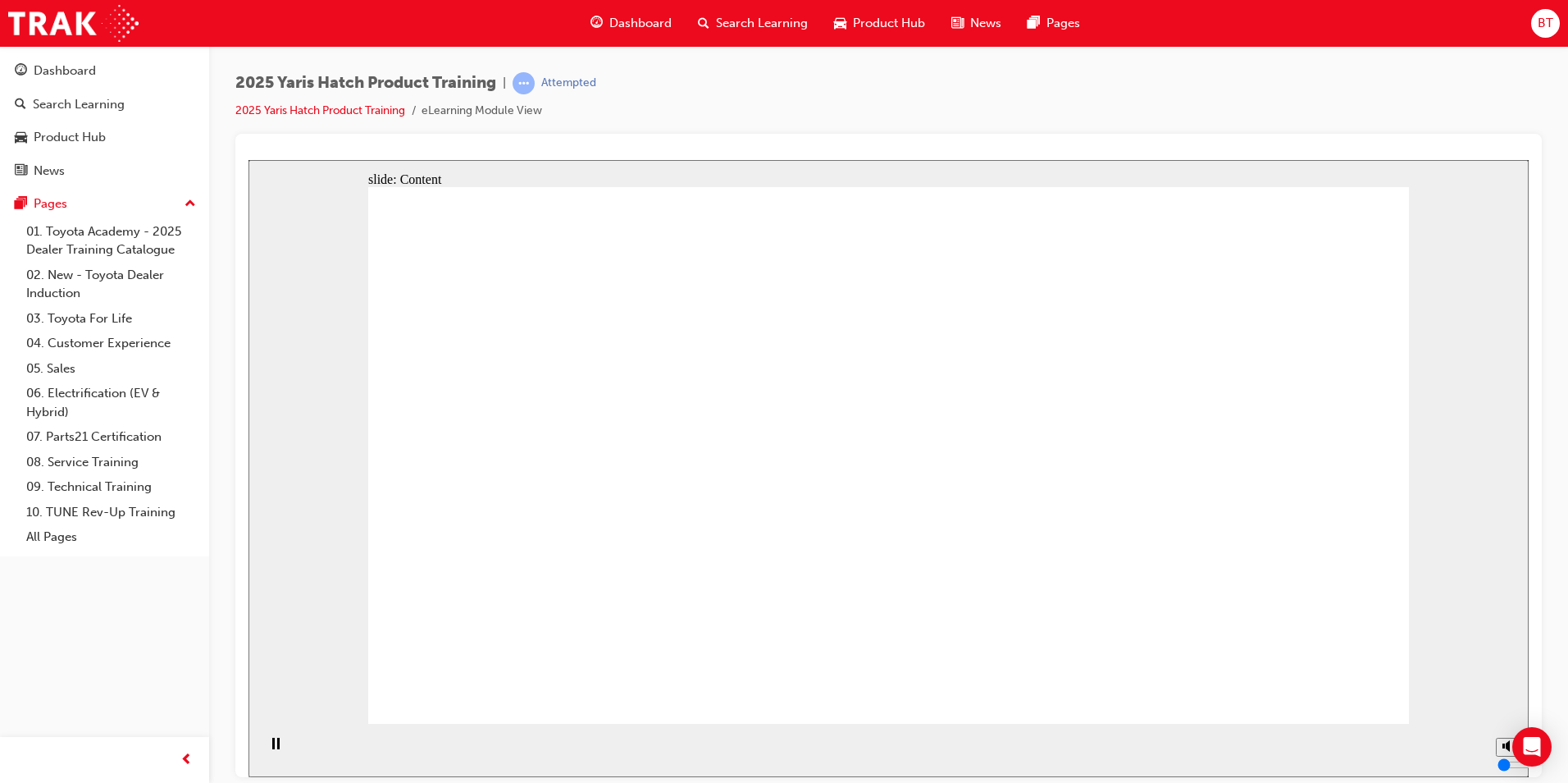
drag, startPoint x: 1131, startPoint y: 616, endPoint x: 1105, endPoint y: 603, distance: 29.1
drag, startPoint x: 920, startPoint y: 531, endPoint x: 883, endPoint y: 532, distance: 37.0
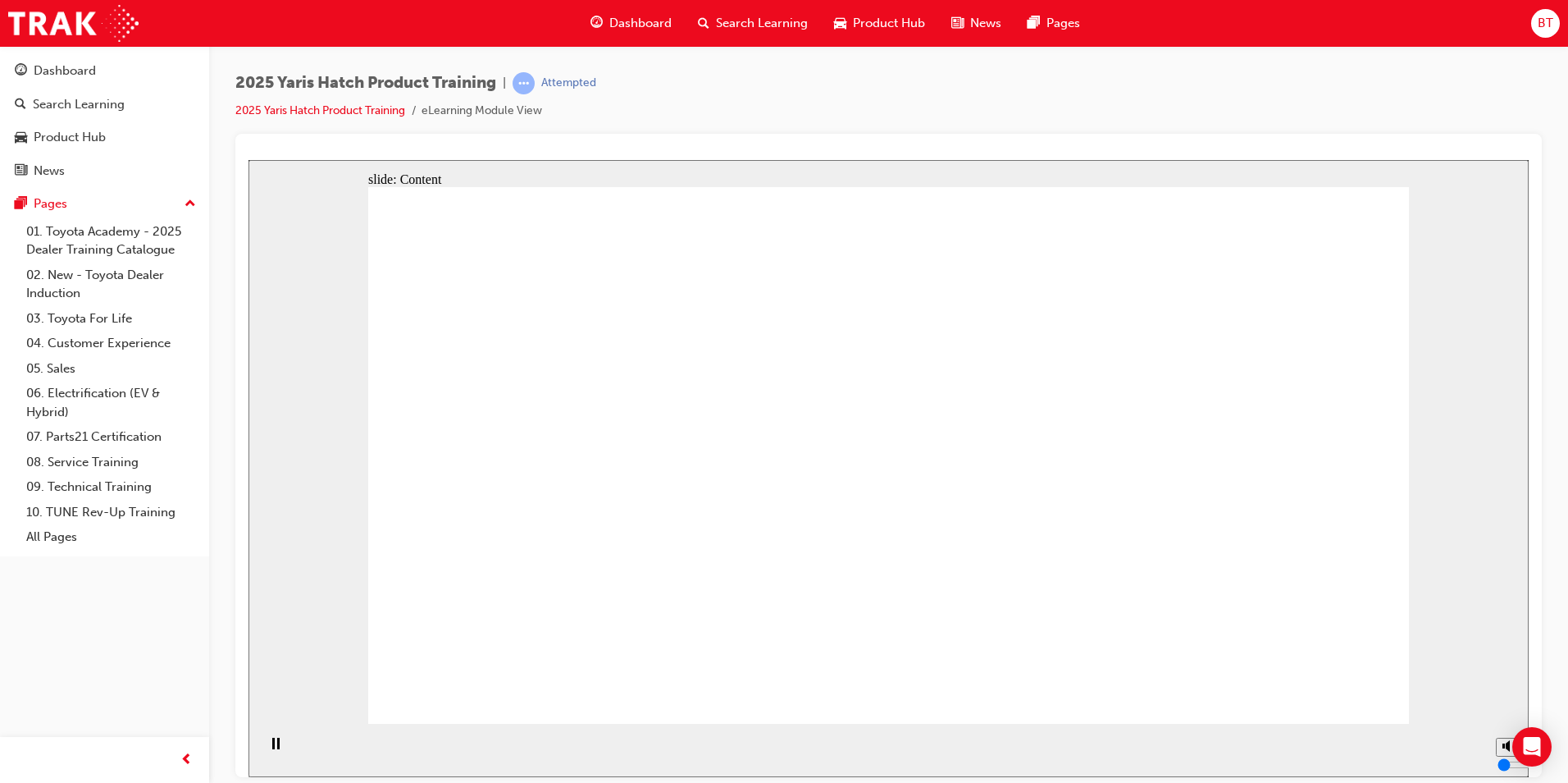
drag, startPoint x: 808, startPoint y: 608, endPoint x: 831, endPoint y: 470, distance: 139.9
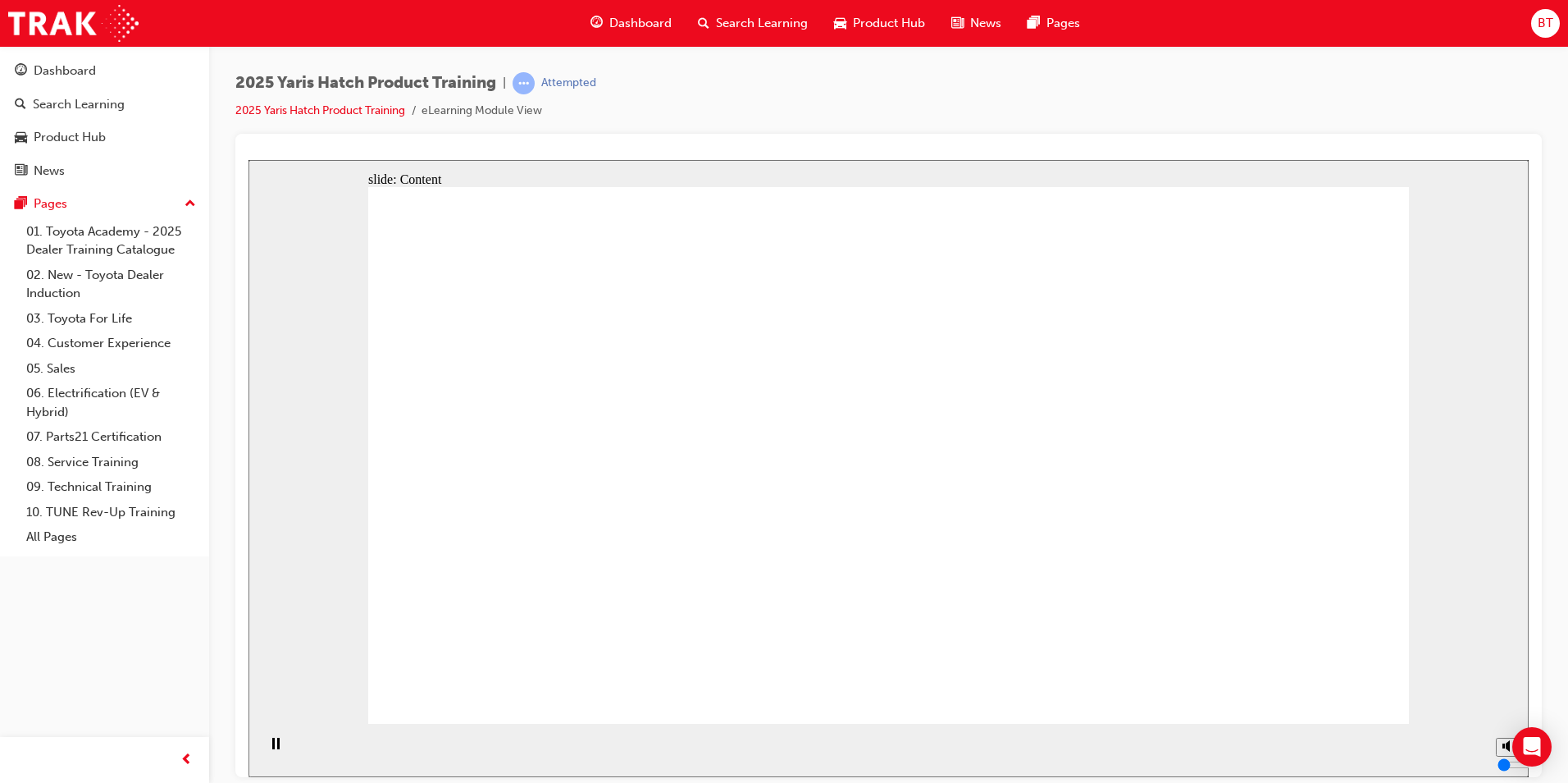
drag, startPoint x: 703, startPoint y: 519, endPoint x: 703, endPoint y: 504, distance: 15.0
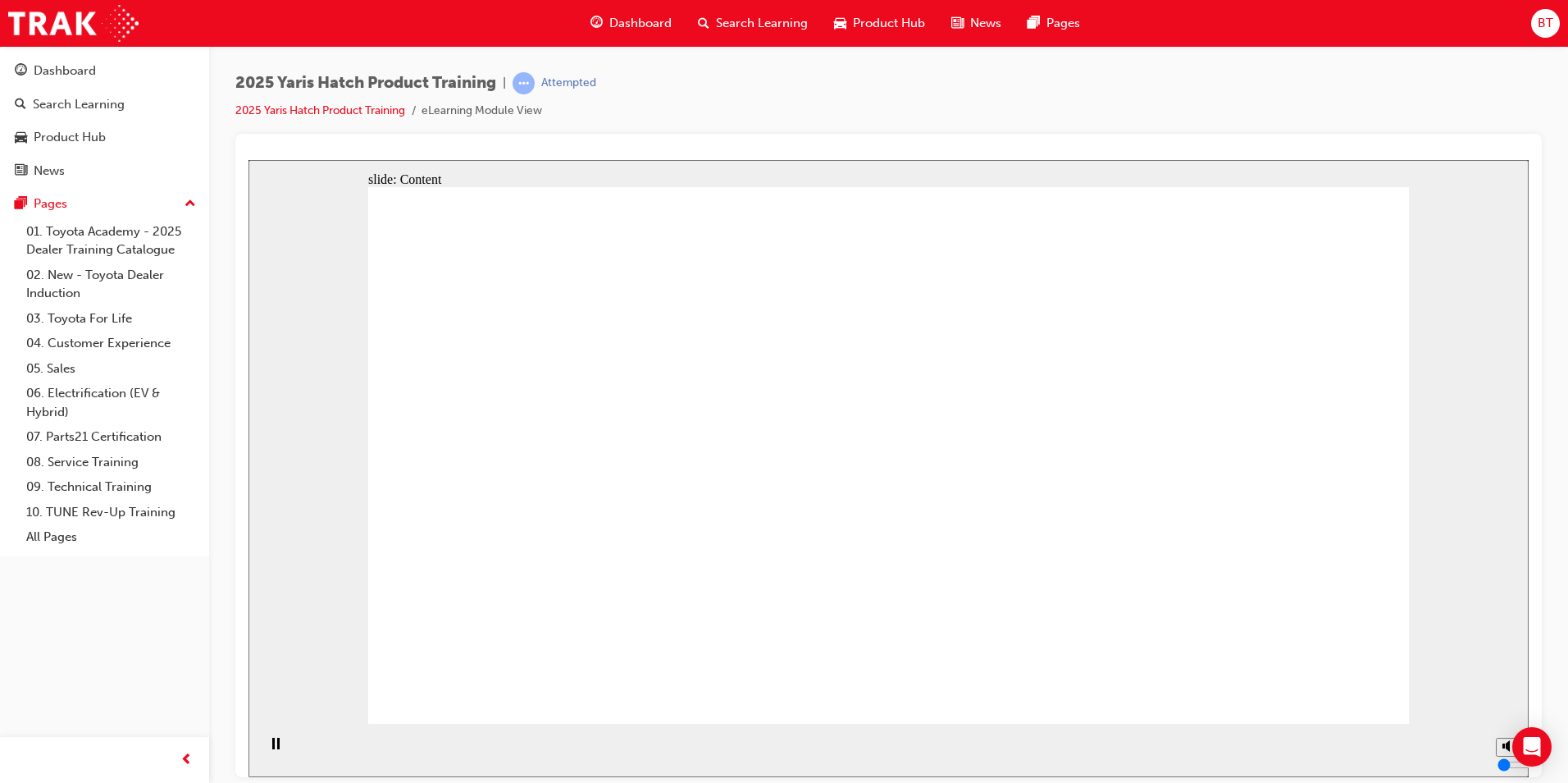
drag, startPoint x: 605, startPoint y: 495, endPoint x: 590, endPoint y: 485, distance: 18.0
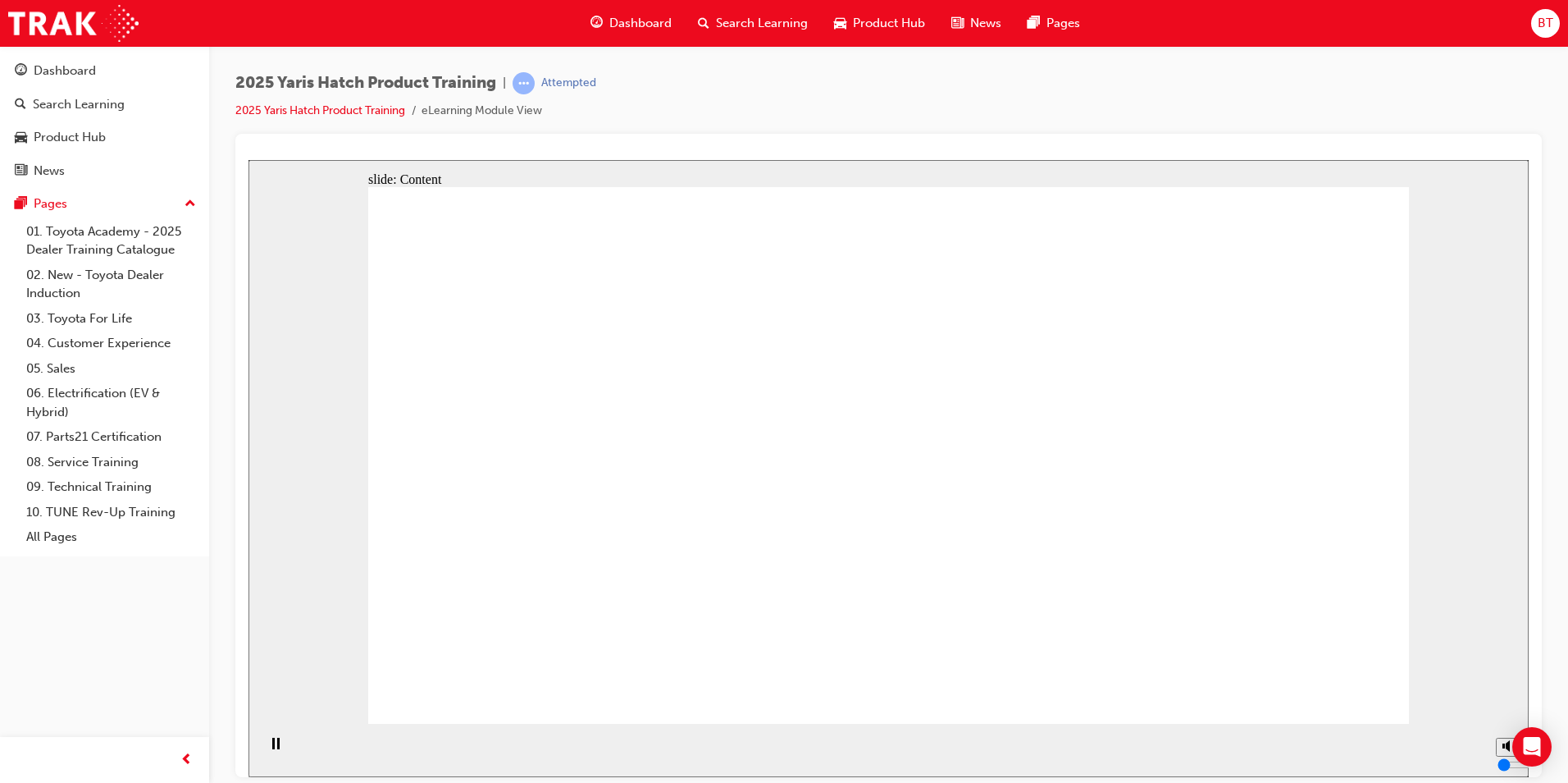
drag, startPoint x: 1256, startPoint y: 667, endPoint x: 1274, endPoint y: 676, distance: 20.1
drag, startPoint x: 579, startPoint y: 341, endPoint x: 696, endPoint y: 404, distance: 132.9
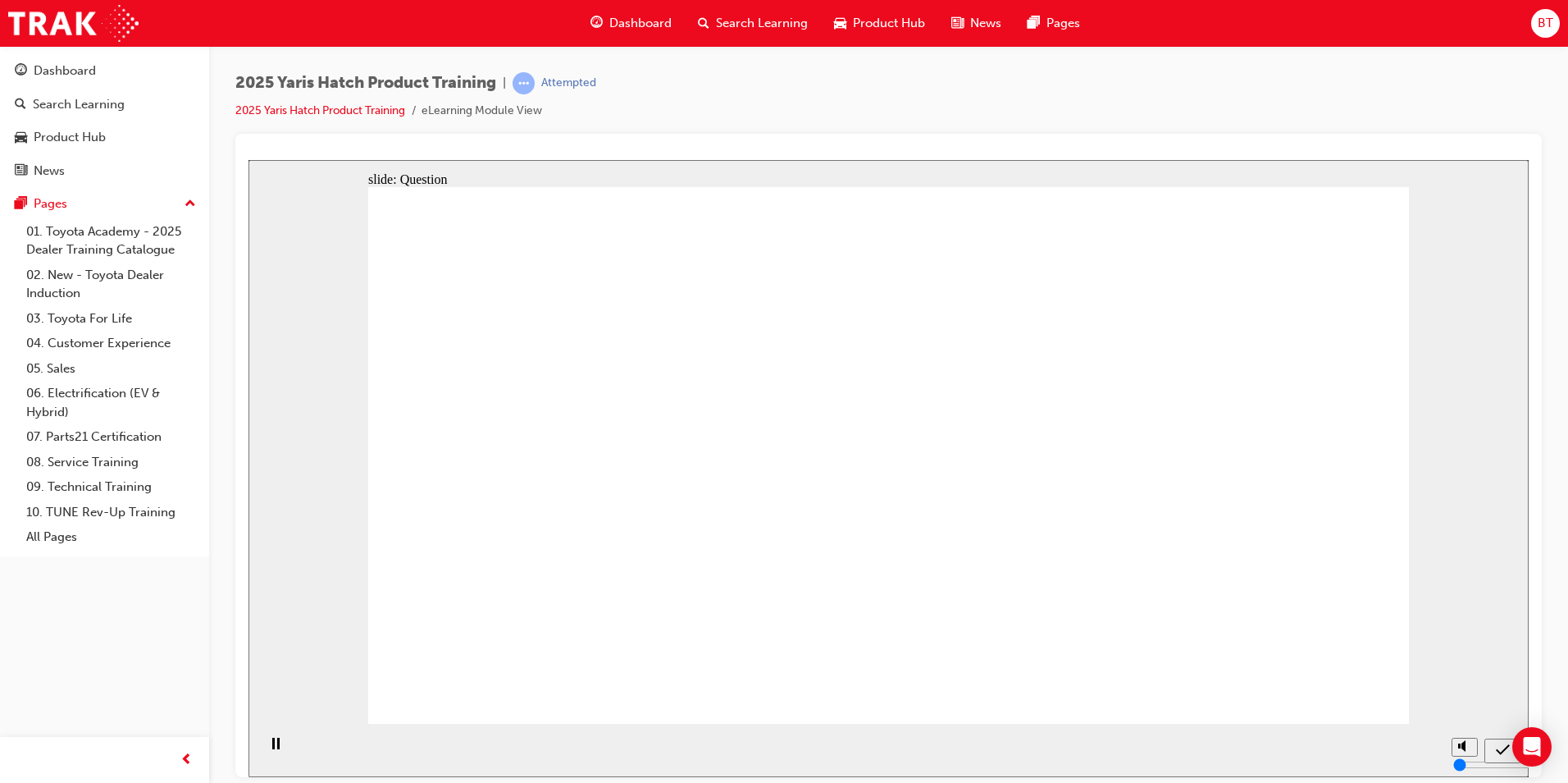
drag, startPoint x: 535, startPoint y: 361, endPoint x: 618, endPoint y: 405, distance: 93.9
drag, startPoint x: 556, startPoint y: 343, endPoint x: 622, endPoint y: 412, distance: 95.5
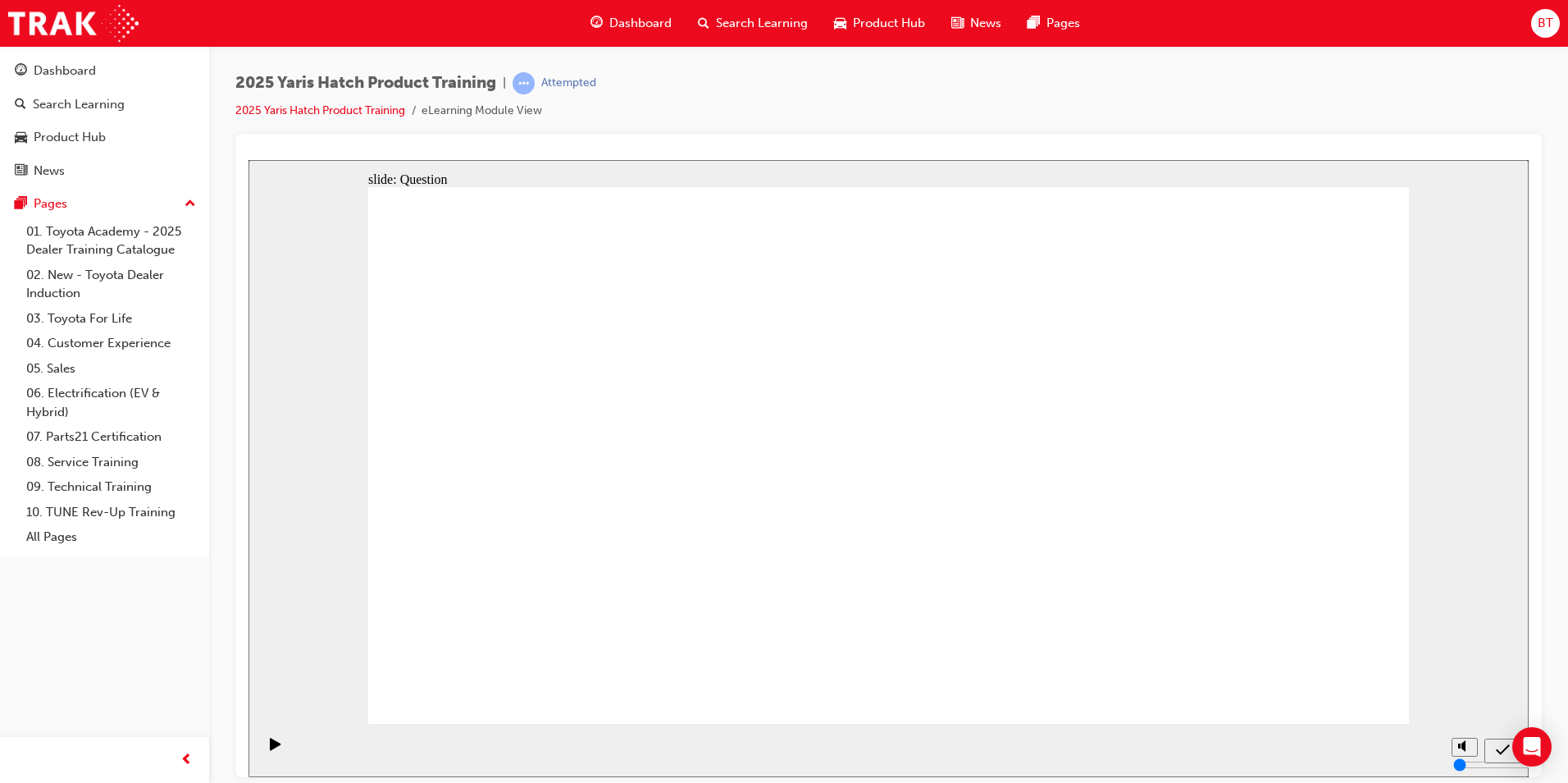
radio input "true"
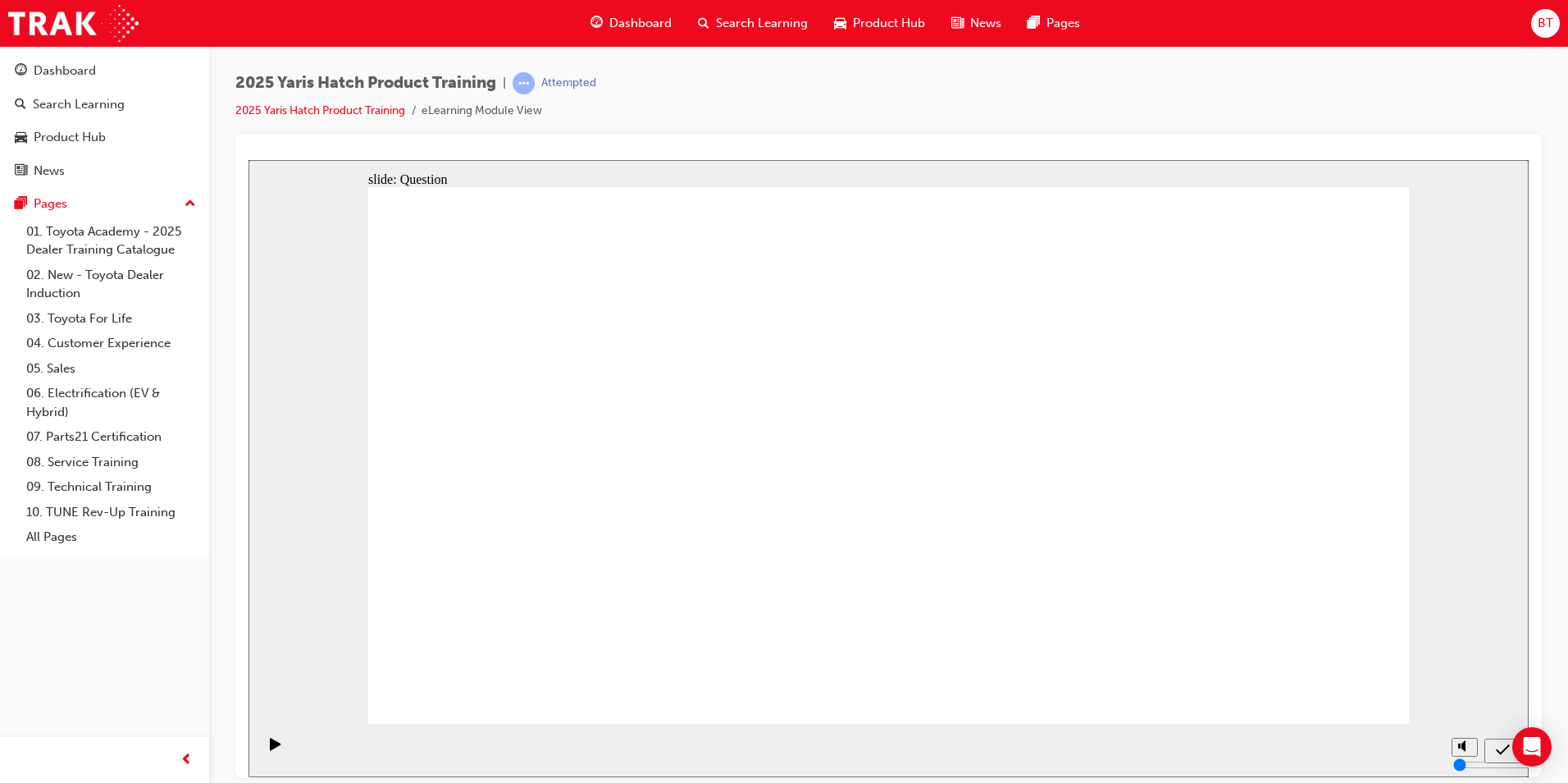
radio input "true"
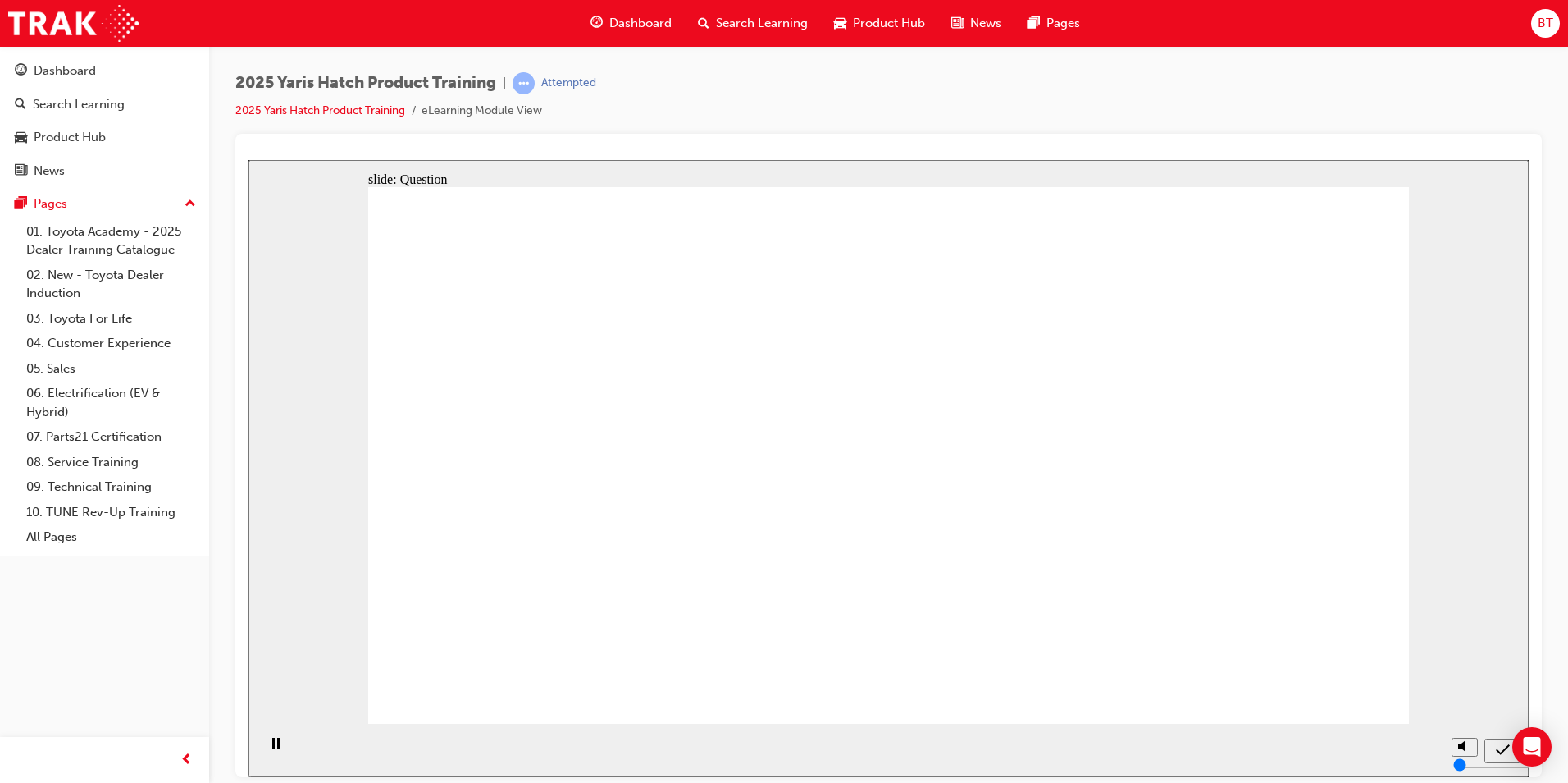
radio input "true"
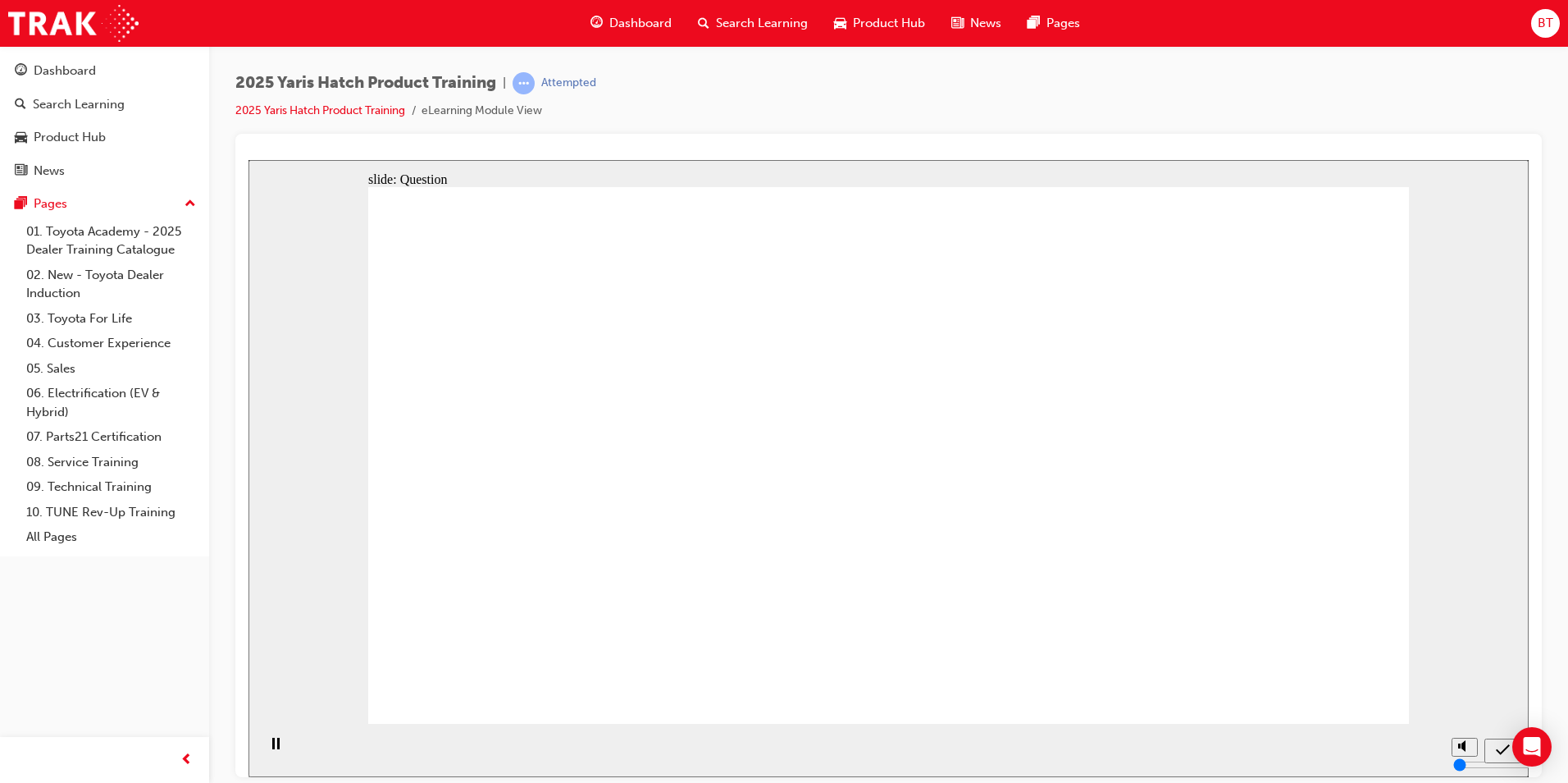
radio input "true"
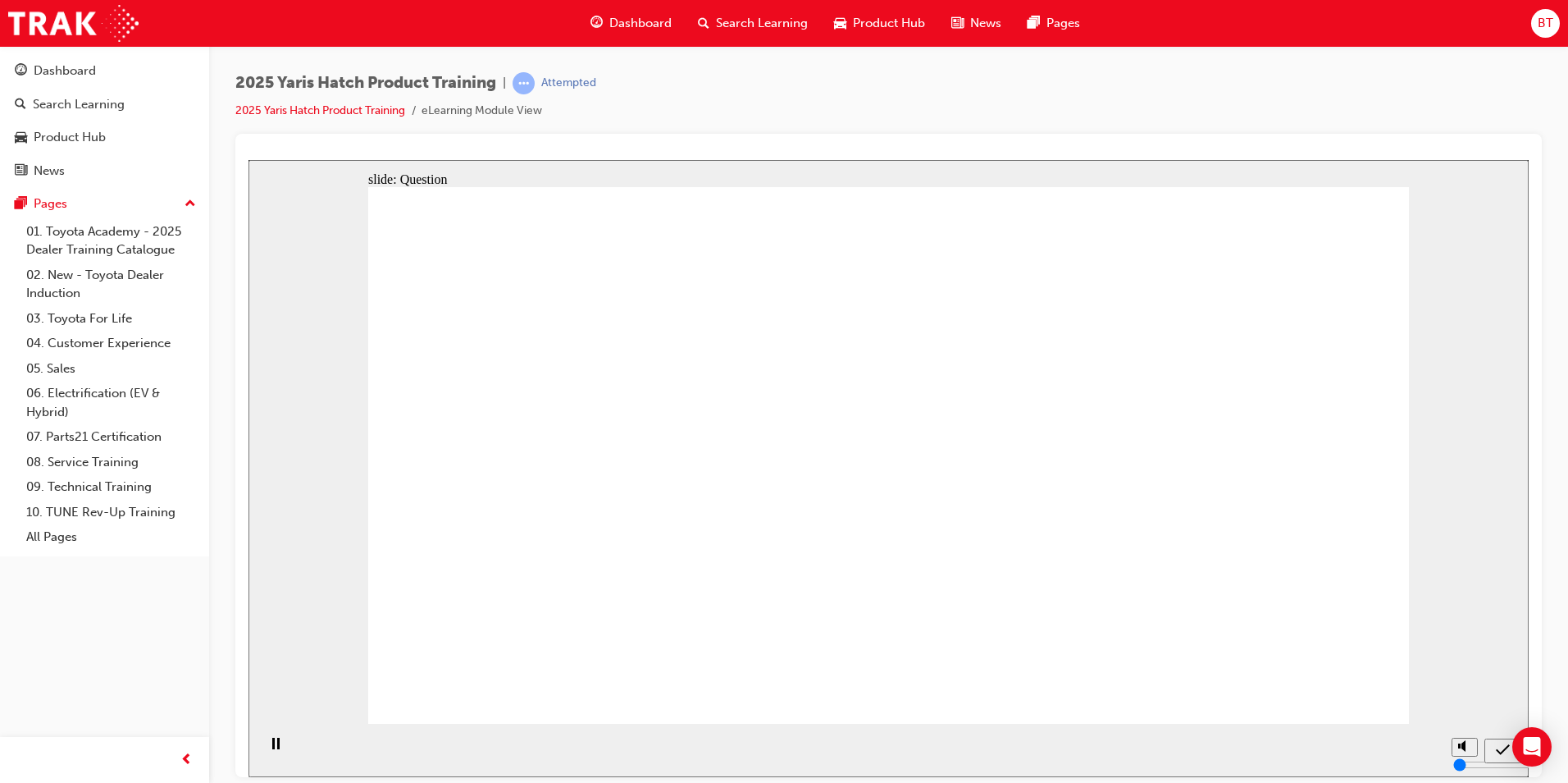
drag, startPoint x: 645, startPoint y: 426, endPoint x: 667, endPoint y: 619, distance: 194.2
drag, startPoint x: 884, startPoint y: 450, endPoint x: 915, endPoint y: 647, distance: 199.4
drag, startPoint x: 1075, startPoint y: 473, endPoint x: 1089, endPoint y: 585, distance: 112.9
drag, startPoint x: 1199, startPoint y: 475, endPoint x: 1233, endPoint y: 628, distance: 156.7
click at [1299, 725] on section "Playback Speed 2 1.75 1.5 1.25" at bounding box center [889, 749] width 1280 height 54
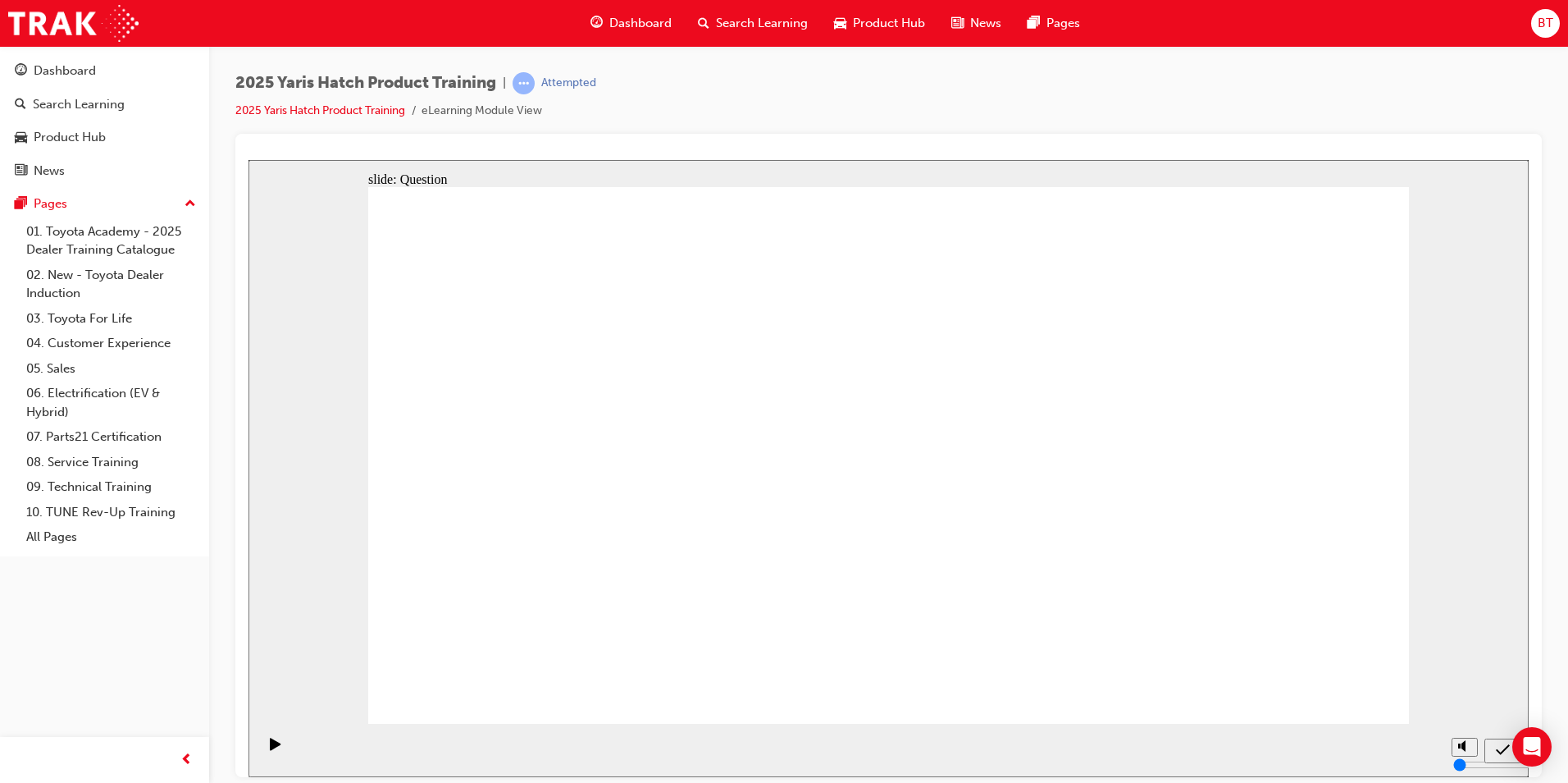
drag, startPoint x: 1314, startPoint y: 682, endPoint x: 1098, endPoint y: 401, distance: 354.4
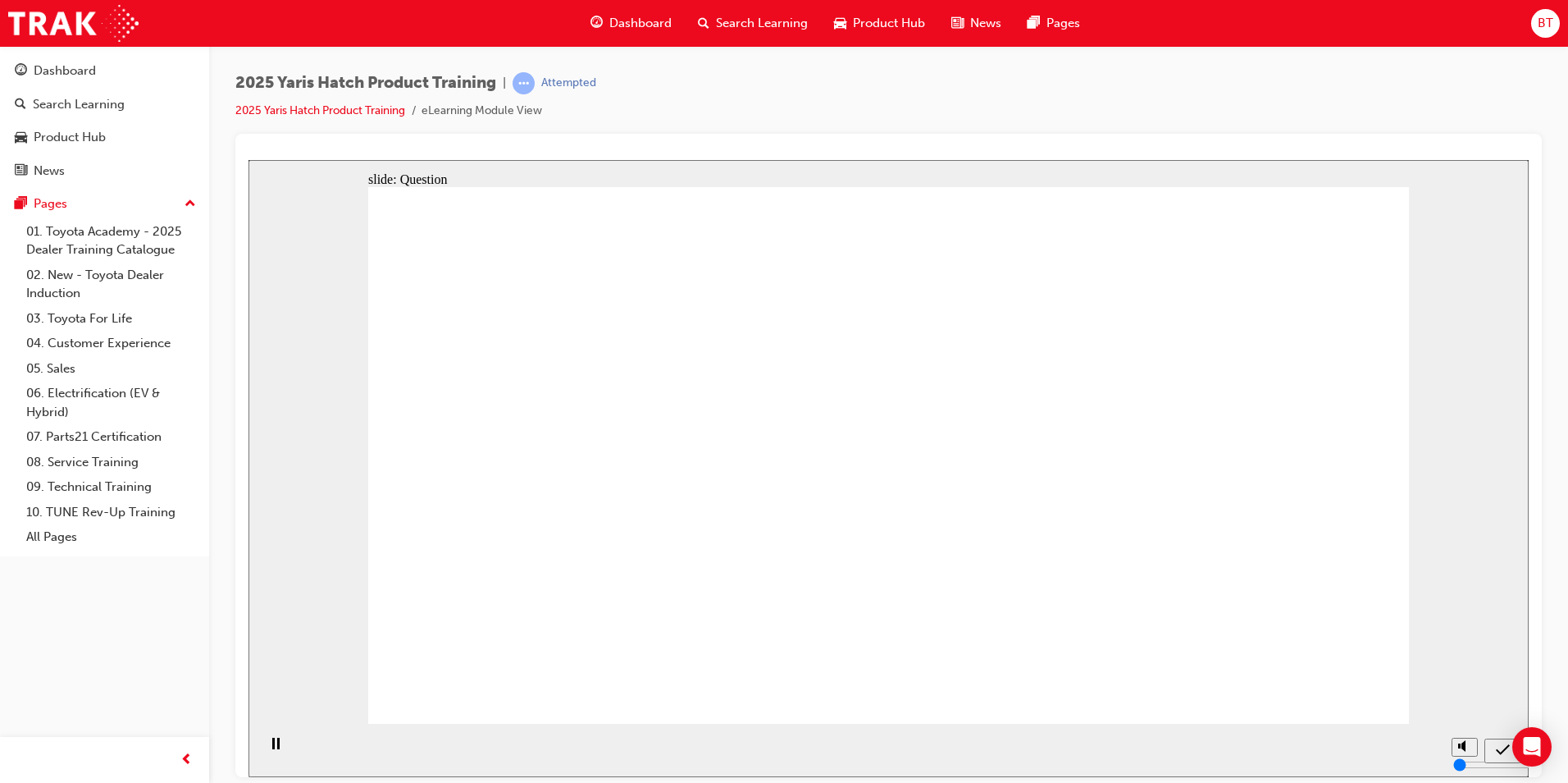
radio input "true"
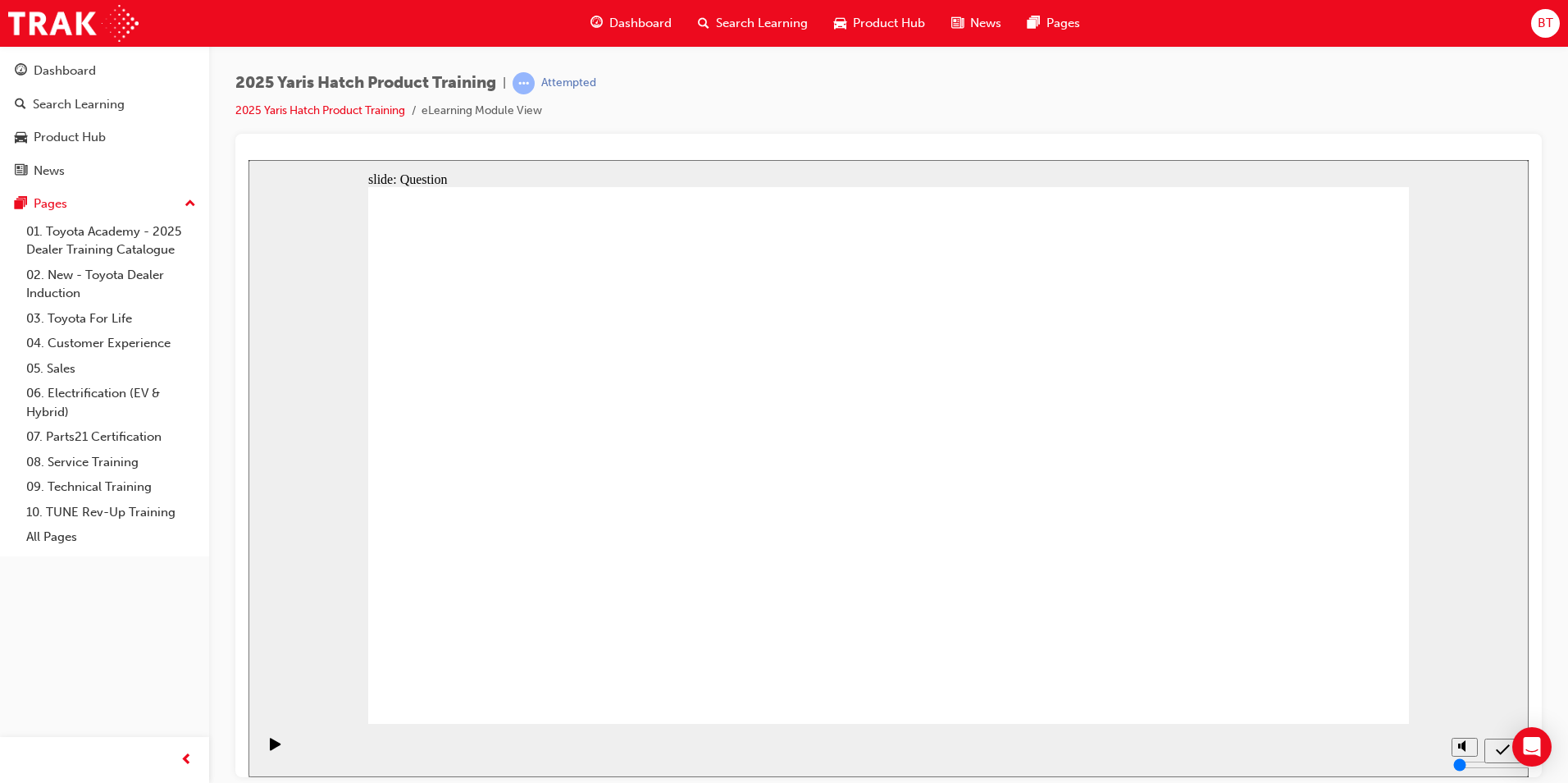
radio input "true"
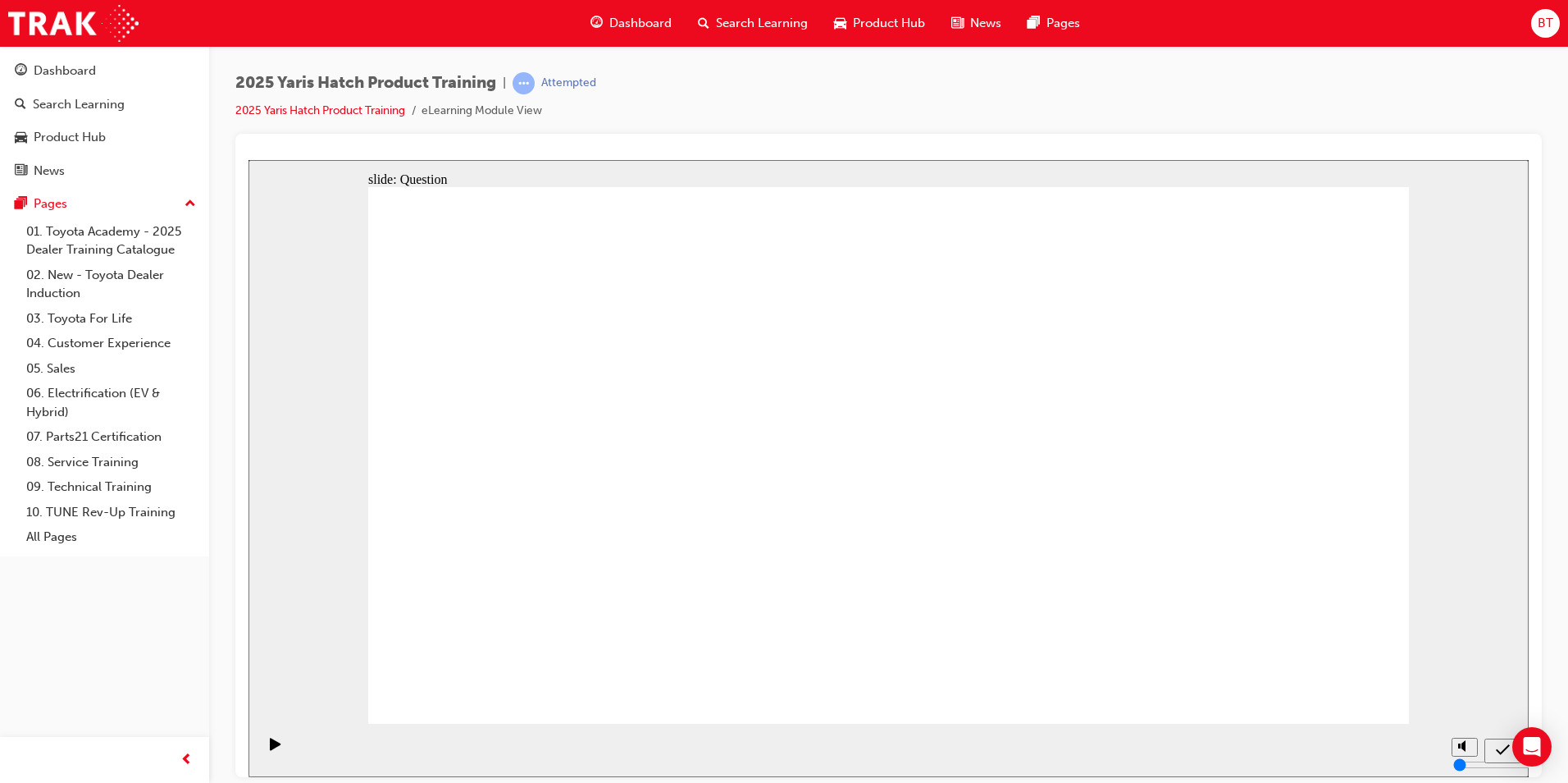
radio input "true"
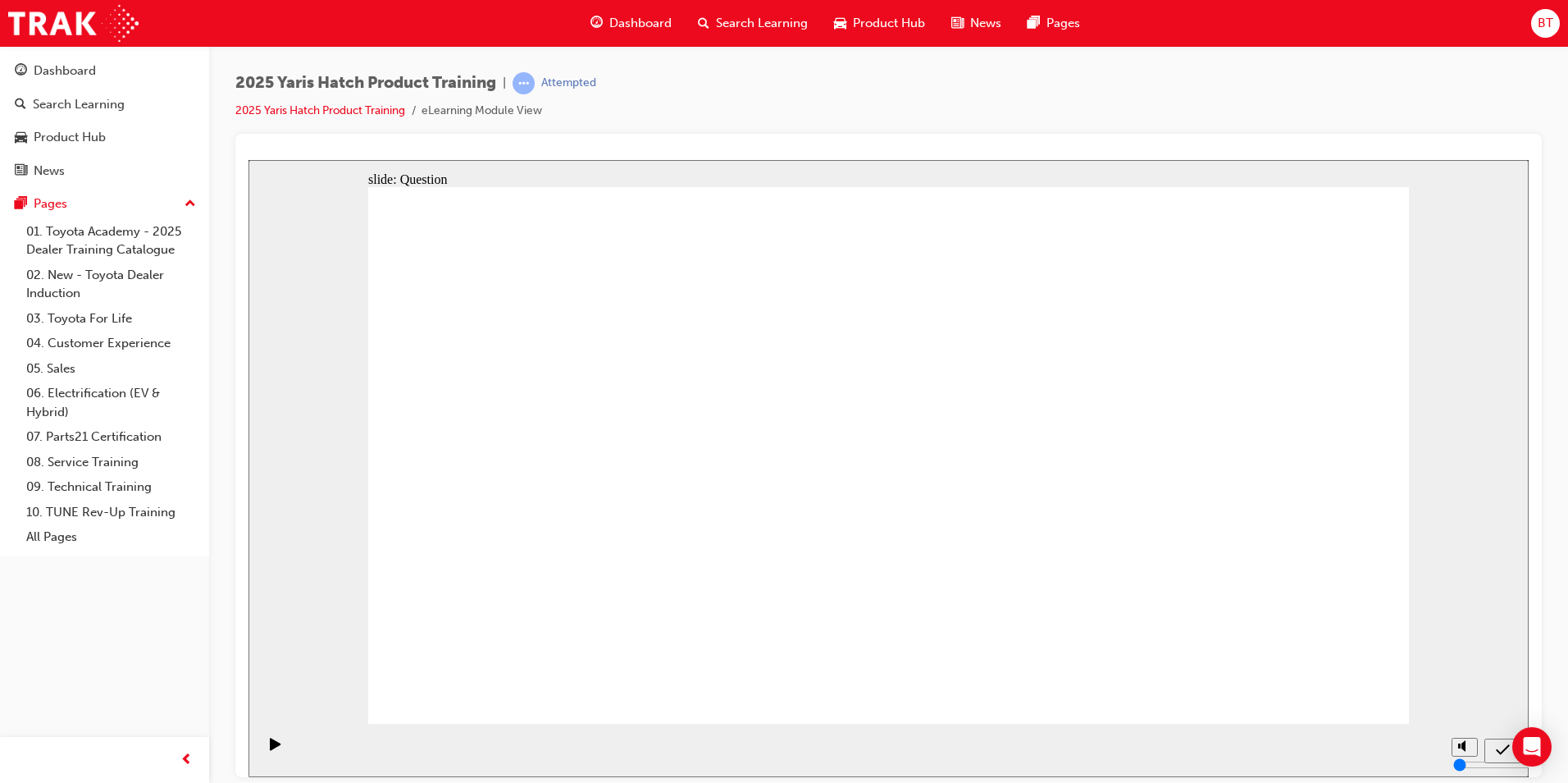
radio input "false"
radio input "true"
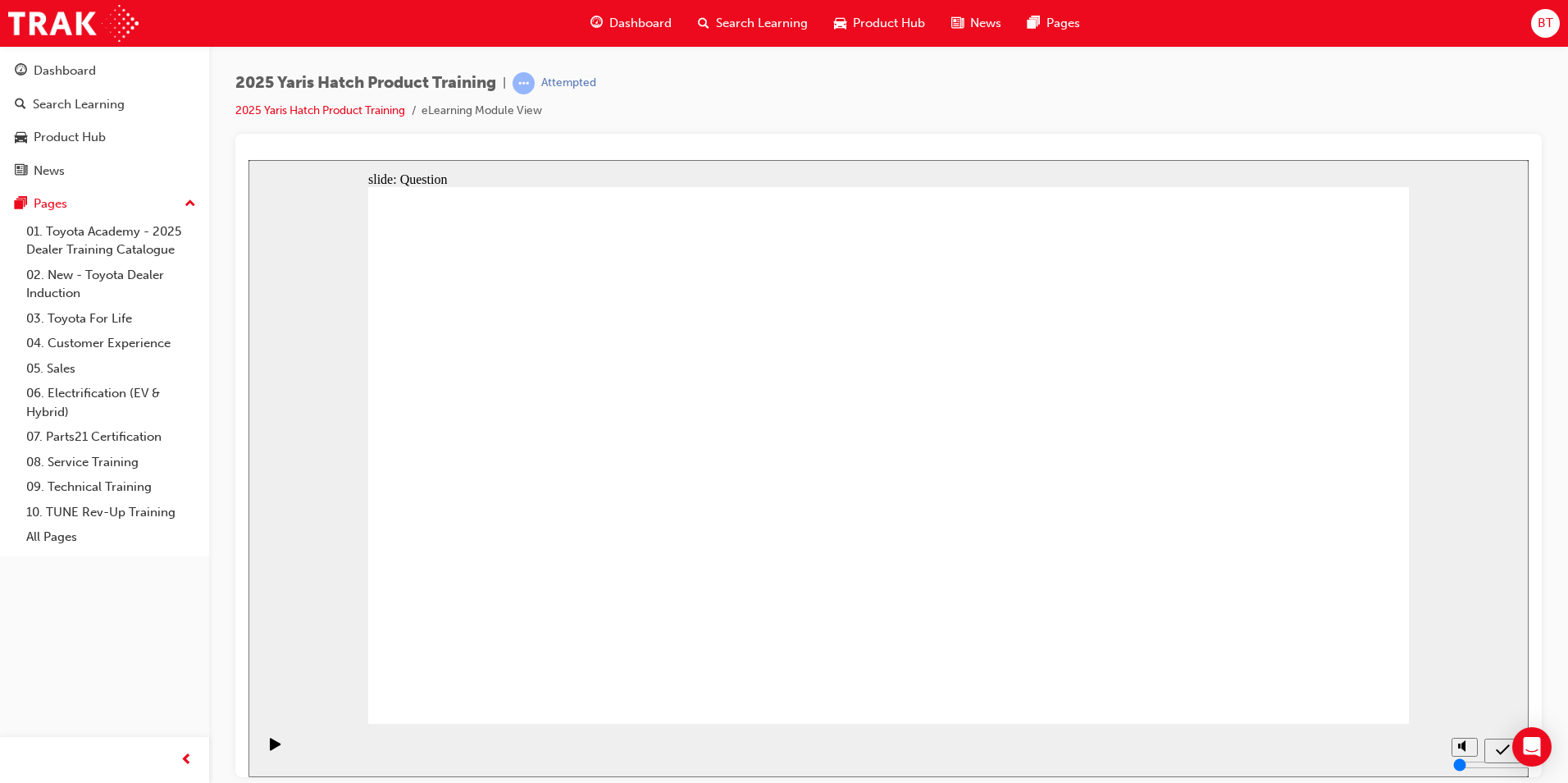
drag, startPoint x: 503, startPoint y: 427, endPoint x: 533, endPoint y: 516, distance: 93.9
drag, startPoint x: 717, startPoint y: 410, endPoint x: 703, endPoint y: 532, distance: 122.8
drag, startPoint x: 689, startPoint y: 590, endPoint x: 709, endPoint y: 423, distance: 168.2
drag, startPoint x: 1058, startPoint y: 449, endPoint x: 566, endPoint y: 633, distance: 525.3
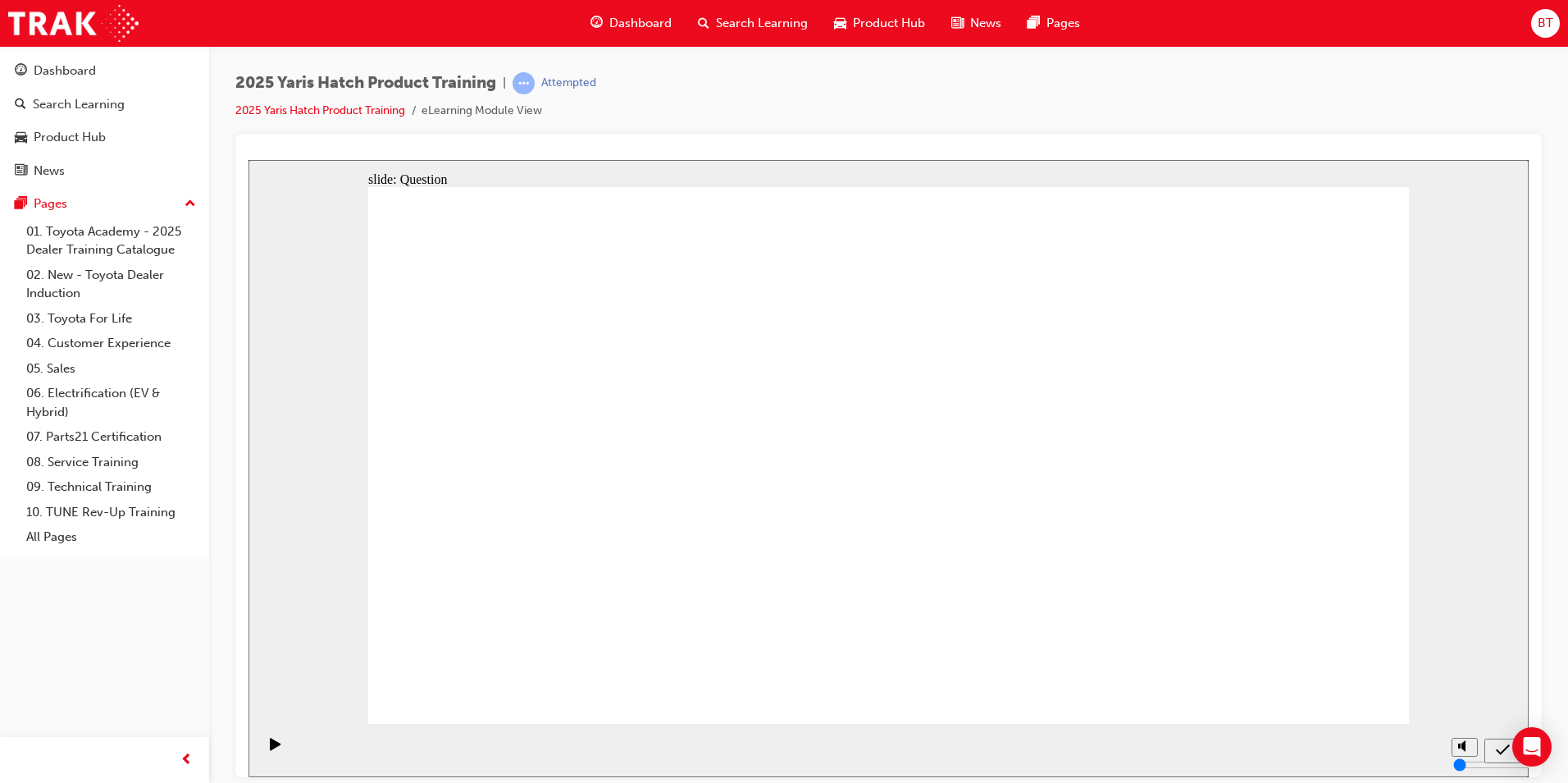
drag, startPoint x: 512, startPoint y: 578, endPoint x: 703, endPoint y: 599, distance: 192.2
drag, startPoint x: 1027, startPoint y: 484, endPoint x: 750, endPoint y: 569, distance: 289.7
drag, startPoint x: 704, startPoint y: 584, endPoint x: 870, endPoint y: 585, distance: 166.0
drag, startPoint x: 881, startPoint y: 448, endPoint x: 1013, endPoint y: 565, distance: 176.4
drag, startPoint x: 760, startPoint y: 472, endPoint x: 1325, endPoint y: 608, distance: 581.1
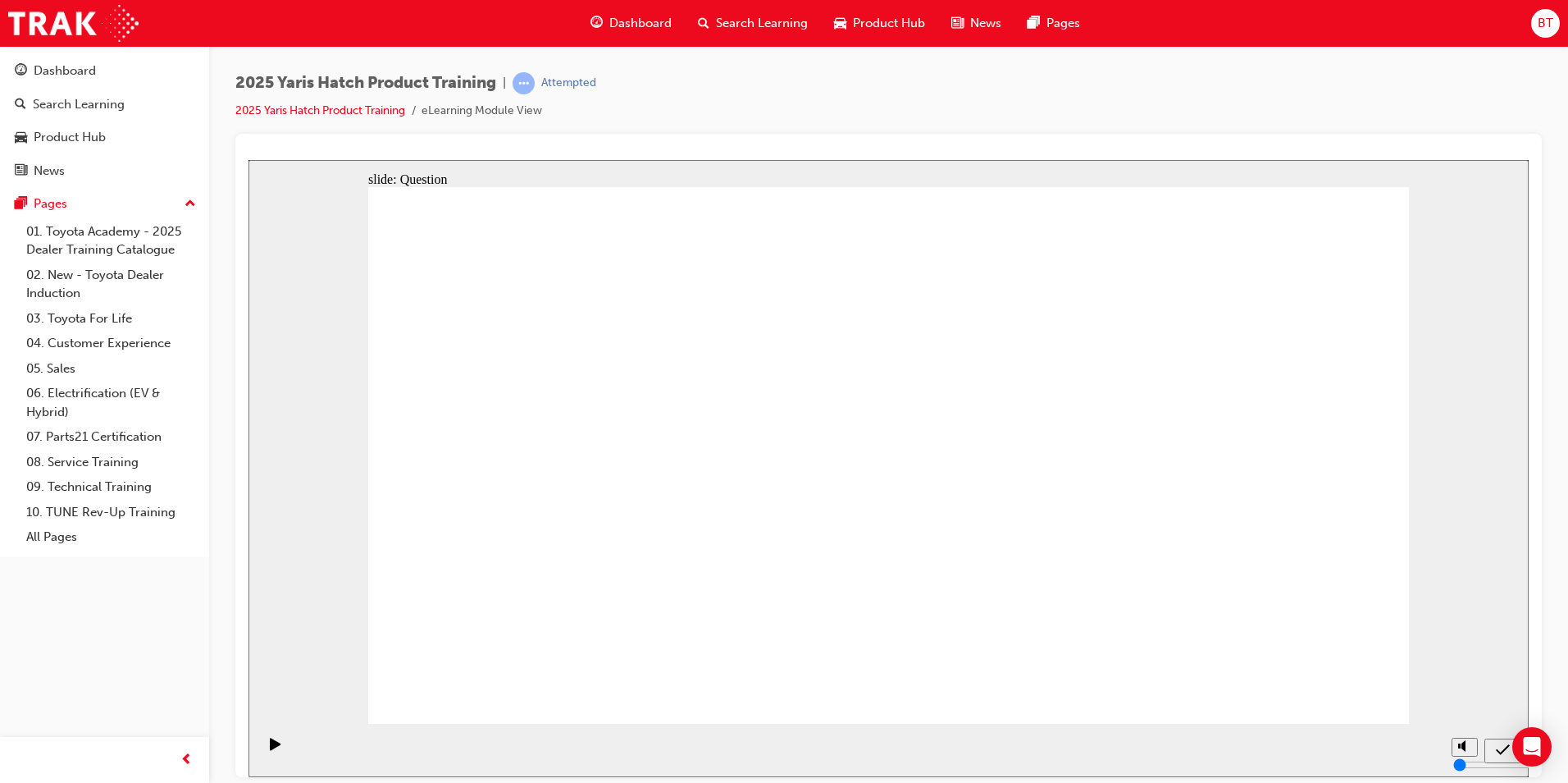
radio input "true"
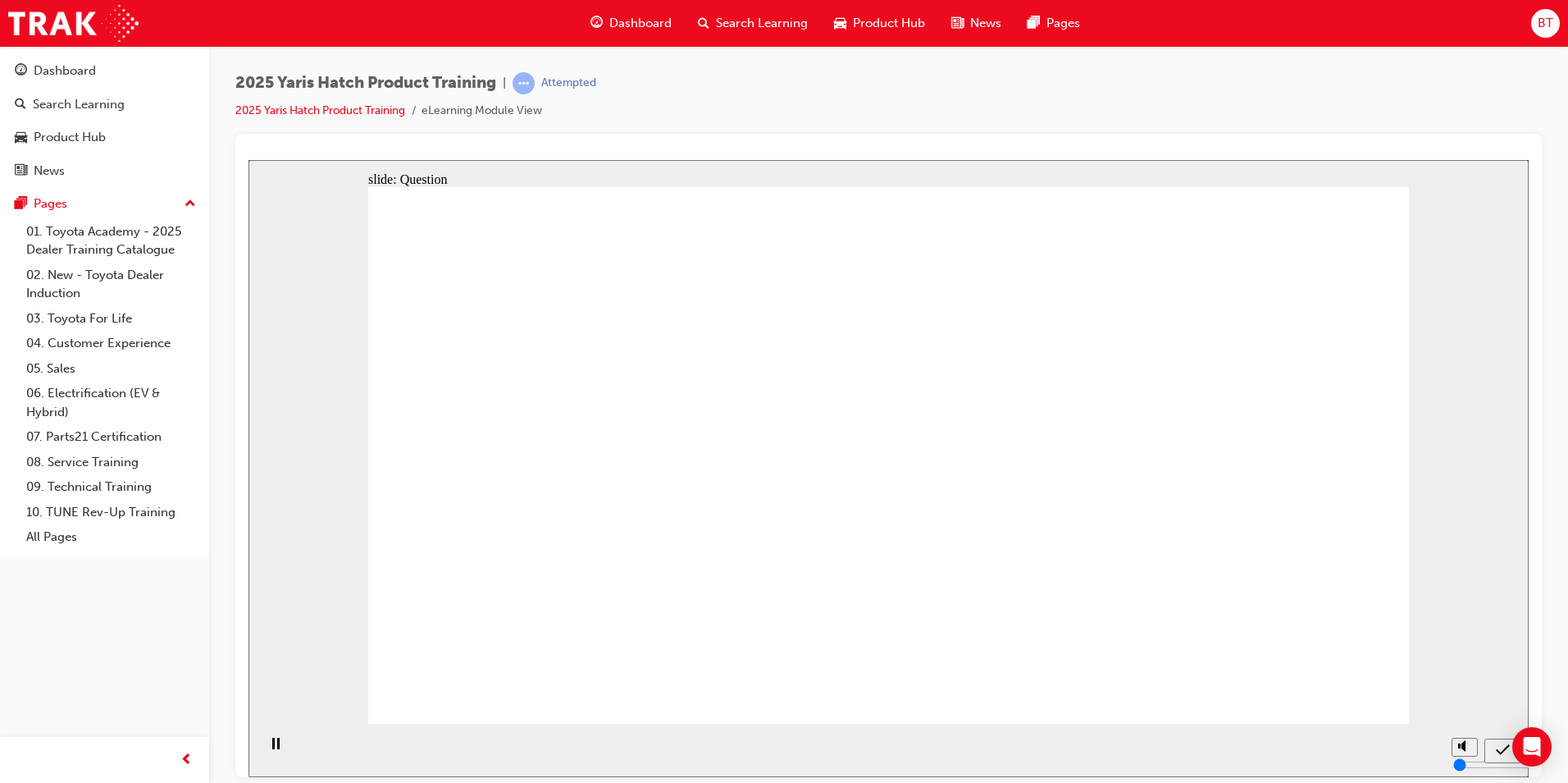
radio input "true"
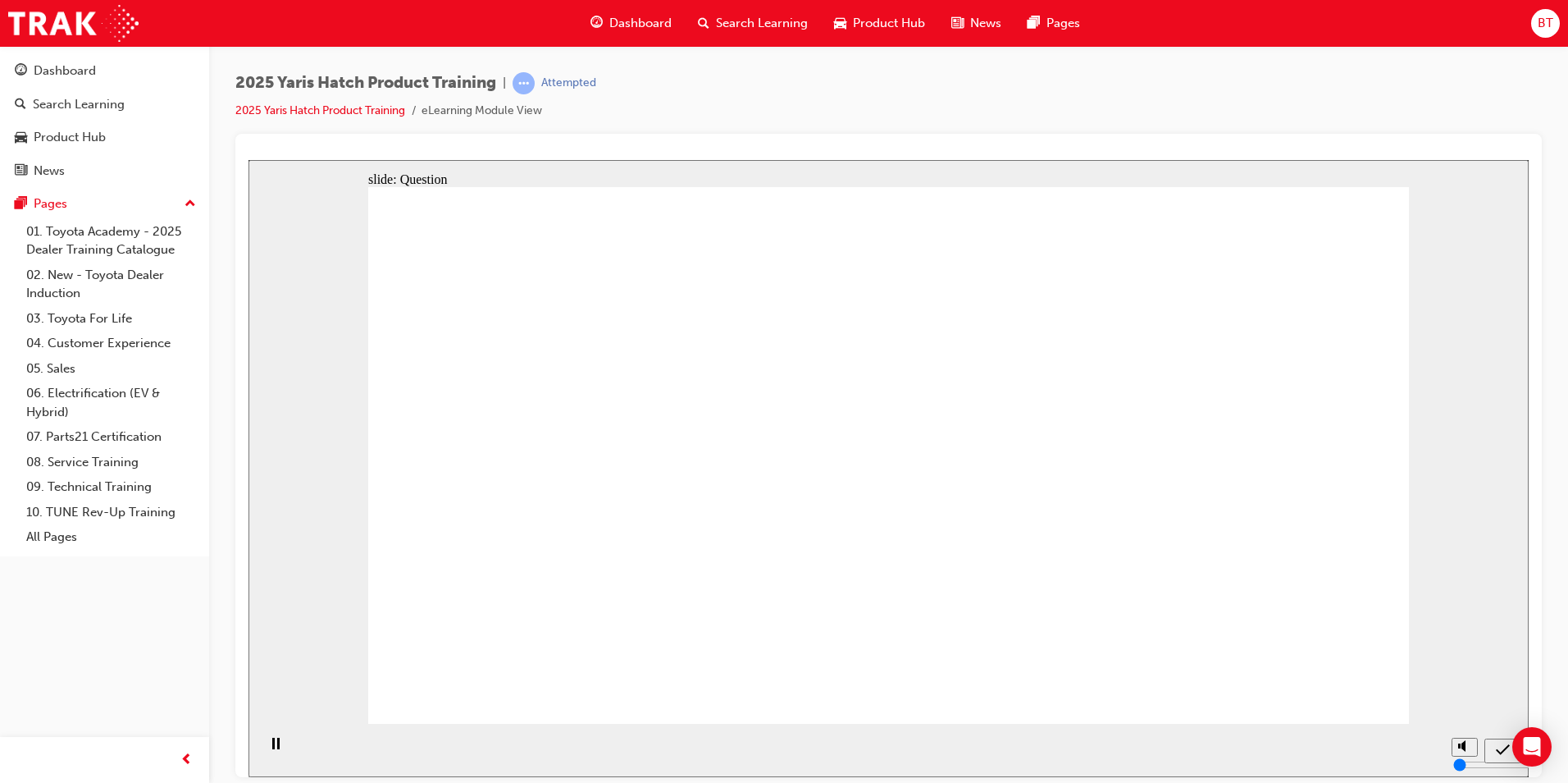
radio input "true"
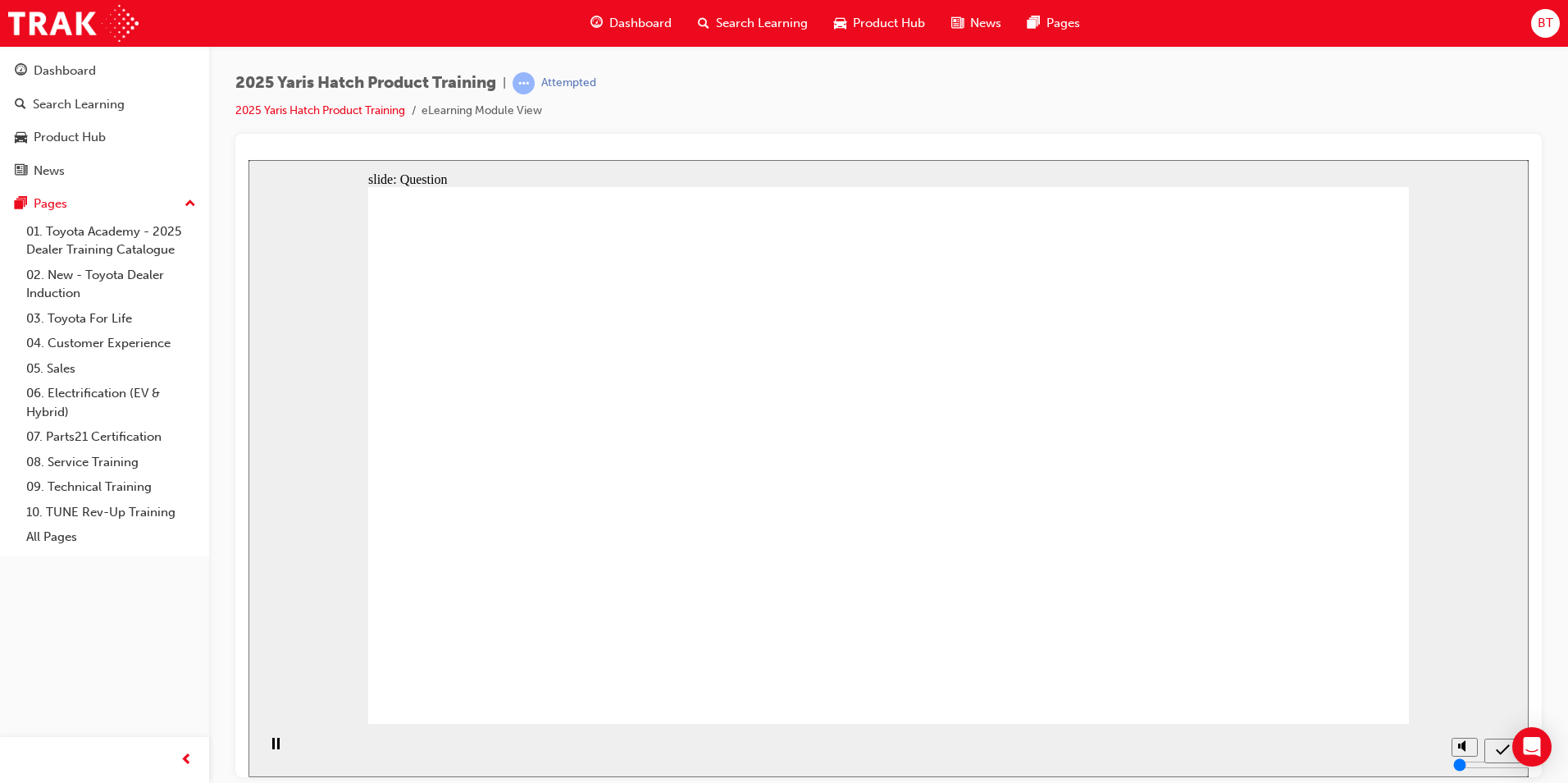
radio input "true"
drag, startPoint x: 925, startPoint y: 560, endPoint x: 903, endPoint y: 552, distance: 23.4
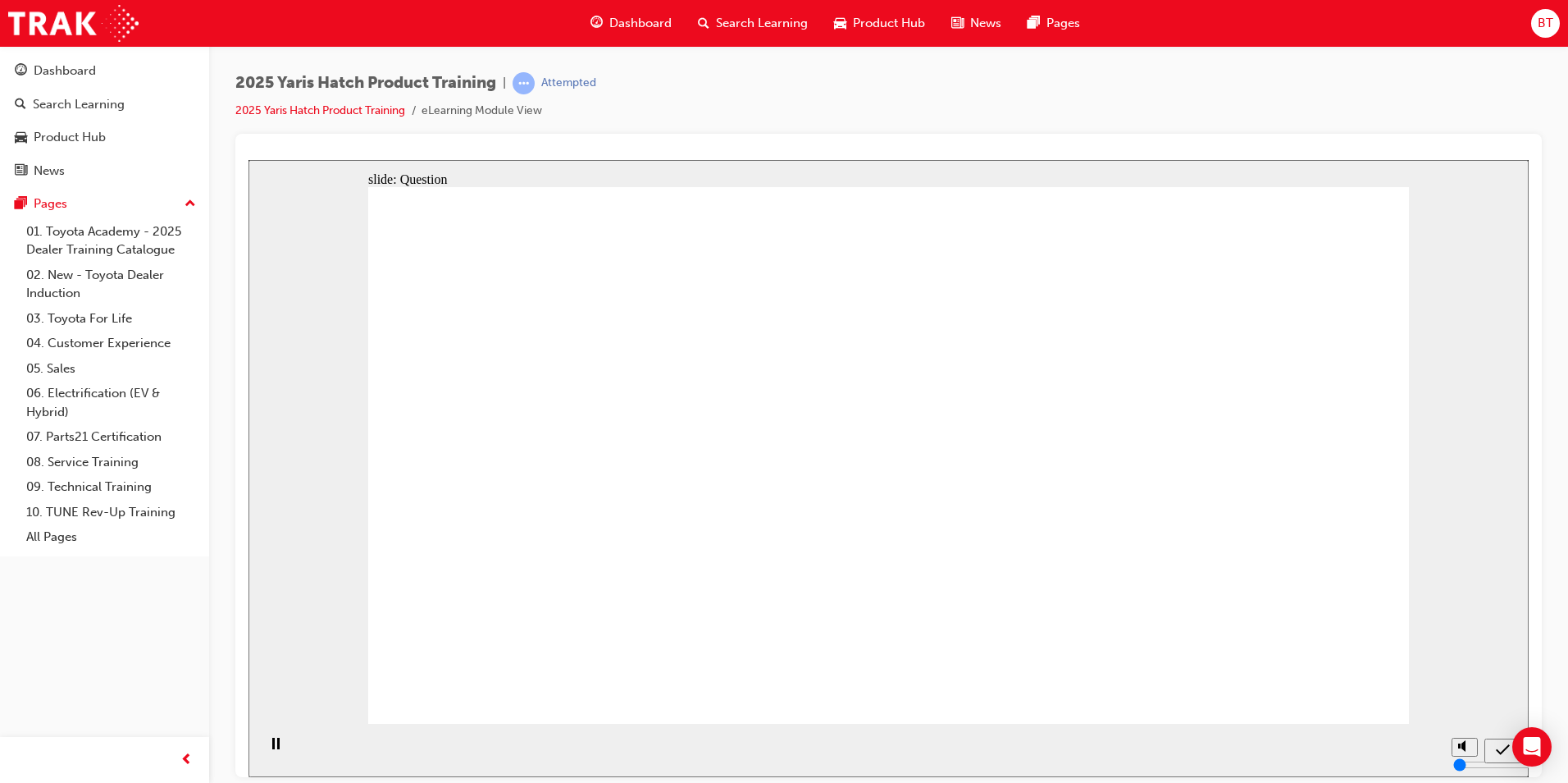
drag, startPoint x: 1002, startPoint y: 448, endPoint x: 1031, endPoint y: 542, distance: 98.4
drag, startPoint x: 893, startPoint y: 467, endPoint x: 877, endPoint y: 546, distance: 80.6
drag, startPoint x: 718, startPoint y: 420, endPoint x: 684, endPoint y: 547, distance: 131.5
drag, startPoint x: 455, startPoint y: 489, endPoint x: 545, endPoint y: 537, distance: 102.0
drag, startPoint x: 1240, startPoint y: 440, endPoint x: 1274, endPoint y: 599, distance: 162.6
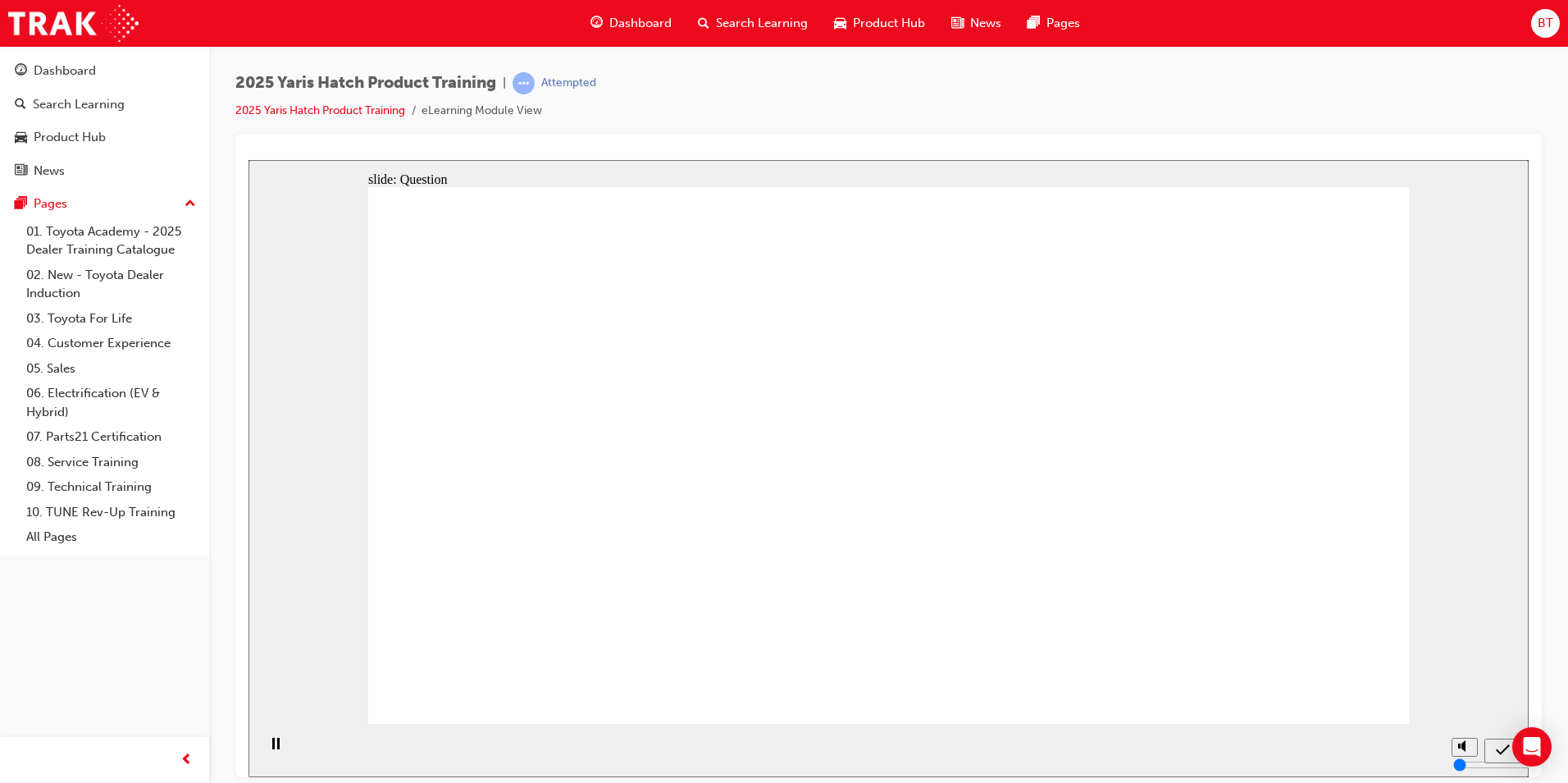
radio input "true"
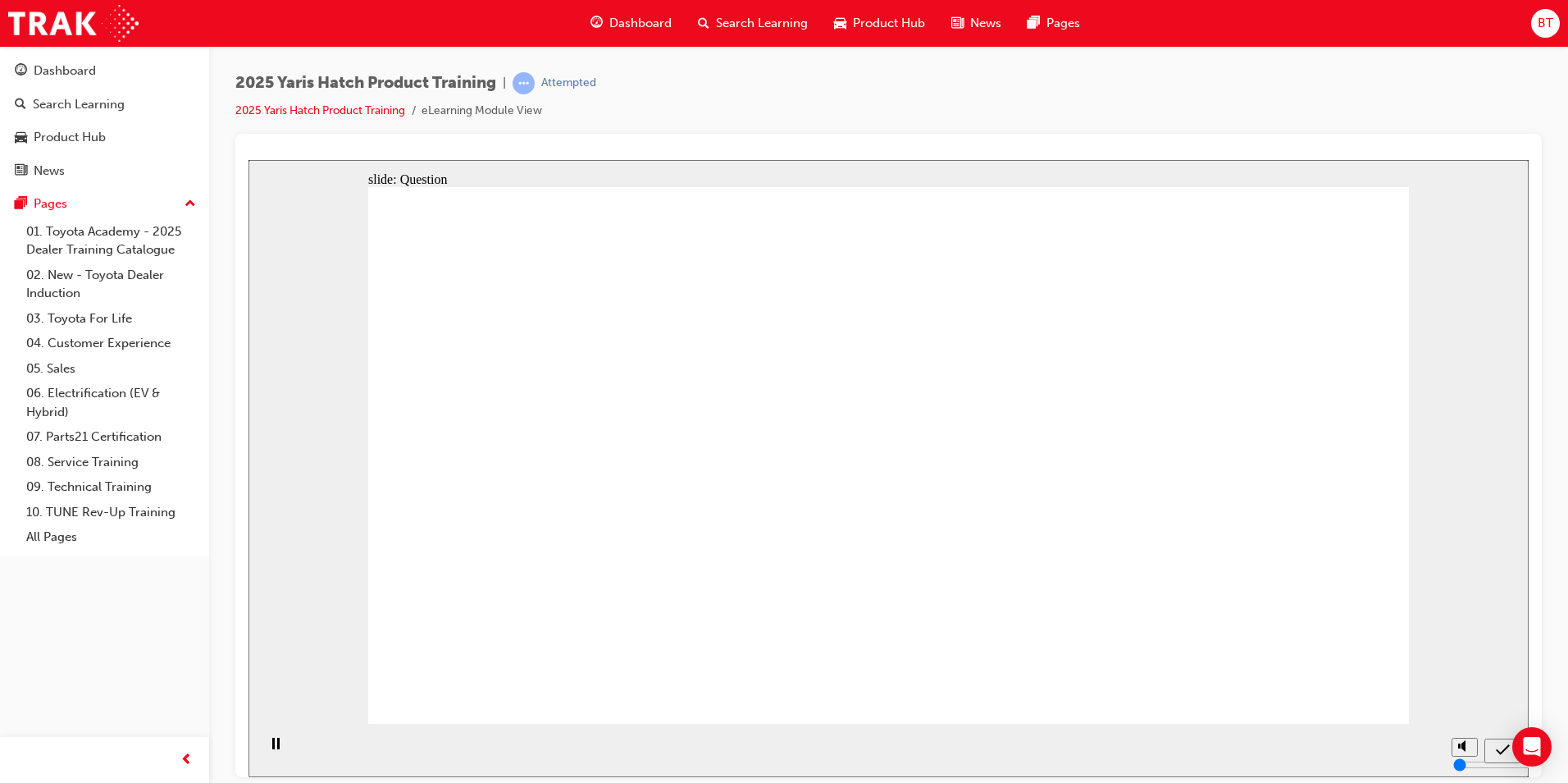
radio input "true"
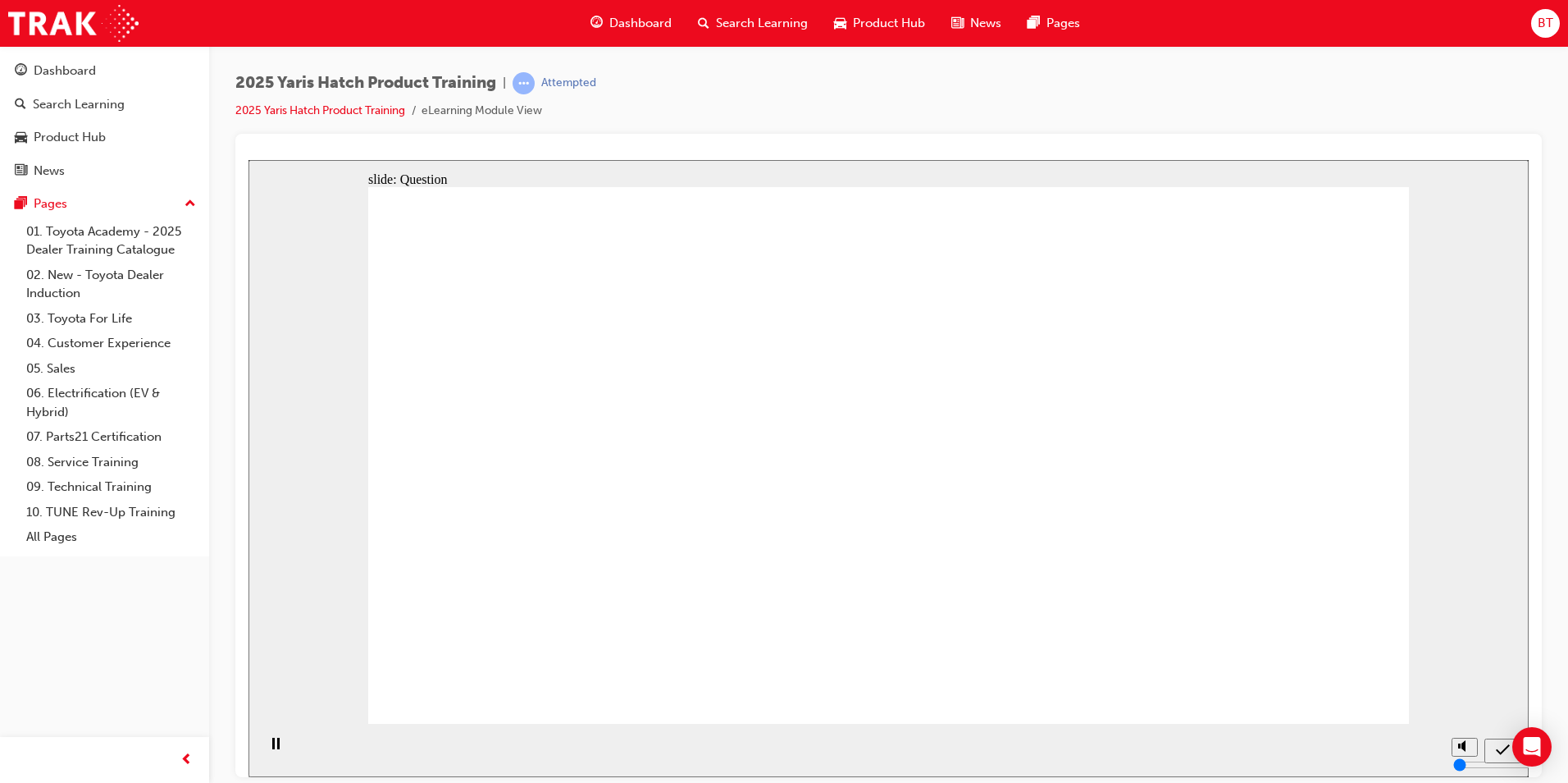
radio input "true"
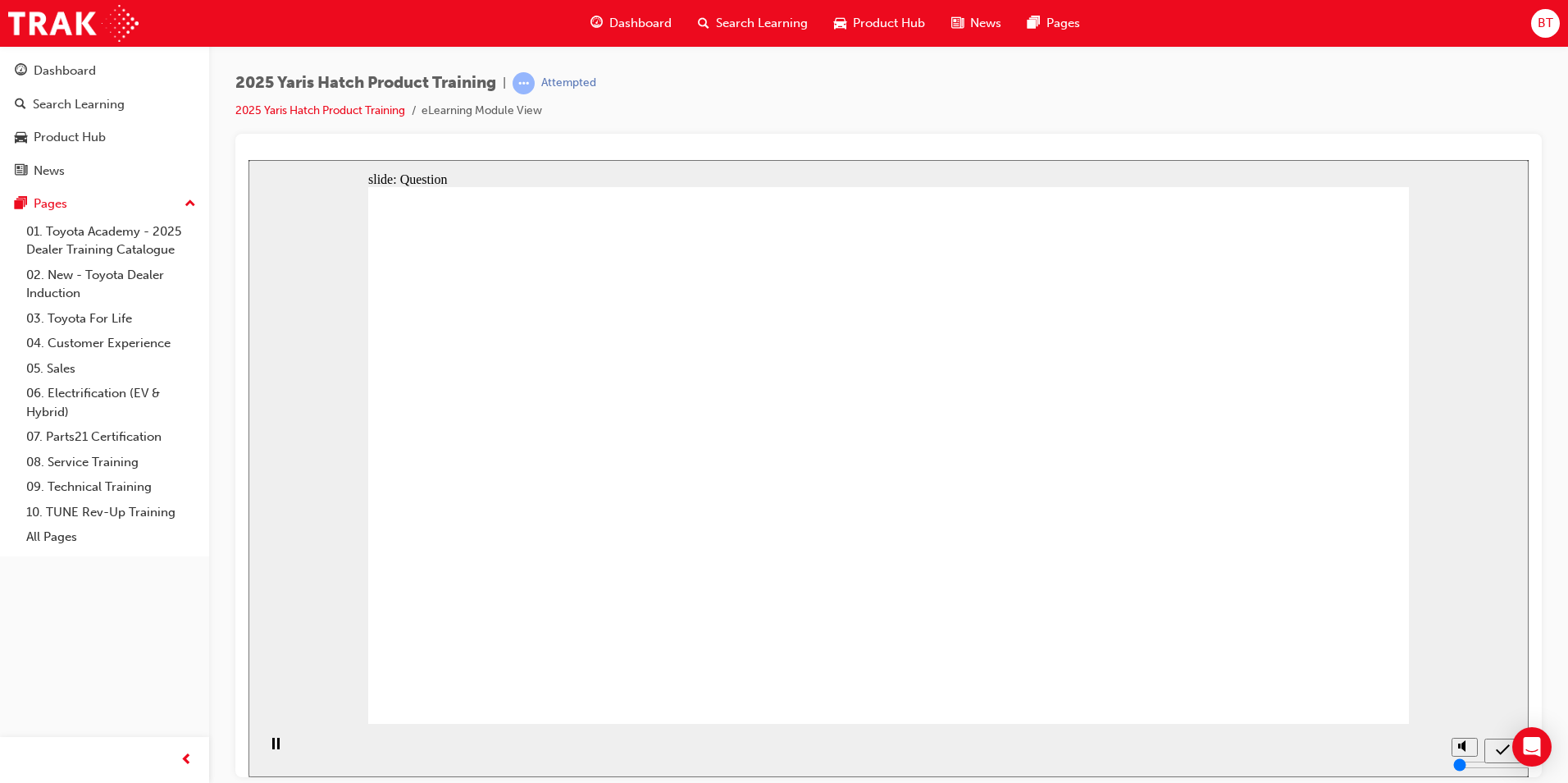
radio input "true"
drag, startPoint x: 514, startPoint y: 425, endPoint x: 1277, endPoint y: 598, distance: 782.4
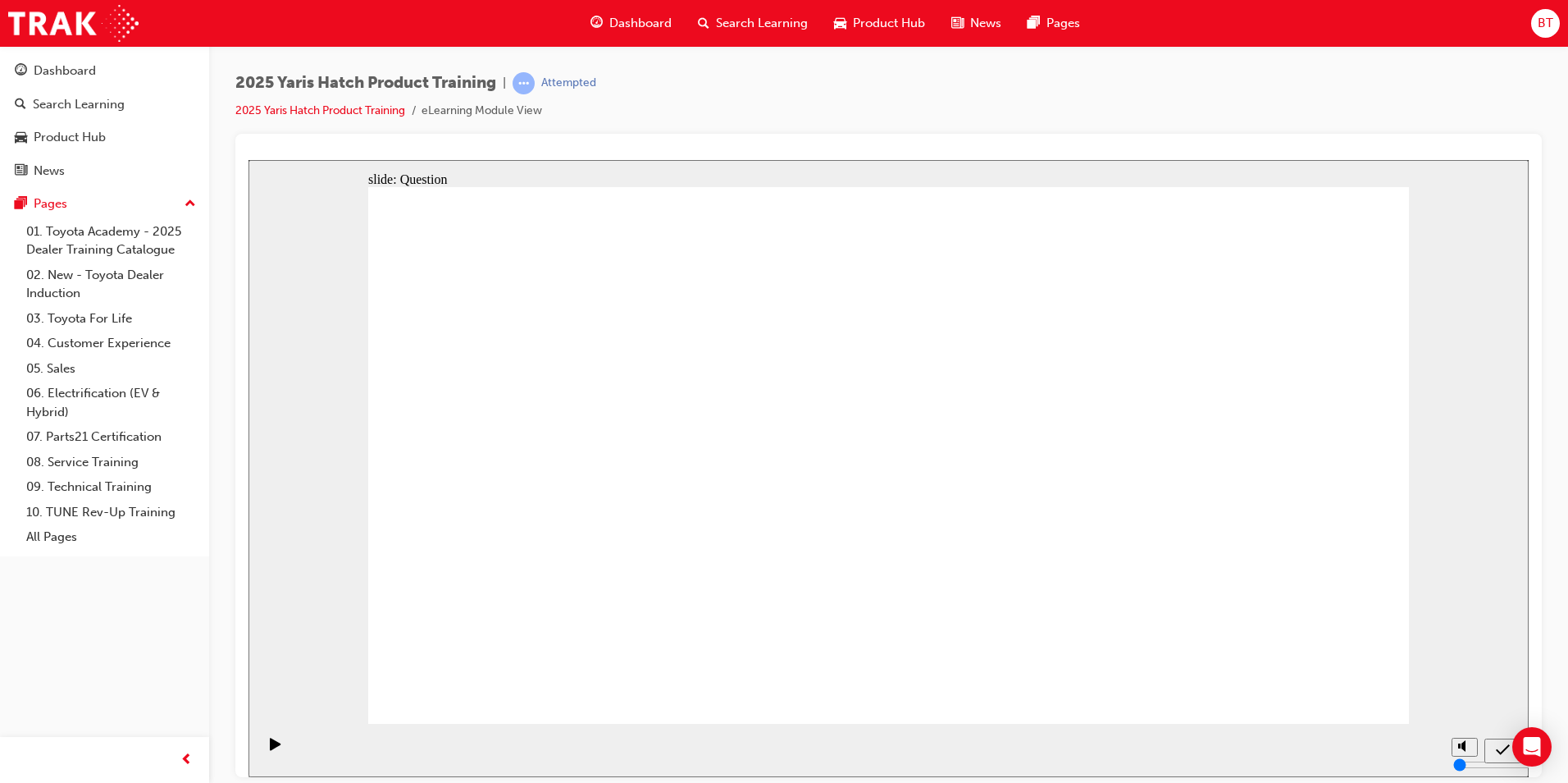
drag, startPoint x: 1263, startPoint y: 585, endPoint x: 1283, endPoint y: 551, distance: 39.4
drag, startPoint x: 867, startPoint y: 430, endPoint x: 1046, endPoint y: 581, distance: 234.2
drag, startPoint x: 1062, startPoint y: 441, endPoint x: 727, endPoint y: 571, distance: 359.3
drag, startPoint x: 1231, startPoint y: 434, endPoint x: 920, endPoint y: 553, distance: 333.0
drag, startPoint x: 625, startPoint y: 480, endPoint x: 578, endPoint y: 601, distance: 129.8
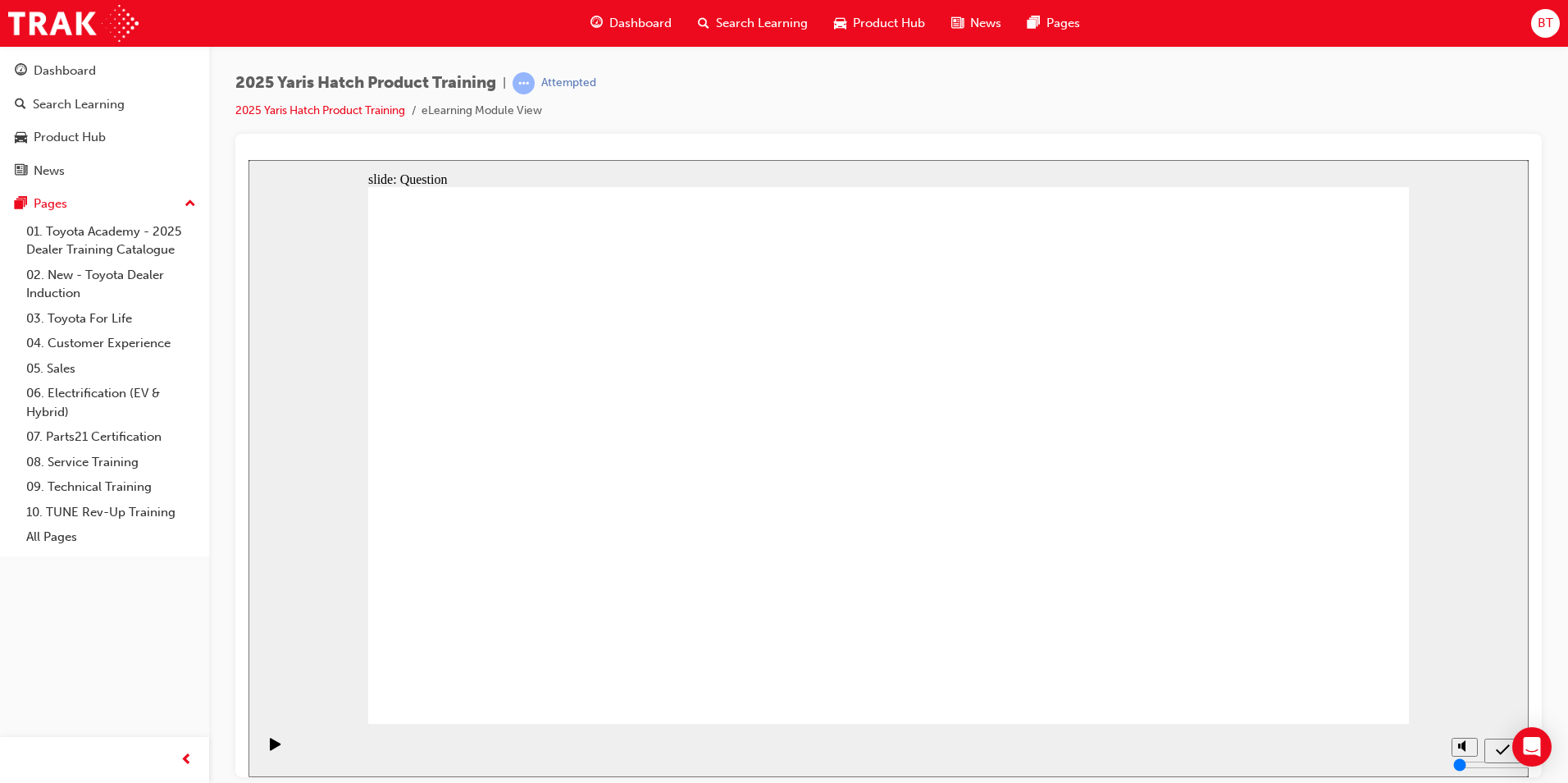
click at [739, 25] on span "Search Learning" at bounding box center [761, 23] width 92 height 19
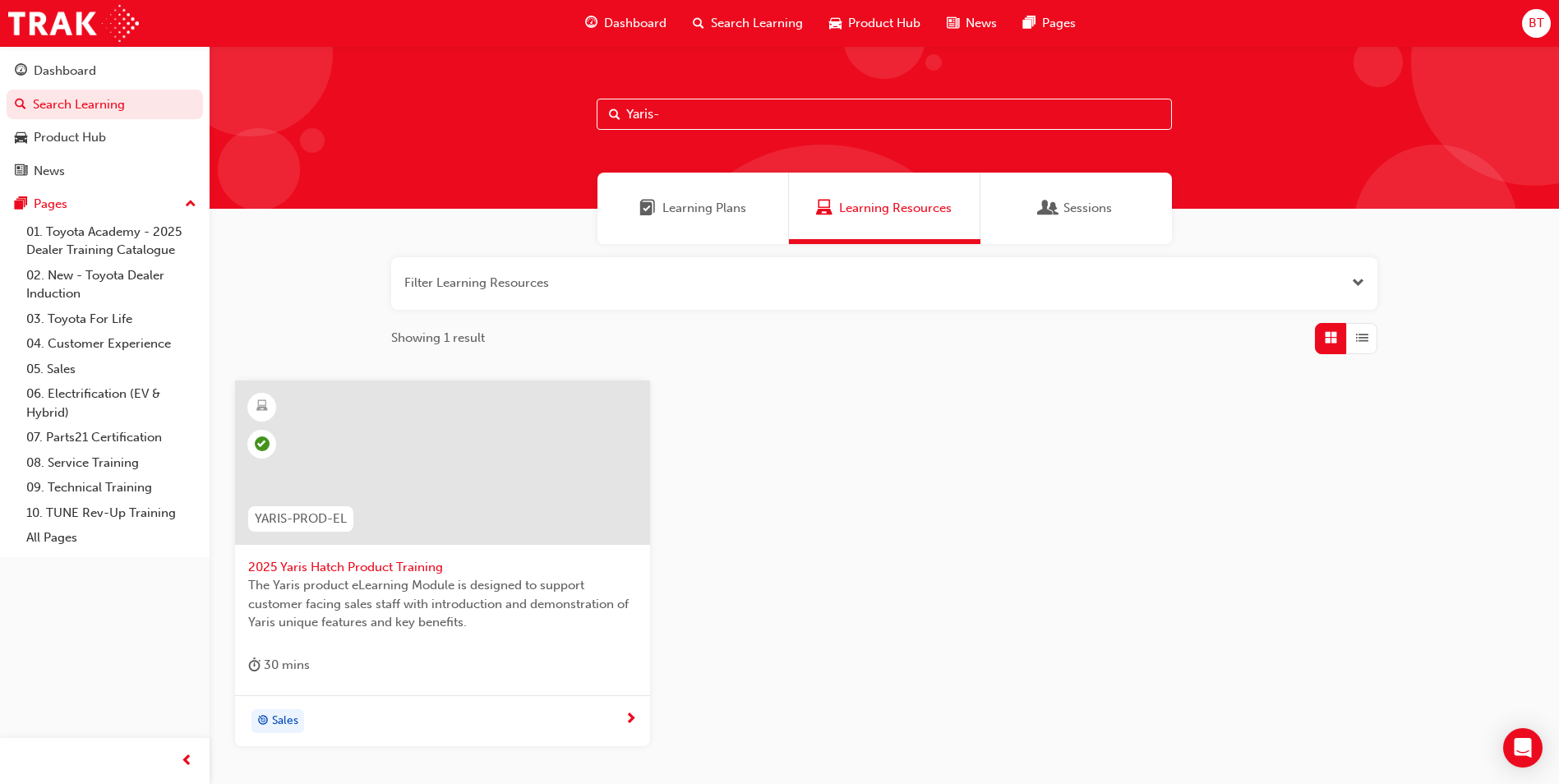
drag, startPoint x: 649, startPoint y: 124, endPoint x: 561, endPoint y: 125, distance: 88.0
click at [561, 125] on div "Yaris-" at bounding box center [883, 127] width 1349 height 162
drag, startPoint x: 561, startPoint y: 125, endPoint x: 739, endPoint y: 112, distance: 178.5
click at [739, 112] on input "Yaris-" at bounding box center [883, 114] width 575 height 31
click at [716, 111] on input "Yaris-" at bounding box center [883, 114] width 575 height 31
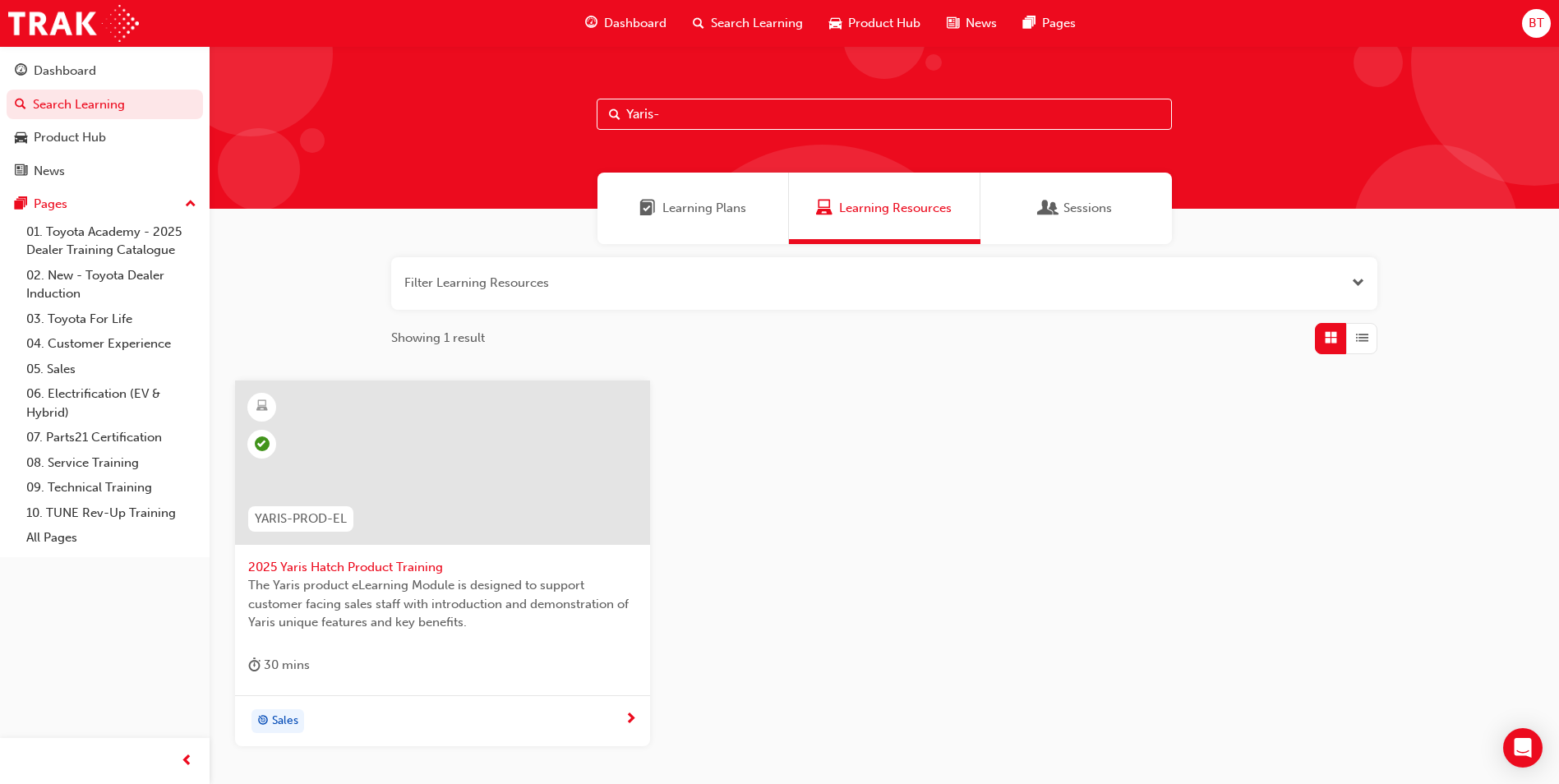
click at [716, 111] on input "Yaris-" at bounding box center [883, 114] width 575 height 31
click at [716, 113] on input "Yaris-" at bounding box center [883, 114] width 575 height 31
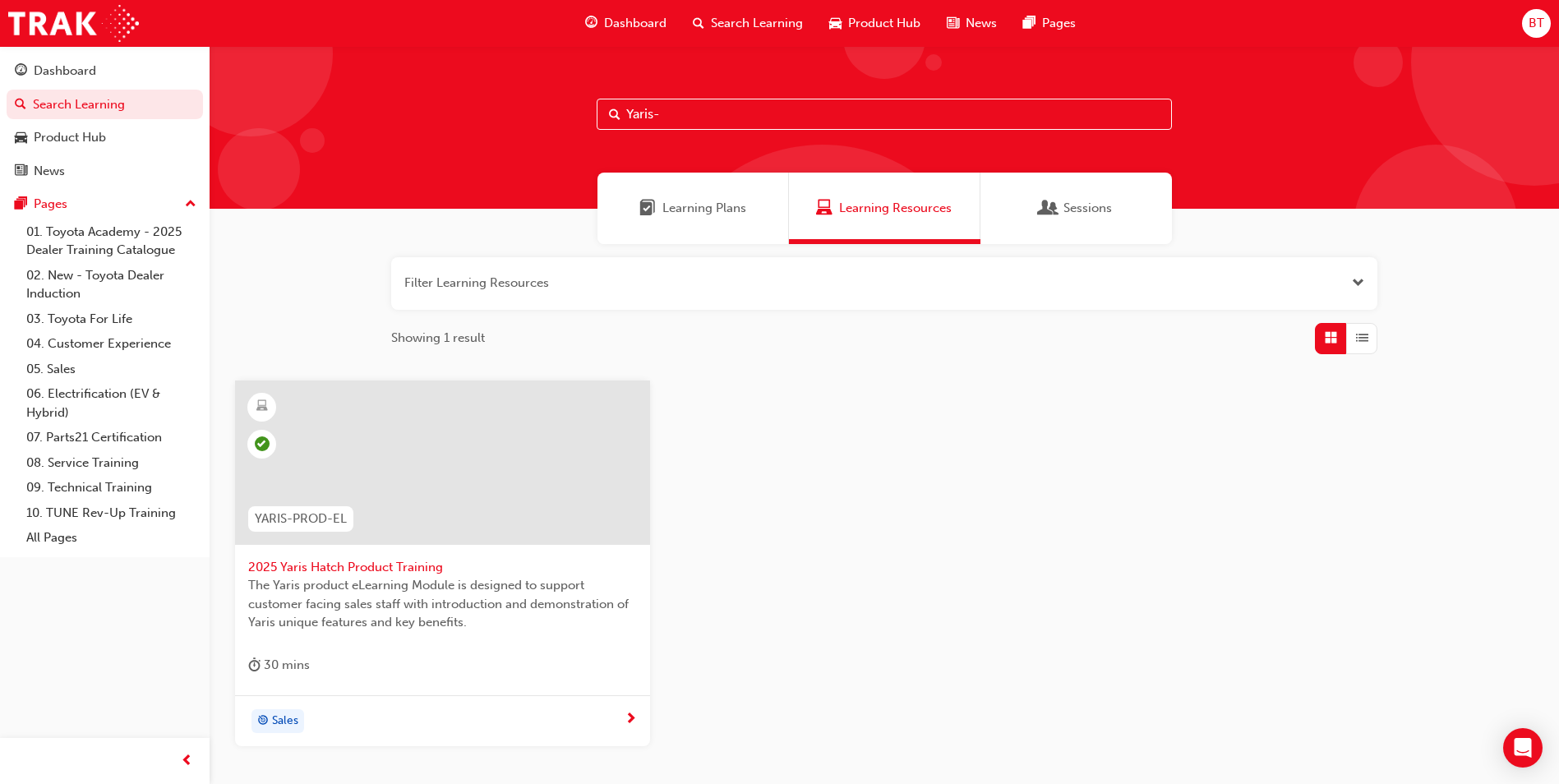
click at [716, 113] on input "Yaris-" at bounding box center [883, 114] width 575 height 31
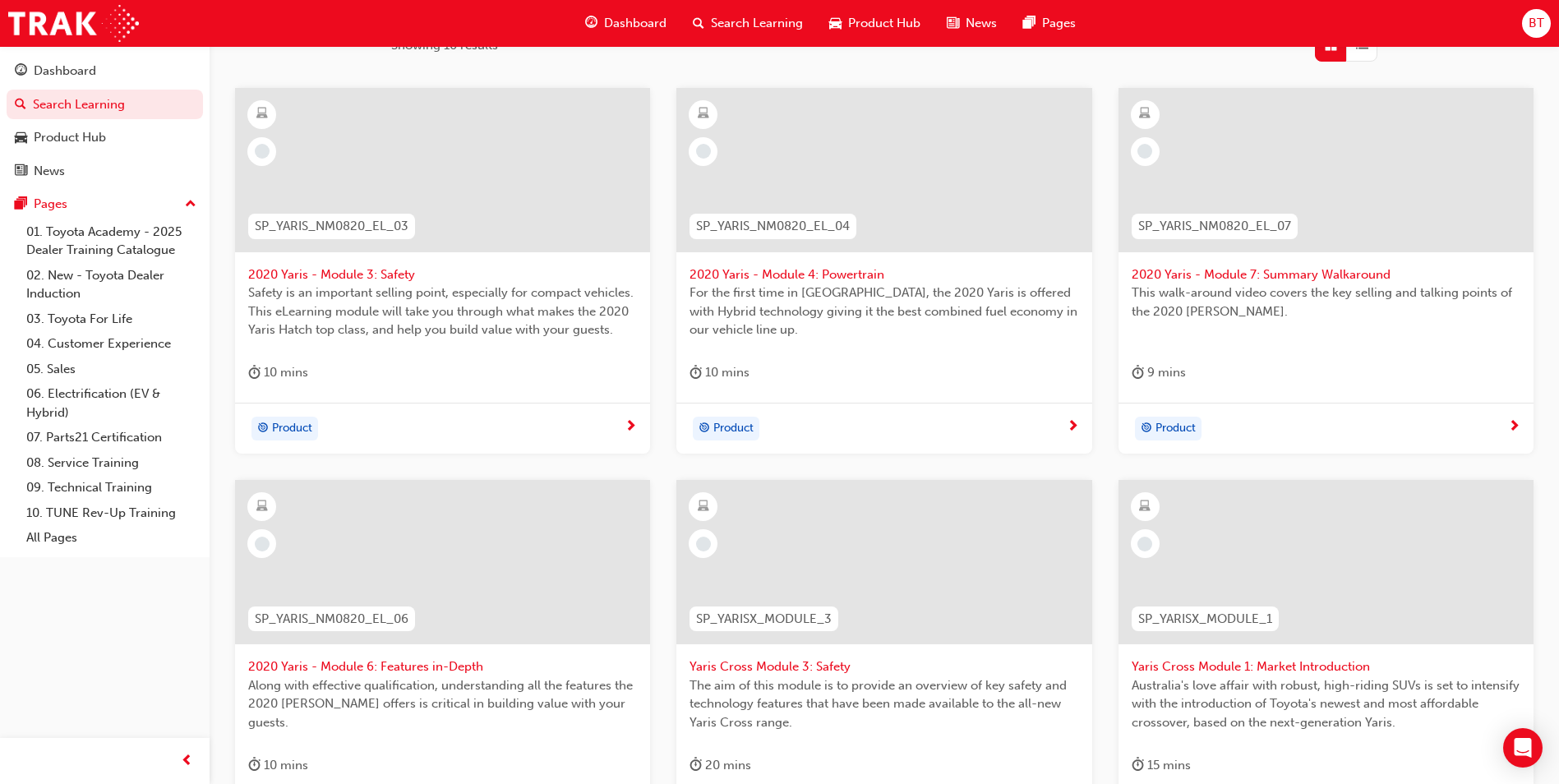
scroll to position [493, 0]
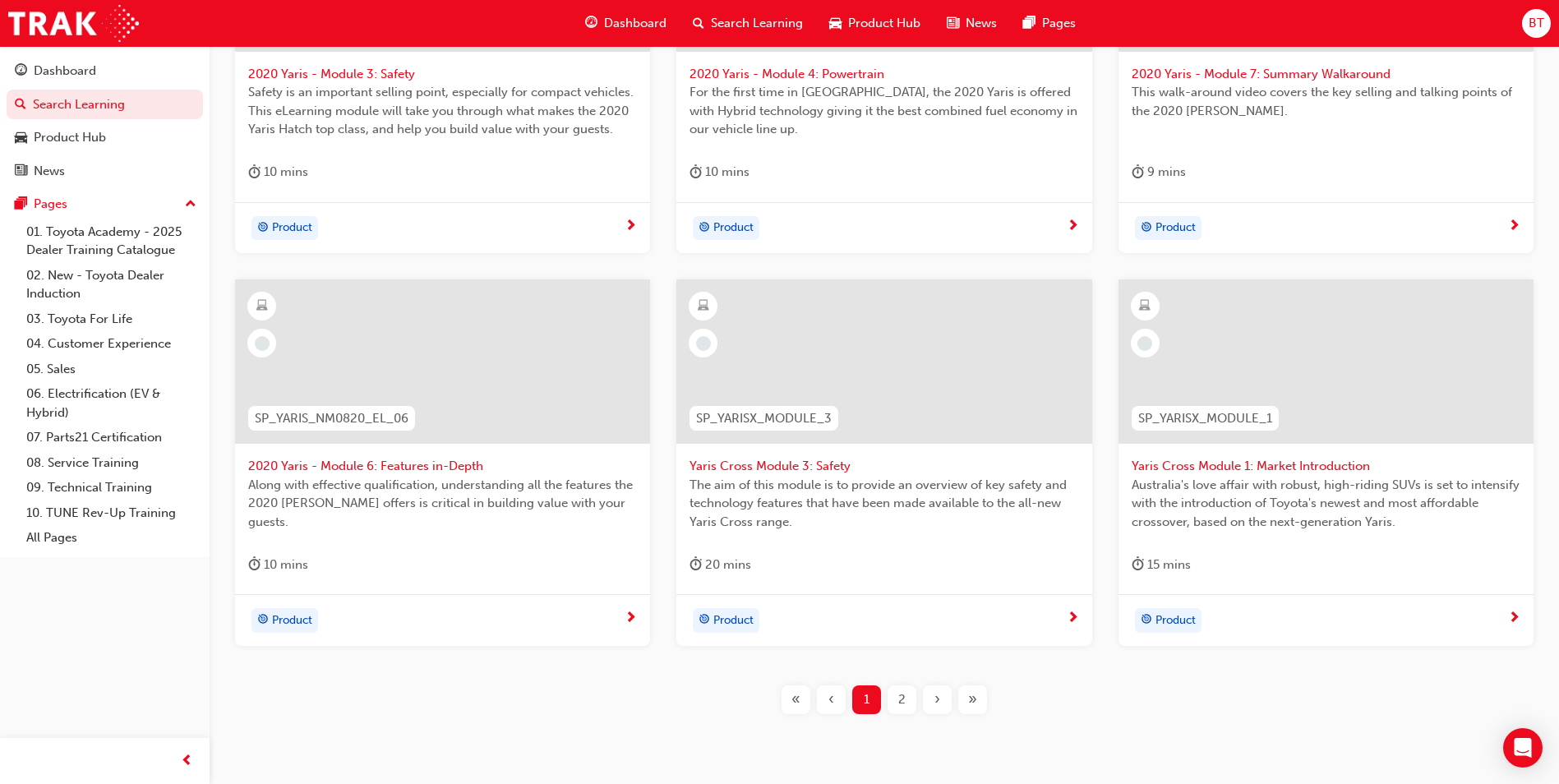
type input "SP_YARIS"
click at [893, 695] on div "2" at bounding box center [902, 700] width 29 height 29
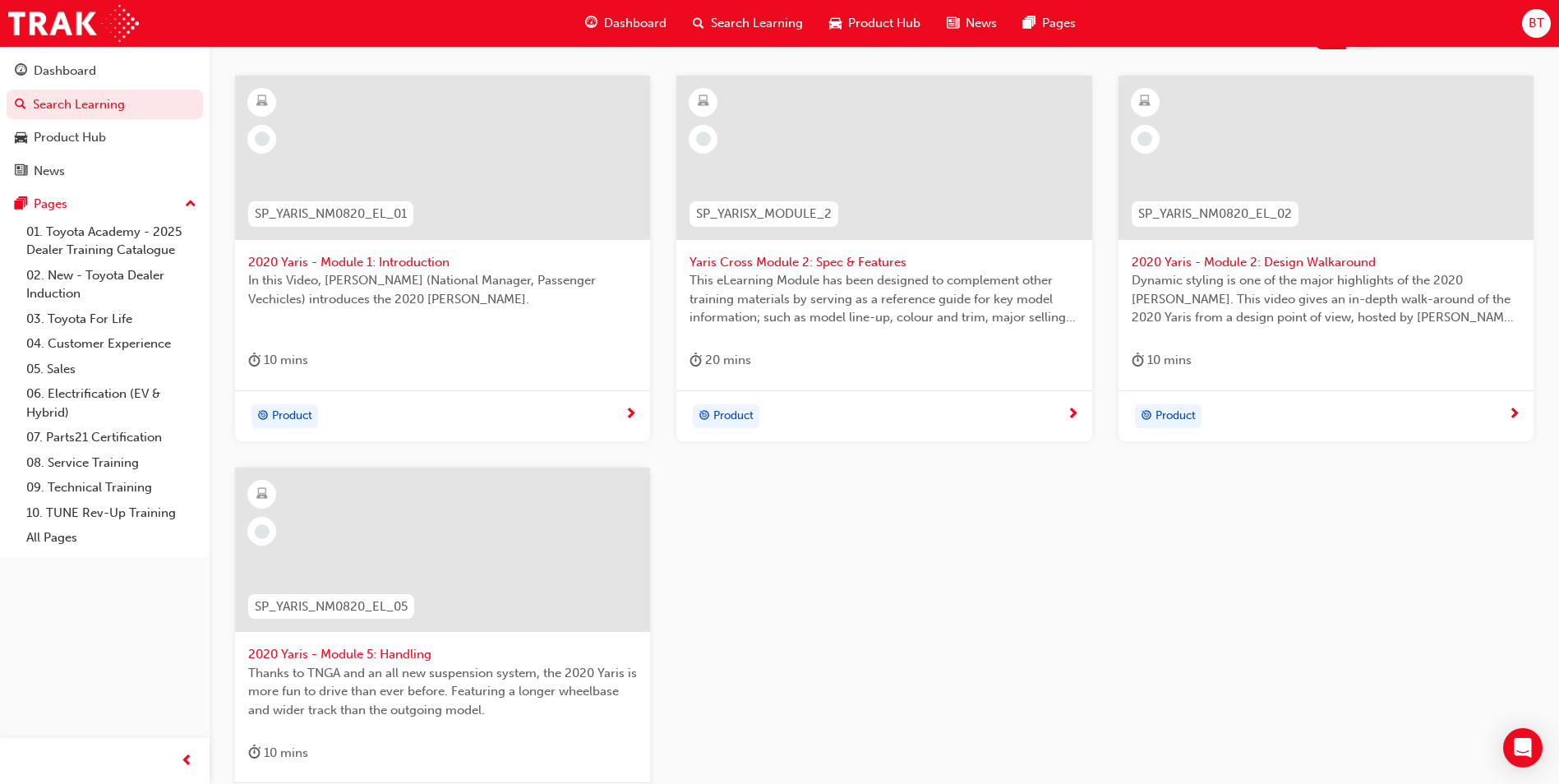
scroll to position [247, 0]
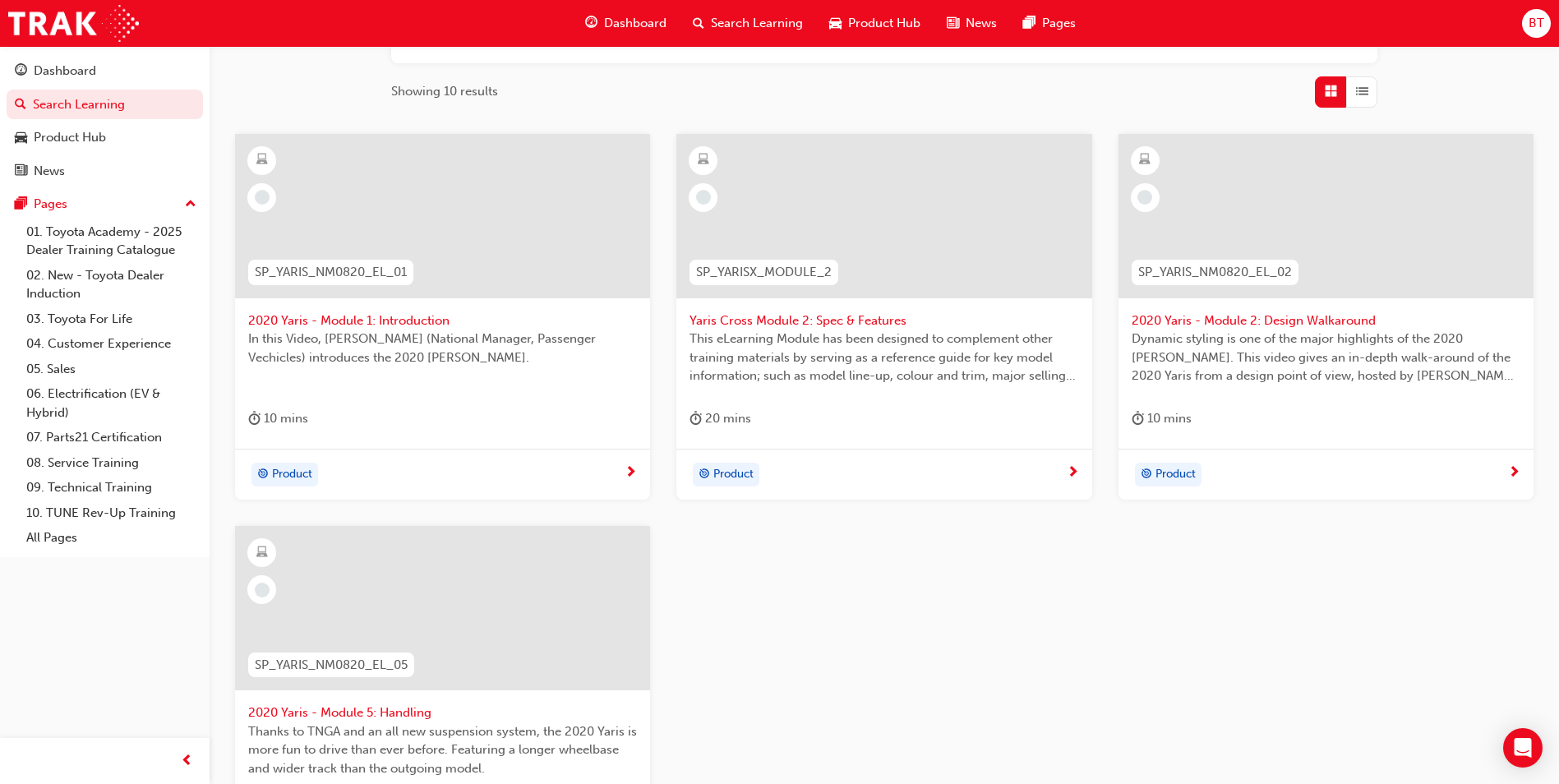
click at [522, 340] on span "In this Video, [PERSON_NAME] (National Manager, Passenger Vechicles) introduces…" at bounding box center [442, 348] width 388 height 37
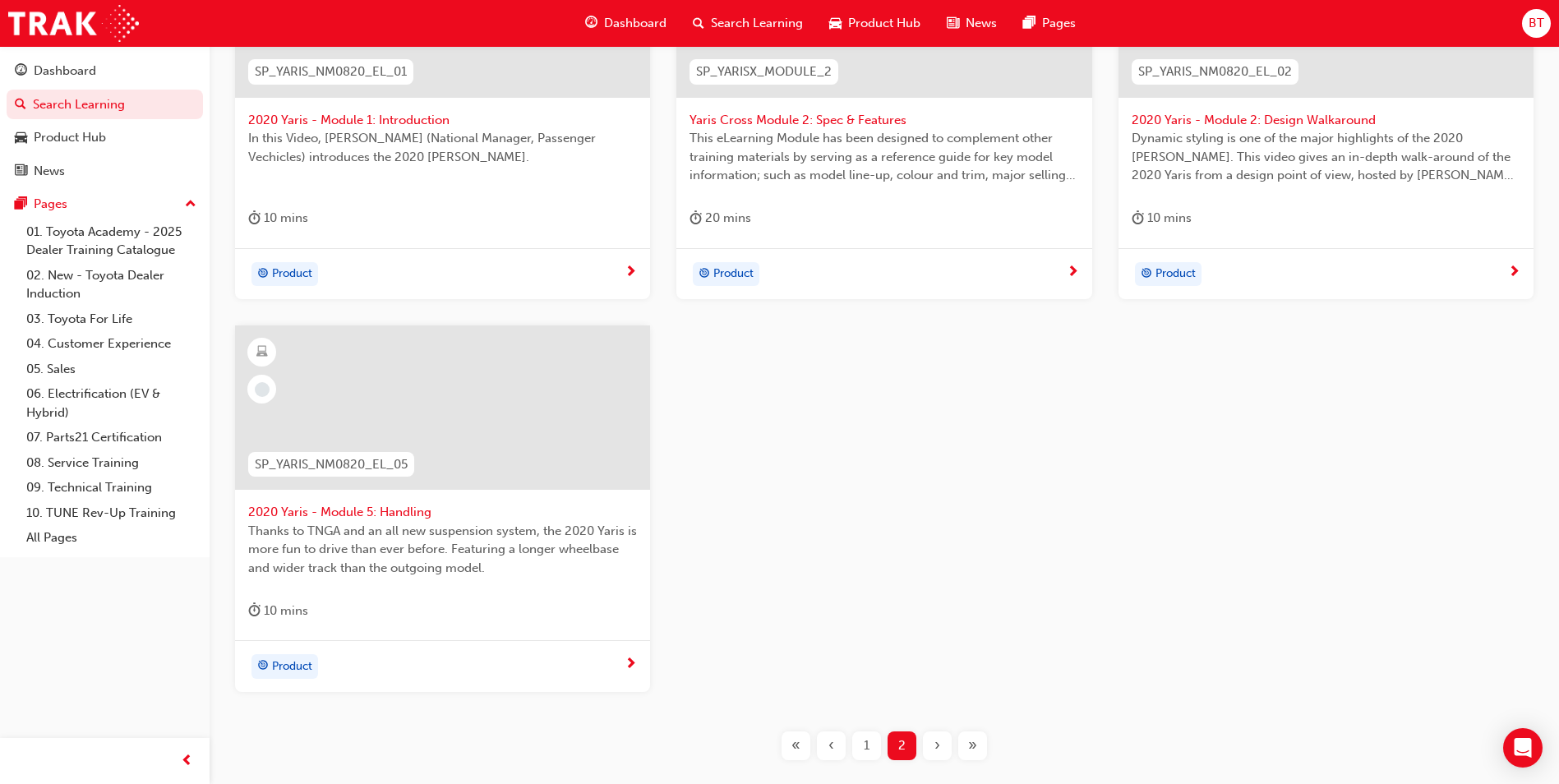
scroll to position [556, 0]
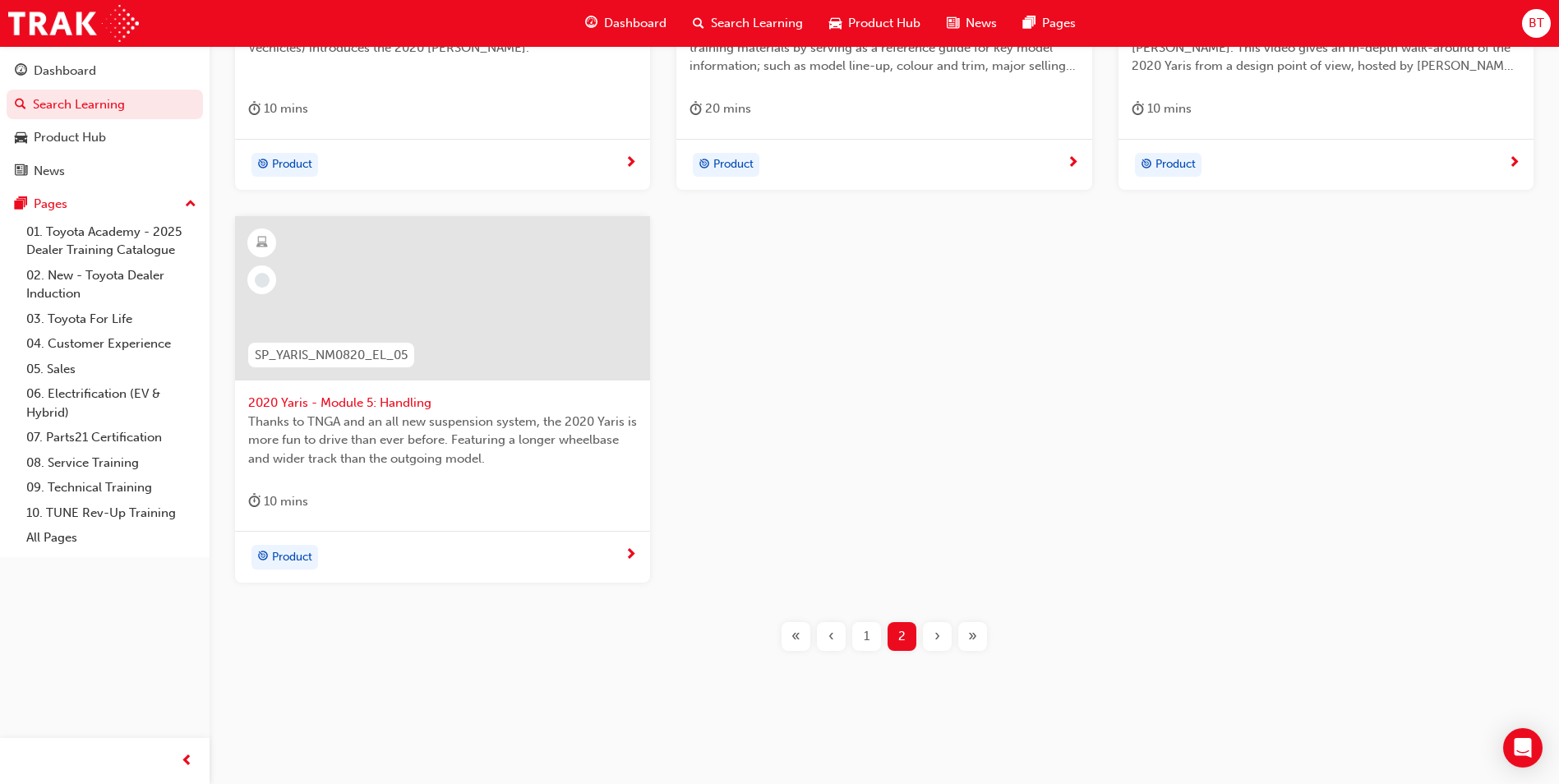
click at [857, 634] on div "1" at bounding box center [866, 636] width 29 height 29
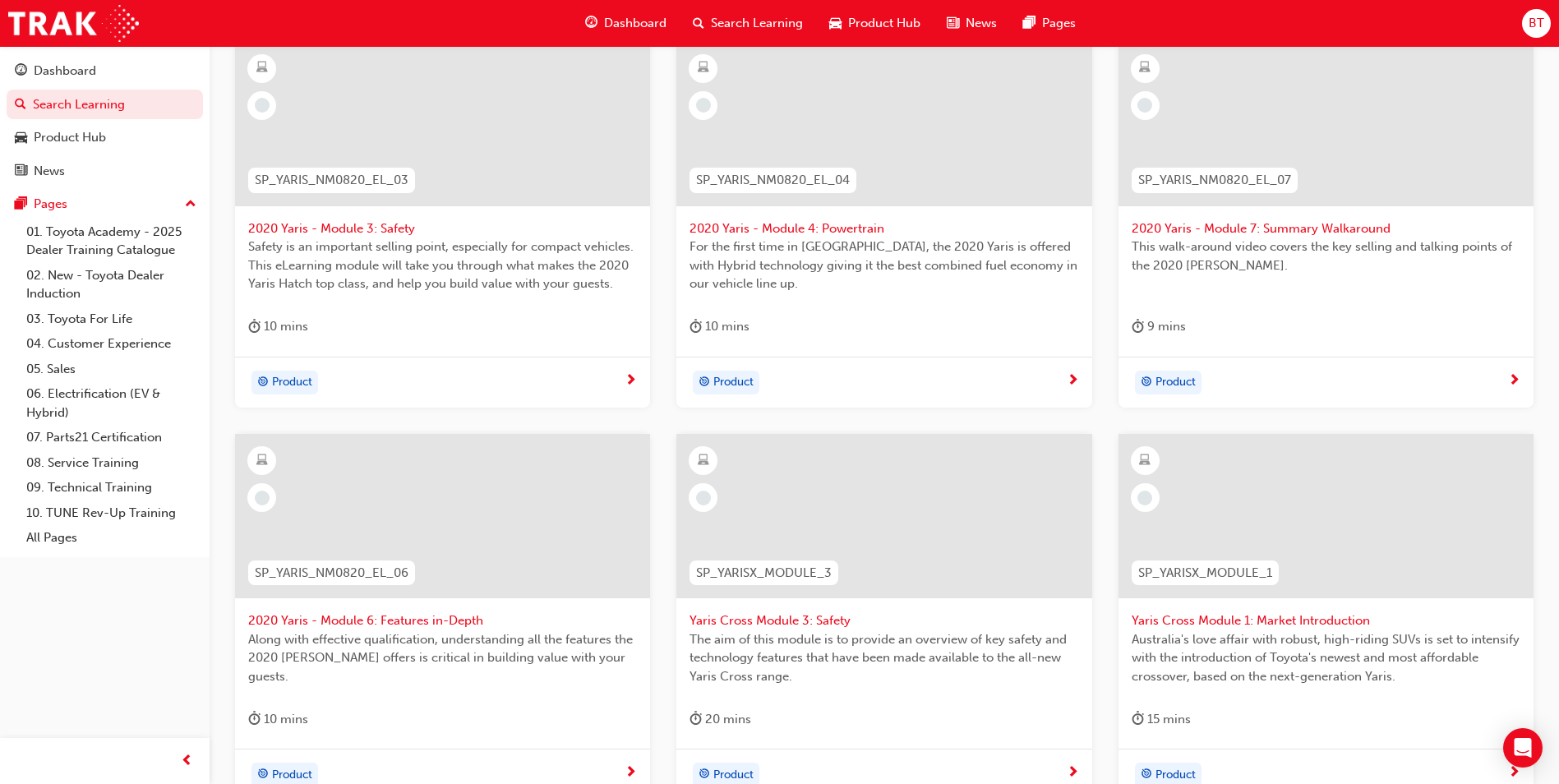
scroll to position [310, 0]
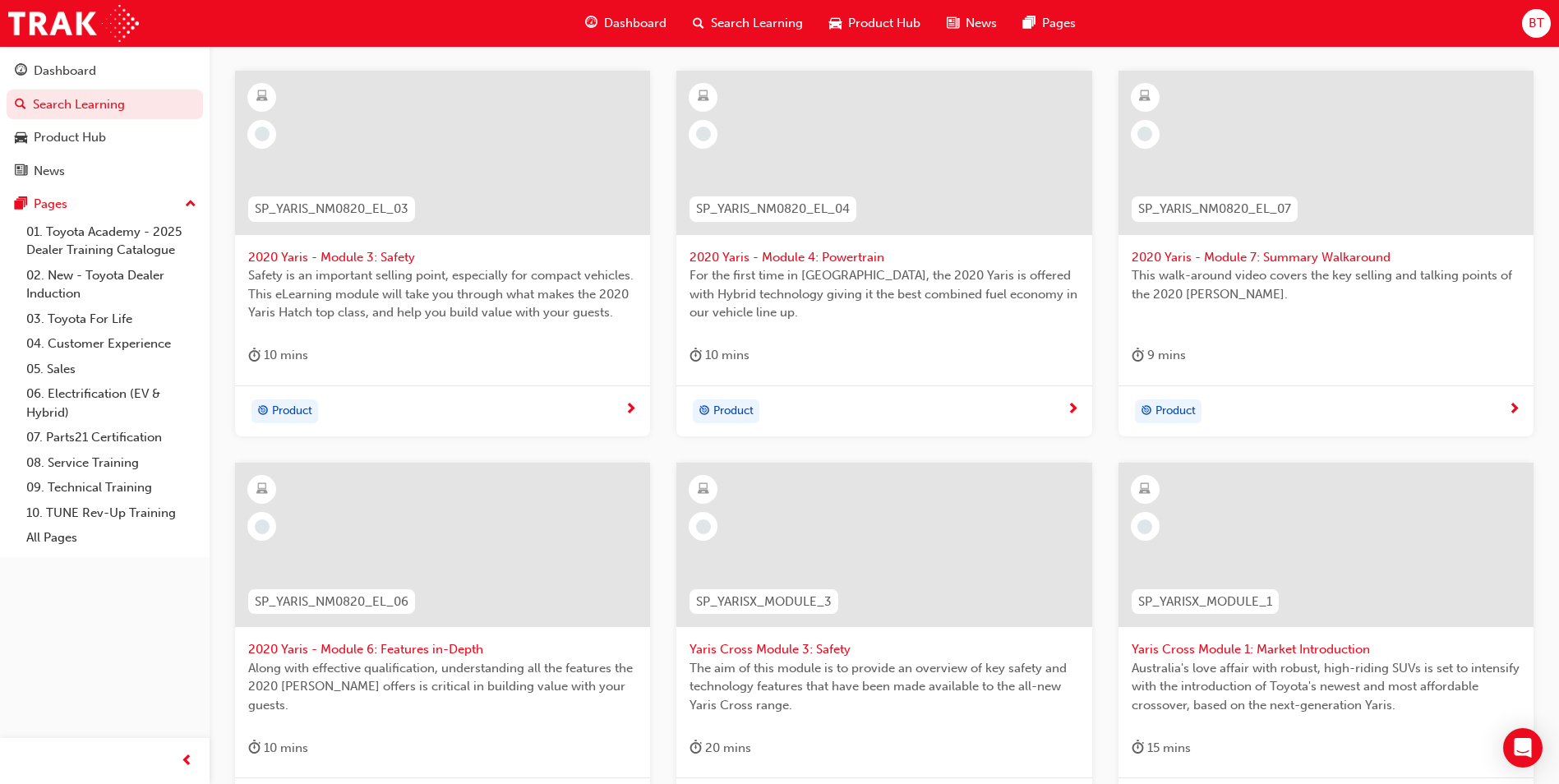
click at [1343, 176] on div at bounding box center [1326, 152] width 415 height 164
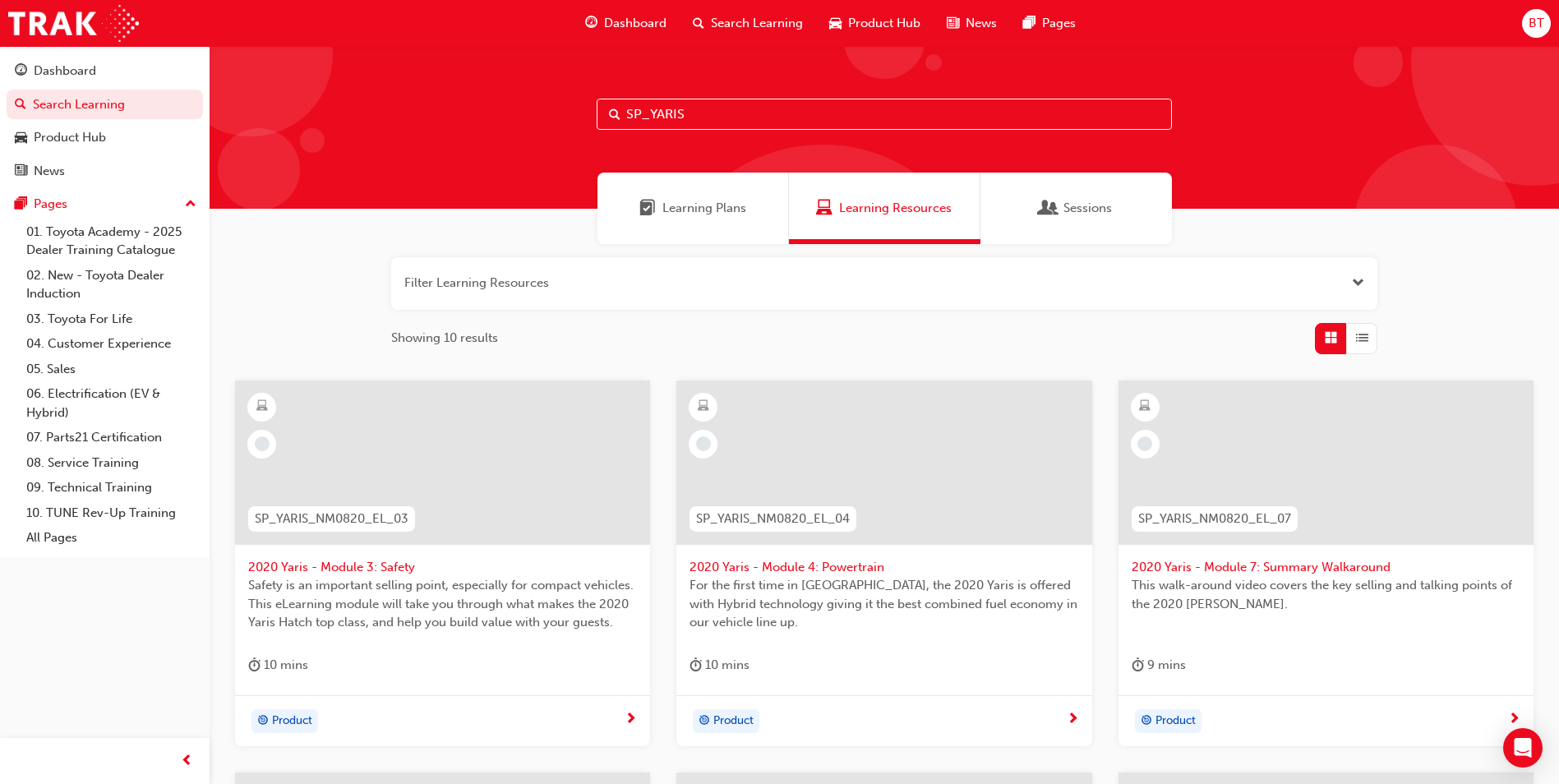
click at [744, 121] on input "SP_YARIS" at bounding box center [883, 114] width 575 height 31
type input "S"
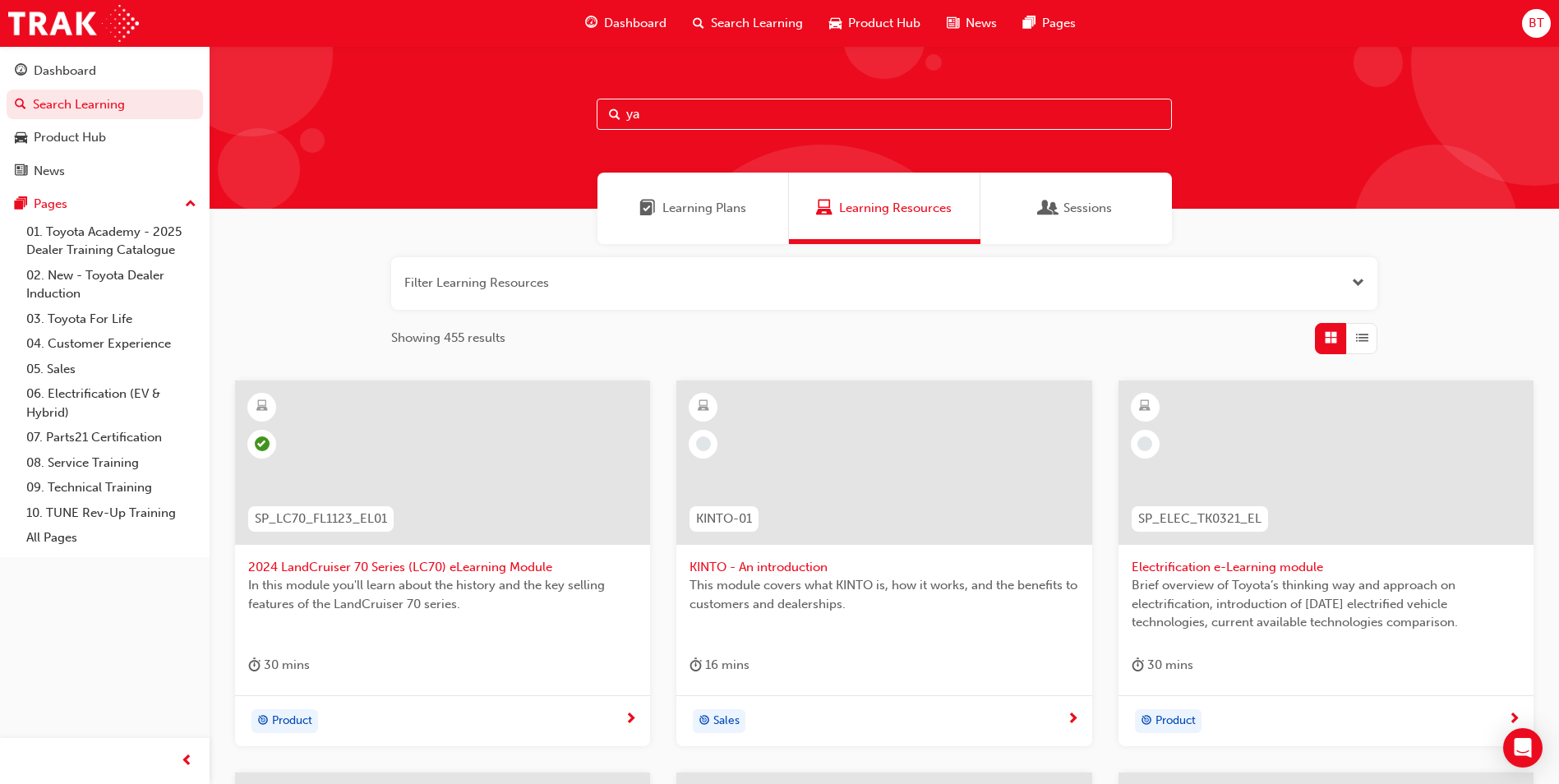
type input "yar"
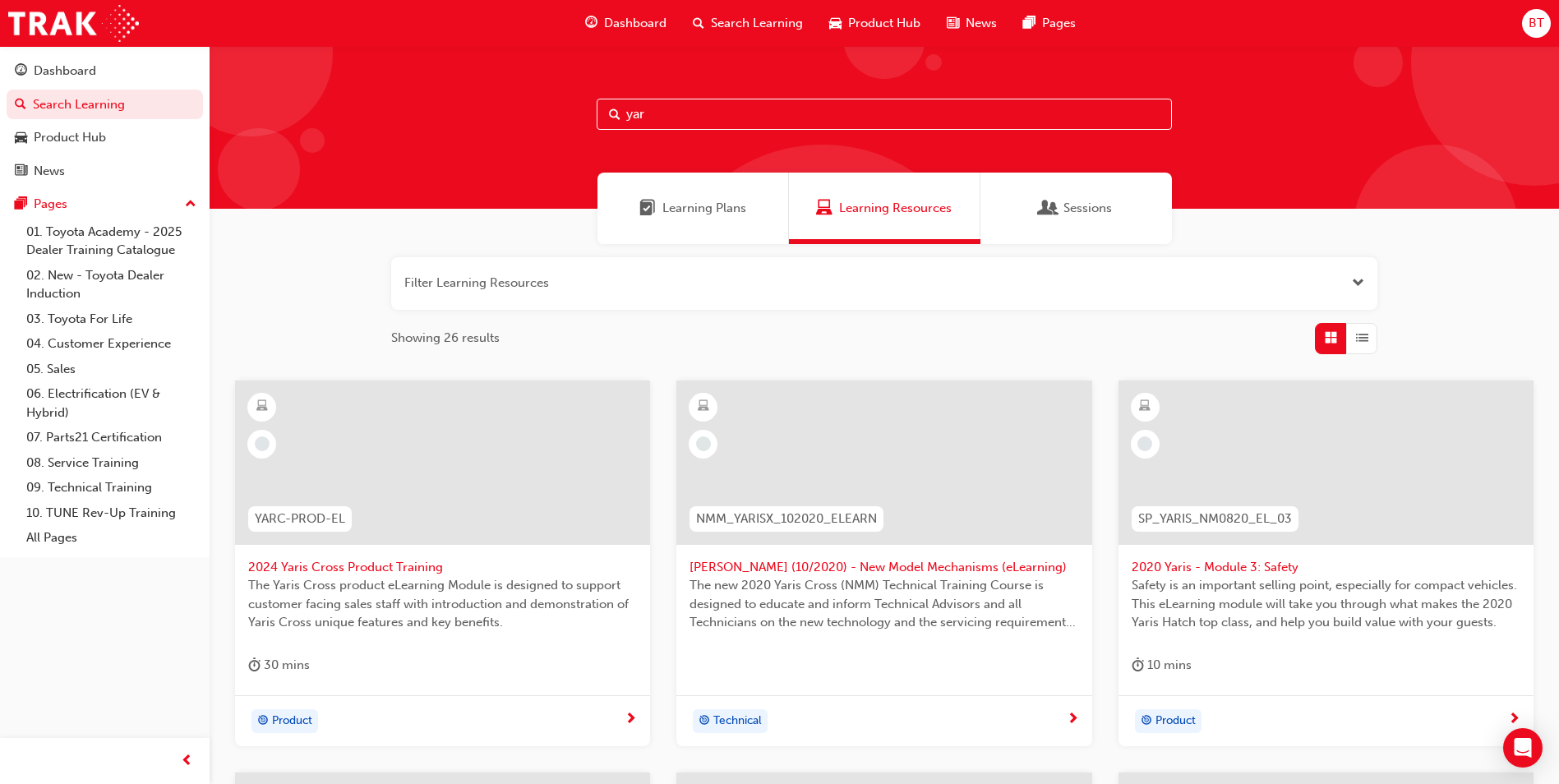
click at [479, 534] on div at bounding box center [442, 462] width 415 height 164
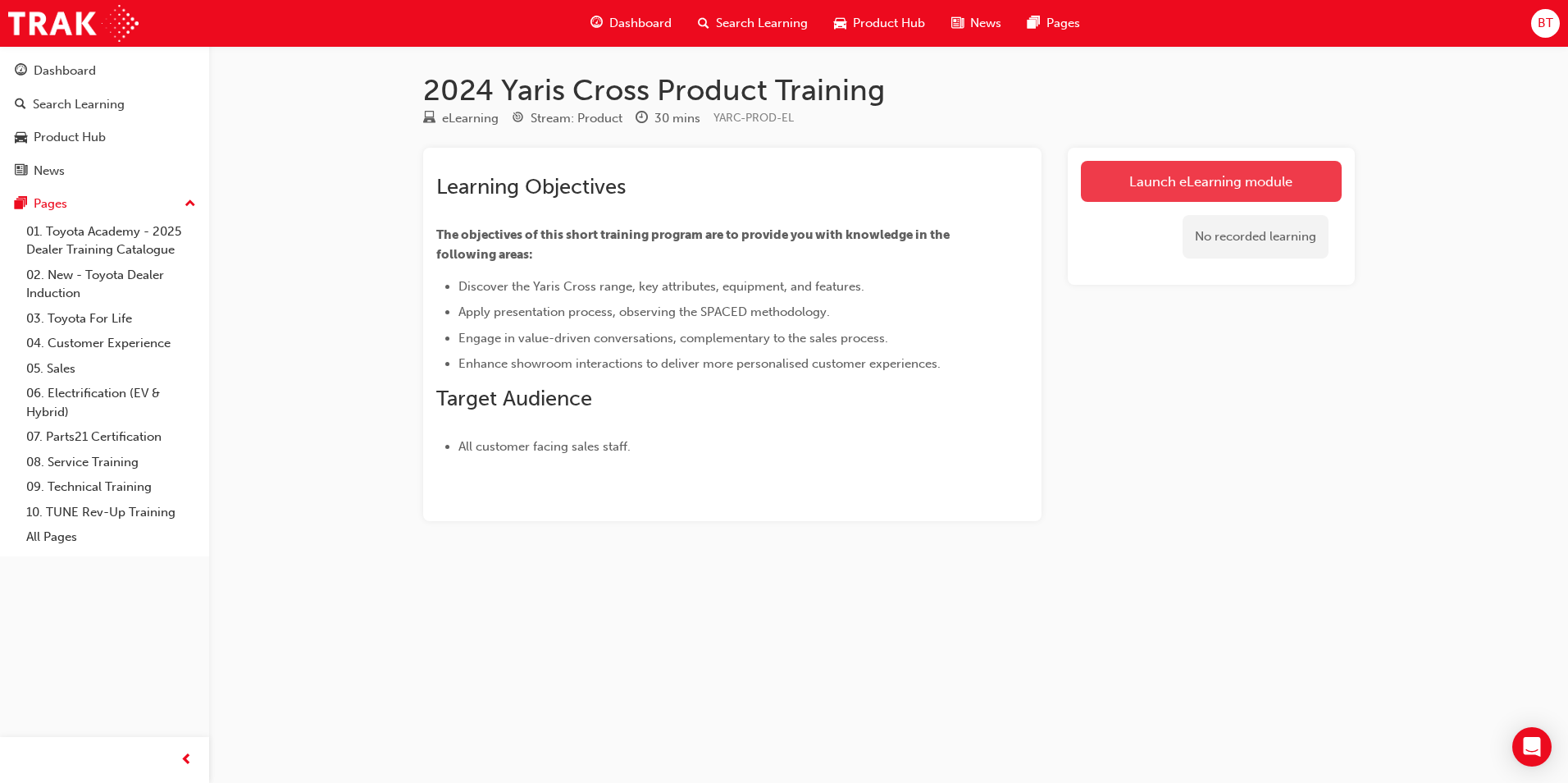
click at [1237, 169] on link "Launch eLearning module" at bounding box center [1212, 182] width 261 height 41
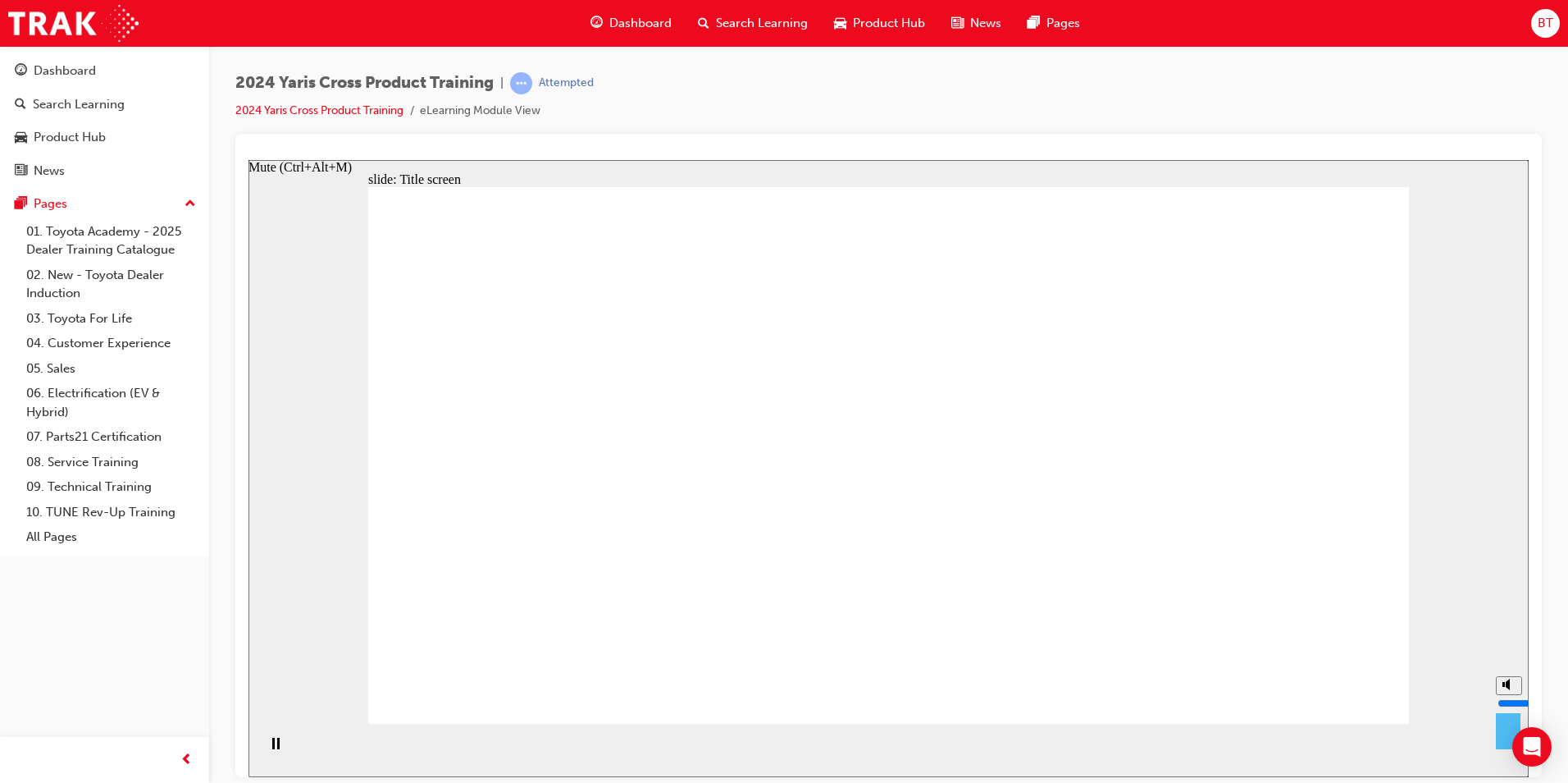
click at [1503, 690] on icon "Mute (Ctrl+Alt+M)" at bounding box center [1509, 684] width 13 height 12
type input "0"
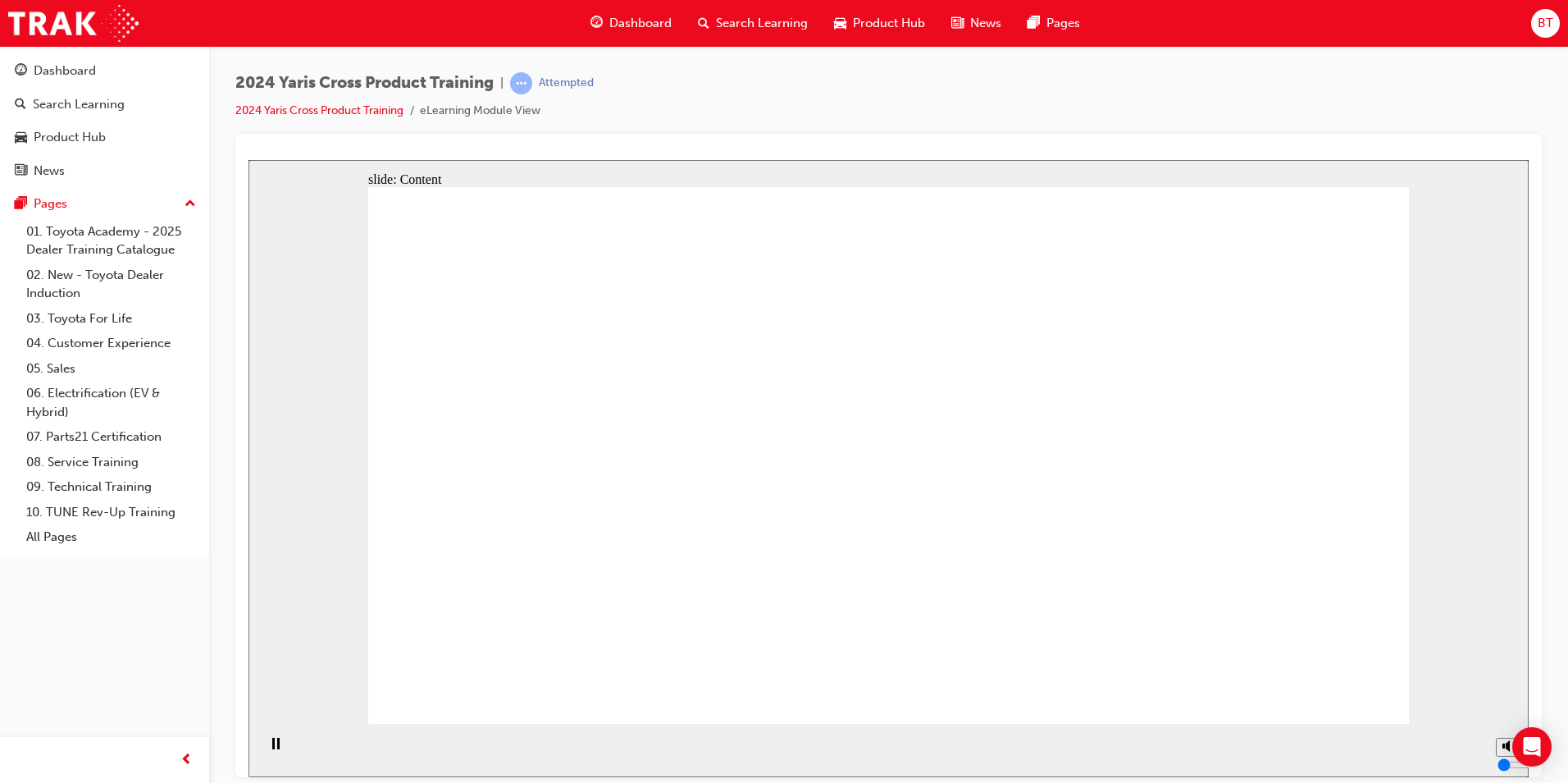
drag, startPoint x: 616, startPoint y: 439, endPoint x: 616, endPoint y: 448, distance: 9.0
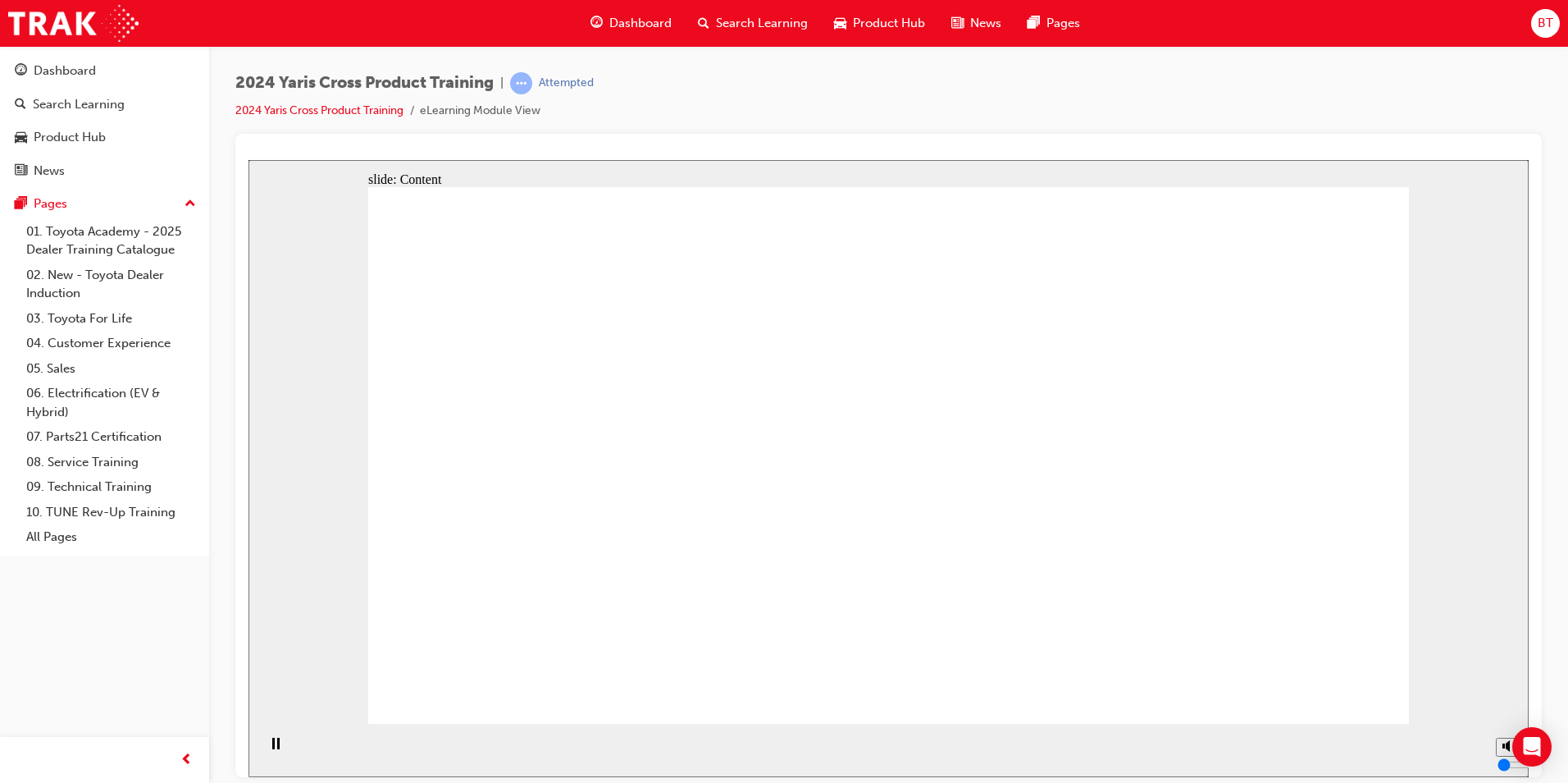
drag, startPoint x: 1025, startPoint y: 464, endPoint x: 984, endPoint y: 602, distance: 144.0
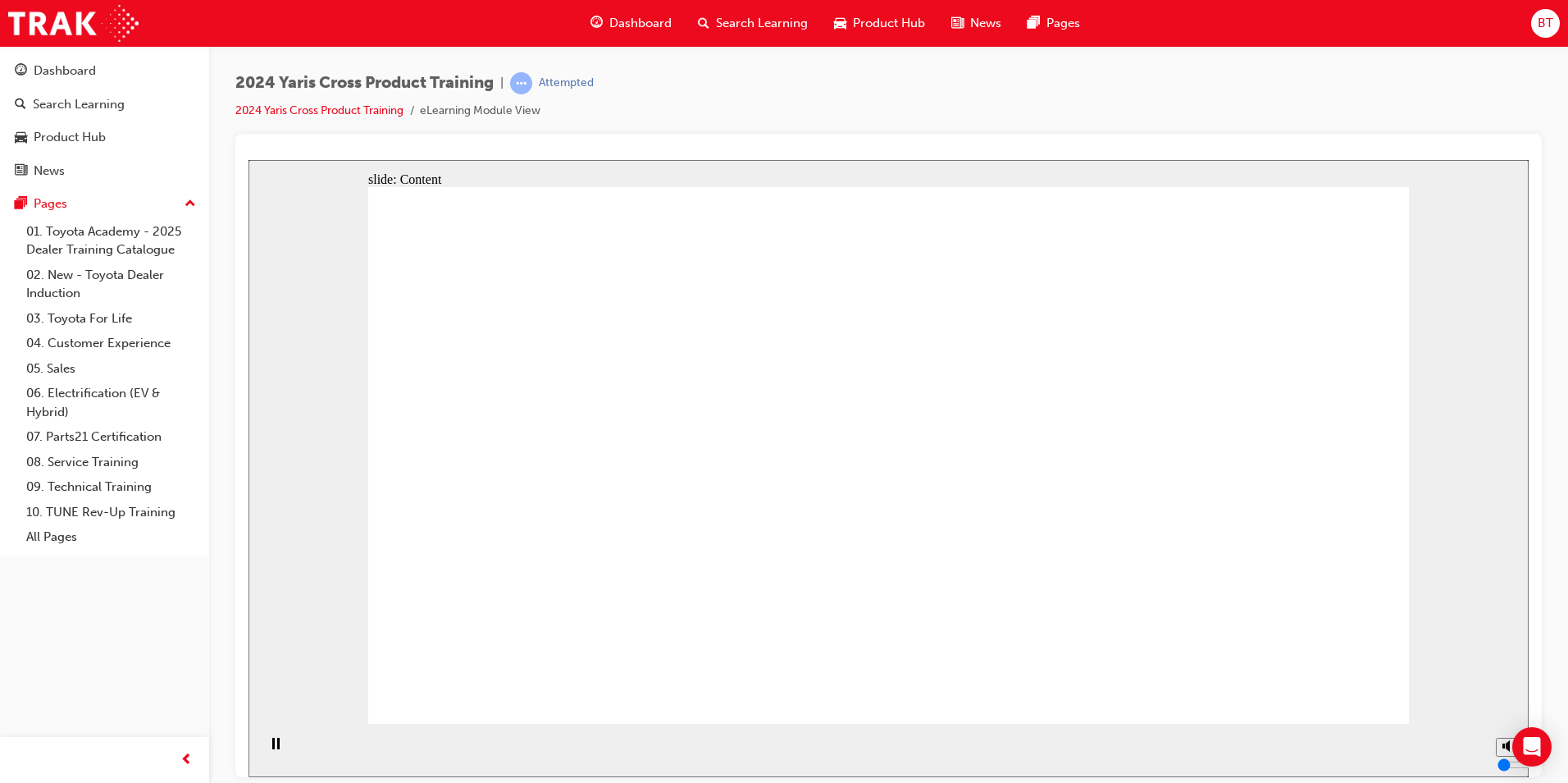
drag, startPoint x: 546, startPoint y: 370, endPoint x: 613, endPoint y: 370, distance: 67.0
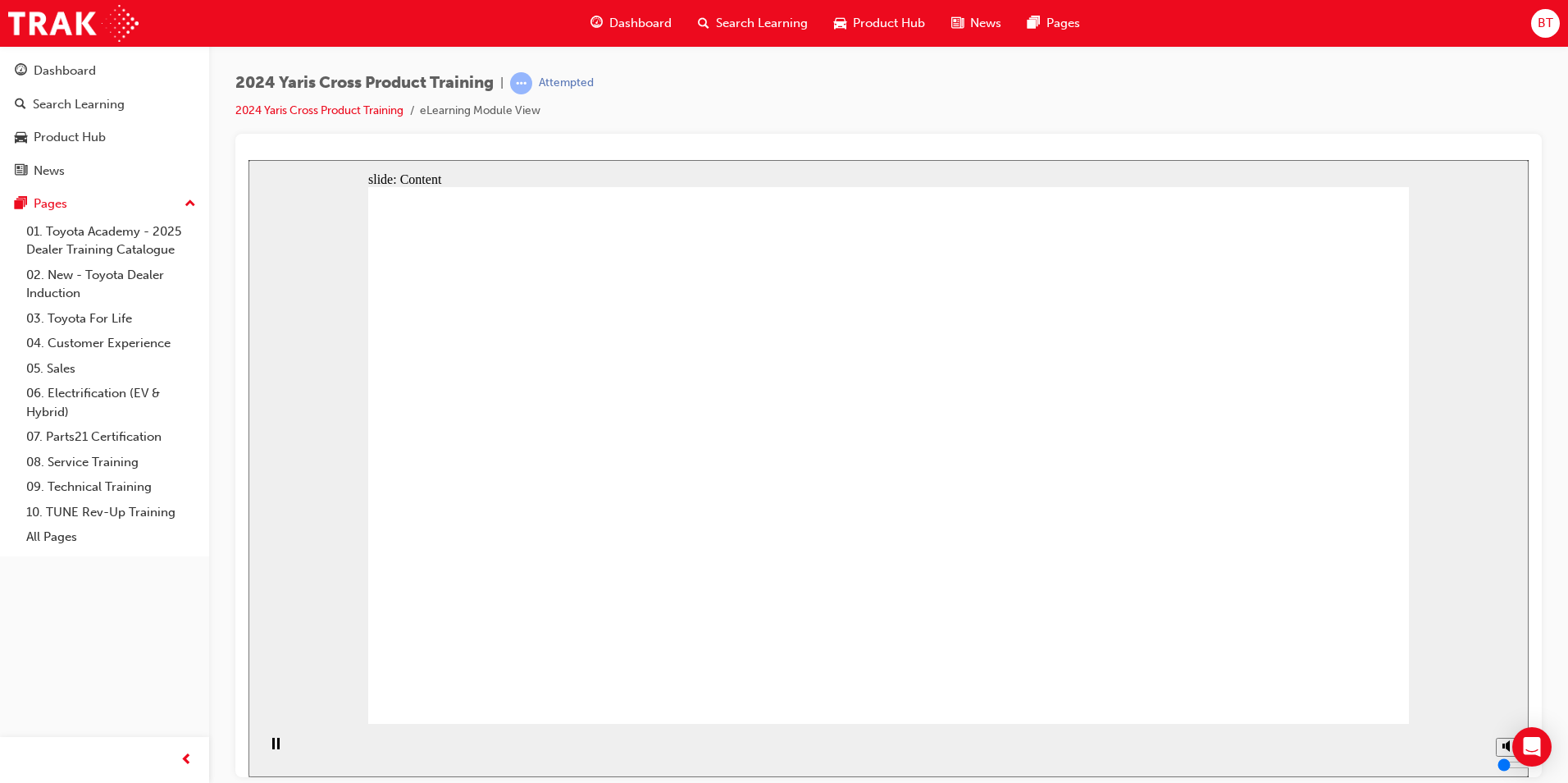
drag, startPoint x: 615, startPoint y: 429, endPoint x: 612, endPoint y: 443, distance: 14.3
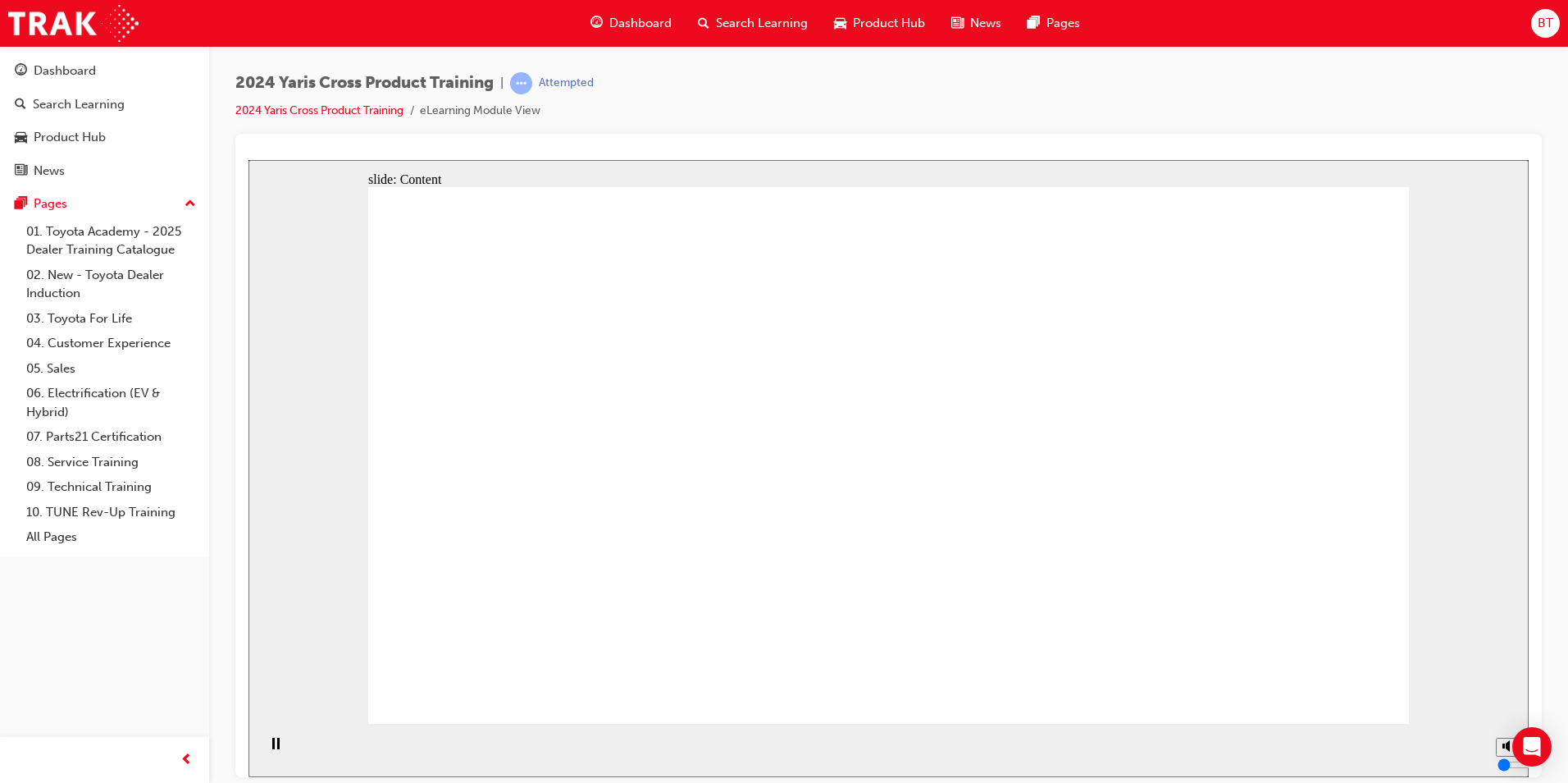
drag, startPoint x: 727, startPoint y: 563, endPoint x: 784, endPoint y: 571, distance: 57.6
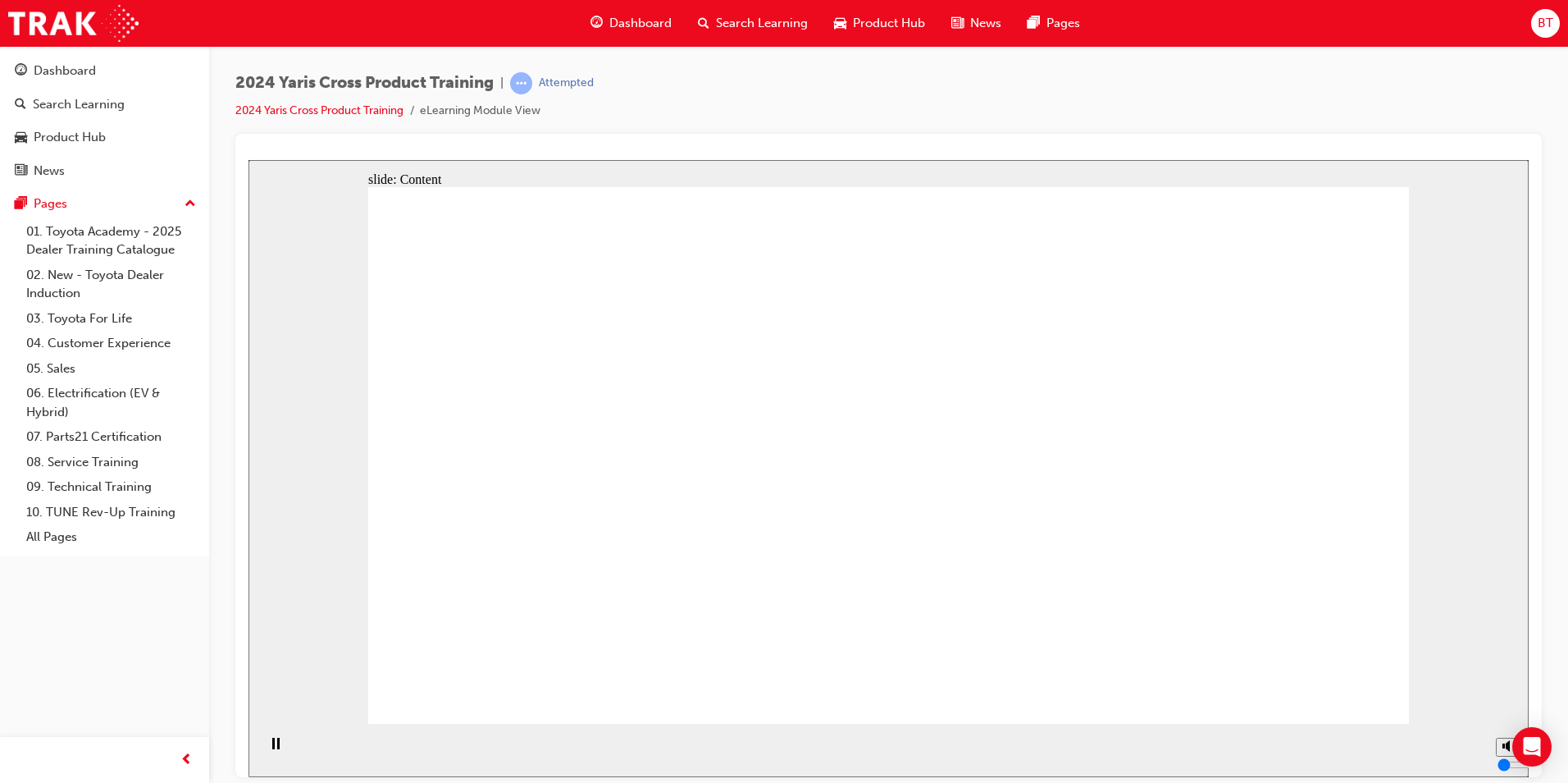
drag, startPoint x: 784, startPoint y: 571, endPoint x: 775, endPoint y: 570, distance: 9.1
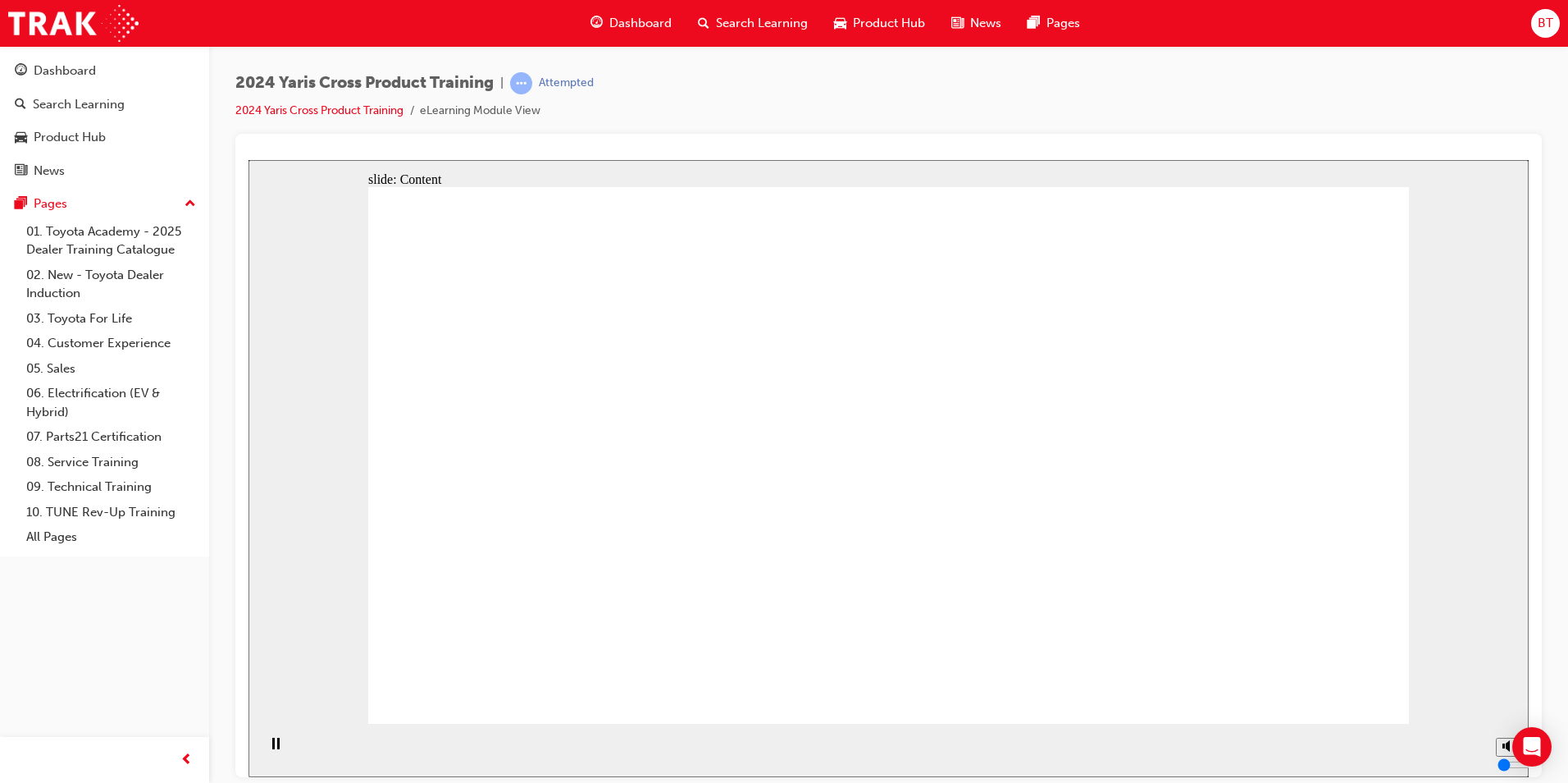
drag, startPoint x: 1298, startPoint y: 670, endPoint x: 1302, endPoint y: 679, distance: 9.8
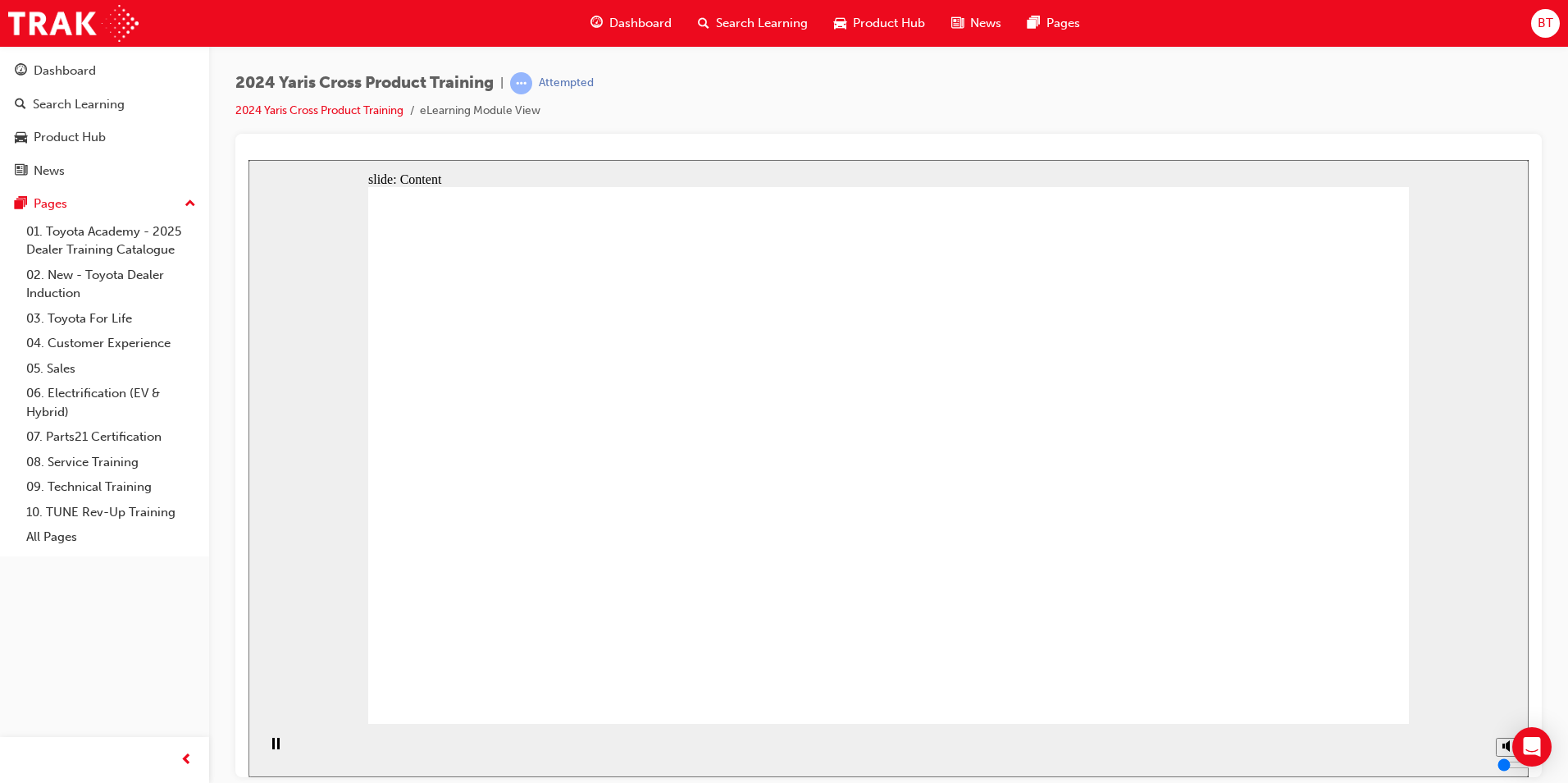
radio input "true"
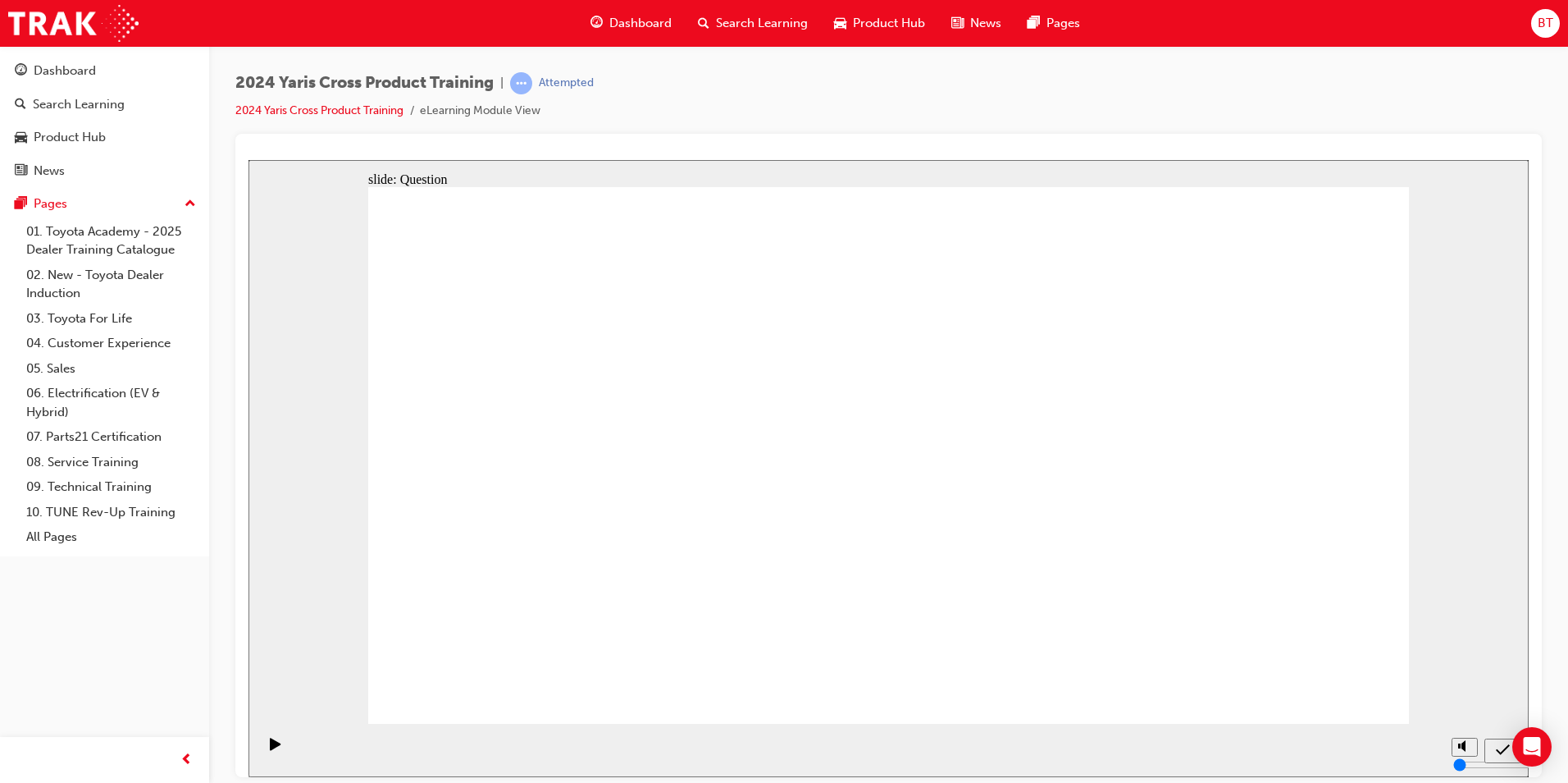
radio input "true"
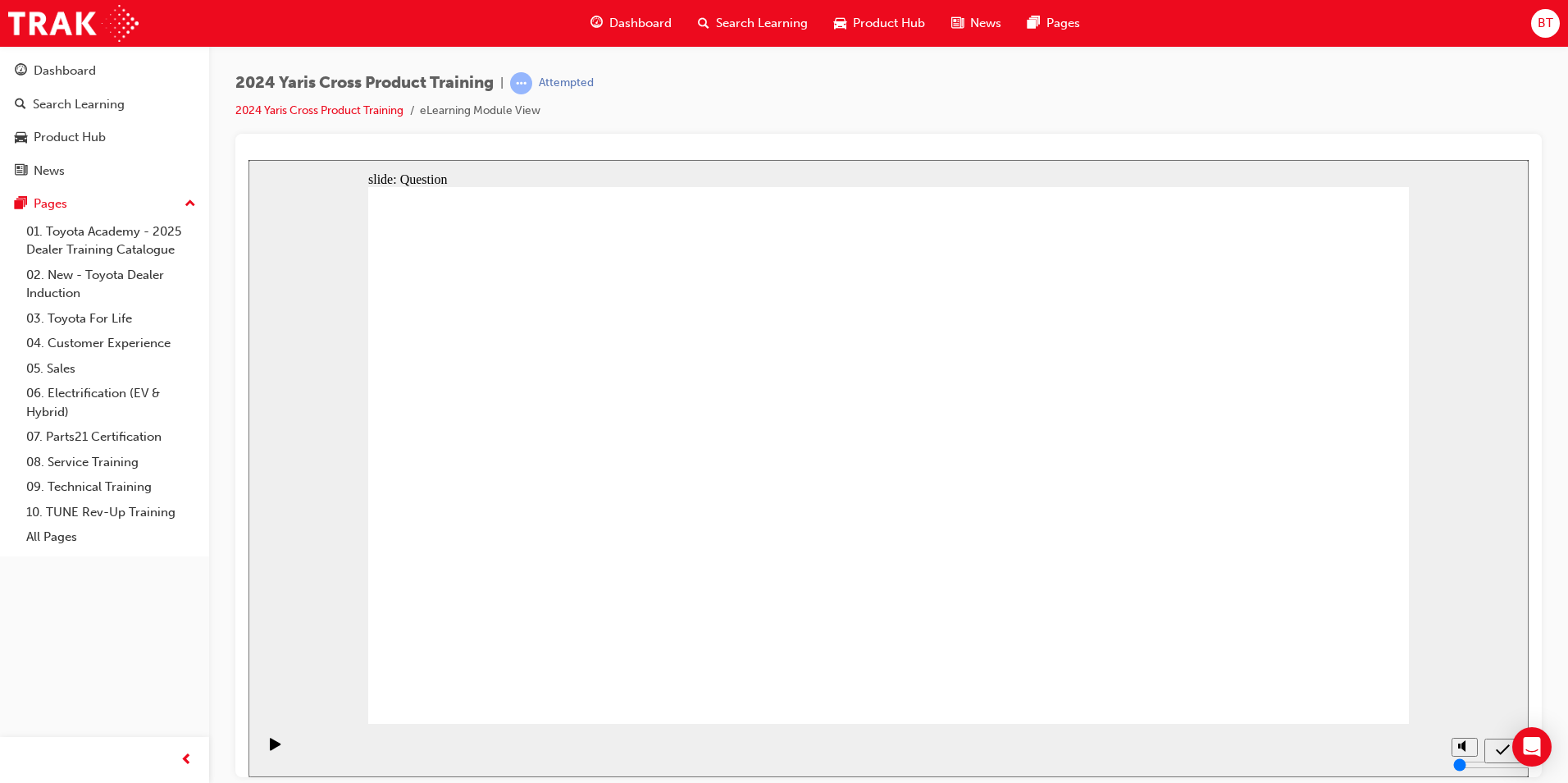
checkbox input "true"
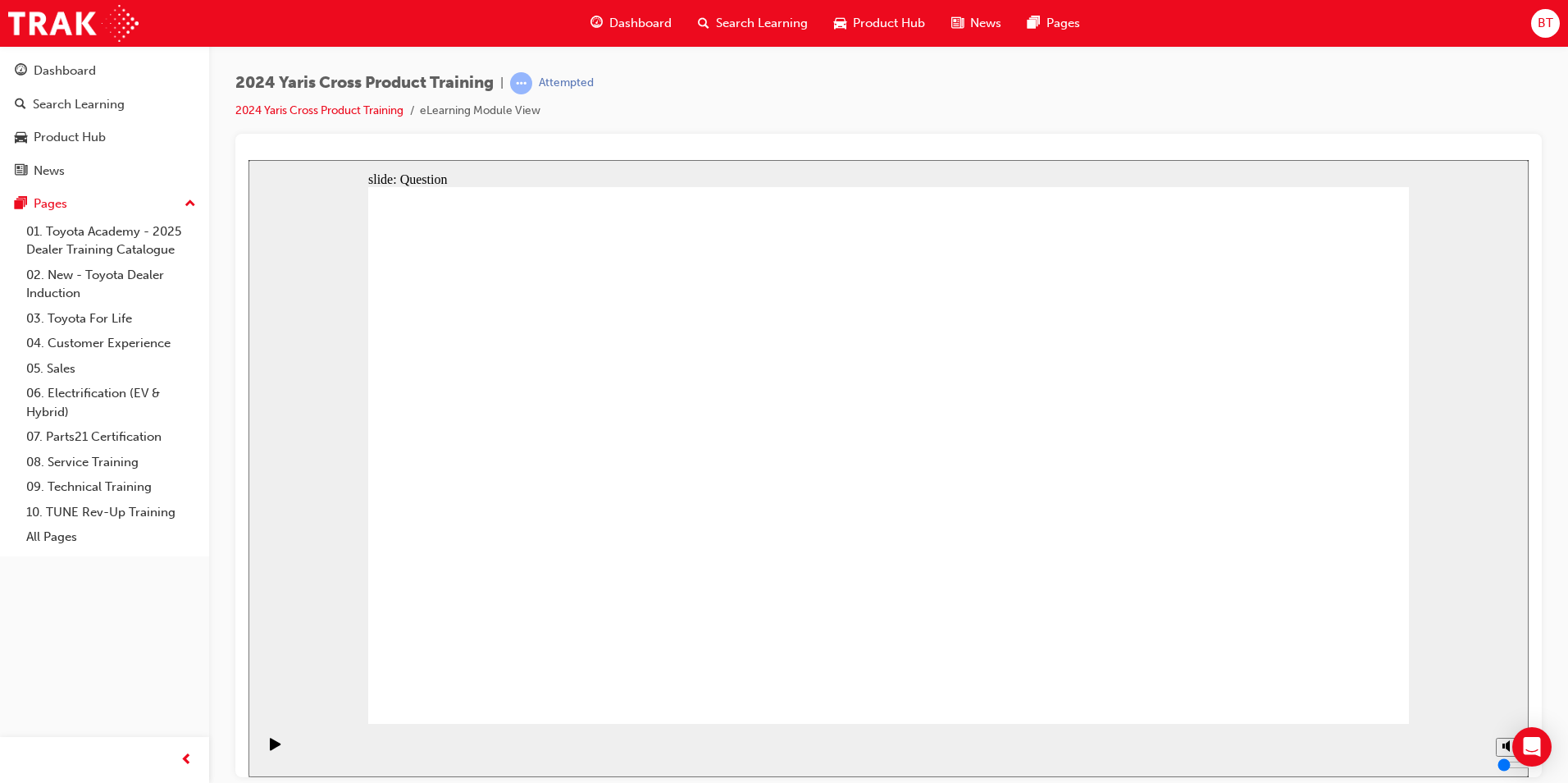
checkbox input "true"
checkbox input "false"
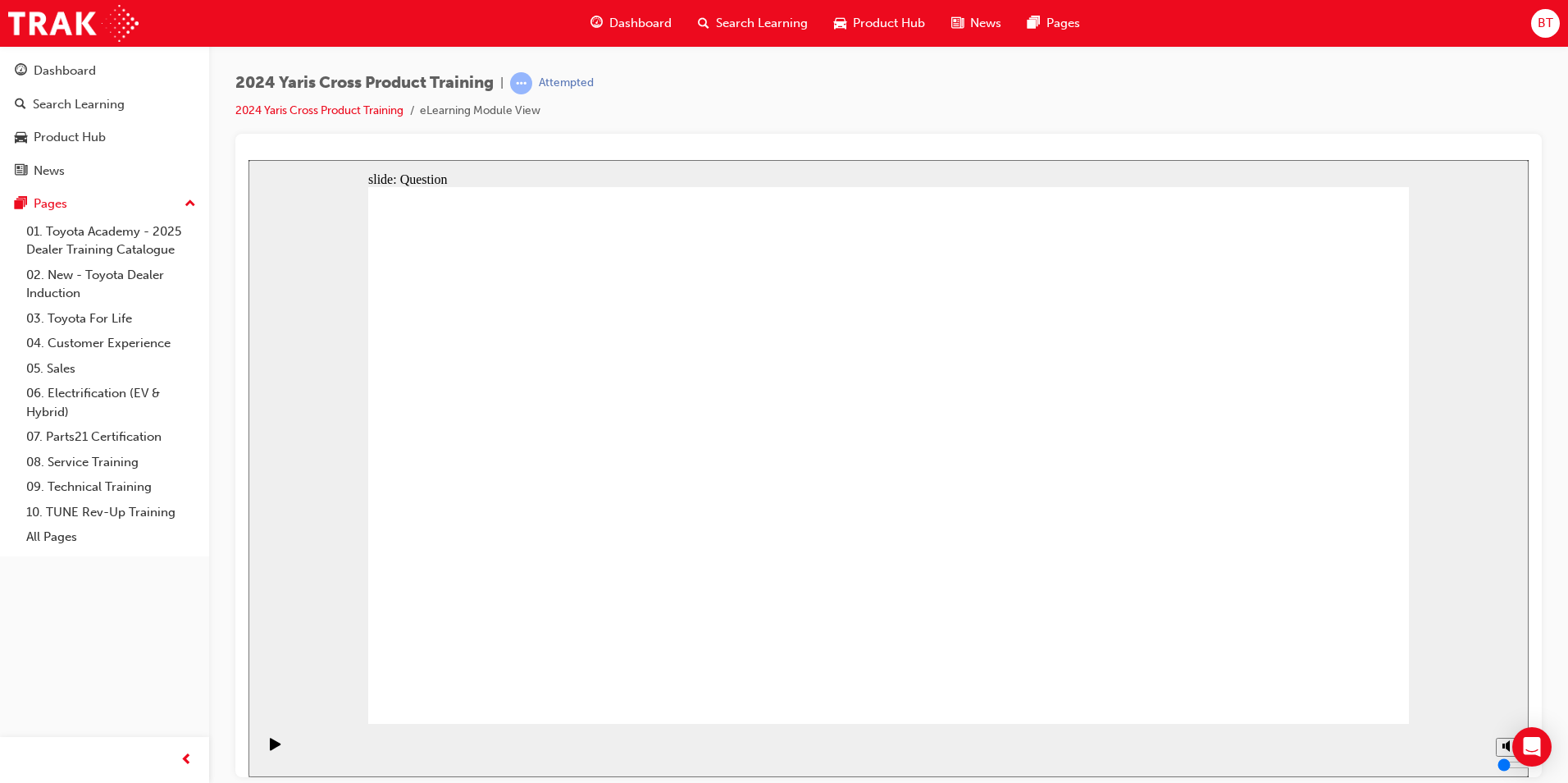
checkbox input "false"
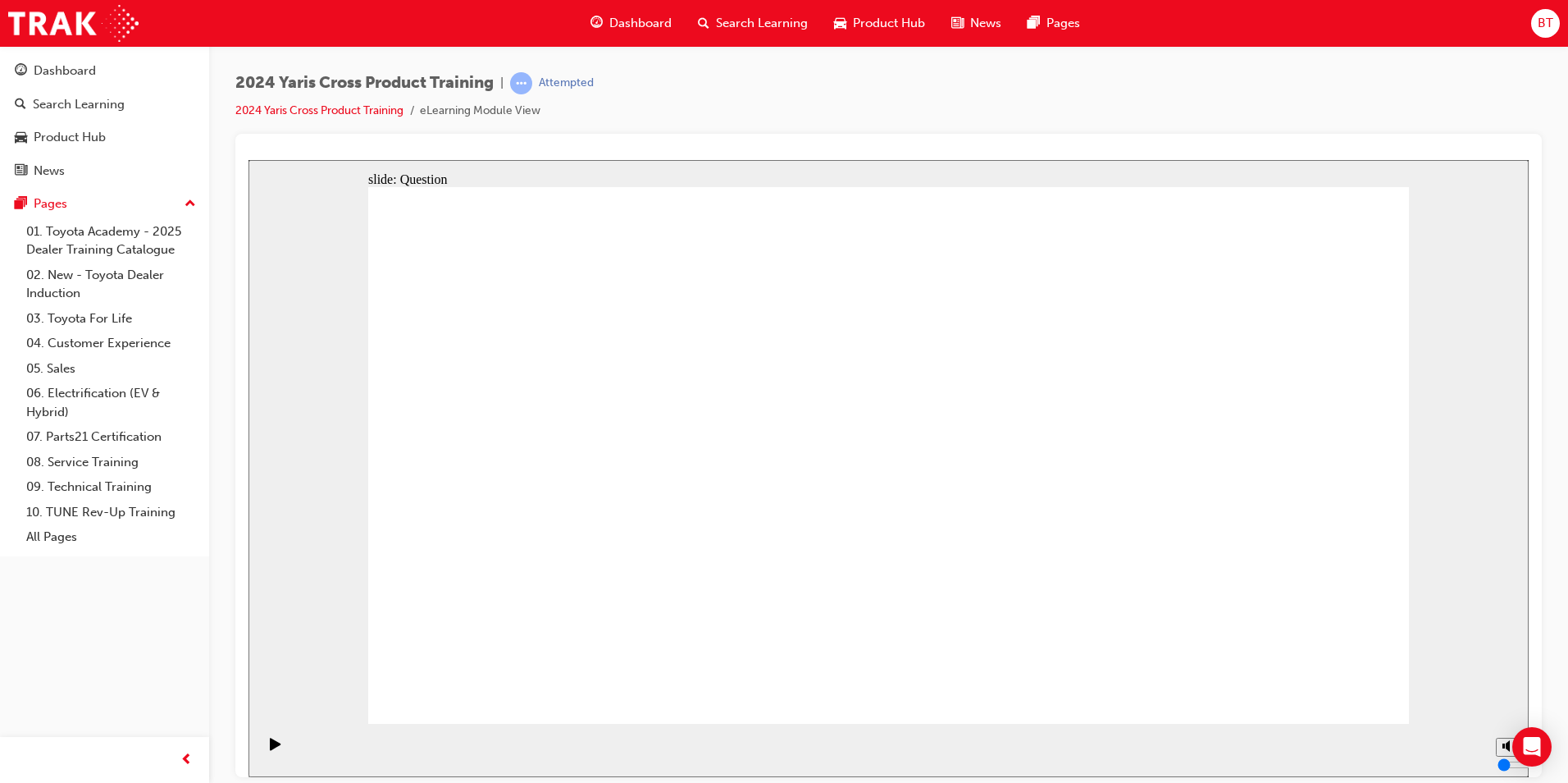
checkbox input "false"
checkbox input "true"
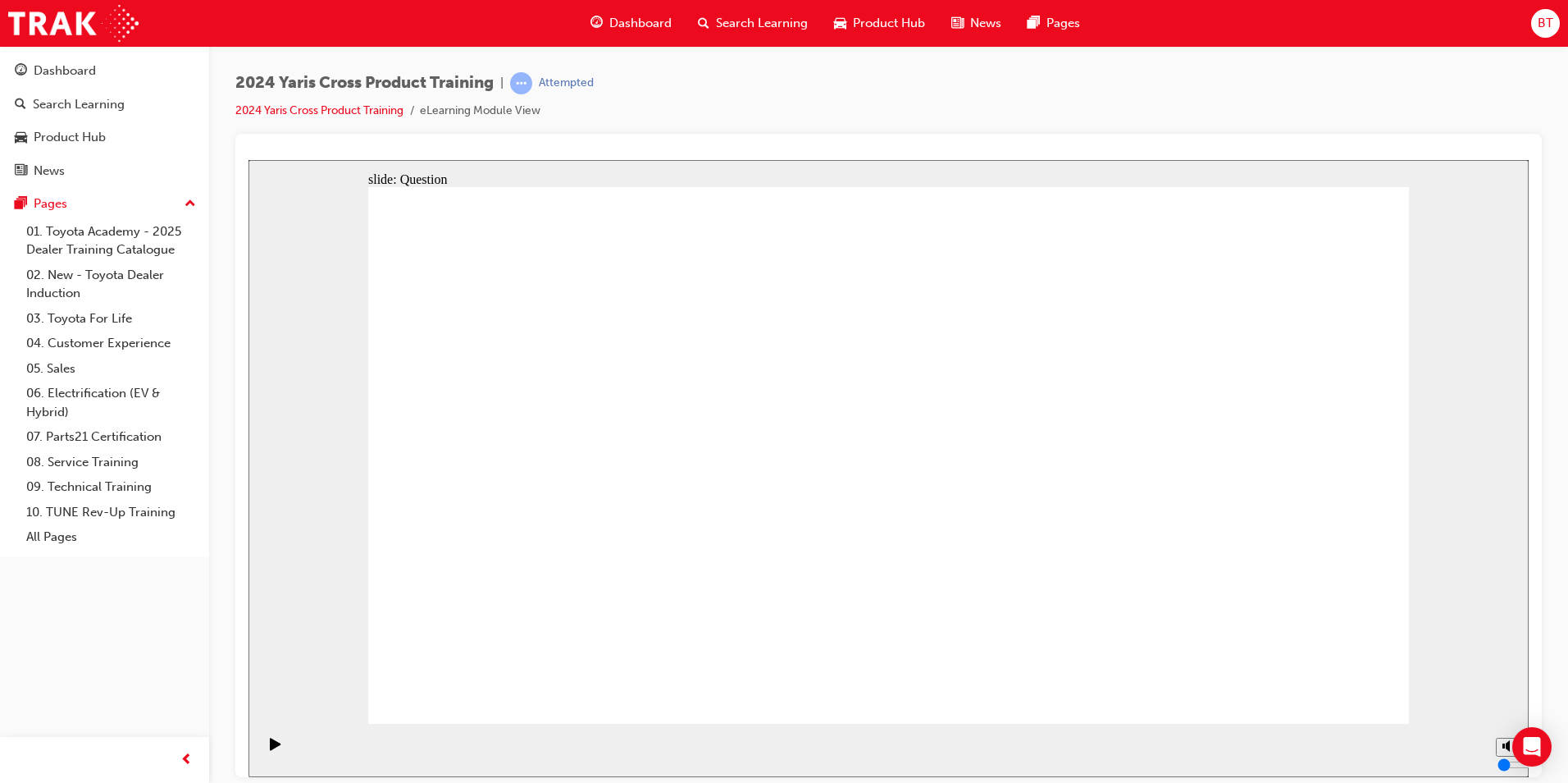
checkbox input "true"
radio input "true"
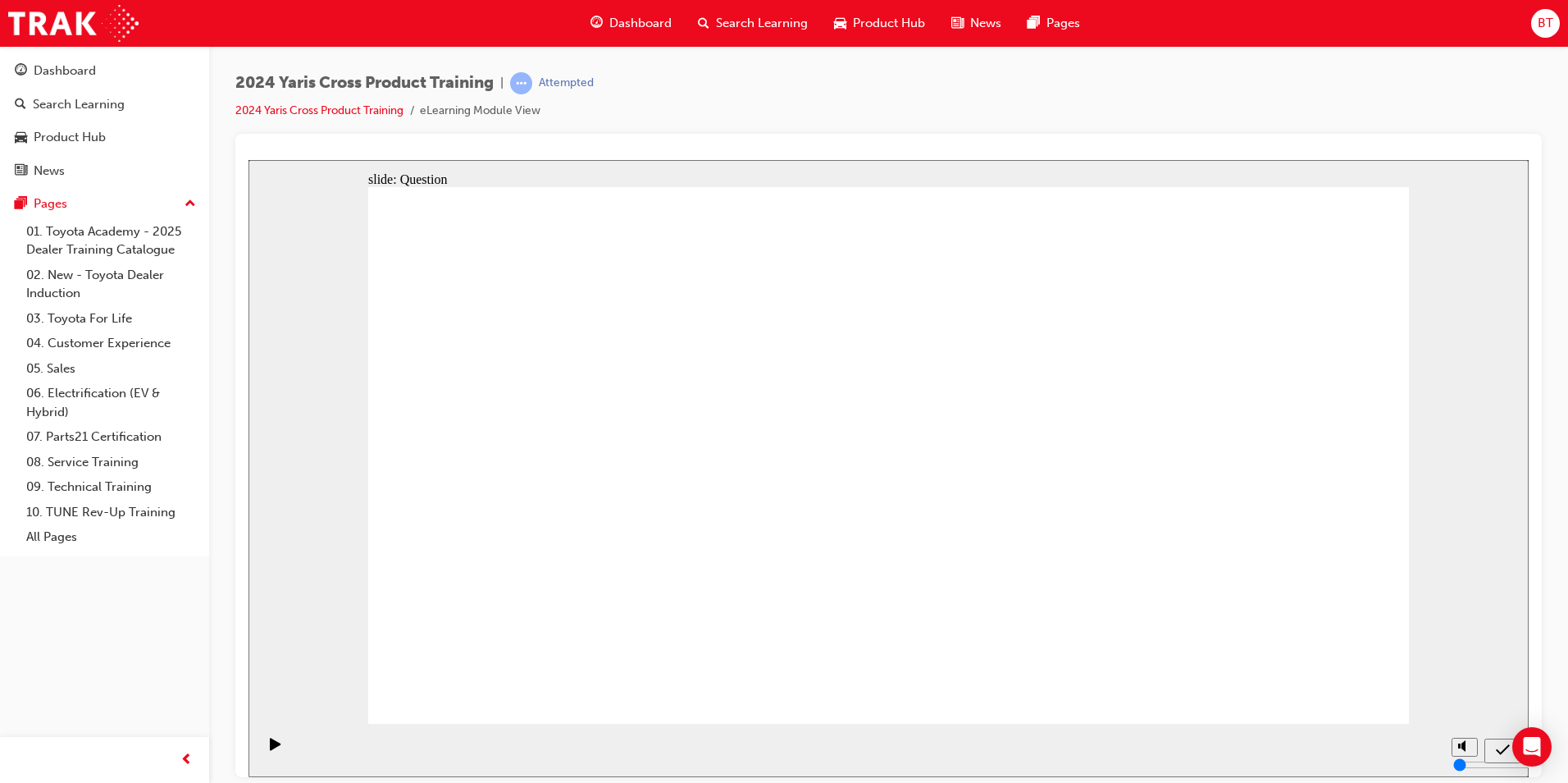
drag, startPoint x: 793, startPoint y: 415, endPoint x: 1199, endPoint y: 595, distance: 444.1
drag, startPoint x: 959, startPoint y: 425, endPoint x: 591, endPoint y: 590, distance: 403.3
drag, startPoint x: 579, startPoint y: 410, endPoint x: 1006, endPoint y: 583, distance: 460.7
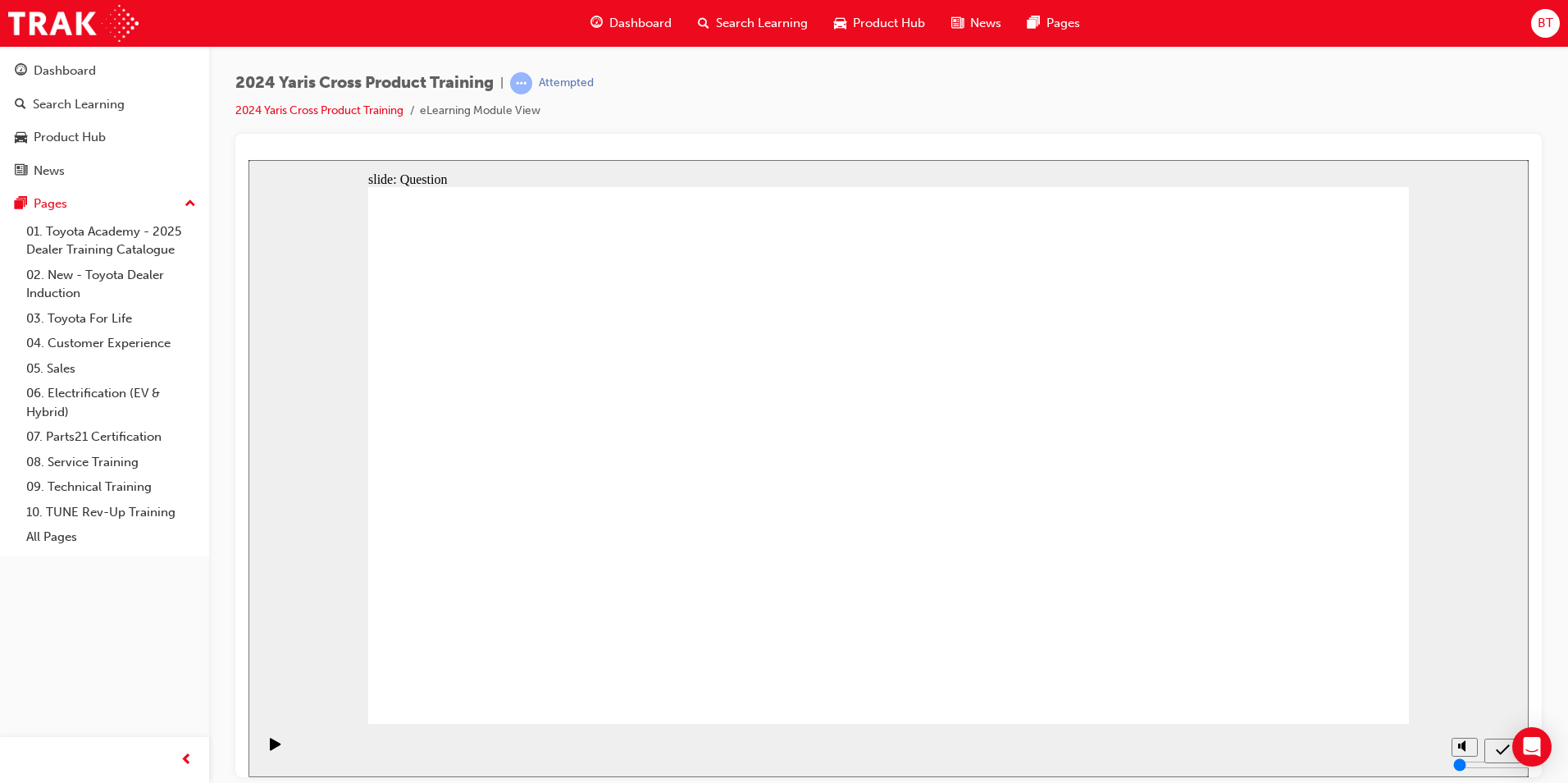
drag, startPoint x: 1181, startPoint y: 443, endPoint x: 807, endPoint y: 606, distance: 408.0
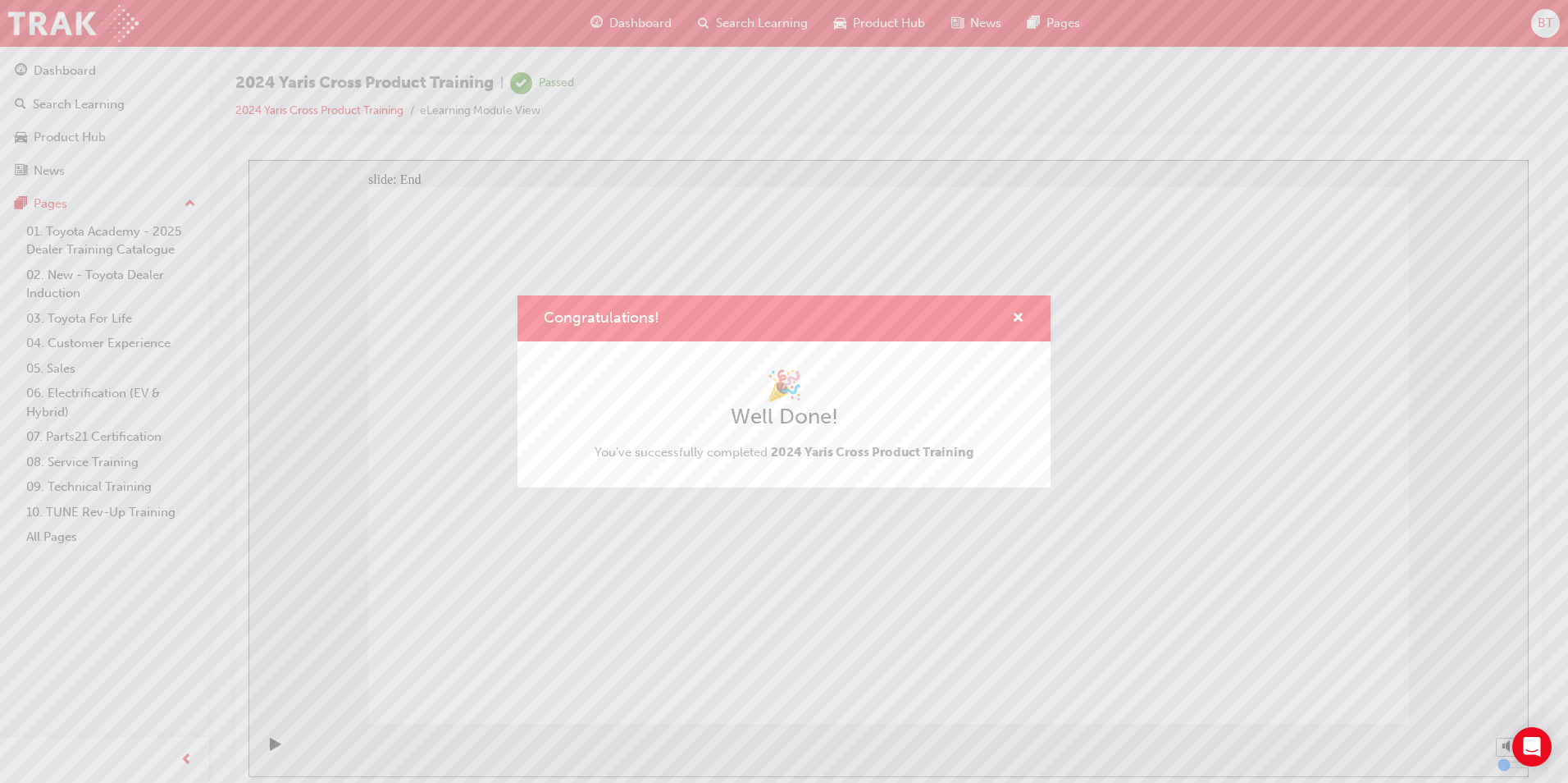
click at [757, 17] on div "Congratulations! 🎉 Well Done! You've successfully completed 2024 Yaris Cross Pr…" at bounding box center [784, 391] width 1568 height 783
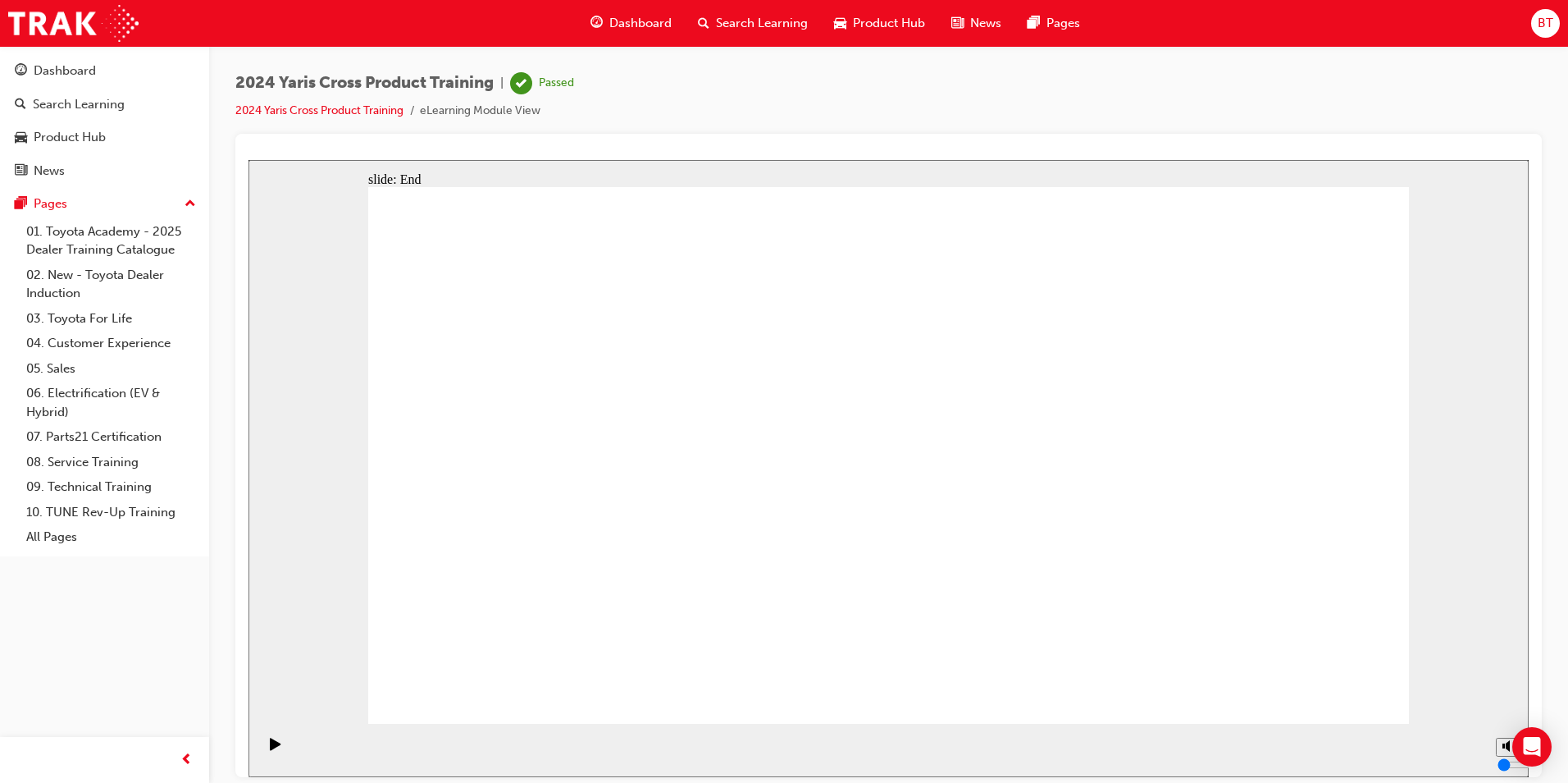
click at [759, 26] on span "Search Learning" at bounding box center [761, 23] width 92 height 19
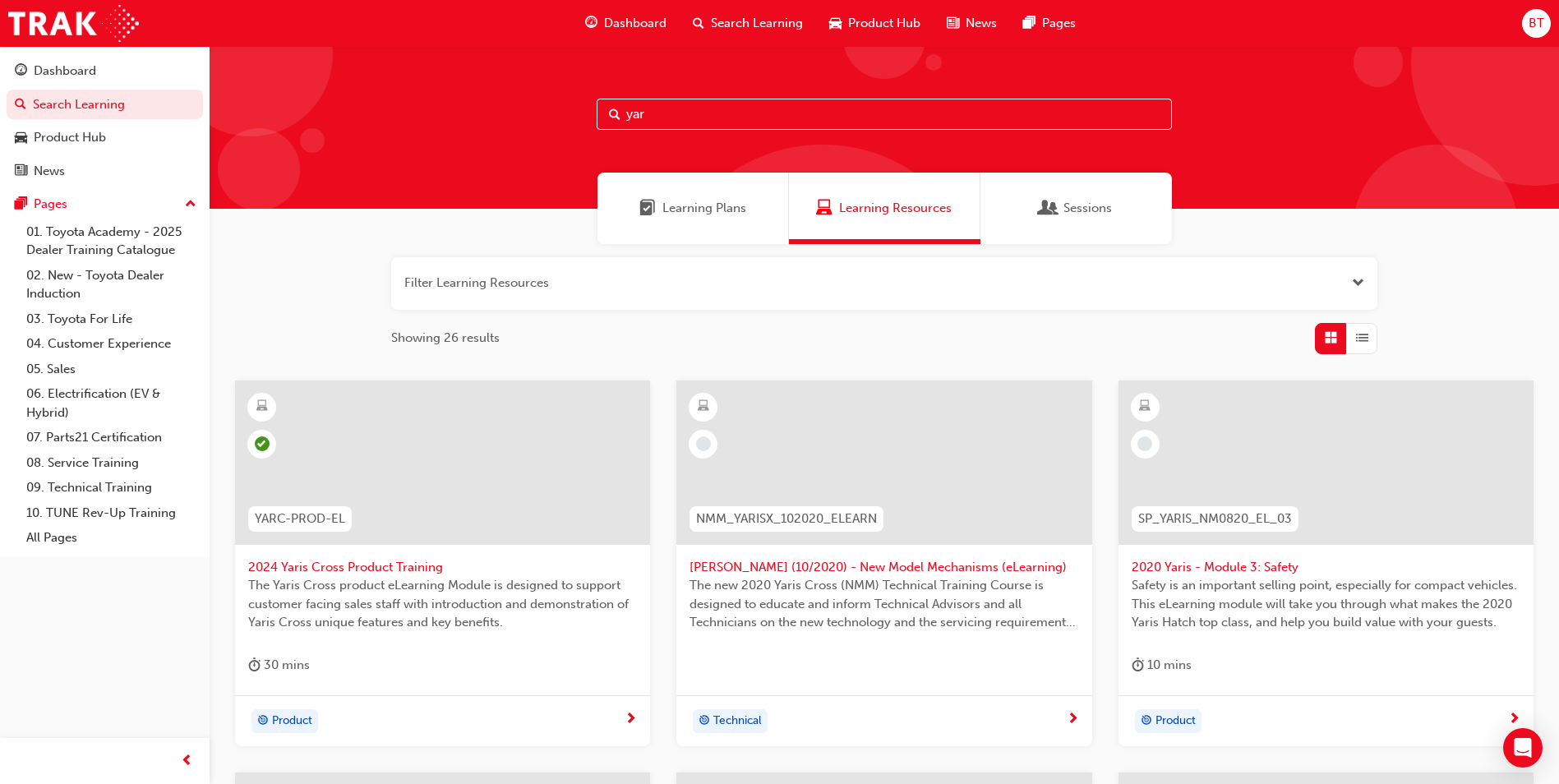
drag, startPoint x: 560, startPoint y: 83, endPoint x: 529, endPoint y: 82, distance: 31.0
click at [529, 82] on div "yar" at bounding box center [883, 127] width 1349 height 162
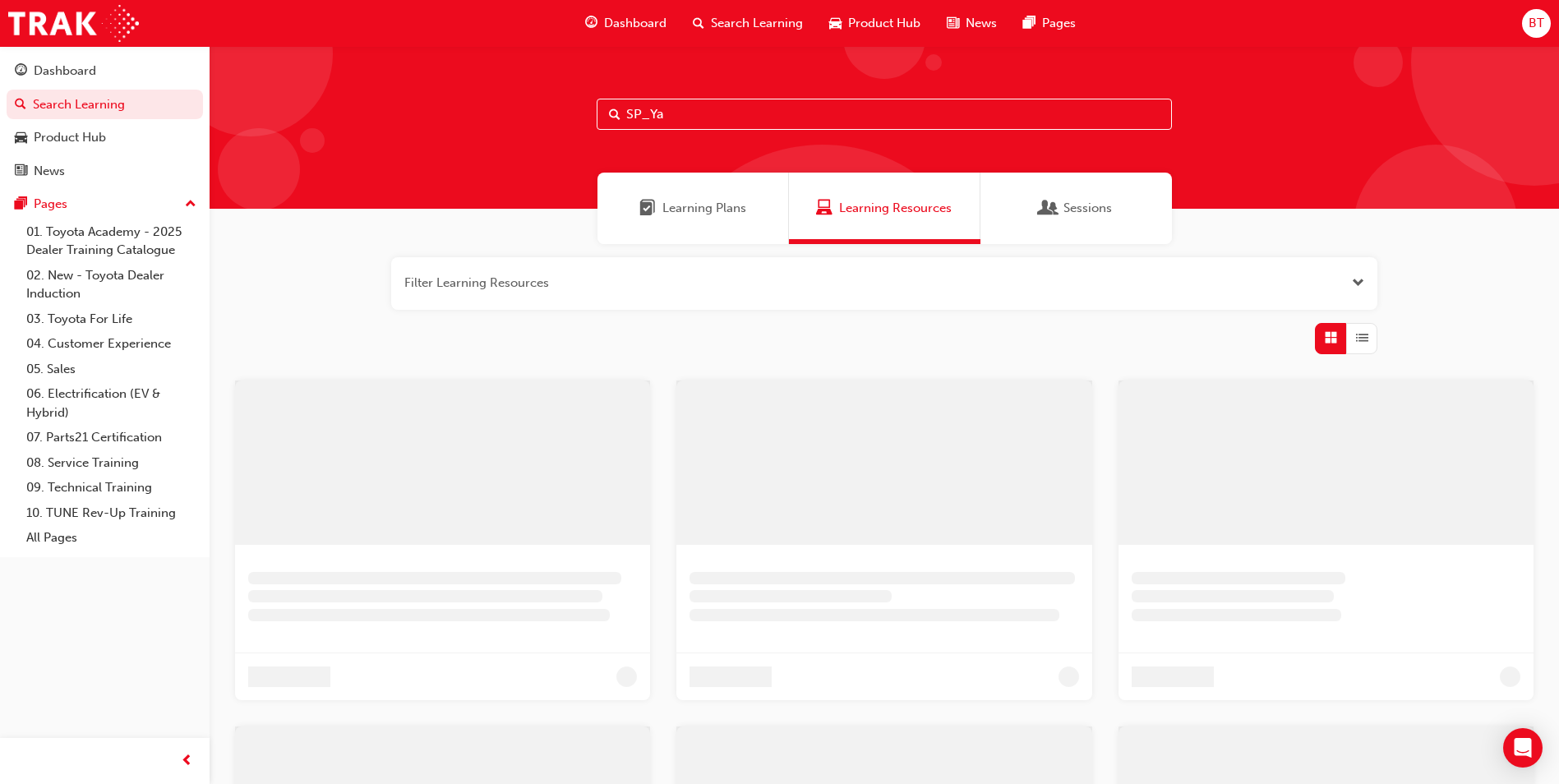
type input "SP_Yar"
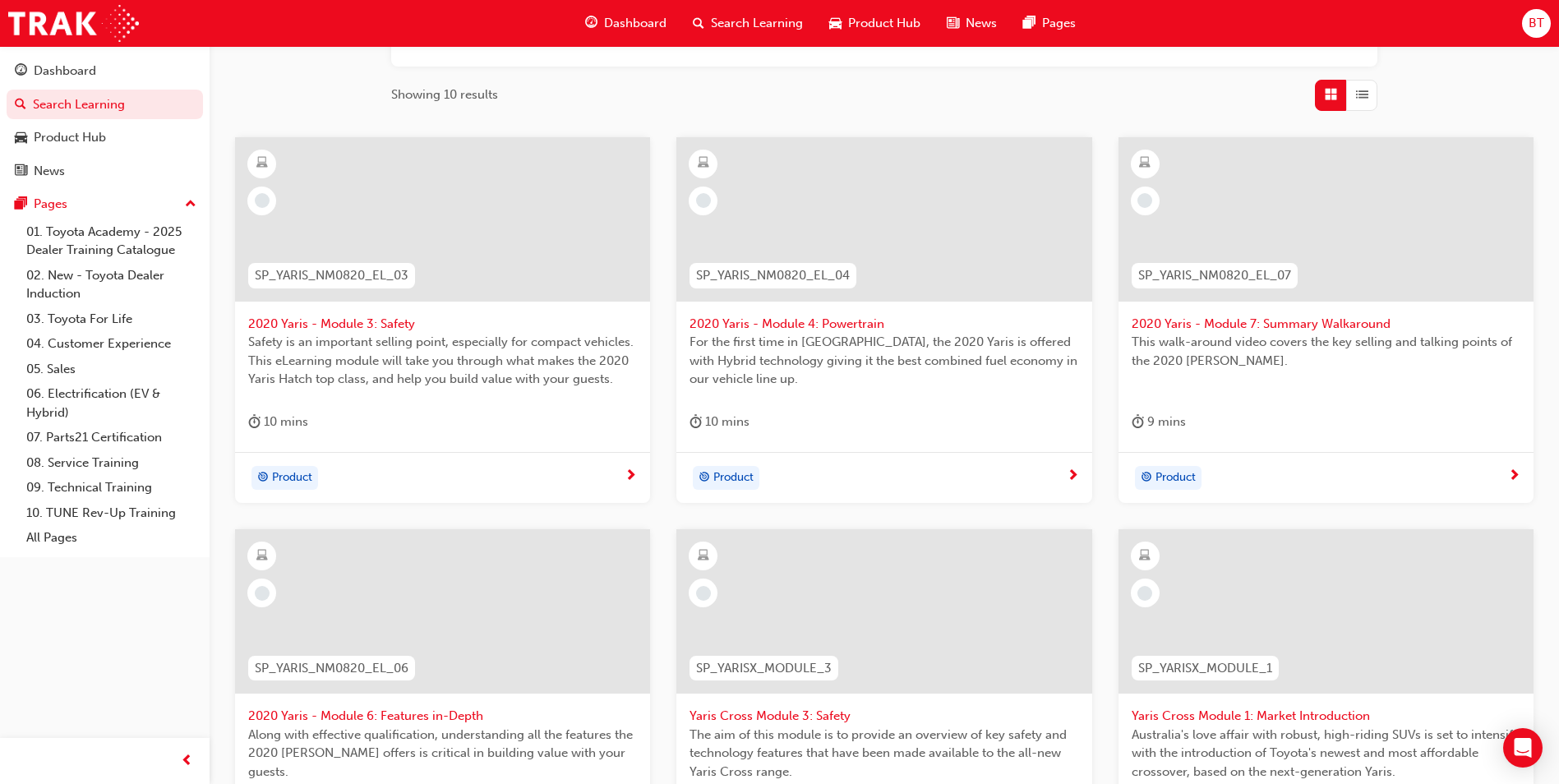
scroll to position [411, 0]
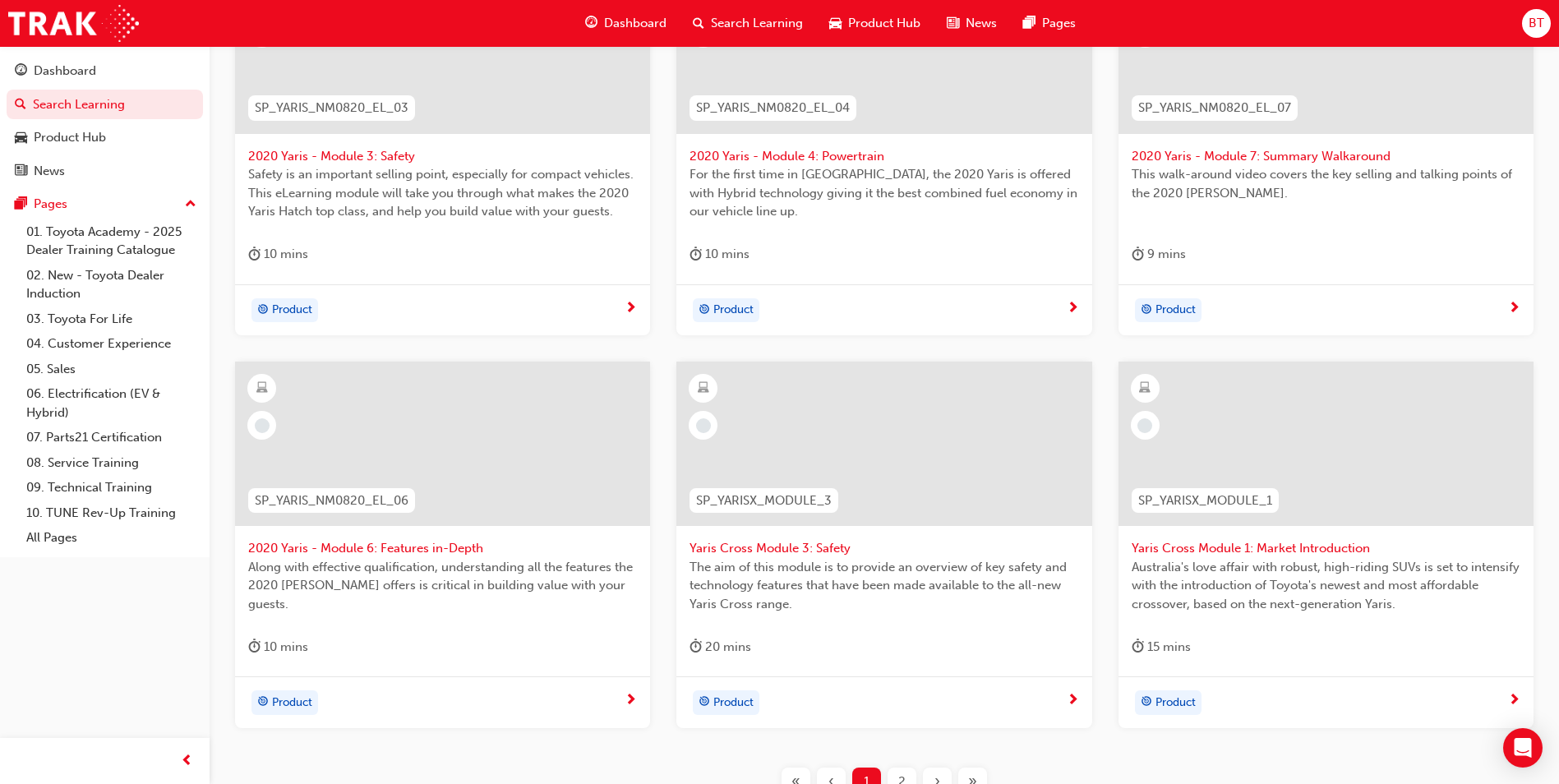
click at [1282, 551] on span "Yaris Cross Module 1: Market Introduction" at bounding box center [1326, 548] width 388 height 19
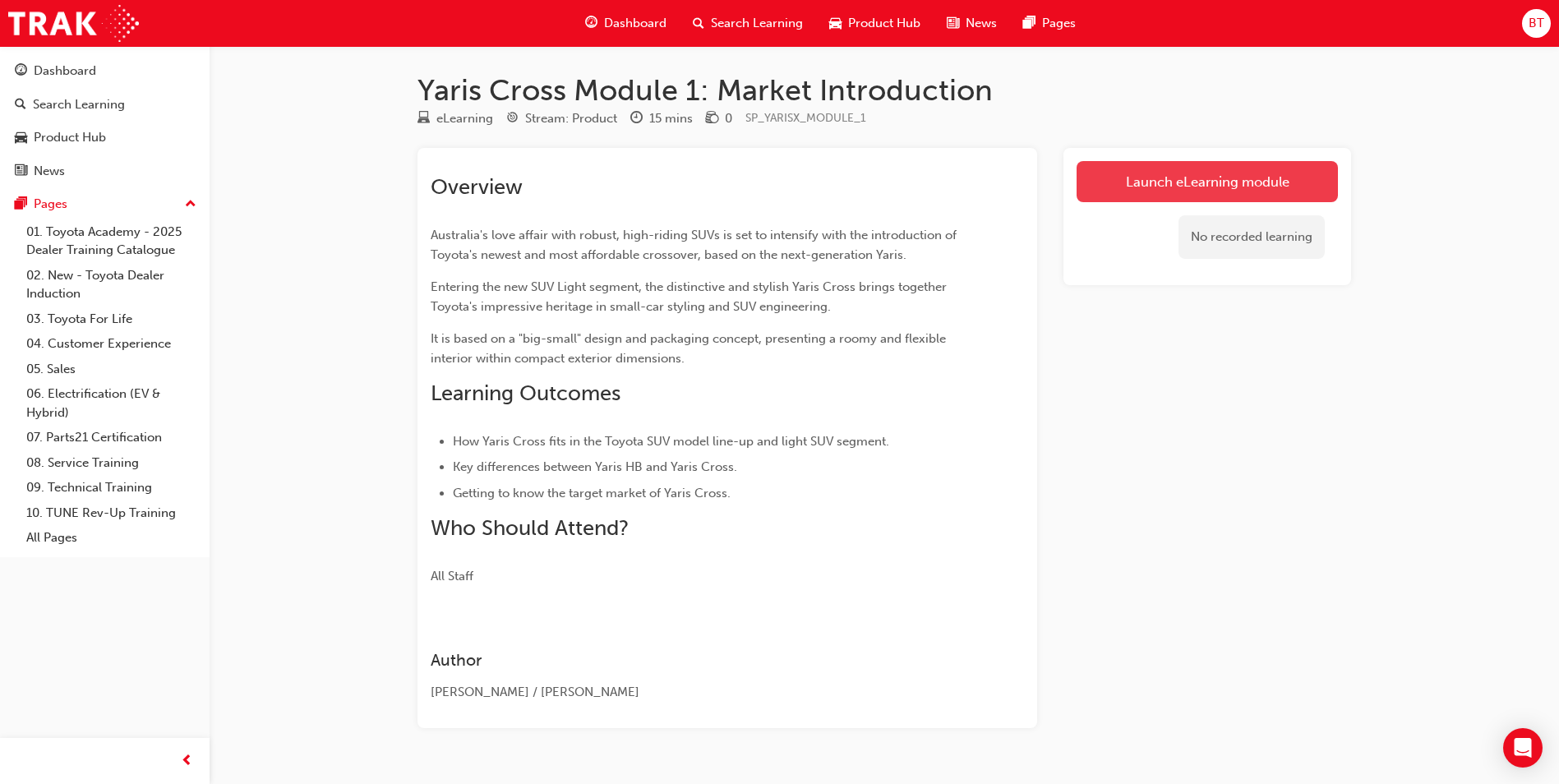
click at [1223, 189] on link "Launch eLearning module" at bounding box center [1207, 182] width 262 height 41
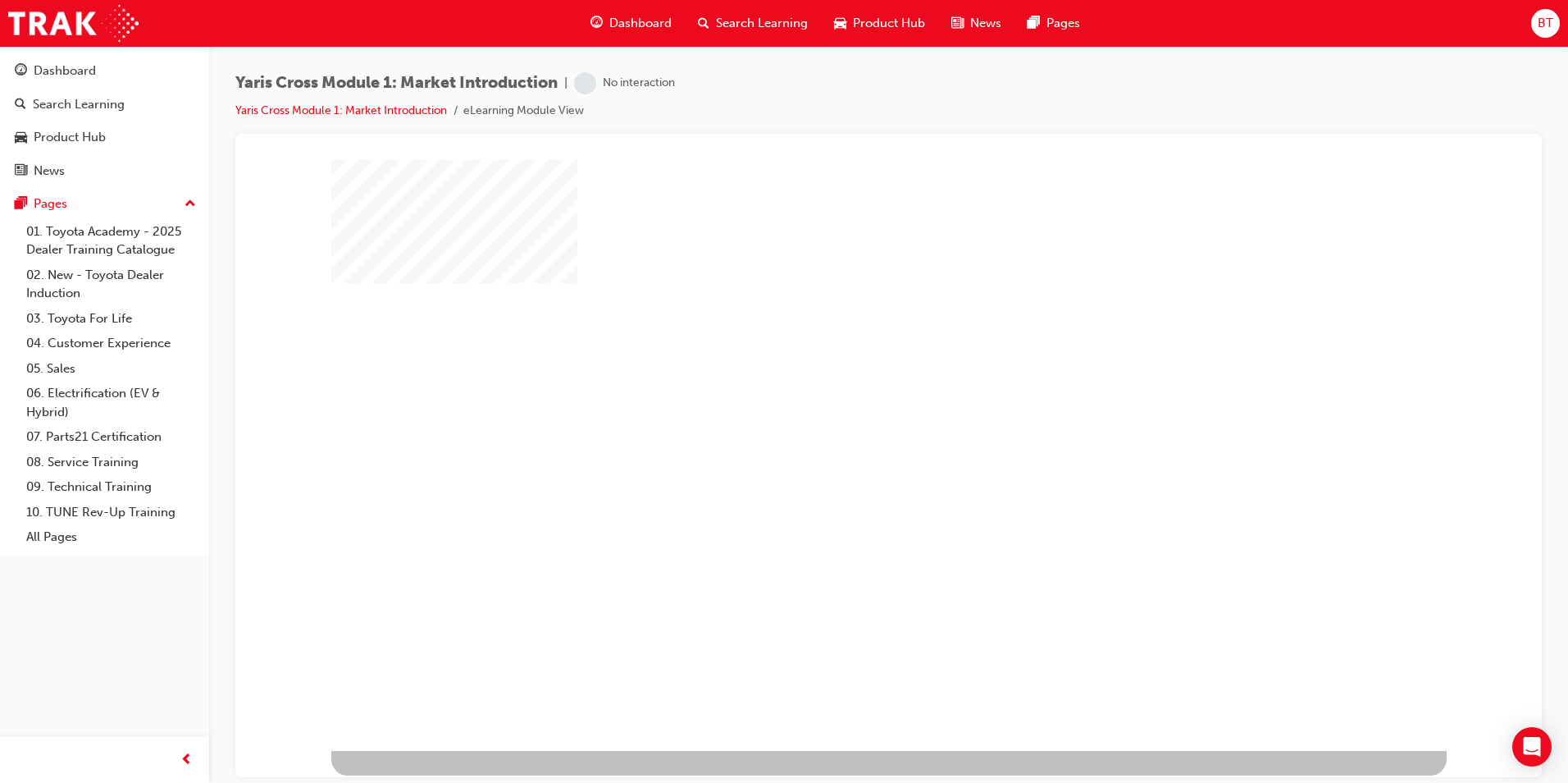
click at [951, 476] on div at bounding box center [889, 455] width 1116 height 591
click at [841, 407] on div "play" at bounding box center [841, 407] width 0 height 0
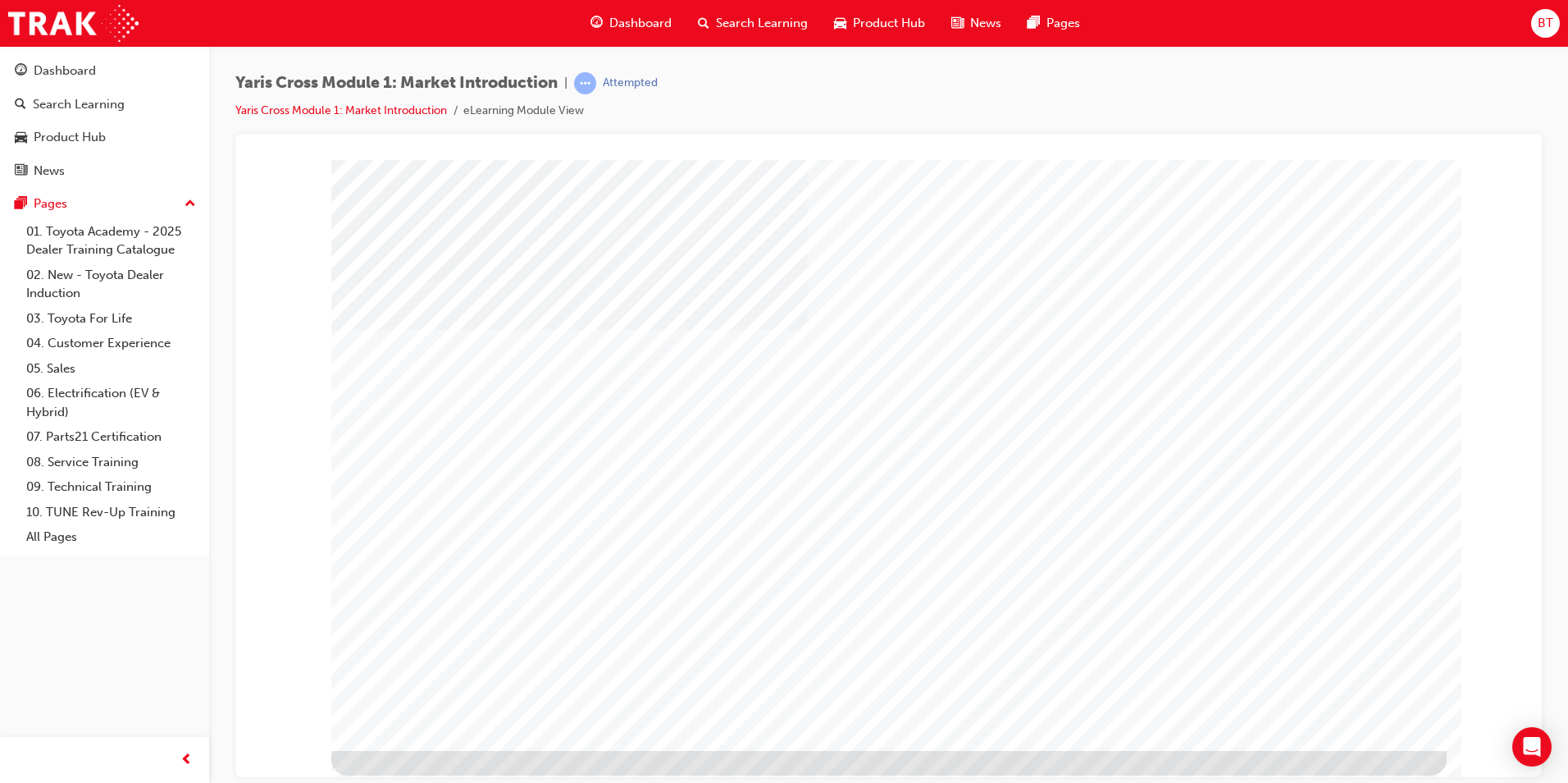
click at [722, 15] on span "Search Learning" at bounding box center [761, 23] width 92 height 19
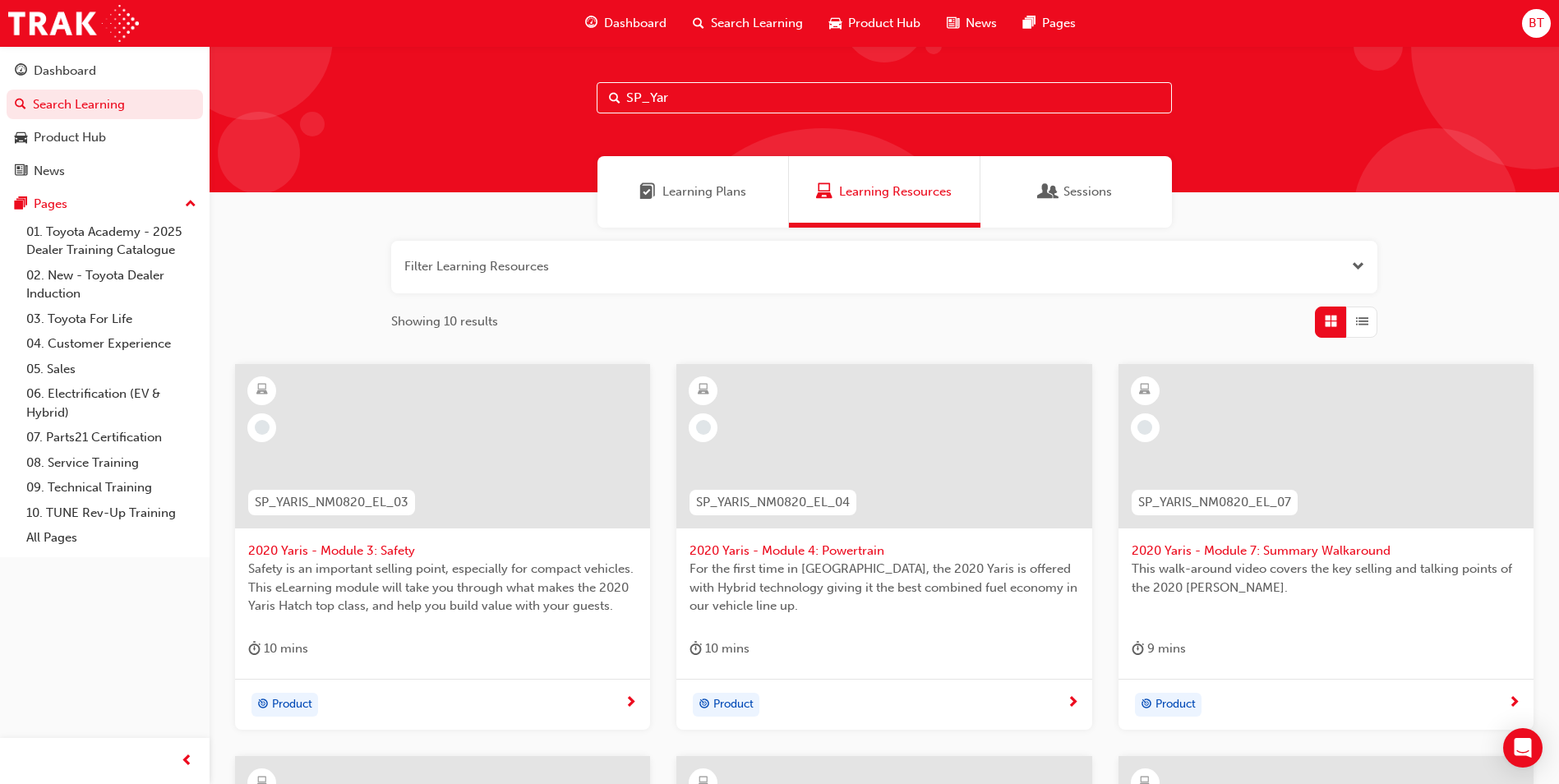
scroll to position [493, 0]
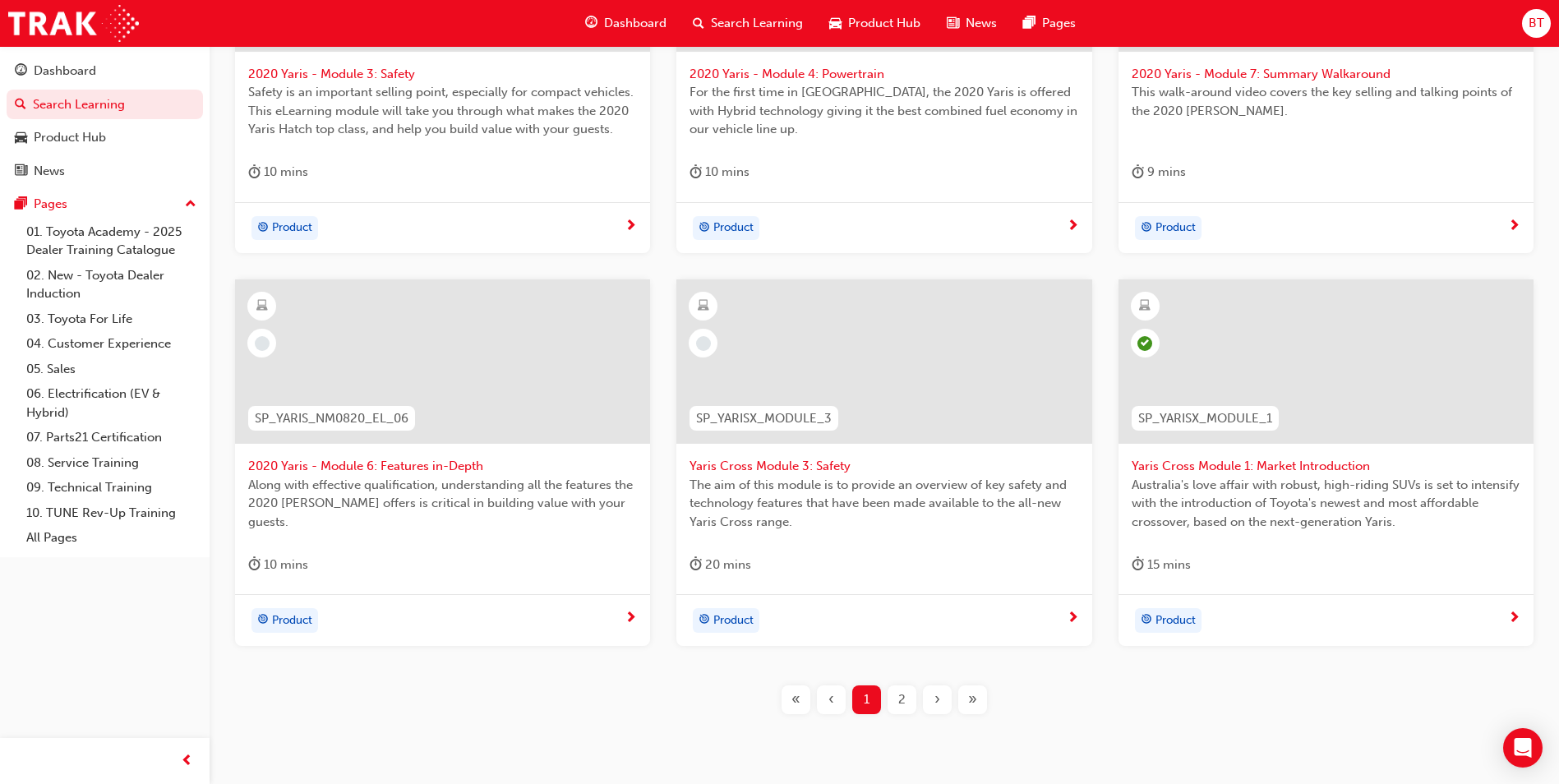
click at [907, 695] on div "2" at bounding box center [902, 700] width 29 height 29
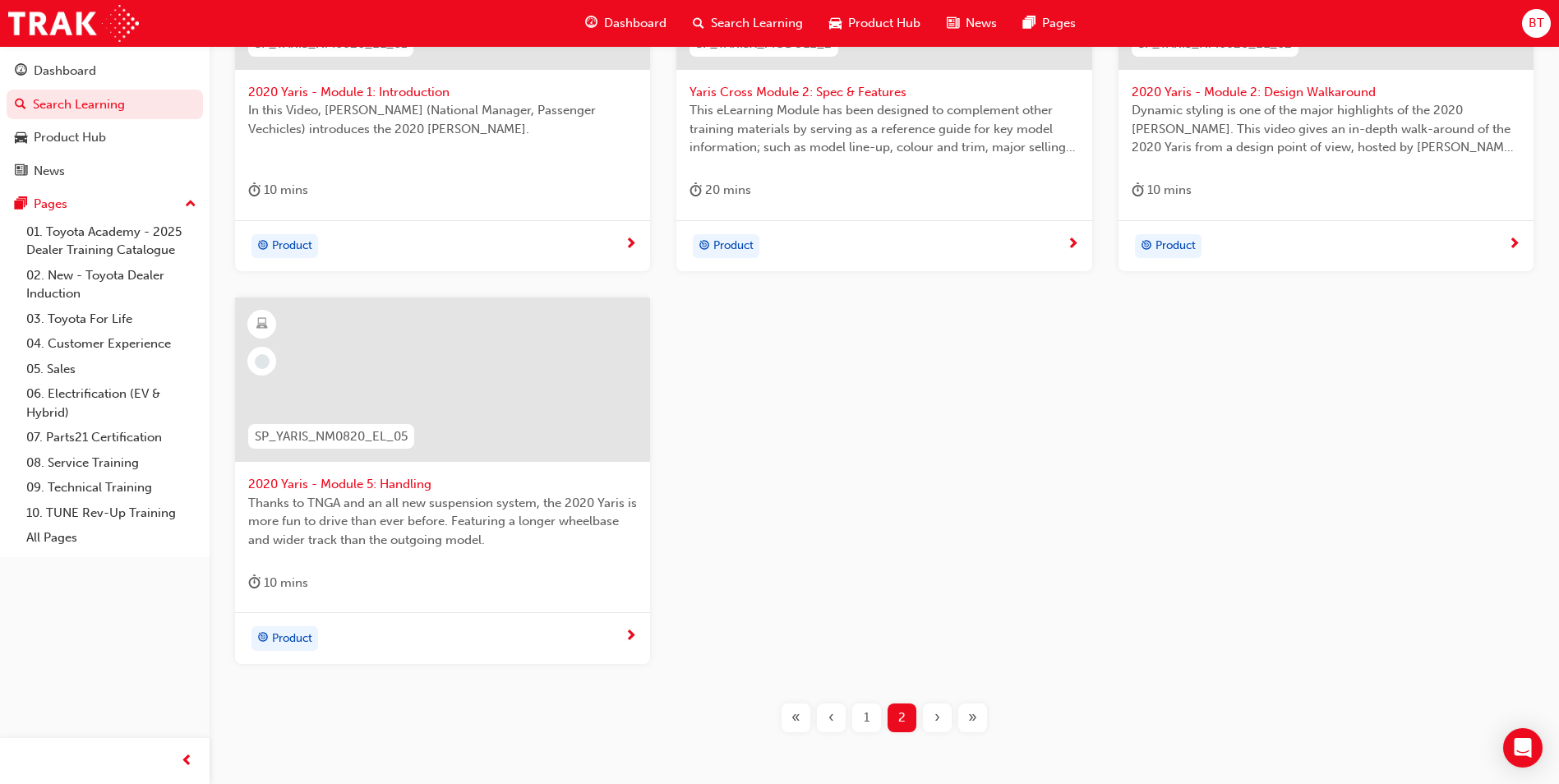
scroll to position [474, 0]
type input "SP_Yaris"
drag, startPoint x: 855, startPoint y: 537, endPoint x: 848, endPoint y: 611, distance: 74.3
click at [848, 611] on div "SP_YARIS_NM0820_EL_01 2020 Yaris - Module 1: Introduction In this Video, Barnab…" at bounding box center [884, 299] width 1325 height 785
drag, startPoint x: 848, startPoint y: 611, endPoint x: 869, endPoint y: 732, distance: 122.8
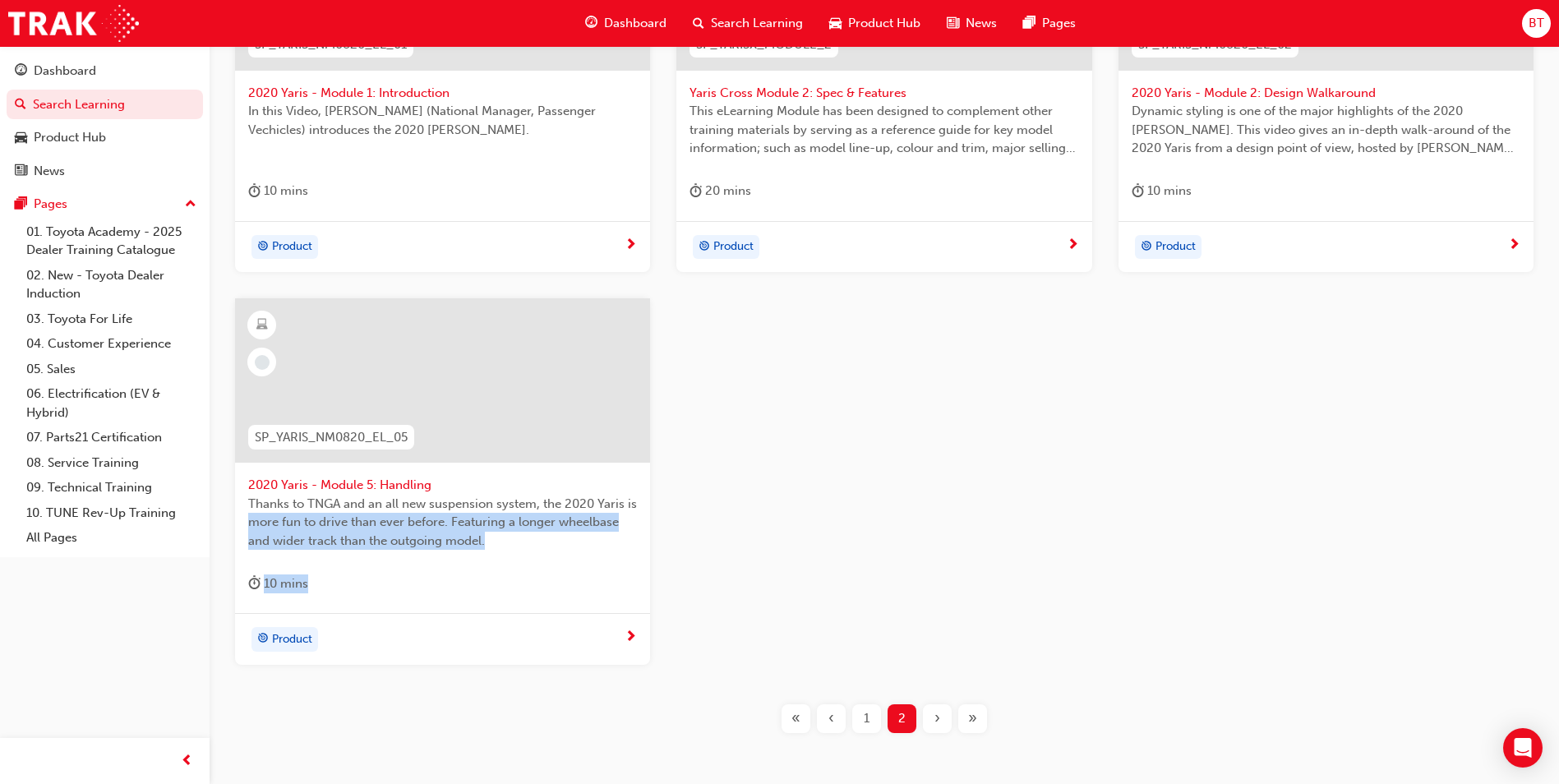
click at [869, 732] on div "1" at bounding box center [866, 718] width 29 height 29
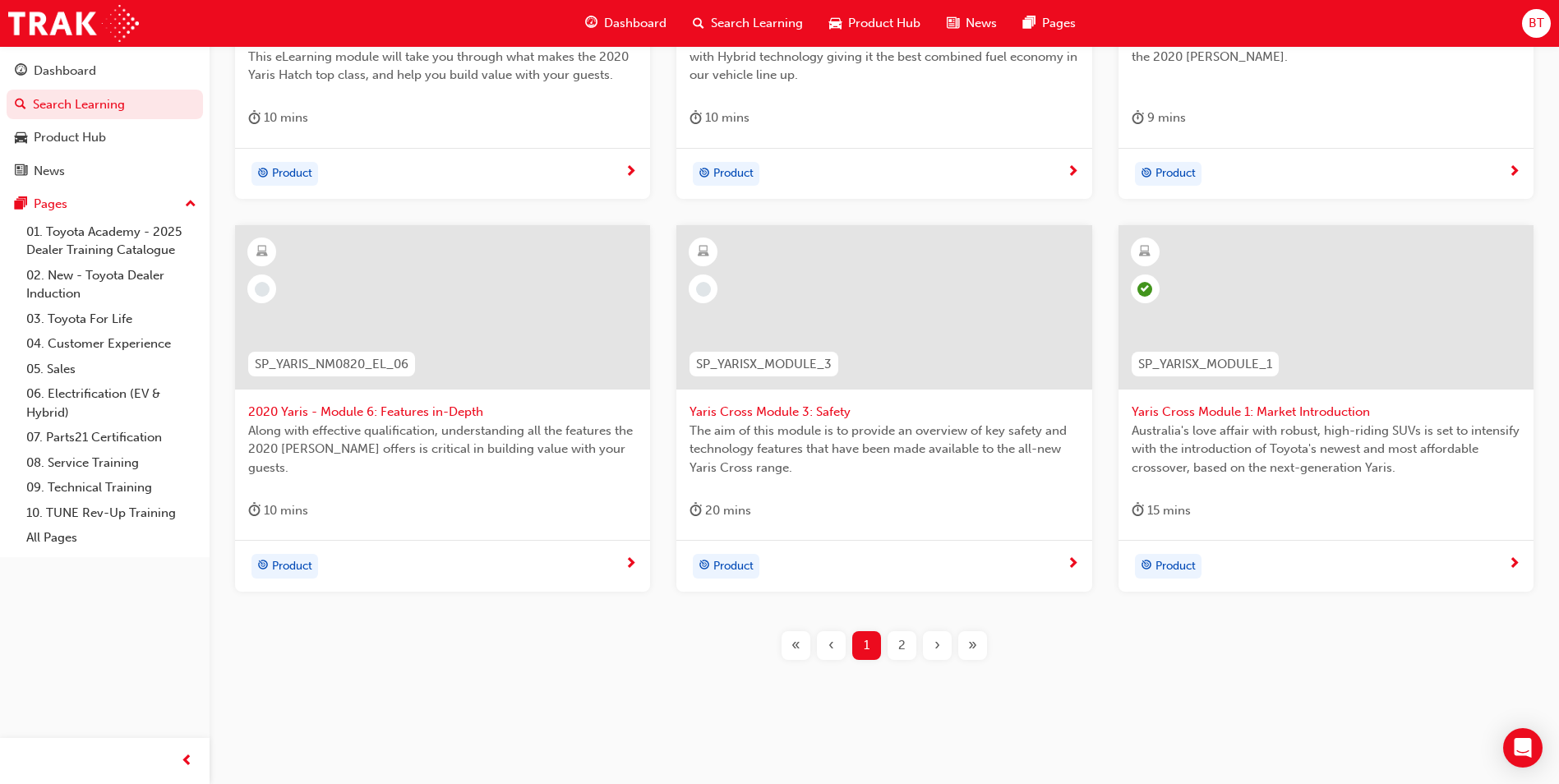
scroll to position [556, 0]
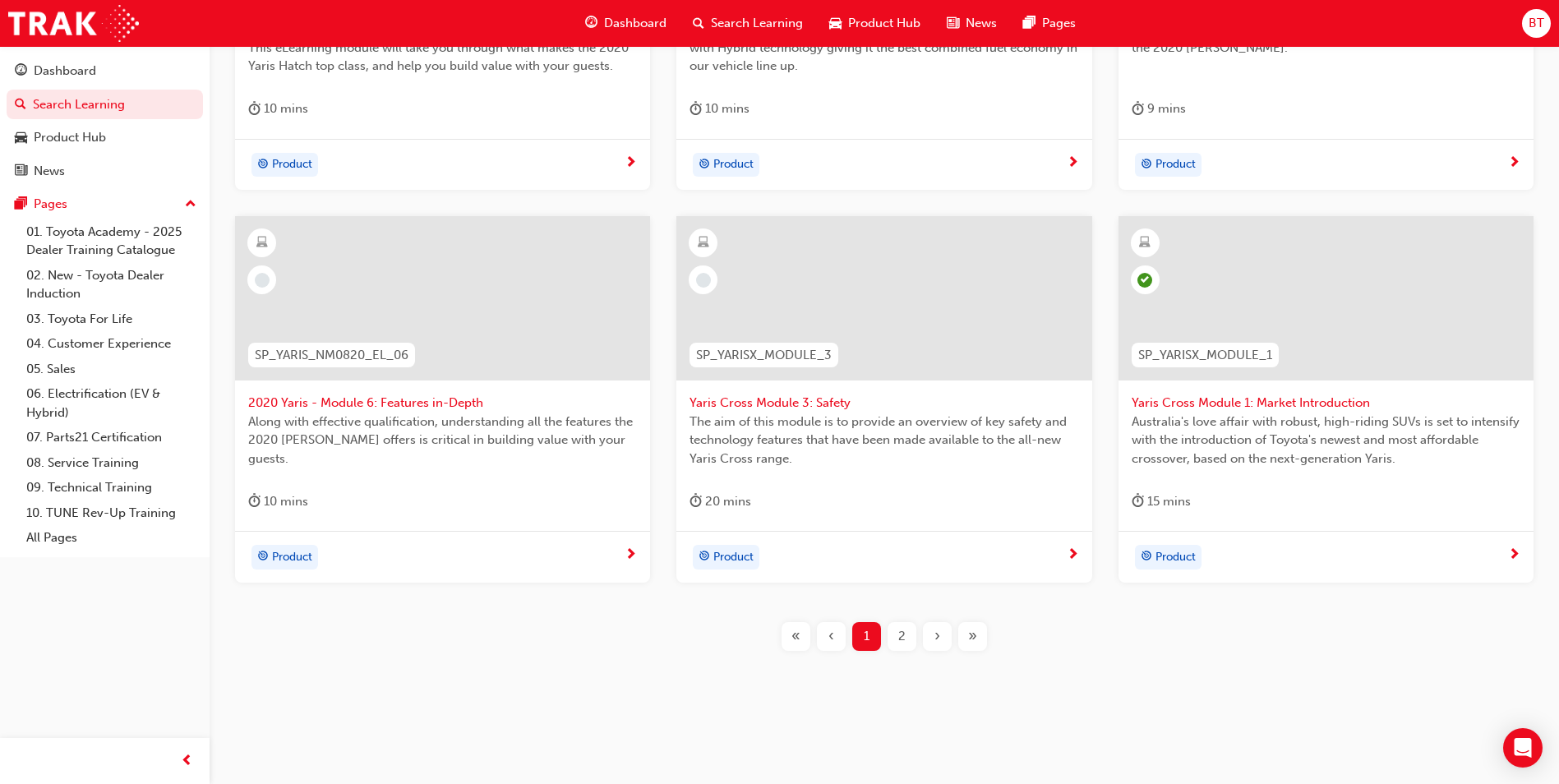
click at [910, 637] on div "2" at bounding box center [902, 636] width 29 height 29
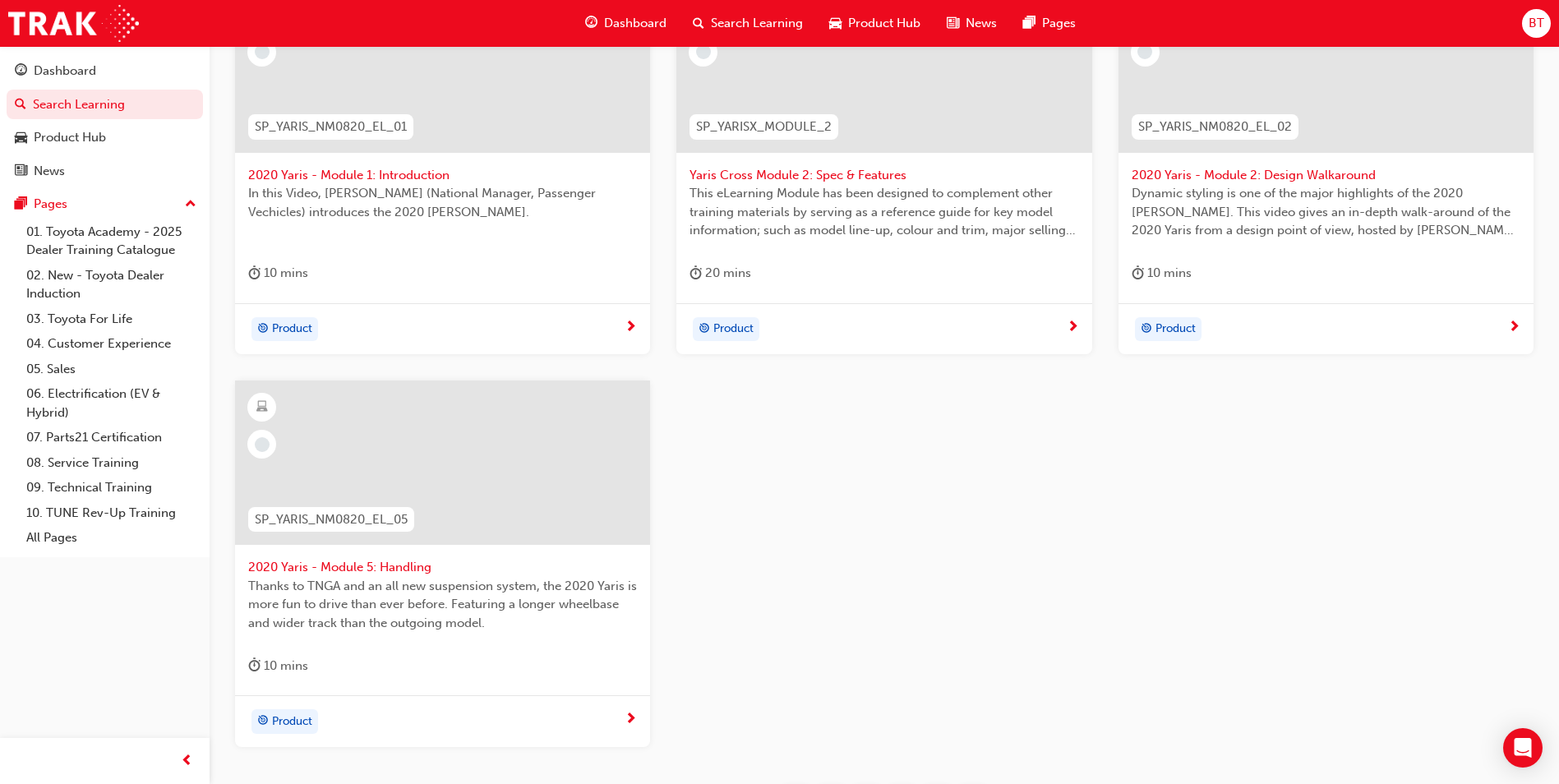
scroll to position [556, 0]
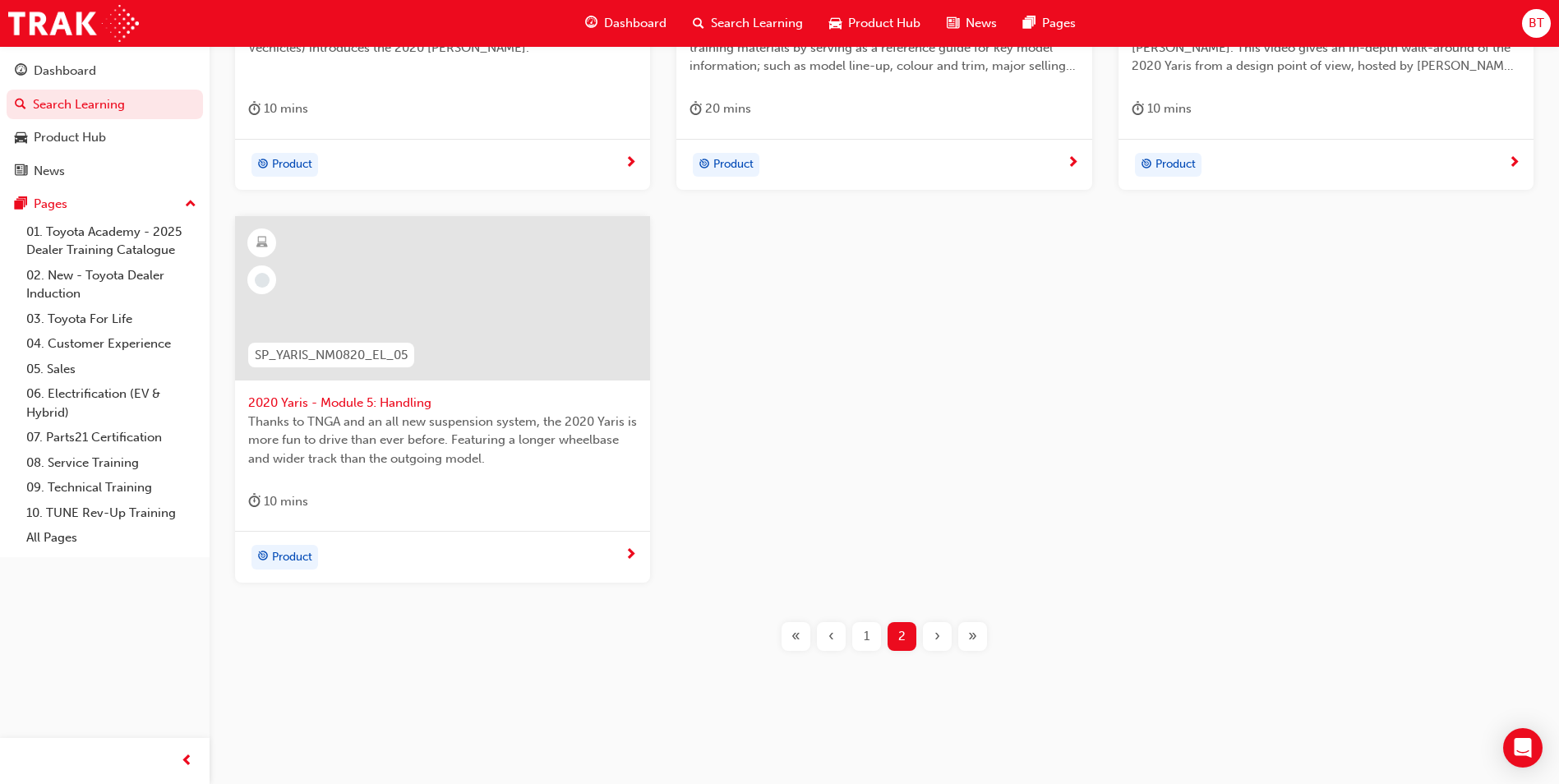
click at [867, 637] on span "1" at bounding box center [866, 636] width 6 height 19
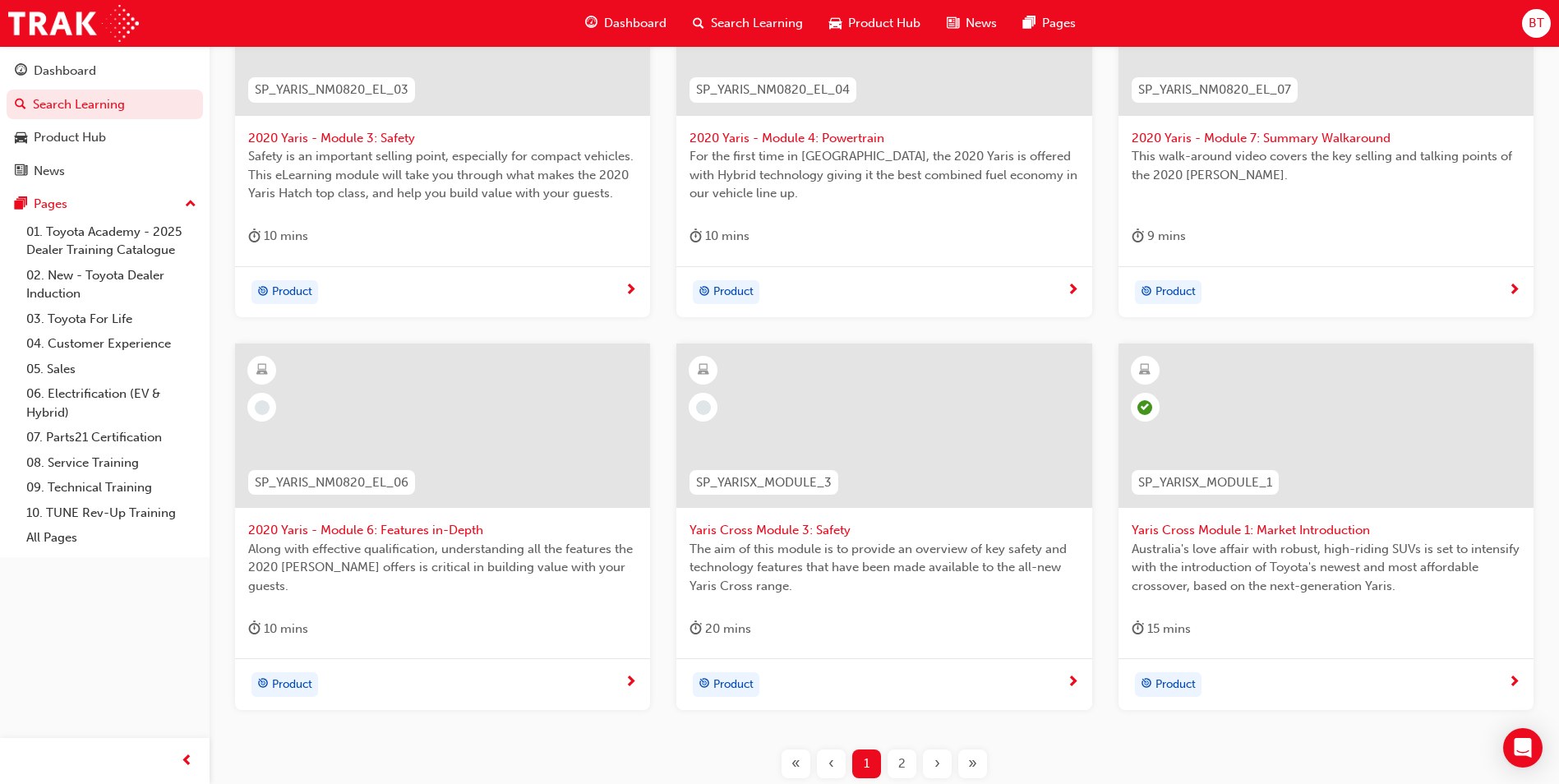
scroll to position [556, 0]
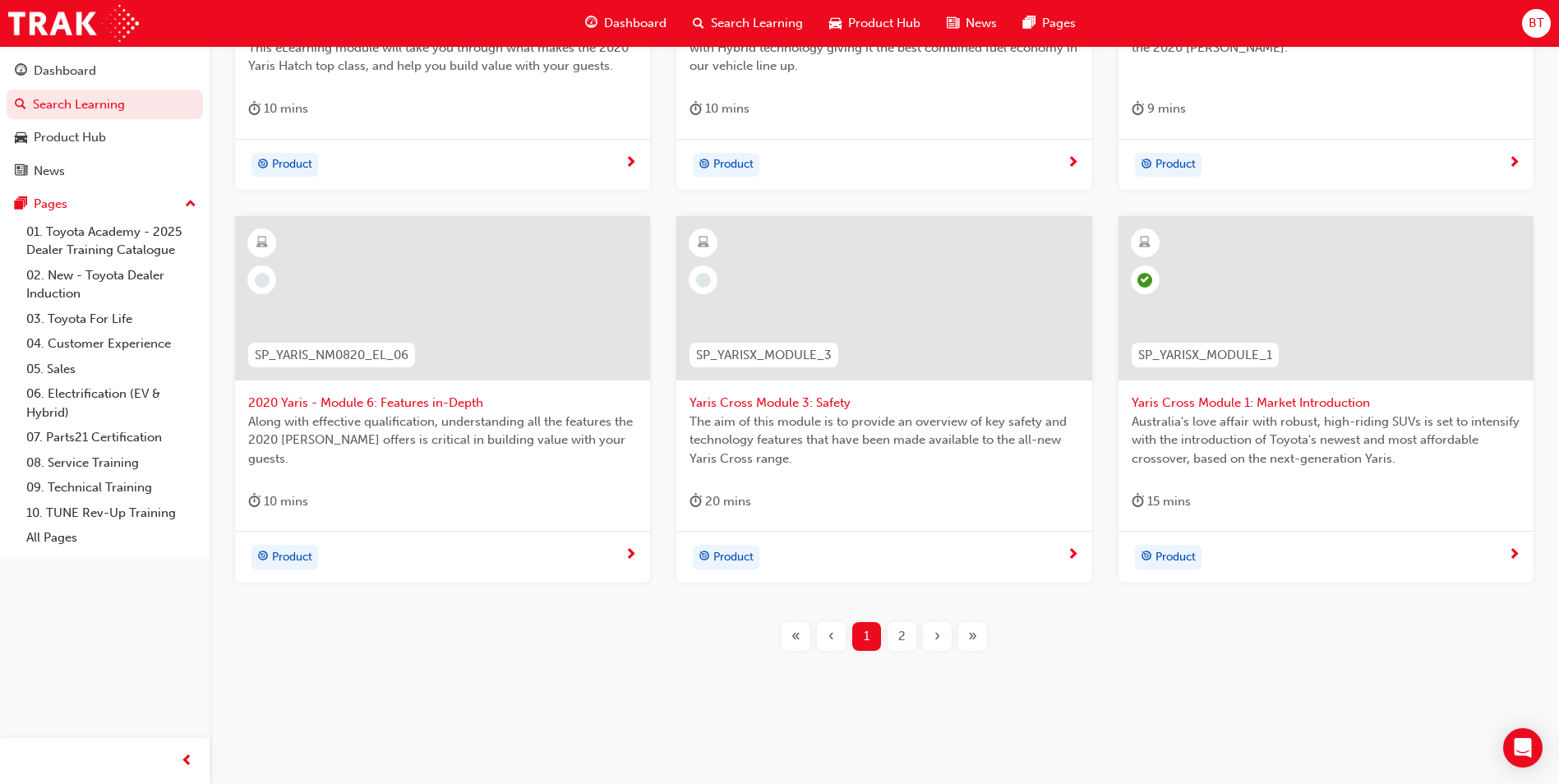
click at [917, 632] on button "2" at bounding box center [902, 636] width 36 height 29
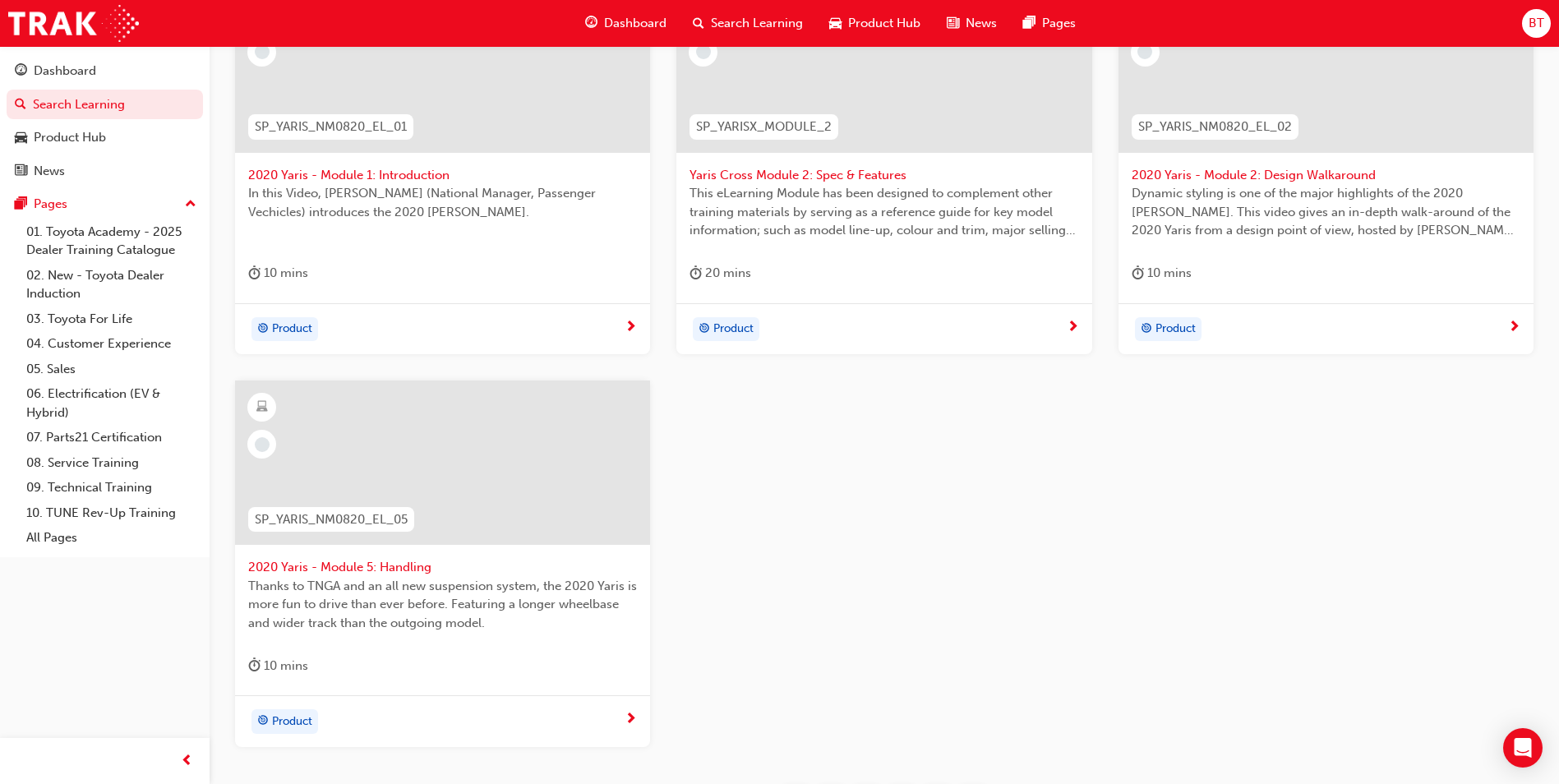
scroll to position [228, 0]
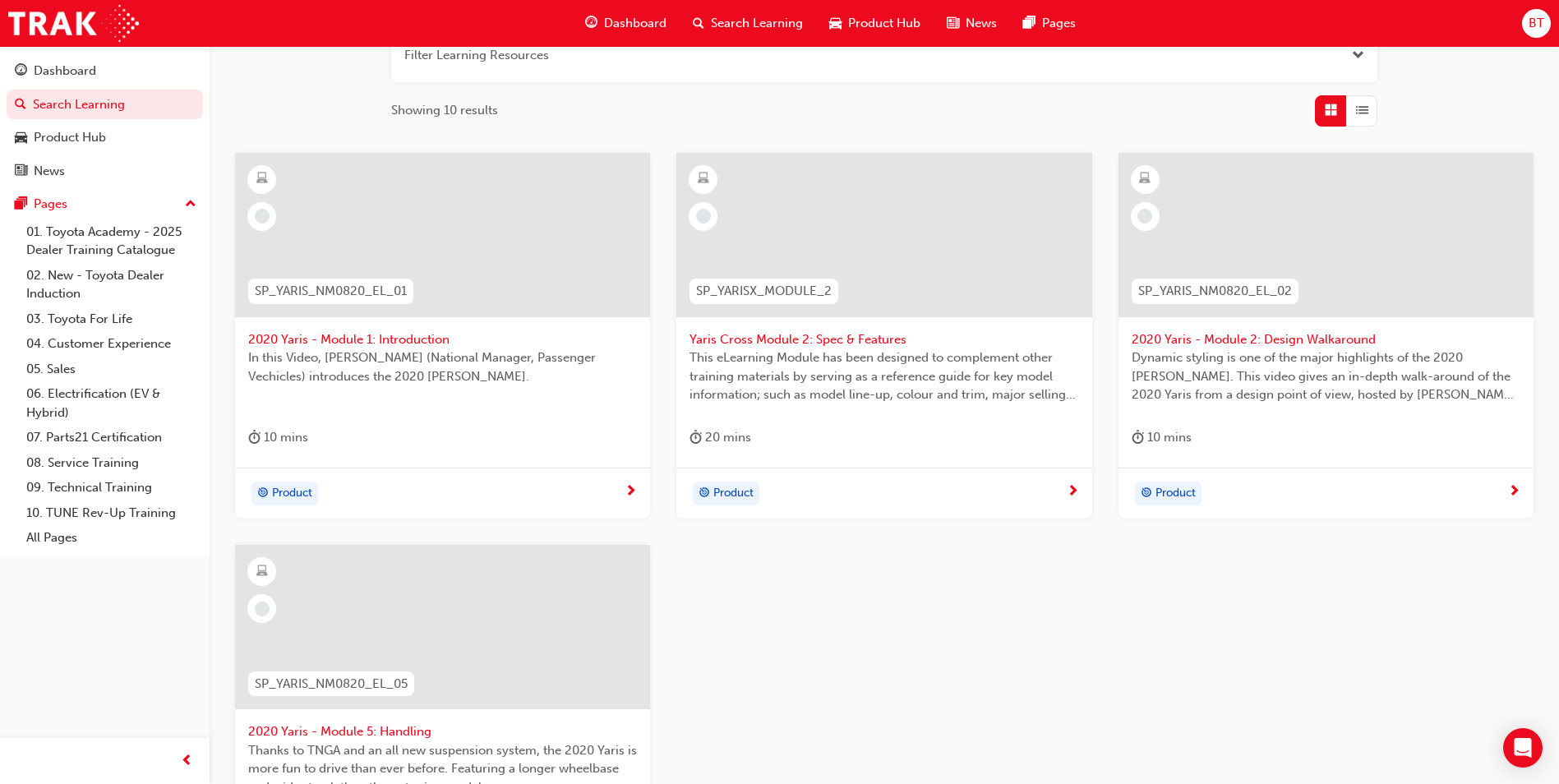
click at [930, 291] on div at bounding box center [883, 235] width 415 height 164
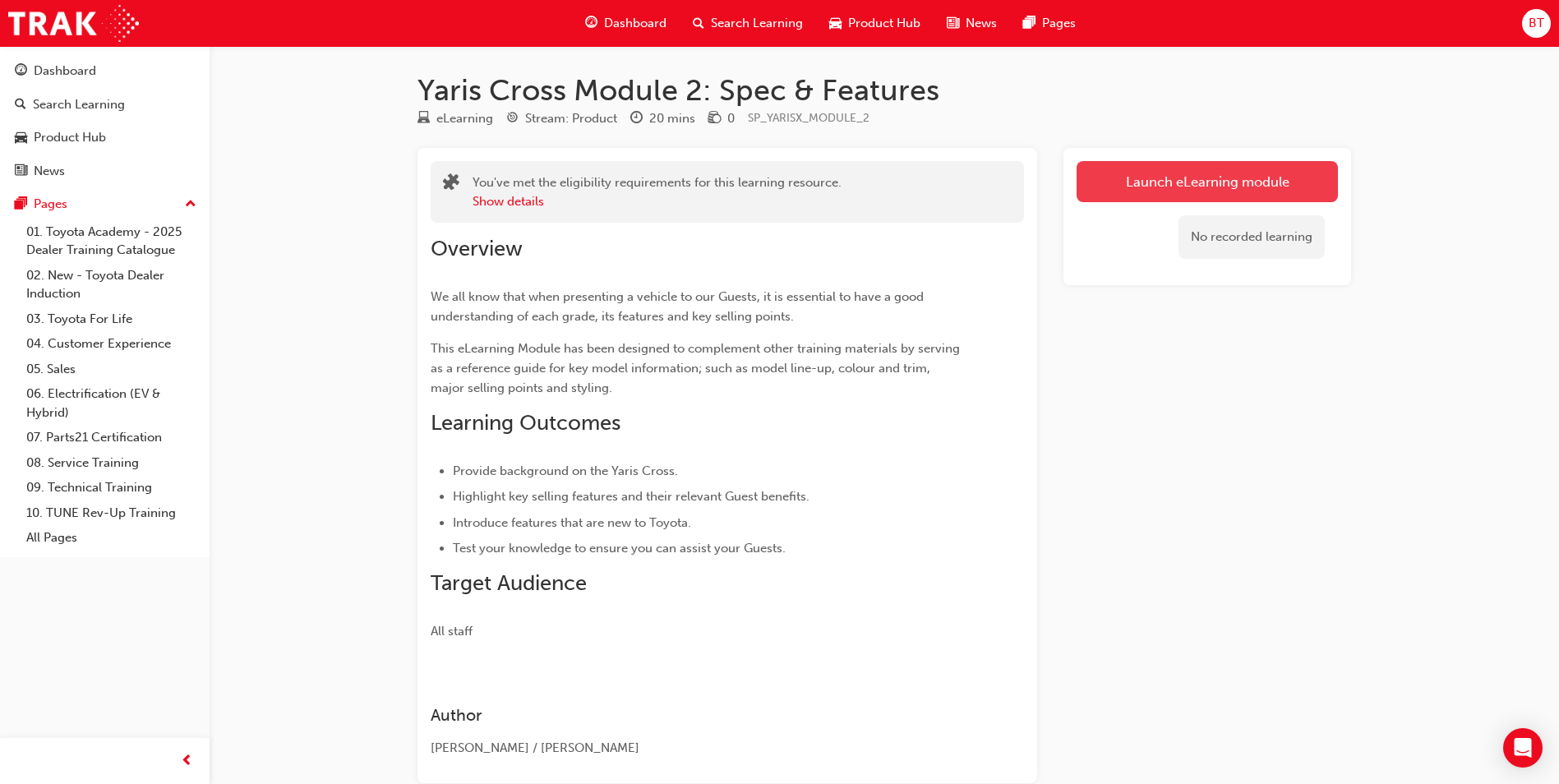
click at [1130, 179] on link "Launch eLearning module" at bounding box center [1207, 182] width 262 height 41
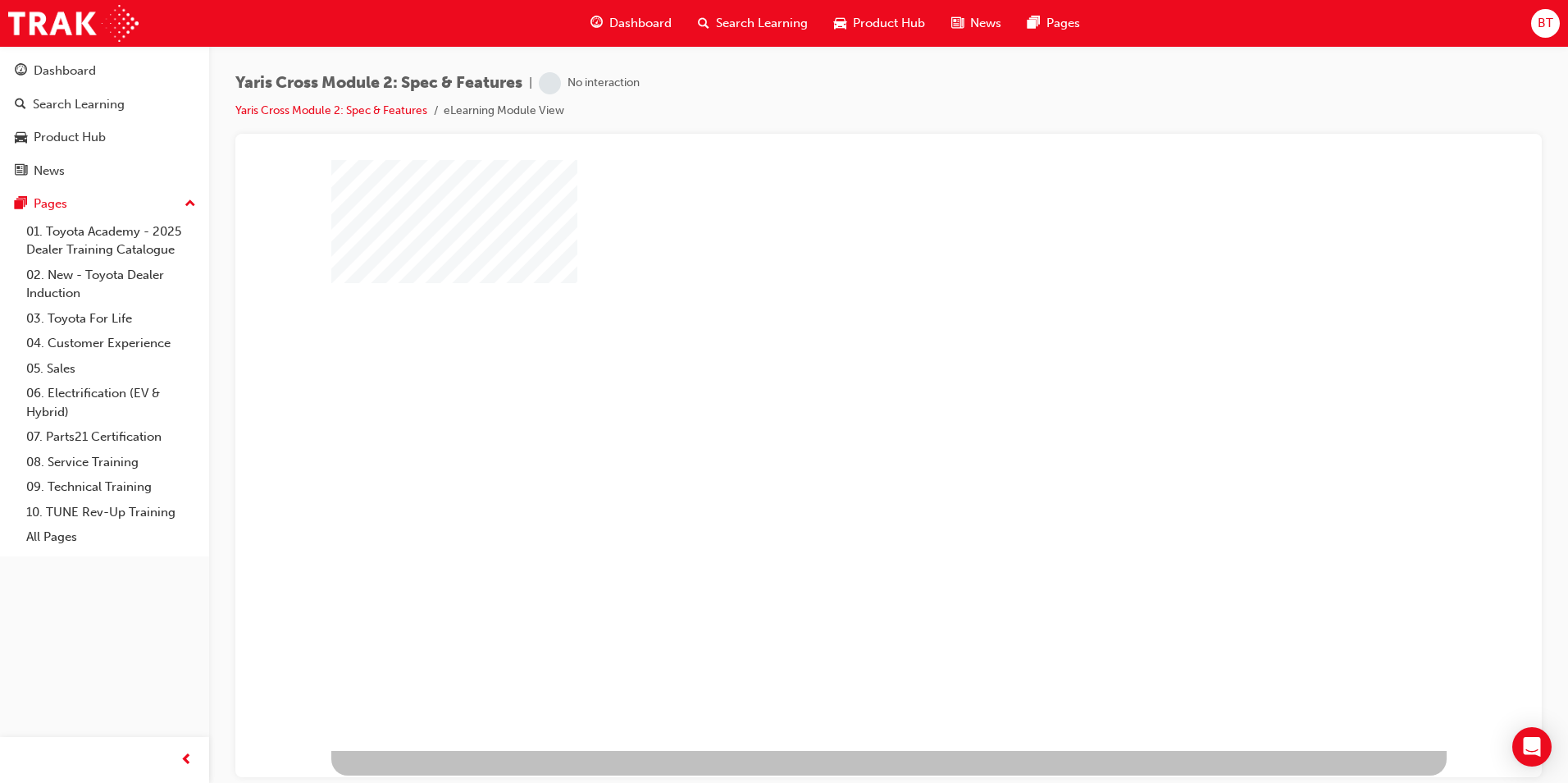
click at [841, 407] on div "play" at bounding box center [841, 407] width 0 height 0
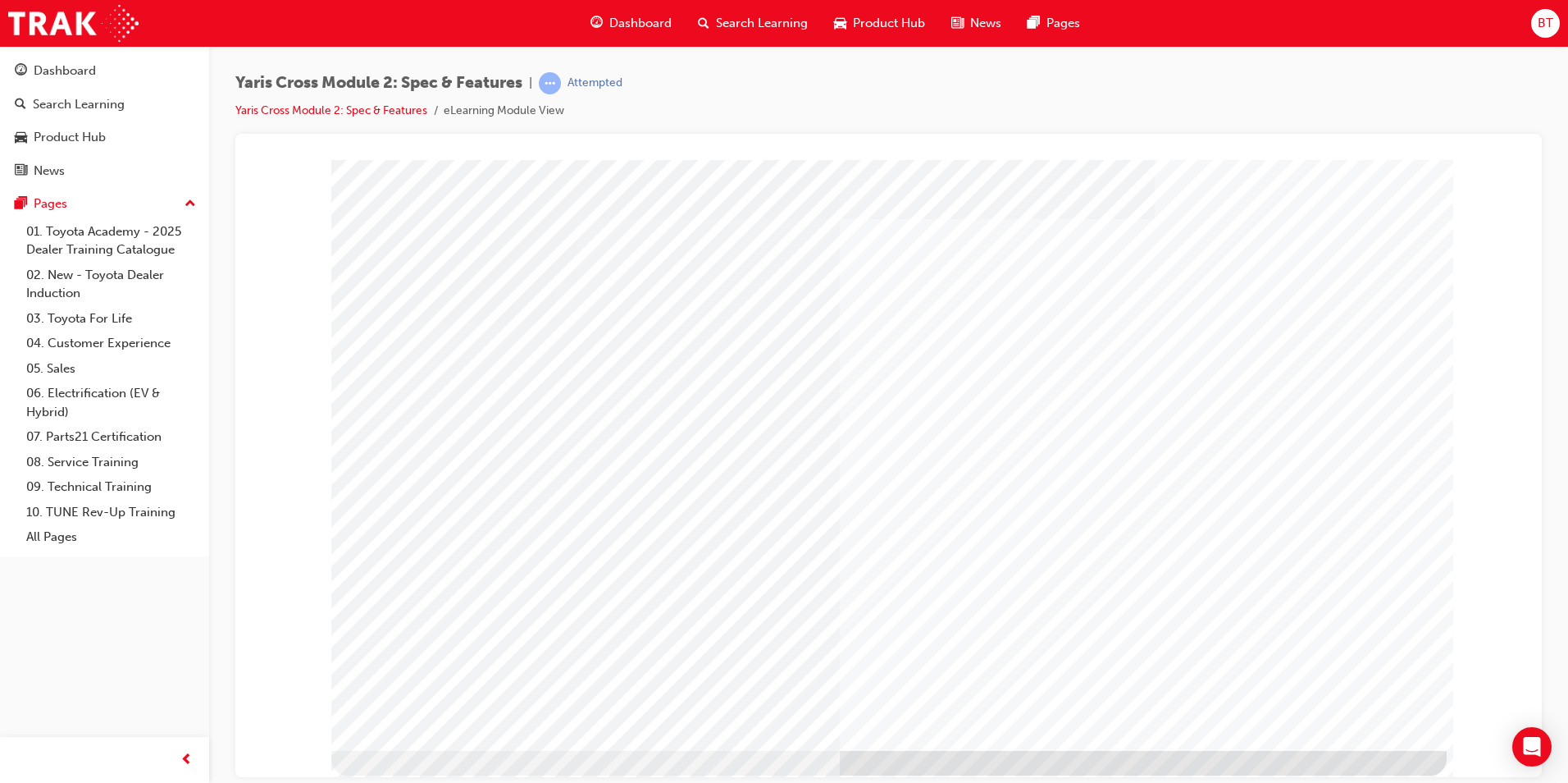
drag, startPoint x: 711, startPoint y: 637, endPoint x: 825, endPoint y: 637, distance: 114.0
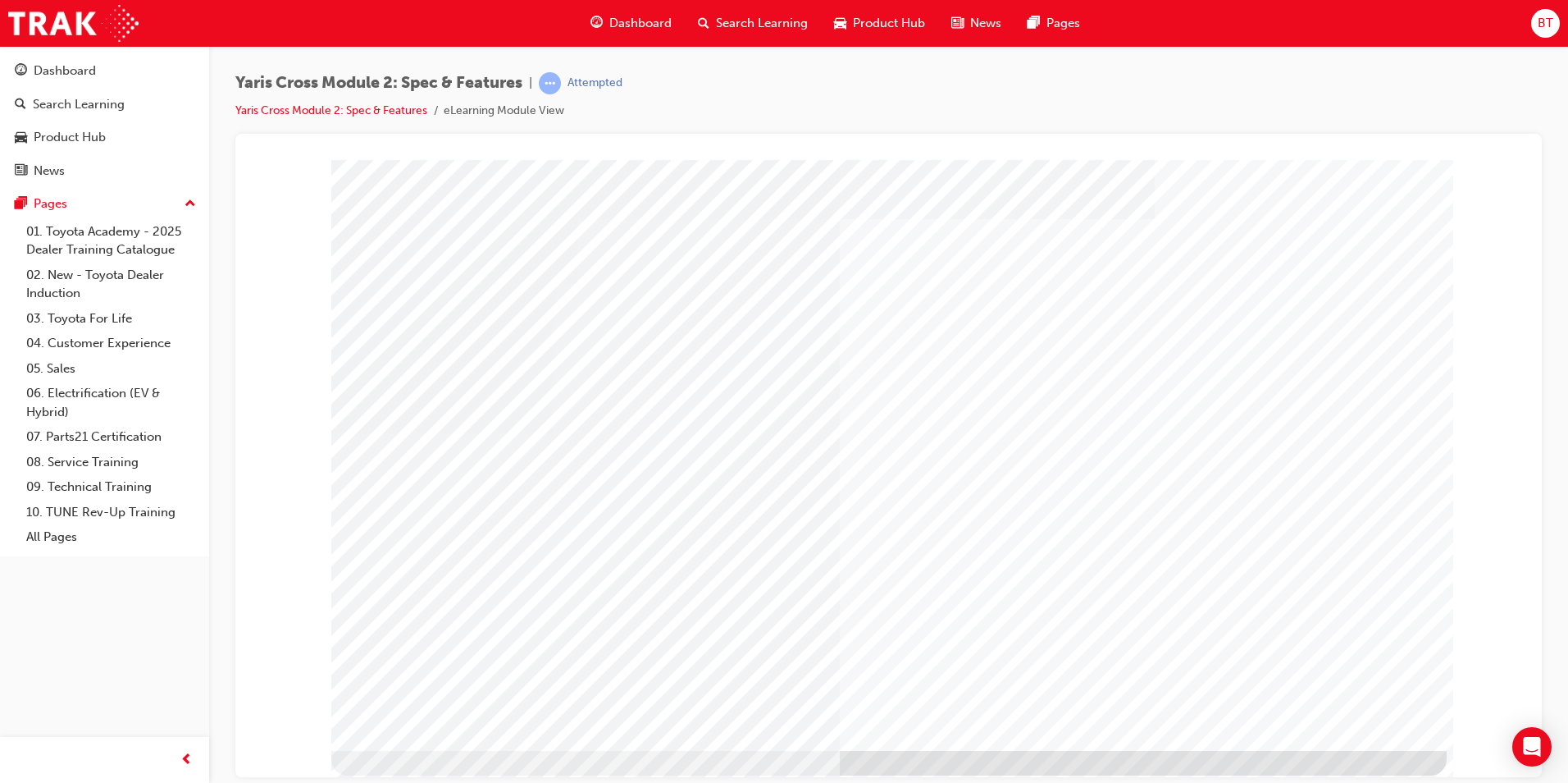
drag, startPoint x: 904, startPoint y: 636, endPoint x: 976, endPoint y: 633, distance: 72.1
drag, startPoint x: 1191, startPoint y: 641, endPoint x: 1297, endPoint y: 698, distance: 120.4
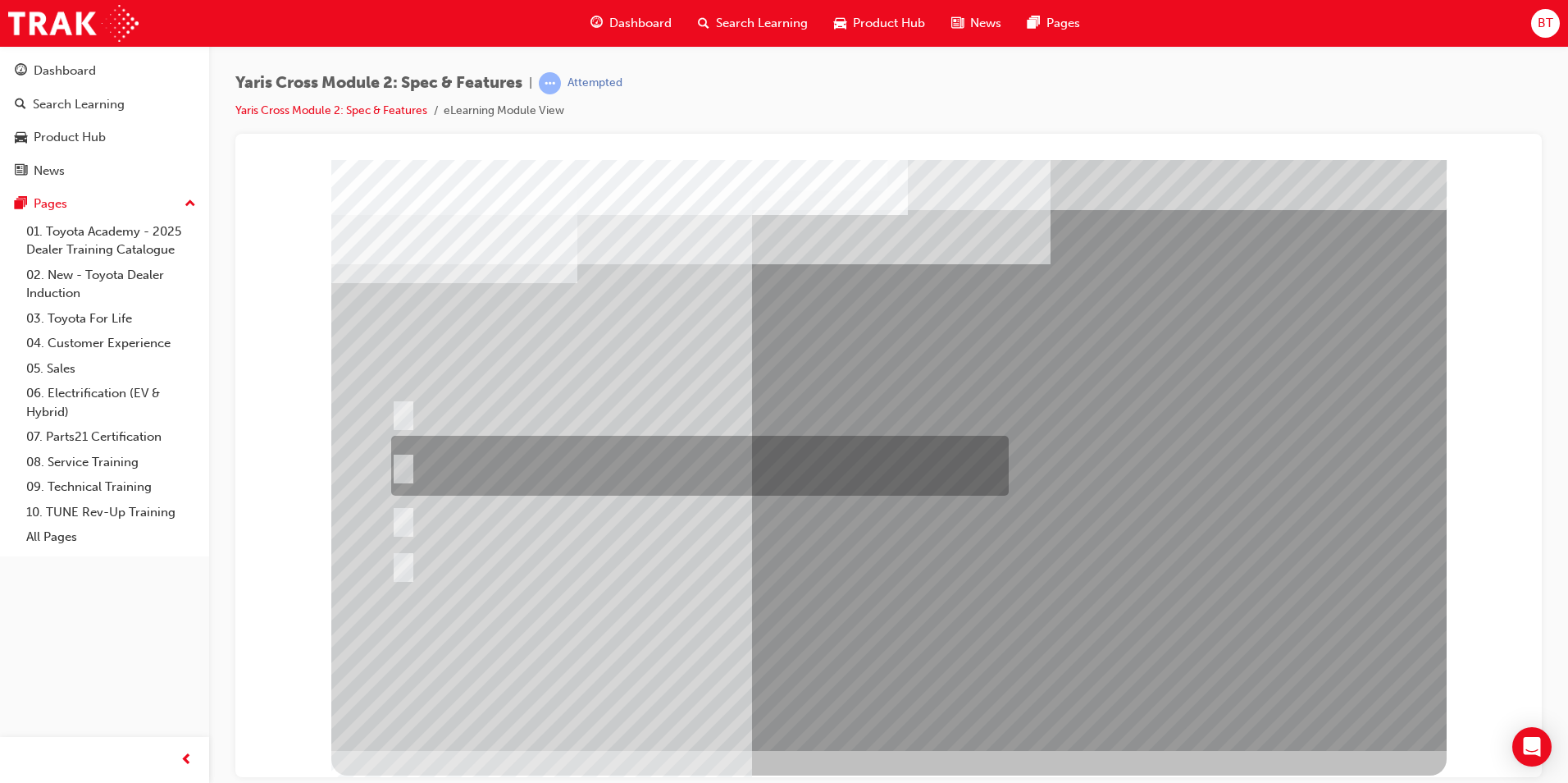
click at [560, 474] on div at bounding box center [695, 466] width 617 height 60
radio input "true"
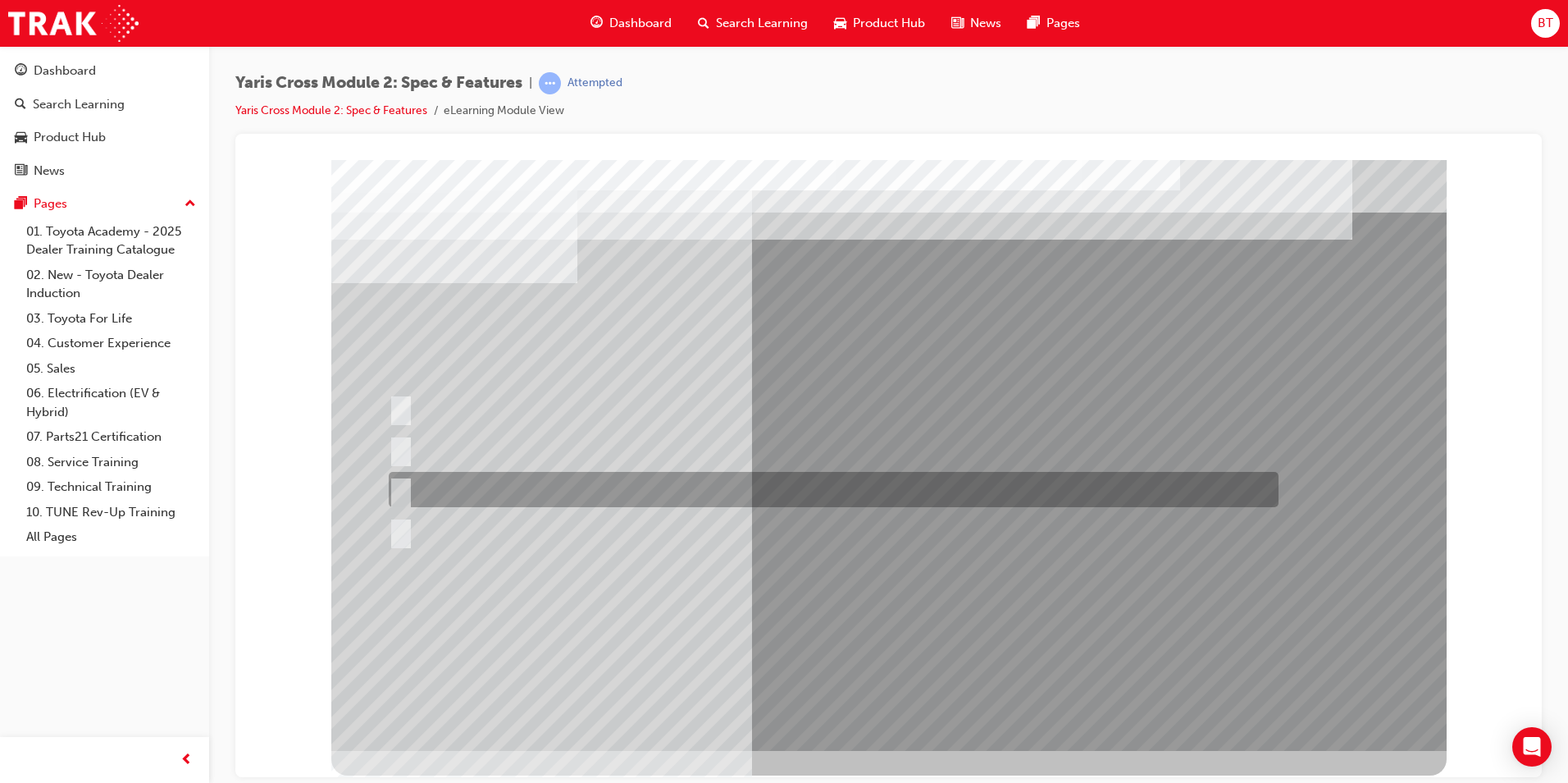
click at [612, 489] on div at bounding box center [829, 489] width 890 height 36
radio input "true"
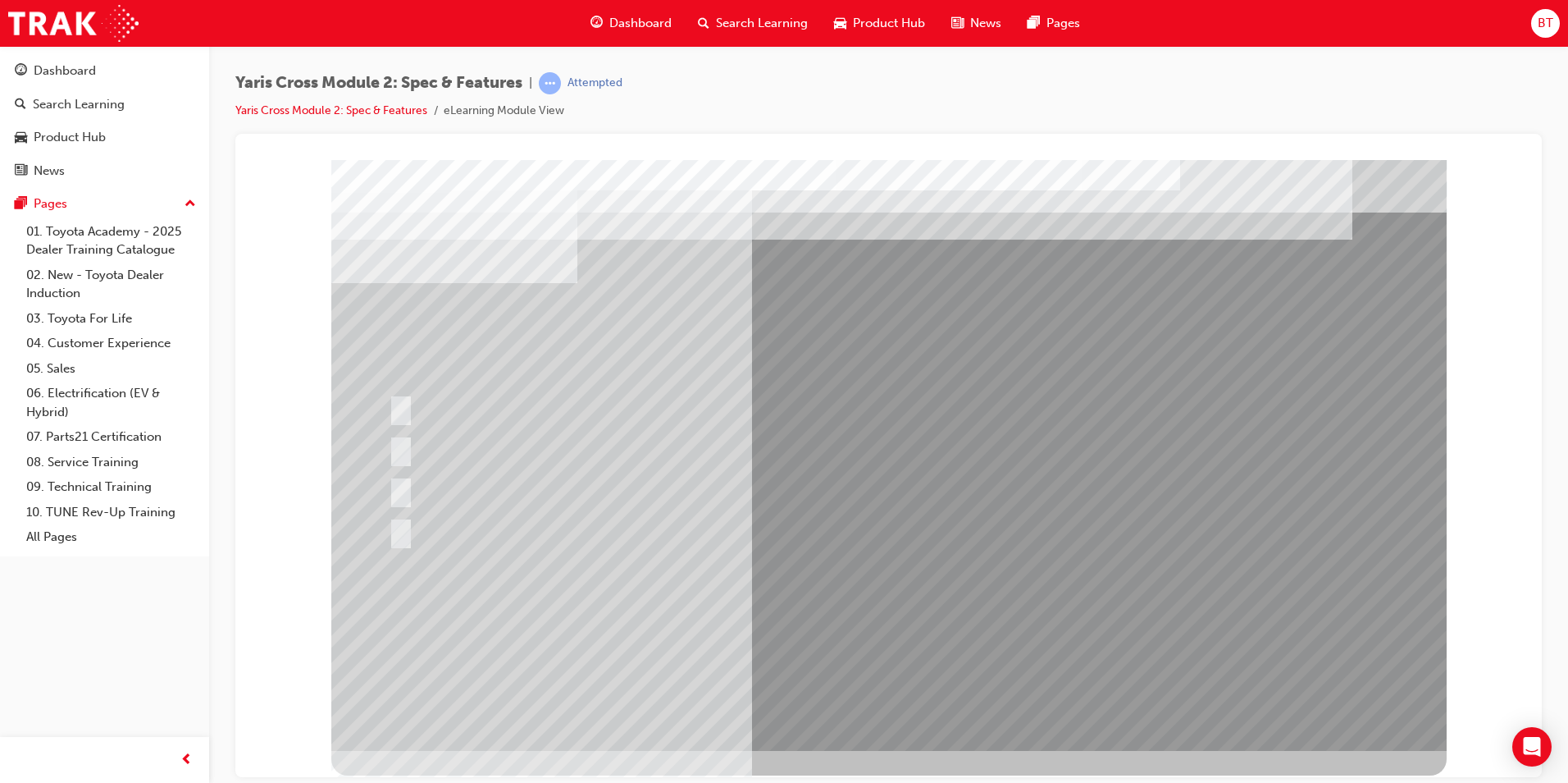
click at [530, 520] on div at bounding box center [889, 455] width 1116 height 591
click at [489, 523] on div at bounding box center [829, 530] width 890 height 36
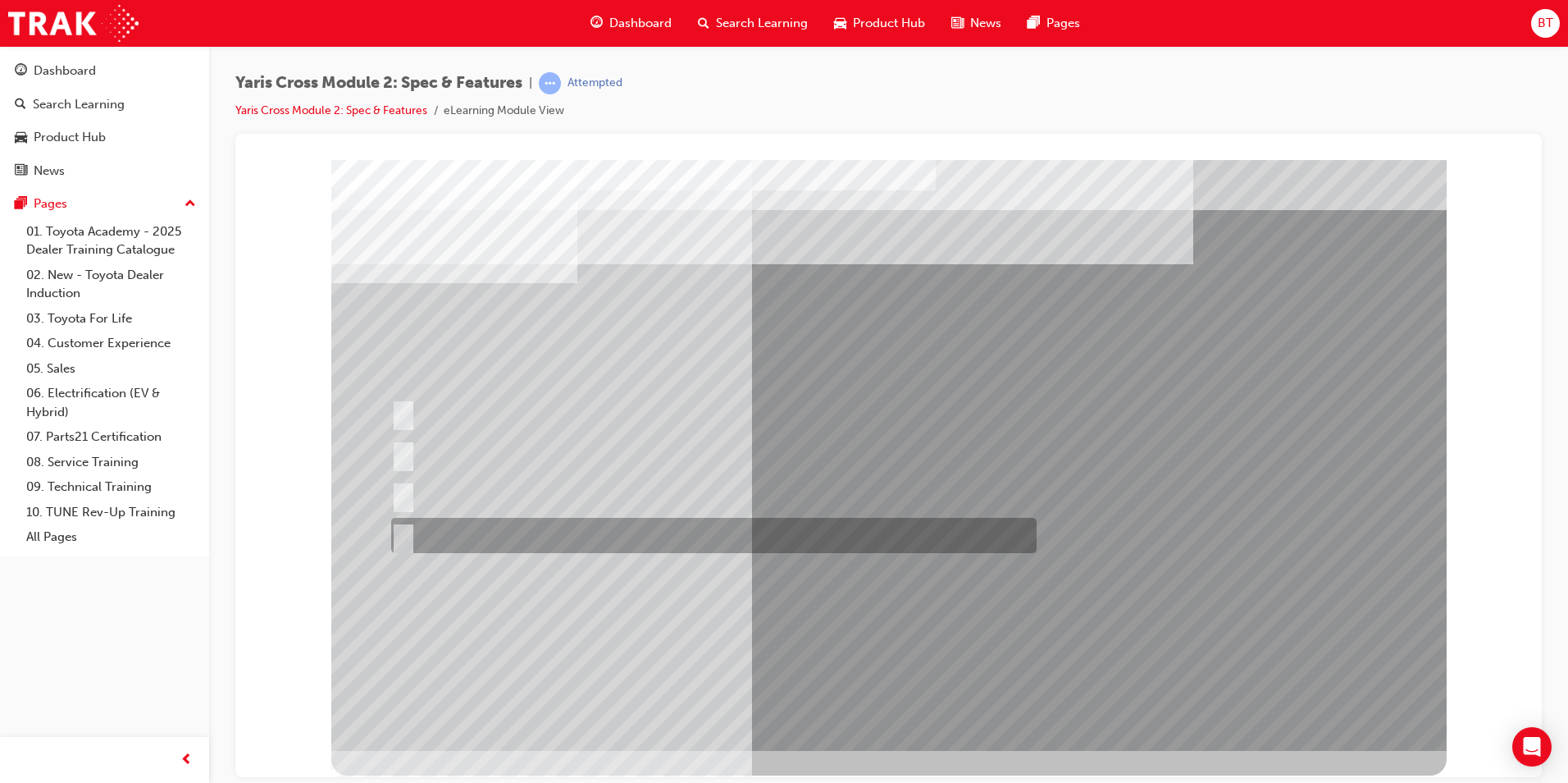
click at [511, 526] on div at bounding box center [709, 535] width 646 height 36
radio input "true"
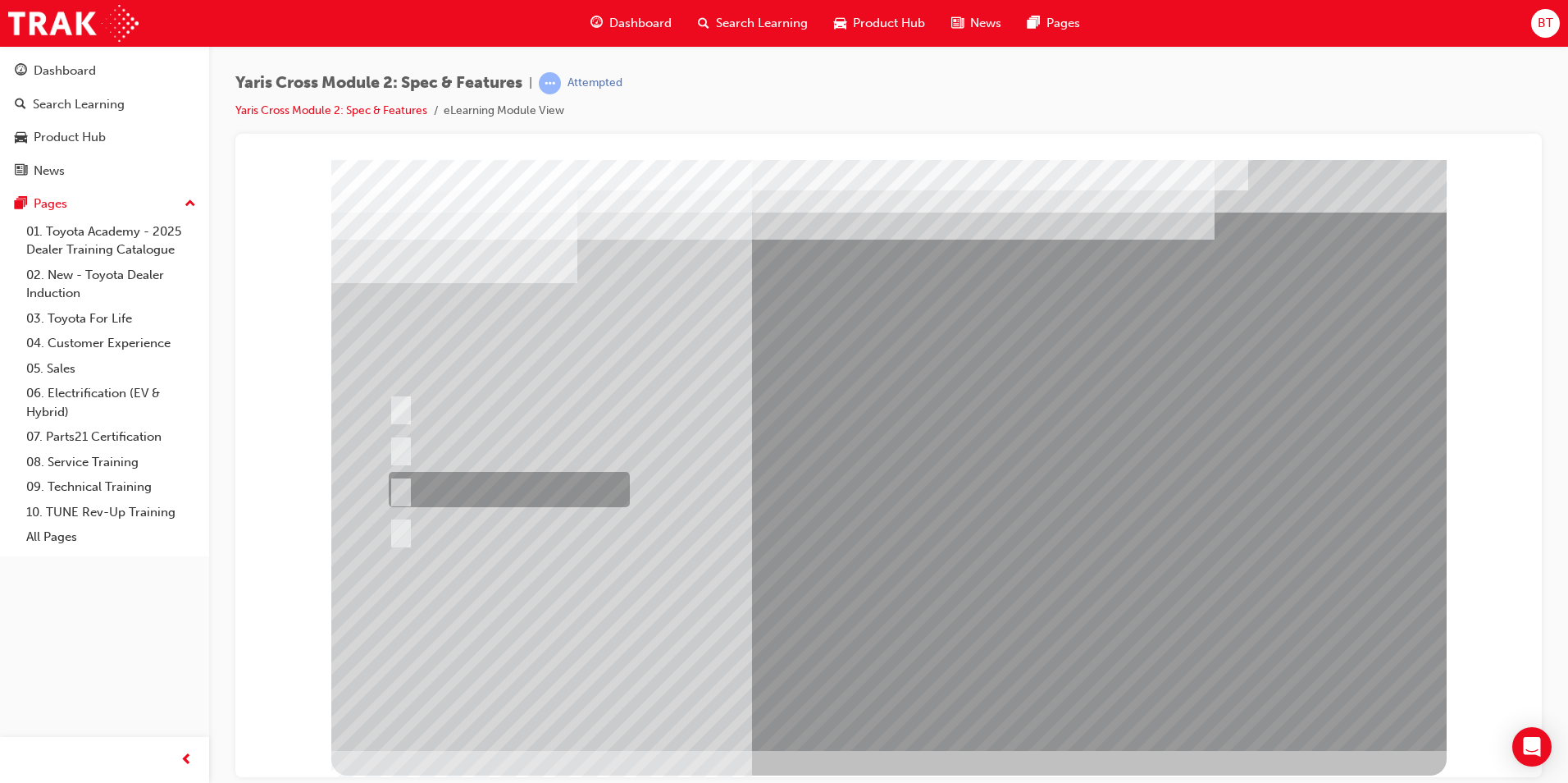
click at [480, 476] on div at bounding box center [505, 489] width 241 height 36
radio input "true"
click at [899, 593] on div at bounding box center [889, 455] width 1116 height 591
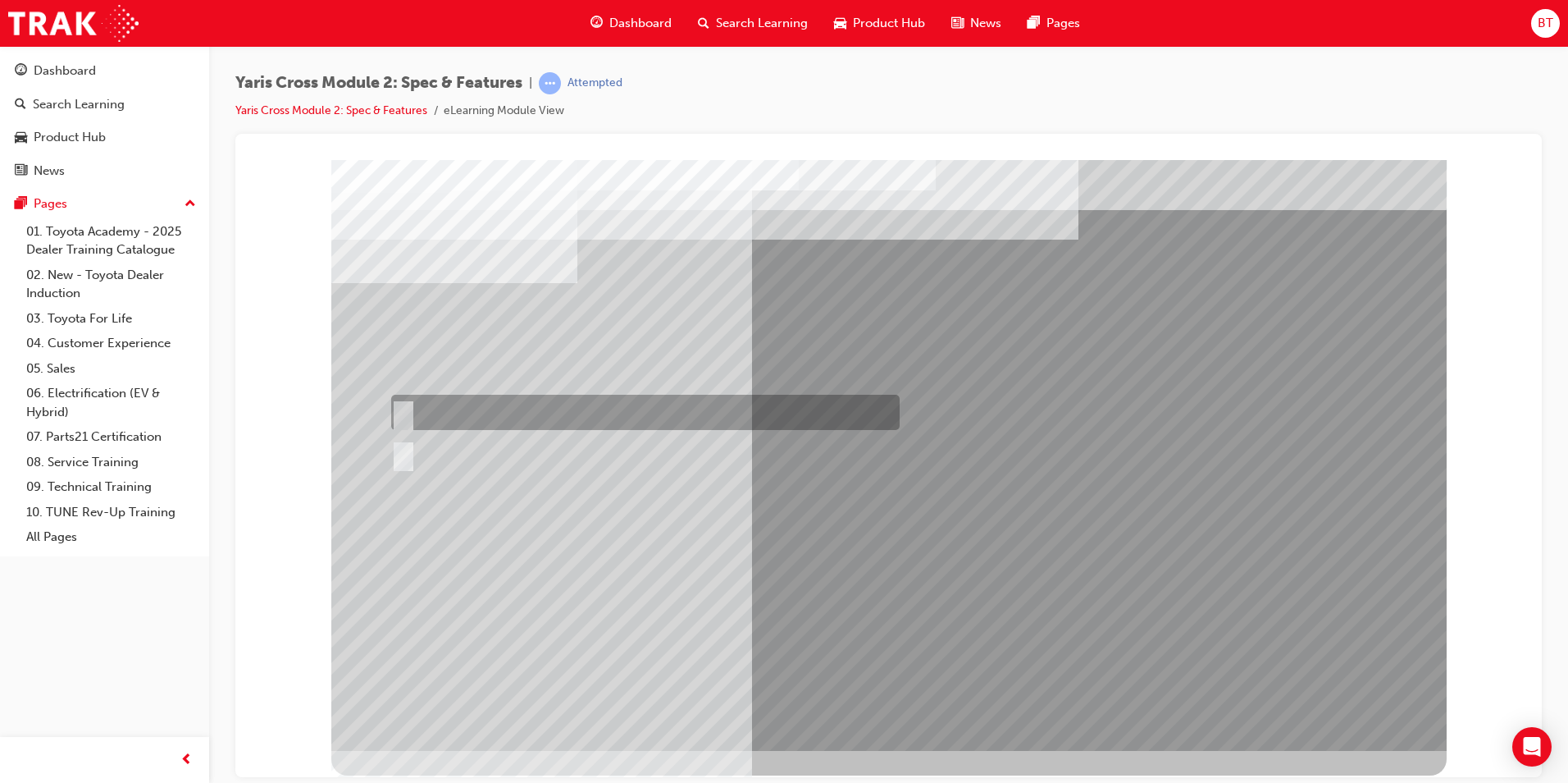
click at [418, 407] on div at bounding box center [641, 412] width 508 height 36
radio input "true"
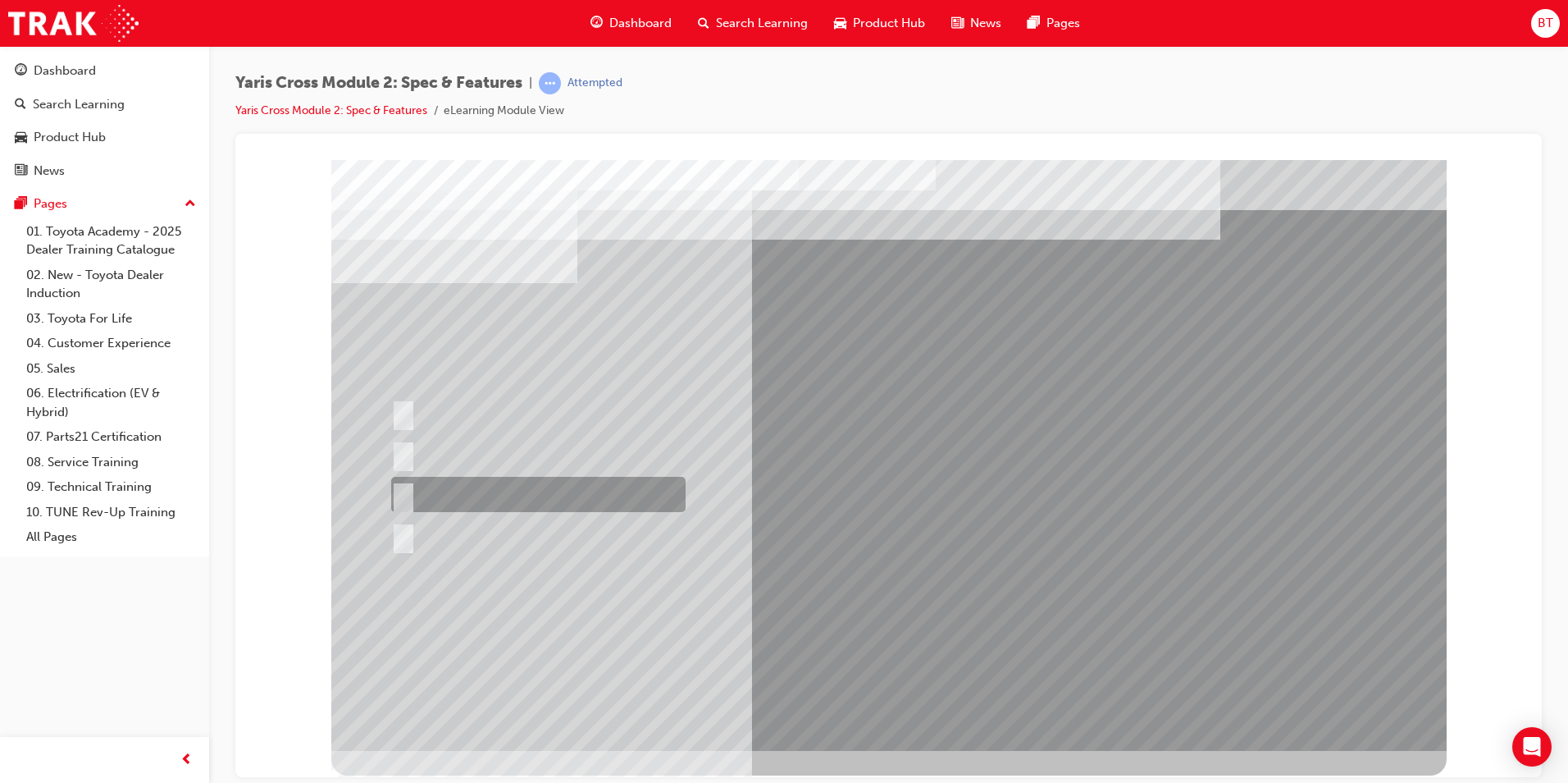
click at [469, 493] on div at bounding box center [534, 494] width 294 height 36
radio input "true"
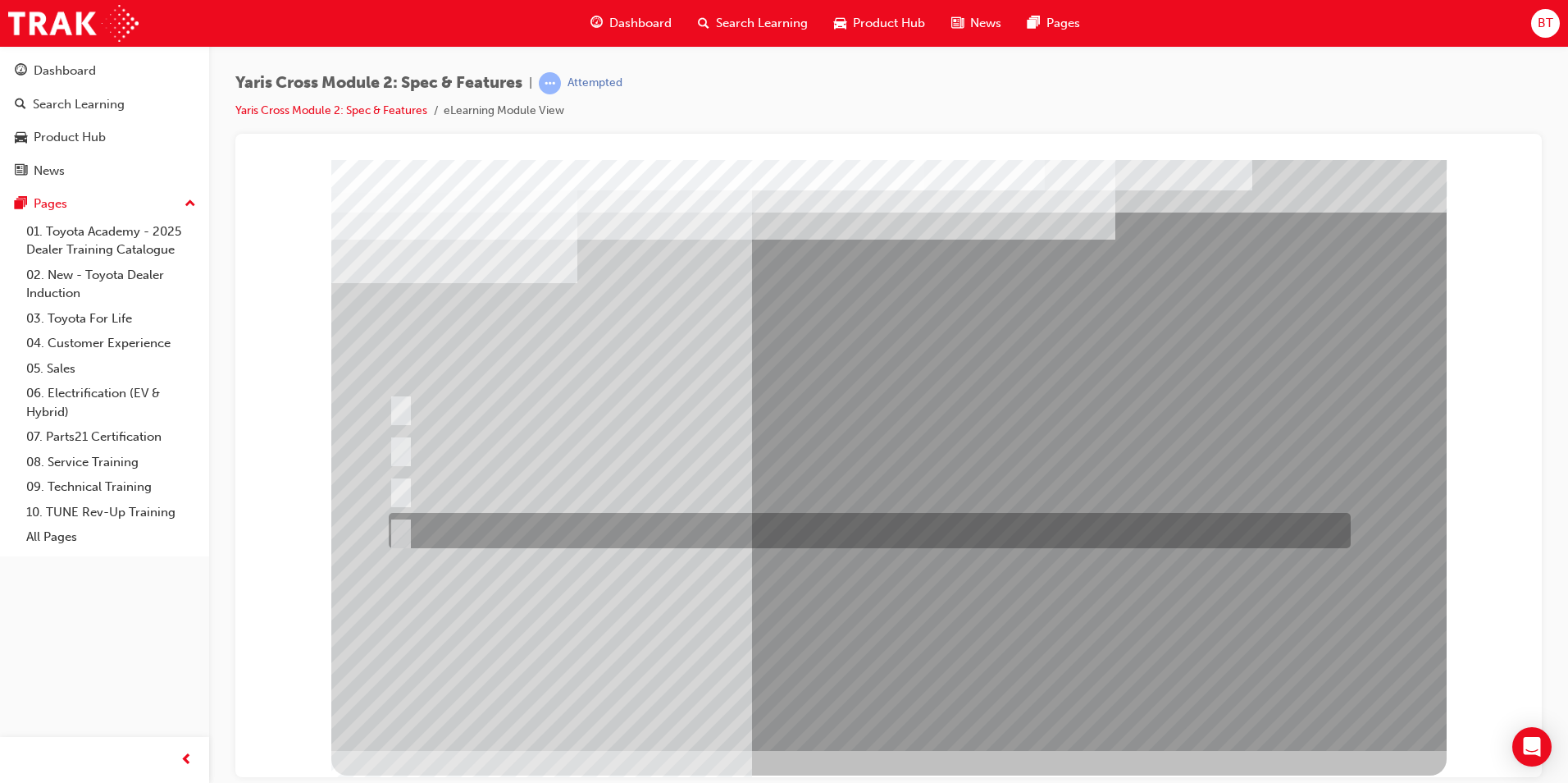
click at [527, 544] on div at bounding box center [865, 530] width 962 height 36
radio input "true"
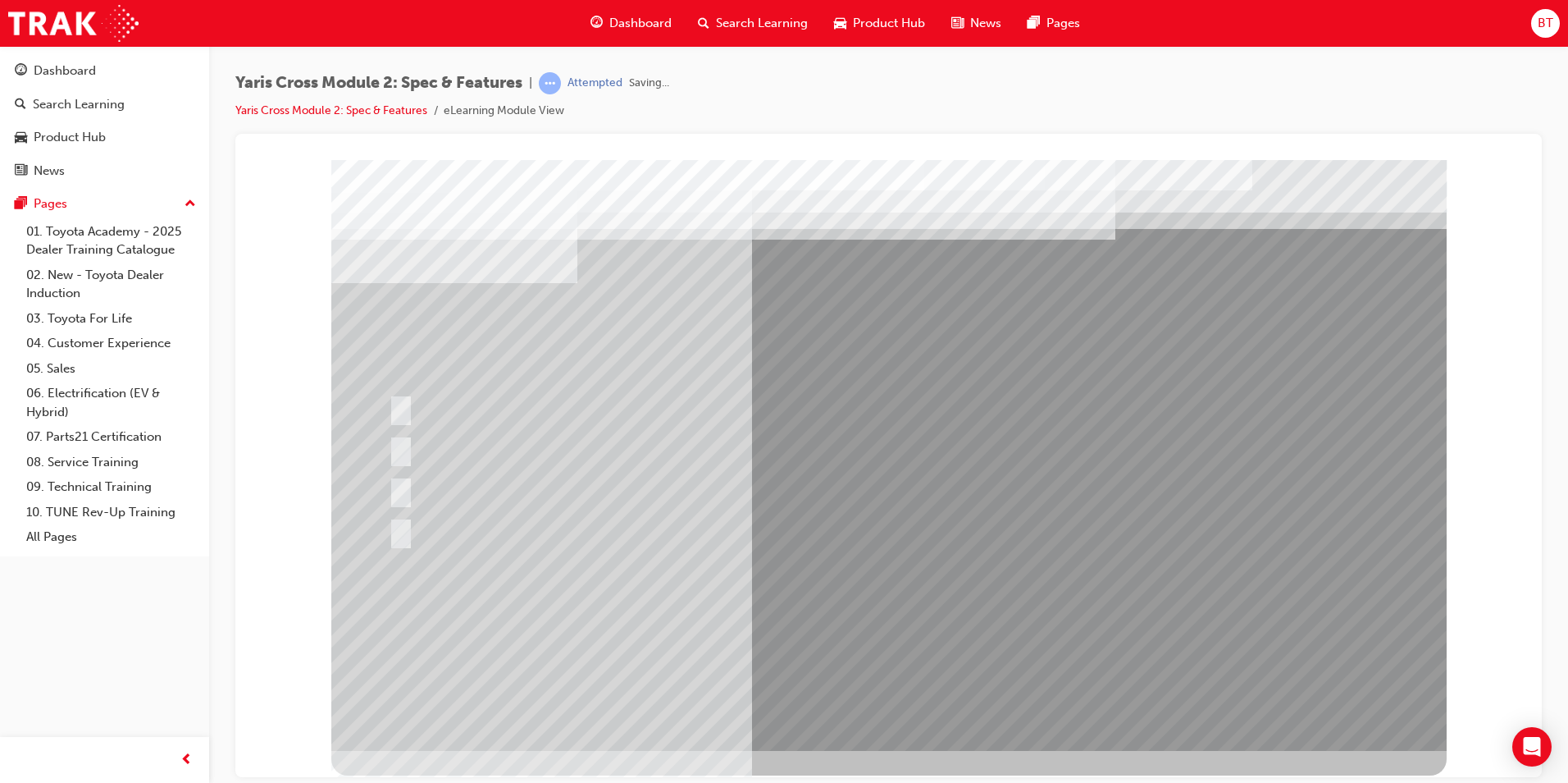
click at [891, 634] on div at bounding box center [889, 455] width 1116 height 591
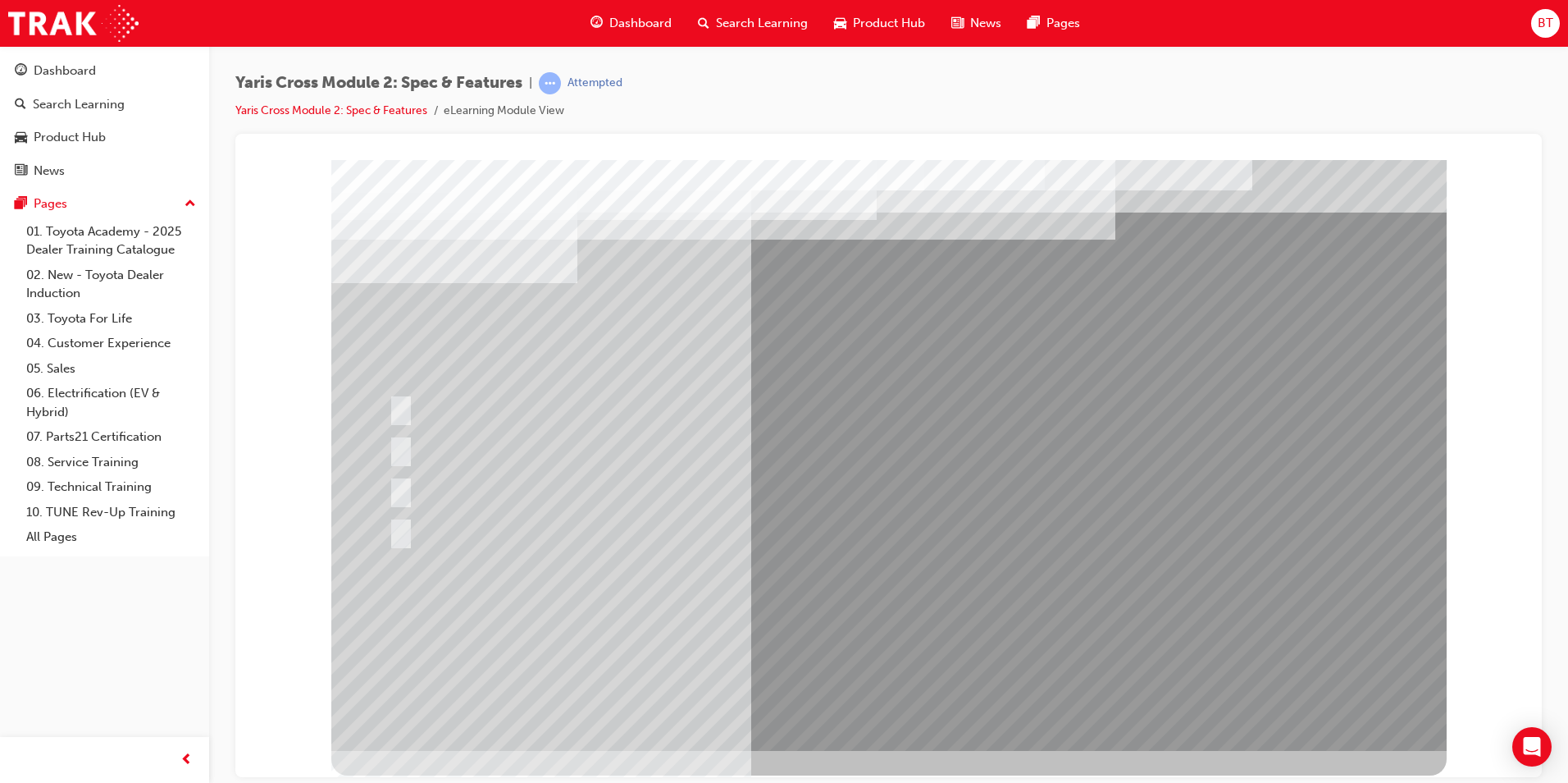
click at [744, 528] on div at bounding box center [865, 530] width 962 height 36
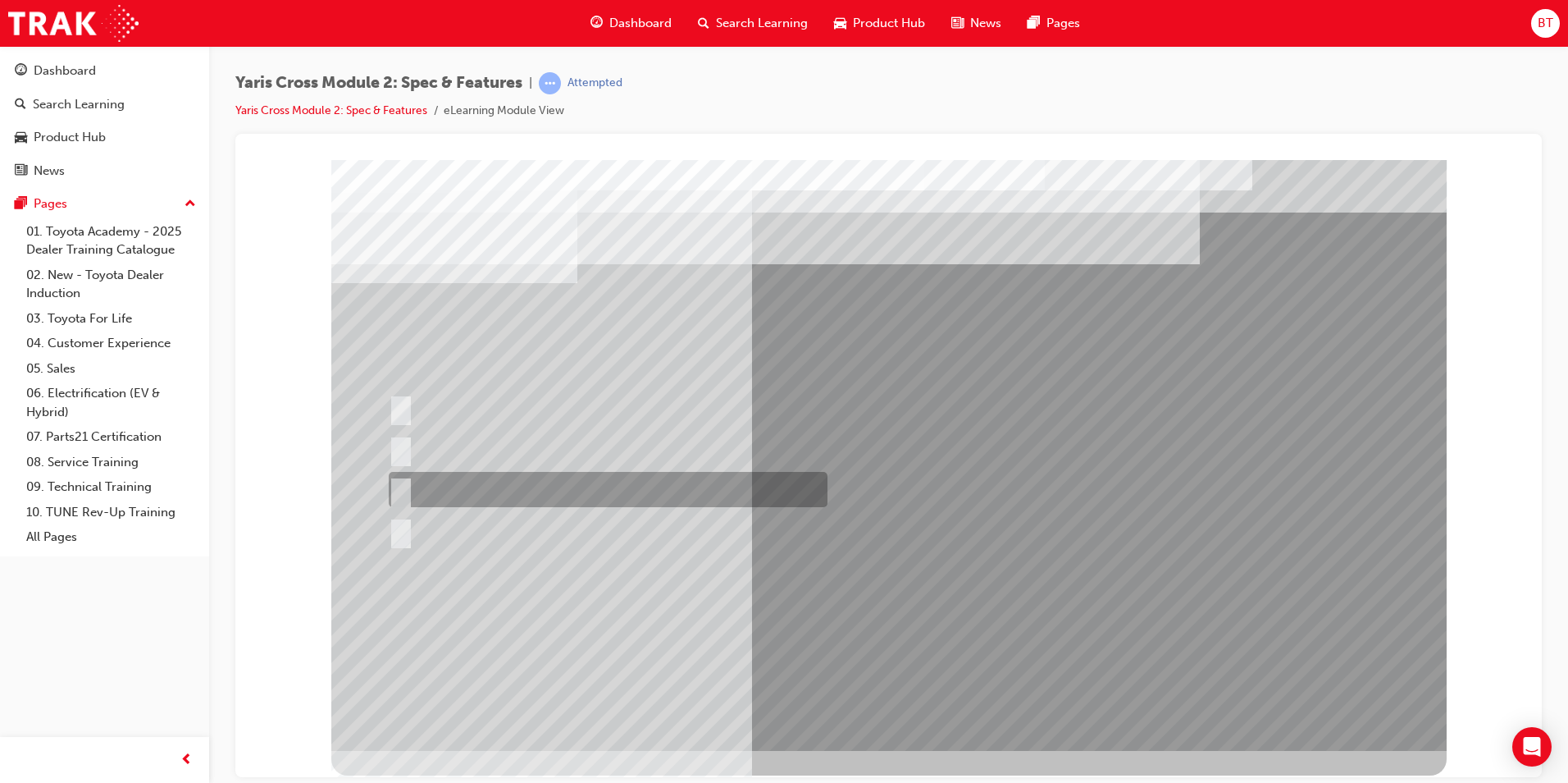
click at [476, 489] on div at bounding box center [603, 489] width 439 height 36
radio input "true"
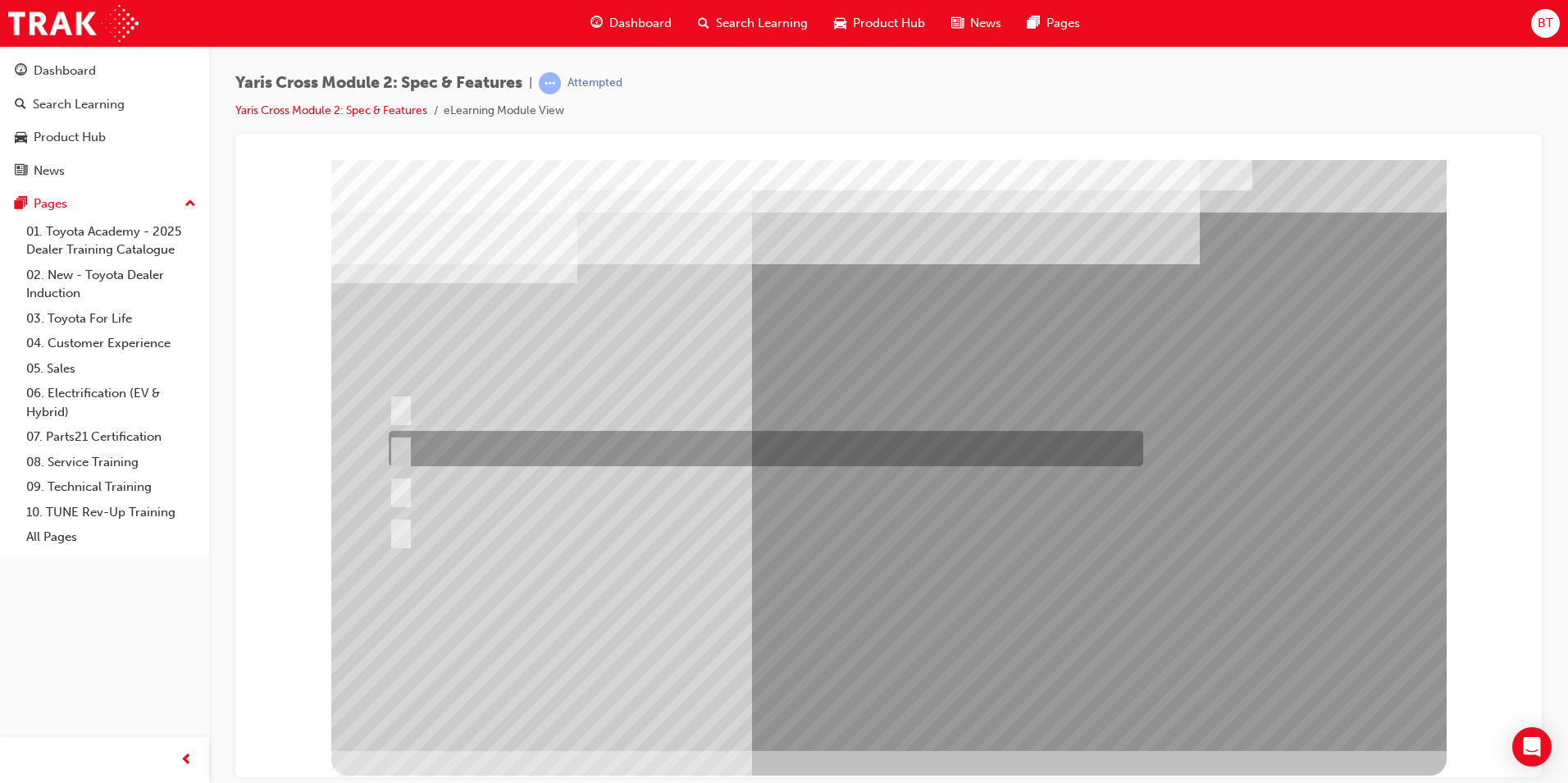
click at [469, 447] on div at bounding box center [761, 448] width 755 height 36
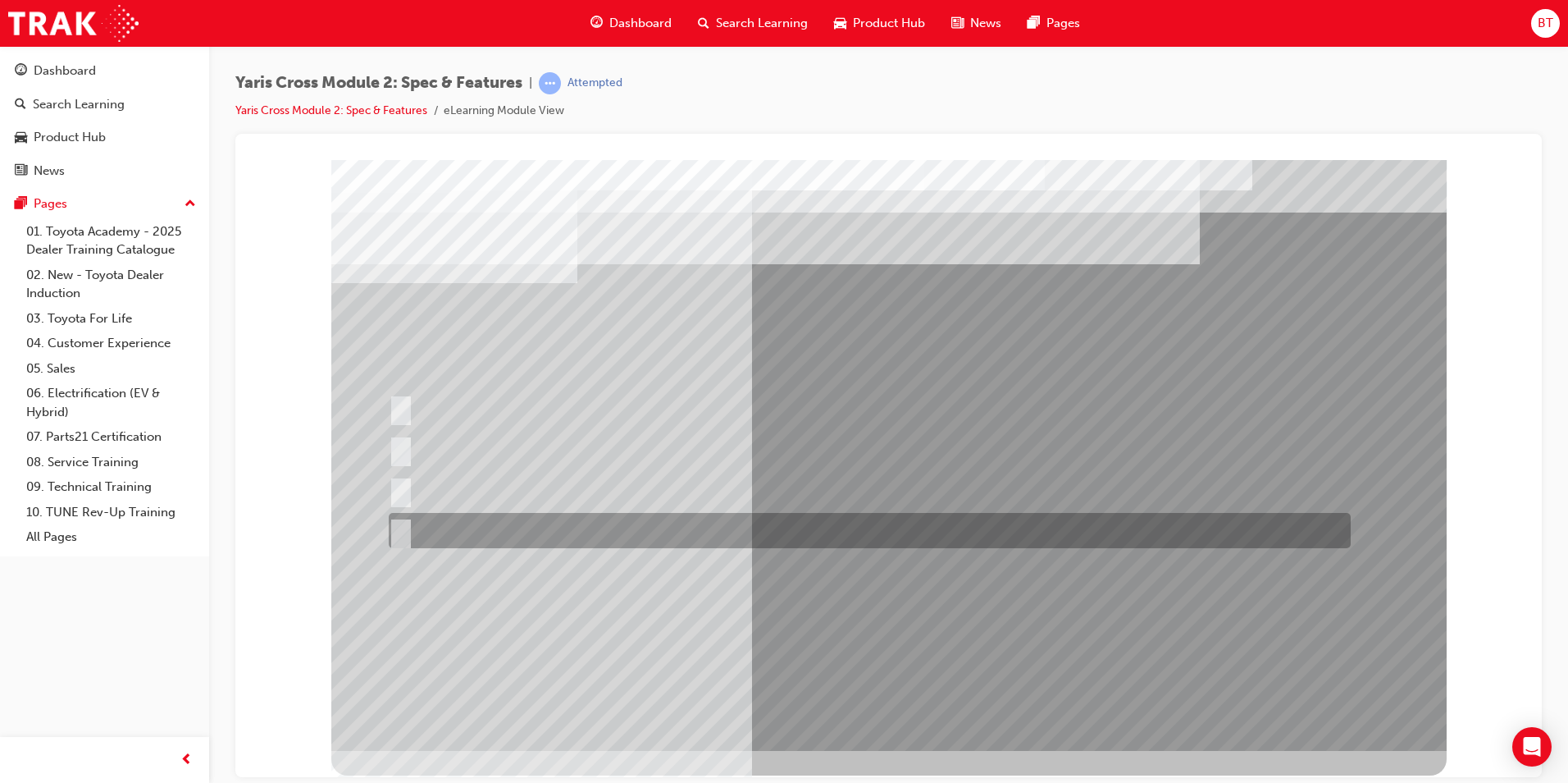
click at [540, 522] on div at bounding box center [865, 530] width 962 height 36
radio input "false"
radio input "true"
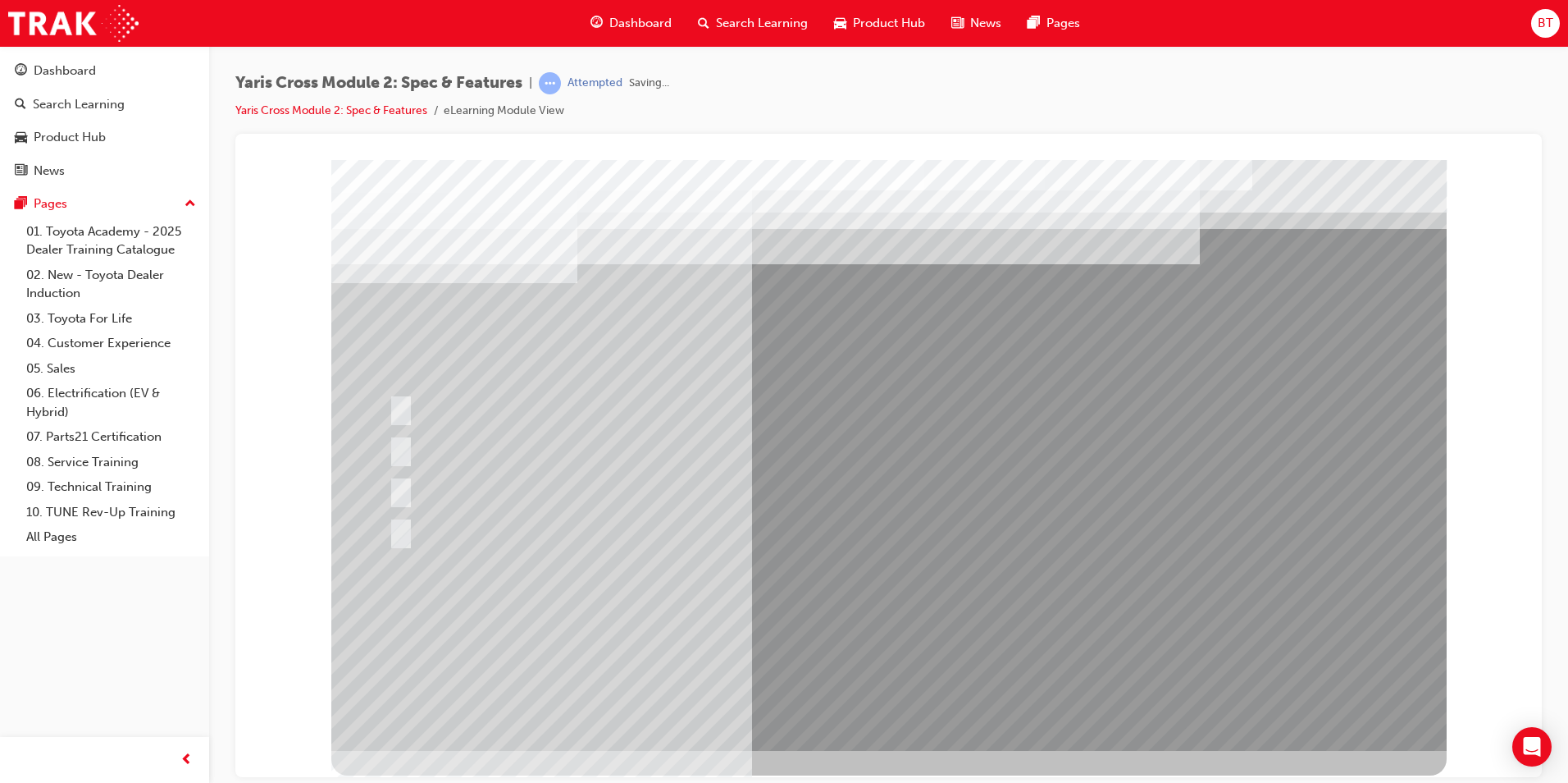
click at [898, 604] on div at bounding box center [889, 455] width 1116 height 591
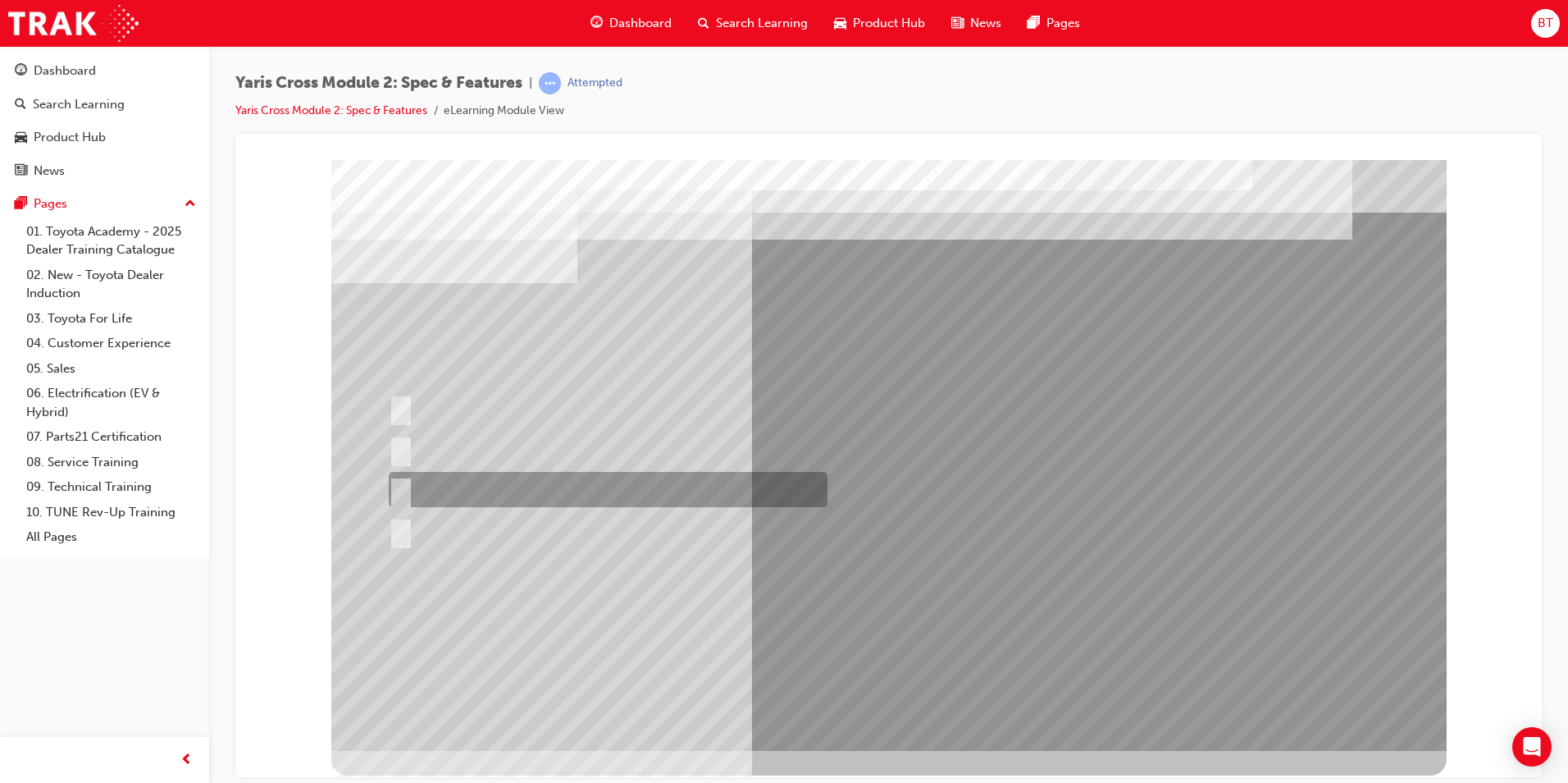
click at [485, 479] on div at bounding box center [603, 489] width 439 height 36
radio input "true"
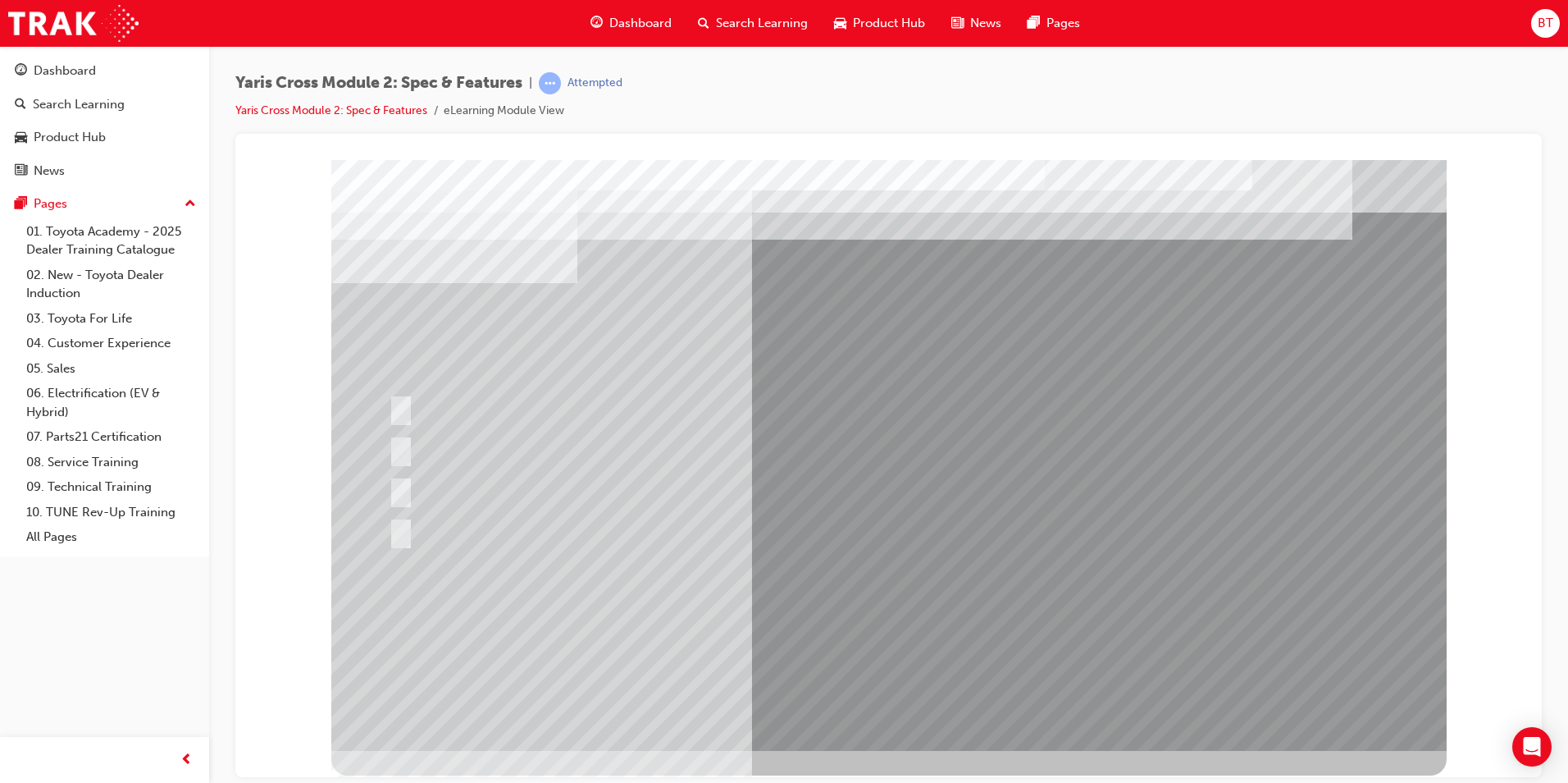
click at [877, 618] on div at bounding box center [889, 455] width 1116 height 591
click at [434, 435] on div at bounding box center [761, 448] width 755 height 36
click at [415, 444] on div at bounding box center [761, 448] width 755 height 36
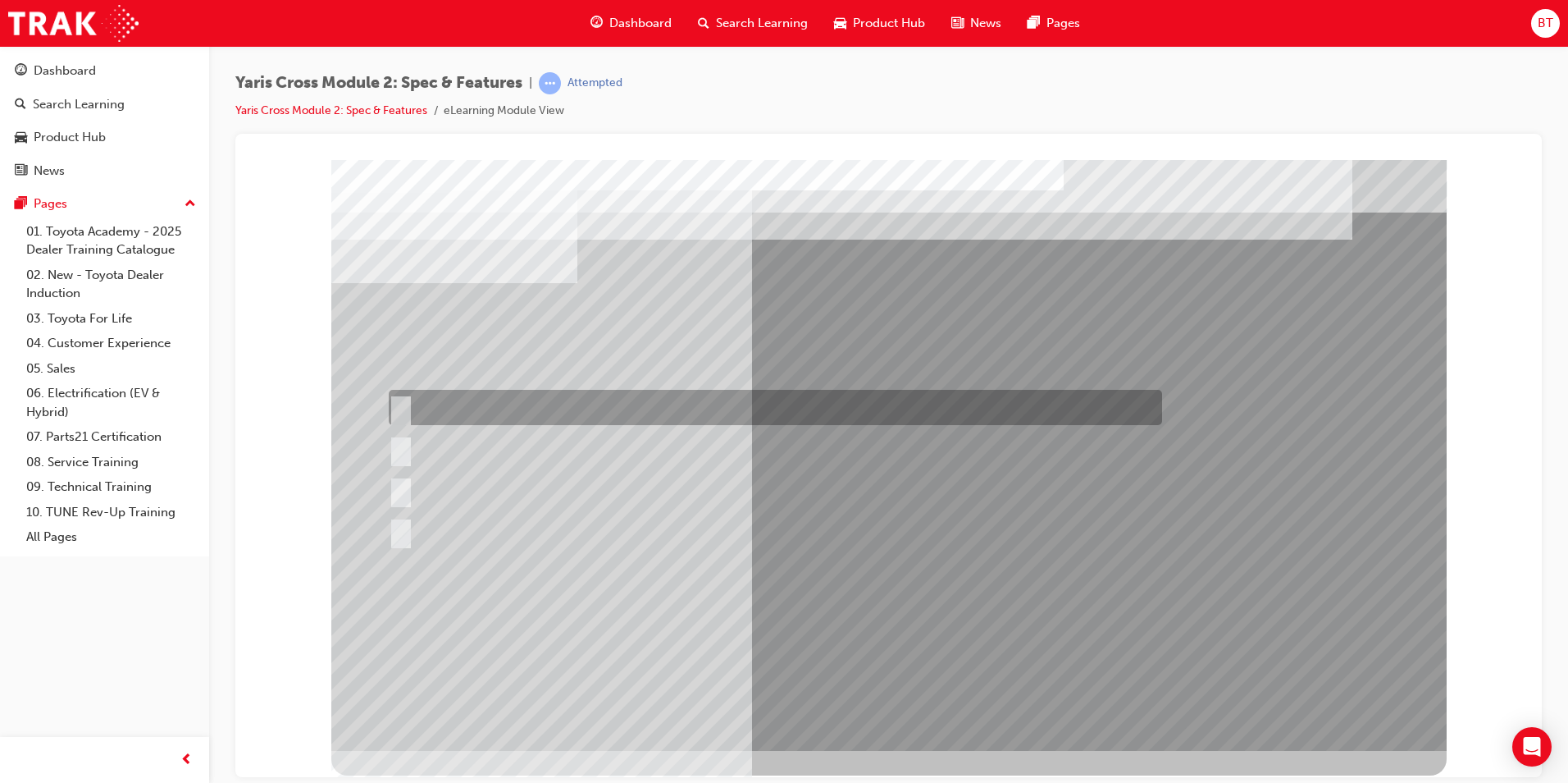
click at [508, 404] on div at bounding box center [771, 407] width 774 height 36
radio input "true"
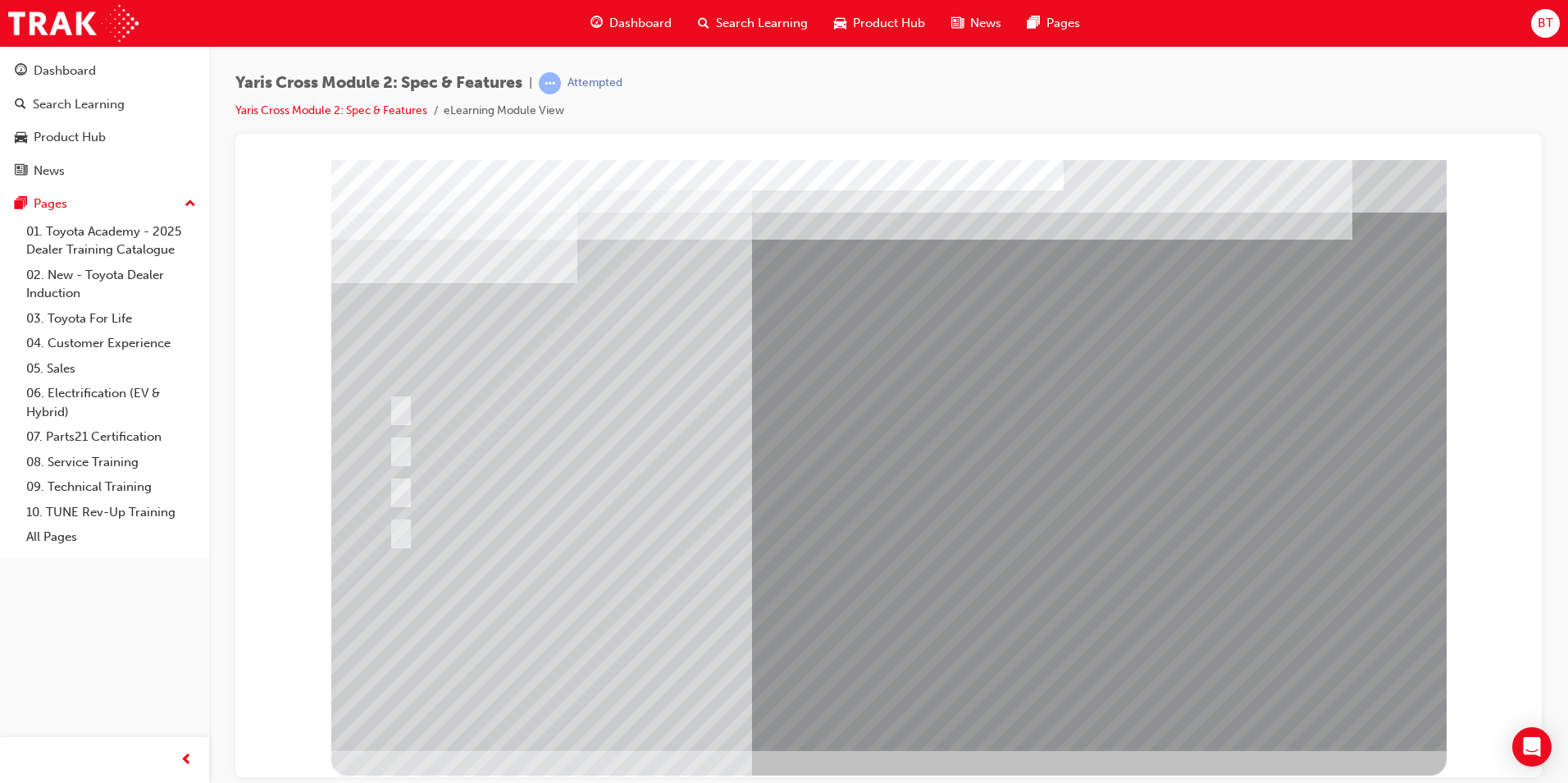
click at [903, 622] on div at bounding box center [889, 455] width 1116 height 591
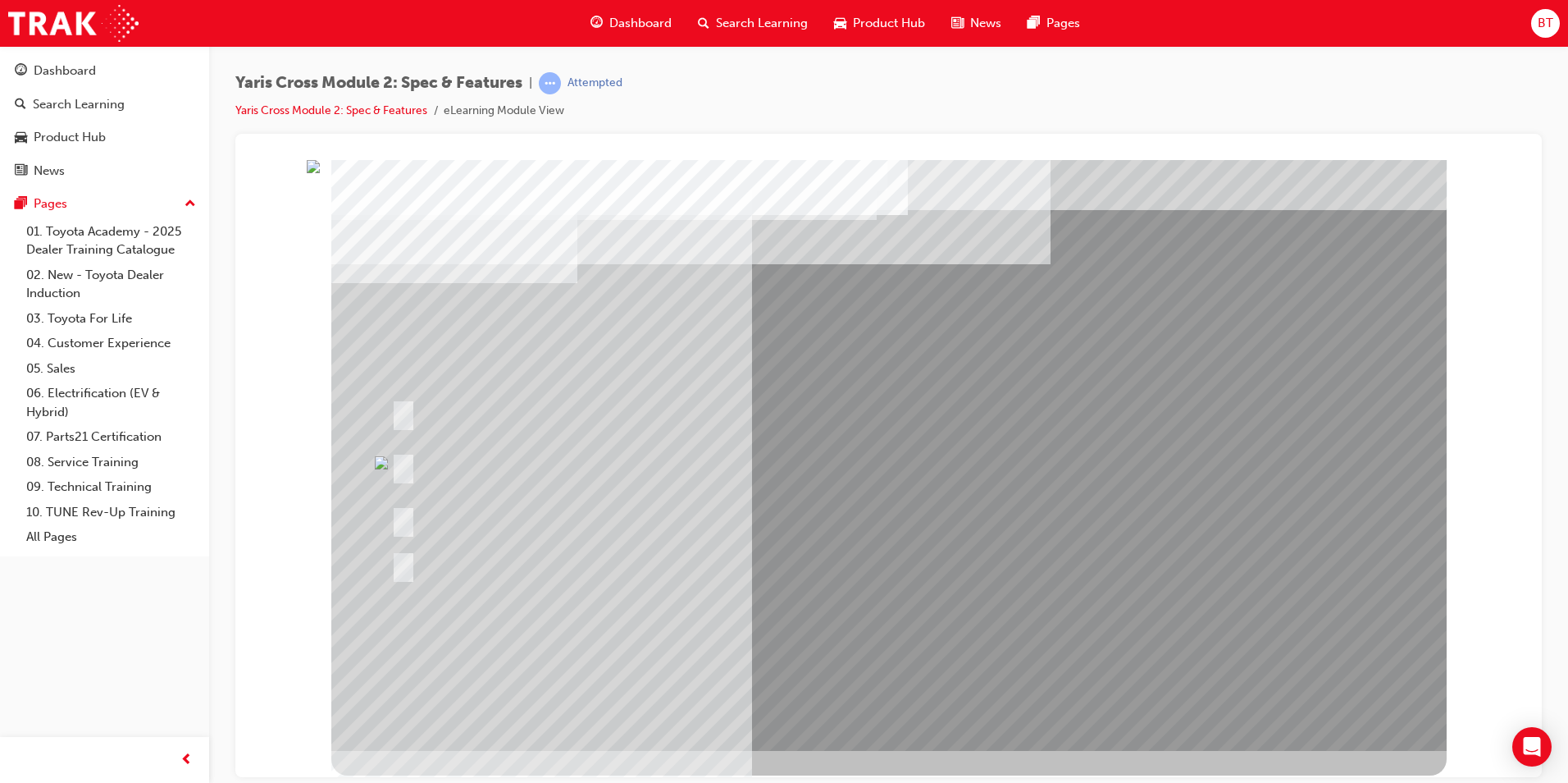
click at [398, 480] on div at bounding box center [695, 466] width 617 height 60
click at [874, 559] on div at bounding box center [695, 564] width 617 height 60
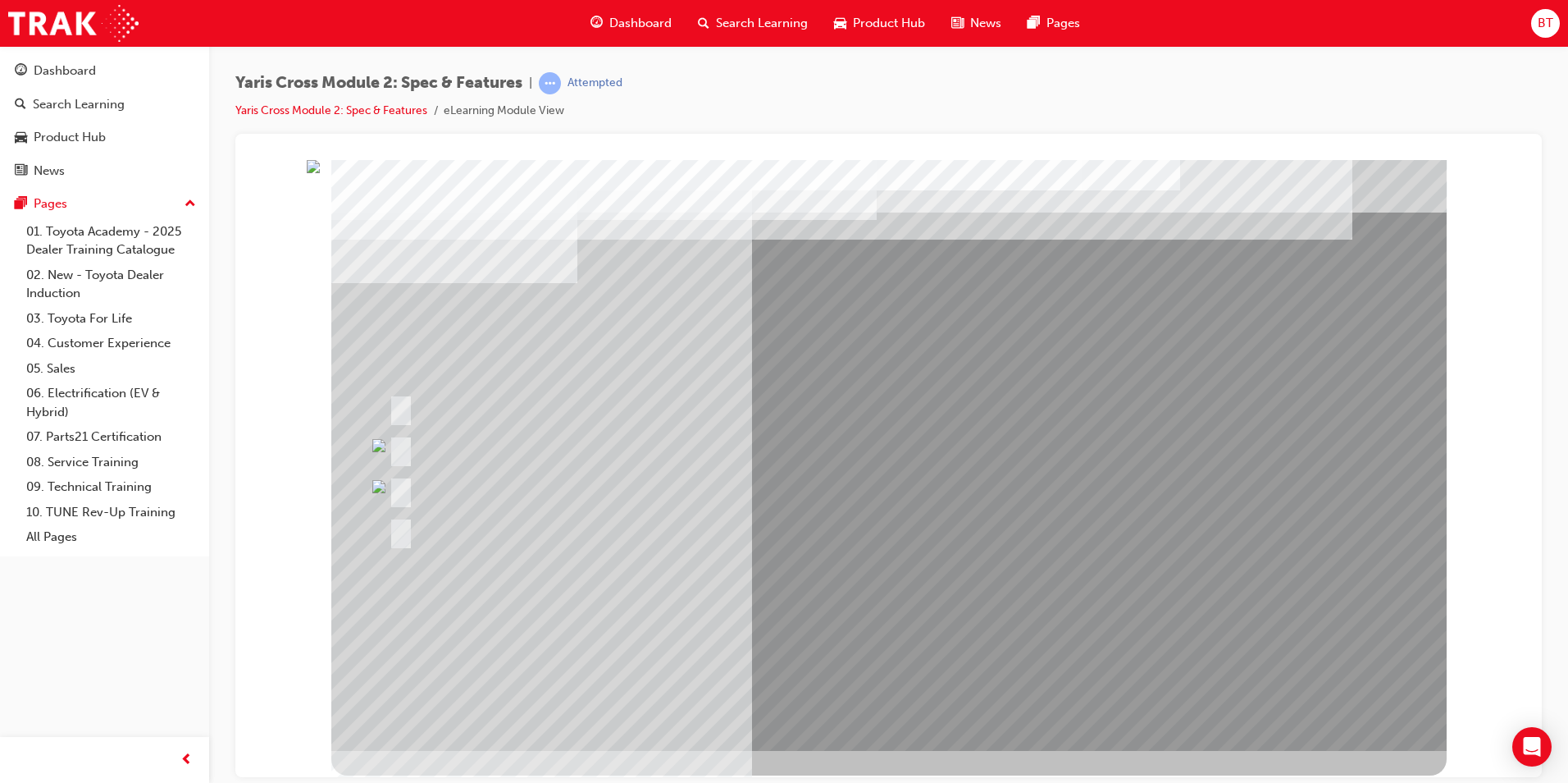
click at [438, 436] on div at bounding box center [657, 448] width 546 height 36
click at [408, 443] on div at bounding box center [657, 448] width 546 height 36
click at [407, 473] on div at bounding box center [829, 489] width 890 height 36
click at [407, 479] on div at bounding box center [829, 489] width 890 height 36
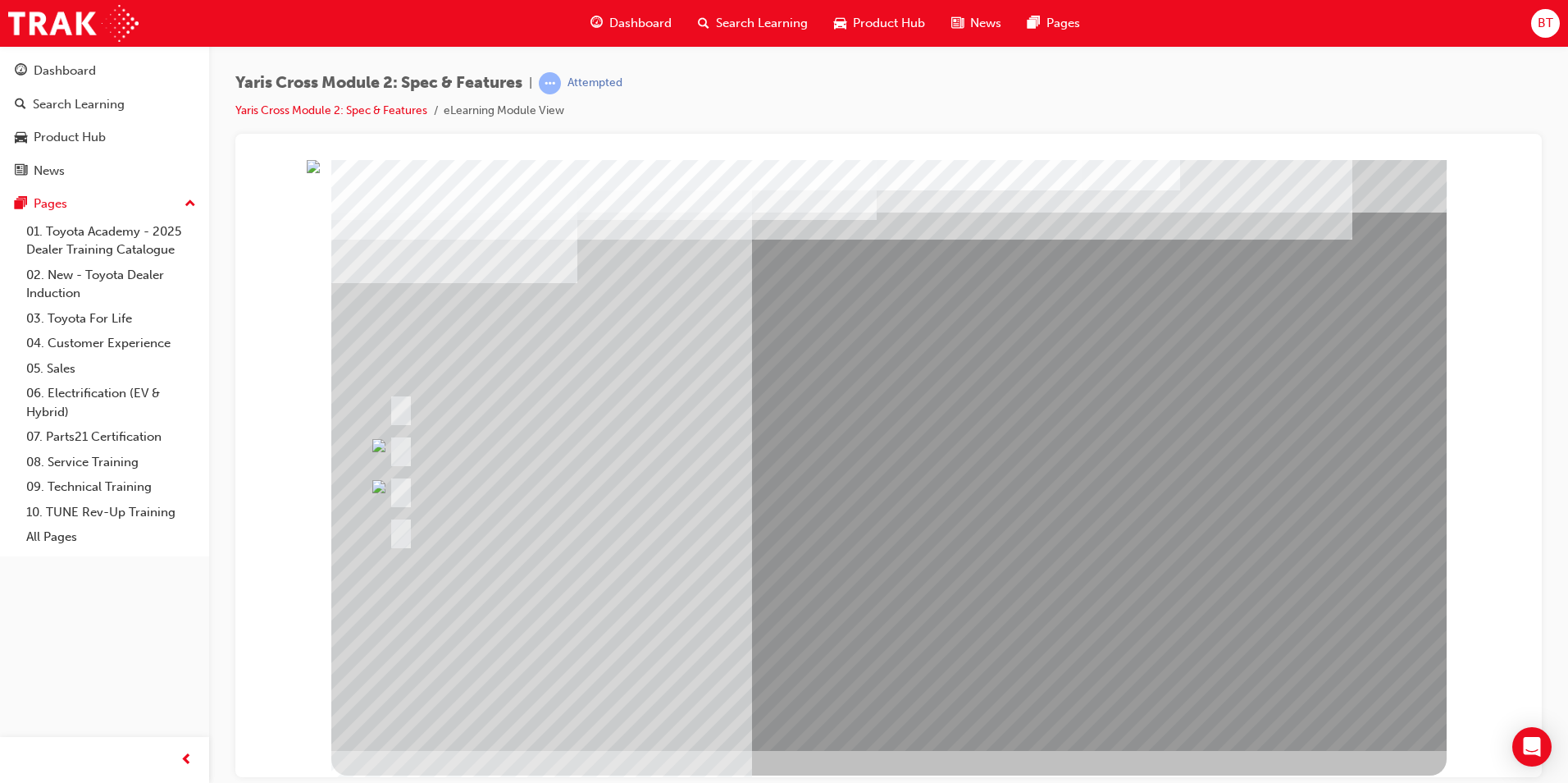
click at [872, 494] on div at bounding box center [829, 489] width 890 height 36
click at [867, 472] on div at bounding box center [829, 489] width 890 height 36
drag, startPoint x: 478, startPoint y: 461, endPoint x: 456, endPoint y: 441, distance: 29.7
click at [477, 460] on div at bounding box center [657, 448] width 546 height 36
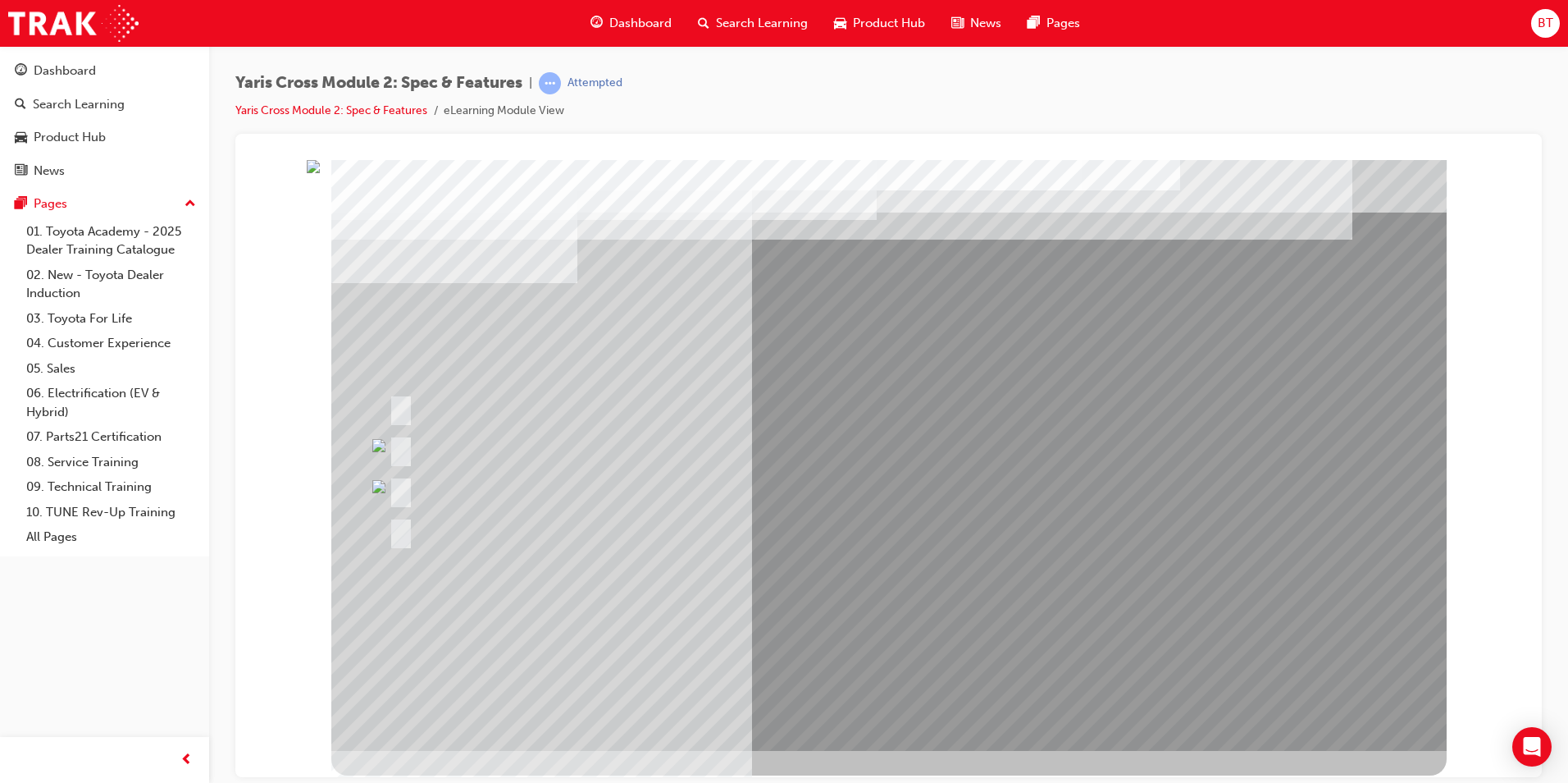
click at [455, 439] on div at bounding box center [657, 448] width 546 height 36
drag, startPoint x: 420, startPoint y: 403, endPoint x: 410, endPoint y: 405, distance: 10.2
click at [415, 403] on div at bounding box center [780, 407] width 792 height 36
click at [479, 448] on div at bounding box center [657, 448] width 546 height 36
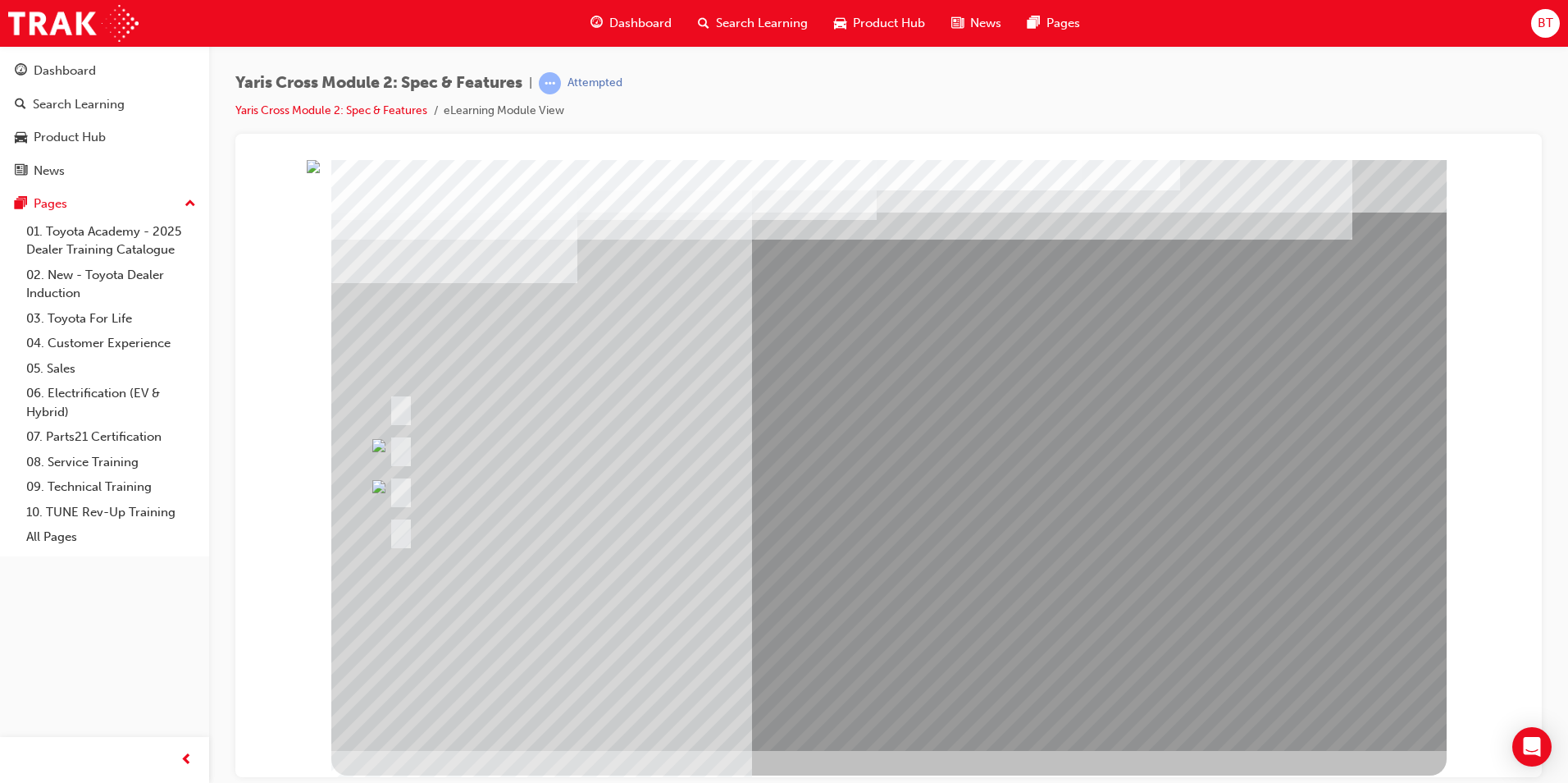
click at [886, 513] on div at bounding box center [829, 530] width 890 height 36
click at [505, 407] on div at bounding box center [780, 407] width 792 height 36
click at [503, 405] on div at bounding box center [780, 407] width 792 height 36
